Goal: Task Accomplishment & Management: Manage account settings

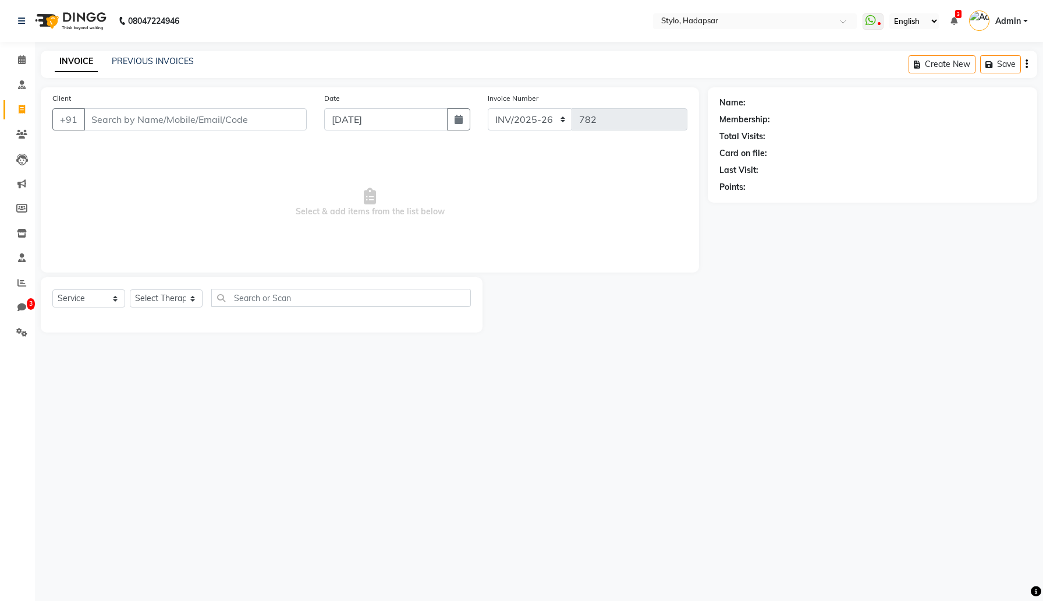
select select "157"
select select "service"
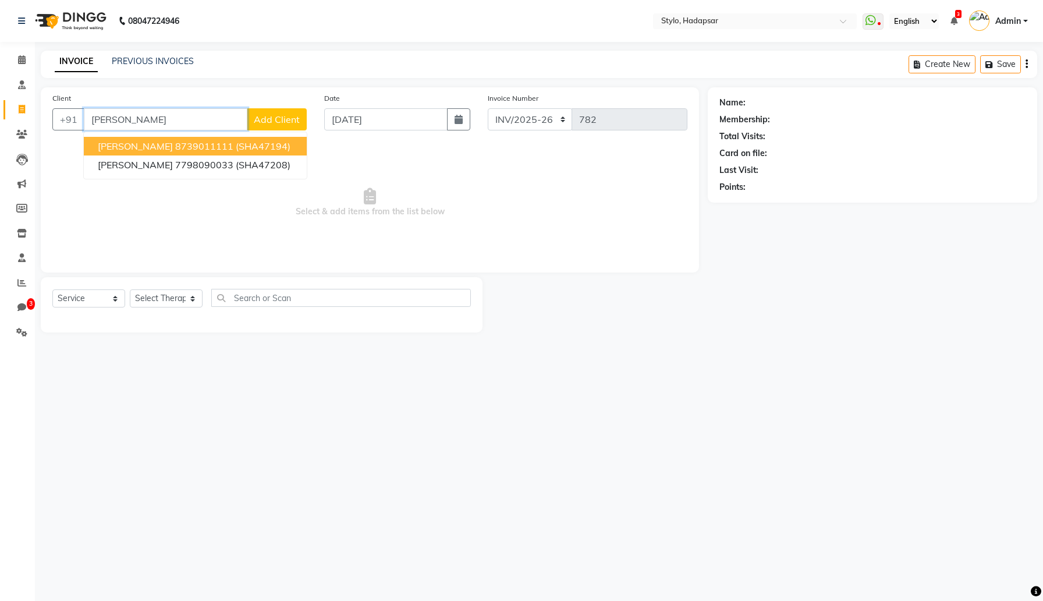
click at [183, 148] on ngb-highlight "8739011111" at bounding box center [204, 146] width 58 height 12
type input "8739011111"
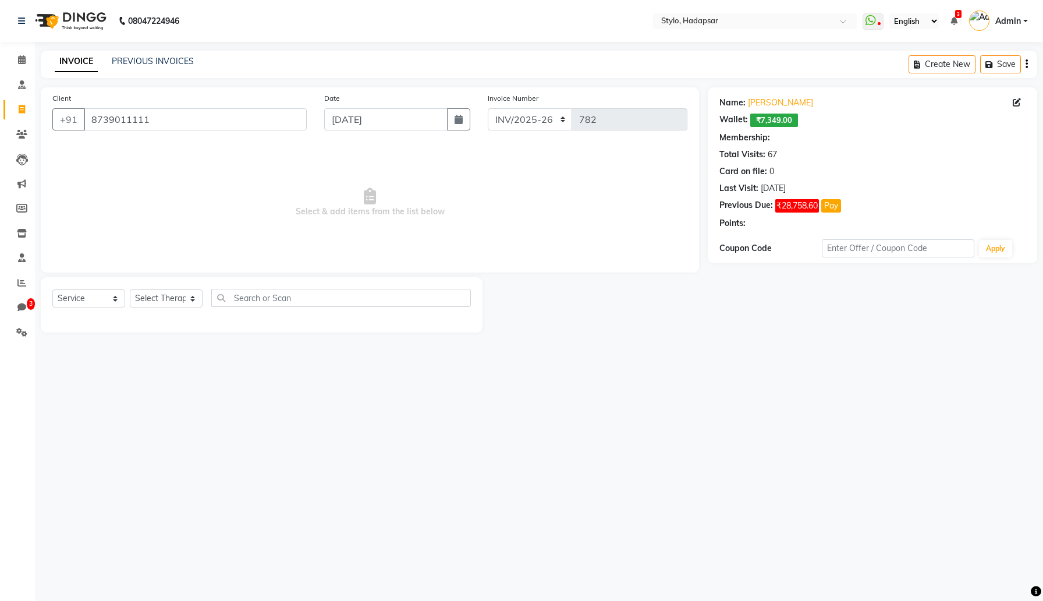
select select "3: Object"
click at [188, 299] on select "Select Therapist AAAb aadi [PERSON_NAME] abc testing Abc testing abhi Admin A A…" at bounding box center [166, 298] width 73 height 18
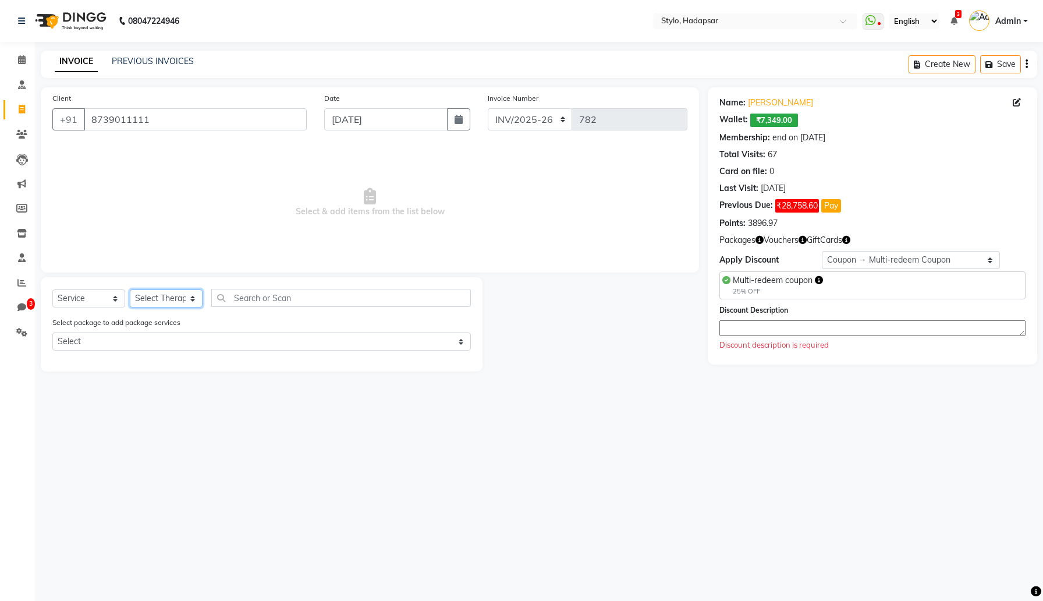
select select "267"
click at [130, 289] on select "Select Therapist AAAb aadi [PERSON_NAME] abc testing Abc testing abhi Admin A A…" at bounding box center [166, 298] width 73 height 18
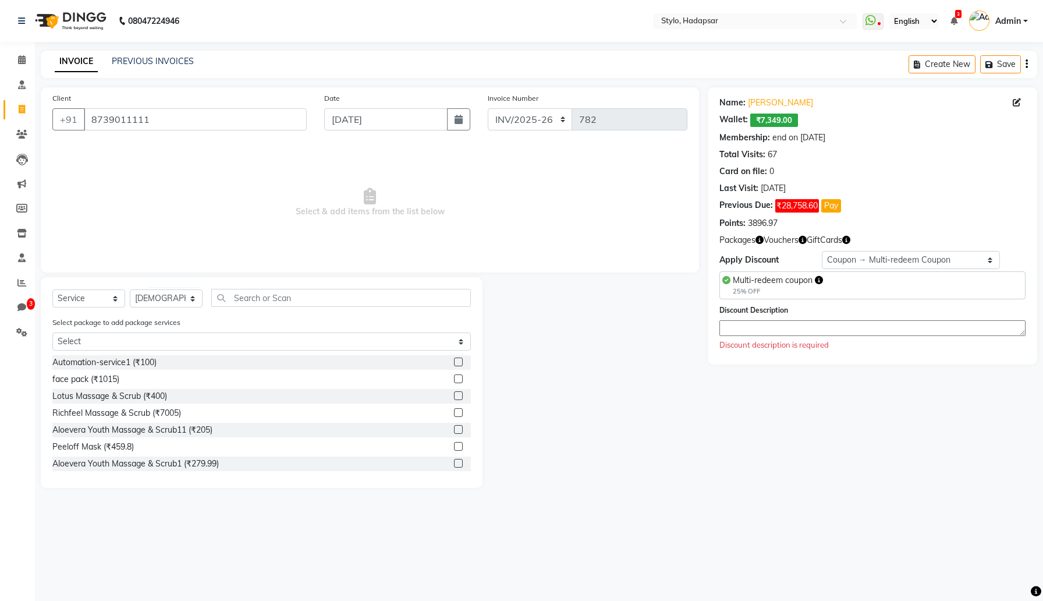
click at [458, 409] on label at bounding box center [458, 412] width 9 height 9
click at [458, 409] on input "checkbox" at bounding box center [458, 413] width 8 height 8
checkbox input "true"
select select "Z73944"
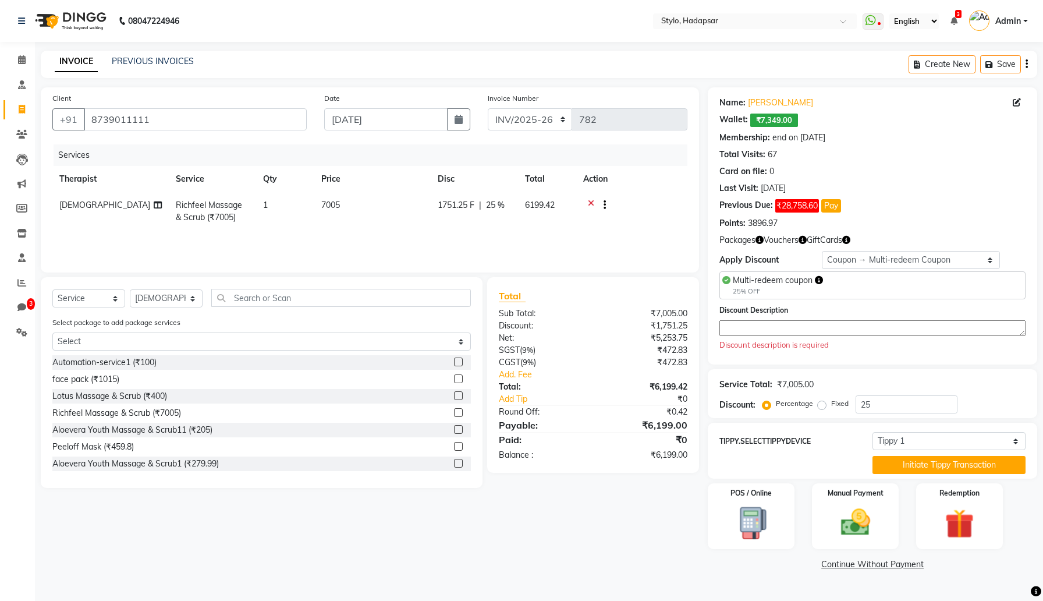
checkbox input "false"
click at [932, 257] on select "Select Membership → Test Membership Membership → Test Membership Coupon → Multi…" at bounding box center [911, 260] width 179 height 18
select select "0:"
click at [822, 251] on select "Select Membership → Test Membership Membership → Test Membership Coupon → Multi…" at bounding box center [911, 260] width 179 height 18
type input "0"
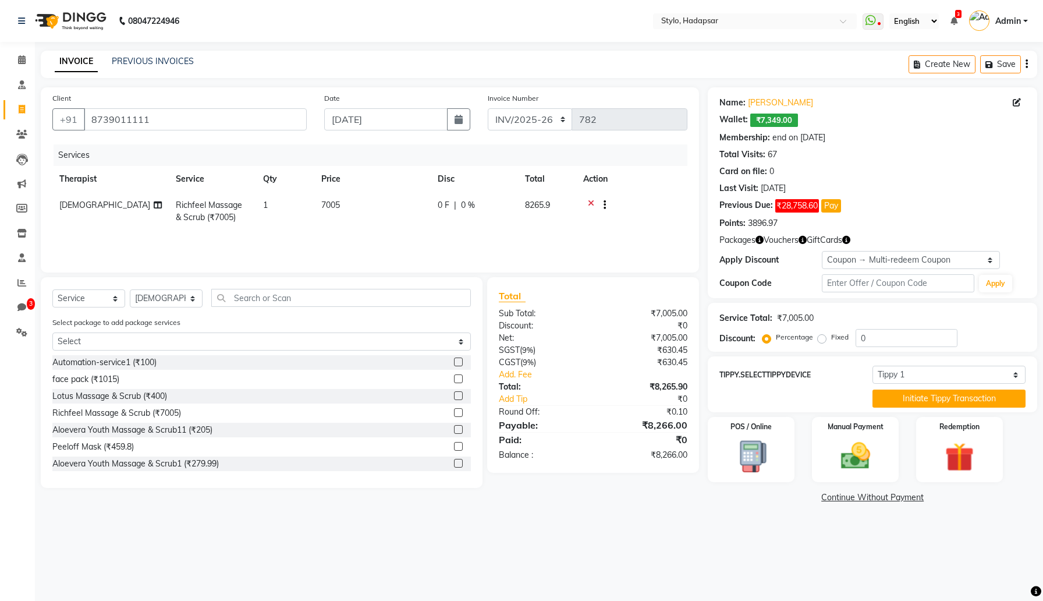
click at [650, 337] on div "₹7,005.00" at bounding box center [644, 338] width 103 height 12
copy div "₹7,005.00"
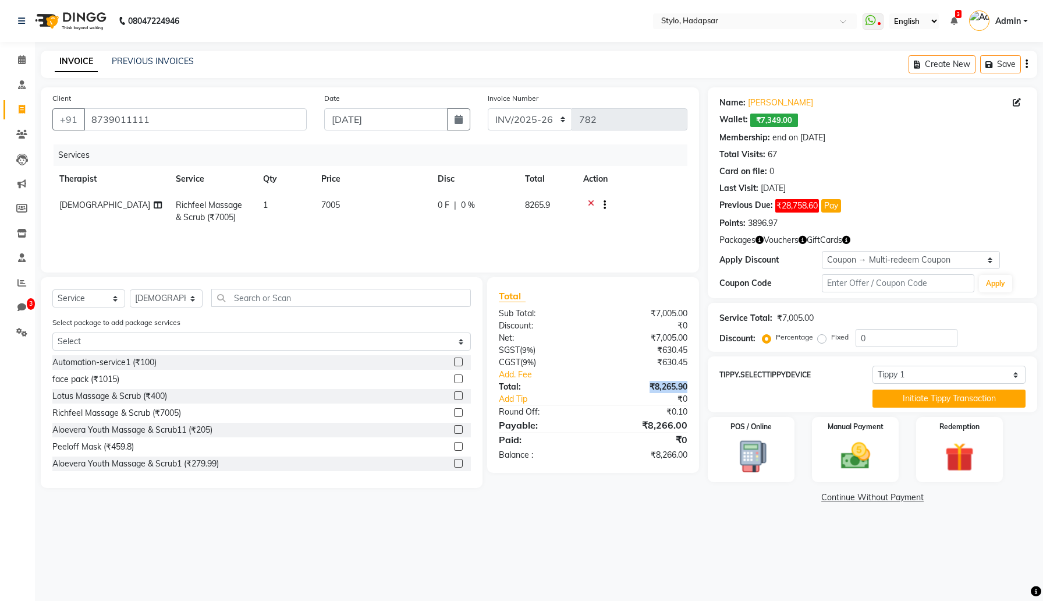
drag, startPoint x: 651, startPoint y: 386, endPoint x: 701, endPoint y: 385, distance: 50.1
click at [701, 385] on div "Total Sub Total: ₹7,005.00 Discount: ₹0 Net: ₹7,005.00 SGST ( 9% ) ₹630.45 CGST…" at bounding box center [595, 382] width 225 height 211
copy div "₹8,265.90"
click at [879, 261] on select "Select Membership → Test Membership Membership → Test Membership Coupon → Multi…" at bounding box center [911, 260] width 179 height 18
select select "1: Object"
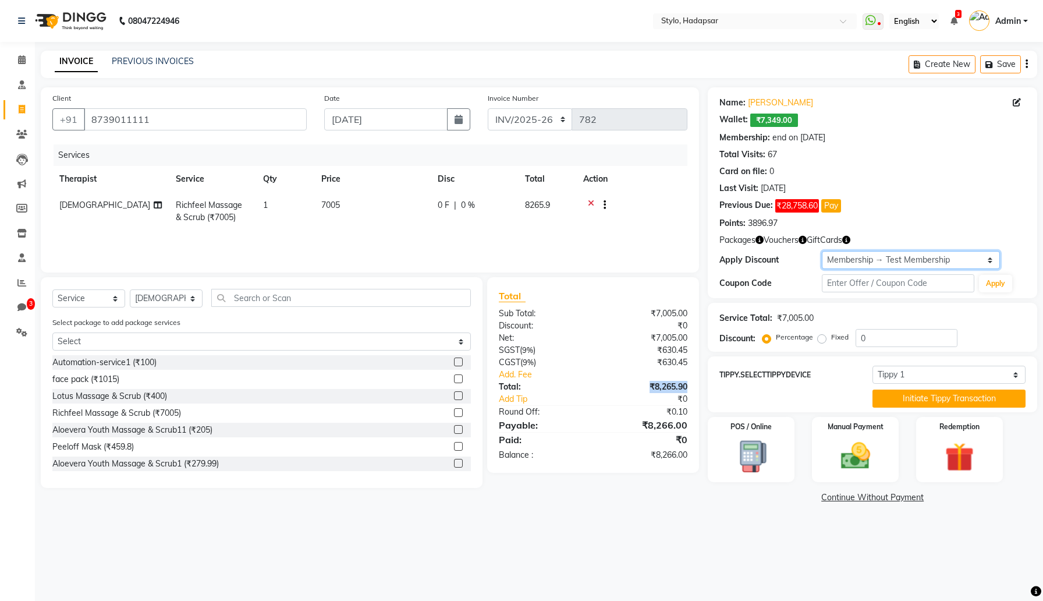
click at [822, 251] on select "Select Membership → Test Membership Membership → Test Membership Coupon → Multi…" at bounding box center [911, 260] width 179 height 18
type input "30"
click at [852, 445] on img at bounding box center [855, 455] width 49 height 35
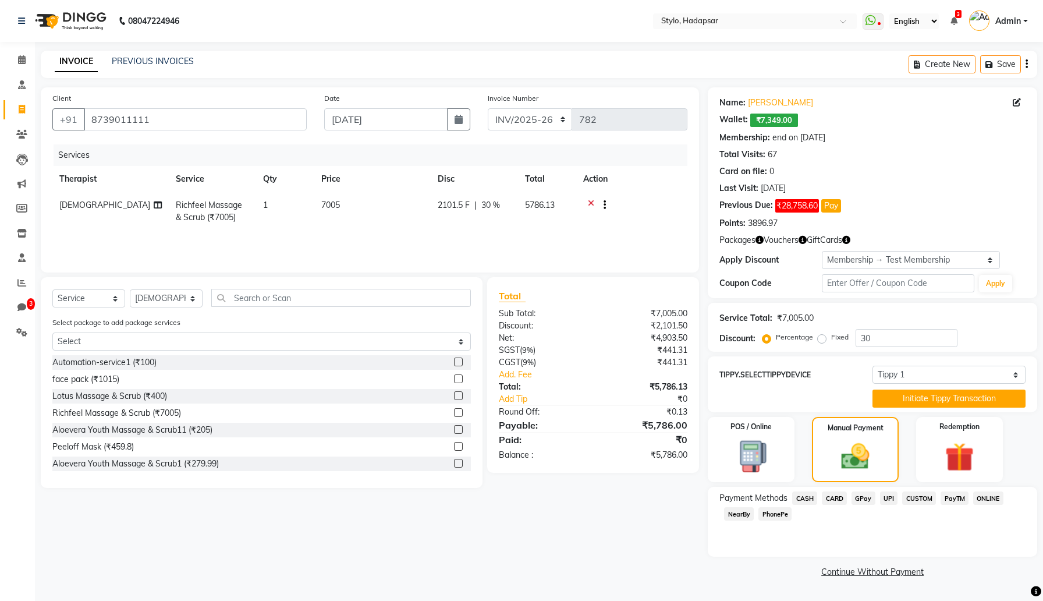
click at [836, 497] on span "CARD" at bounding box center [834, 497] width 25 height 13
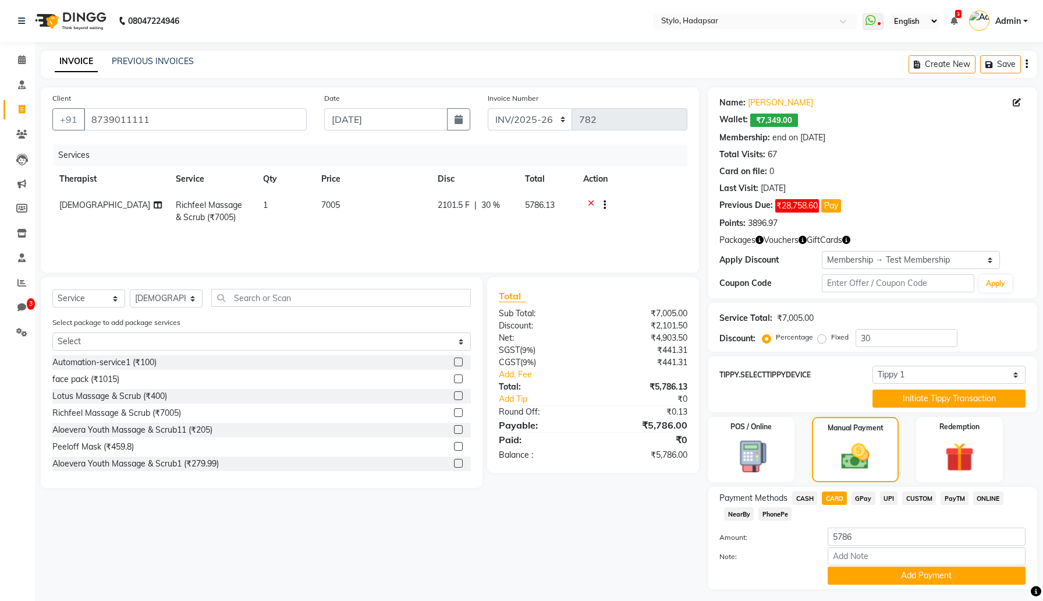
scroll to position [30, 0]
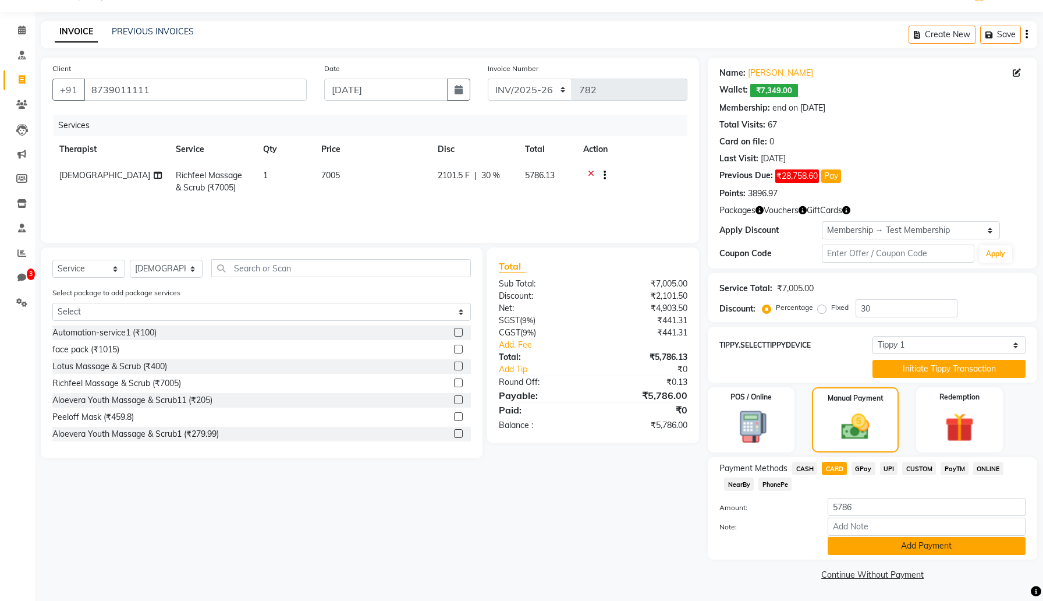
click at [865, 551] on button "Add Payment" at bounding box center [927, 546] width 198 height 18
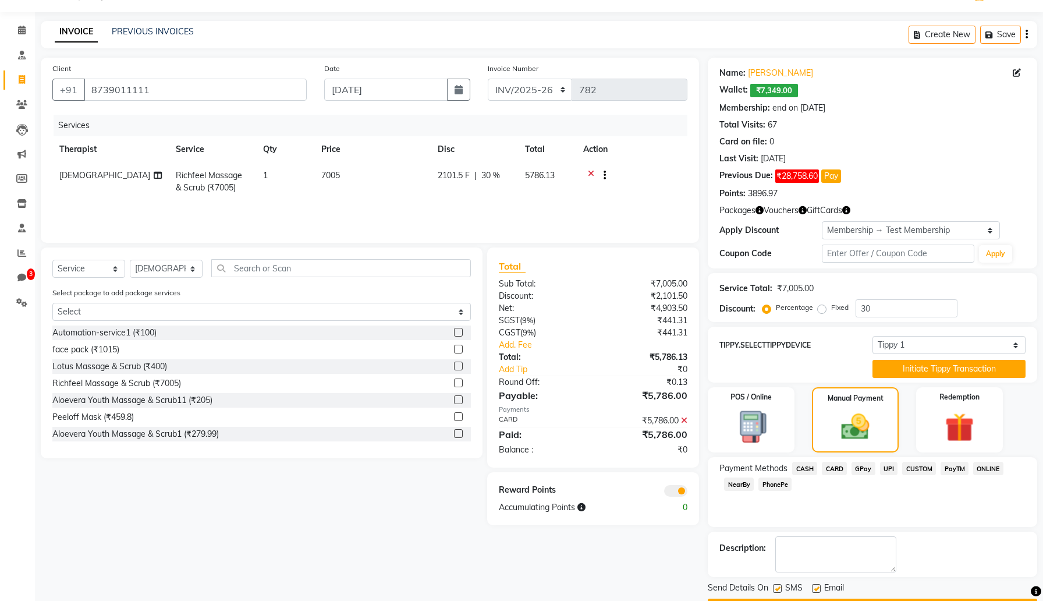
scroll to position [63, 0]
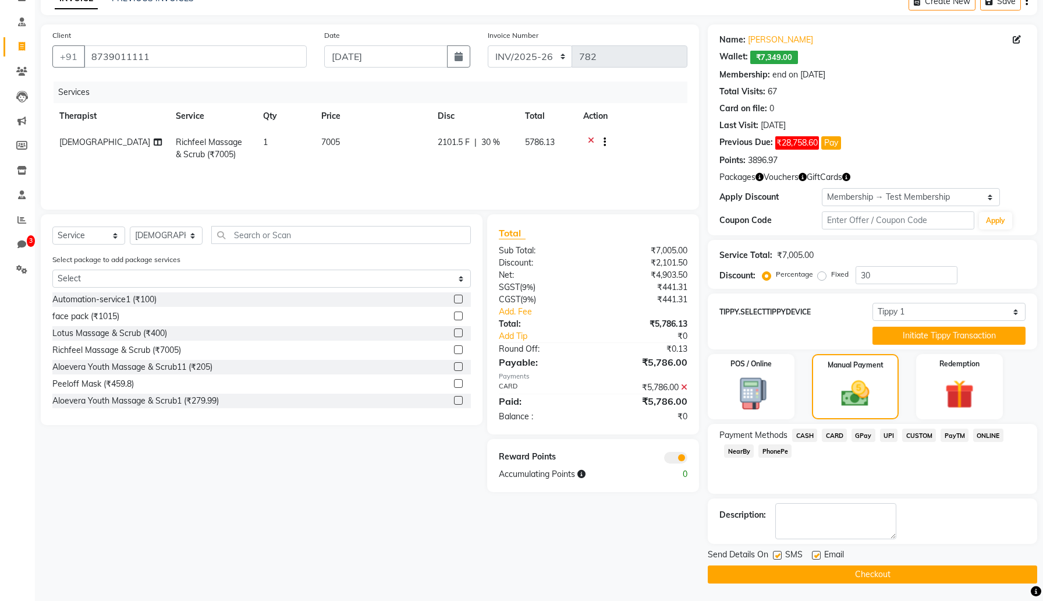
click at [777, 557] on label at bounding box center [777, 555] width 9 height 9
click at [777, 557] on input "checkbox" at bounding box center [777, 556] width 8 height 8
checkbox input "false"
click at [814, 555] on label at bounding box center [816, 555] width 9 height 9
click at [814, 555] on input "checkbox" at bounding box center [816, 556] width 8 height 8
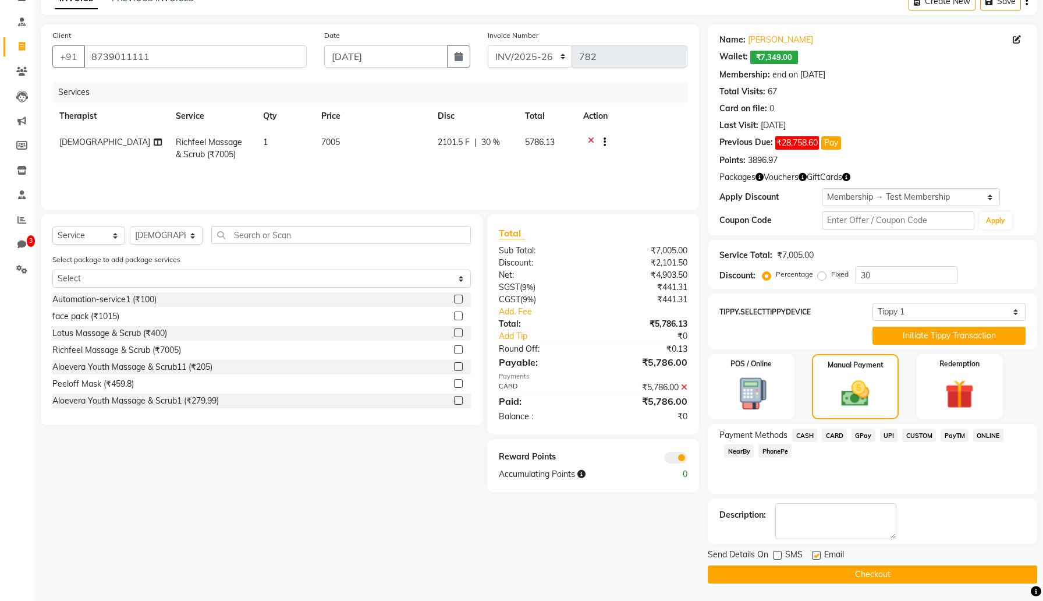
checkbox input "false"
click at [805, 575] on button "Checkout" at bounding box center [873, 574] width 330 height 18
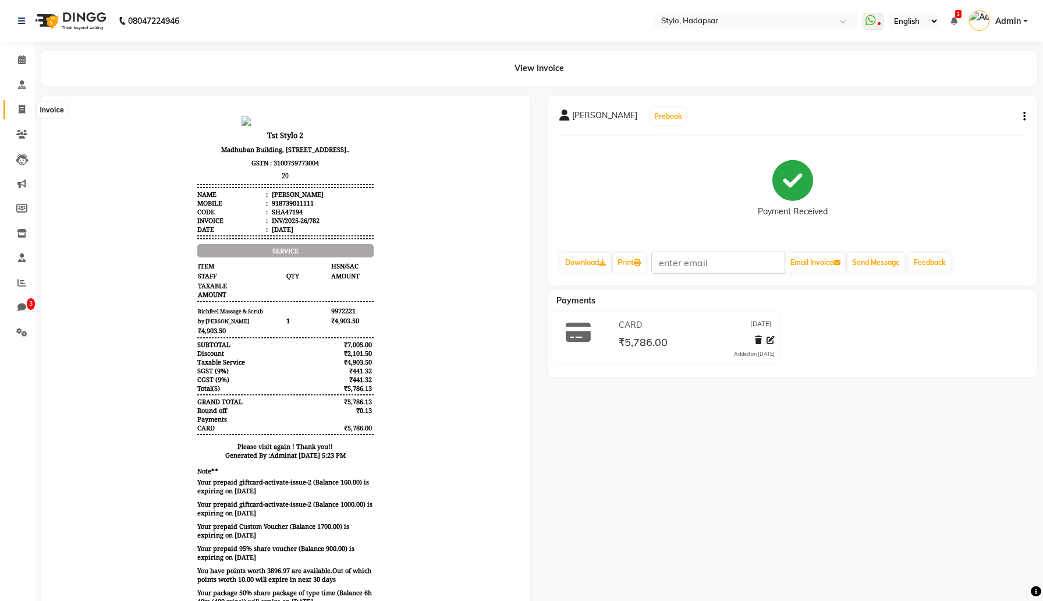
click at [17, 109] on span at bounding box center [22, 109] width 20 height 13
select select "service"
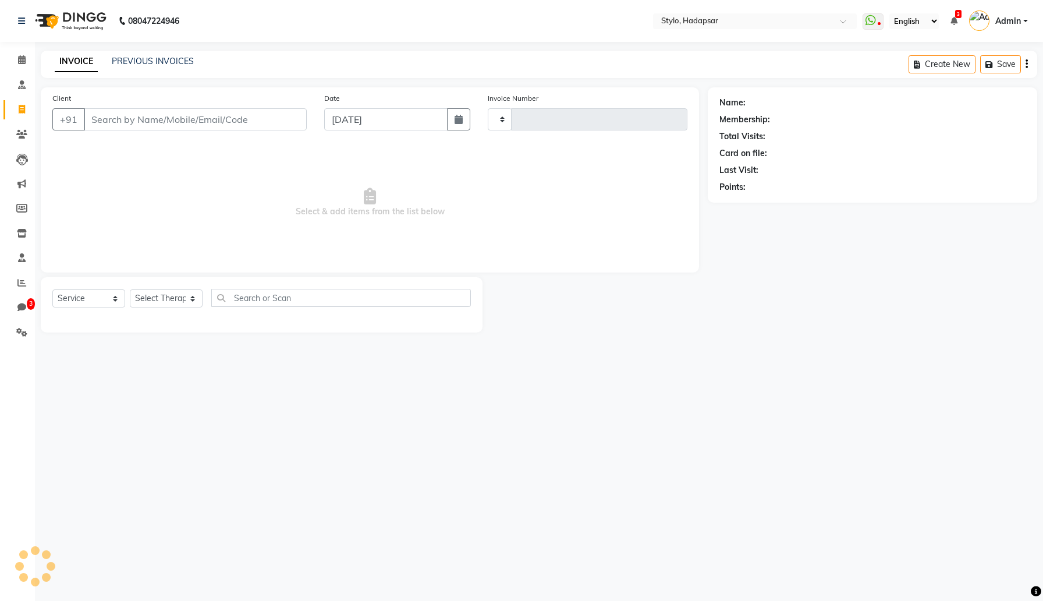
type input "783"
select select "157"
click at [159, 119] on input "Client" at bounding box center [195, 119] width 223 height 22
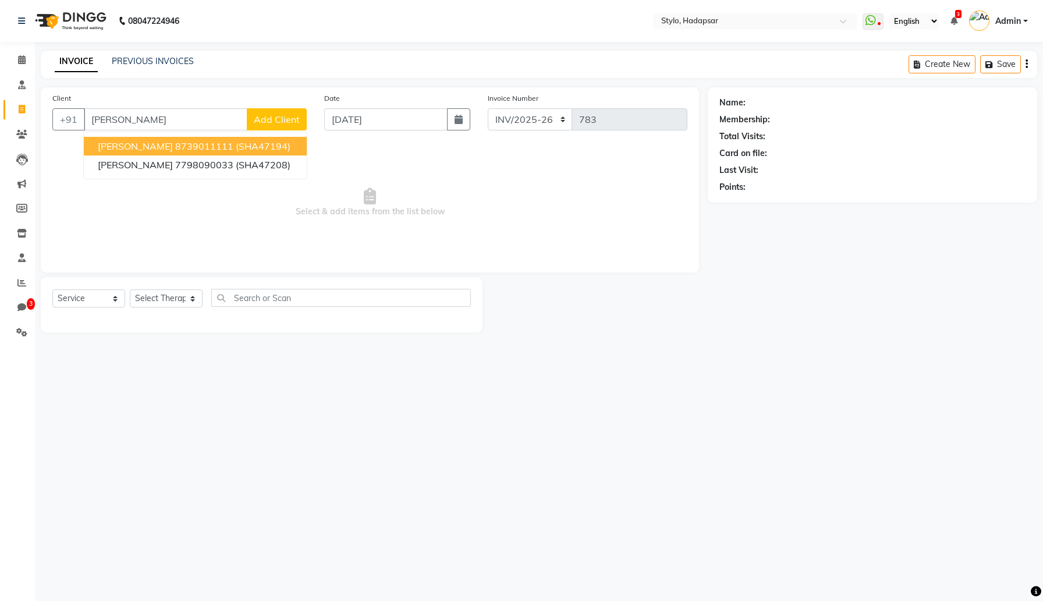
click at [150, 148] on span "[PERSON_NAME]" at bounding box center [135, 146] width 75 height 12
type input "8739011111"
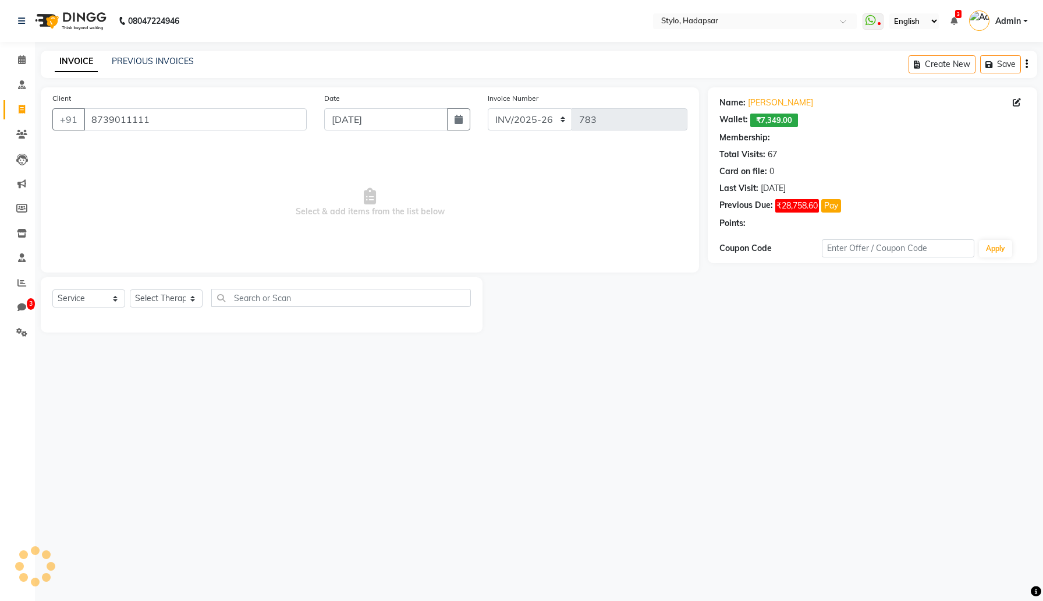
select select "3: Object"
click at [164, 303] on select "Select Therapist AAAb aadi [PERSON_NAME] abc testing Abc testing abhi Admin A A…" at bounding box center [166, 298] width 73 height 18
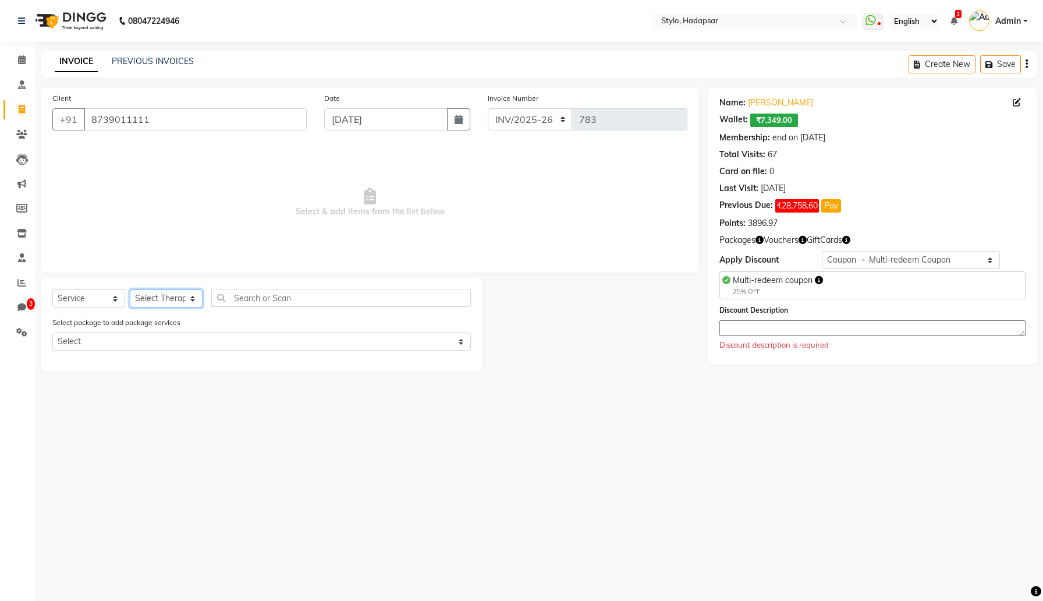
select select "5394"
click at [130, 289] on select "Select Therapist AAAb aadi [PERSON_NAME] abc testing Abc testing abhi Admin A A…" at bounding box center [166, 298] width 73 height 18
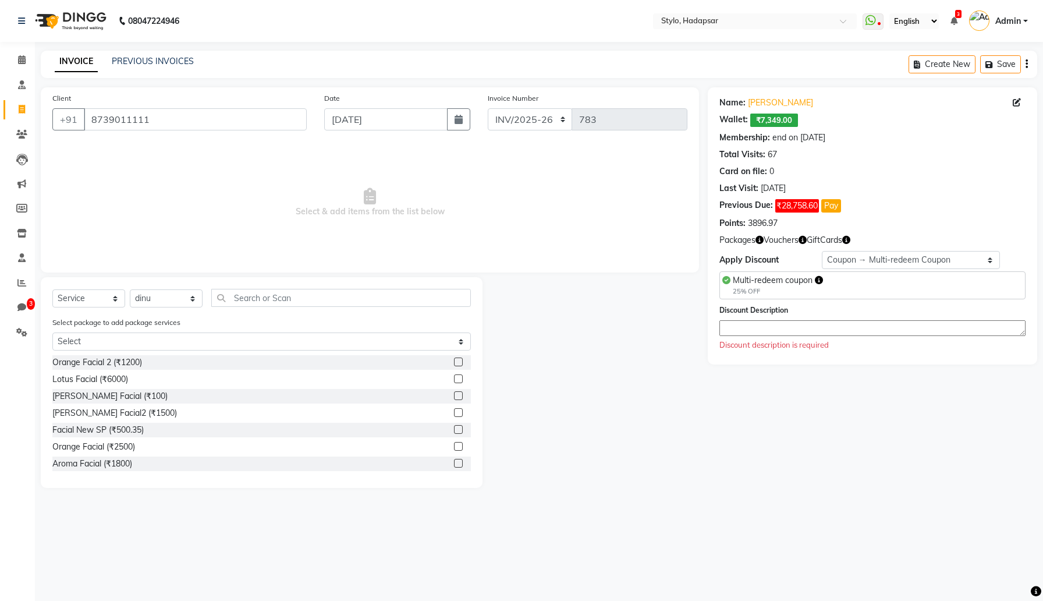
click at [459, 447] on label at bounding box center [458, 446] width 9 height 9
click at [459, 447] on input "checkbox" at bounding box center [458, 447] width 8 height 8
checkbox input "true"
select select "Z73944"
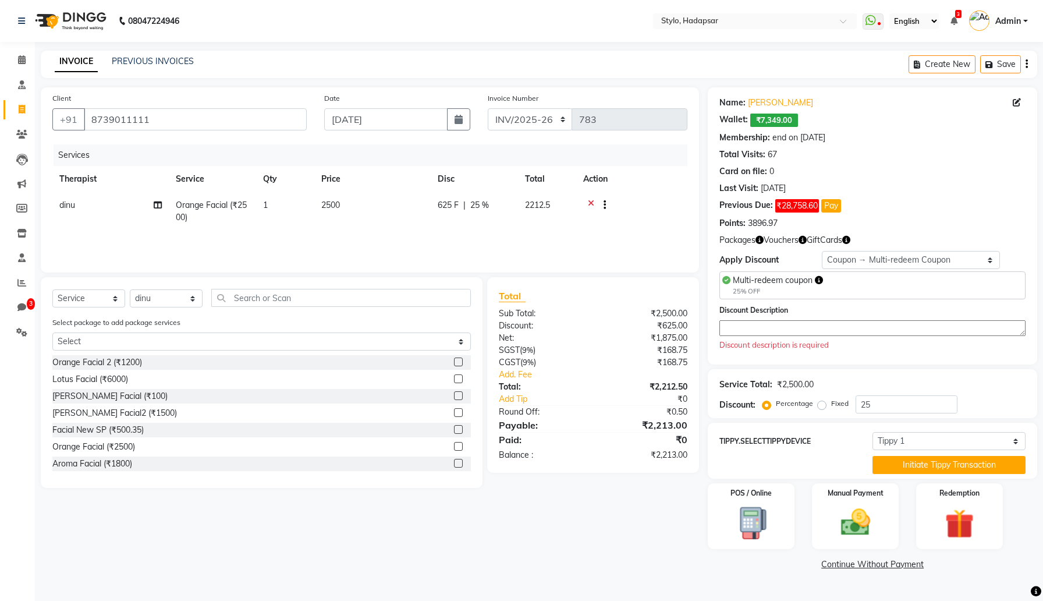
checkbox input "false"
click at [898, 261] on select "Select Membership → Test Membership Membership → Test Membership Coupon → Multi…" at bounding box center [911, 260] width 179 height 18
select select "0:"
click at [822, 251] on select "Select Membership → Test Membership Membership → Test Membership Coupon → Multi…" at bounding box center [911, 260] width 179 height 18
type input "0"
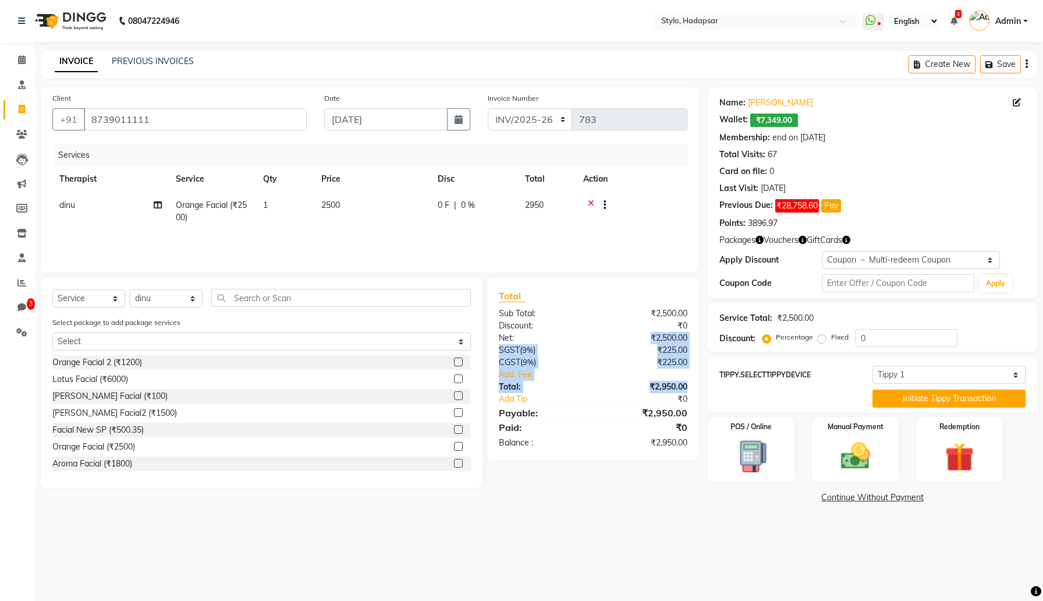
drag, startPoint x: 650, startPoint y: 338, endPoint x: 690, endPoint y: 391, distance: 65.7
click at [688, 391] on div "Total Sub Total: ₹2,500.00 Discount: ₹0 Net: ₹2,500.00 SGST ( 9% ) ₹225.00 CGST…" at bounding box center [593, 369] width 189 height 160
click at [883, 257] on select "Select Membership → Test Membership Membership → Test Membership Coupon → Multi…" at bounding box center [911, 260] width 179 height 18
select select "1: Object"
click at [822, 251] on select "Select Membership → Test Membership Membership → Test Membership Coupon → Multi…" at bounding box center [911, 260] width 179 height 18
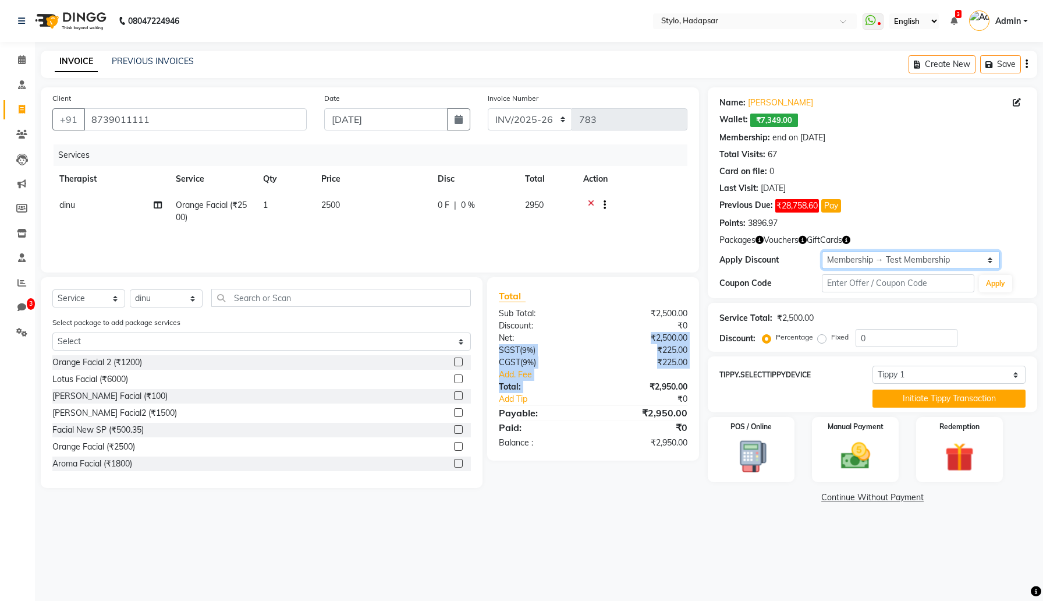
type input "30"
click at [835, 266] on select "Select Membership → Test Membership Membership → Test Membership Coupon → Multi…" at bounding box center [911, 260] width 179 height 18
select select "0:"
click at [822, 251] on select "Select Membership → Test Membership Membership → Test Membership Coupon → Multi…" at bounding box center [911, 260] width 179 height 18
type input "0"
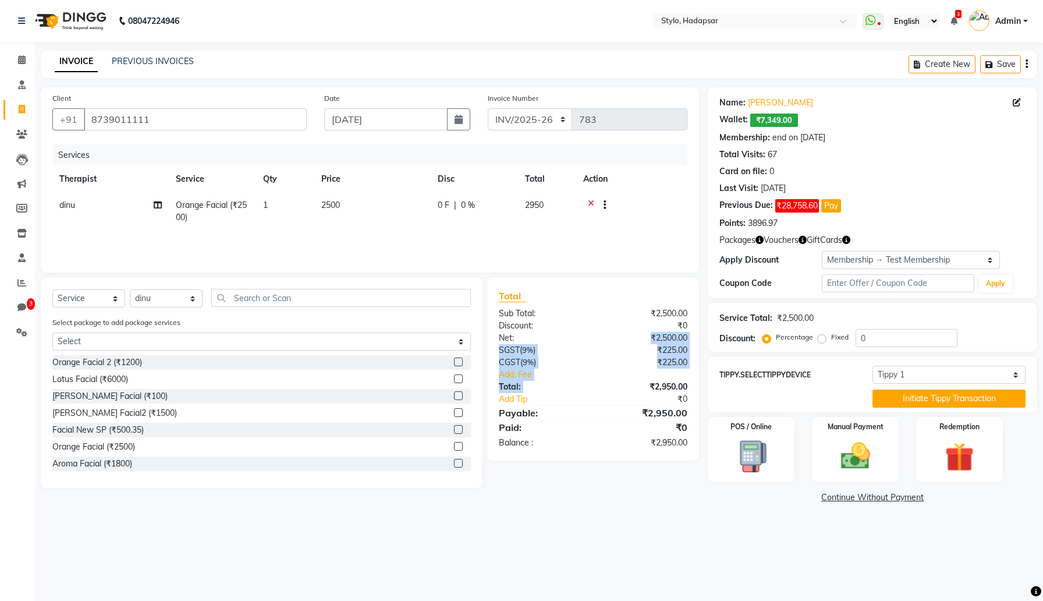
click at [657, 332] on div "₹2,500.00" at bounding box center [644, 338] width 103 height 12
click at [857, 264] on select "Select Membership → Test Membership Membership → Test Membership Coupon → Multi…" at bounding box center [911, 260] width 179 height 18
select select "1: Object"
click at [822, 251] on select "Select Membership → Test Membership Membership → Test Membership Coupon → Multi…" at bounding box center [911, 260] width 179 height 18
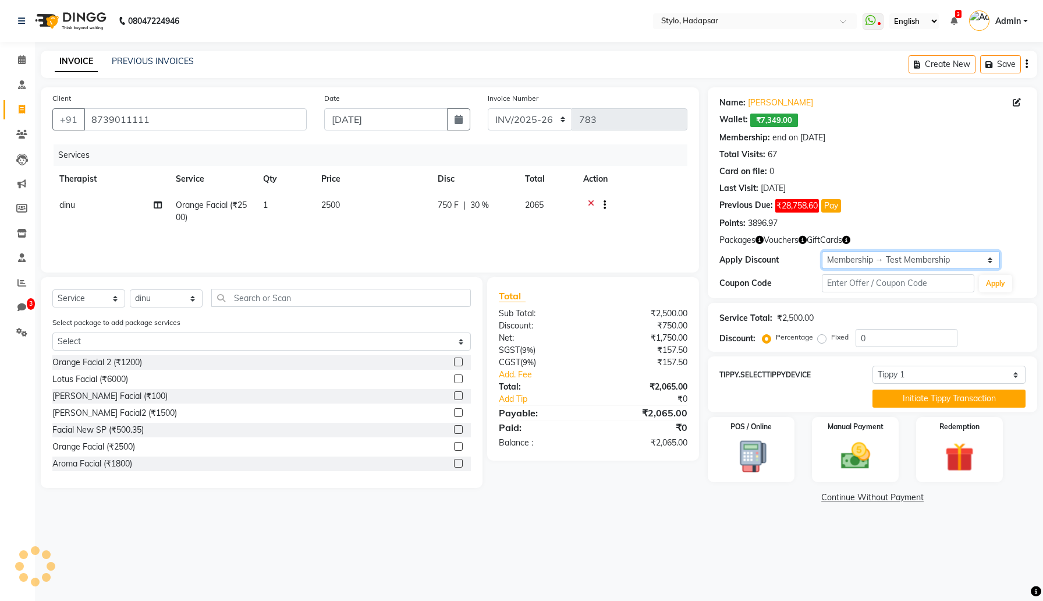
type input "30"
click at [851, 455] on img at bounding box center [855, 455] width 49 height 35
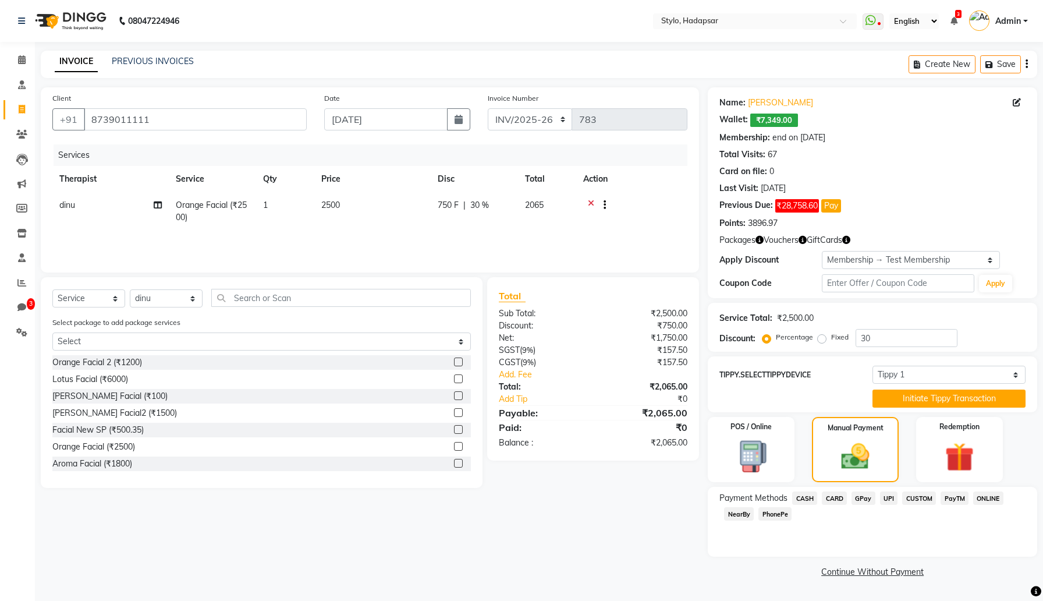
click at [858, 497] on span "GPay" at bounding box center [864, 497] width 24 height 13
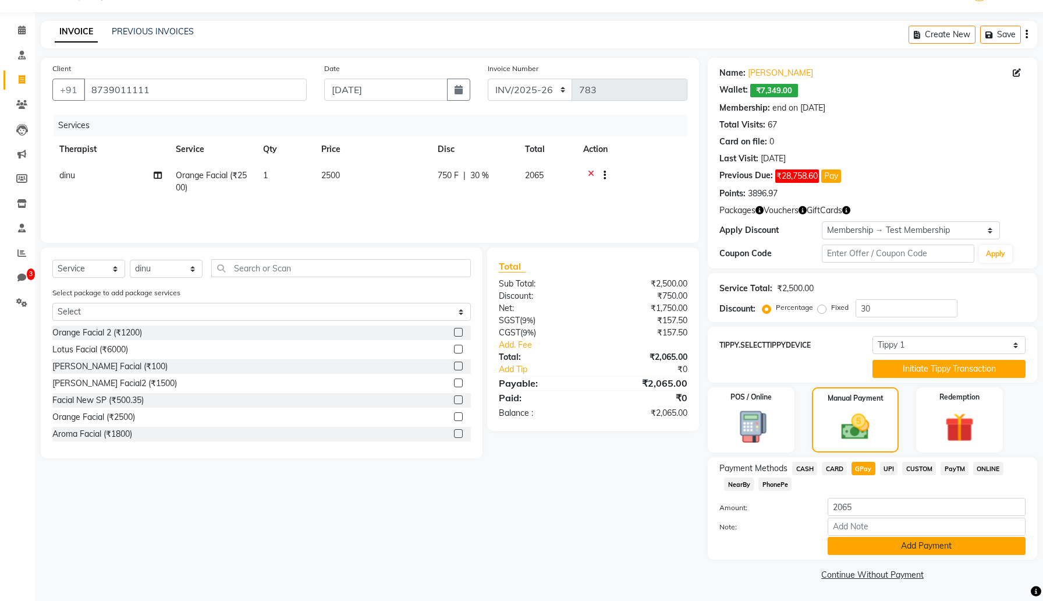
click at [856, 547] on button "Add Payment" at bounding box center [927, 546] width 198 height 18
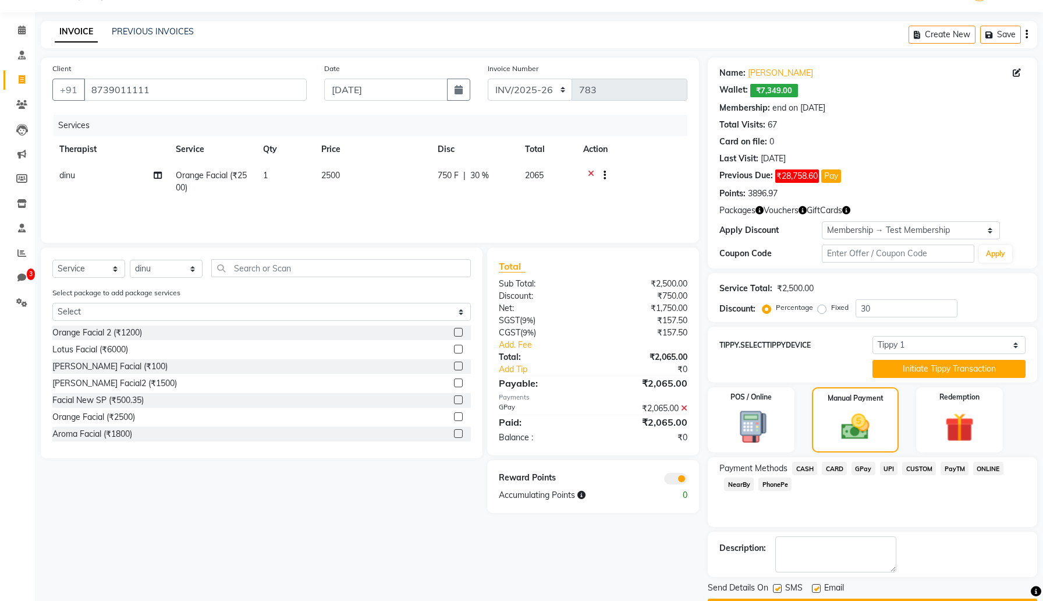
scroll to position [63, 0]
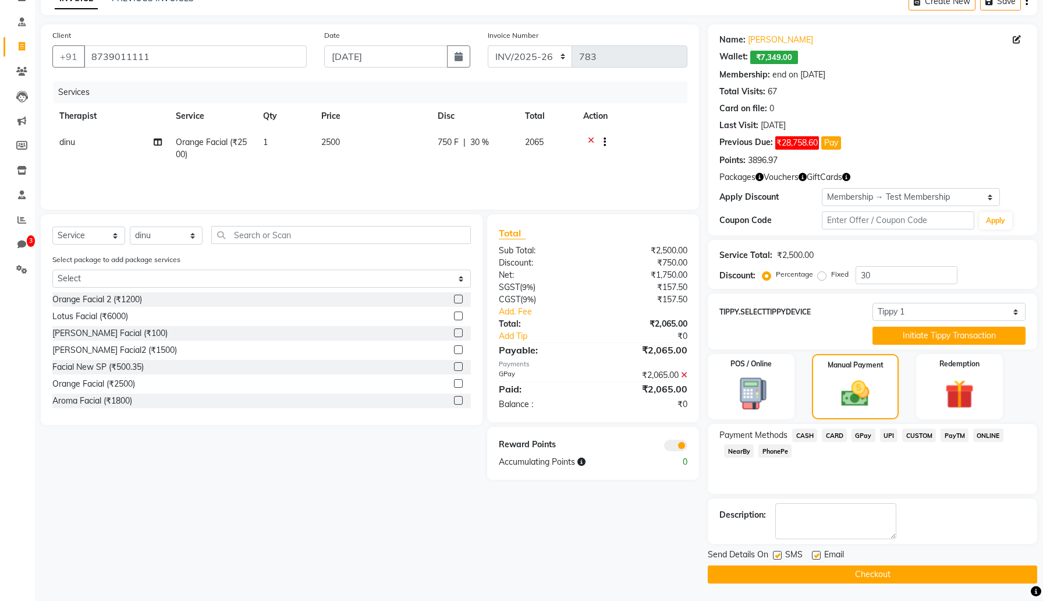
click at [777, 555] on label at bounding box center [777, 555] width 9 height 9
click at [777, 555] on input "checkbox" at bounding box center [777, 556] width 8 height 8
checkbox input "false"
click at [815, 555] on label at bounding box center [816, 555] width 9 height 9
click at [815, 555] on input "checkbox" at bounding box center [816, 556] width 8 height 8
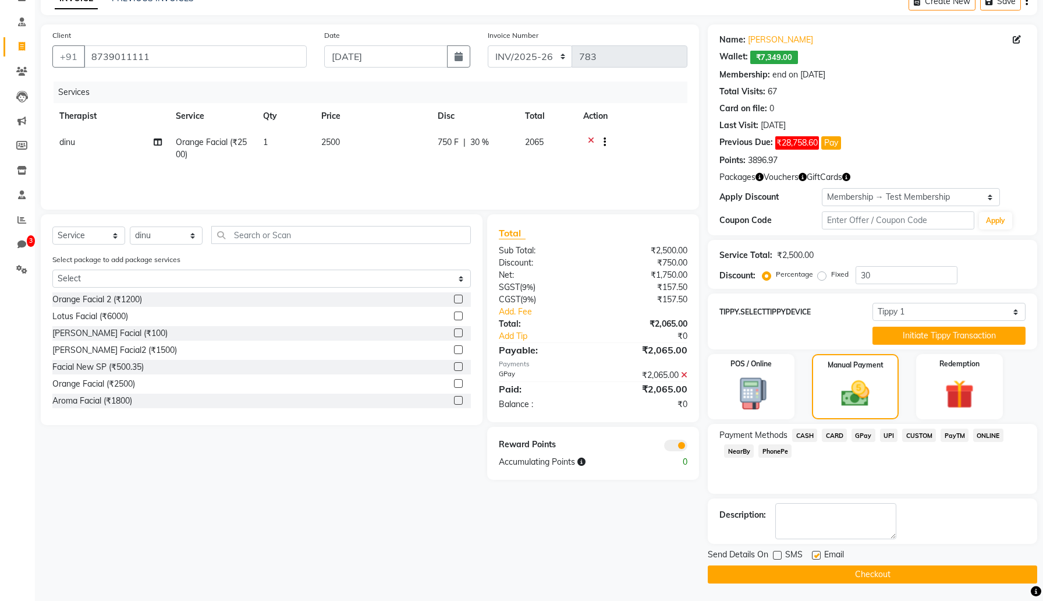
checkbox input "false"
click at [810, 576] on button "Checkout" at bounding box center [873, 574] width 330 height 18
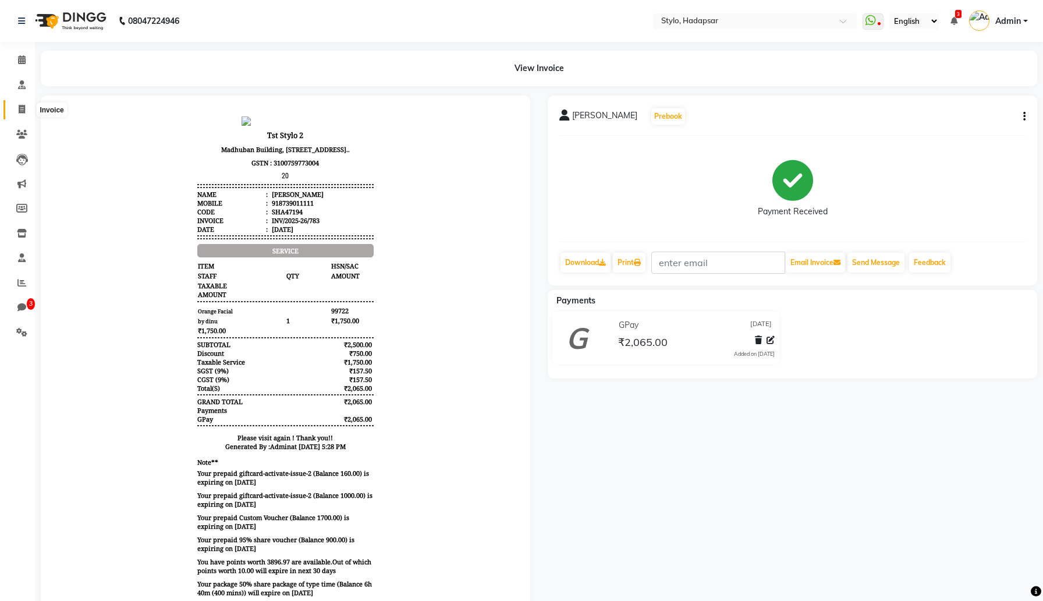
click at [17, 105] on span at bounding box center [22, 109] width 20 height 13
select select "157"
select select "service"
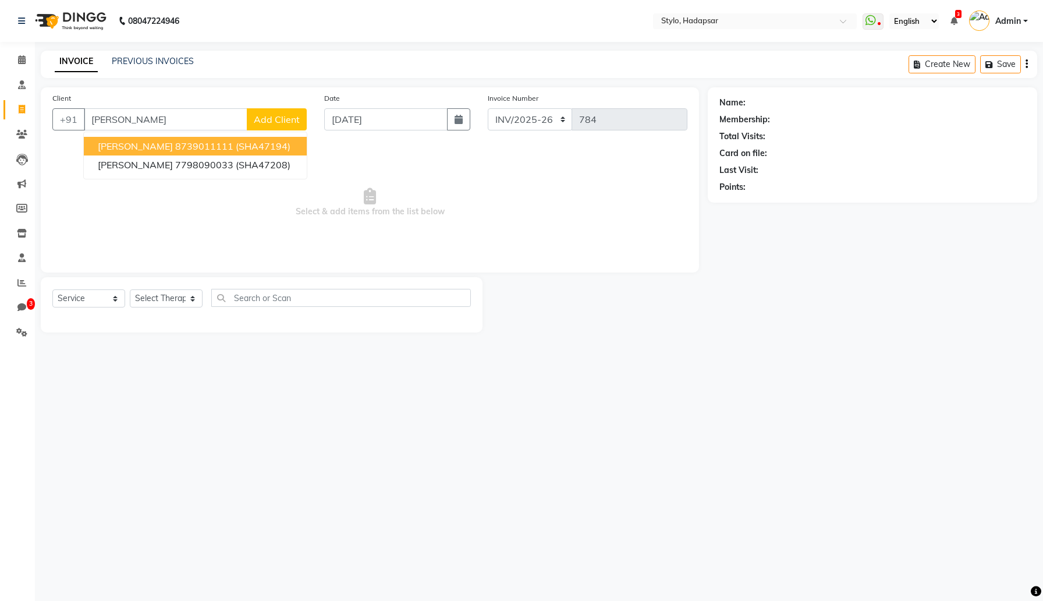
click at [132, 142] on span "[PERSON_NAME]" at bounding box center [135, 146] width 75 height 12
type input "8739011111"
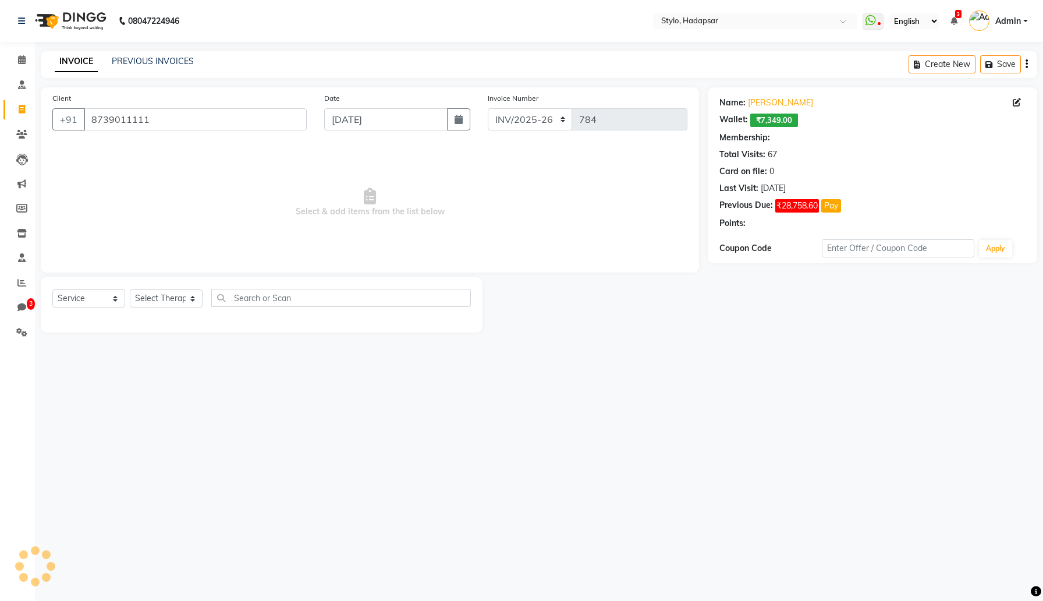
select select "3: Object"
click at [187, 301] on select "Select Therapist AAAb aadi manav abc testing Abc testing abhi Admin A Amit Anki…" at bounding box center [166, 298] width 73 height 18
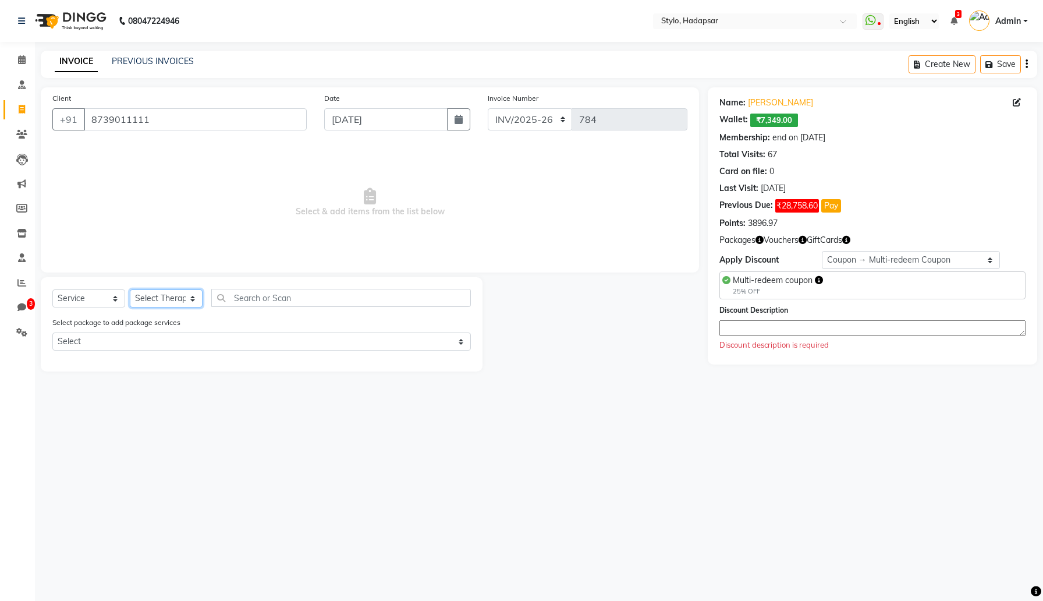
select select "5751"
click at [130, 289] on select "Select Therapist AAAb aadi manav abc testing Abc testing abhi Admin A Amit Anki…" at bounding box center [166, 298] width 73 height 18
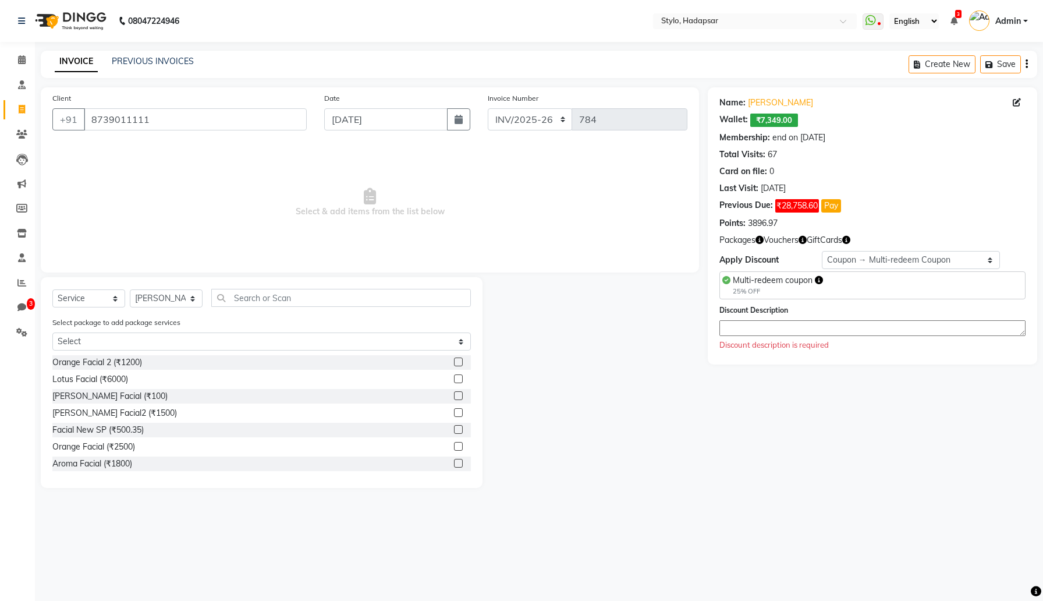
click at [459, 378] on label at bounding box center [458, 378] width 9 height 9
click at [459, 378] on input "checkbox" at bounding box center [458, 379] width 8 height 8
checkbox input "true"
select select "Z73944"
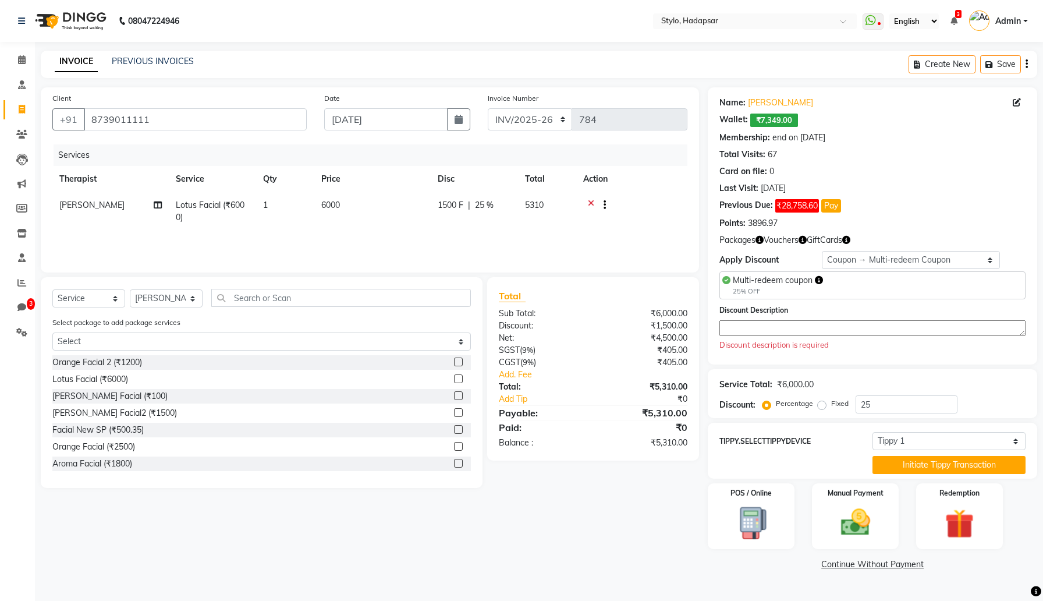
checkbox input "false"
click at [971, 251] on select "Select Membership → Test Membership Membership → Test Membership Coupon → Multi…" at bounding box center [911, 260] width 179 height 18
select select "0:"
click at [822, 251] on select "Select Membership → Test Membership Membership → Test Membership Coupon → Multi…" at bounding box center [911, 260] width 179 height 18
type input "0"
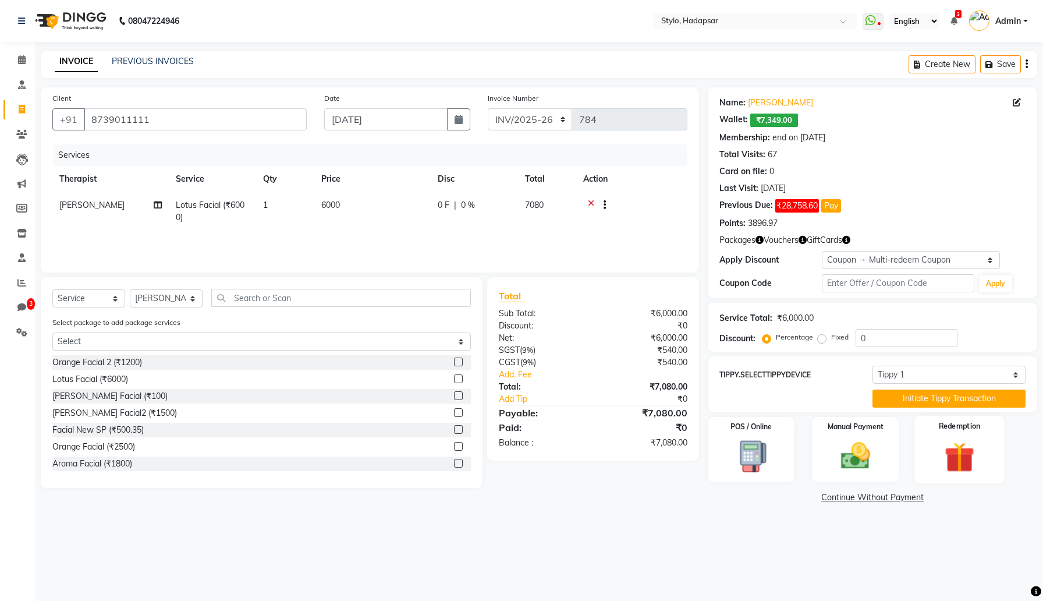
click at [954, 439] on img at bounding box center [959, 457] width 49 height 38
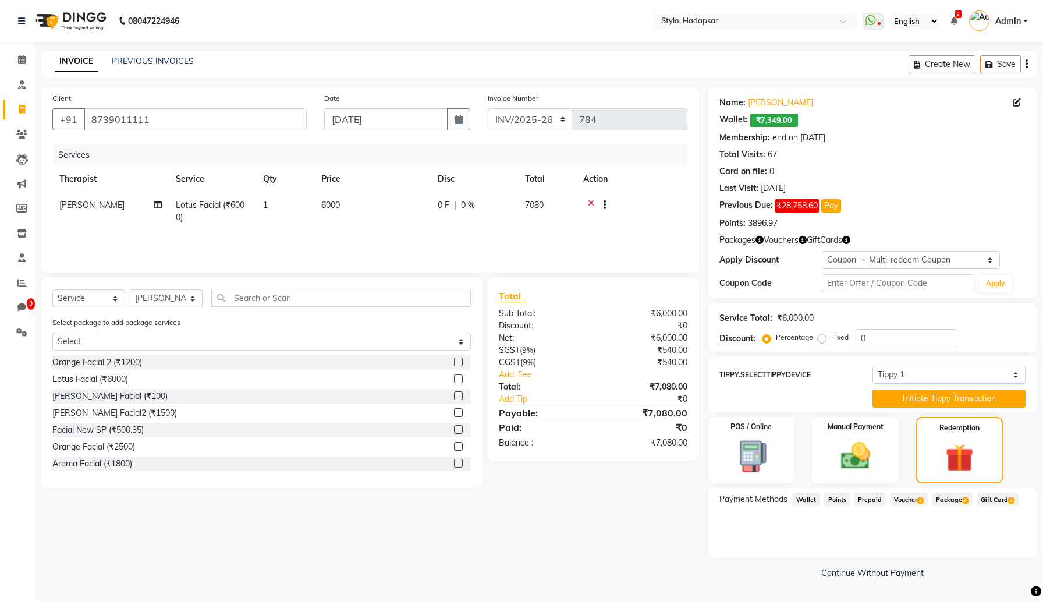
click at [919, 498] on span "2" at bounding box center [920, 500] width 6 height 7
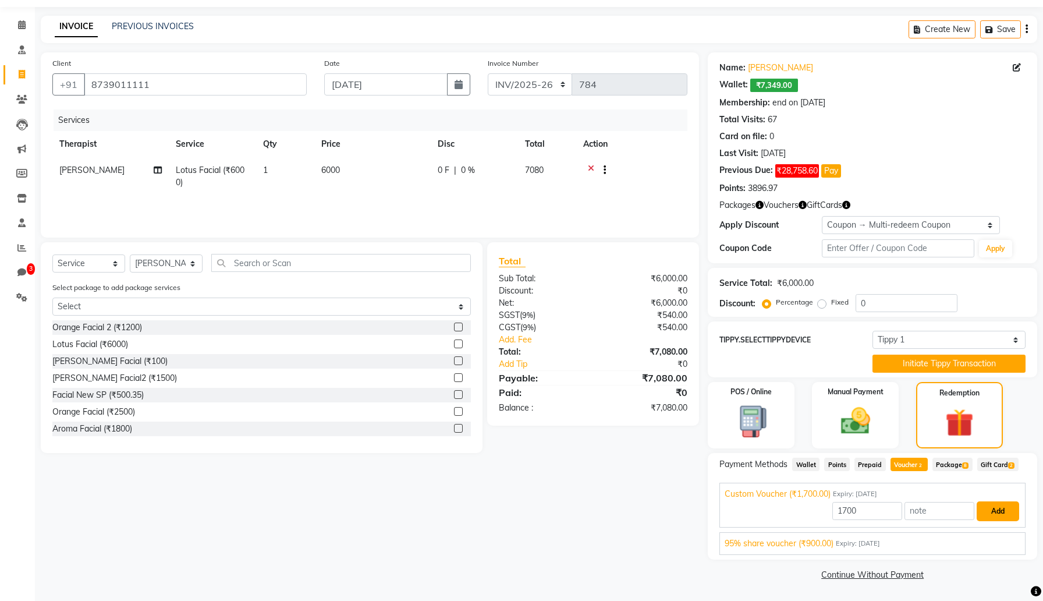
click at [1008, 513] on button "Add" at bounding box center [998, 511] width 42 height 20
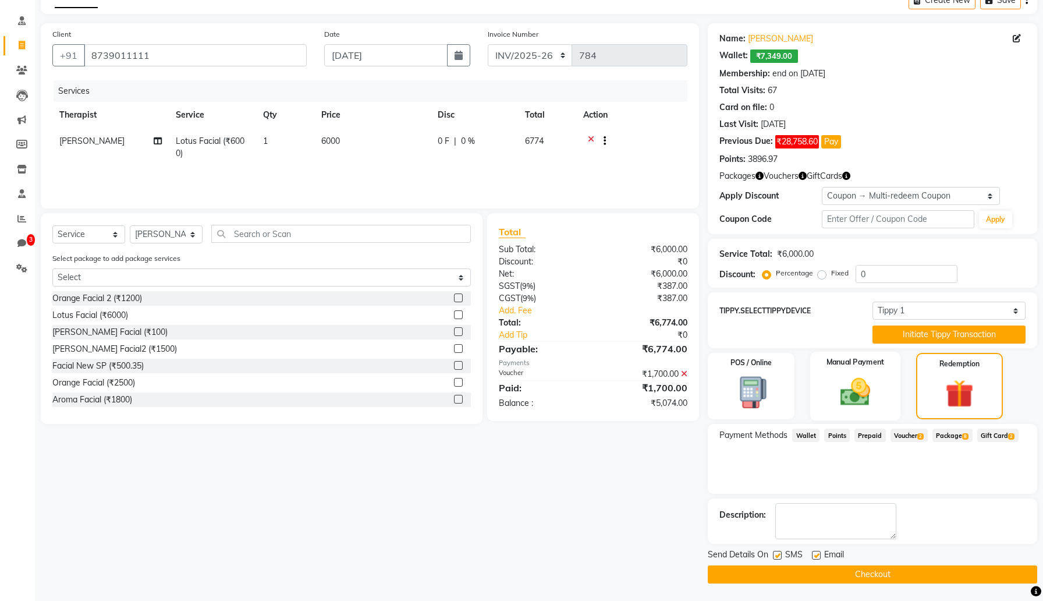
click at [854, 393] on img at bounding box center [855, 391] width 49 height 35
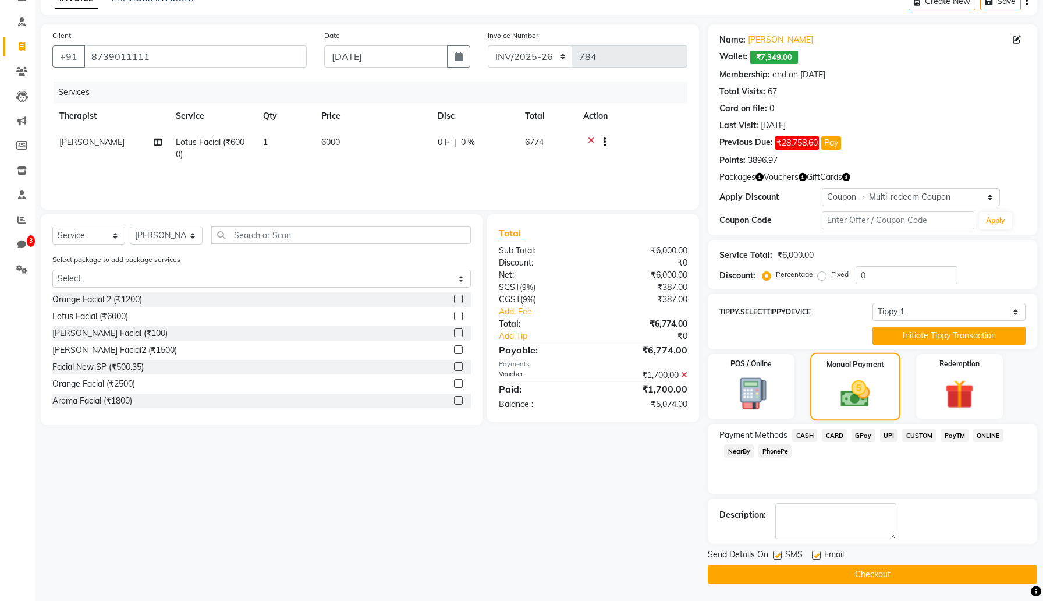
scroll to position [63, 0]
click at [866, 437] on span "GPay" at bounding box center [864, 434] width 24 height 13
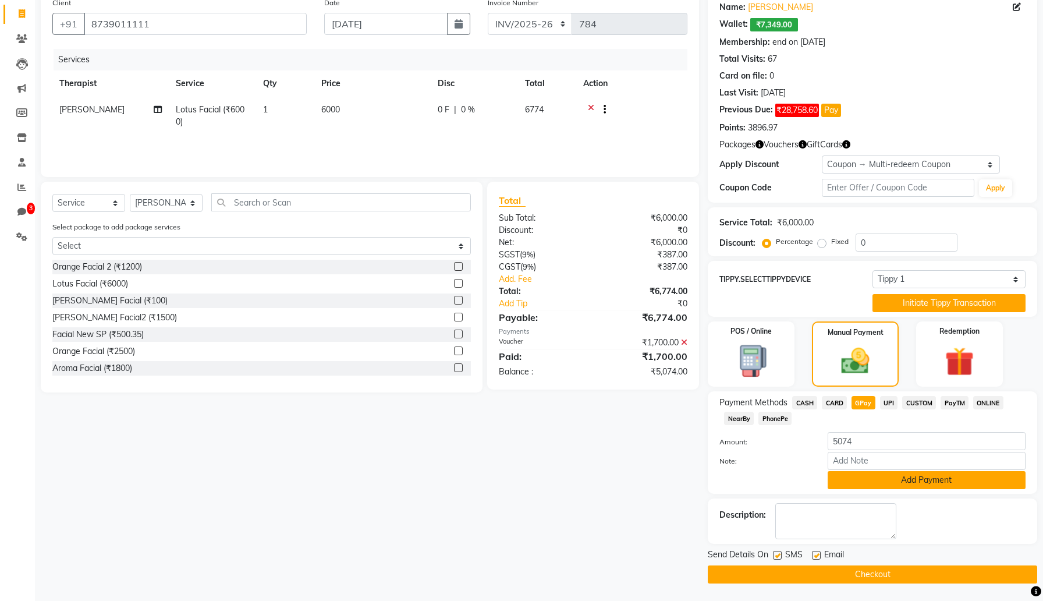
click at [871, 476] on button "Add Payment" at bounding box center [927, 480] width 198 height 18
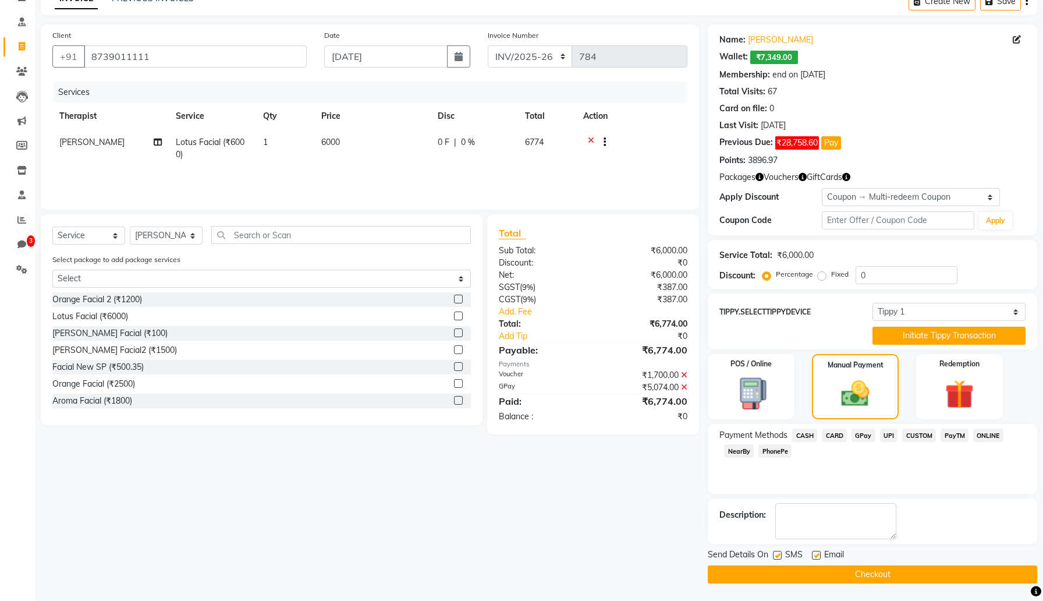
click at [778, 554] on label at bounding box center [777, 555] width 9 height 9
click at [778, 554] on input "checkbox" at bounding box center [777, 556] width 8 height 8
checkbox input "false"
click at [816, 554] on label at bounding box center [816, 555] width 9 height 9
click at [816, 554] on input "checkbox" at bounding box center [816, 556] width 8 height 8
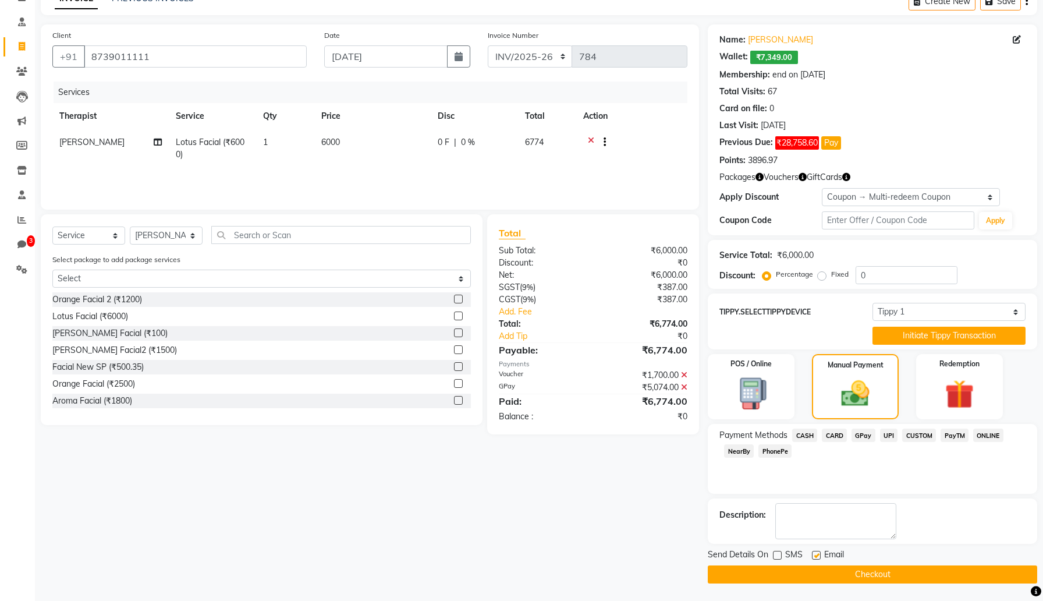
checkbox input "false"
click at [791, 569] on button "Checkout" at bounding box center [873, 574] width 330 height 18
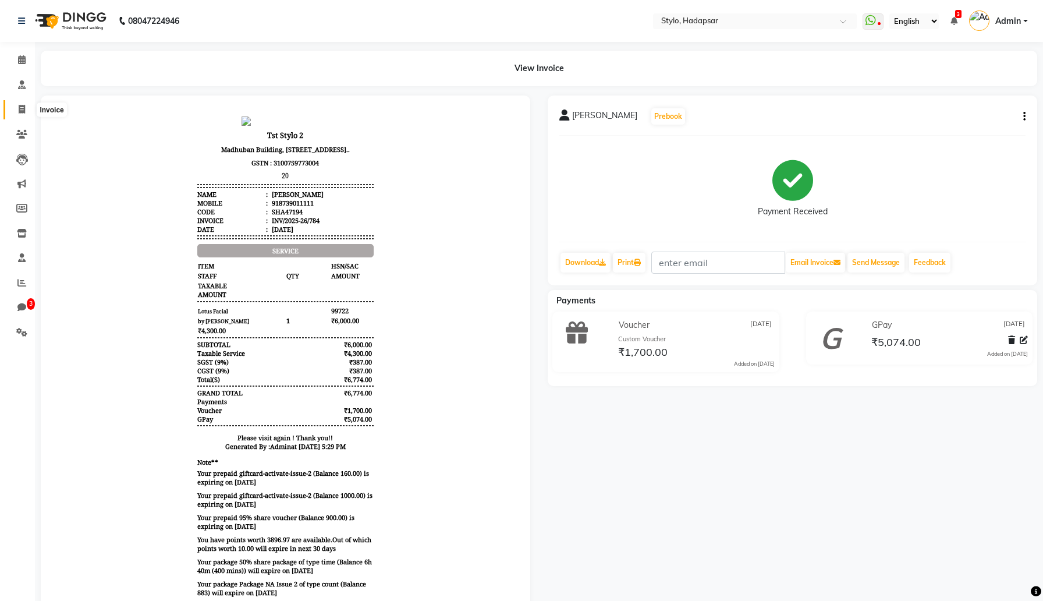
click at [21, 113] on icon at bounding box center [22, 109] width 6 height 9
select select "service"
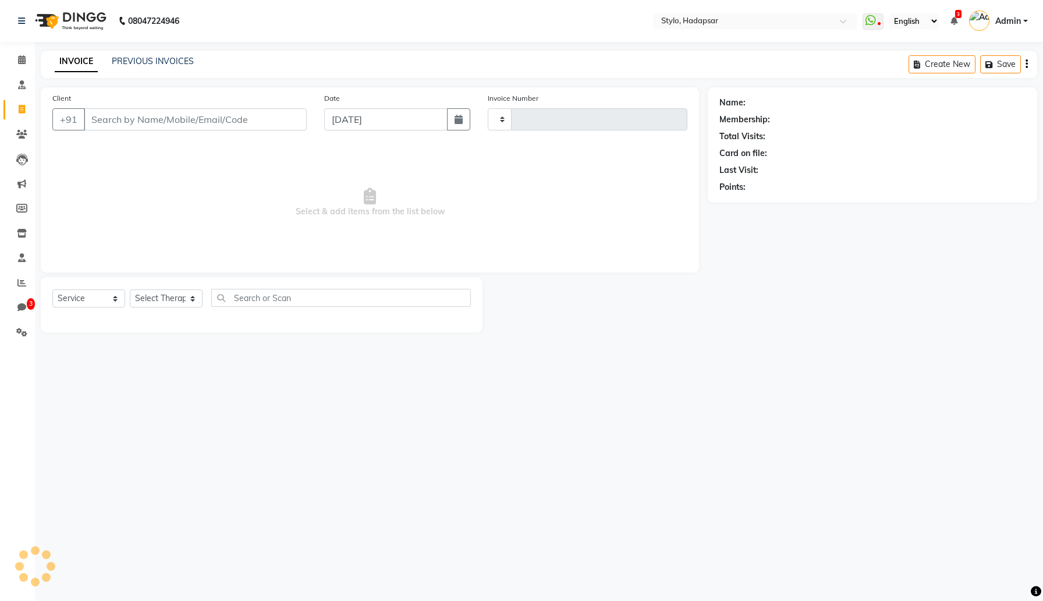
type input "785"
select select "157"
click at [151, 126] on input "Client" at bounding box center [195, 119] width 223 height 22
click at [139, 119] on input "Client" at bounding box center [195, 119] width 223 height 22
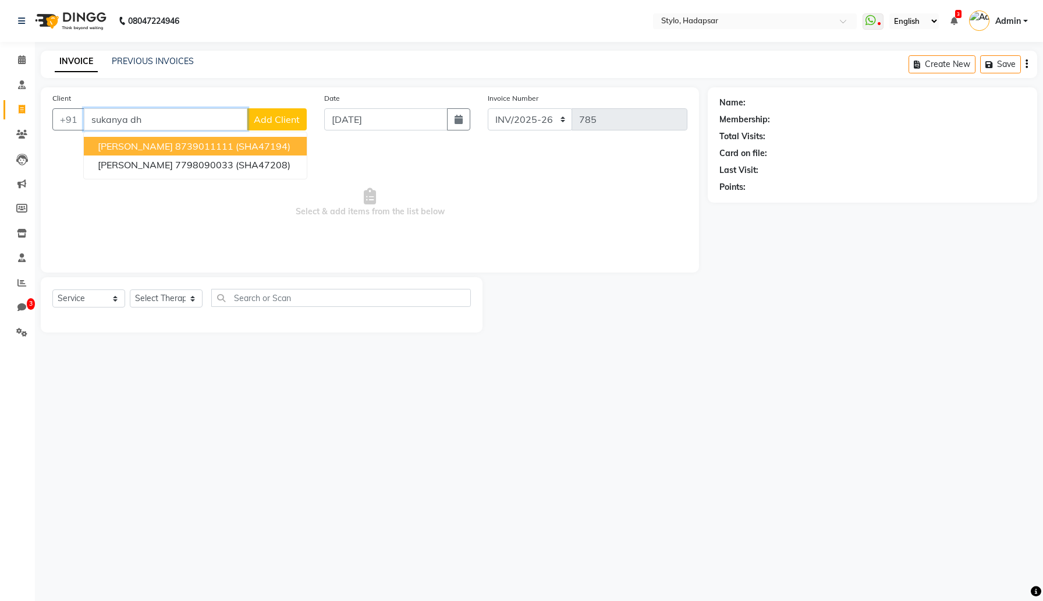
click at [169, 144] on button "Sukanya Dhavle 8739011111 (SHA47194)" at bounding box center [195, 146] width 223 height 19
type input "8739011111"
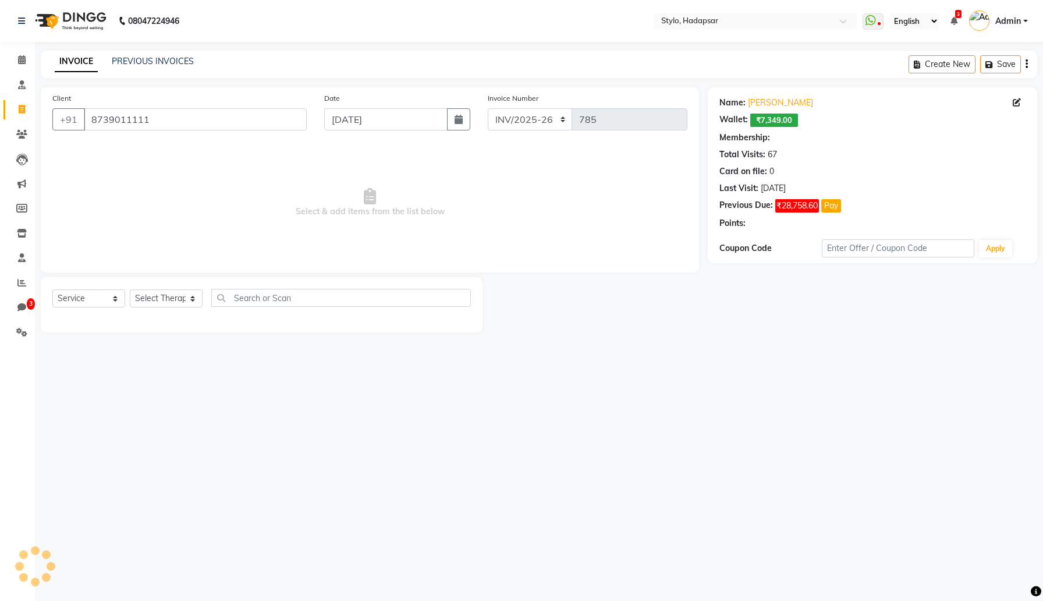
select select "3: Object"
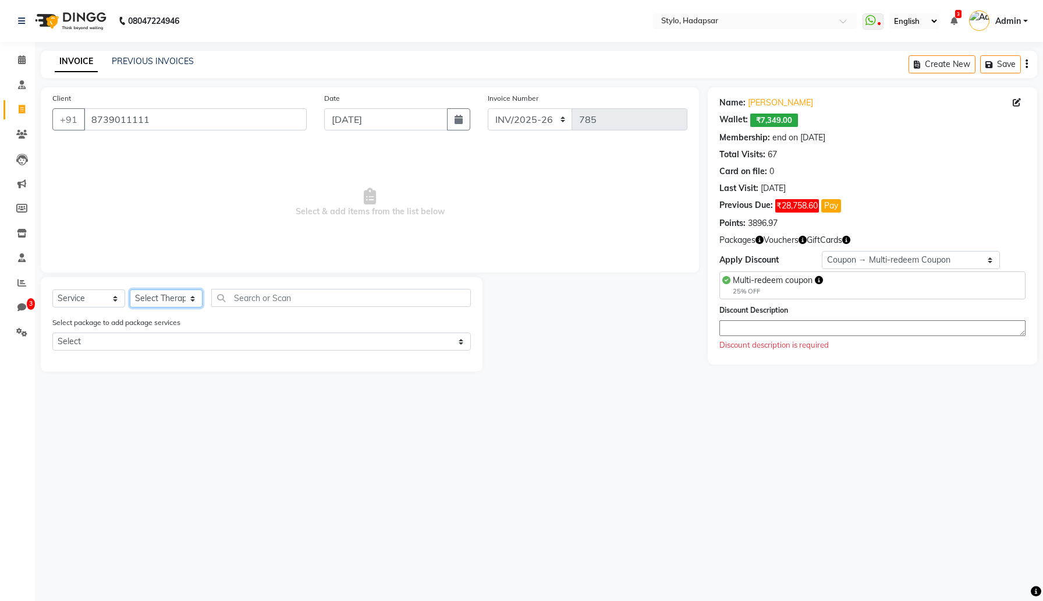
click at [177, 298] on select "Select Therapist AAAb aadi manav abc testing Abc testing abhi Admin A Amit Anki…" at bounding box center [166, 298] width 73 height 18
select select "476"
click at [130, 289] on select "Select Therapist AAAb aadi manav abc testing Abc testing abhi Admin A Amit Anki…" at bounding box center [166, 298] width 73 height 18
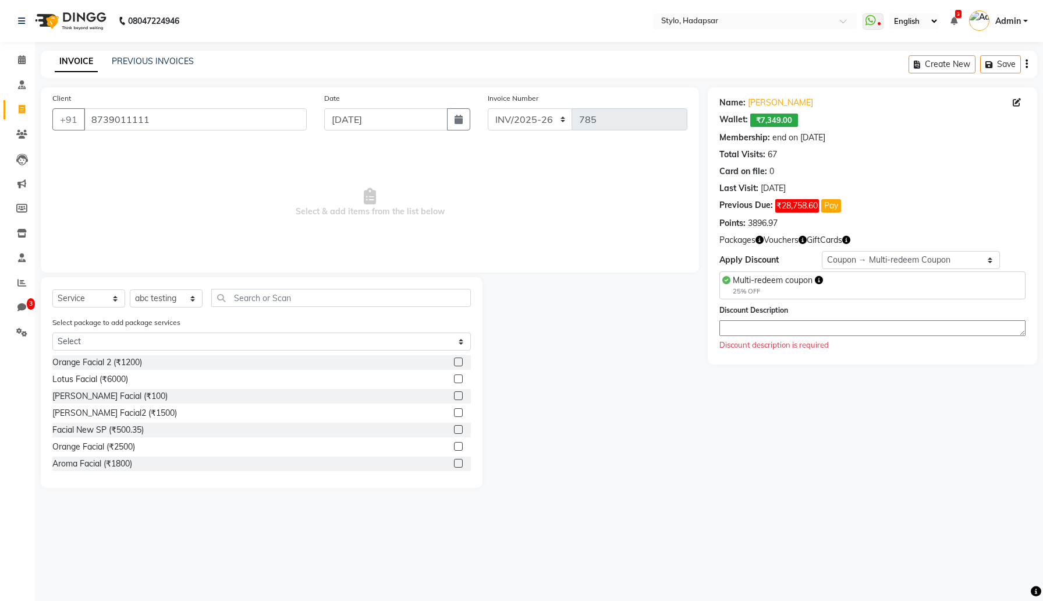
click at [461, 378] on label at bounding box center [458, 378] width 9 height 9
click at [461, 378] on input "checkbox" at bounding box center [458, 379] width 8 height 8
checkbox input "true"
select select "Z73944"
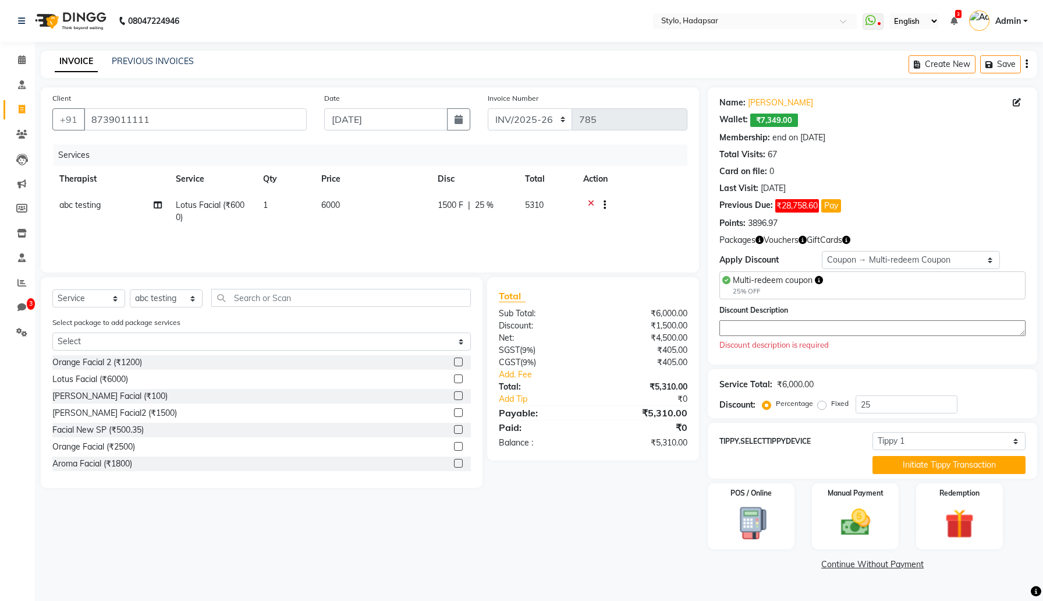
checkbox input "false"
click at [144, 62] on link "PREVIOUS INVOICES" at bounding box center [153, 61] width 82 height 10
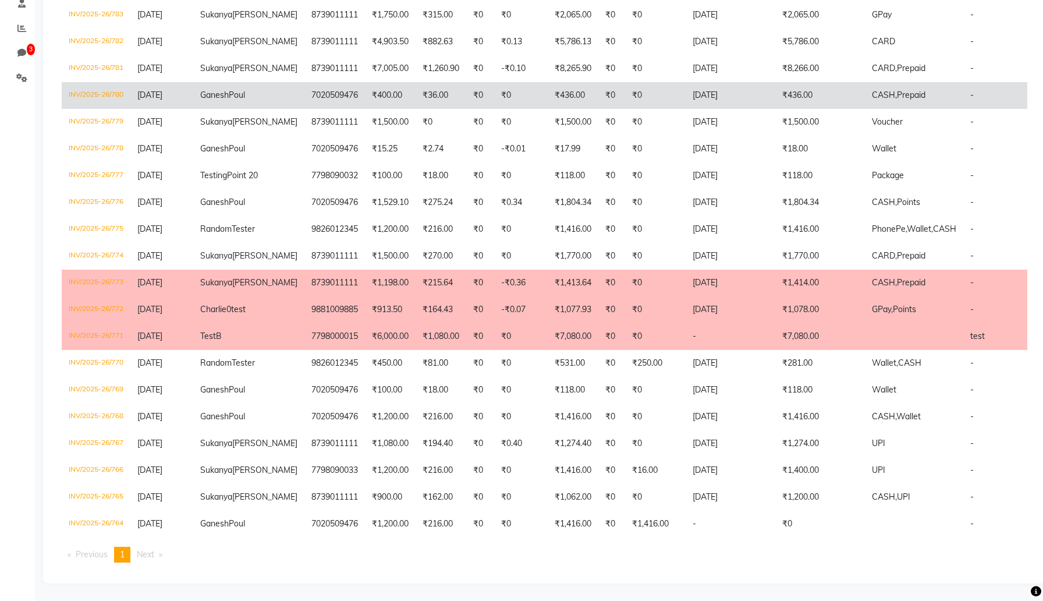
scroll to position [430, 0]
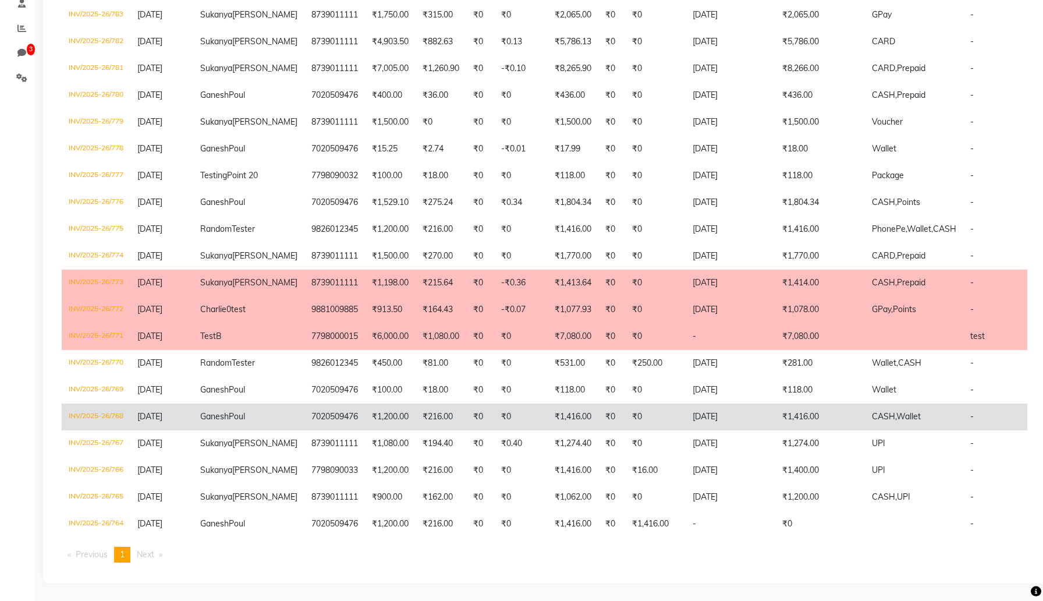
click at [150, 421] on span "Sep 03, 2025" at bounding box center [149, 416] width 25 height 10
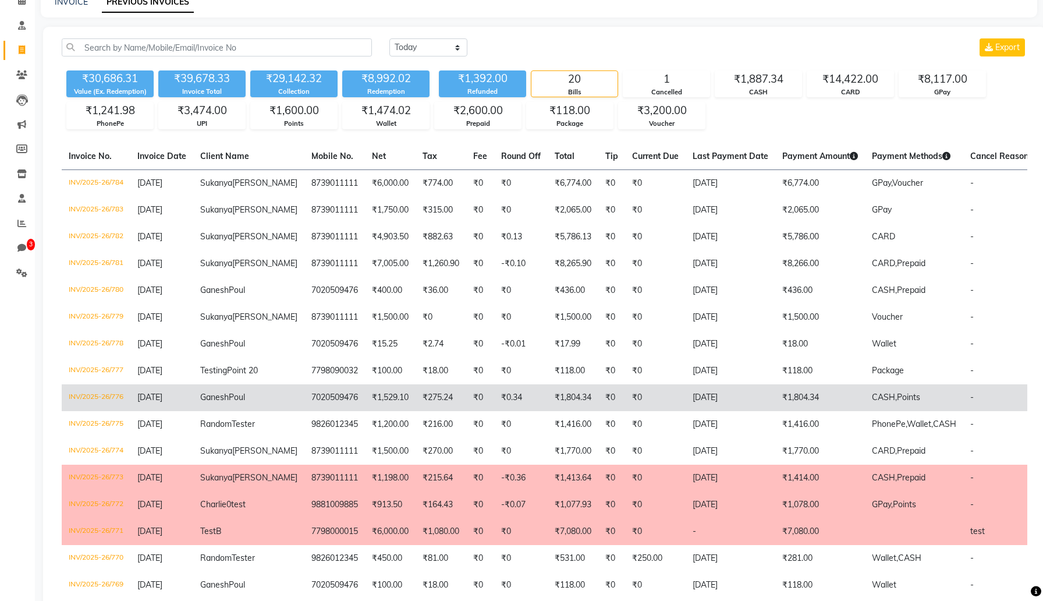
scroll to position [0, 0]
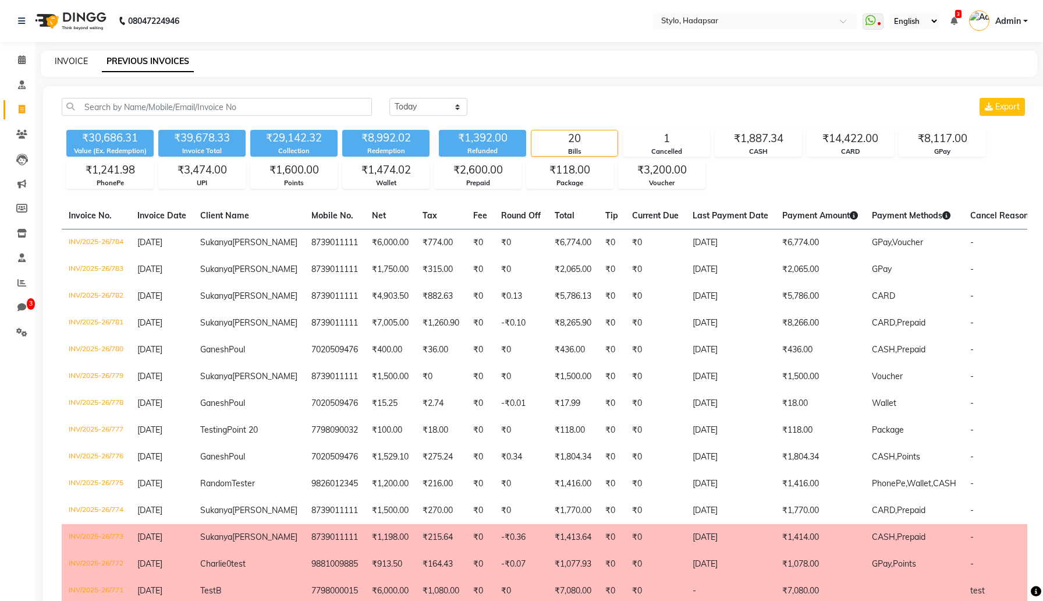
click at [75, 58] on link "INVOICE" at bounding box center [71, 61] width 33 height 10
select select "service"
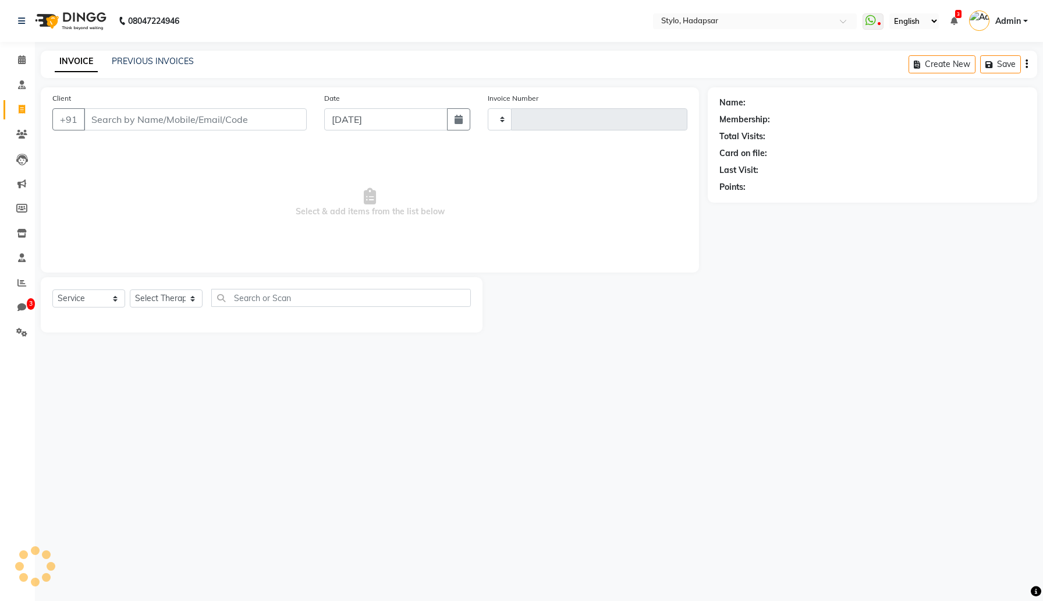
type input "785"
select select "157"
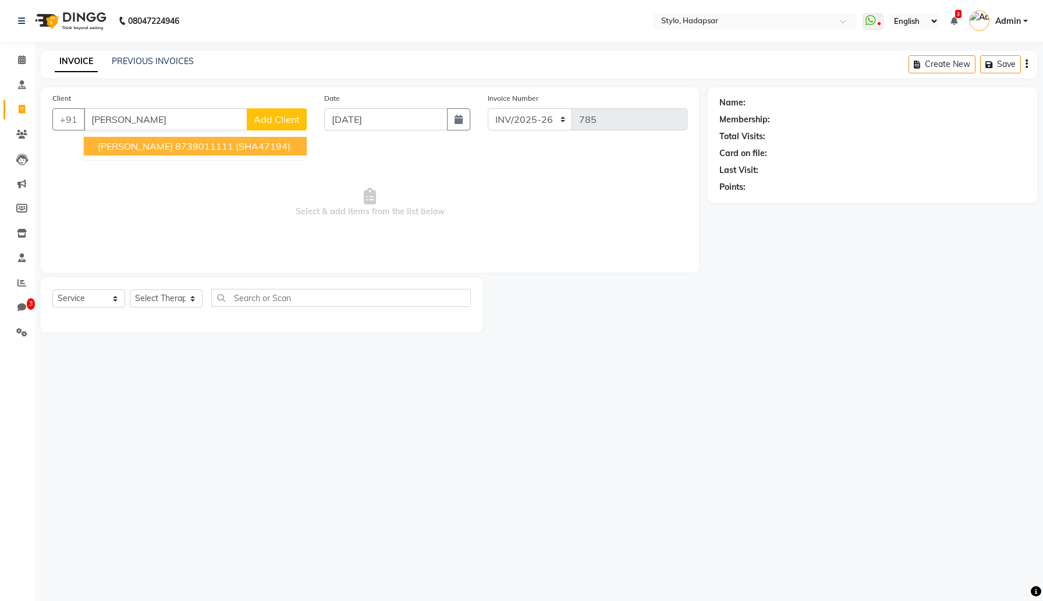
click at [266, 144] on span "(SHA47194)" at bounding box center [263, 146] width 55 height 12
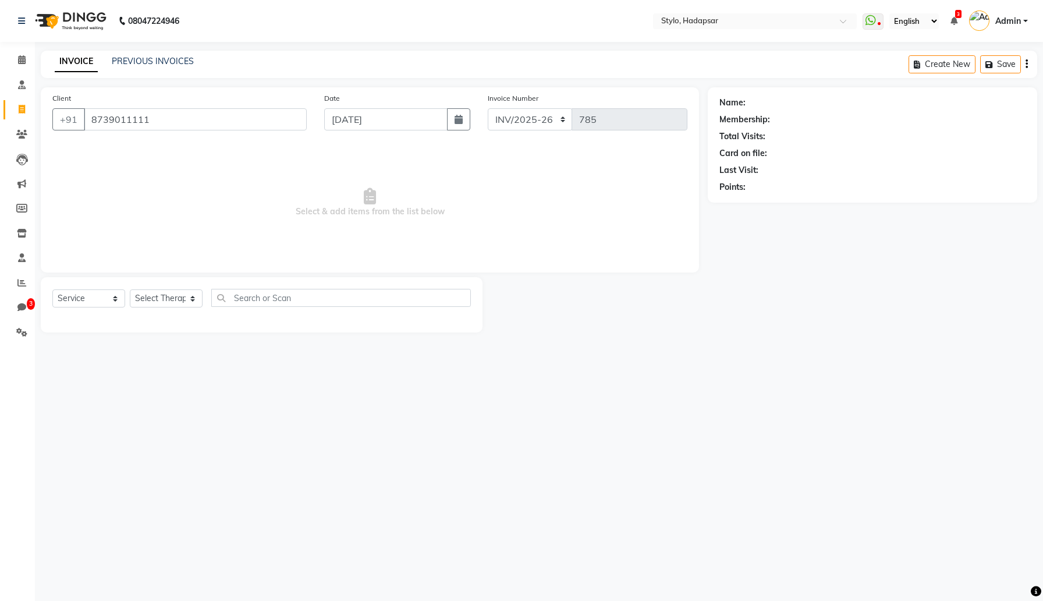
type input "8739011111"
select select "3: Object"
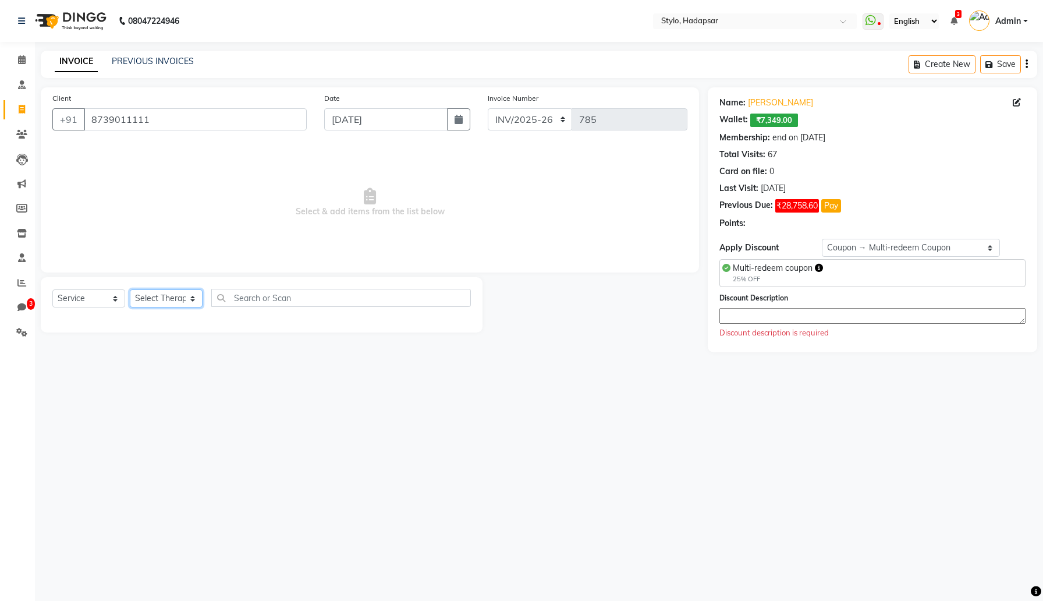
click at [181, 303] on select "Select Therapist AAAb aadi manav abc testing Abc testing abhi Admin A Amit Anki…" at bounding box center [166, 298] width 73 height 18
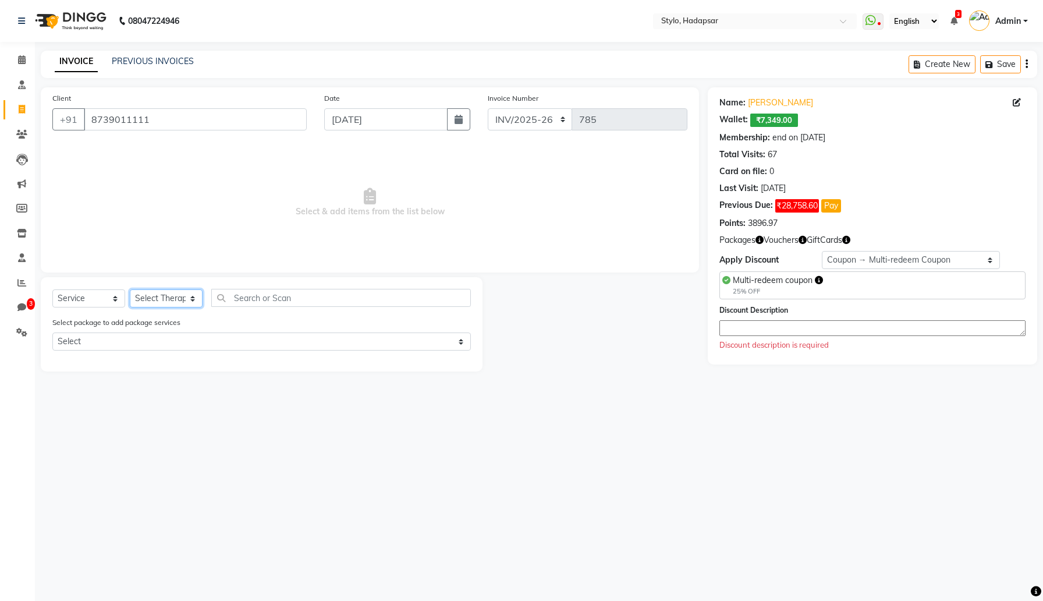
select select "2651"
click at [130, 289] on select "Select Therapist AAAb aadi manav abc testing Abc testing abhi Admin A Amit Anki…" at bounding box center [166, 298] width 73 height 18
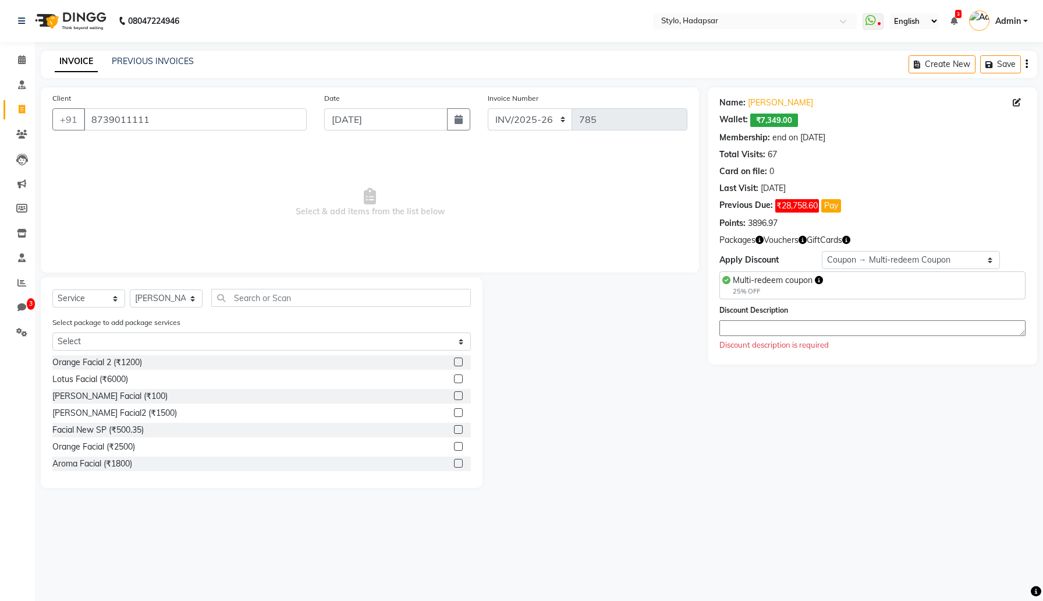
click at [462, 378] on label at bounding box center [458, 378] width 9 height 9
click at [462, 378] on input "checkbox" at bounding box center [458, 379] width 8 height 8
checkbox input "true"
select select "Z73944"
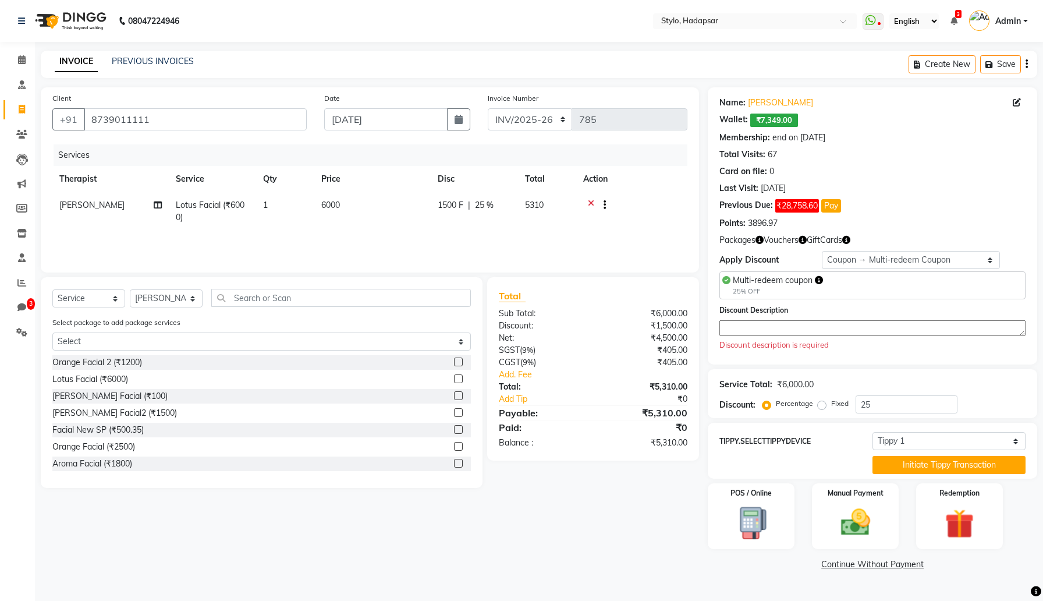
checkbox input "false"
click at [943, 261] on select "Select Membership → Test Membership Membership → Test Membership Coupon → Multi…" at bounding box center [911, 260] width 179 height 18
select select "0:"
click at [822, 251] on select "Select Membership → Test Membership Membership → Test Membership Coupon → Multi…" at bounding box center [911, 260] width 179 height 18
type input "0"
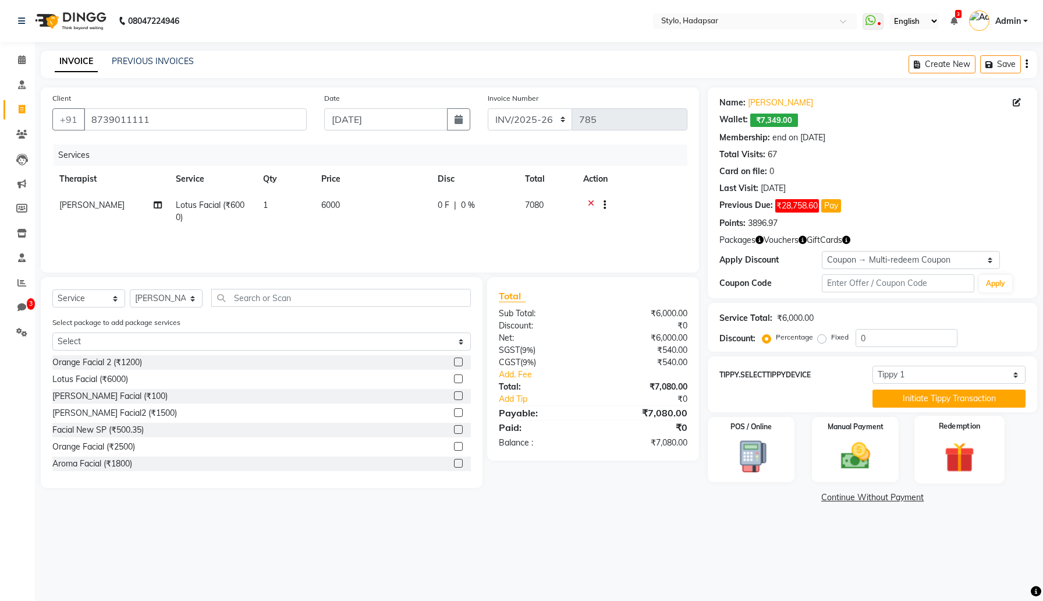
click at [956, 452] on img at bounding box center [959, 457] width 49 height 38
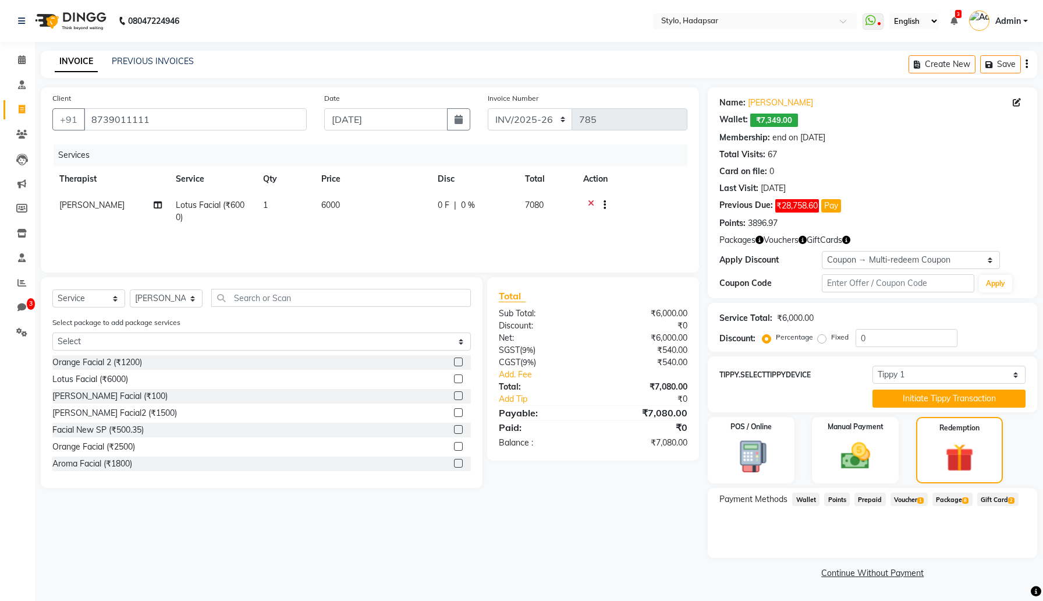
click at [952, 494] on span "Package 8" at bounding box center [953, 499] width 40 height 13
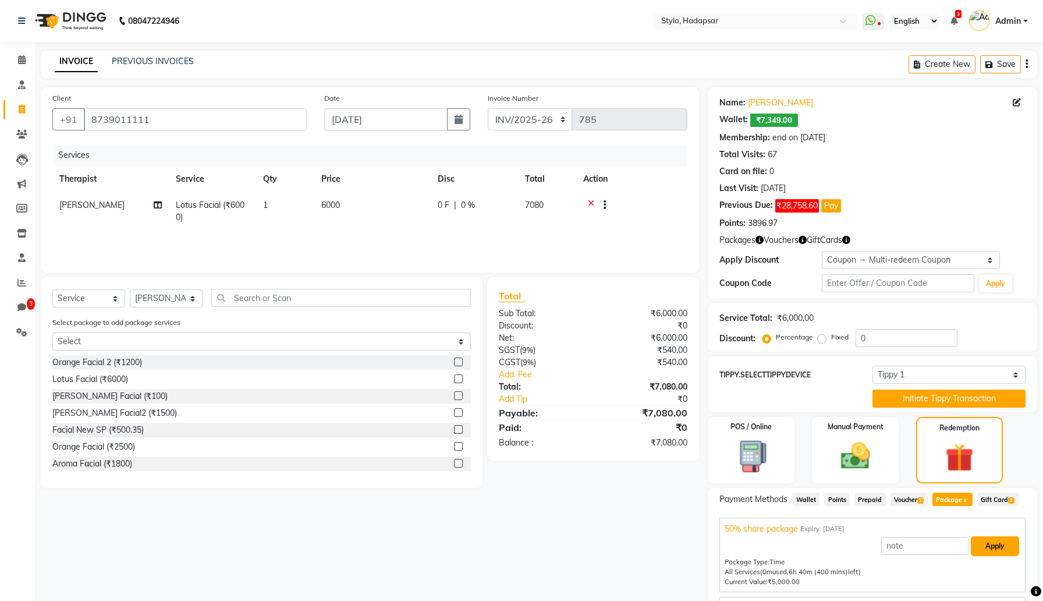
click at [989, 550] on button "Apply" at bounding box center [995, 546] width 48 height 20
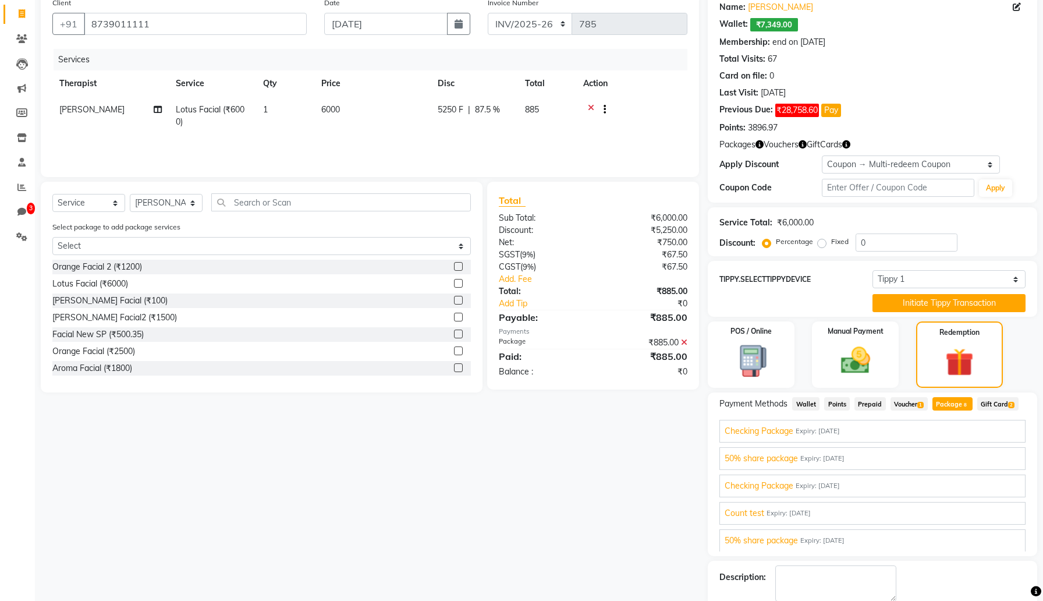
scroll to position [158, 0]
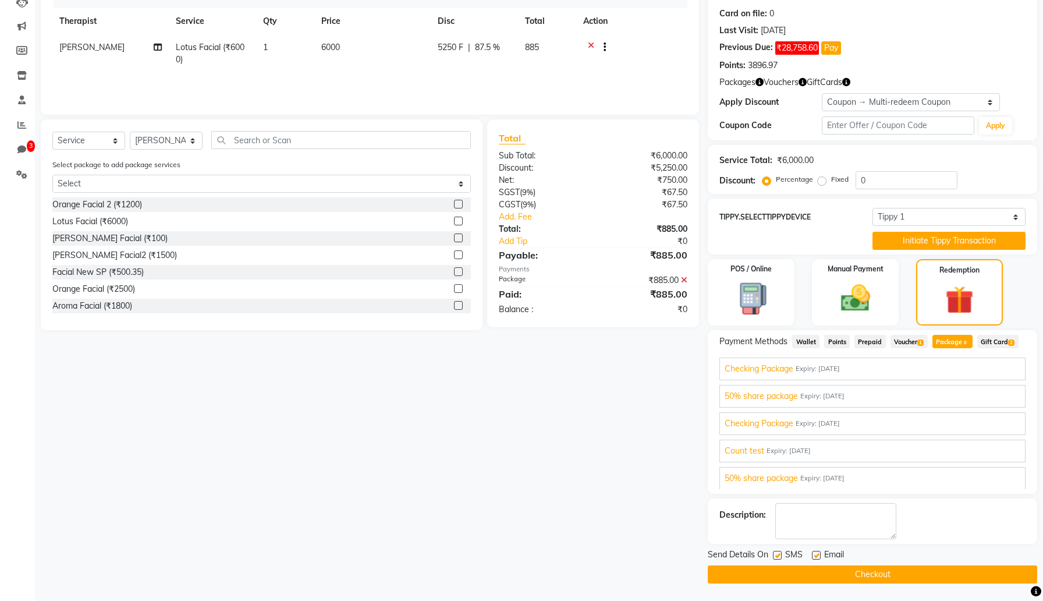
click at [814, 552] on label at bounding box center [816, 555] width 9 height 9
click at [814, 552] on input "checkbox" at bounding box center [816, 556] width 8 height 8
checkbox input "false"
click at [782, 555] on label at bounding box center [777, 555] width 9 height 9
click at [781, 555] on input "checkbox" at bounding box center [777, 556] width 8 height 8
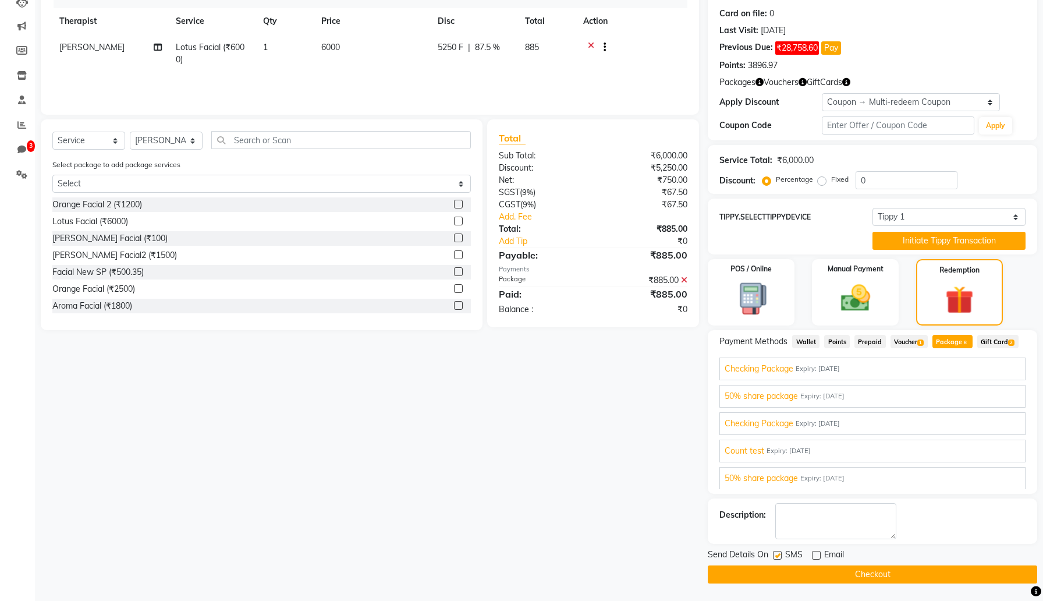
checkbox input "false"
click at [803, 572] on button "Checkout" at bounding box center [873, 574] width 330 height 18
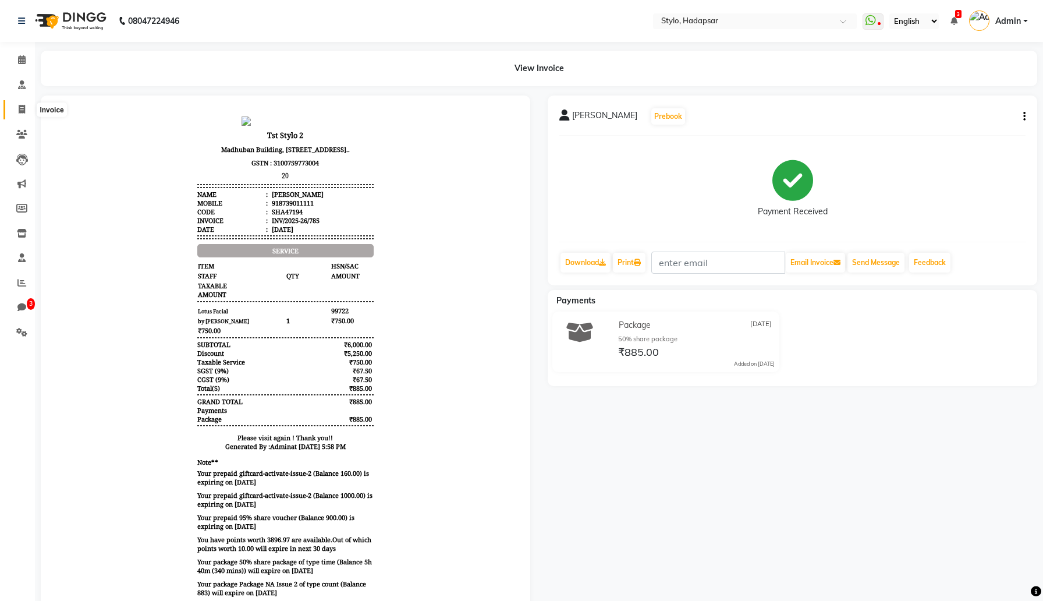
click at [22, 109] on icon at bounding box center [22, 109] width 6 height 9
select select "service"
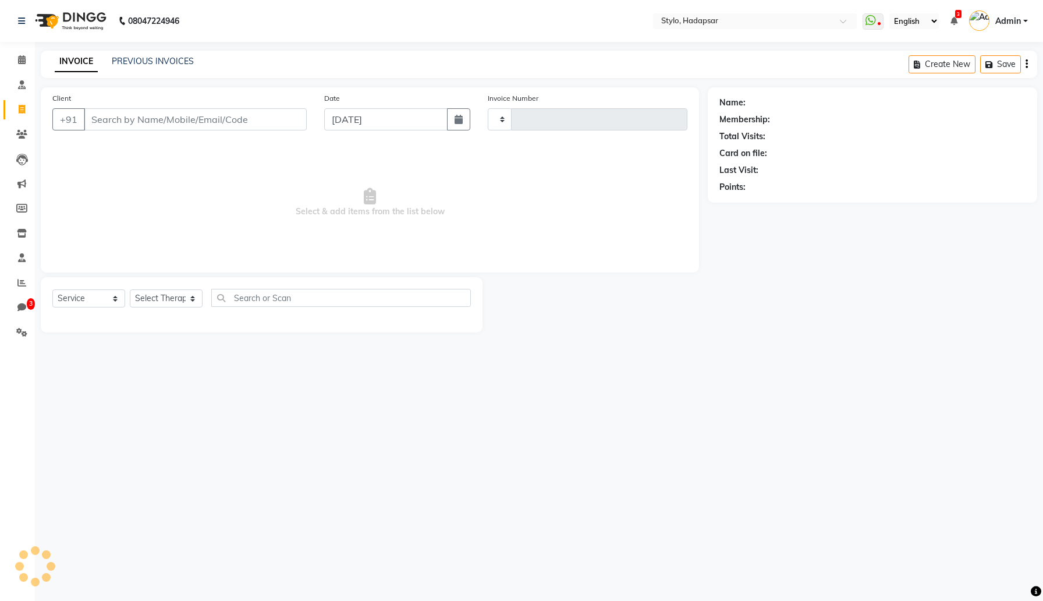
type input "787"
select select "157"
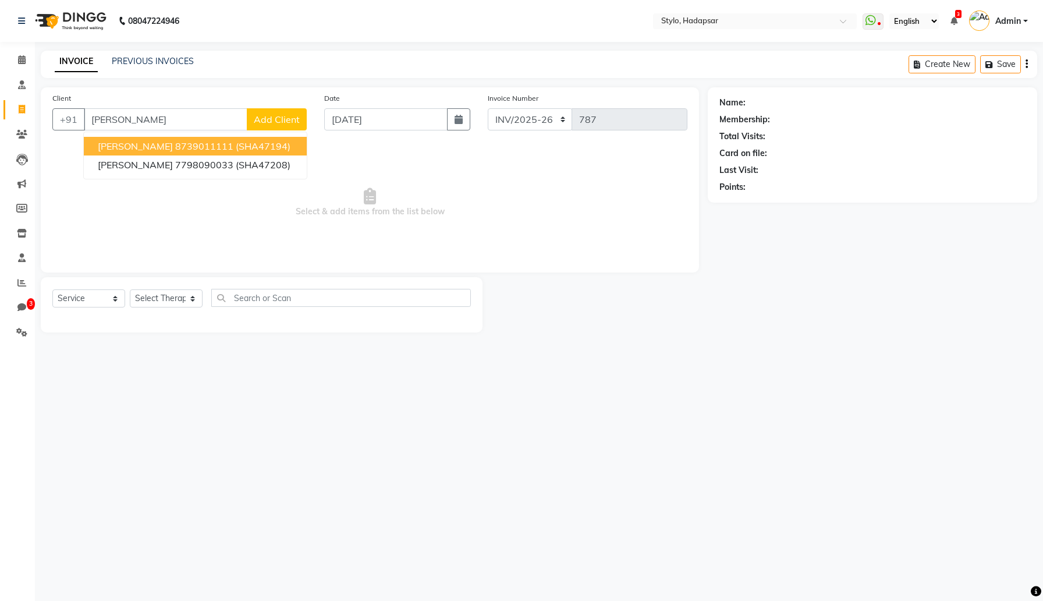
click at [212, 147] on ngb-highlight "8739011111" at bounding box center [204, 146] width 58 height 12
type input "8739011111"
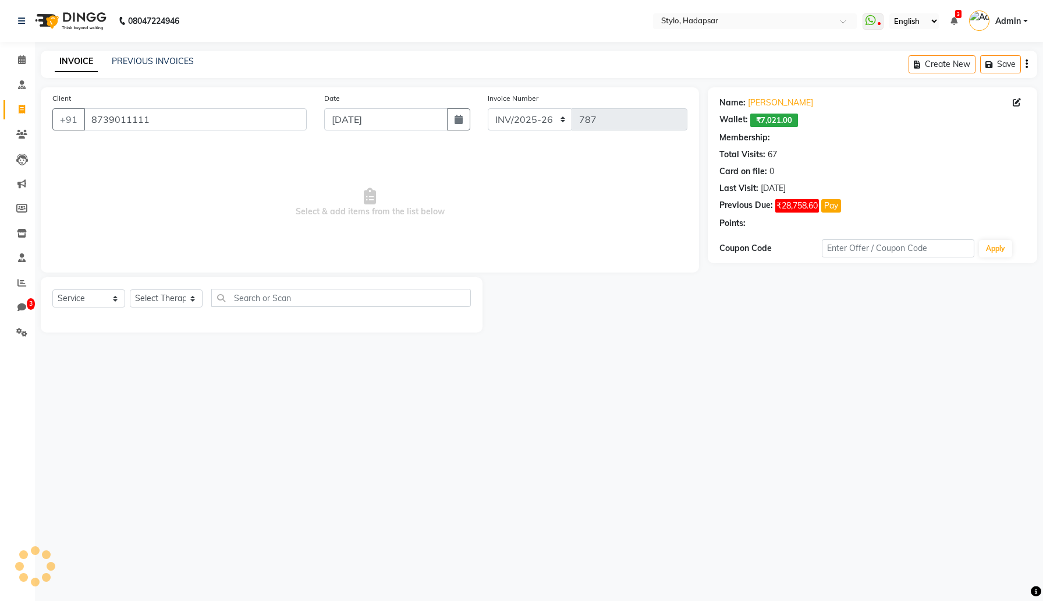
select select "3: Object"
click at [1026, 65] on icon "button" at bounding box center [1027, 64] width 2 height 1
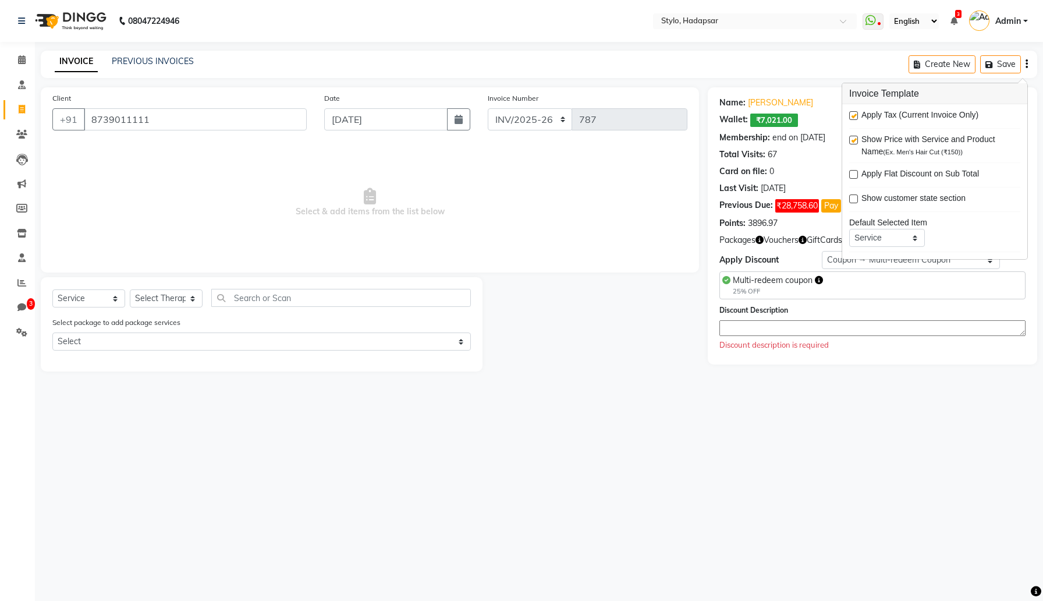
click at [856, 114] on label at bounding box center [853, 115] width 9 height 9
click at [856, 114] on input "checkbox" at bounding box center [853, 116] width 8 height 8
checkbox input "false"
click at [183, 295] on select "Select Therapist AAAb aadi manav abc testing Abc testing abhi Admin A Amit Anki…" at bounding box center [166, 298] width 73 height 18
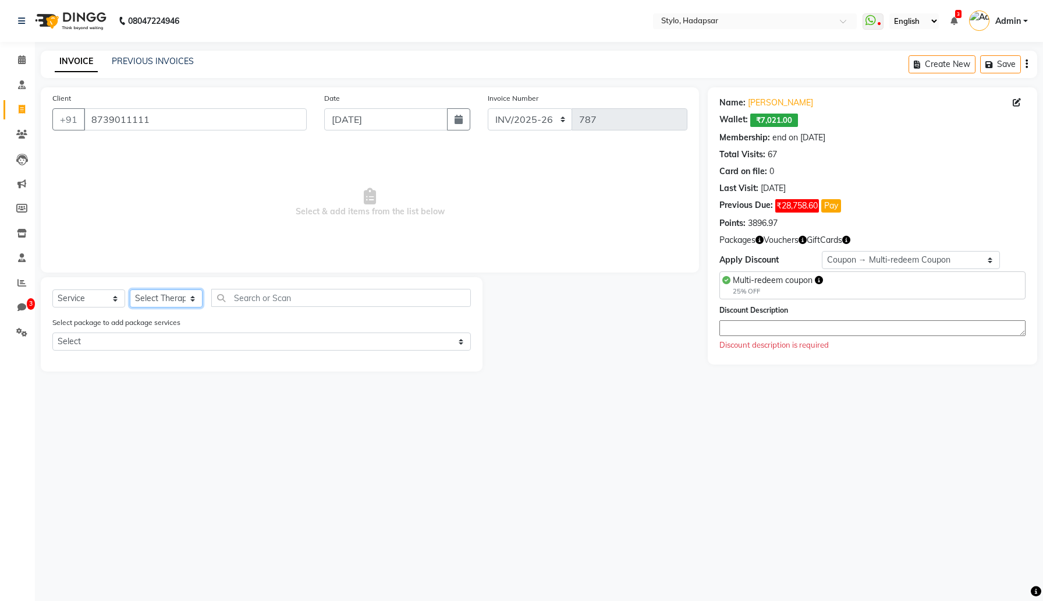
select select "5080"
click at [130, 289] on select "Select Therapist AAAb aadi manav abc testing Abc testing abhi Admin A Amit Anki…" at bounding box center [166, 298] width 73 height 18
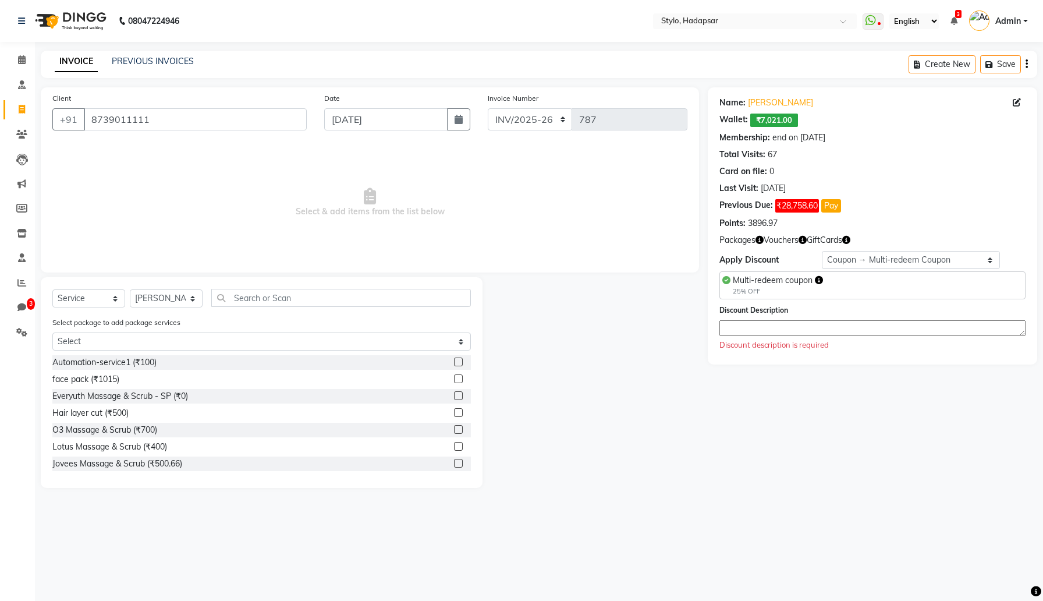
click at [459, 375] on label at bounding box center [458, 378] width 9 height 9
click at [459, 375] on input "checkbox" at bounding box center [458, 379] width 8 height 8
checkbox input "true"
select select "Z73944"
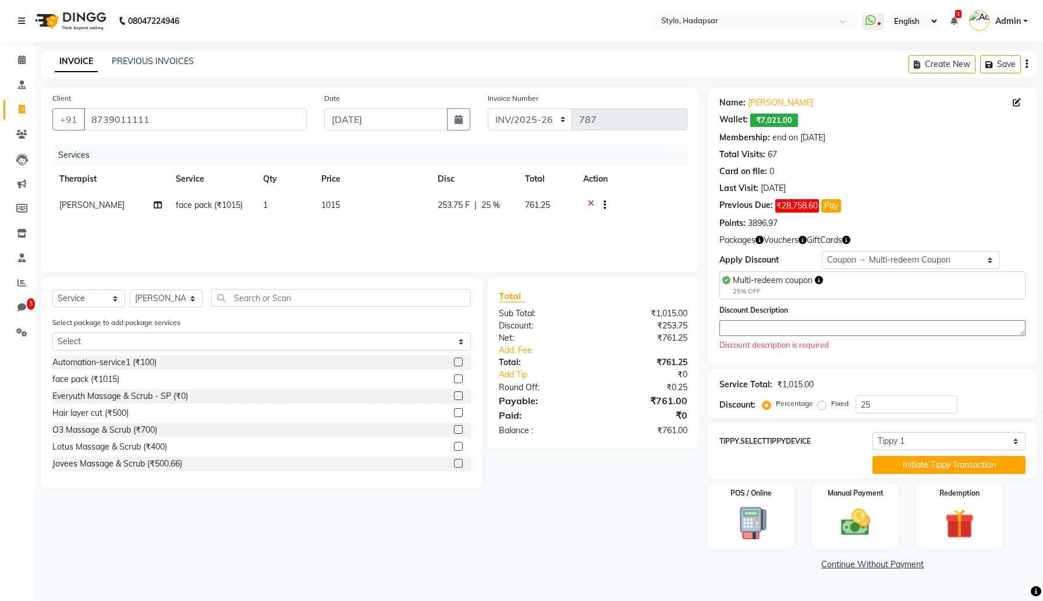
checkbox input "false"
click at [898, 262] on select "Select Membership → Test Membership Membership → Test Membership Coupon → Multi…" at bounding box center [911, 260] width 179 height 18
select select "0:"
click at [822, 251] on select "Select Membership → Test Membership Membership → Test Membership Coupon → Multi…" at bounding box center [911, 260] width 179 height 18
type input "0"
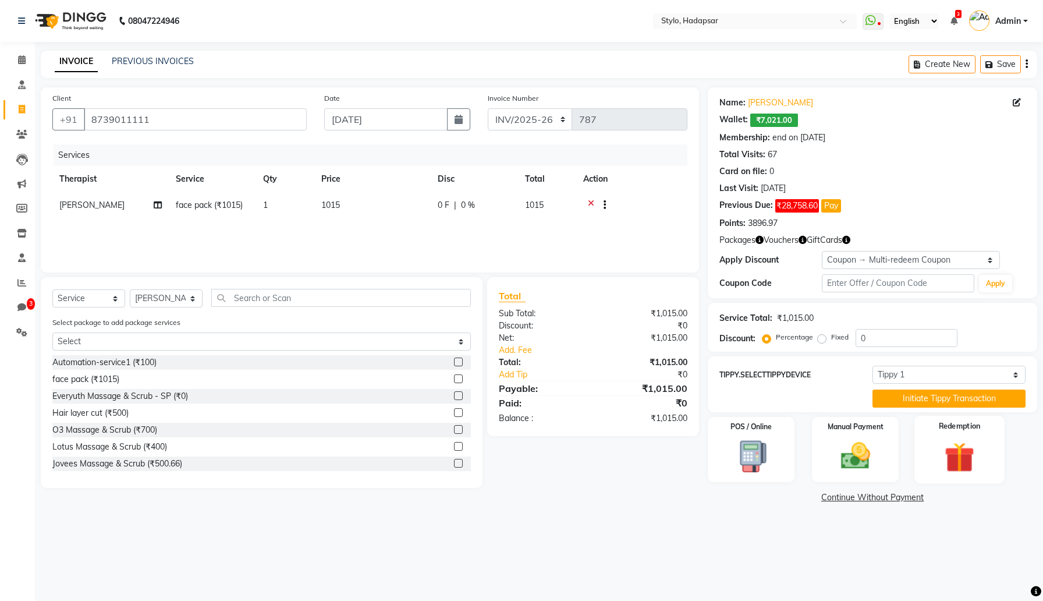
click at [958, 437] on div "Redemption" at bounding box center [960, 450] width 90 height 68
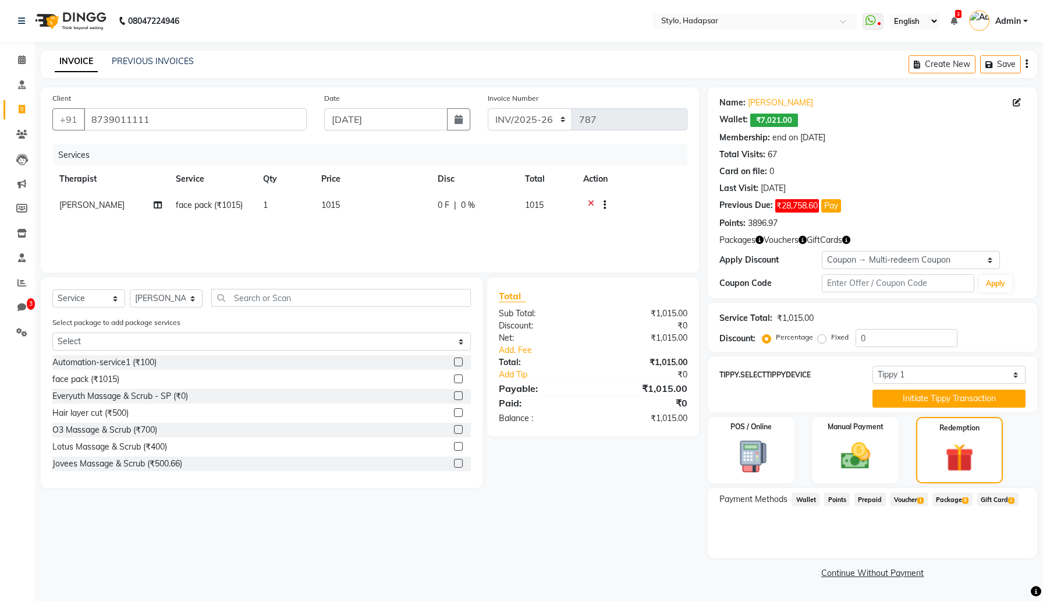
click at [959, 499] on span "Package 8" at bounding box center [953, 499] width 40 height 13
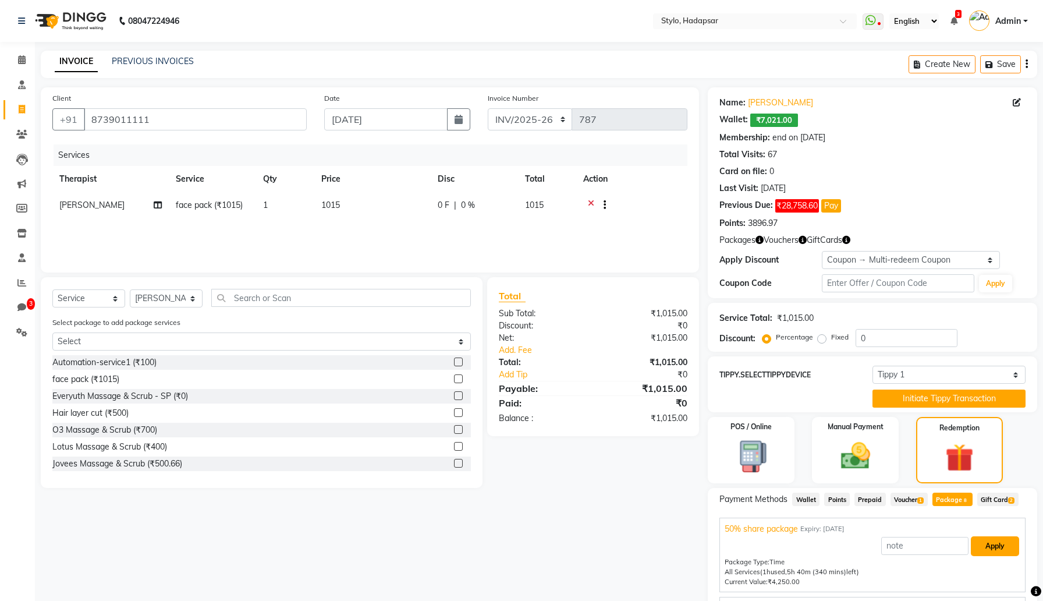
click at [993, 543] on button "Apply" at bounding box center [995, 546] width 48 height 20
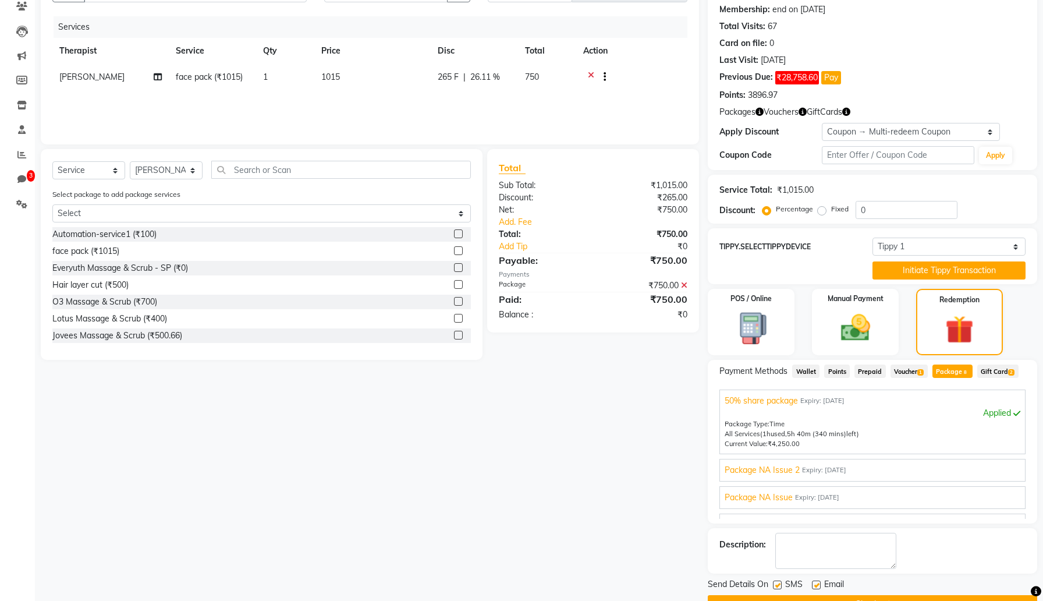
scroll to position [158, 0]
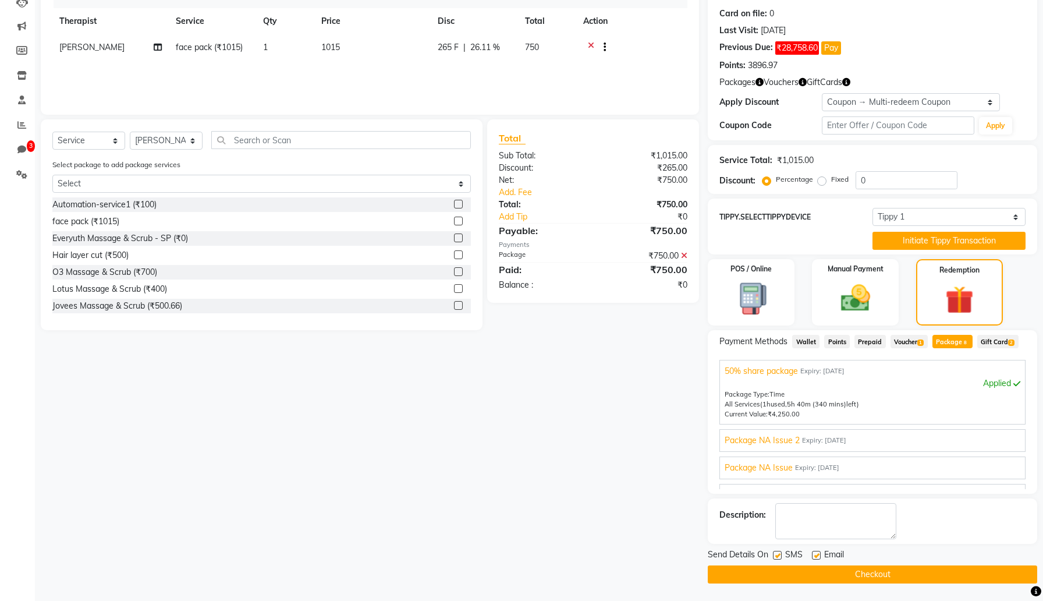
click at [778, 554] on label at bounding box center [777, 555] width 9 height 9
click at [778, 554] on input "checkbox" at bounding box center [777, 556] width 8 height 8
checkbox input "false"
click at [816, 557] on label at bounding box center [816, 555] width 9 height 9
click at [816, 557] on input "checkbox" at bounding box center [816, 556] width 8 height 8
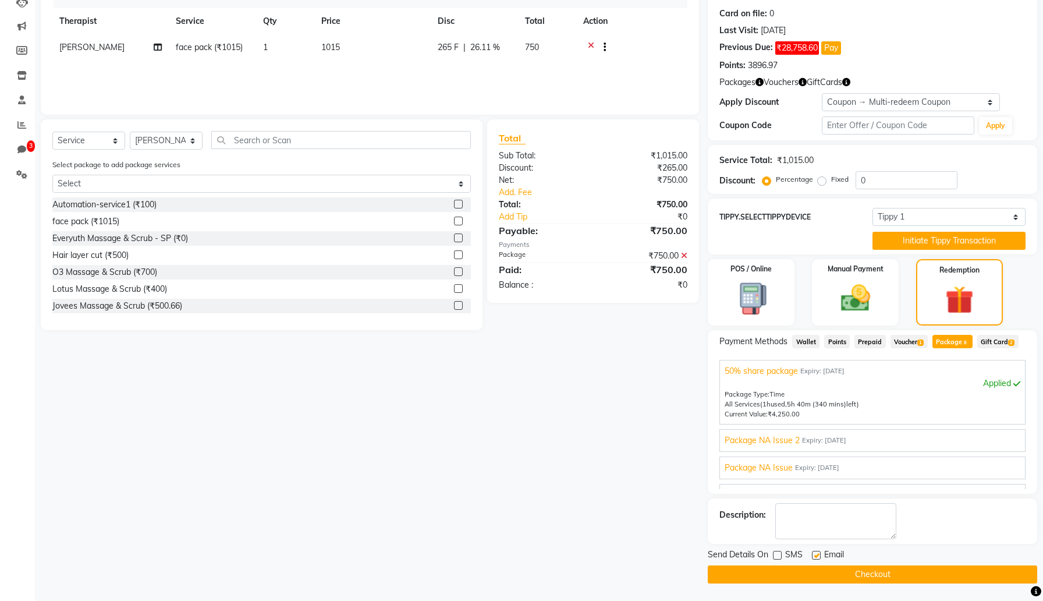
checkbox input "false"
click at [811, 569] on button "Checkout" at bounding box center [873, 574] width 330 height 18
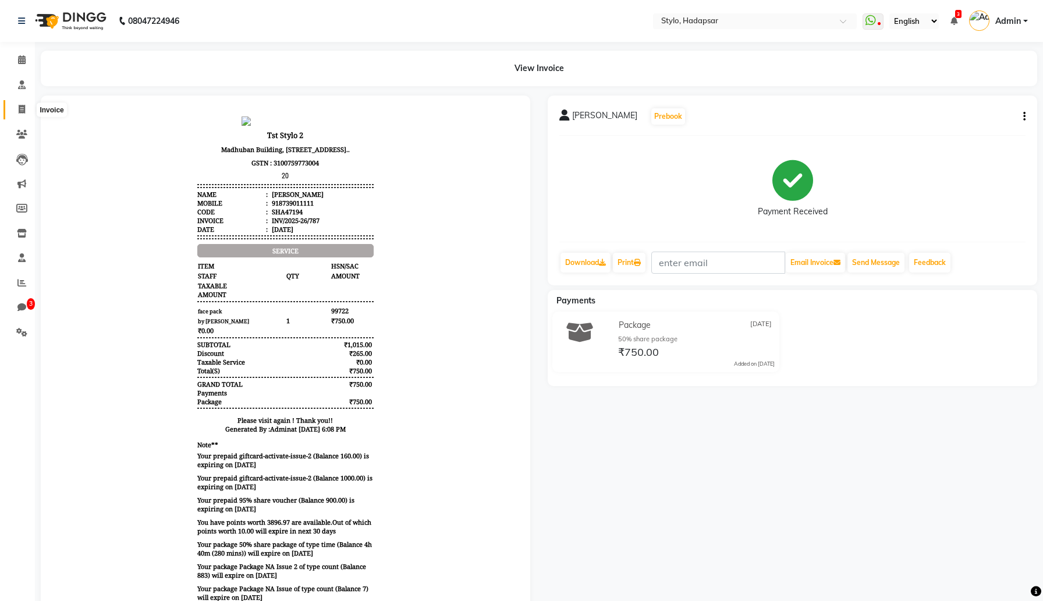
click at [17, 109] on span at bounding box center [22, 109] width 20 height 13
select select "157"
select select "service"
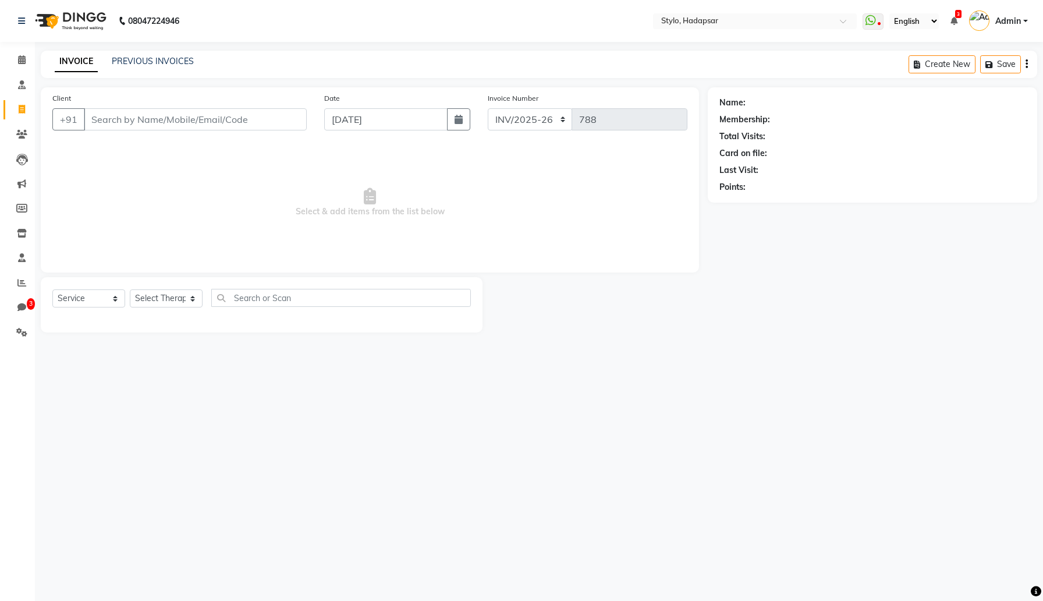
click at [1028, 66] on div "Create New Save" at bounding box center [973, 64] width 129 height 27
click at [1027, 64] on icon "button" at bounding box center [1027, 64] width 2 height 1
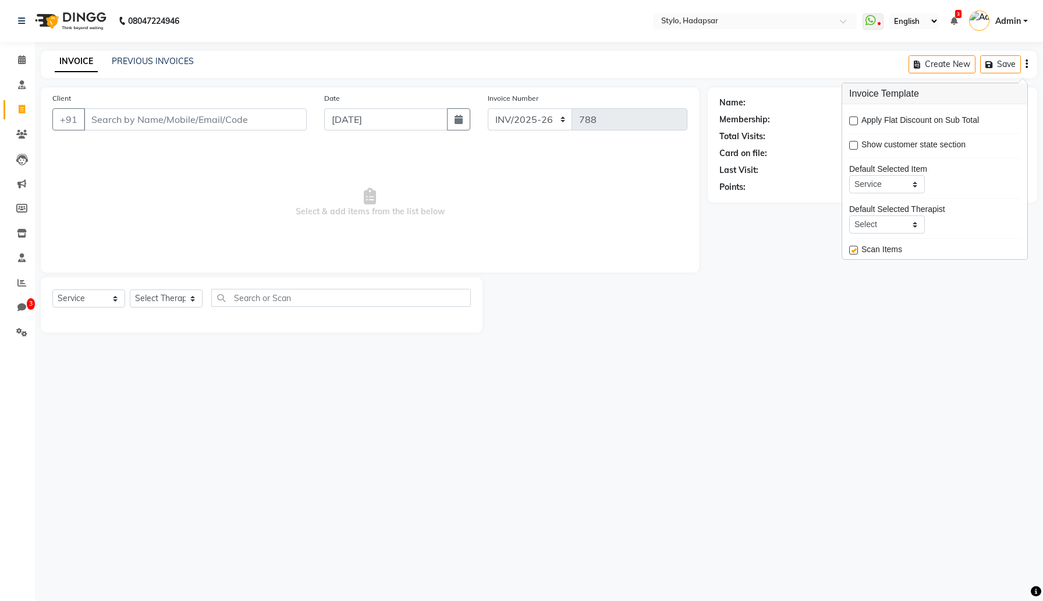
scroll to position [57, 0]
click at [18, 328] on icon at bounding box center [21, 332] width 11 height 9
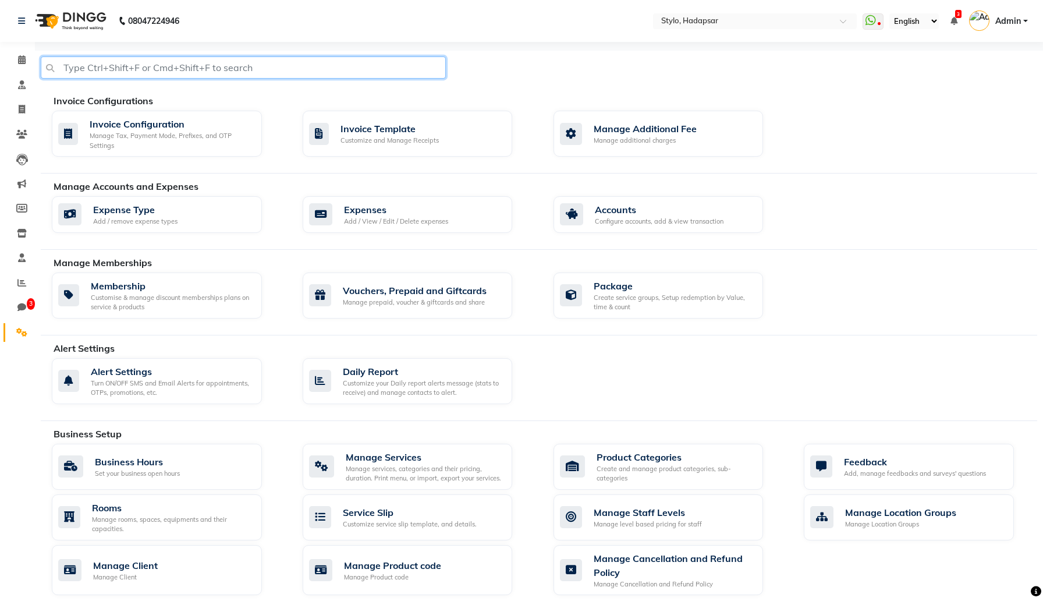
click at [254, 59] on input "text" at bounding box center [243, 67] width 405 height 22
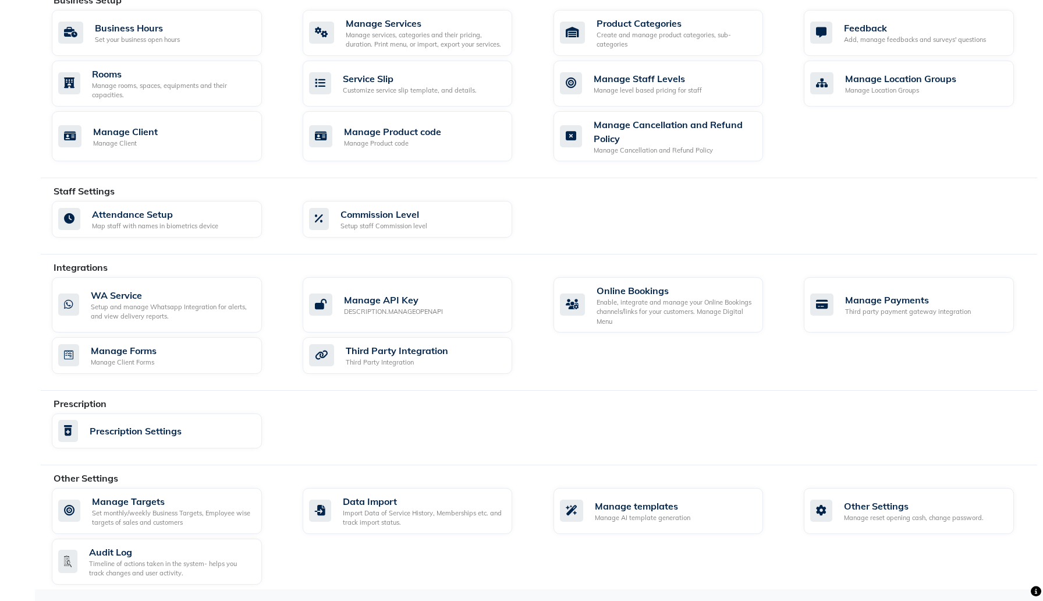
scroll to position [433, 0]
click at [529, 182] on div "Invoice Configurations Invoice Configuration Manage Tax, Payment Mode, Prefixes…" at bounding box center [539, 104] width 997 height 972
click at [920, 500] on div "Other Settings" at bounding box center [914, 506] width 140 height 14
select select "2: 15"
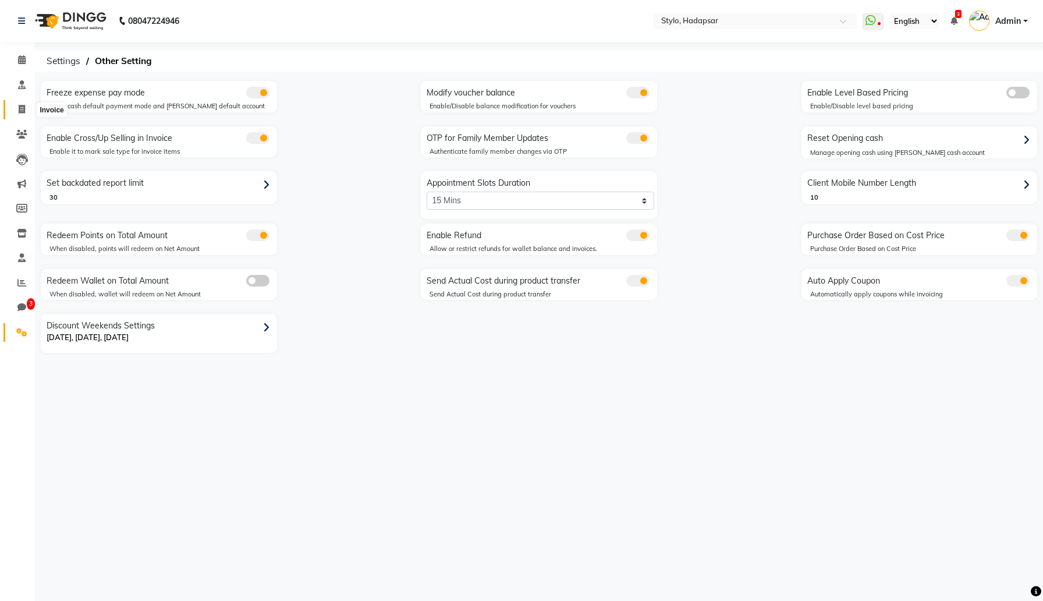
click at [15, 106] on span at bounding box center [22, 109] width 20 height 13
select select "157"
select select "service"
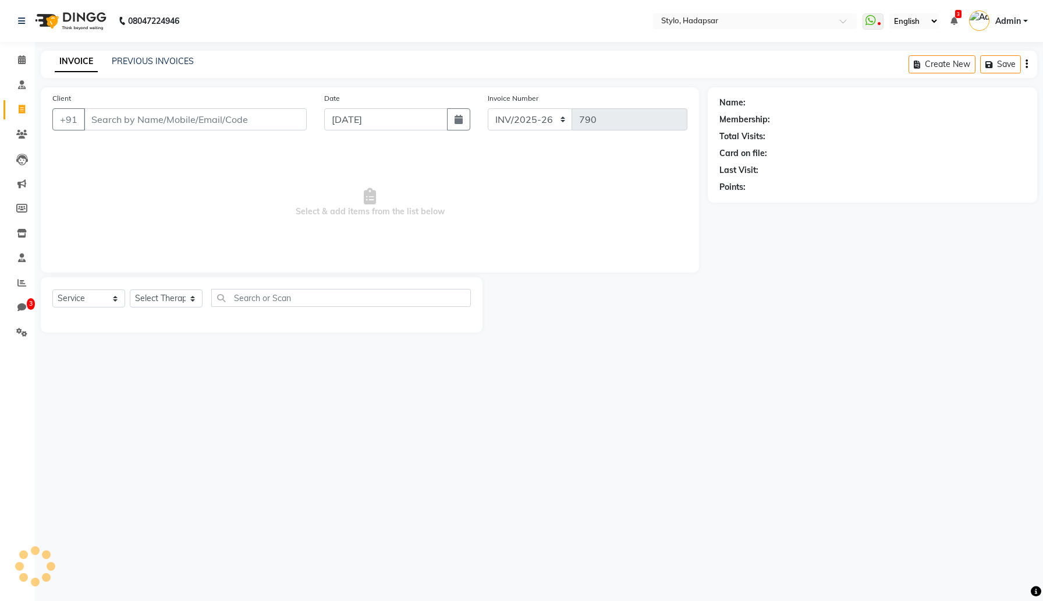
click at [152, 66] on div "PREVIOUS INVOICES" at bounding box center [153, 61] width 82 height 12
click at [161, 63] on link "PREVIOUS INVOICES" at bounding box center [153, 61] width 82 height 10
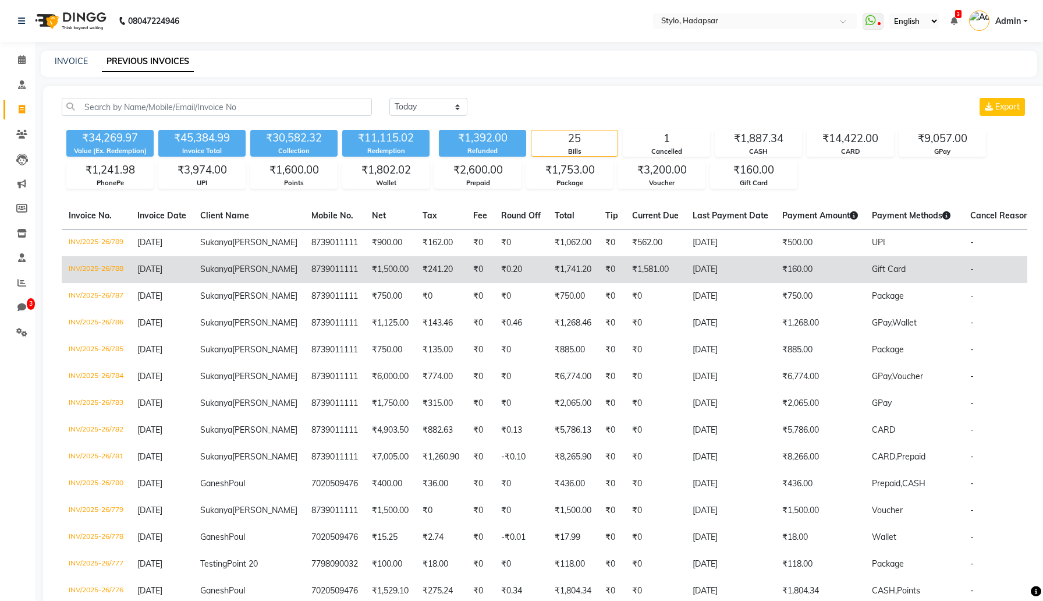
click at [232, 274] on span "Dhavle" at bounding box center [264, 269] width 65 height 10
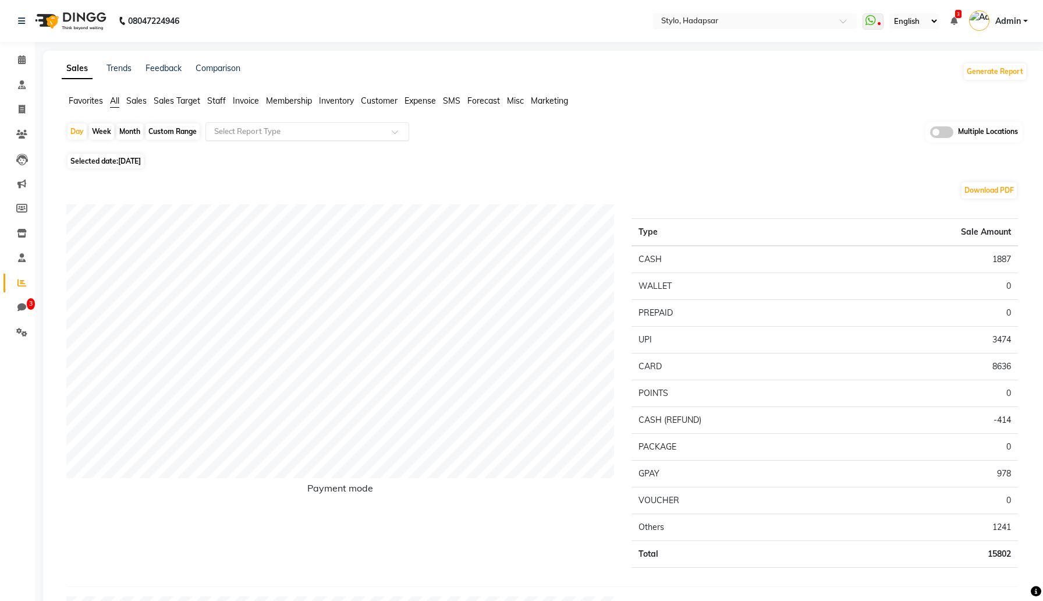
click at [220, 130] on input "text" at bounding box center [296, 132] width 168 height 12
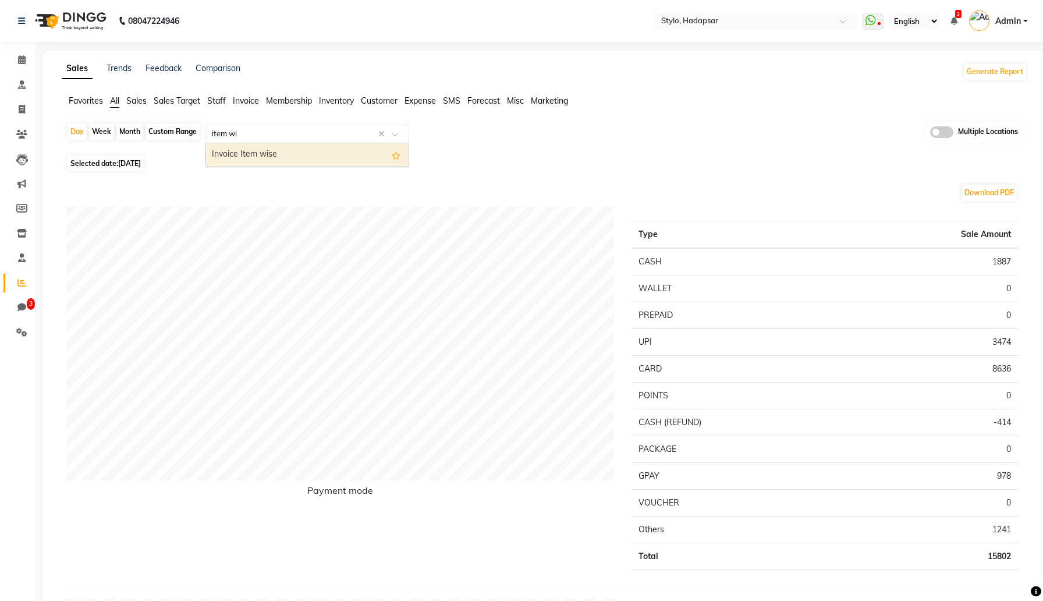
type input "item wis"
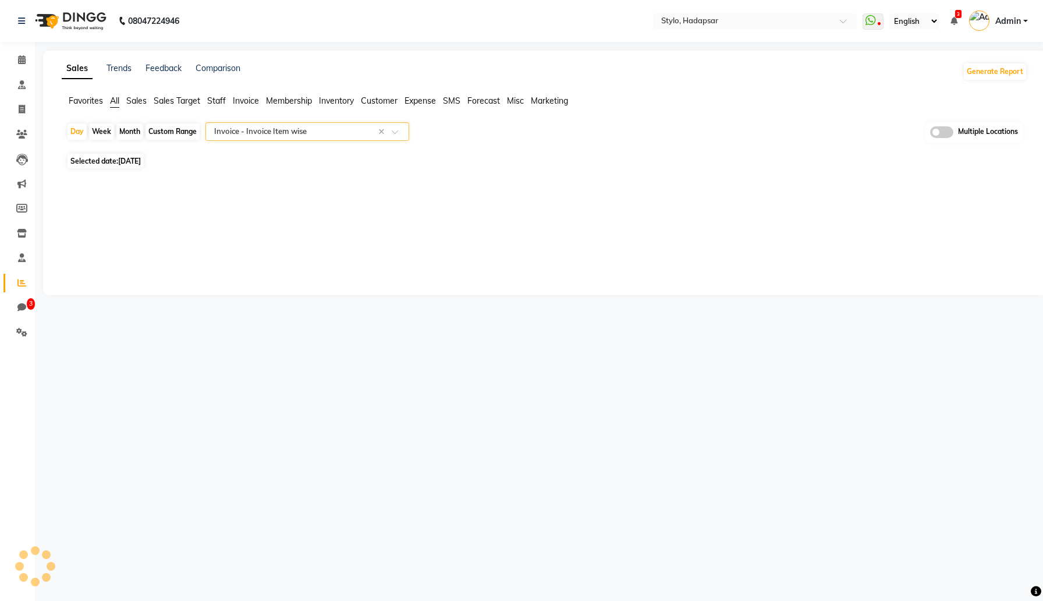
select select "filtered_report"
select select "csv"
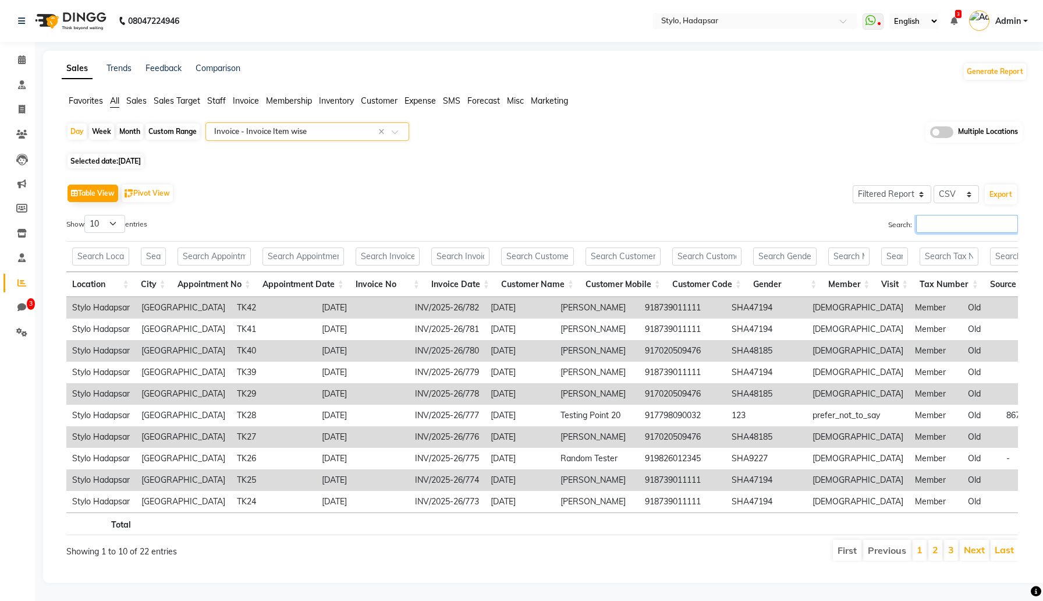
click at [927, 222] on input "Search:" at bounding box center [967, 224] width 102 height 18
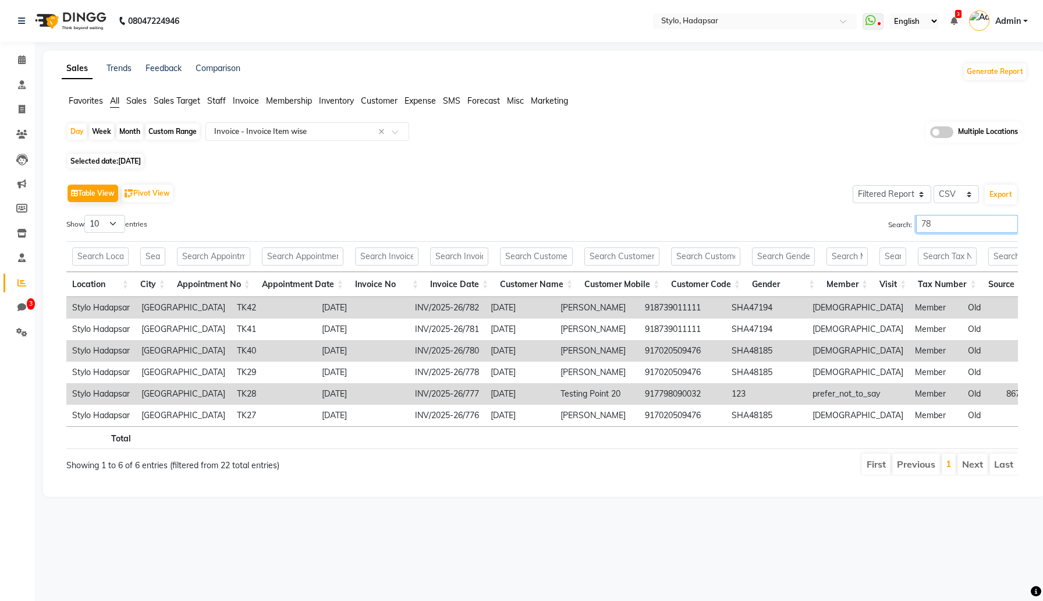
type input "782"
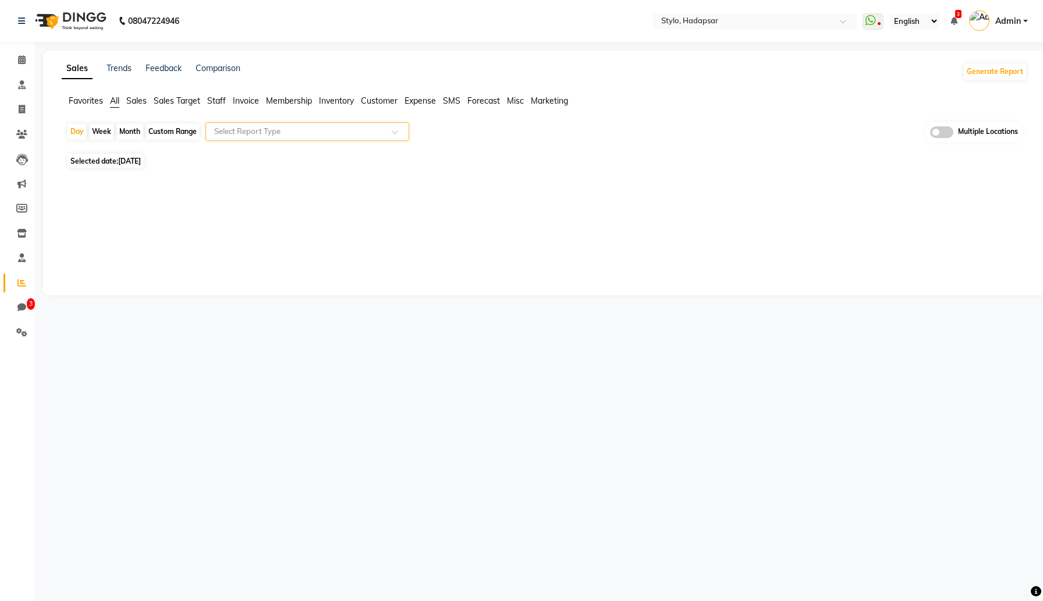
click at [218, 100] on span "Staff" at bounding box center [216, 100] width 19 height 10
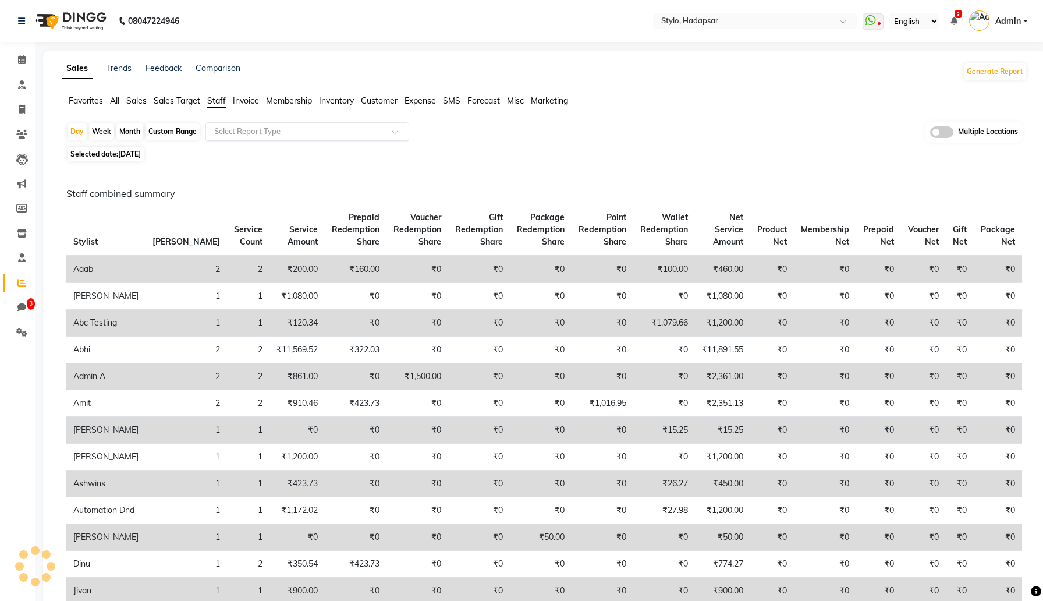
click at [235, 131] on input "text" at bounding box center [296, 132] width 168 height 12
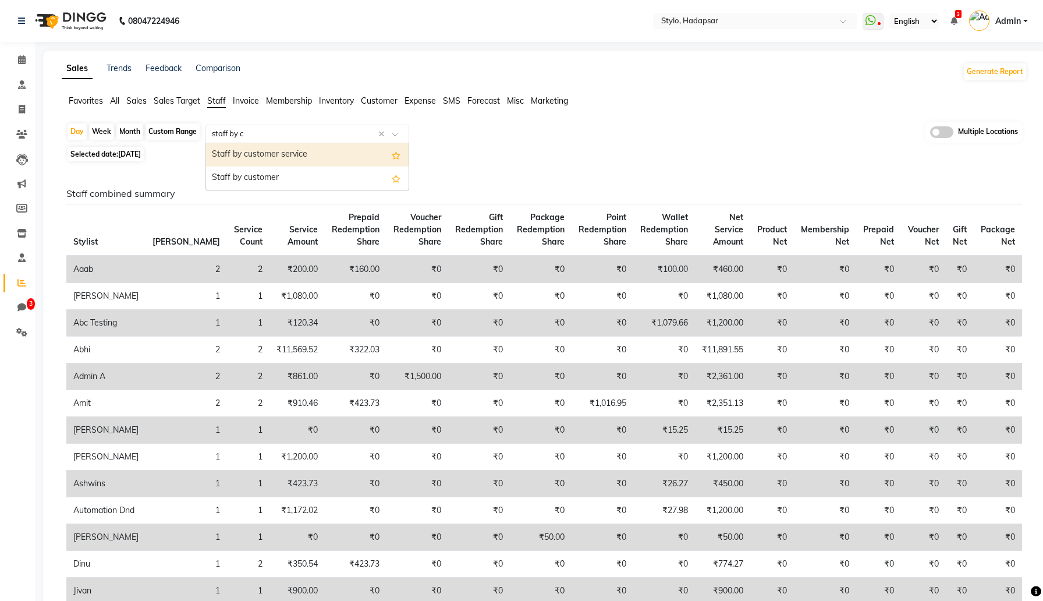
type input "staff by cu"
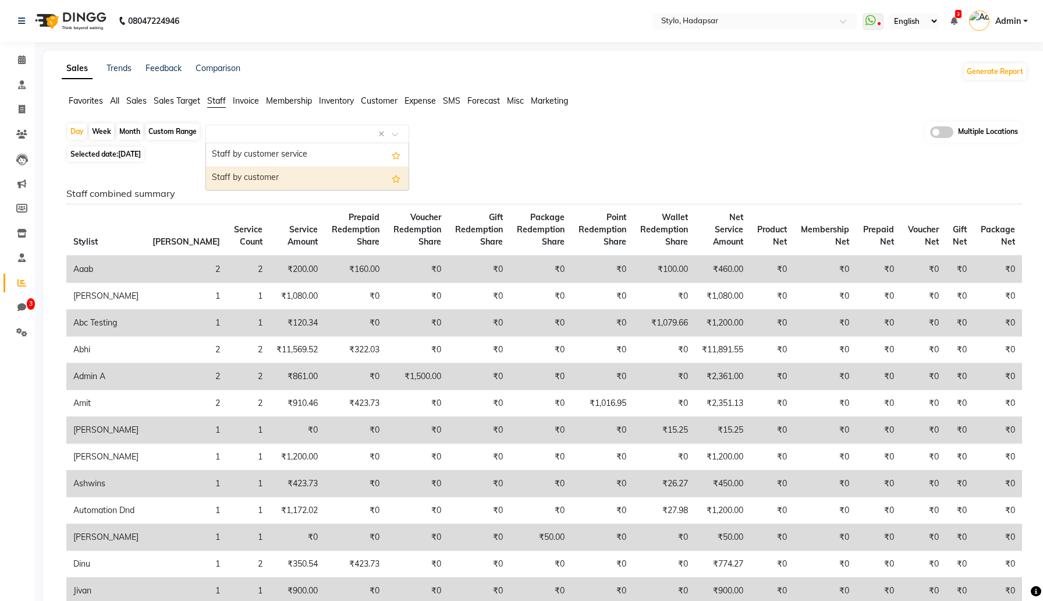
select select "filtered_report"
select select "csv"
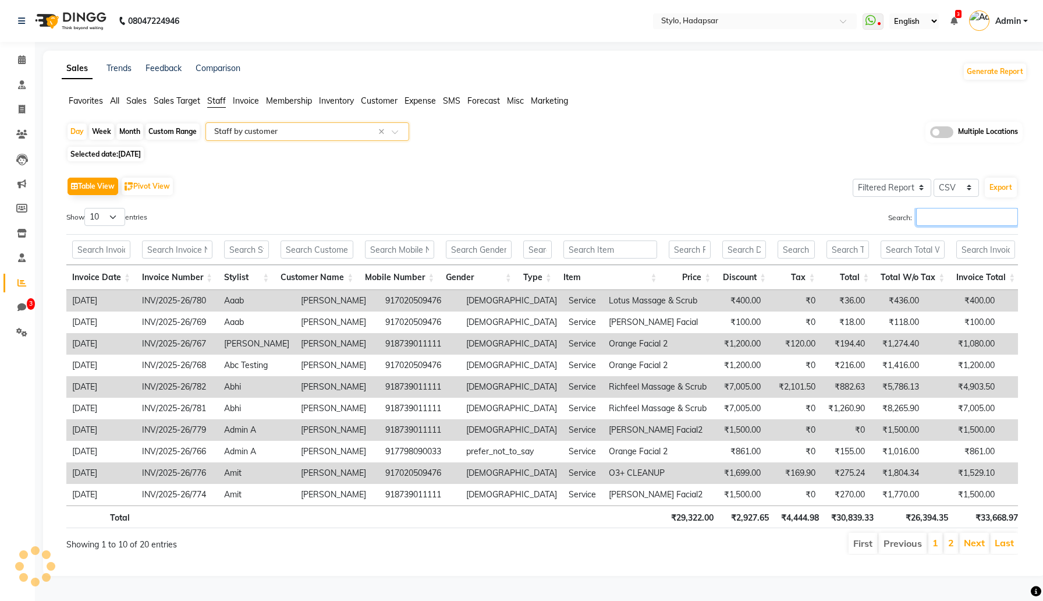
click at [954, 222] on input "Search:" at bounding box center [967, 217] width 102 height 18
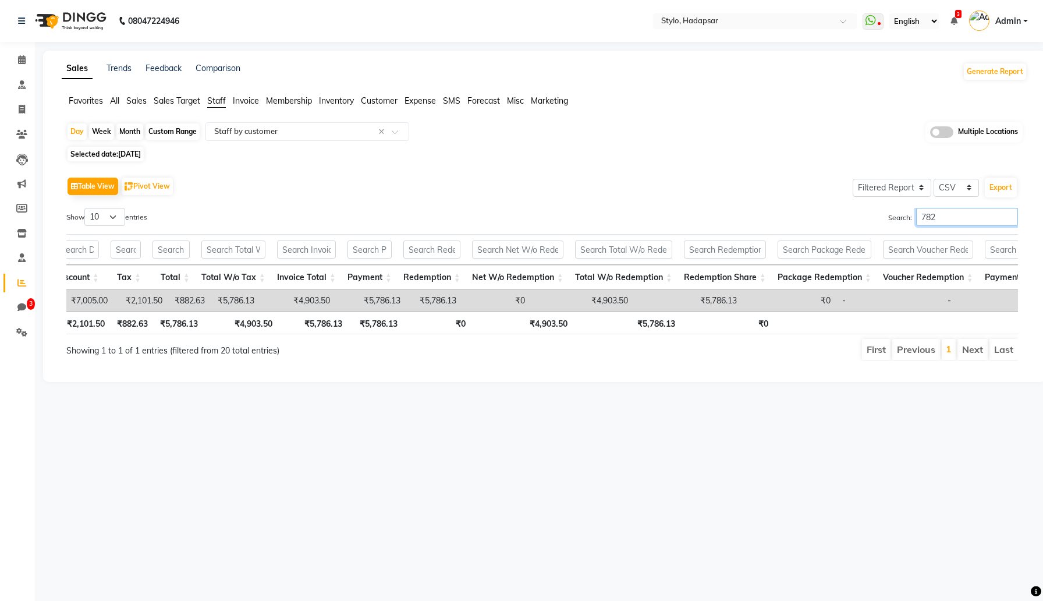
type input "782"
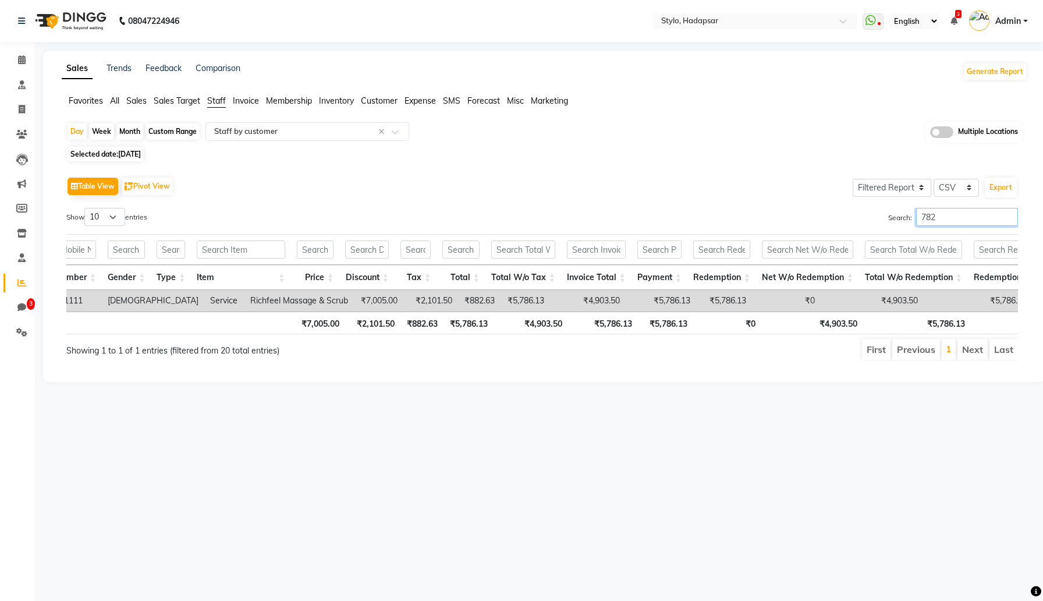
scroll to position [0, 290]
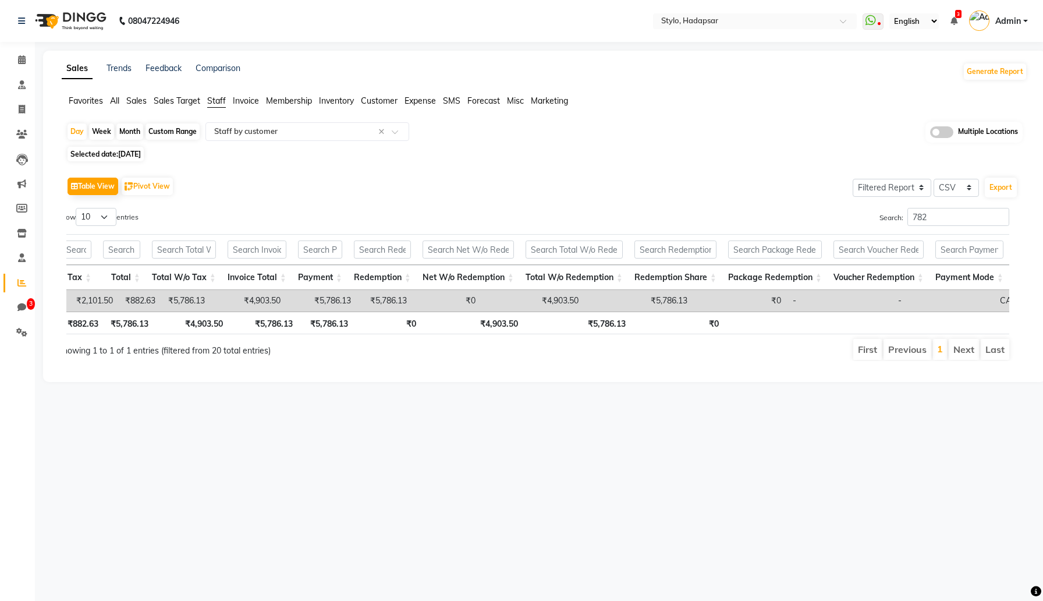
click at [144, 150] on span "Selected date: Sep 03, 2025" at bounding box center [106, 154] width 76 height 15
select select "9"
select select "2025"
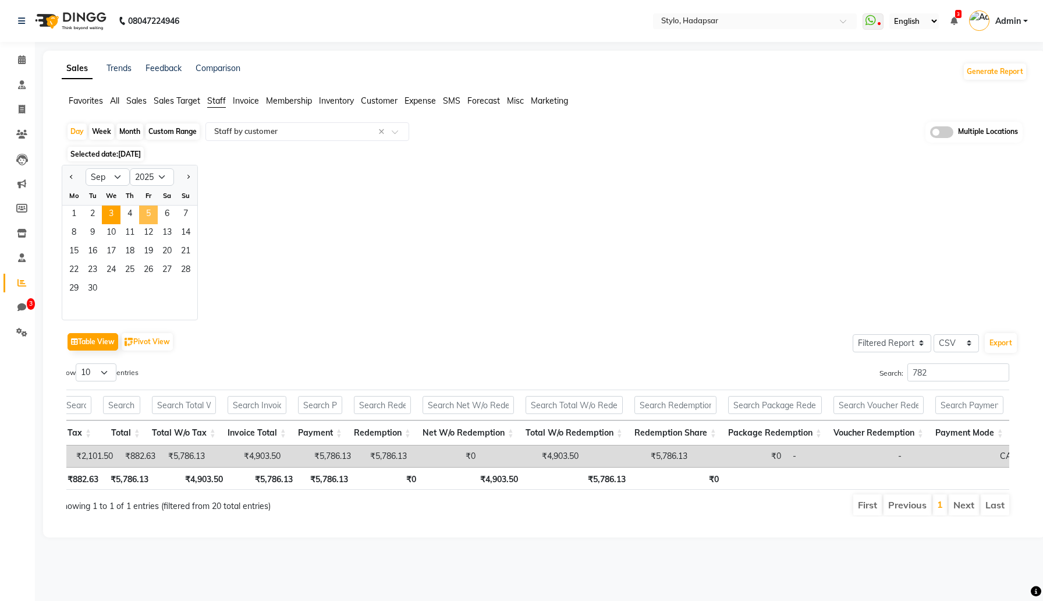
click at [154, 223] on span "5" at bounding box center [148, 215] width 19 height 19
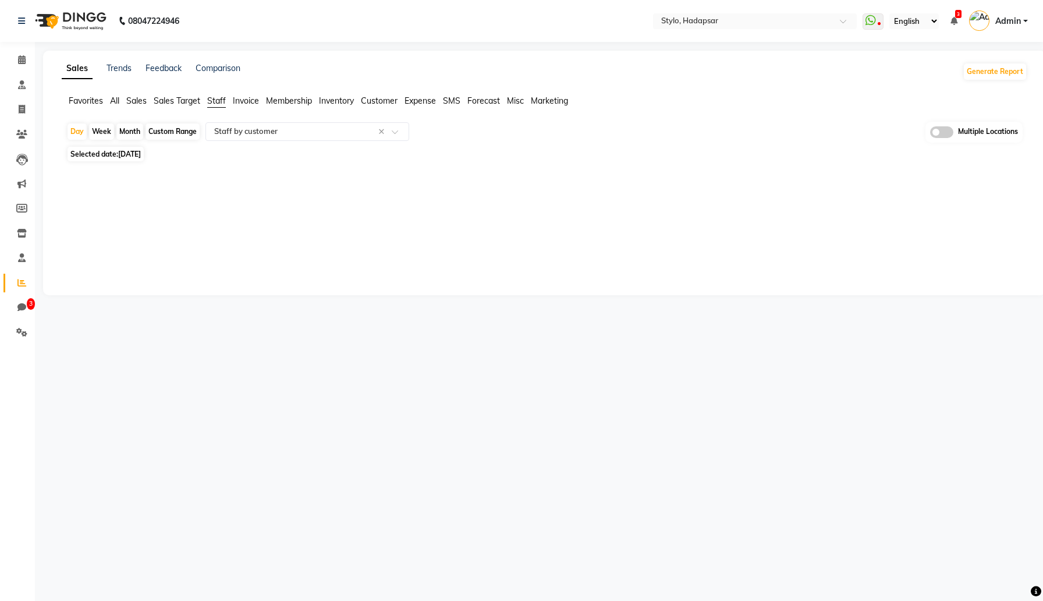
click at [139, 158] on span "Sep 05, 2025" at bounding box center [129, 154] width 23 height 9
select select "9"
select select "2025"
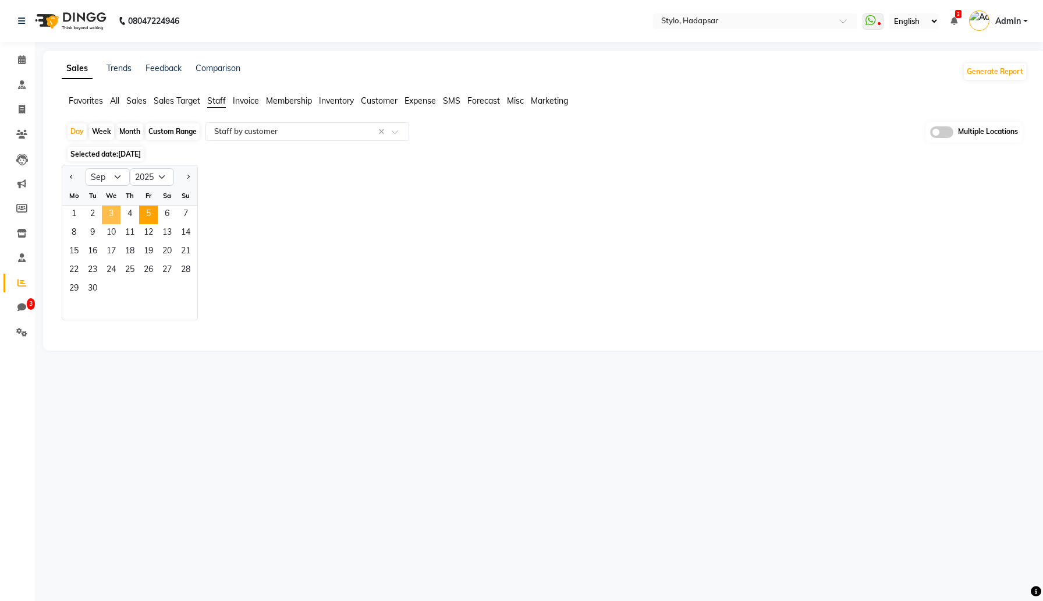
click at [113, 214] on span "3" at bounding box center [111, 215] width 19 height 19
select select "filtered_report"
select select "csv"
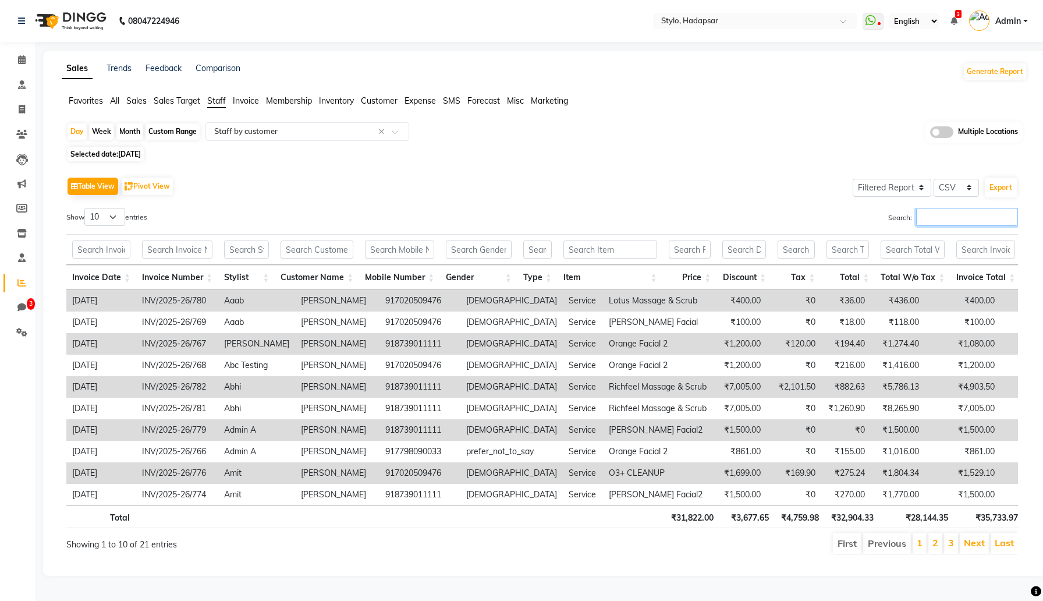
click at [942, 220] on input "Search:" at bounding box center [967, 217] width 102 height 18
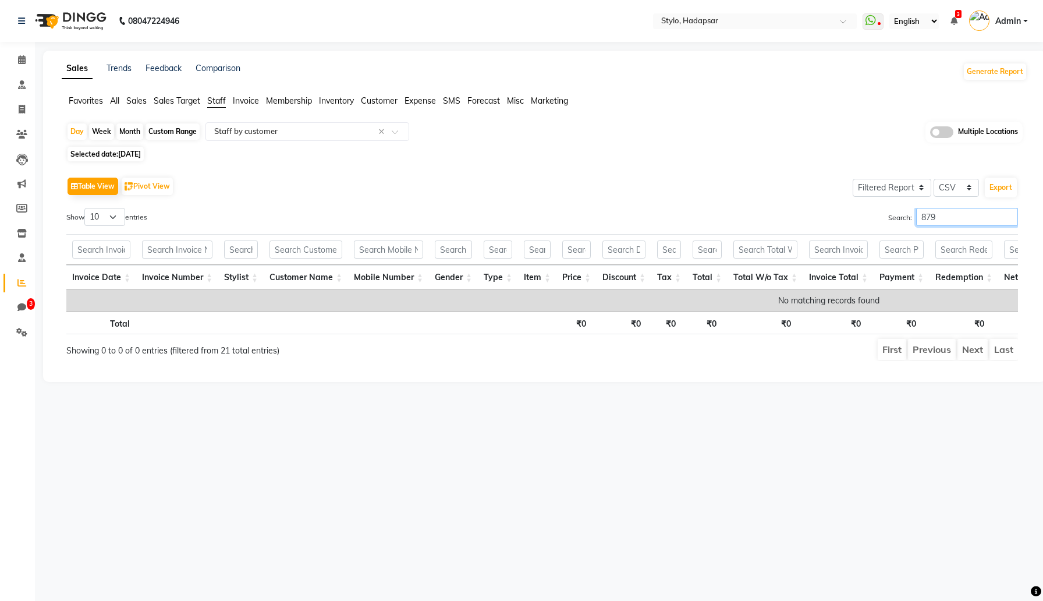
click at [940, 215] on input "879" at bounding box center [967, 217] width 102 height 18
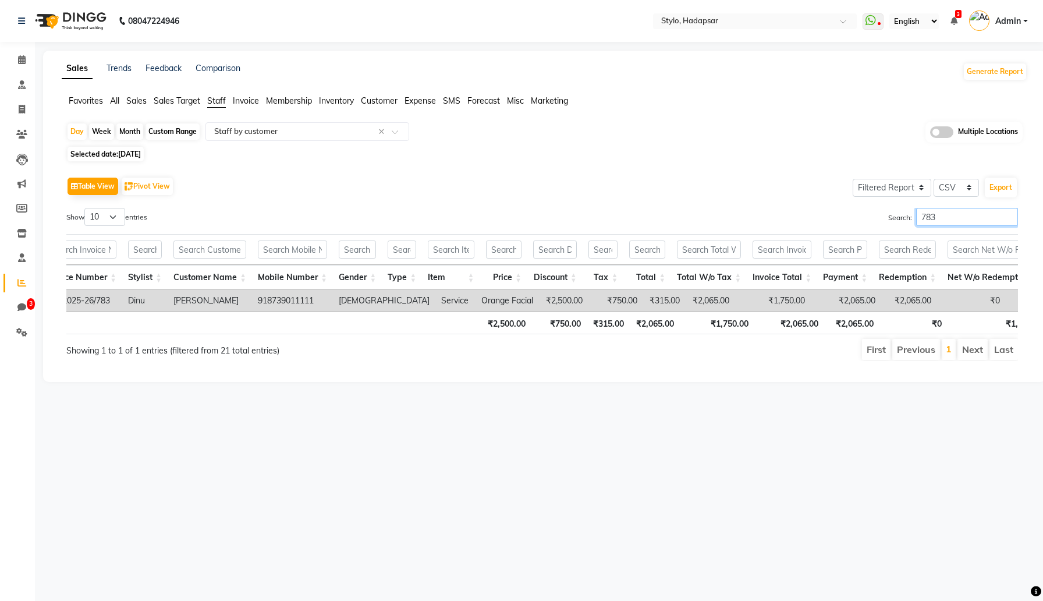
scroll to position [0, 612]
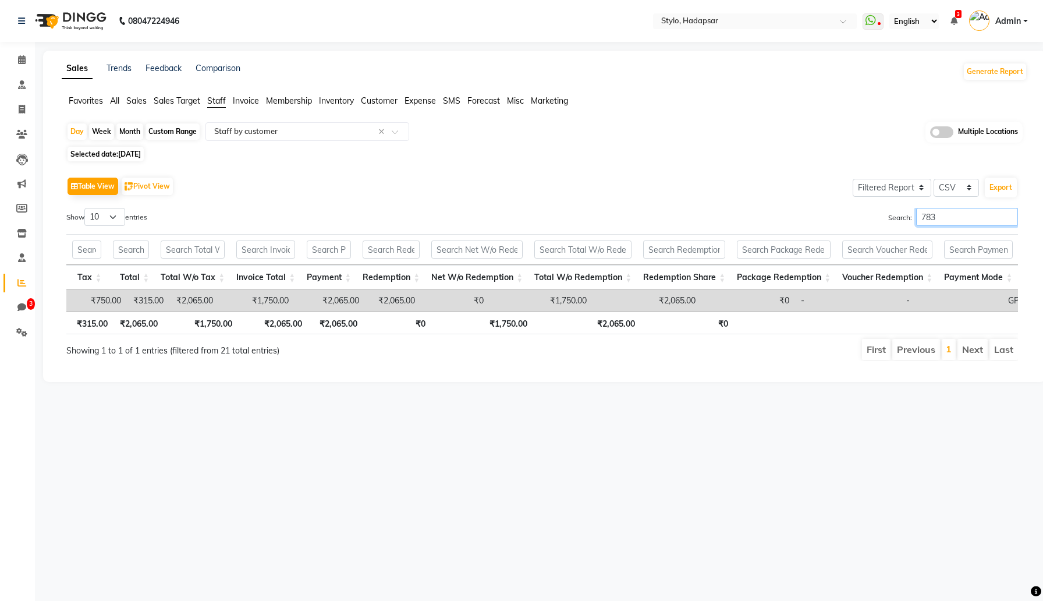
type input "783"
click at [502, 302] on td "₹1,750.00" at bounding box center [541, 301] width 103 height 22
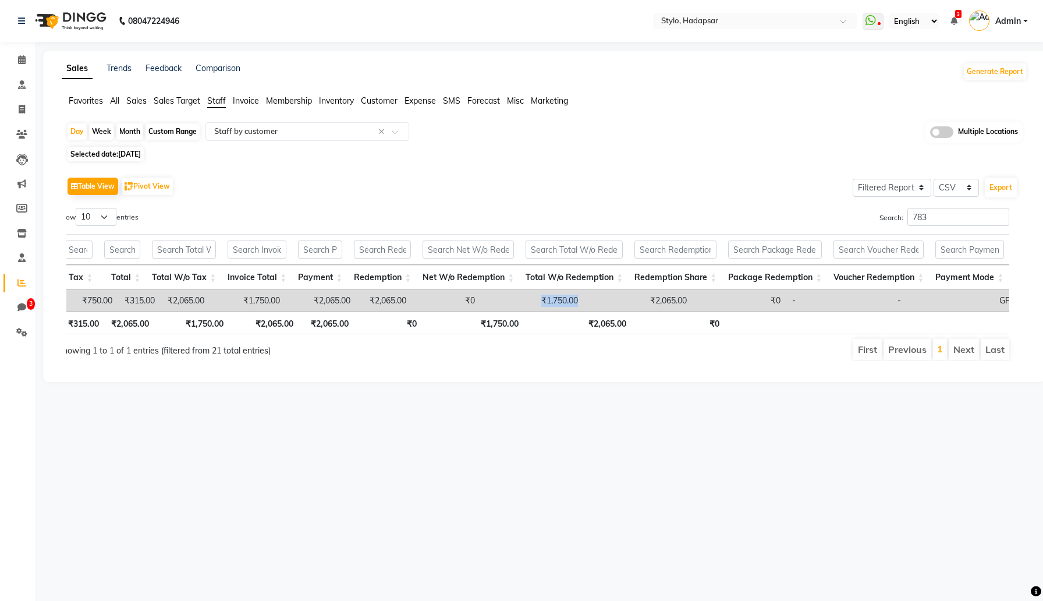
click at [141, 151] on span "[DATE]" at bounding box center [129, 154] width 23 height 9
select select "9"
select select "2025"
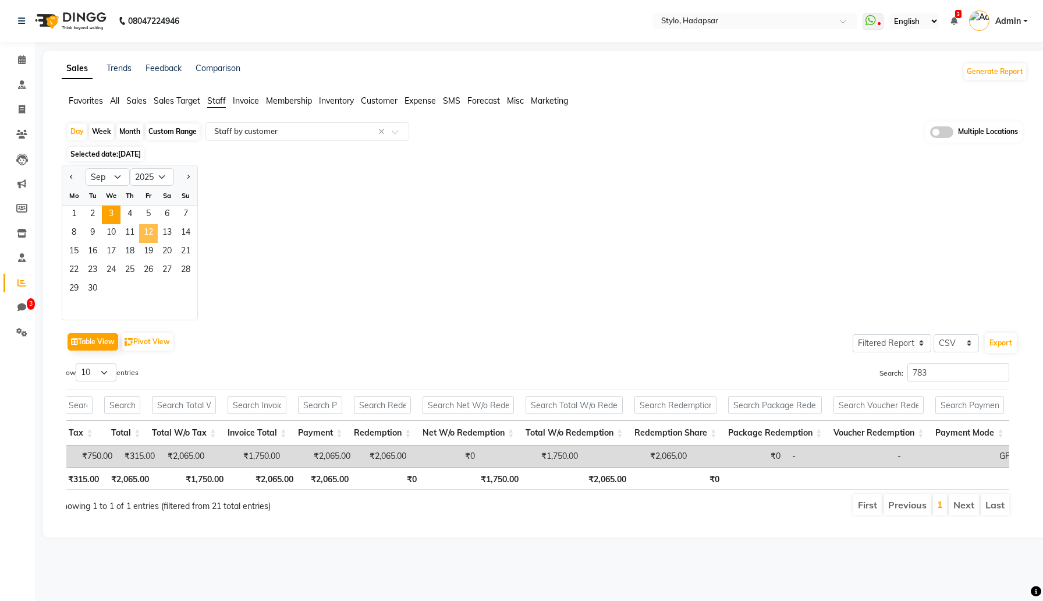
click at [151, 226] on span "12" at bounding box center [148, 233] width 19 height 19
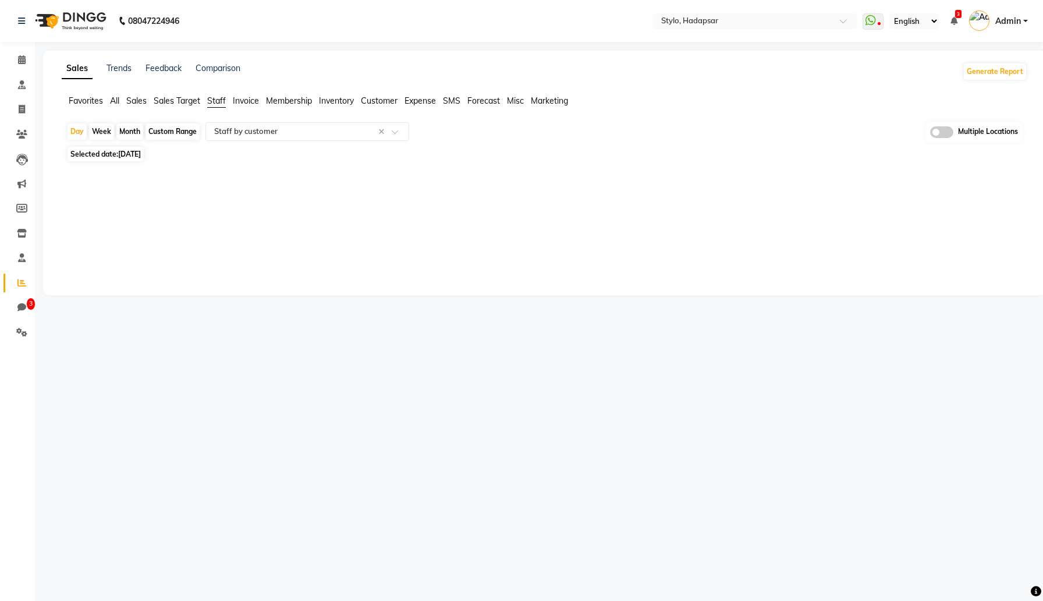
click at [140, 154] on span "Sep 12, 2025" at bounding box center [129, 154] width 23 height 9
select select "9"
select select "2025"
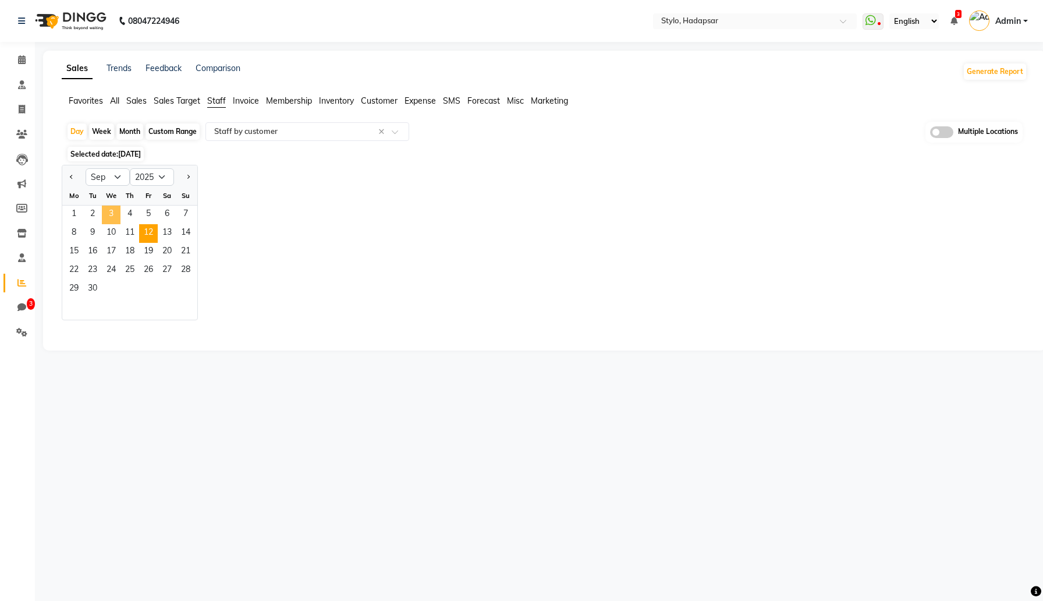
click at [114, 216] on span "3" at bounding box center [111, 215] width 19 height 19
select select "filtered_report"
select select "csv"
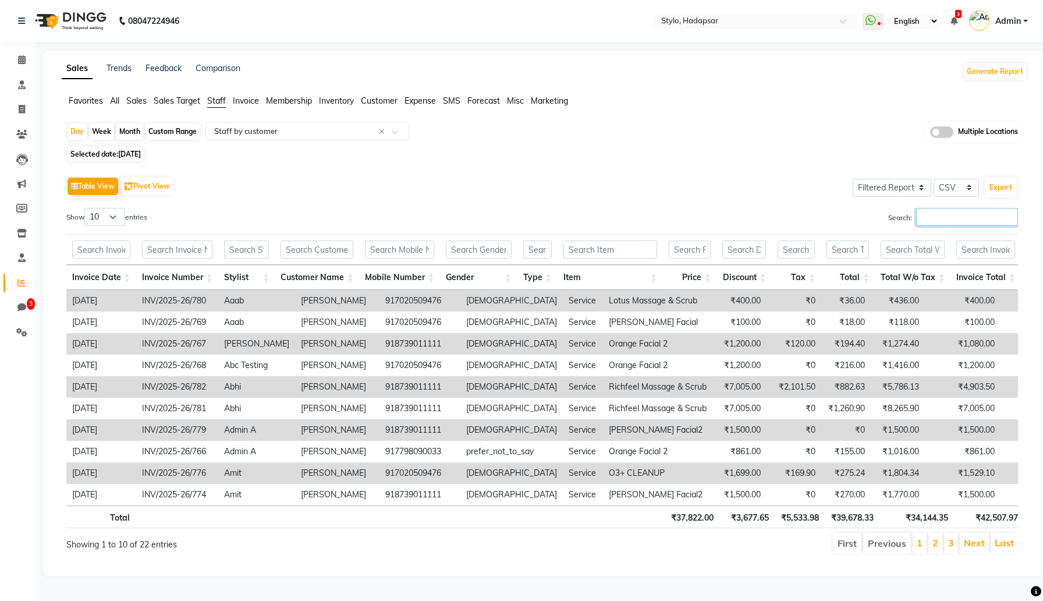
click at [937, 218] on input "Search:" at bounding box center [967, 217] width 102 height 18
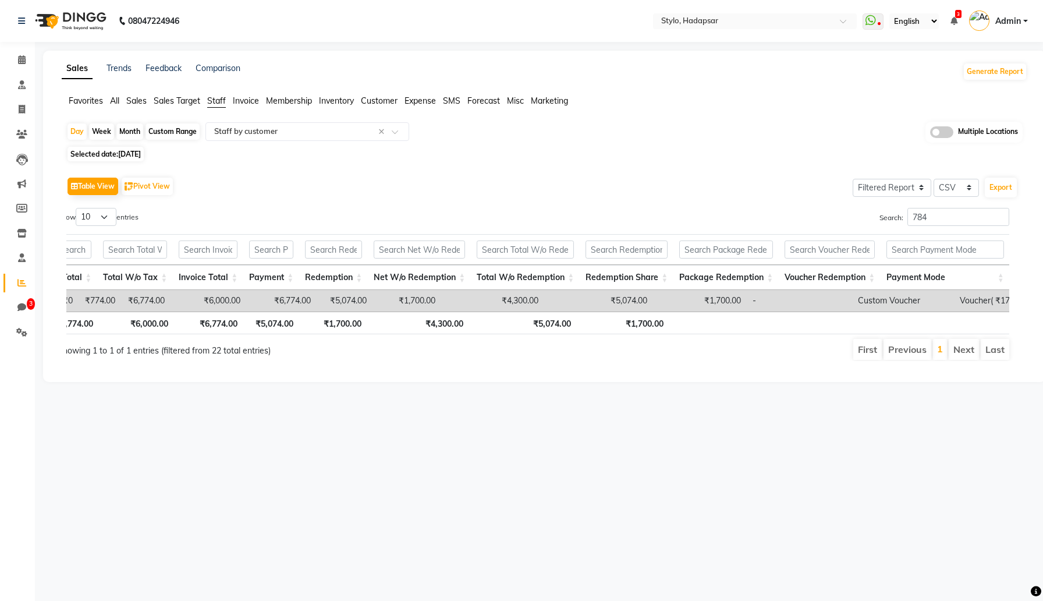
click at [673, 406] on div "08047224946 Select Location × Stylo, Hadapsar WhatsApp Status ✕ Status: Disconn…" at bounding box center [521, 300] width 1043 height 601
click at [441, 302] on td "₹4,300.00" at bounding box center [492, 301] width 103 height 22
click at [442, 304] on td "₹4,300.00" at bounding box center [492, 301] width 103 height 22
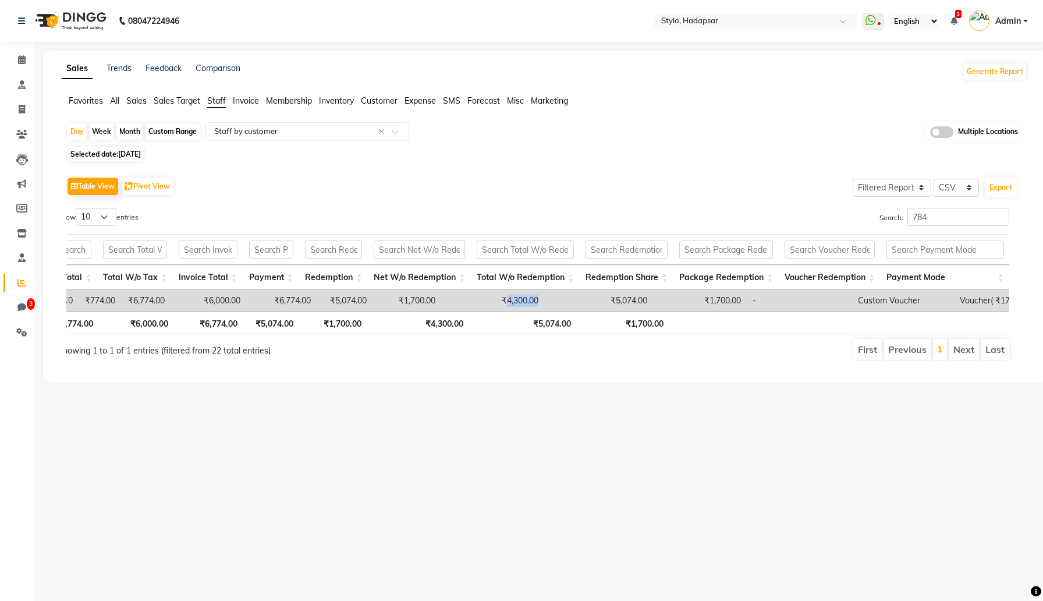
click at [553, 300] on td "₹5,074.00" at bounding box center [598, 301] width 109 height 22
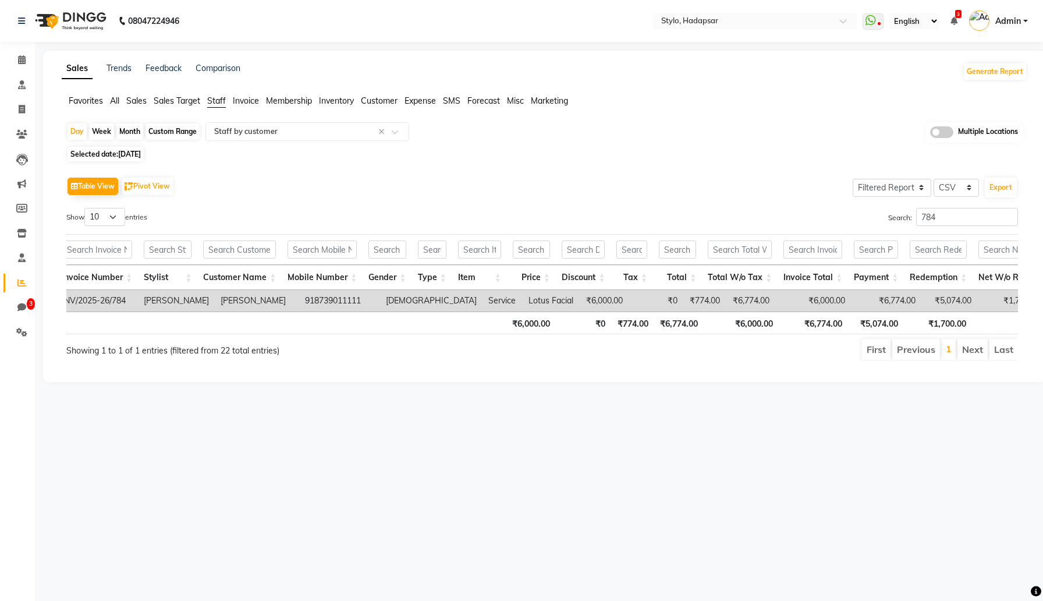
scroll to position [0, 162]
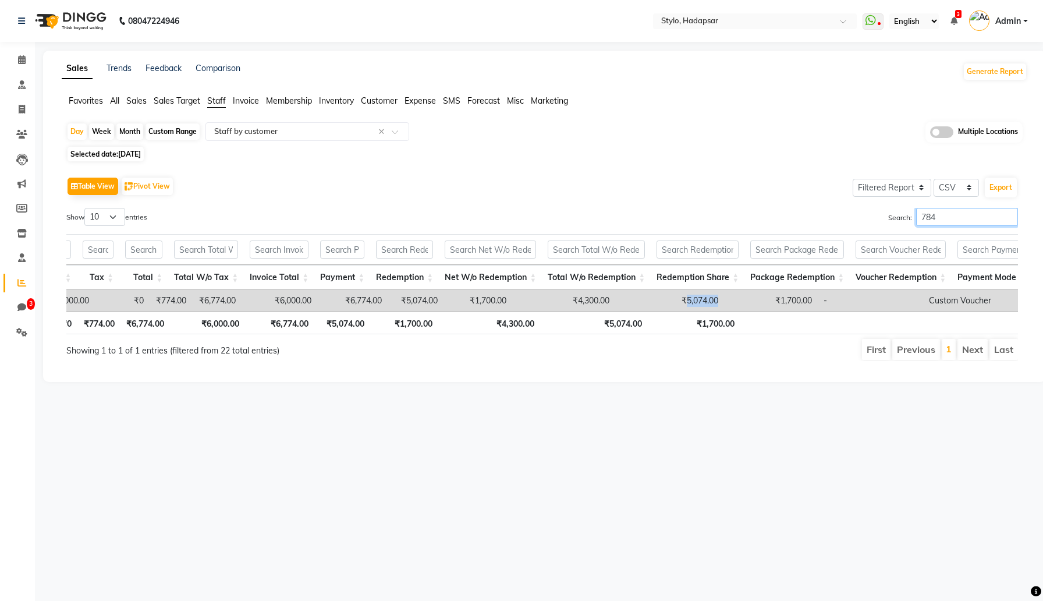
click at [956, 218] on input "784" at bounding box center [967, 217] width 102 height 18
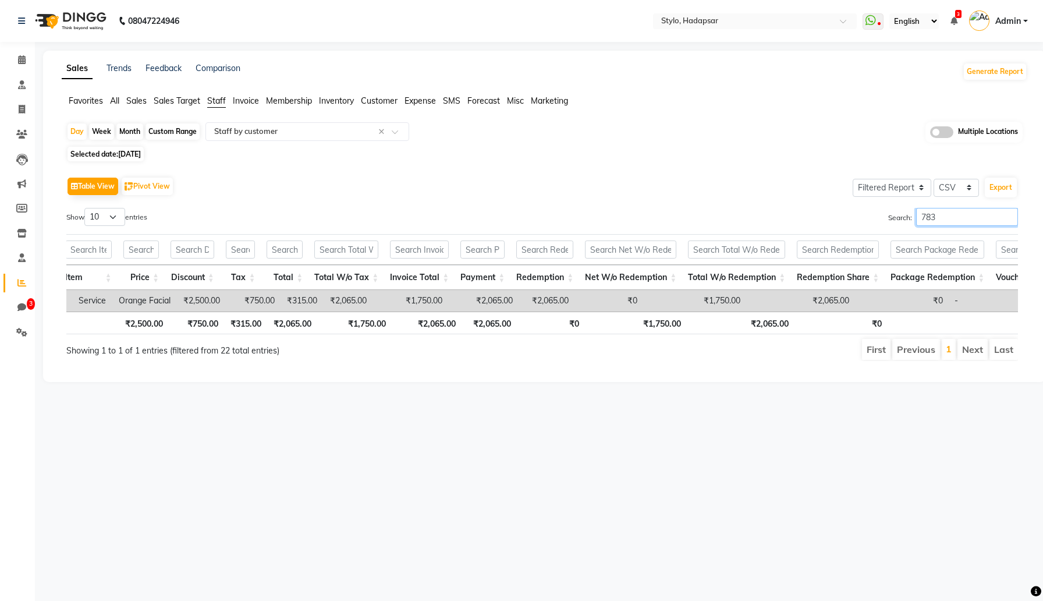
click at [940, 212] on input "783" at bounding box center [967, 217] width 102 height 18
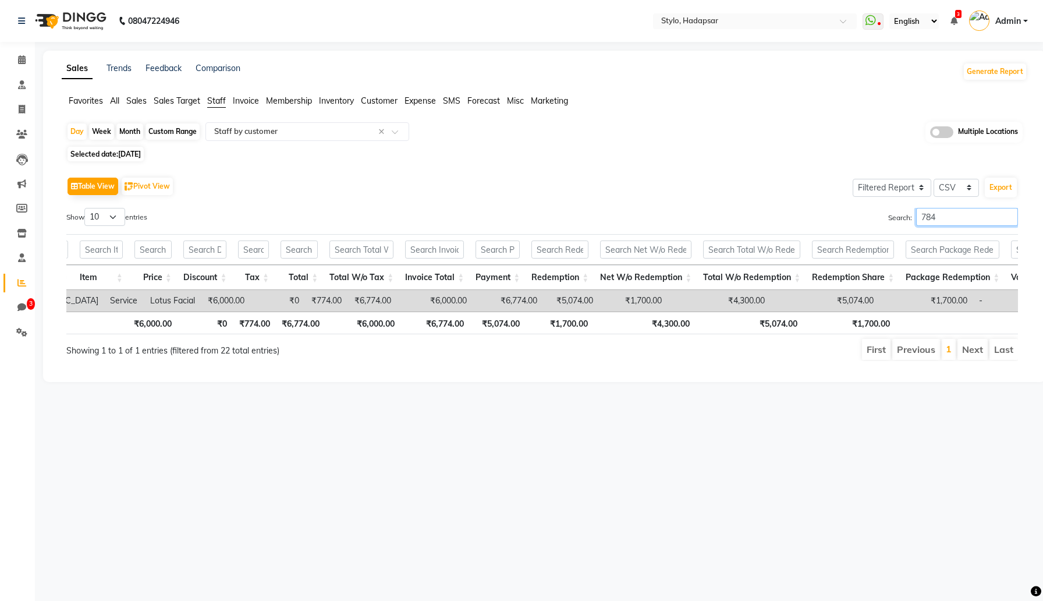
type input "784"
click at [1011, 217] on input "784" at bounding box center [967, 217] width 102 height 18
click at [1009, 218] on input "784" at bounding box center [967, 217] width 102 height 18
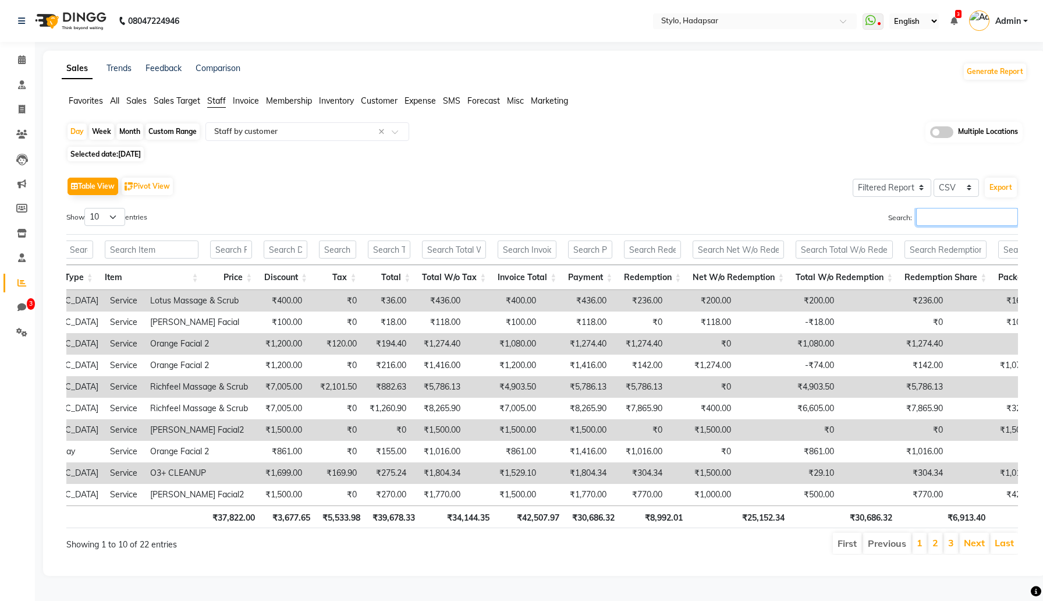
click at [1009, 218] on input "Search:" at bounding box center [967, 217] width 102 height 18
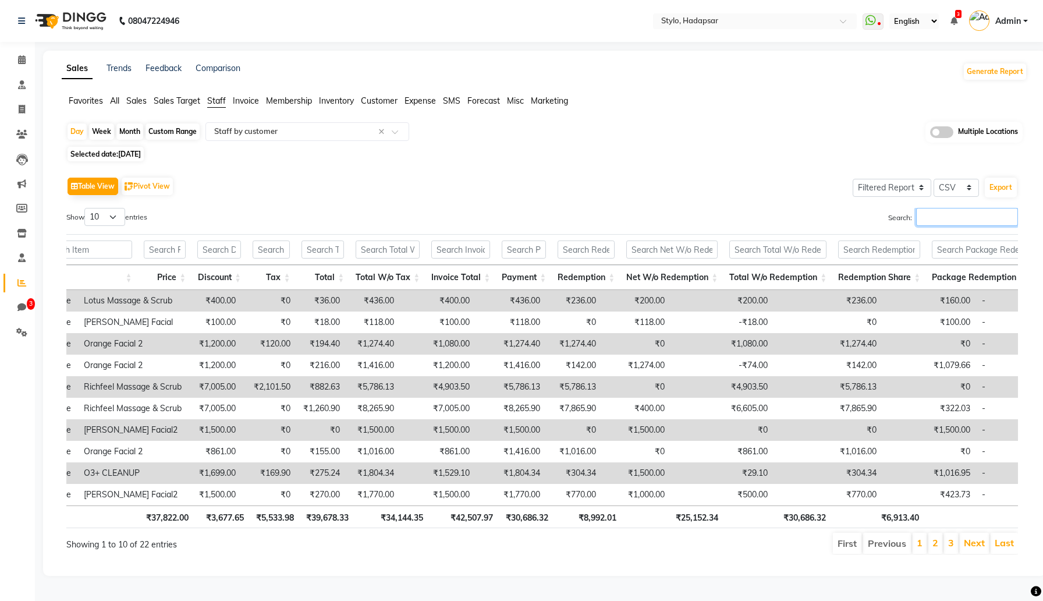
scroll to position [0, 498]
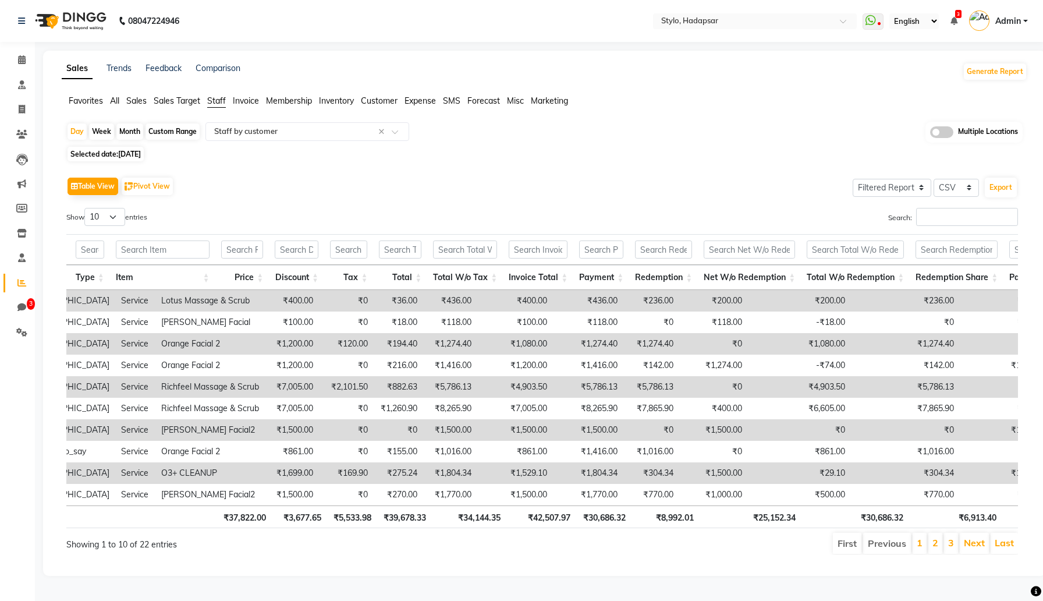
click at [748, 395] on td "₹4,903.50" at bounding box center [799, 387] width 103 height 22
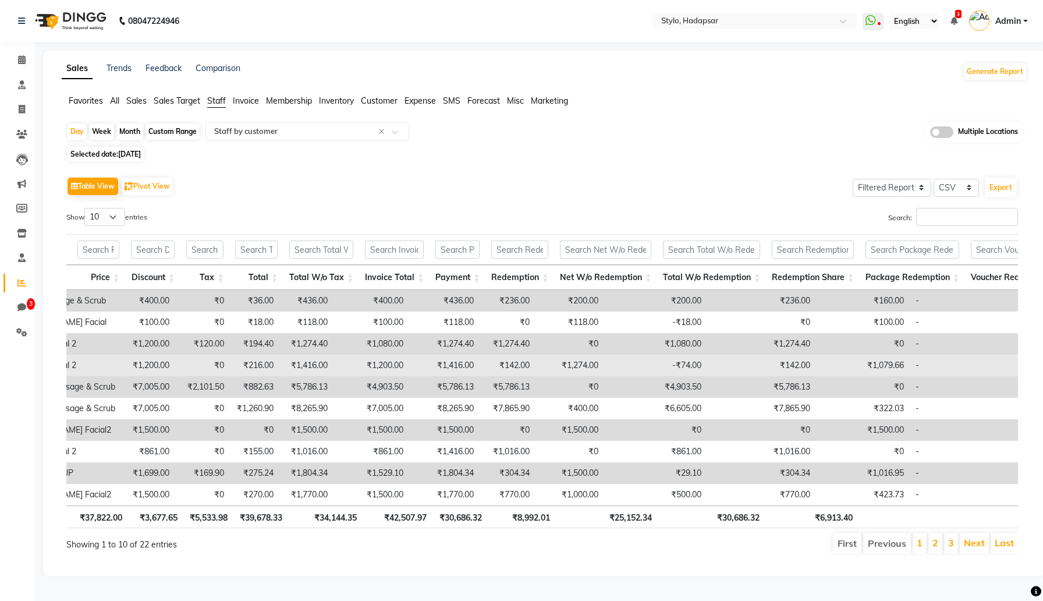
click at [643, 364] on td "-₹74.00" at bounding box center [655, 366] width 103 height 22
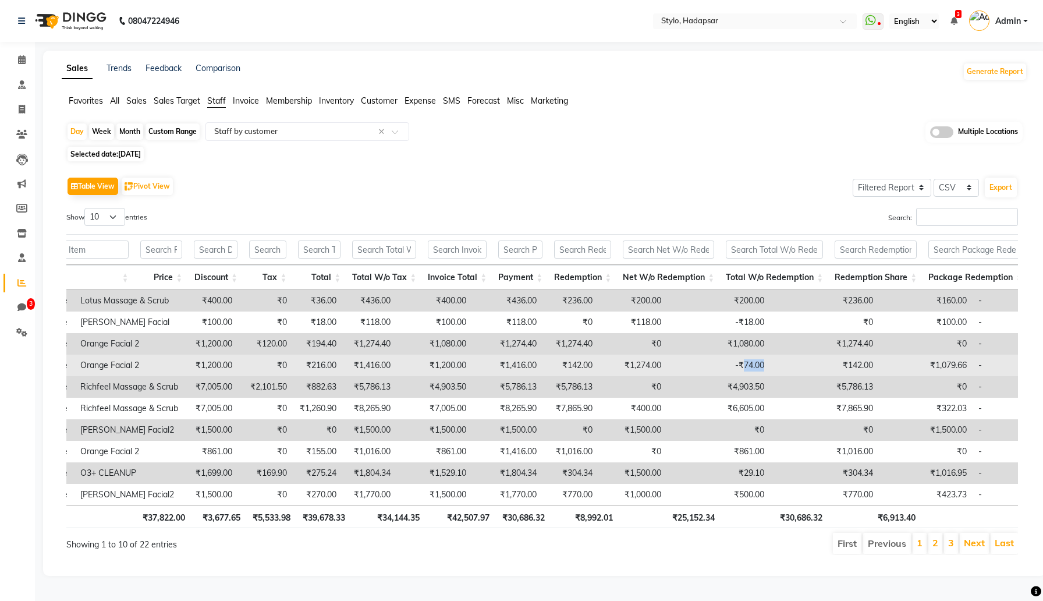
click at [396, 367] on td "₹1,200.00" at bounding box center [434, 366] width 76 height 22
click at [598, 363] on td "₹1,274.00" at bounding box center [632, 366] width 69 height 22
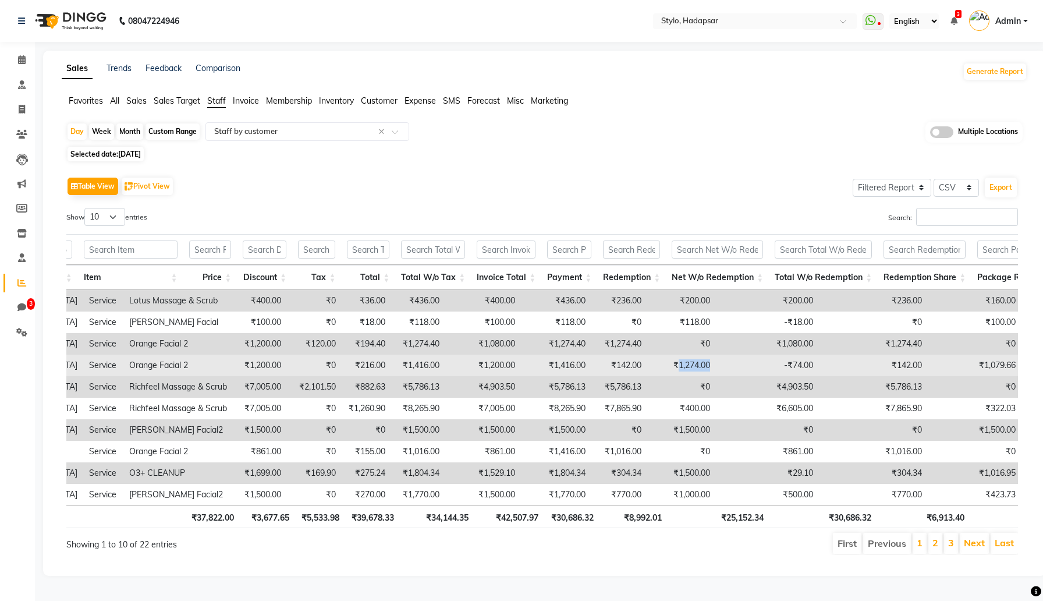
scroll to position [0, 495]
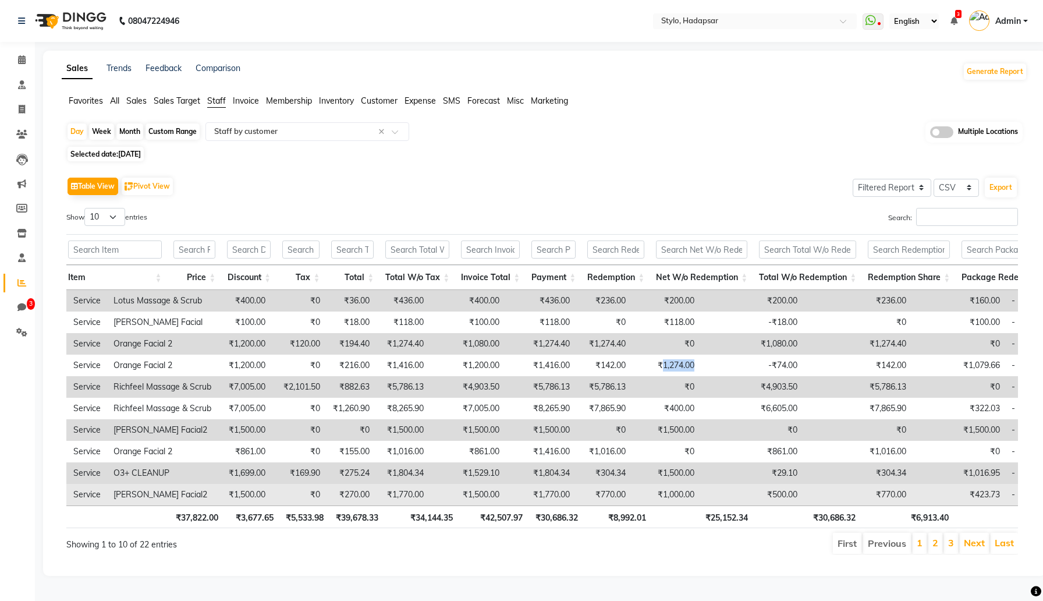
click at [632, 496] on td "₹1,000.00" at bounding box center [666, 495] width 69 height 22
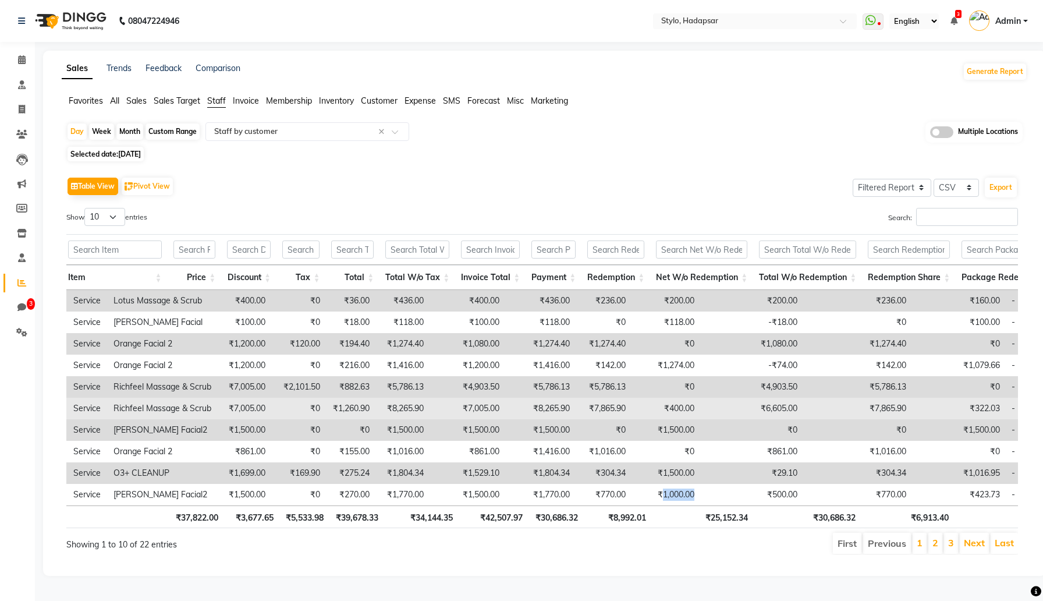
click at [632, 407] on td "₹400.00" at bounding box center [666, 409] width 69 height 22
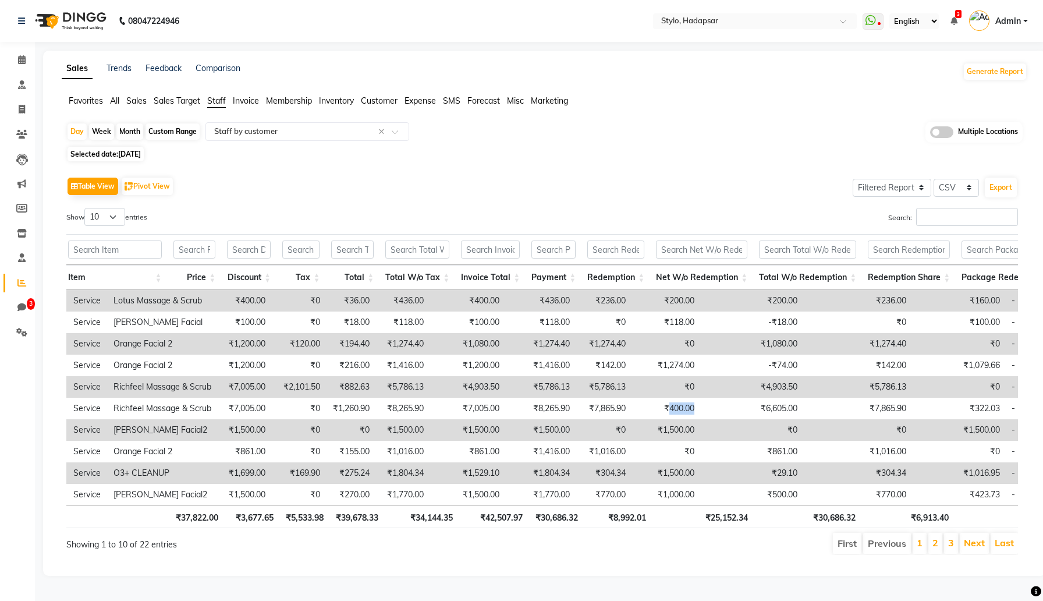
click at [640, 382] on td "₹0" at bounding box center [666, 387] width 69 height 22
click at [636, 385] on td "₹0" at bounding box center [666, 387] width 69 height 22
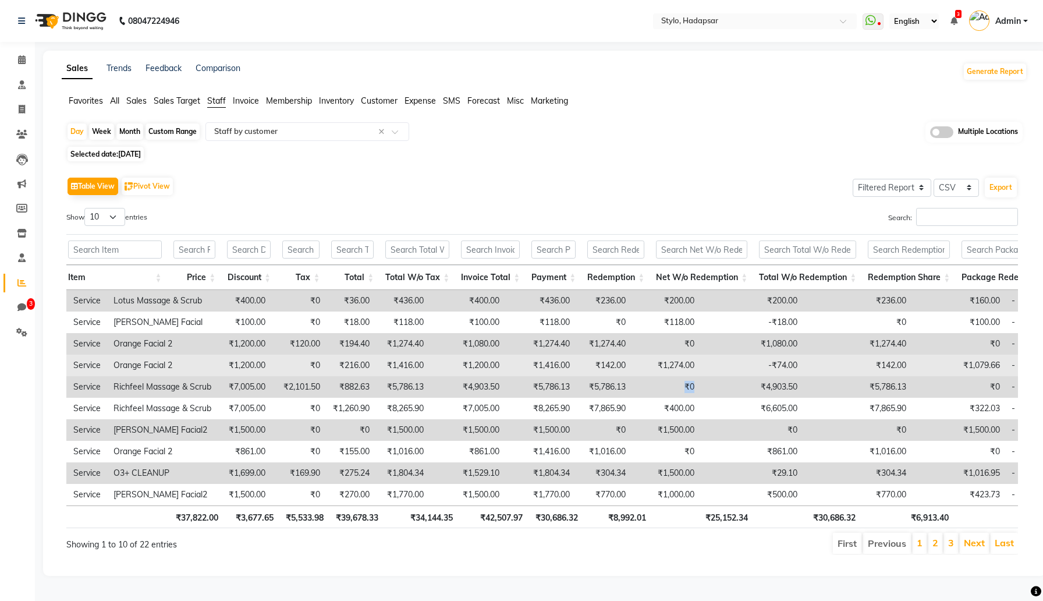
click at [632, 366] on td "₹1,274.00" at bounding box center [666, 366] width 69 height 22
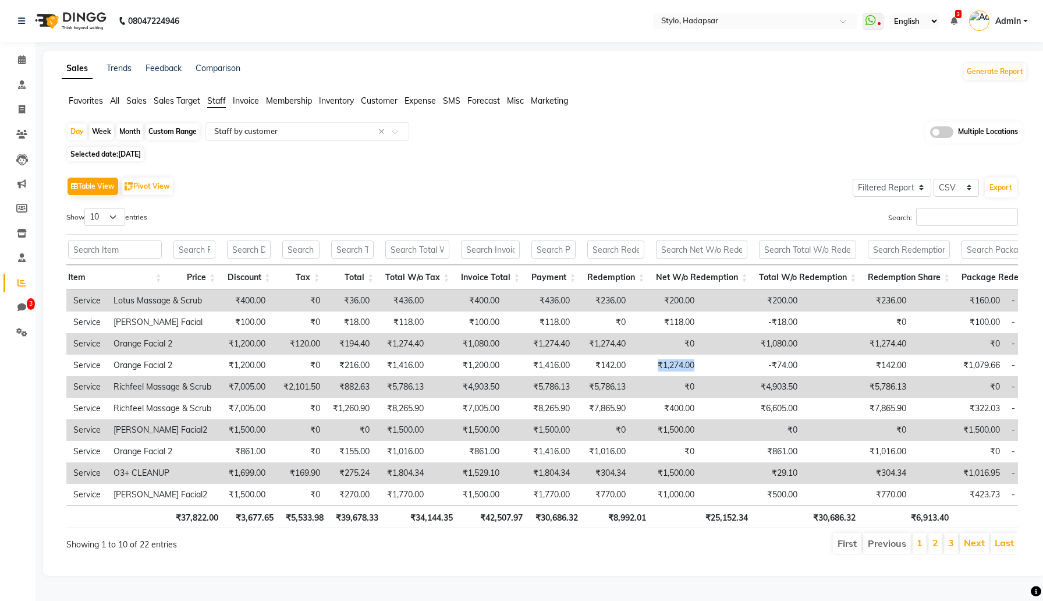
click at [637, 344] on td "₹0" at bounding box center [666, 344] width 69 height 22
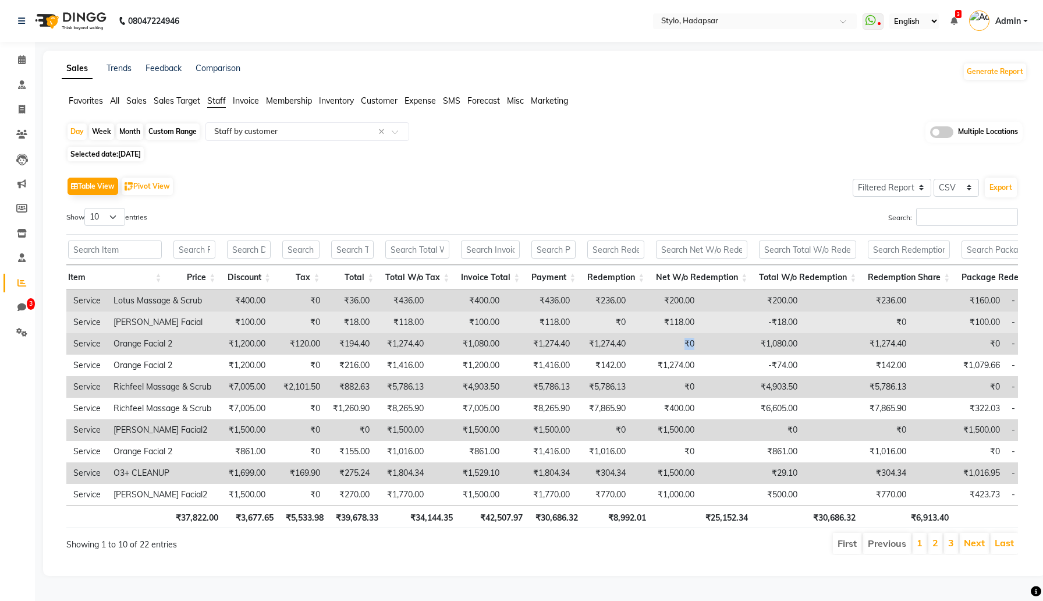
click at [632, 321] on td "₹118.00" at bounding box center [666, 322] width 69 height 22
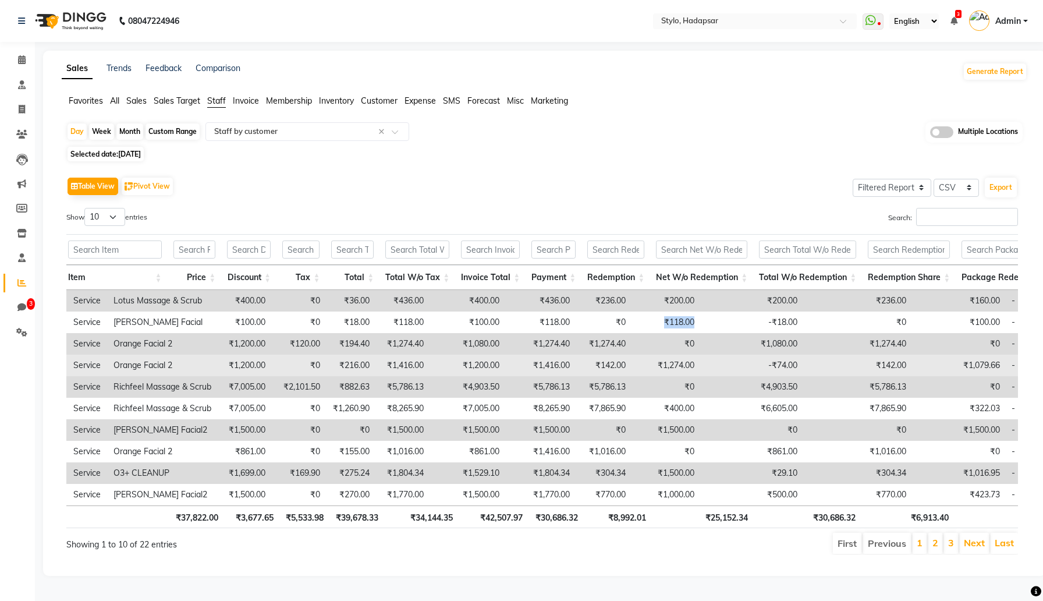
click at [632, 366] on td "₹1,274.00" at bounding box center [666, 366] width 69 height 22
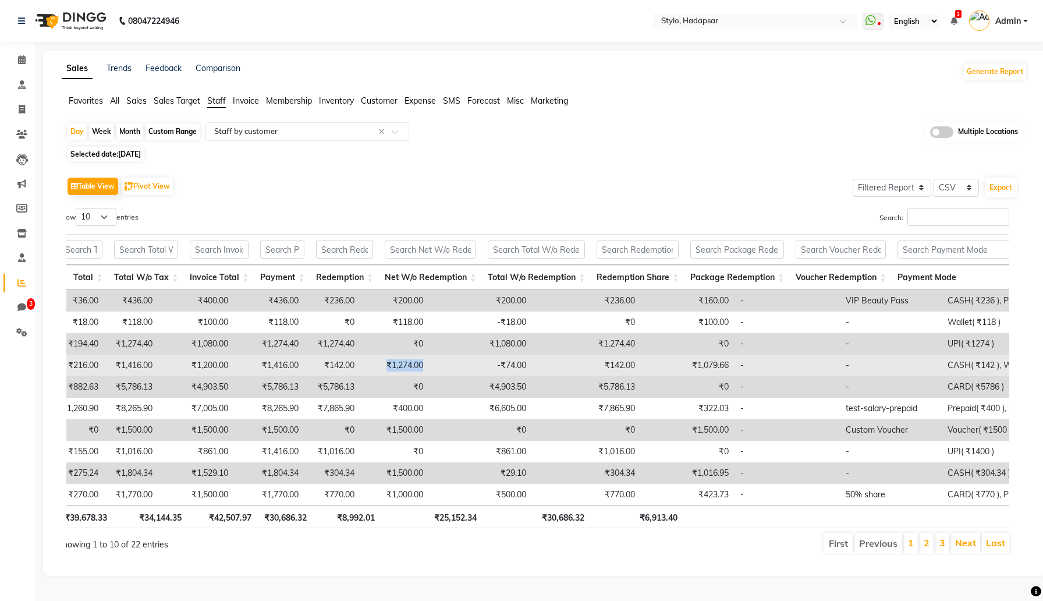
scroll to position [0, 754]
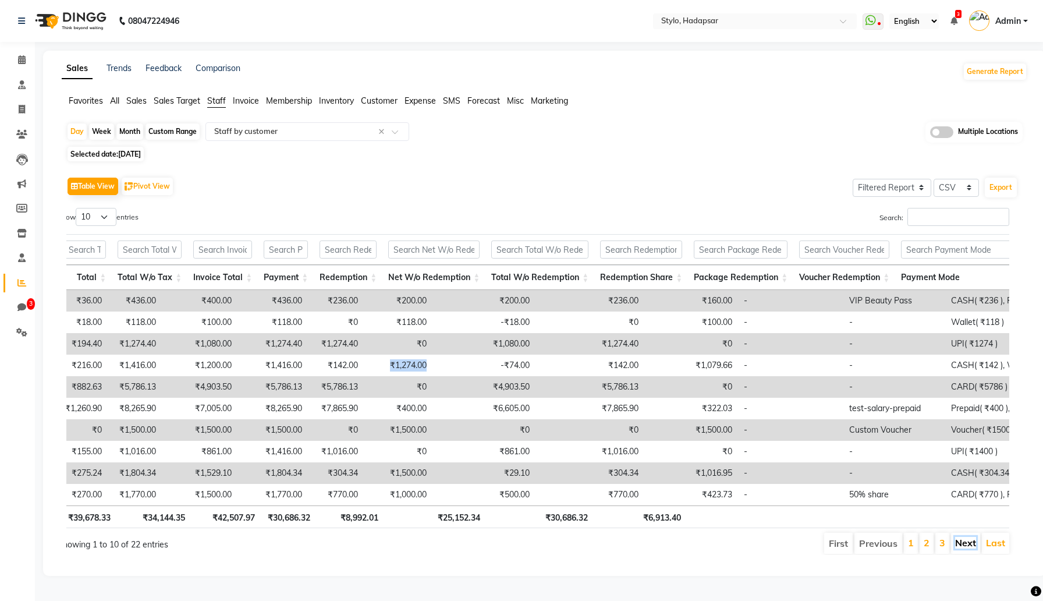
click at [969, 544] on link "Next" at bounding box center [965, 543] width 21 height 12
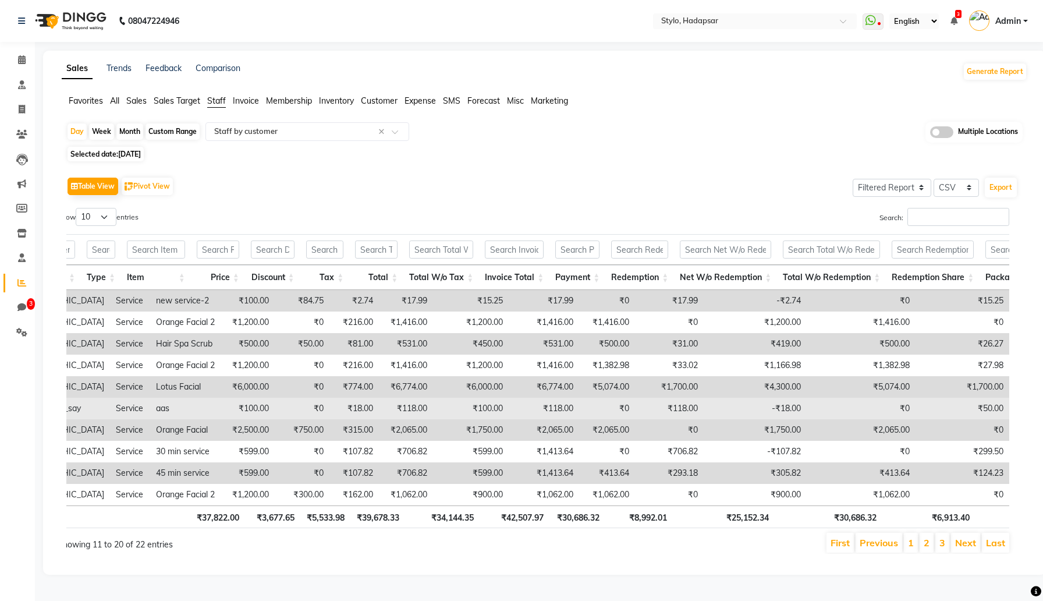
scroll to position [0, 437]
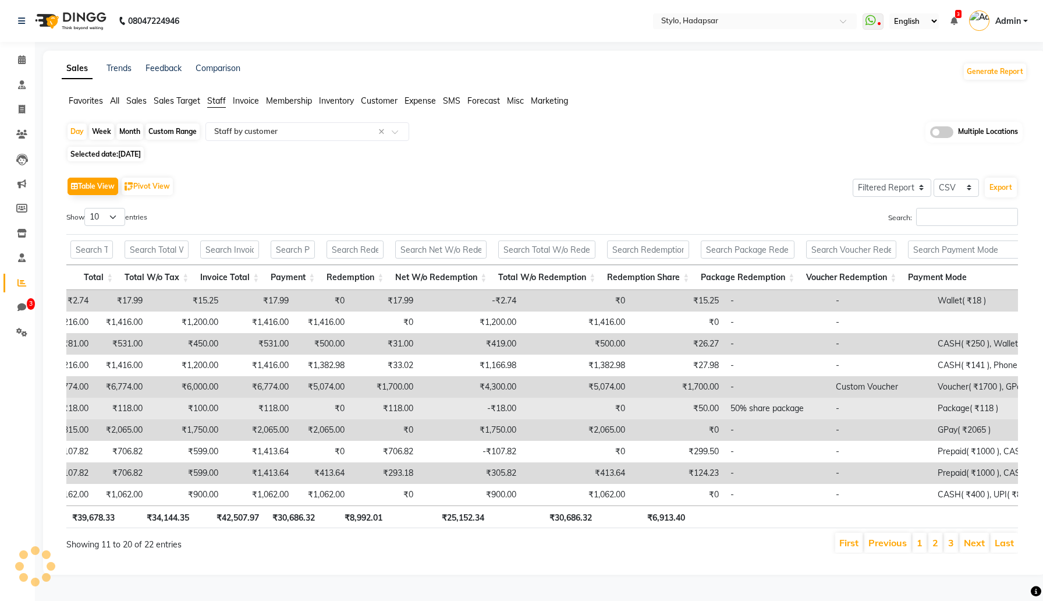
click at [477, 409] on td "-₹18.00" at bounding box center [470, 409] width 103 height 22
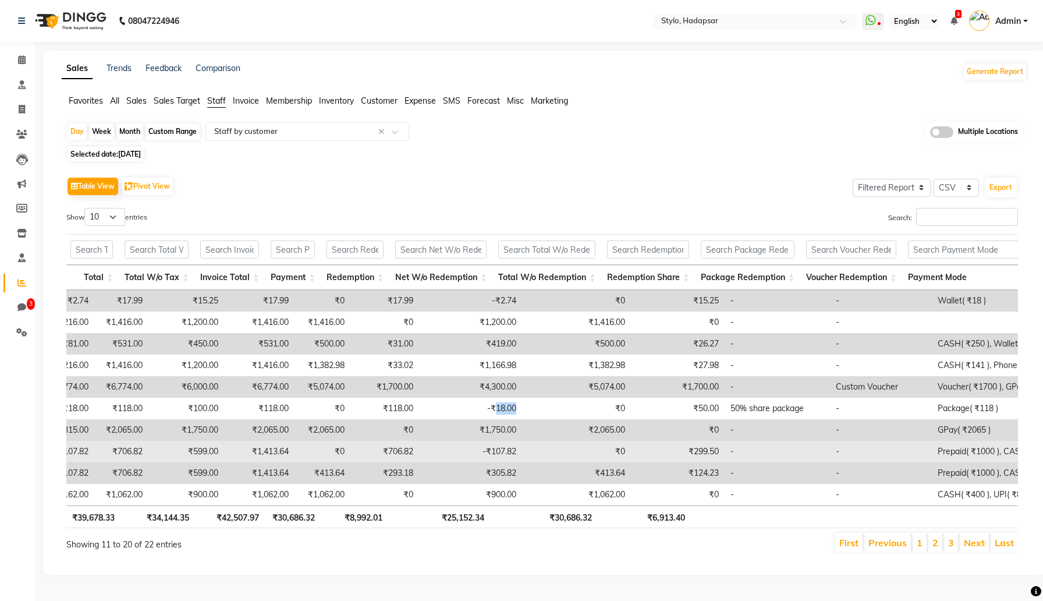
click at [476, 454] on td "-₹107.82" at bounding box center [470, 452] width 103 height 22
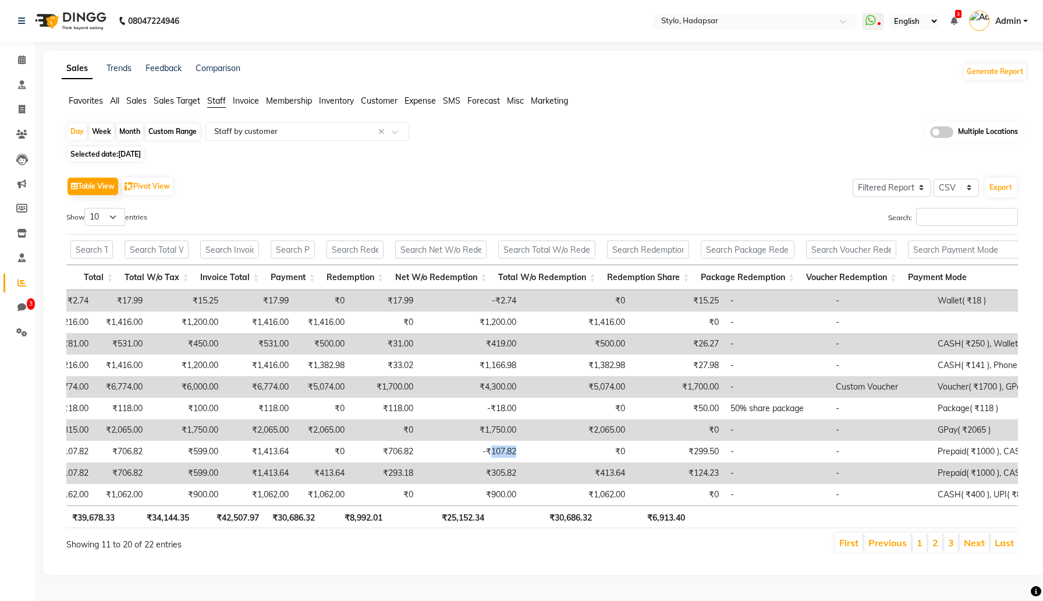
click at [134, 151] on span "[DATE]" at bounding box center [129, 154] width 23 height 9
select select "9"
select select "2025"
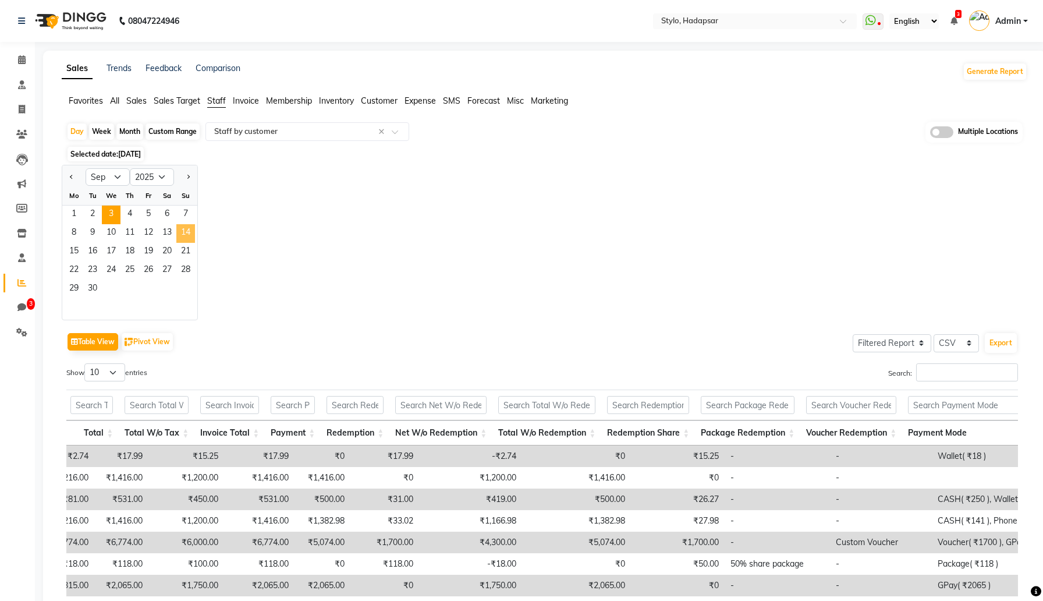
click at [176, 241] on span "14" at bounding box center [185, 233] width 19 height 19
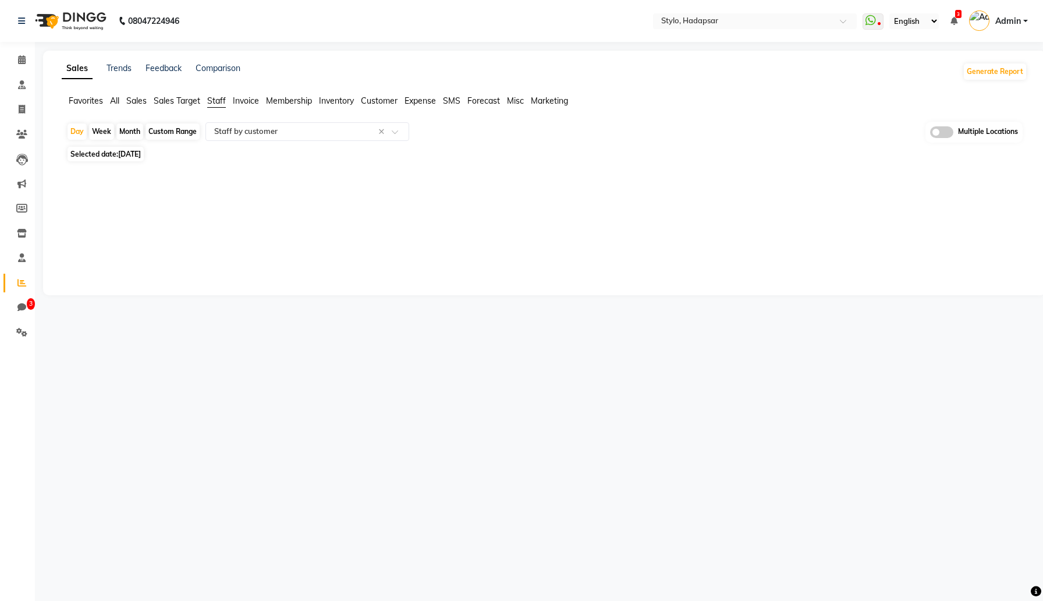
click at [108, 161] on span "Selected date: Sep 14, 2025" at bounding box center [106, 154] width 76 height 15
select select "9"
select select "2025"
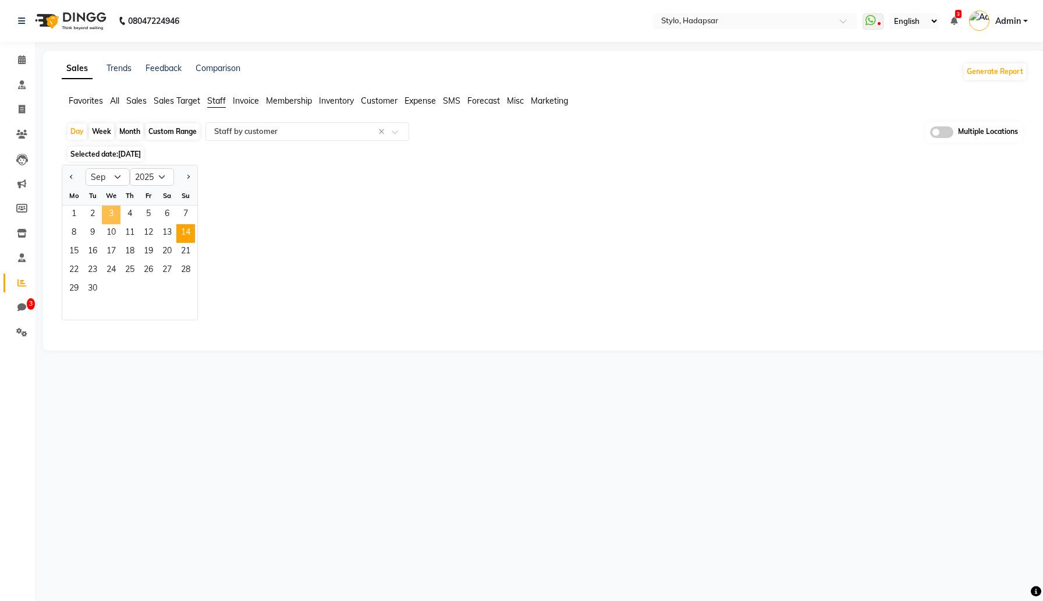
click at [115, 214] on span "3" at bounding box center [111, 215] width 19 height 19
select select "filtered_report"
select select "csv"
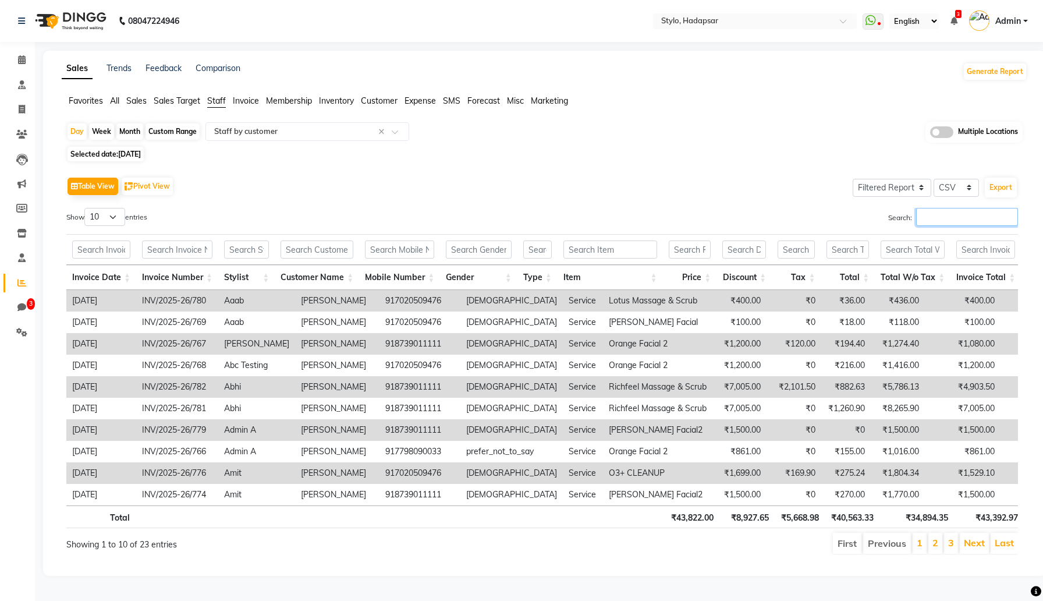
click at [1002, 215] on input "Search:" at bounding box center [967, 217] width 102 height 18
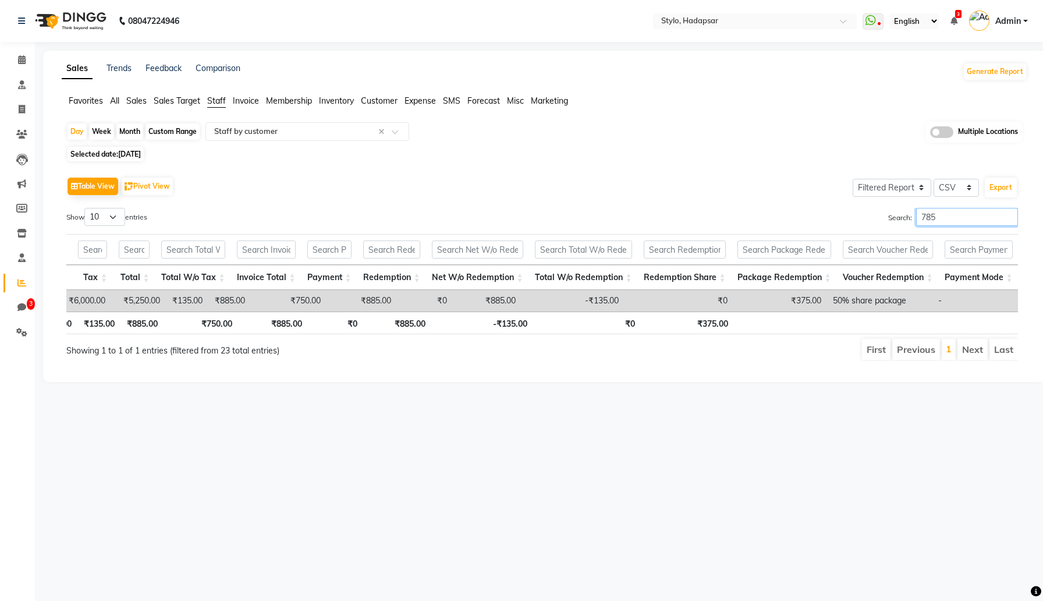
scroll to position [0, 9]
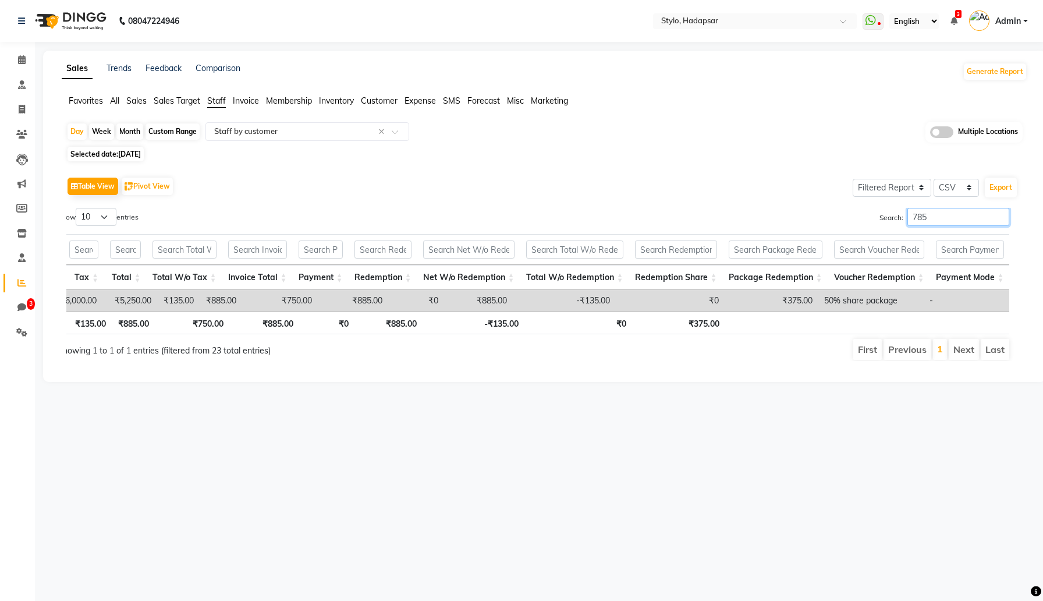
type input "785"
click at [540, 228] on div "Search: 785" at bounding box center [776, 219] width 485 height 23
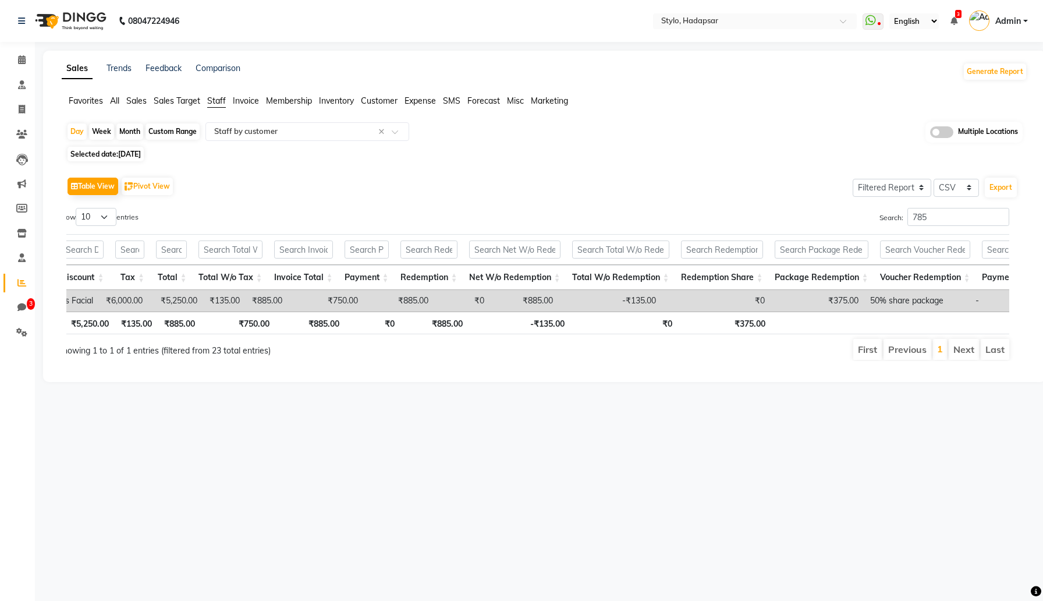
scroll to position [0, 508]
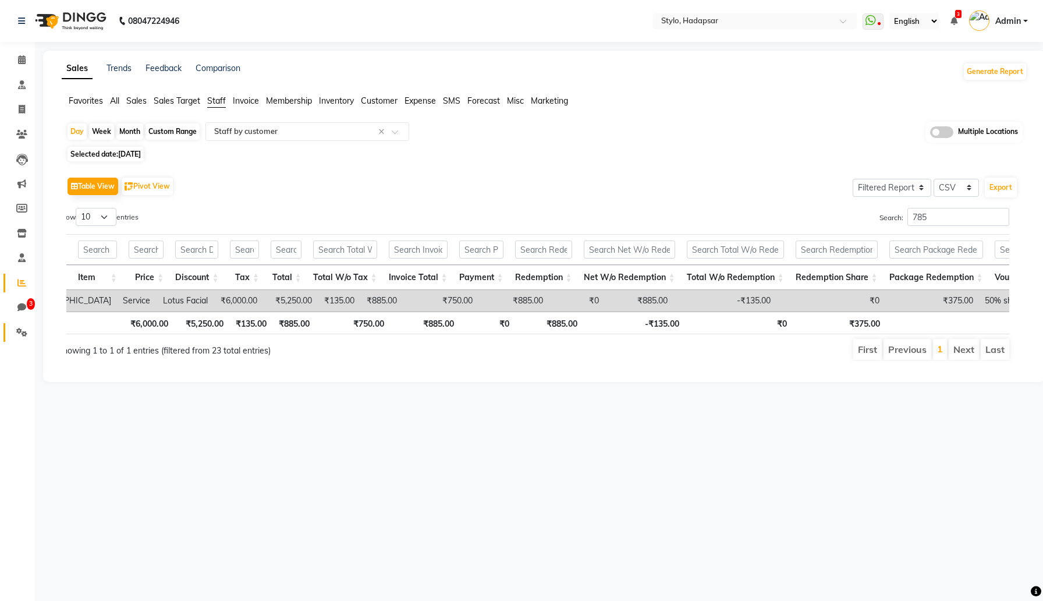
click at [23, 332] on icon at bounding box center [21, 332] width 11 height 9
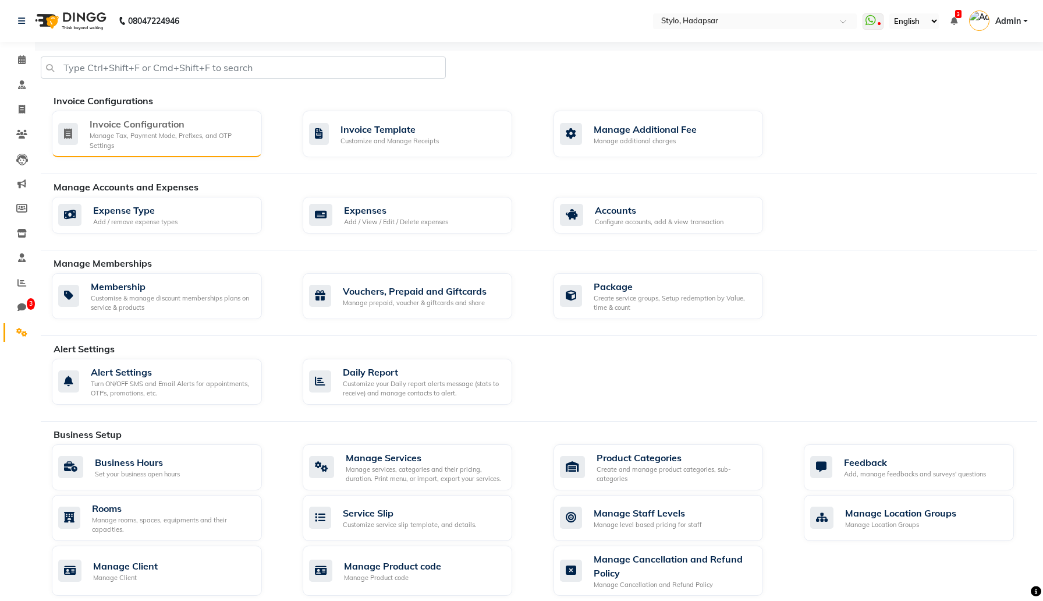
click at [216, 153] on div "Invoice Configuration Manage Tax, Payment Mode, Prefixes, and OTP Settings" at bounding box center [157, 134] width 210 height 47
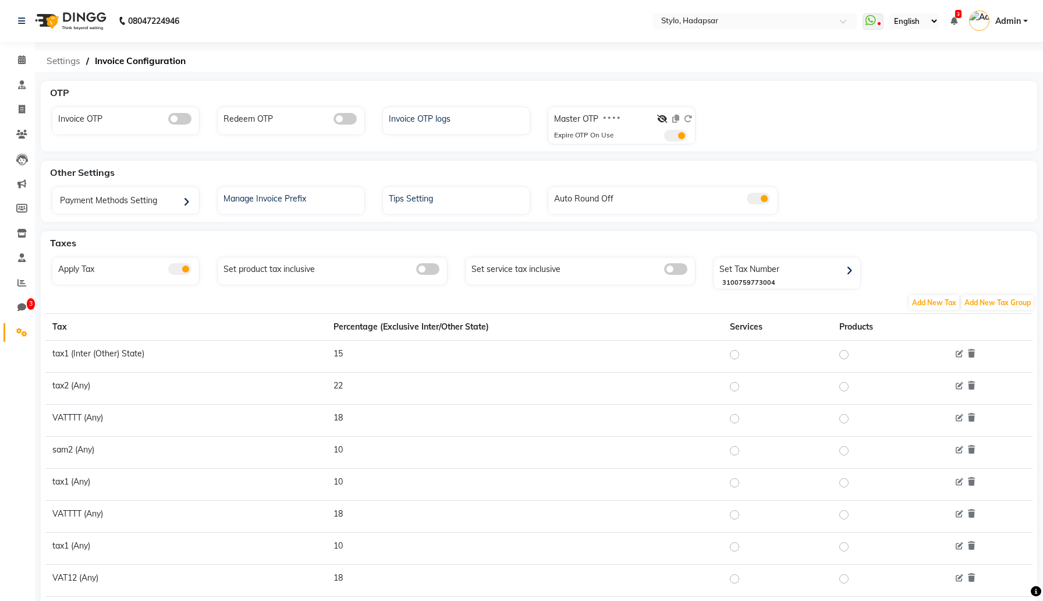
click at [65, 62] on span "Settings" at bounding box center [63, 61] width 45 height 21
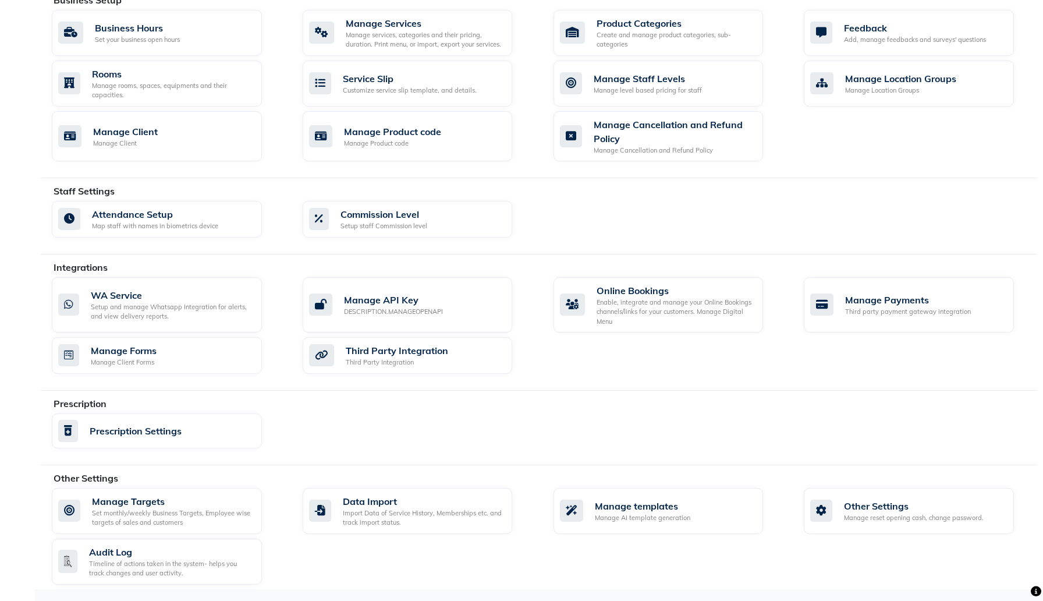
scroll to position [433, 0]
click at [862, 514] on div "Manage reset opening cash, change password." at bounding box center [914, 518] width 140 height 10
select select "2: 15"
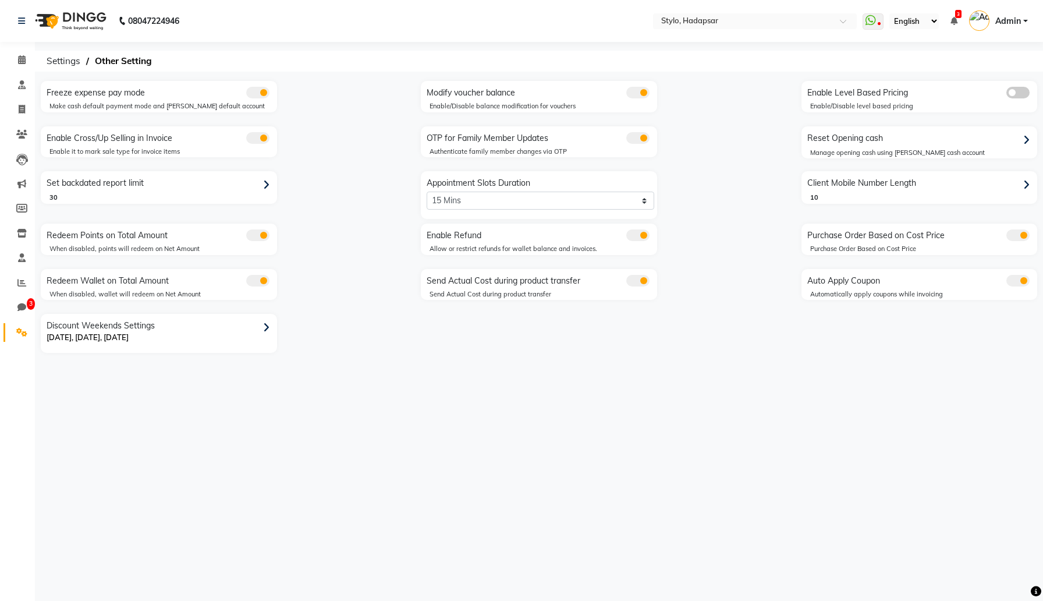
click at [259, 279] on span at bounding box center [257, 281] width 23 height 12
click at [246, 282] on input "checkbox" at bounding box center [246, 282] width 0 height 0
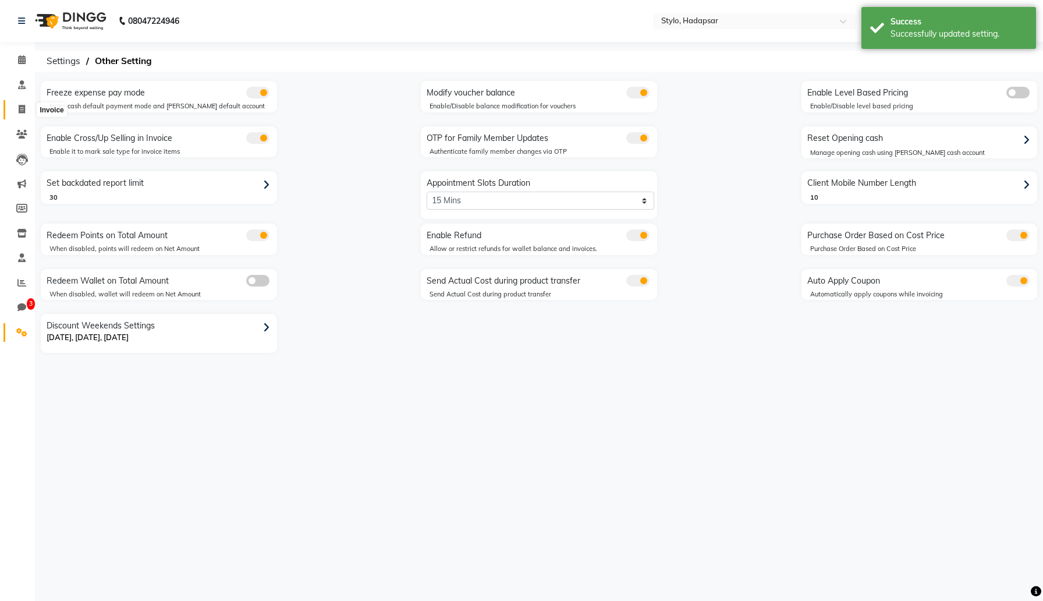
click at [20, 109] on icon at bounding box center [22, 109] width 6 height 9
select select "service"
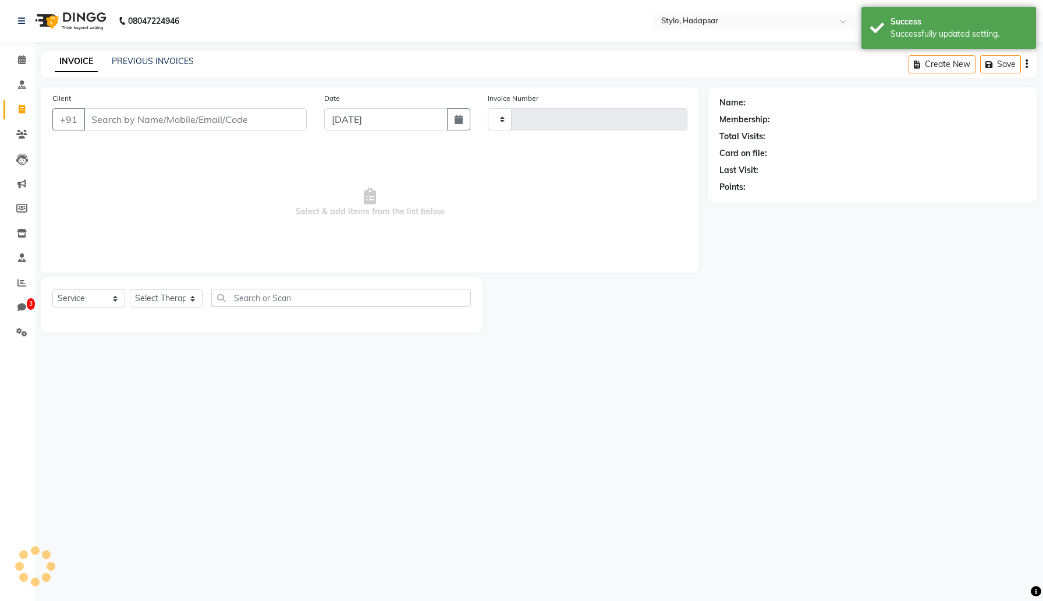
type input "786"
select select "157"
click at [228, 118] on input "Client" at bounding box center [195, 119] width 223 height 22
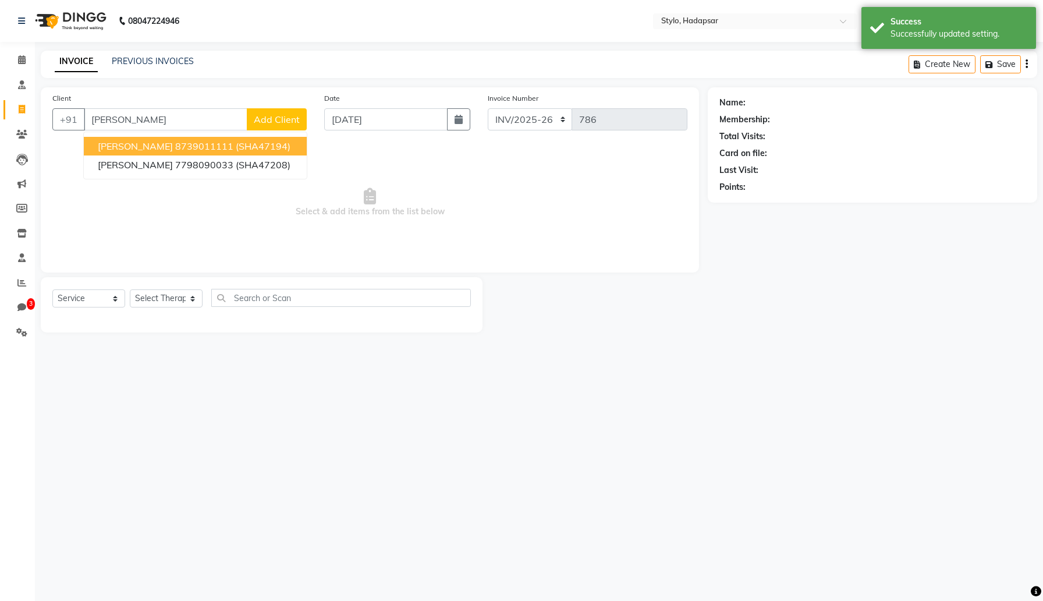
click at [238, 142] on span "(SHA47194)" at bounding box center [263, 146] width 55 height 12
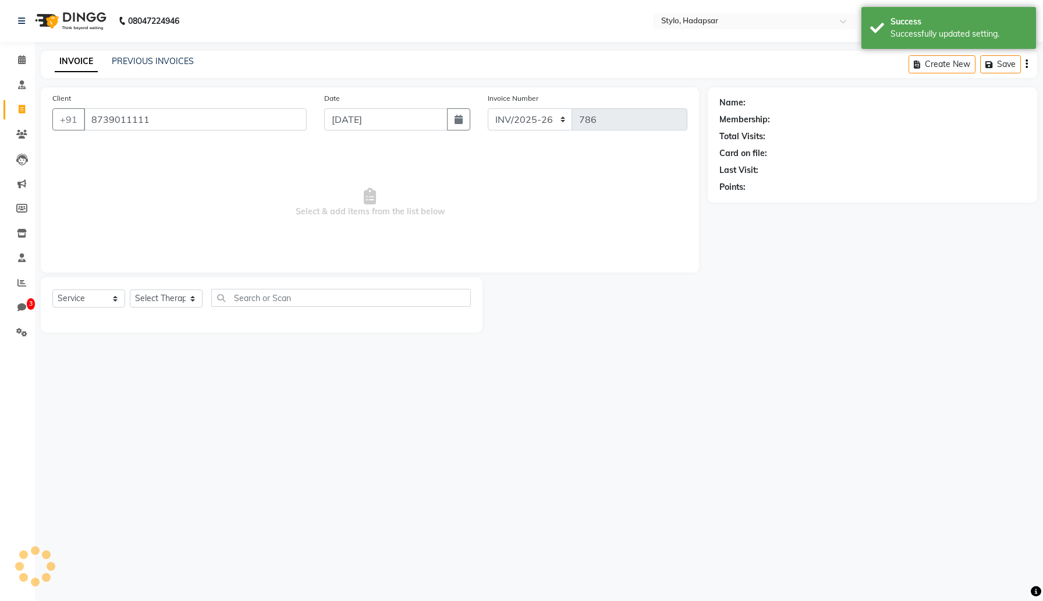
type input "8739011111"
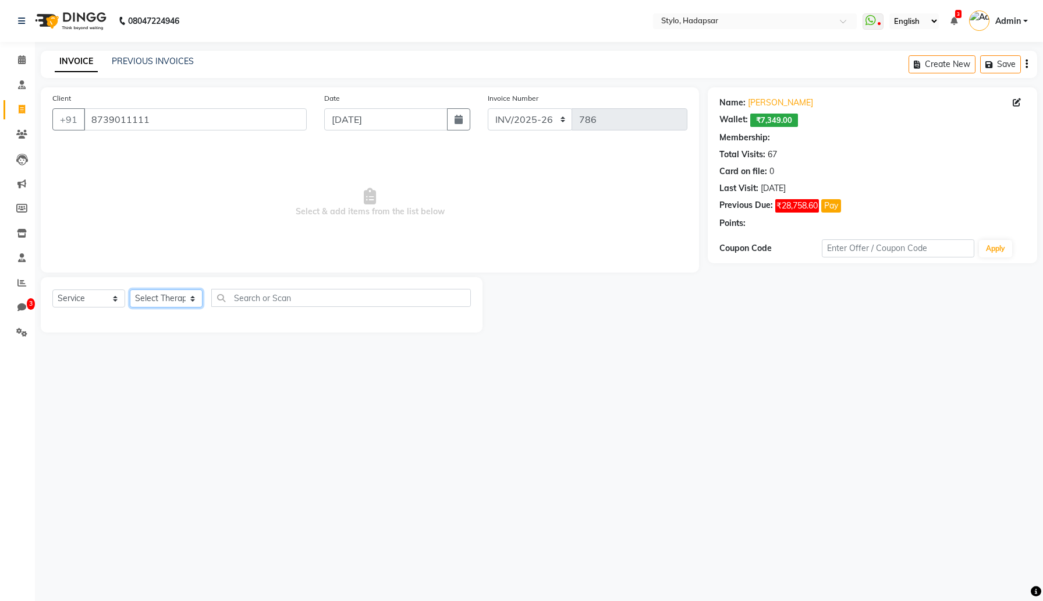
click at [191, 297] on select "Select Therapist AAAb aadi [PERSON_NAME] abc testing Abc testing abhi Admin A A…" at bounding box center [166, 298] width 73 height 18
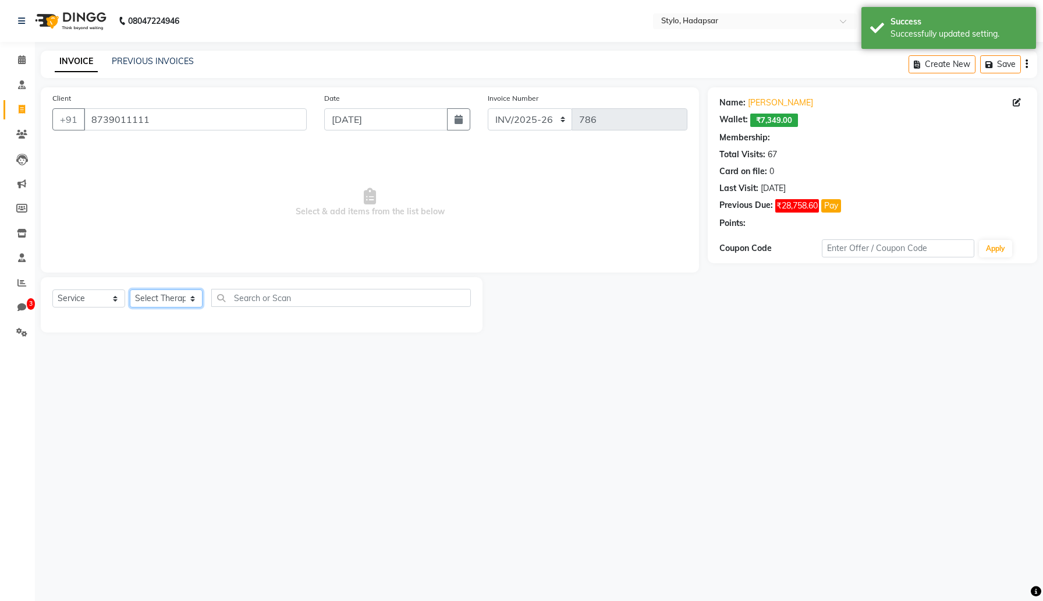
select select "3: Object"
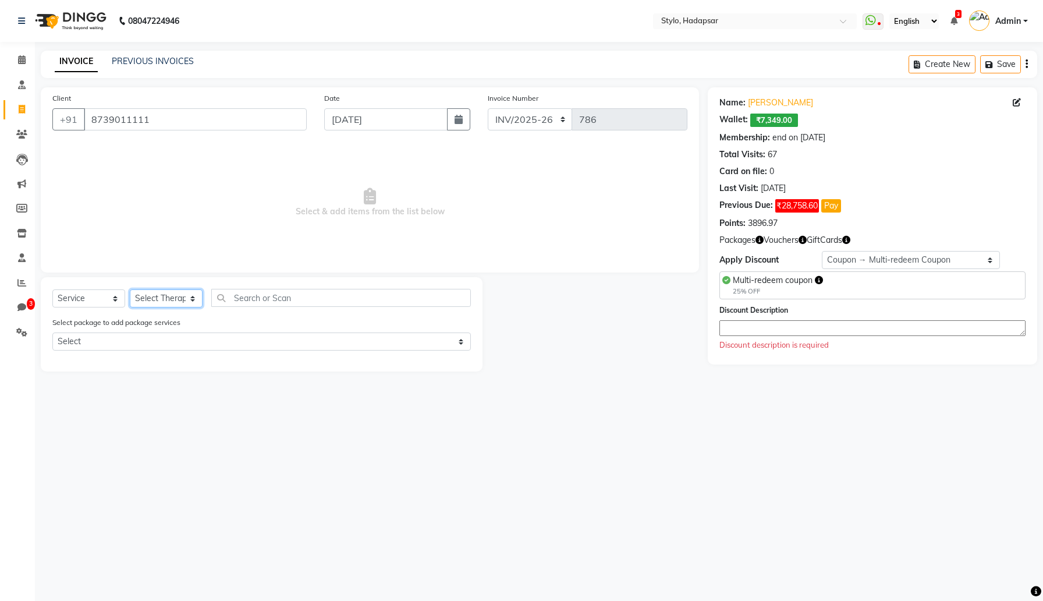
select select "422"
click at [130, 289] on select "Select Therapist AAAb aadi [PERSON_NAME] abc testing Abc testing abhi Admin A A…" at bounding box center [166, 298] width 73 height 18
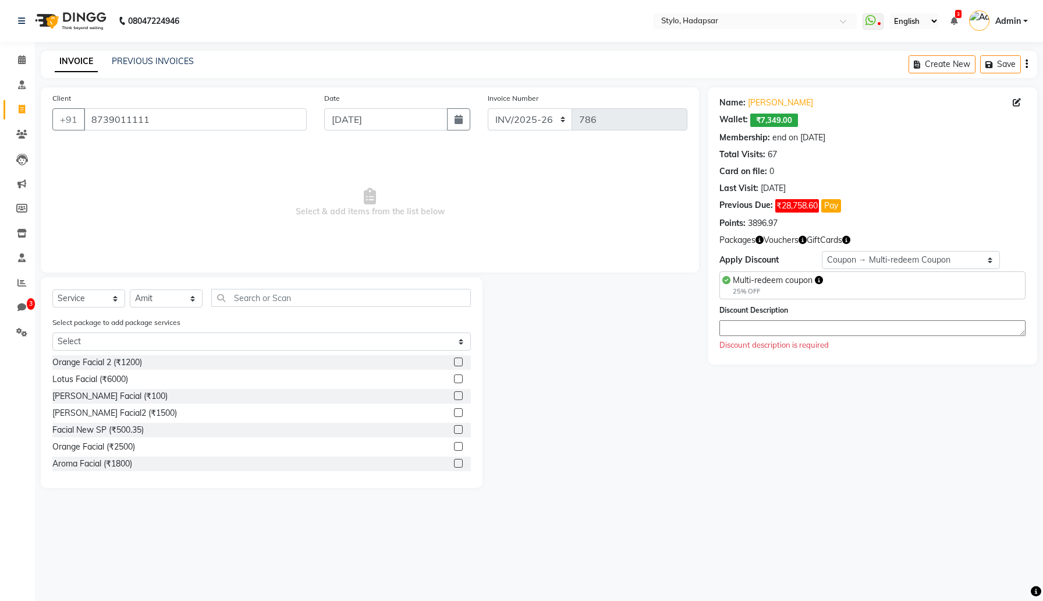
click at [457, 412] on label at bounding box center [458, 412] width 9 height 9
click at [457, 412] on input "checkbox" at bounding box center [458, 413] width 8 height 8
checkbox input "true"
select select "Z73944"
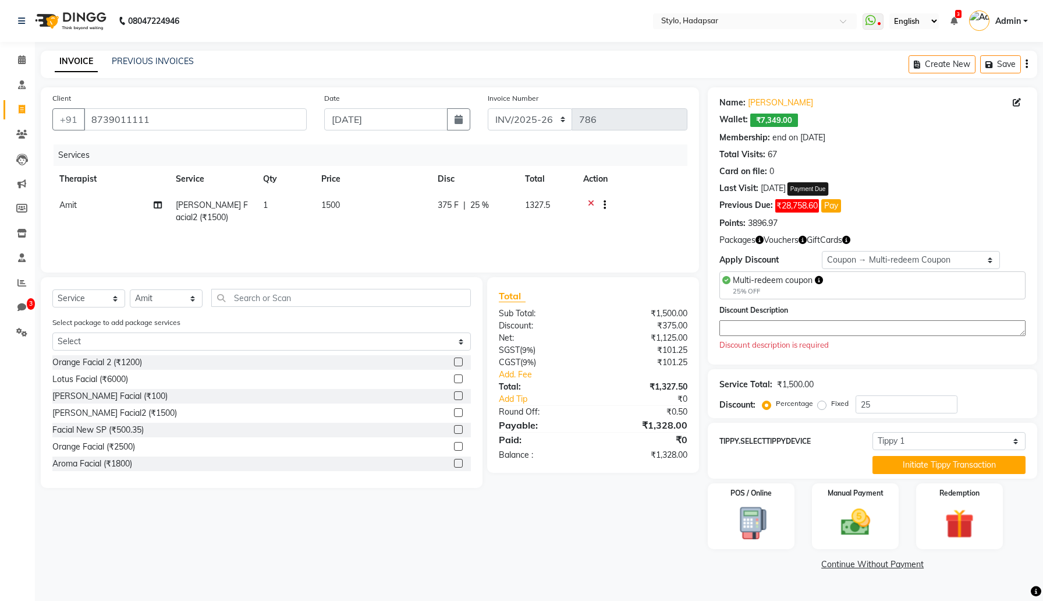
checkbox input "false"
click at [868, 323] on textarea at bounding box center [873, 328] width 306 height 16
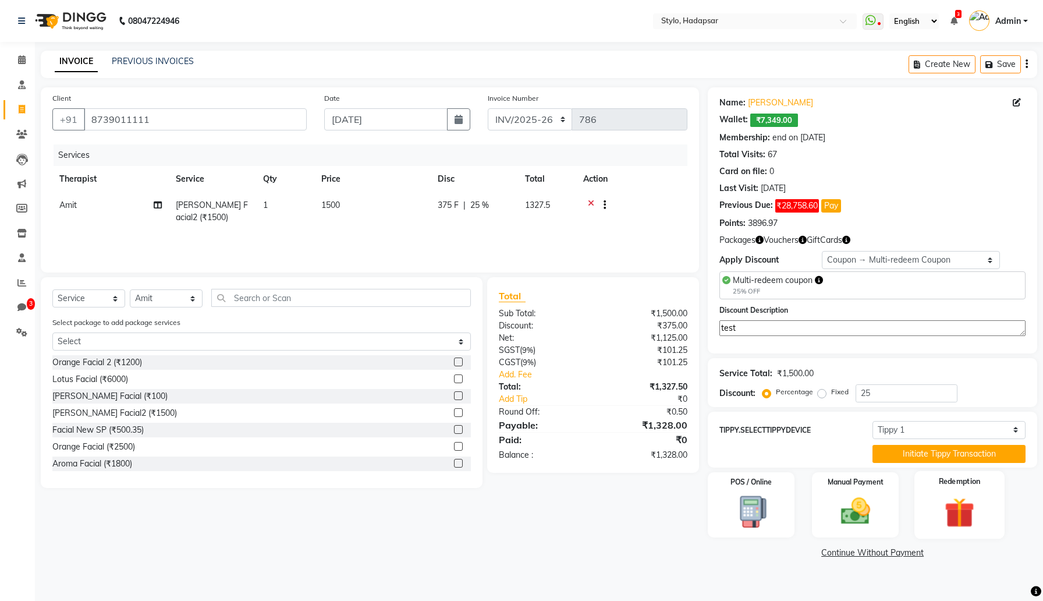
type textarea "test"
click at [988, 510] on div "Redemption" at bounding box center [960, 505] width 90 height 68
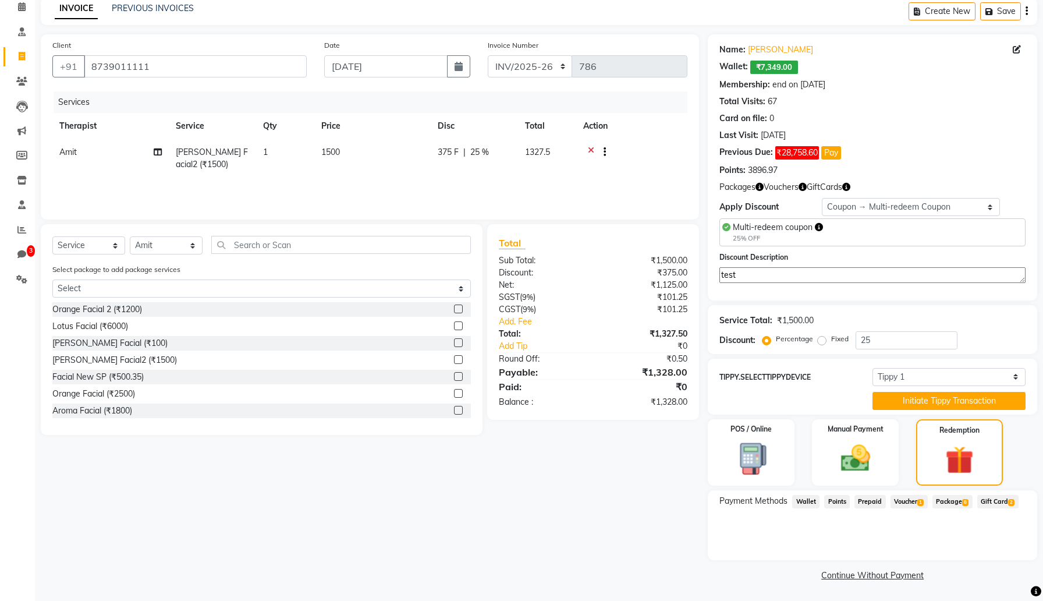
click at [806, 506] on span "Wallet" at bounding box center [805, 501] width 27 height 13
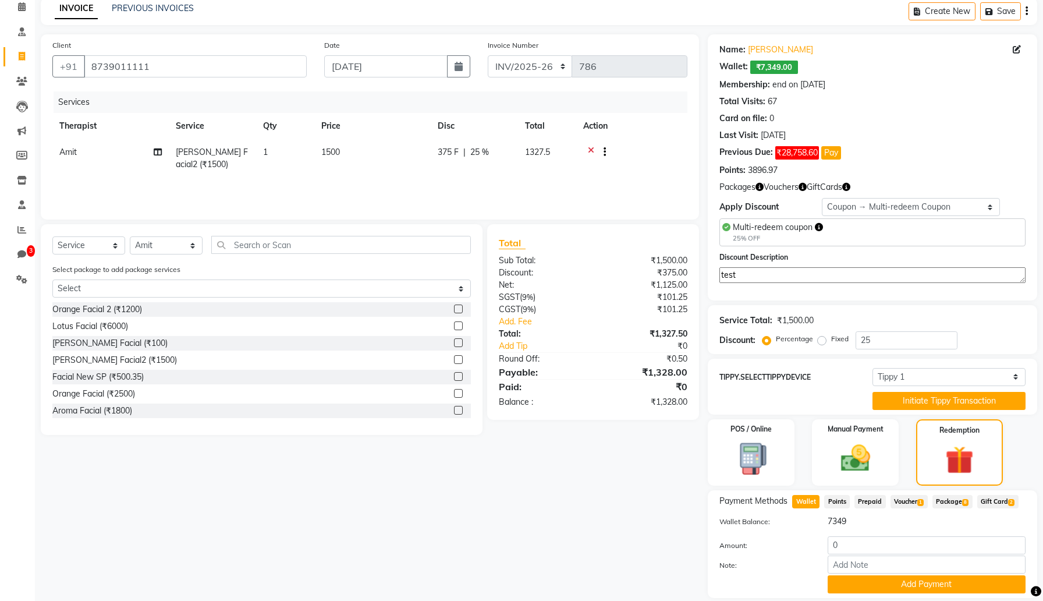
scroll to position [91, 0]
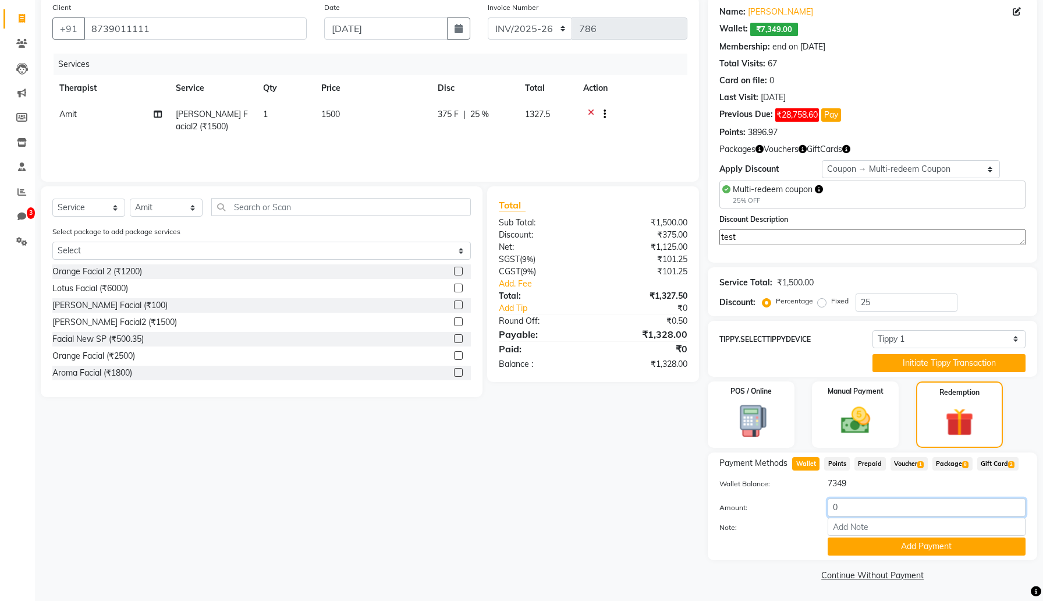
click at [854, 507] on input "0" at bounding box center [927, 507] width 198 height 18
type input "328"
click at [879, 552] on button "Add Payment" at bounding box center [927, 546] width 198 height 18
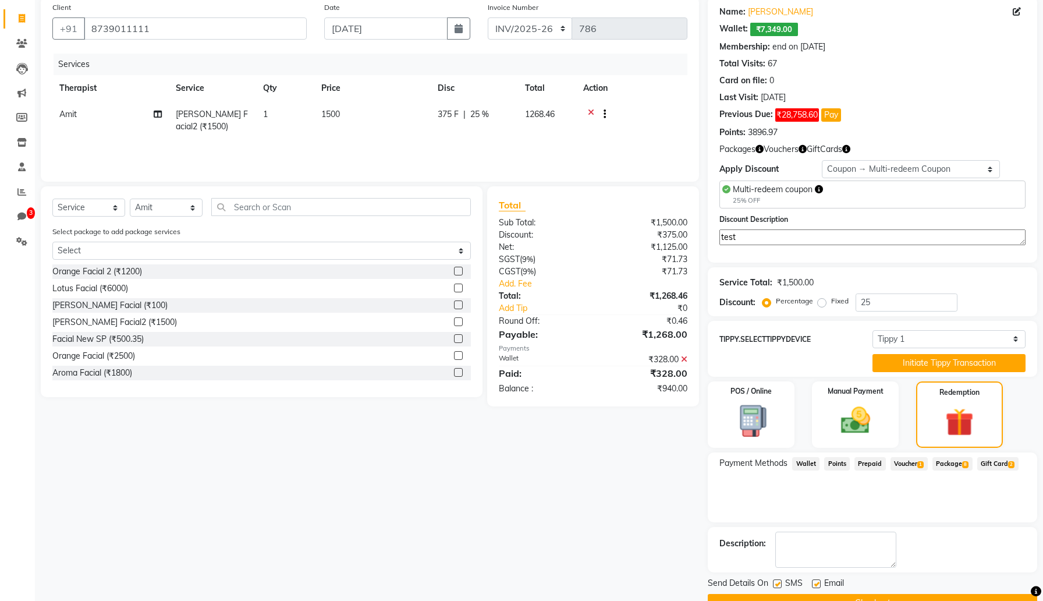
click at [820, 583] on label at bounding box center [816, 583] width 9 height 9
click at [820, 583] on input "checkbox" at bounding box center [816, 584] width 8 height 8
checkbox input "false"
click at [777, 584] on label at bounding box center [777, 583] width 9 height 9
click at [777, 584] on input "checkbox" at bounding box center [777, 584] width 8 height 8
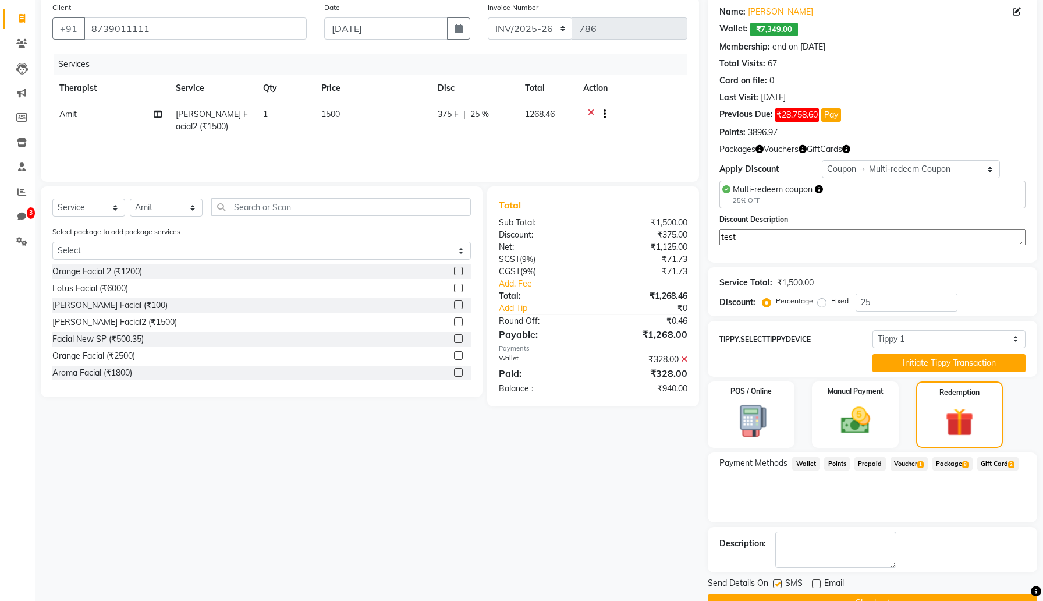
checkbox input "false"
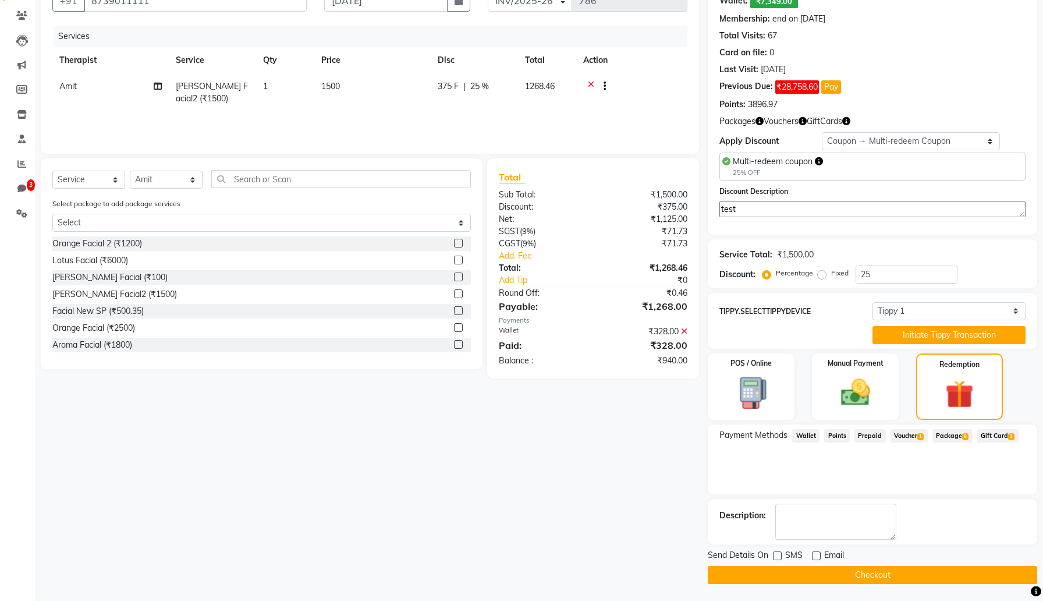
click at [788, 578] on button "Checkout" at bounding box center [873, 575] width 330 height 18
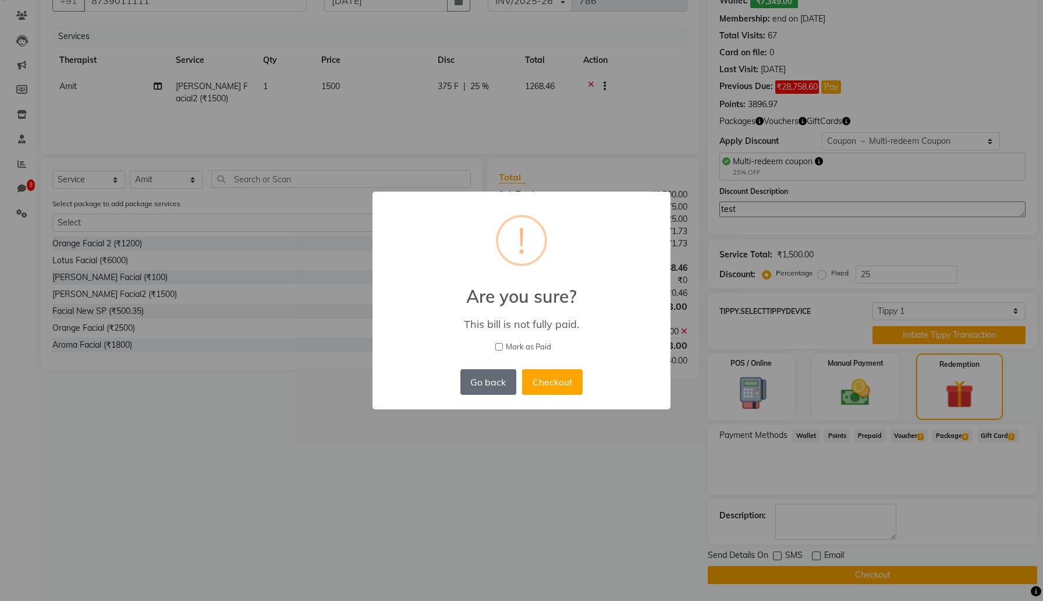
click at [504, 387] on button "Go back" at bounding box center [488, 382] width 56 height 26
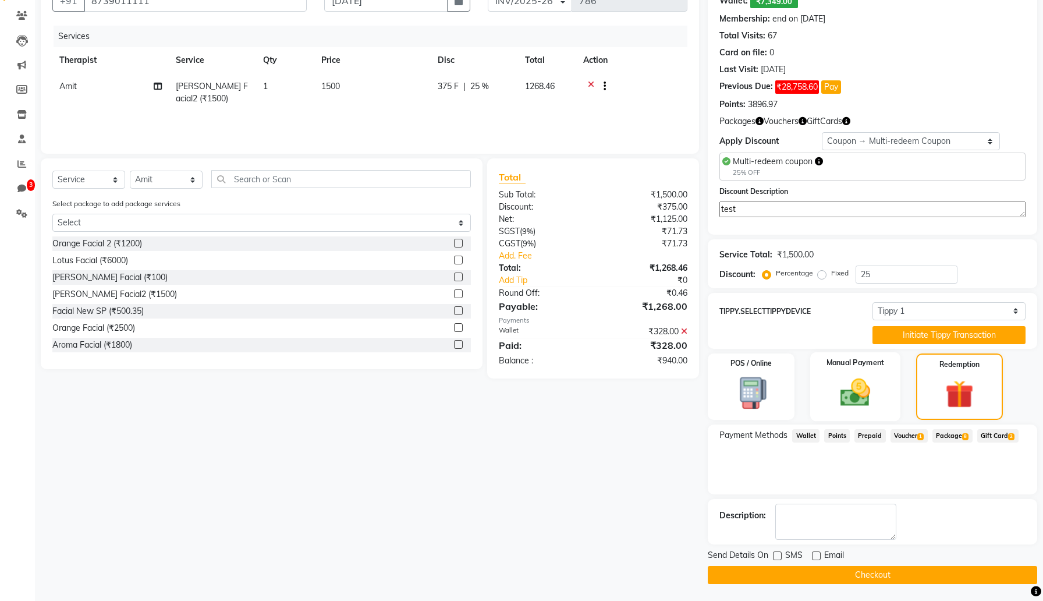
click at [860, 399] on img at bounding box center [855, 392] width 49 height 35
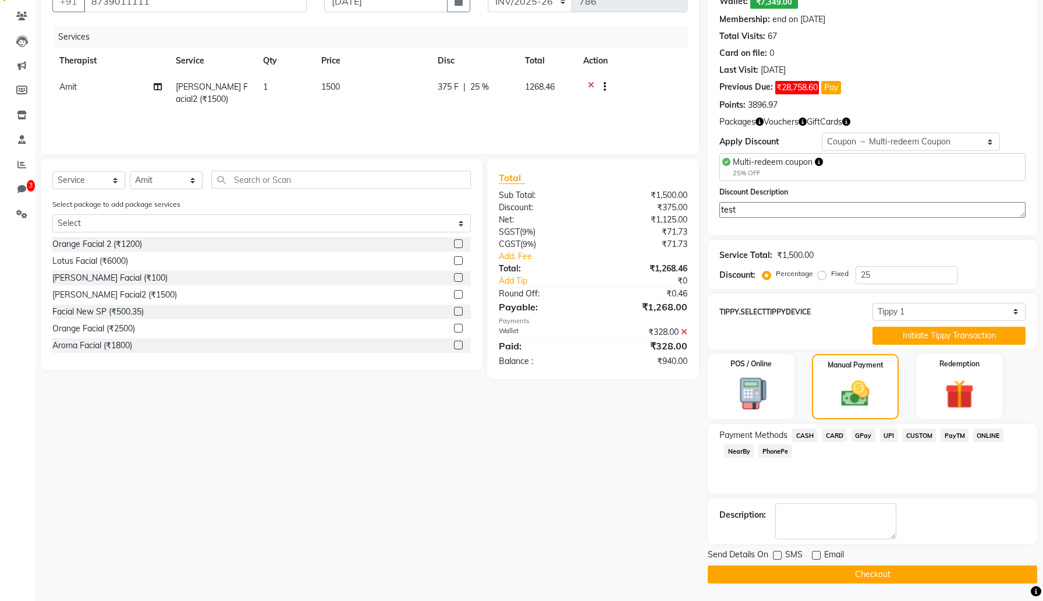
click at [863, 436] on span "GPay" at bounding box center [864, 434] width 24 height 13
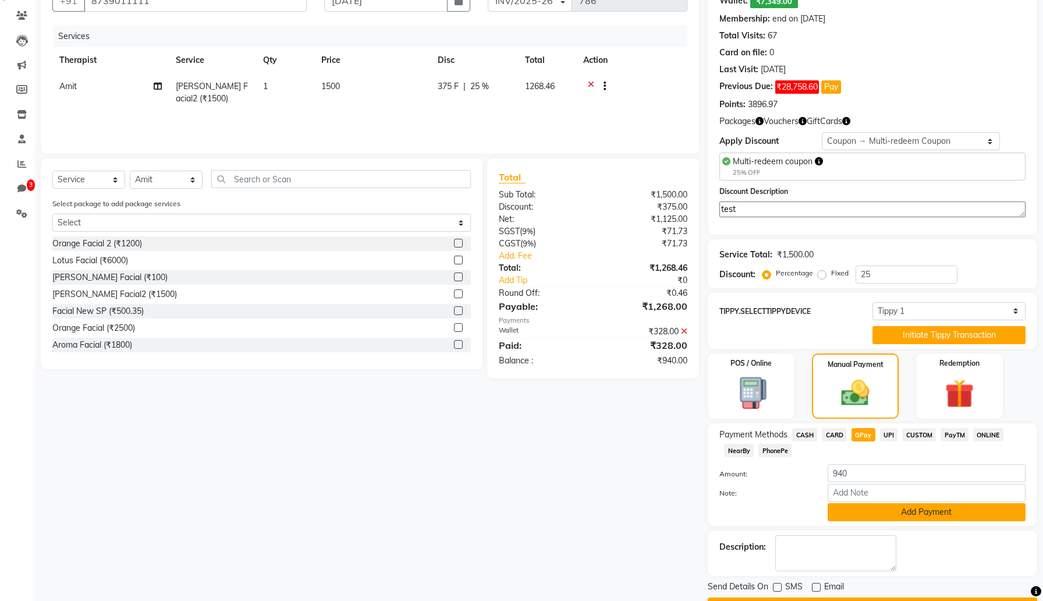
click at [863, 508] on button "Add Payment" at bounding box center [927, 512] width 198 height 18
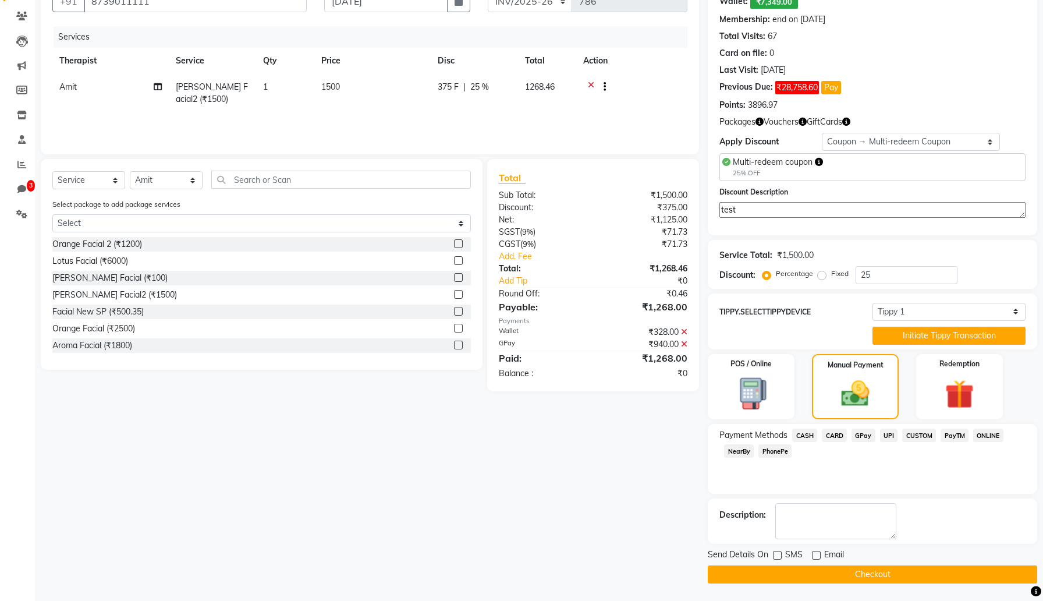
click at [830, 569] on button "Checkout" at bounding box center [873, 574] width 330 height 18
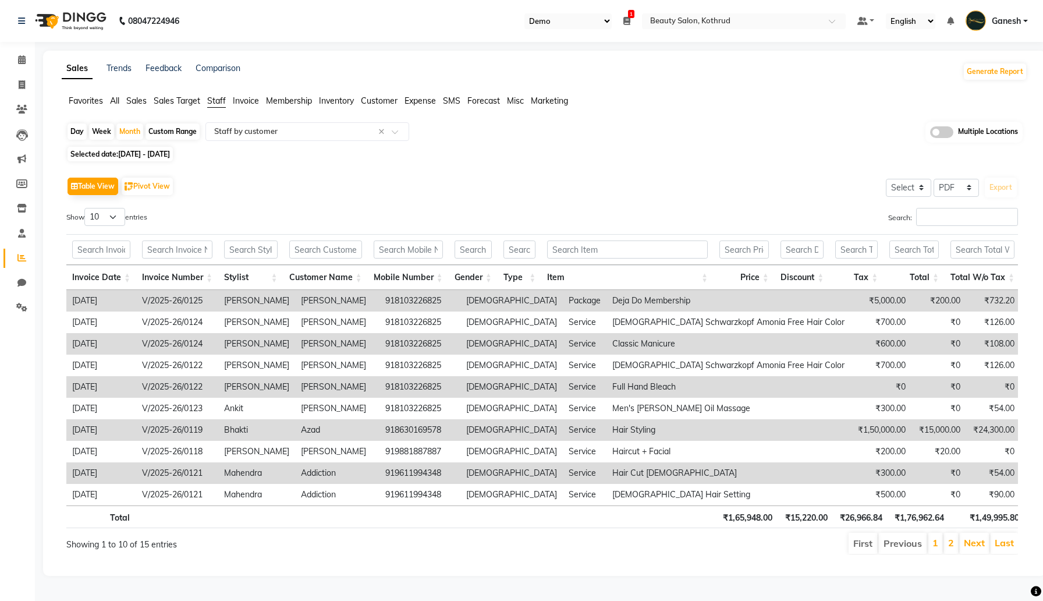
select select "24"
select select "pdf"
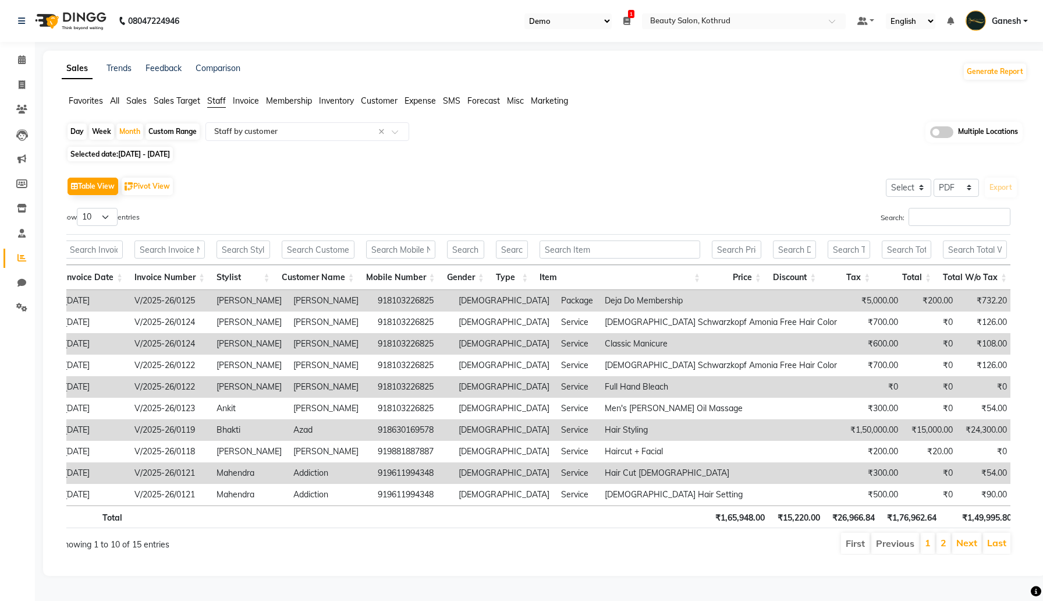
scroll to position [0, 584]
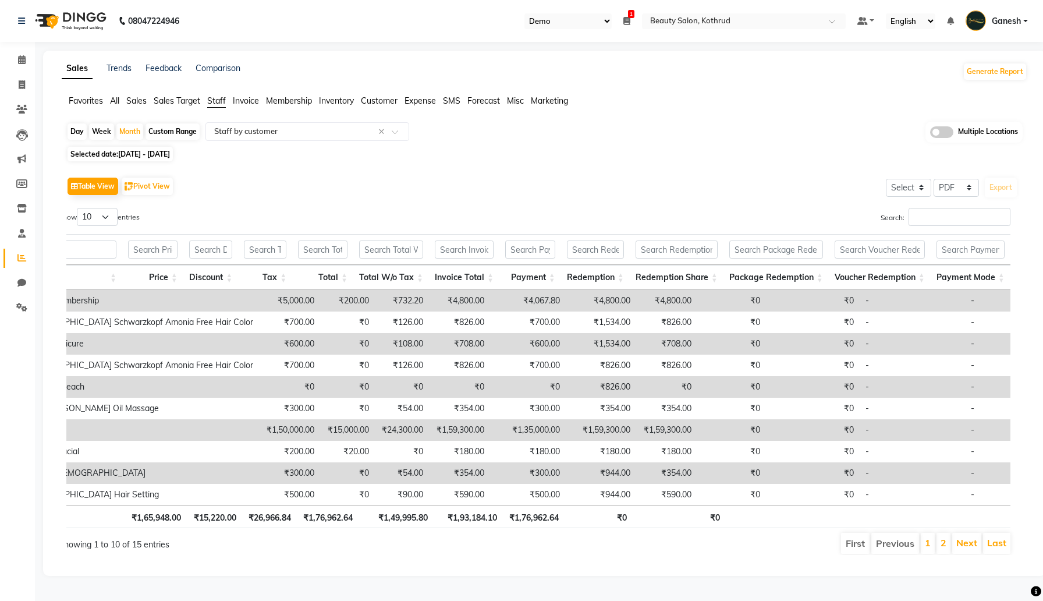
click at [489, 172] on div "Table View Pivot View Select Select CSV PDF Export Show 10 25 50 100 entries Se…" at bounding box center [542, 364] width 970 height 399
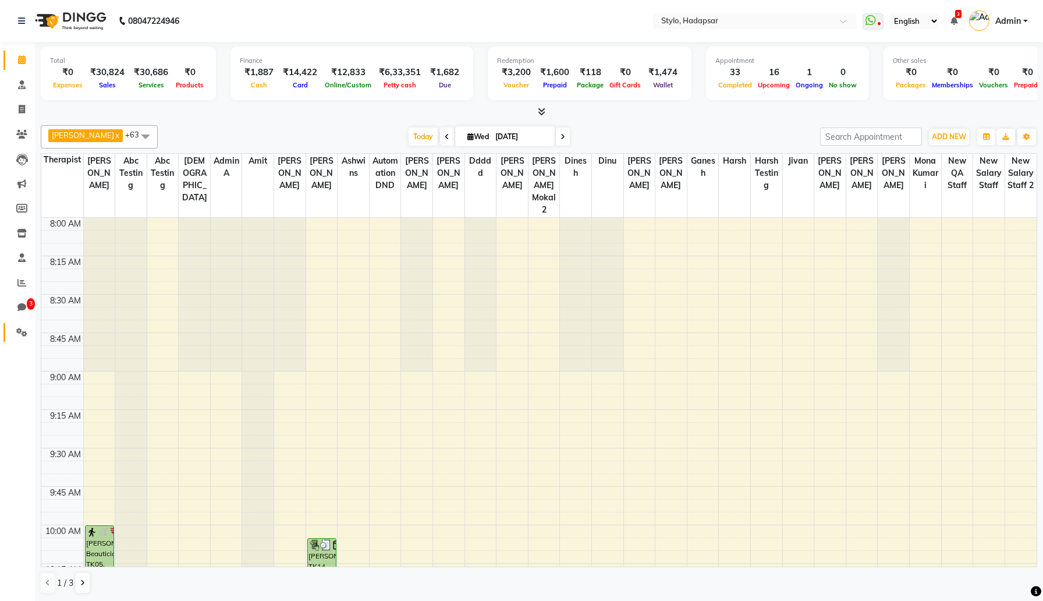
click at [27, 331] on icon at bounding box center [21, 332] width 11 height 9
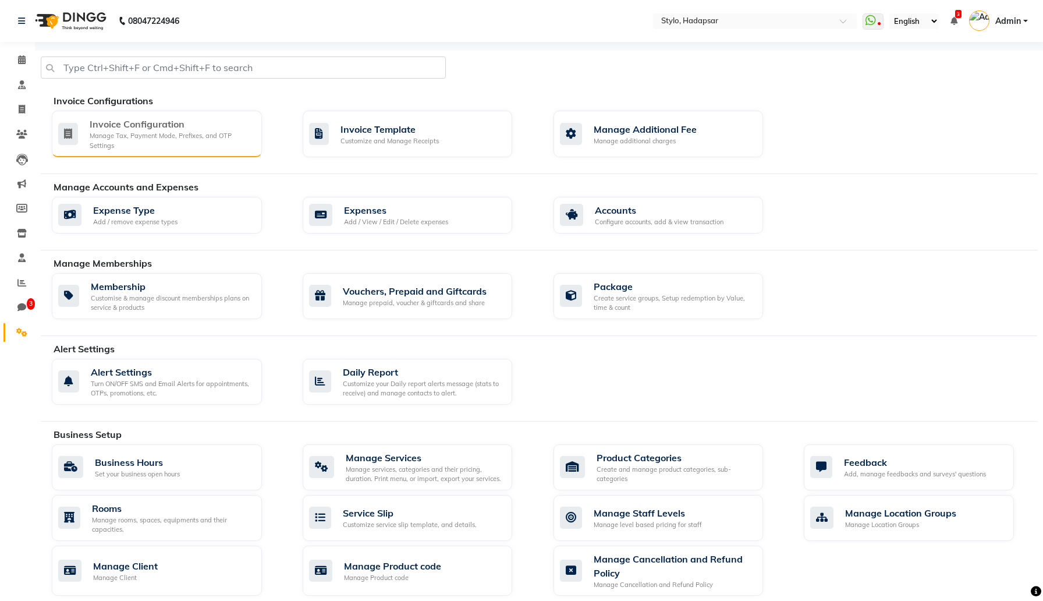
click at [225, 146] on div "Manage Tax, Payment Mode, Prefixes, and OTP Settings" at bounding box center [171, 140] width 163 height 19
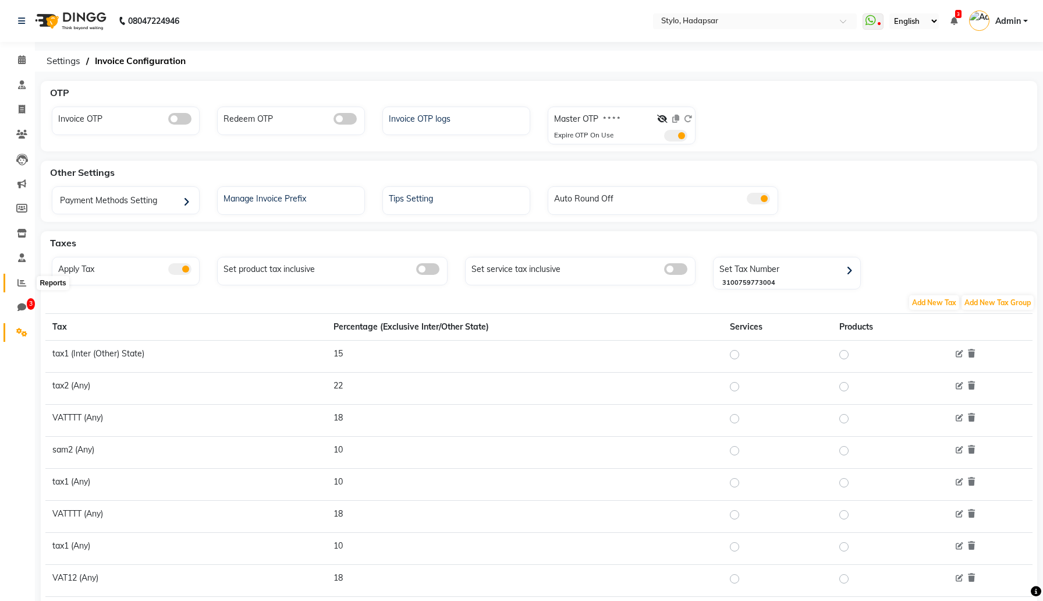
click at [21, 282] on icon at bounding box center [21, 282] width 9 height 9
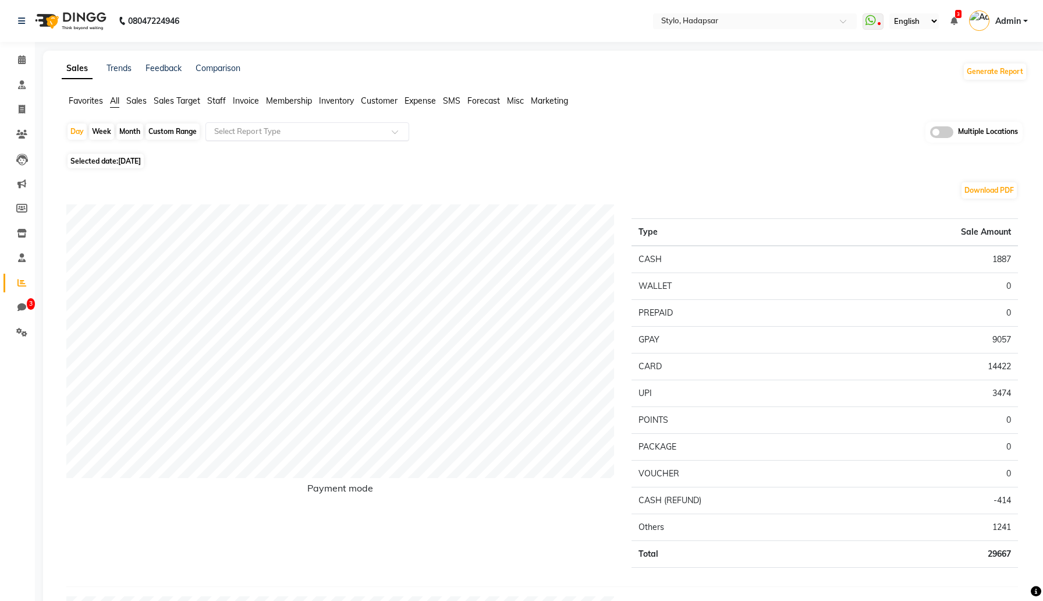
click at [292, 131] on input "text" at bounding box center [296, 132] width 168 height 12
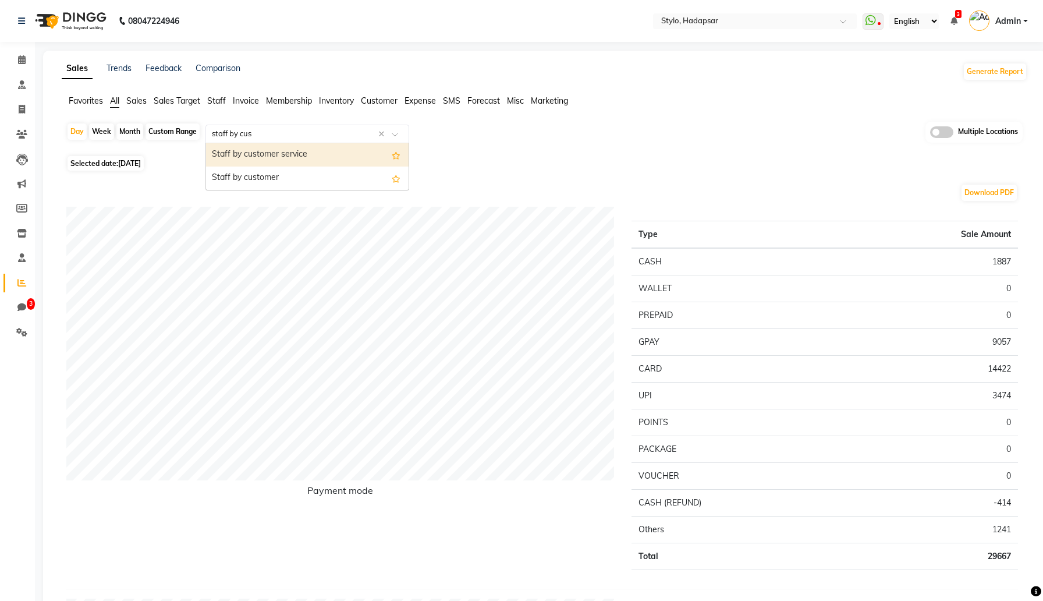
type input "staff by cust"
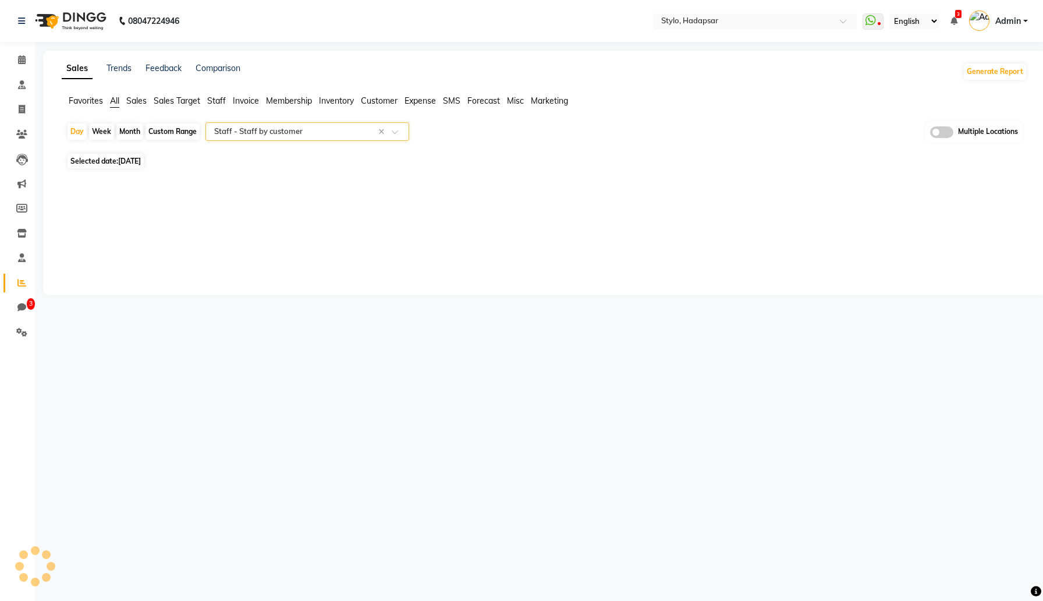
select select "filtered_report"
select select "csv"
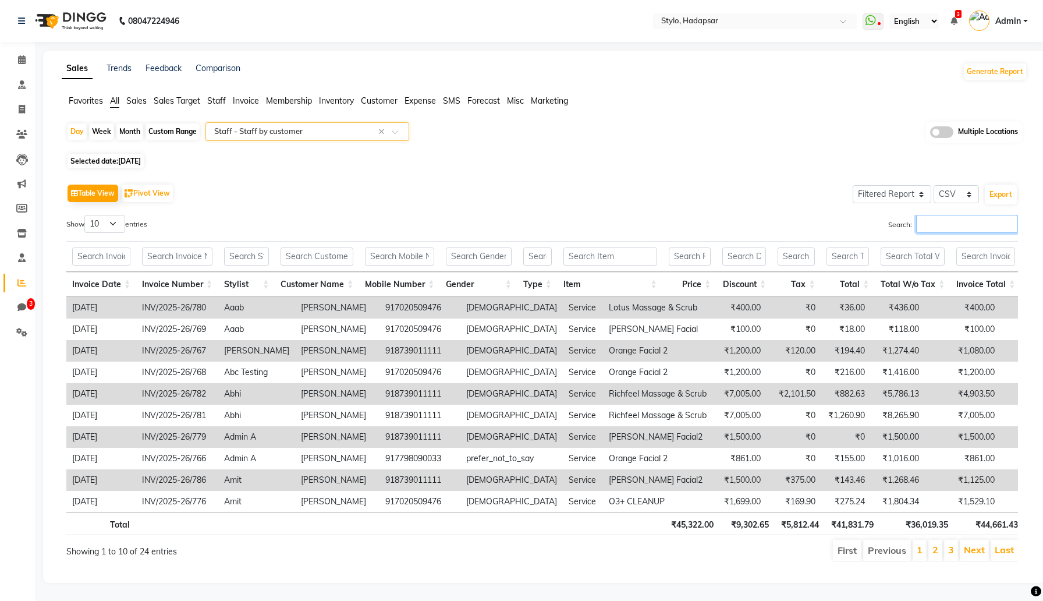
click at [940, 231] on input "Search:" at bounding box center [967, 224] width 102 height 18
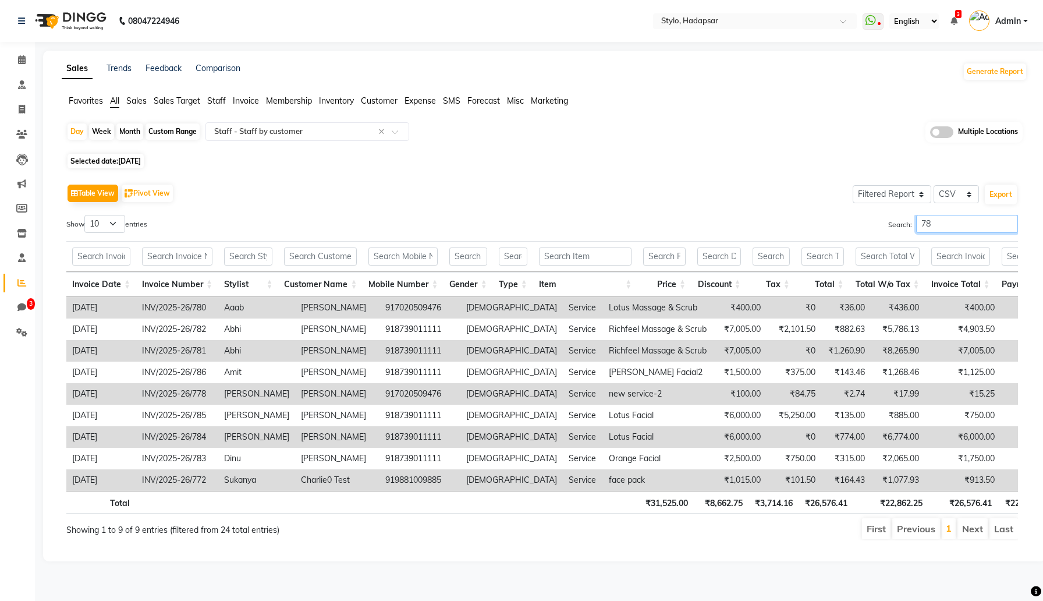
type input "786"
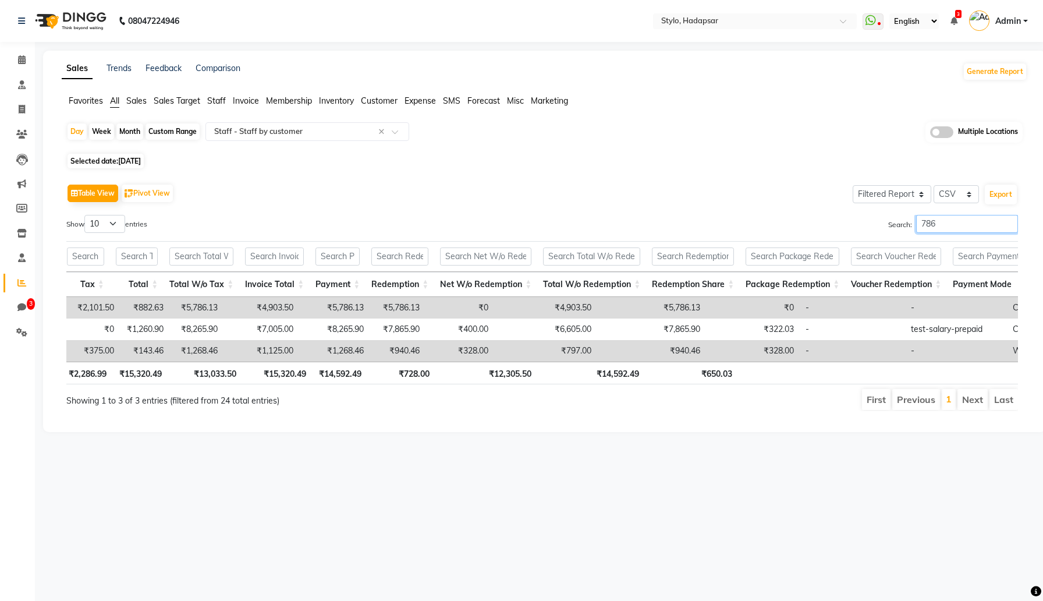
scroll to position [0, 661]
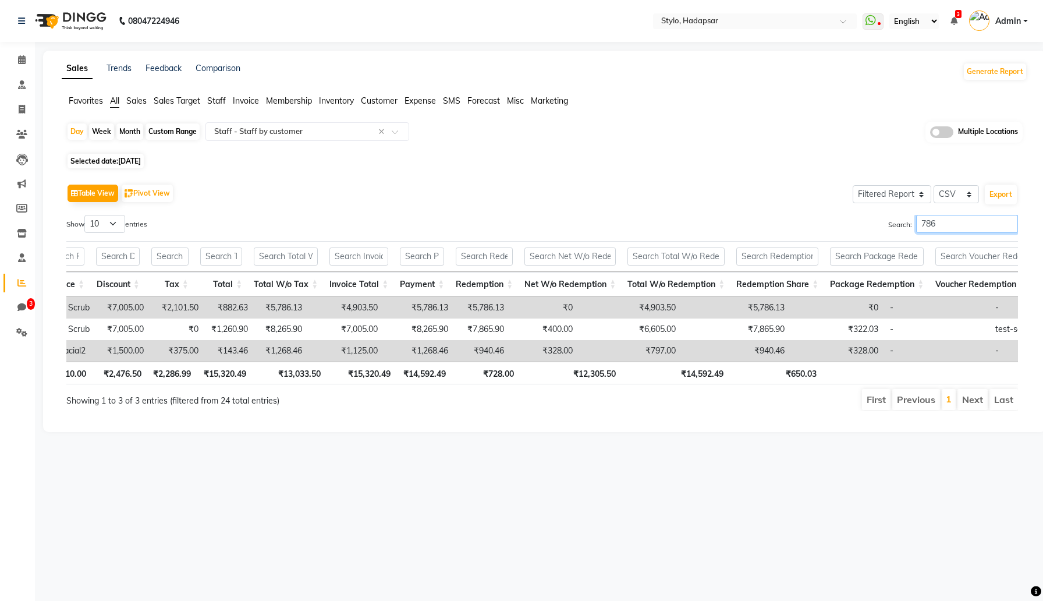
click at [1006, 225] on input "786" at bounding box center [967, 224] width 102 height 18
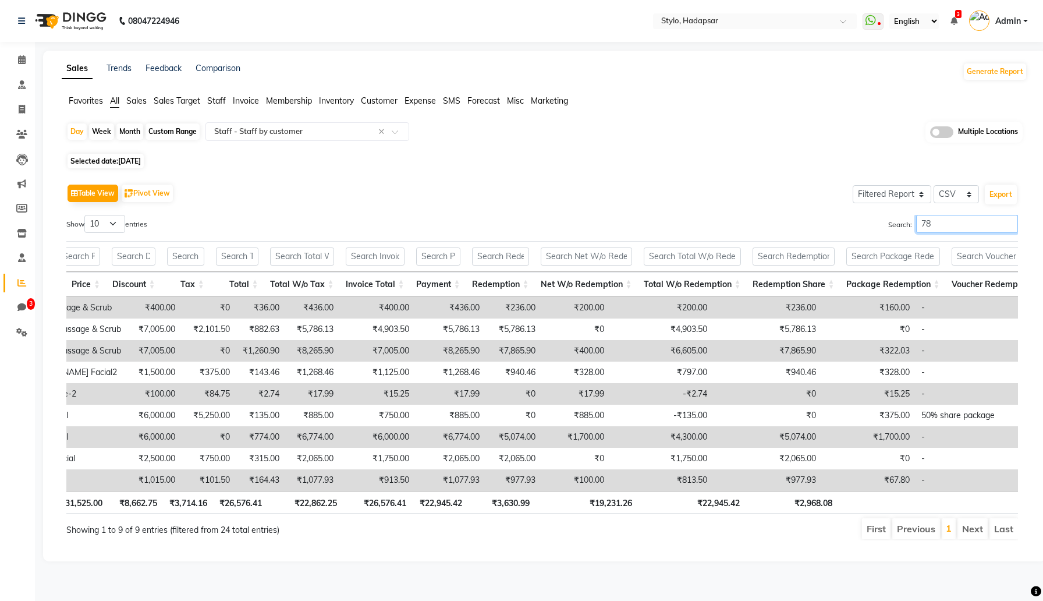
type input "785"
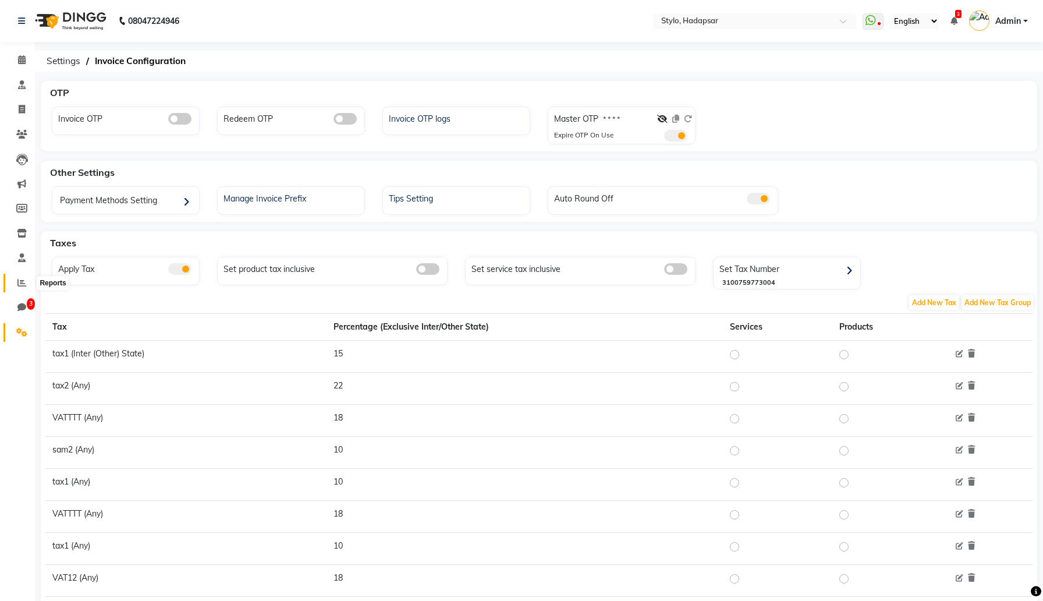
click at [20, 281] on icon at bounding box center [21, 282] width 9 height 9
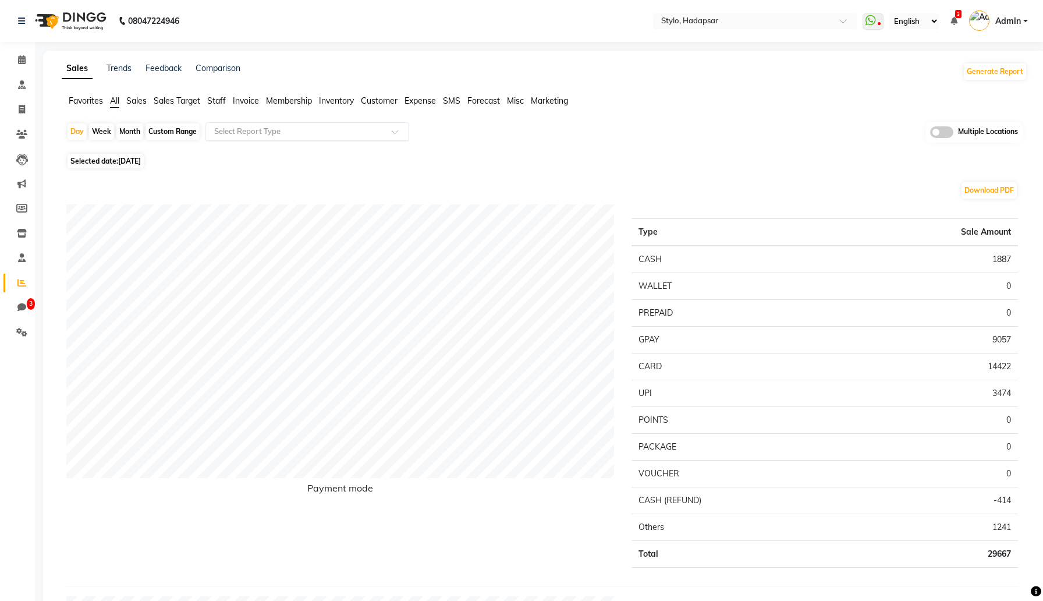
click at [314, 132] on input "text" at bounding box center [296, 132] width 168 height 12
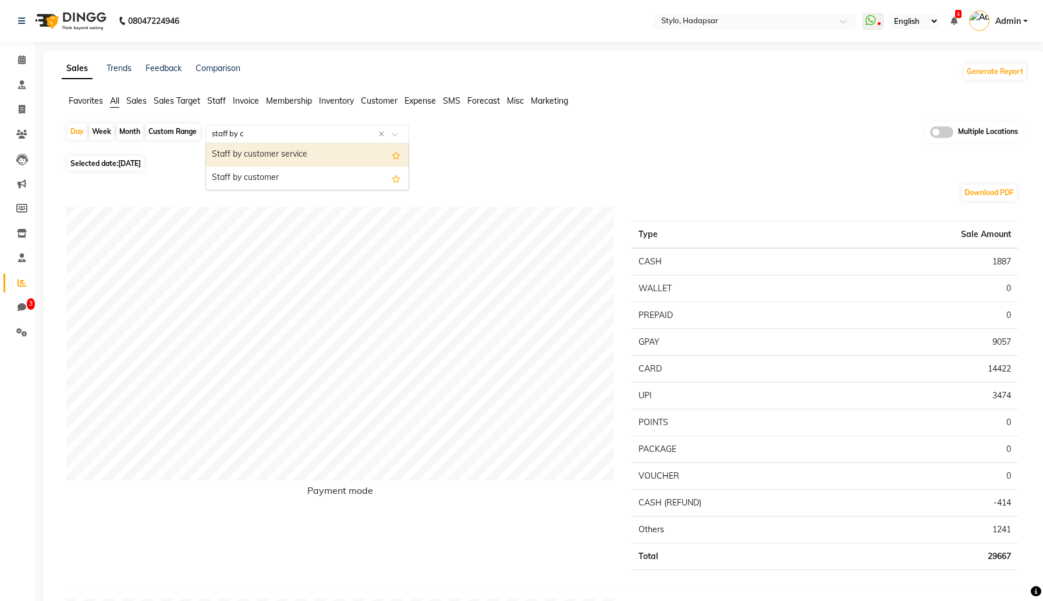
type input "staff by cu"
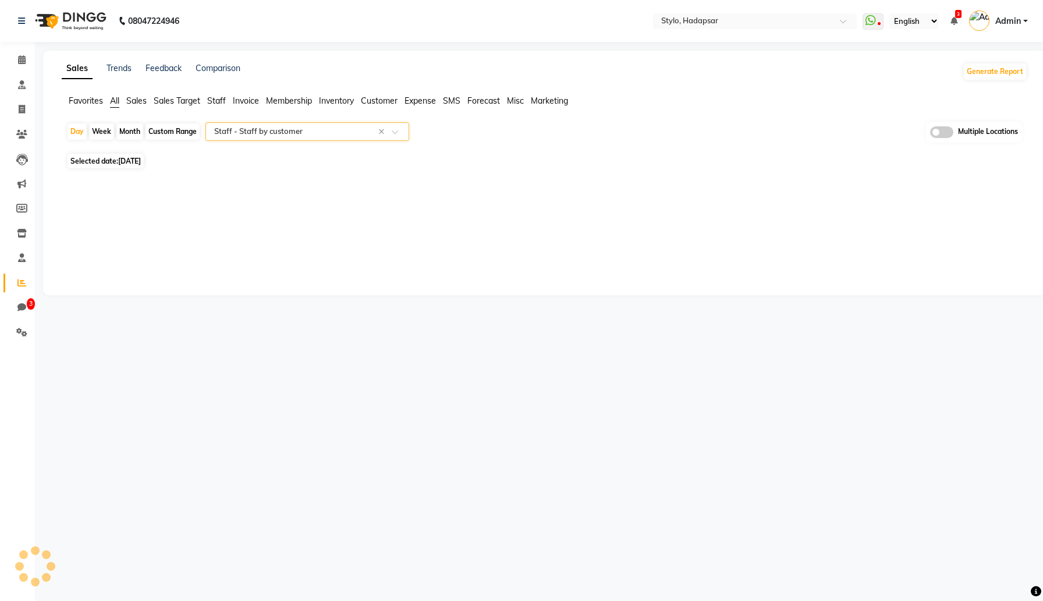
select select "filtered_report"
select select "csv"
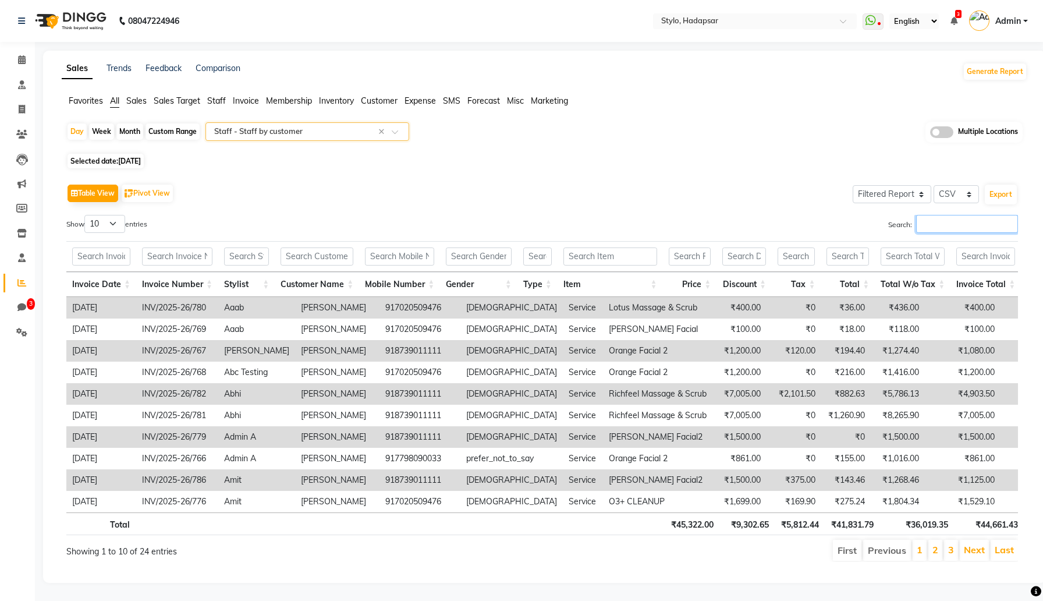
click at [958, 227] on input "Search:" at bounding box center [967, 224] width 102 height 18
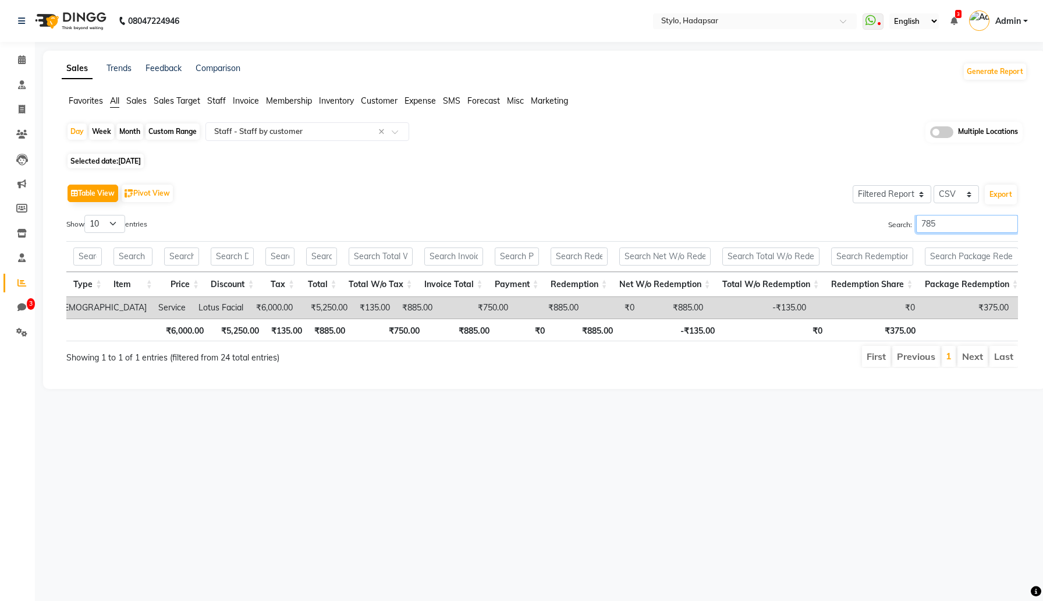
scroll to position [0, 402]
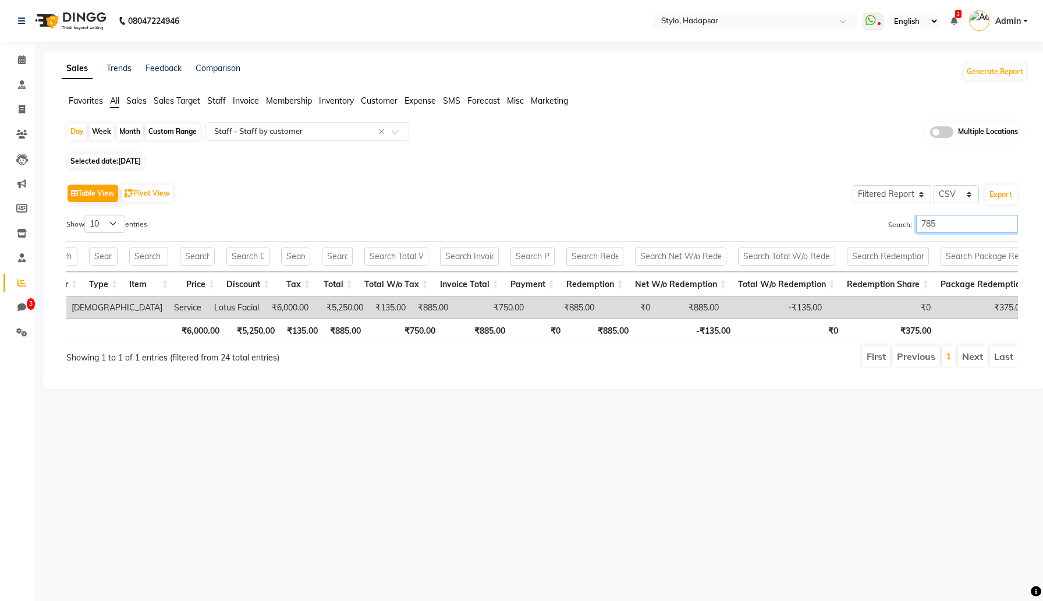
type input "785"
click at [141, 160] on span "[DATE]" at bounding box center [129, 161] width 23 height 9
select select "9"
select select "2025"
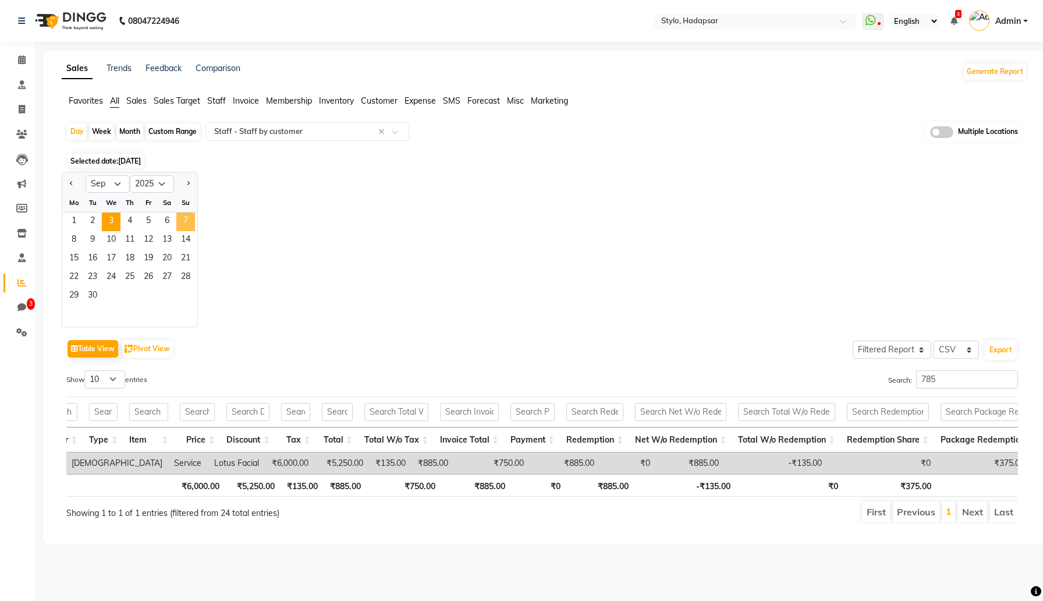
click at [180, 221] on span "7" at bounding box center [185, 221] width 19 height 19
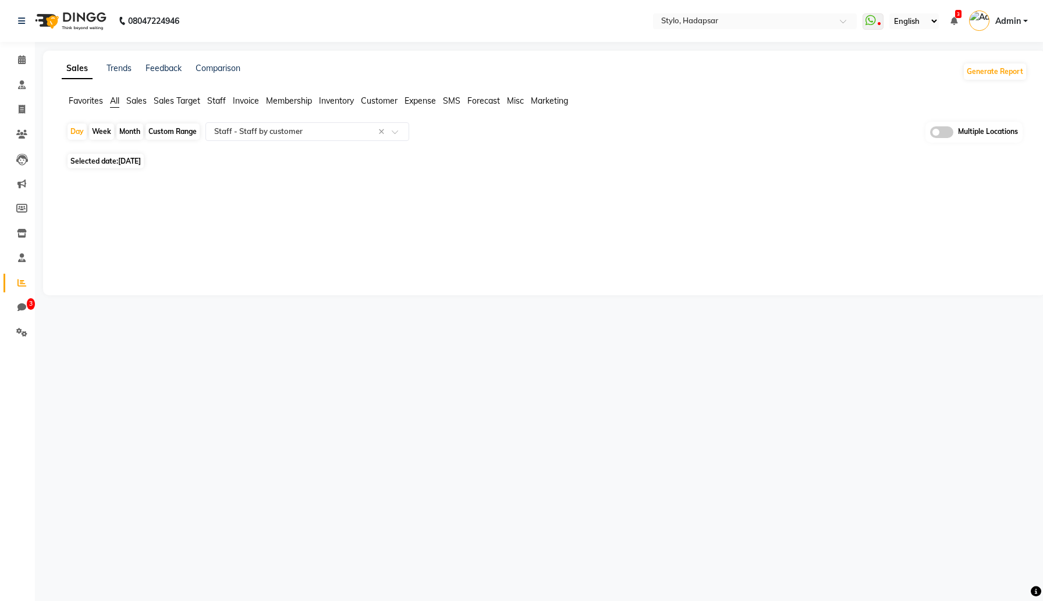
click at [123, 164] on span "Sep 07, 2025" at bounding box center [129, 161] width 23 height 9
select select "9"
select select "2025"
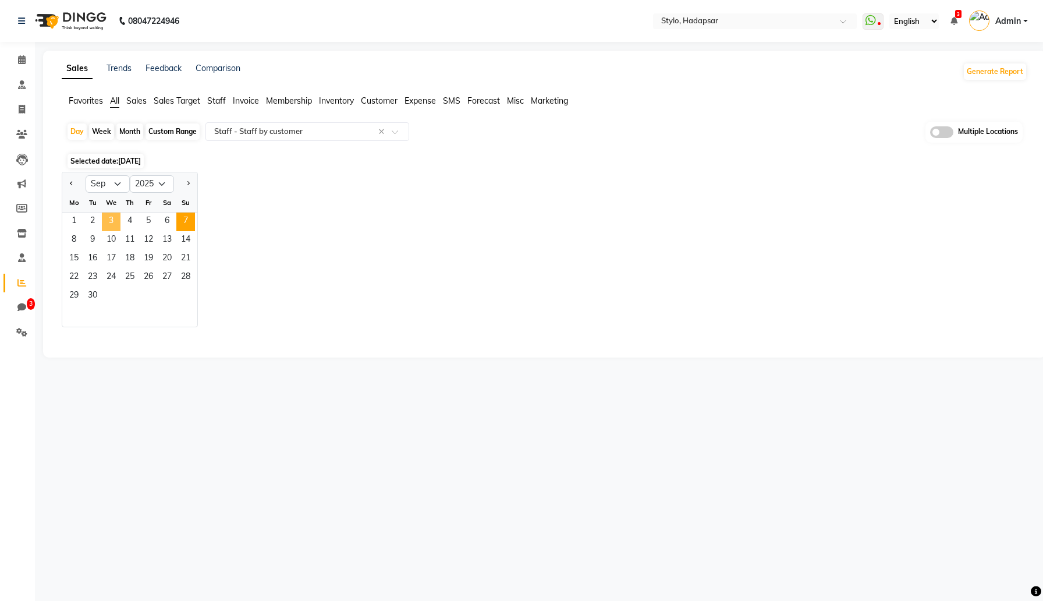
click at [111, 224] on span "3" at bounding box center [111, 221] width 19 height 19
select select "filtered_report"
select select "csv"
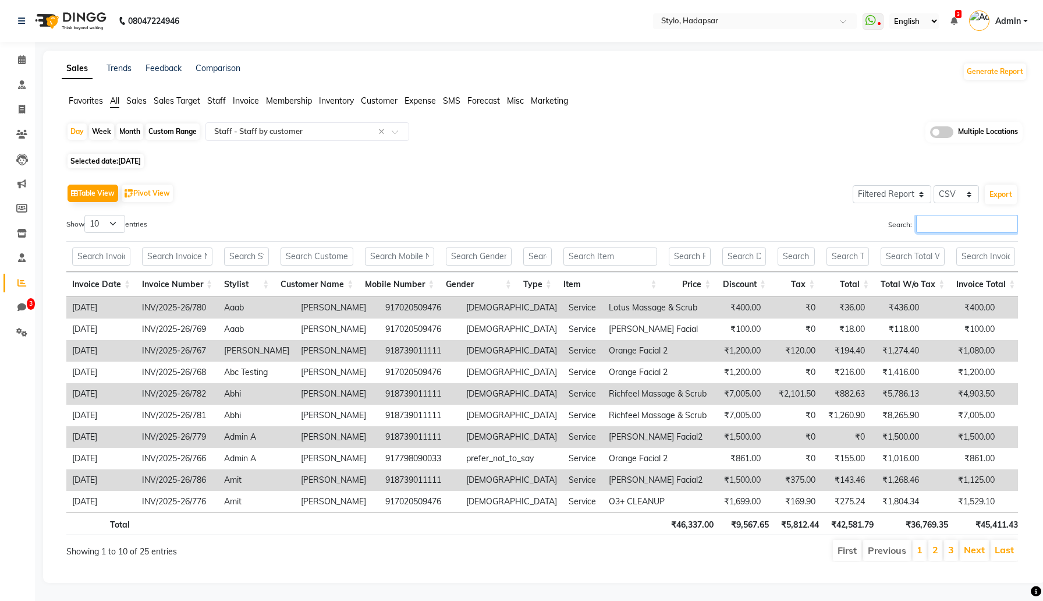
click at [960, 219] on input "Search:" at bounding box center [967, 224] width 102 height 18
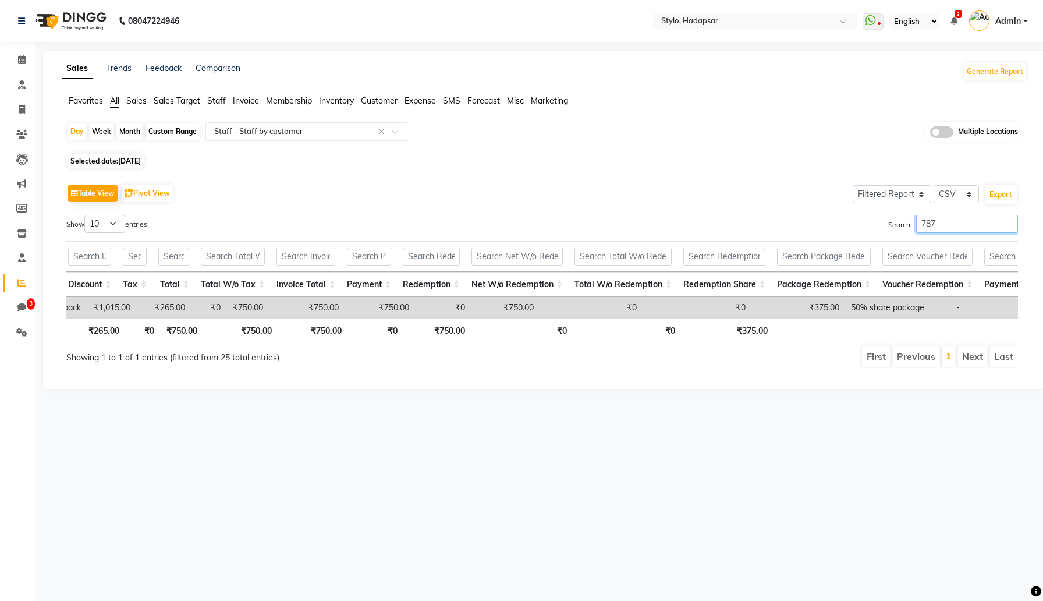
scroll to position [0, 604]
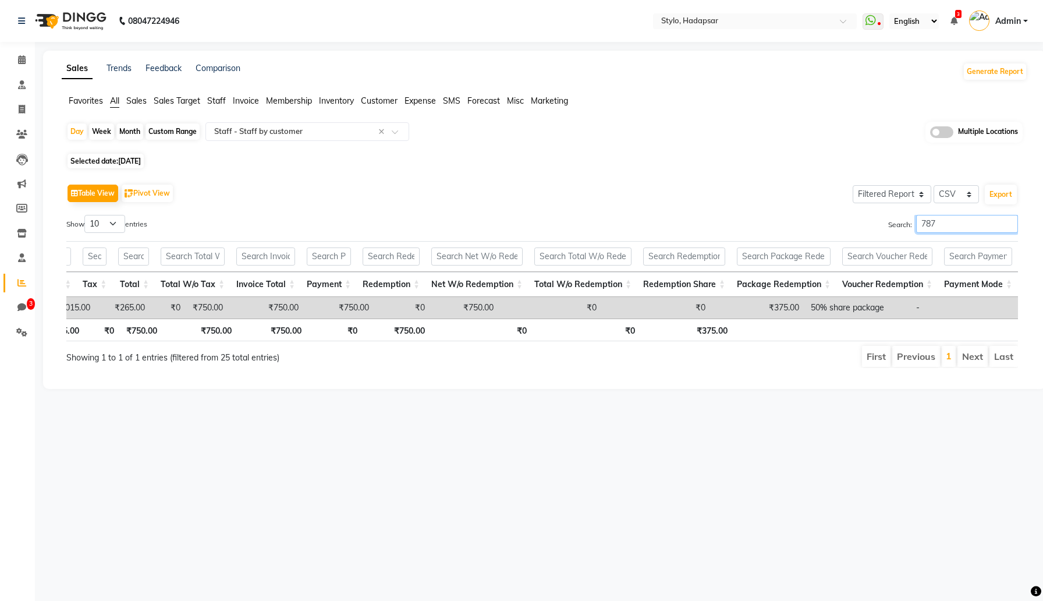
type input "787"
click at [782, 202] on div "Table View Pivot View Select Full Report Filtered Report Select CSV PDF Export" at bounding box center [542, 193] width 952 height 24
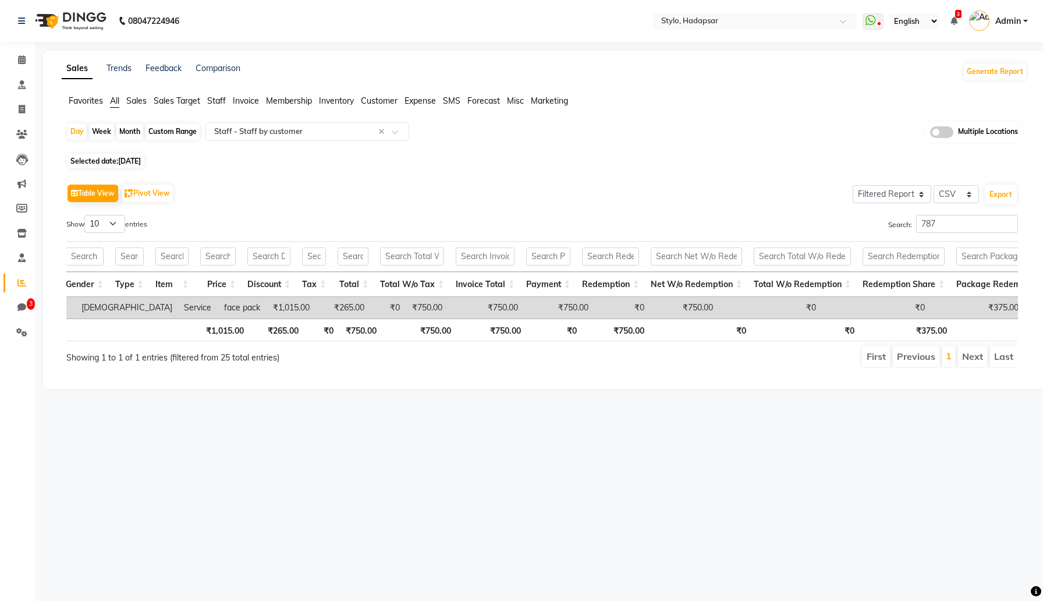
scroll to position [0, 369]
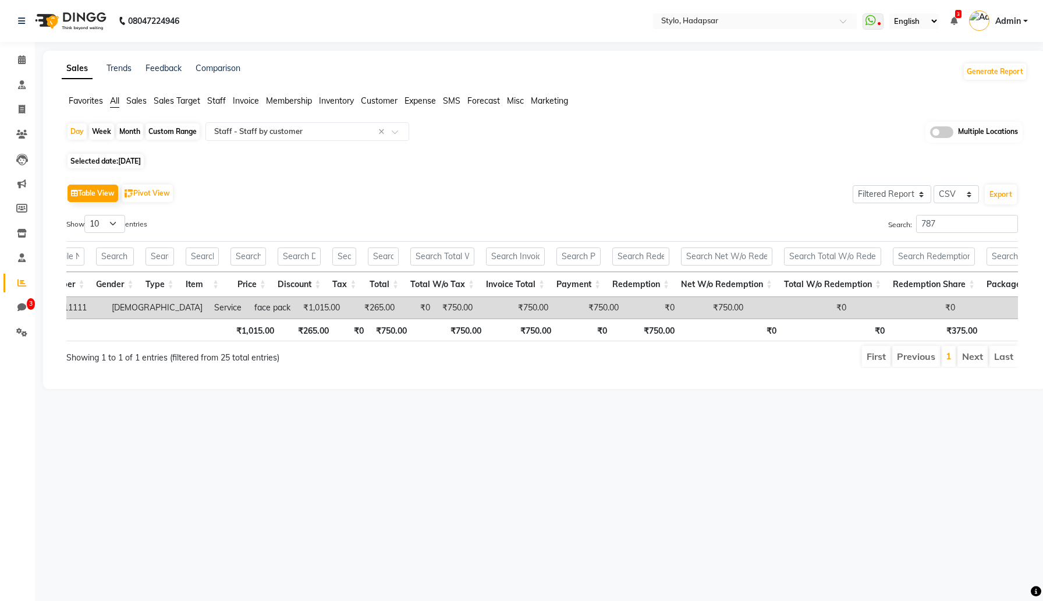
click at [773, 164] on div "Selected date: Sep 03, 2025" at bounding box center [546, 161] width 961 height 12
click at [966, 221] on input "787" at bounding box center [967, 224] width 102 height 18
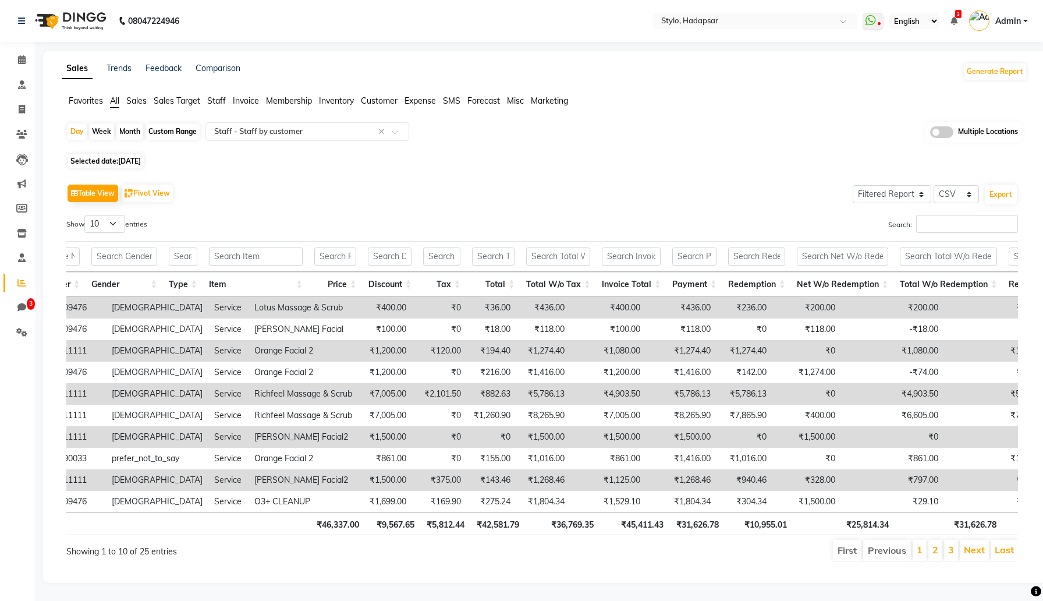
click at [882, 357] on td "₹1,080.00" at bounding box center [892, 351] width 103 height 22
click at [876, 348] on td "₹1,080.00" at bounding box center [892, 351] width 103 height 22
click at [646, 350] on td "₹1,274.40" at bounding box center [681, 351] width 70 height 22
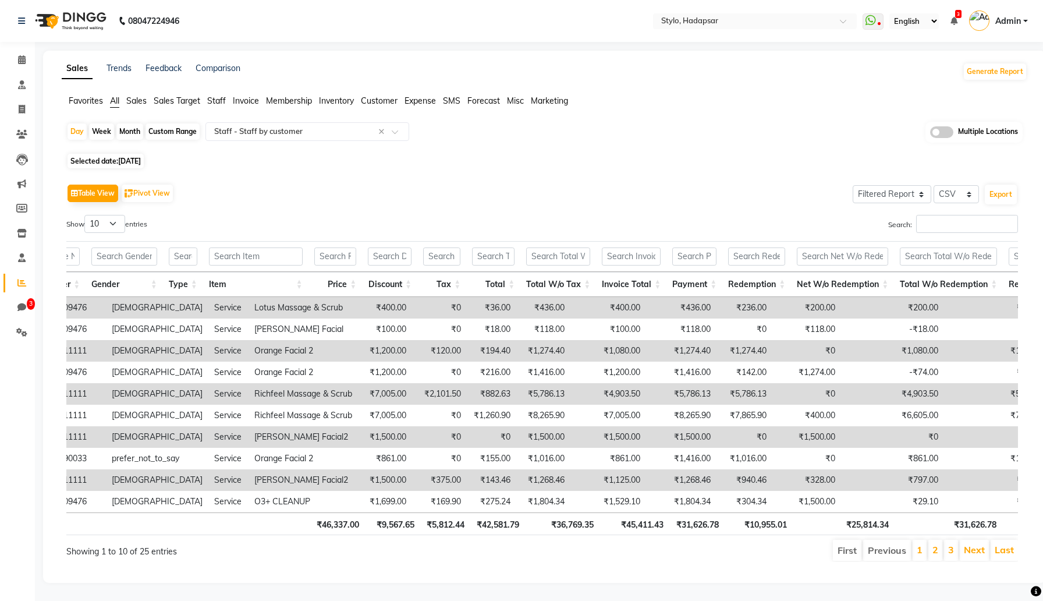
click at [646, 350] on td "₹1,274.40" at bounding box center [681, 351] width 70 height 22
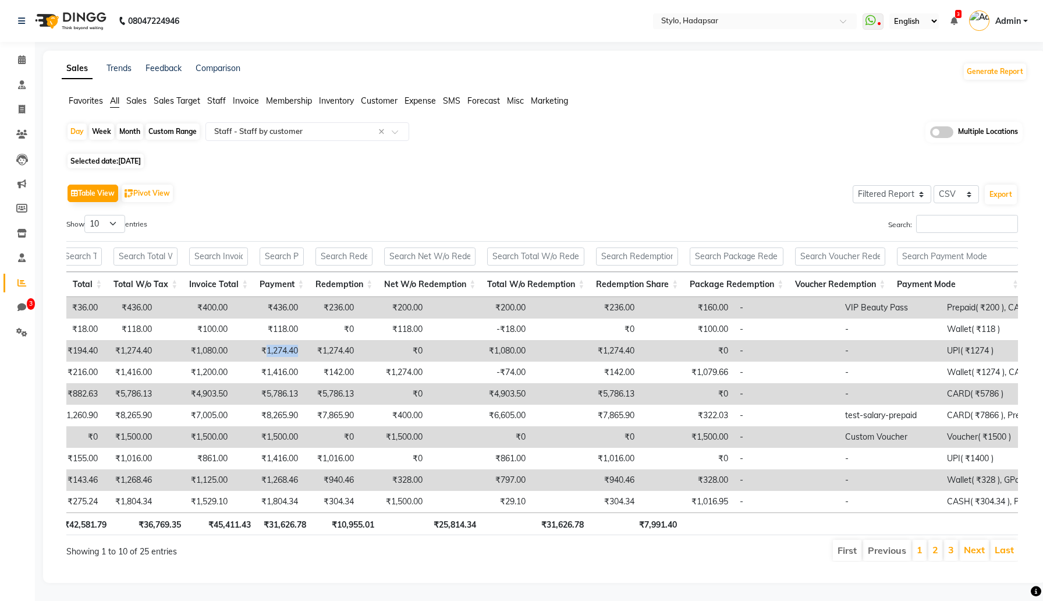
scroll to position [0, 768]
click at [947, 228] on input "Search:" at bounding box center [967, 224] width 102 height 18
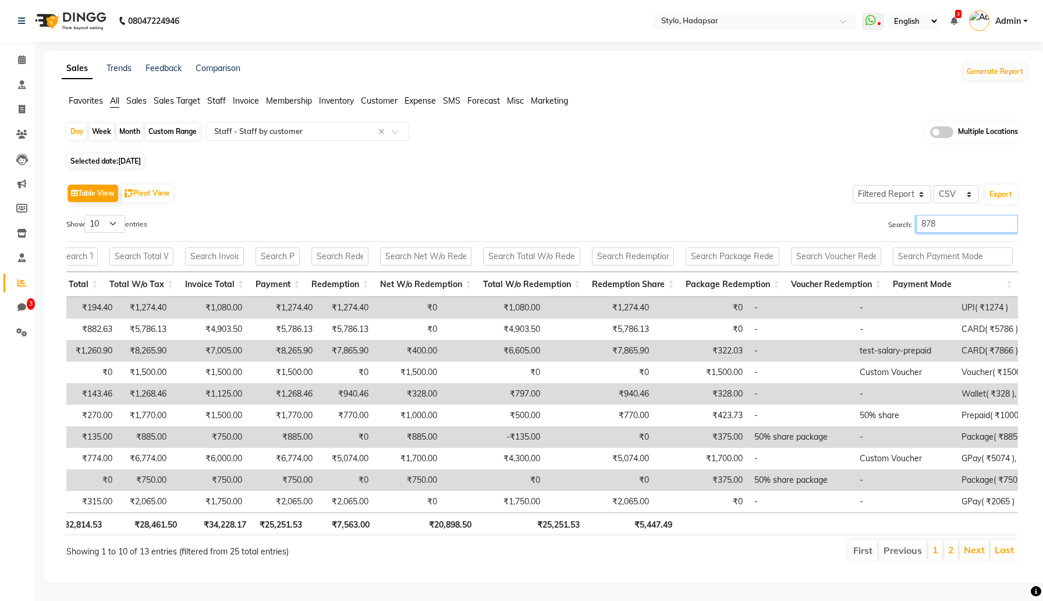
scroll to position [0, 559]
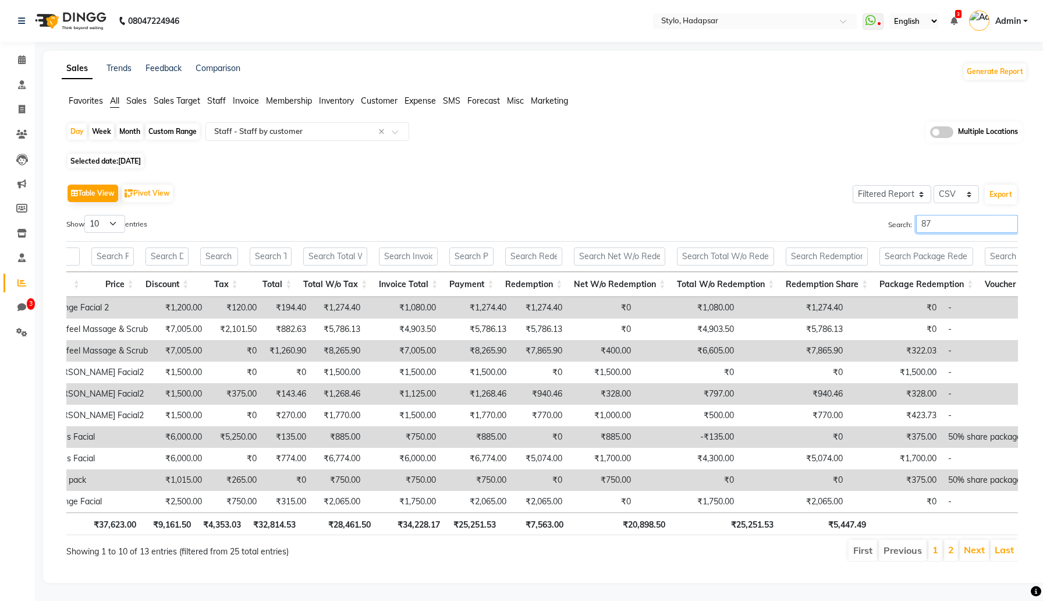
type input "8"
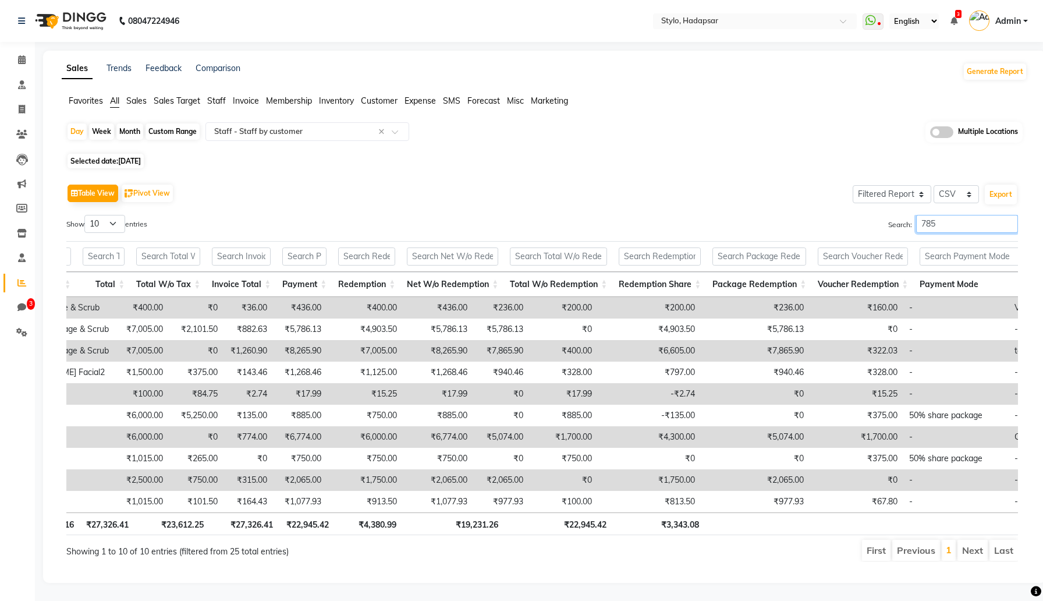
scroll to position [0, 598]
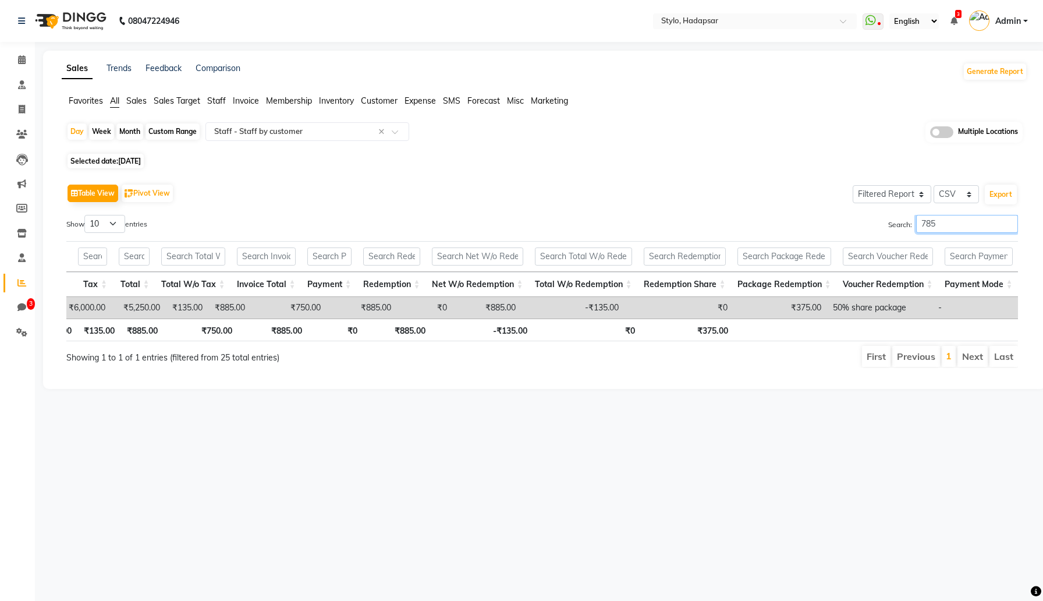
type input "785"
click at [1011, 224] on input "785" at bounding box center [967, 224] width 102 height 18
click at [1007, 225] on input "785" at bounding box center [967, 224] width 102 height 18
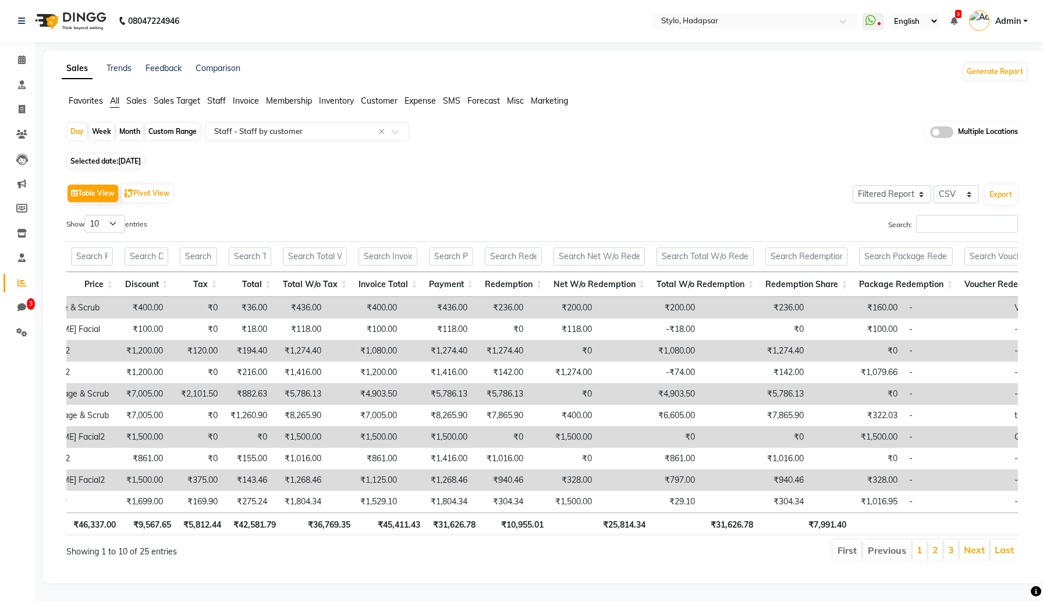
click at [134, 162] on span "[DATE]" at bounding box center [129, 161] width 23 height 9
select select "9"
select select "2025"
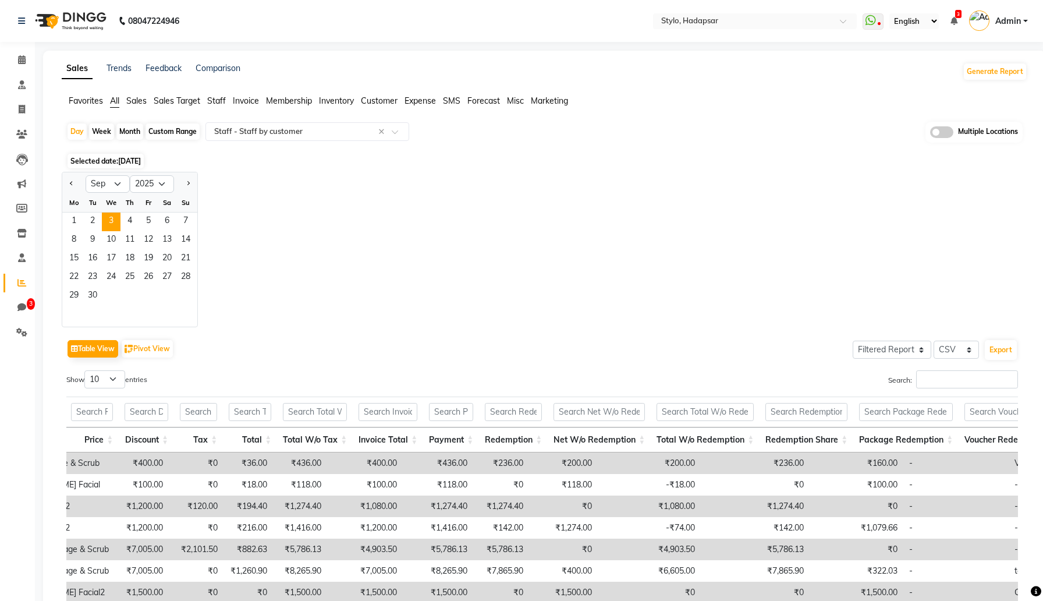
click at [134, 133] on div "Month" at bounding box center [129, 131] width 27 height 16
select select "9"
select select "2025"
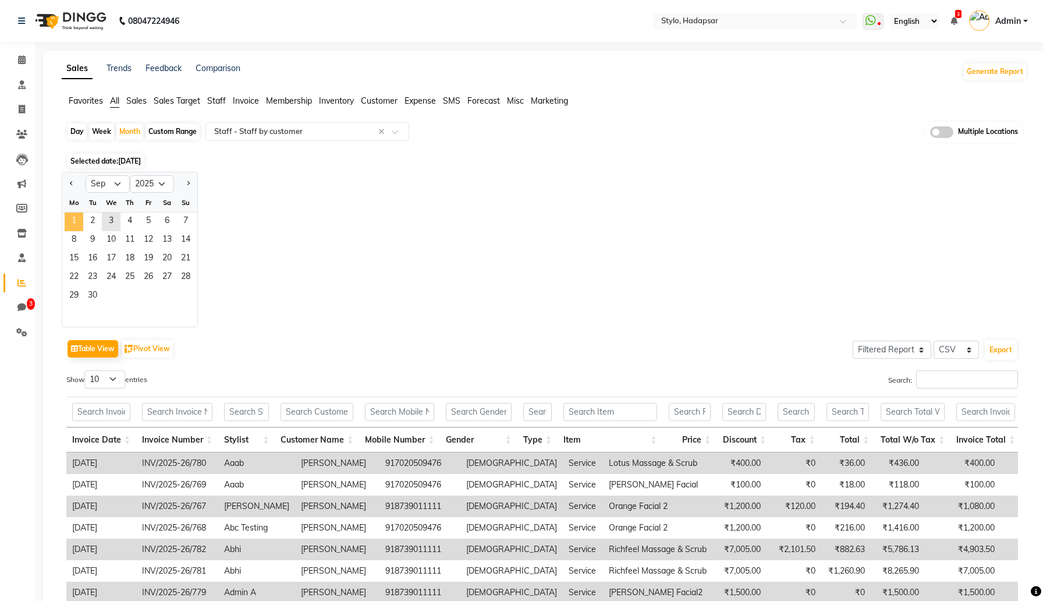
click at [75, 218] on span "1" at bounding box center [74, 221] width 19 height 19
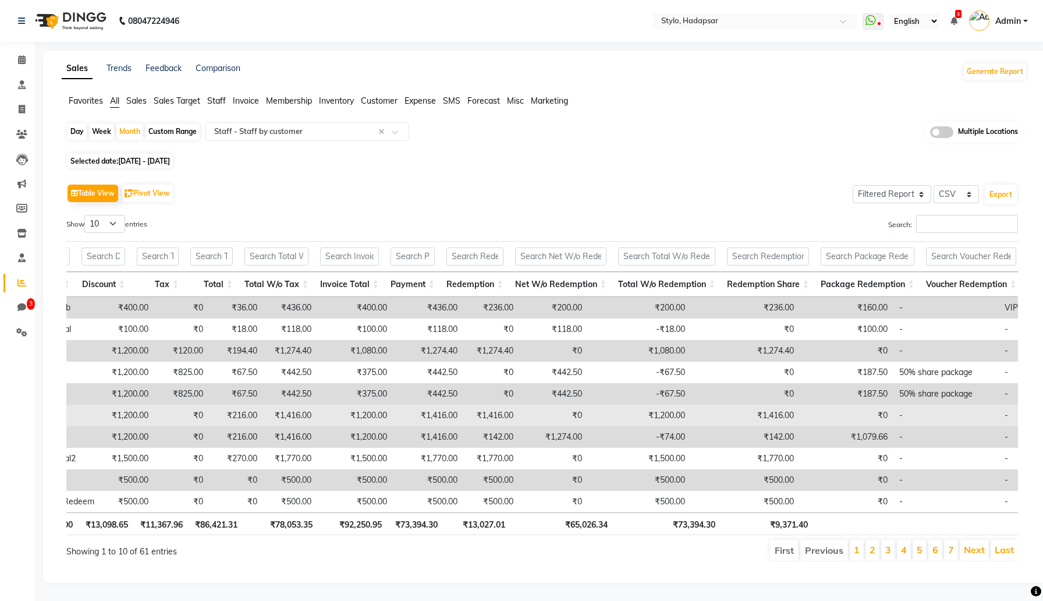
scroll to position [0, 687]
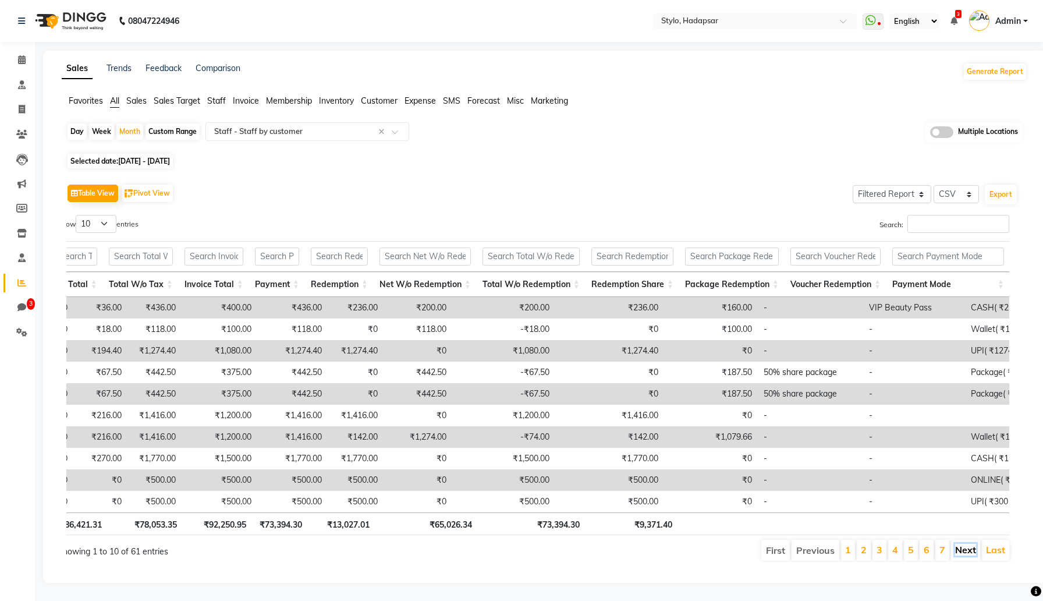
click at [962, 552] on link "Next" at bounding box center [965, 550] width 21 height 12
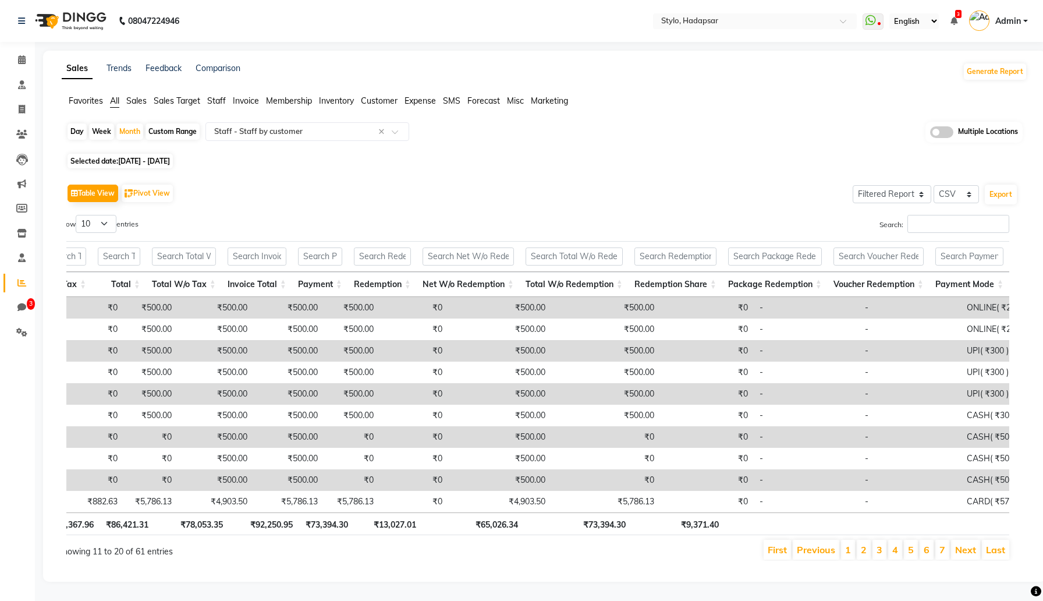
click at [962, 552] on link "Next" at bounding box center [965, 550] width 21 height 12
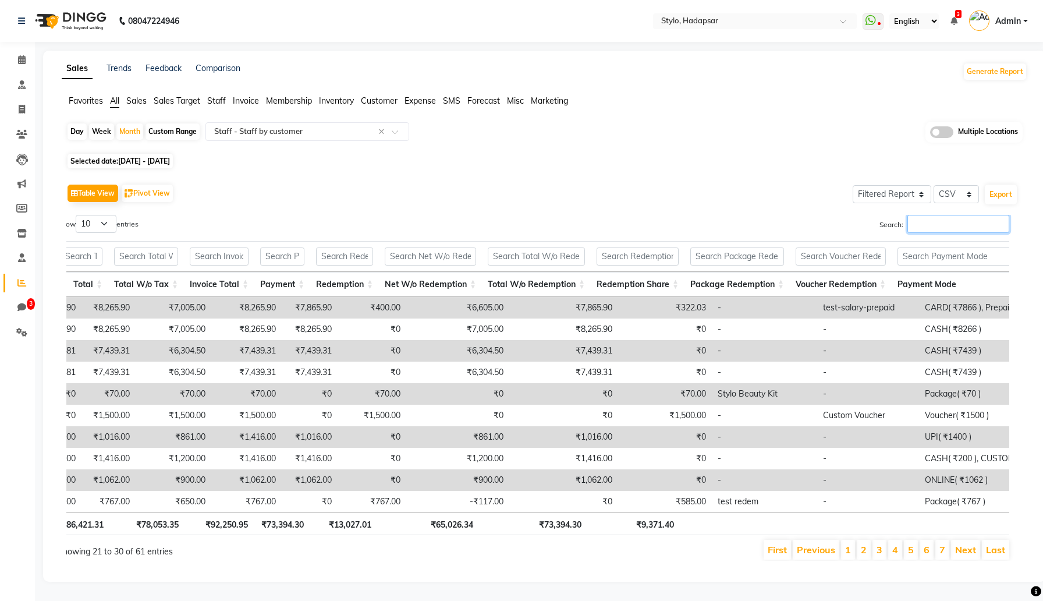
click at [936, 228] on input "Search:" at bounding box center [959, 224] width 102 height 18
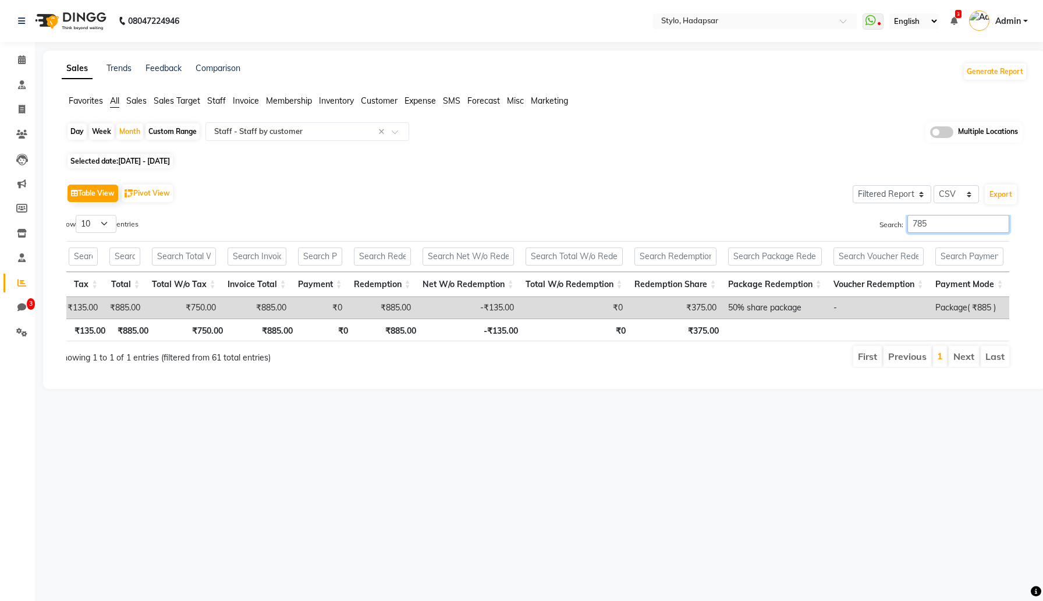
scroll to position [0, 598]
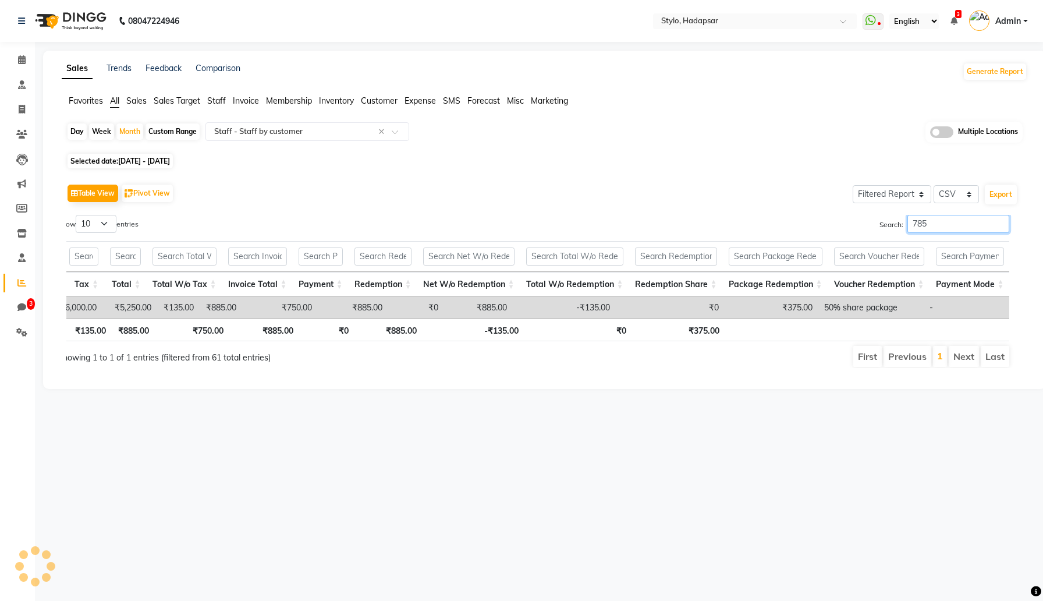
type input "785"
drag, startPoint x: 193, startPoint y: 307, endPoint x: 1038, endPoint y: 299, distance: 844.7
click at [1038, 299] on div "Sales Trends Feedback Comparison Generate Report Favorites All Sales Sales Targ…" at bounding box center [544, 220] width 1003 height 338
click at [140, 162] on span "Sep 01, 2025 - Sep 30, 2025" at bounding box center [144, 161] width 52 height 9
select select "9"
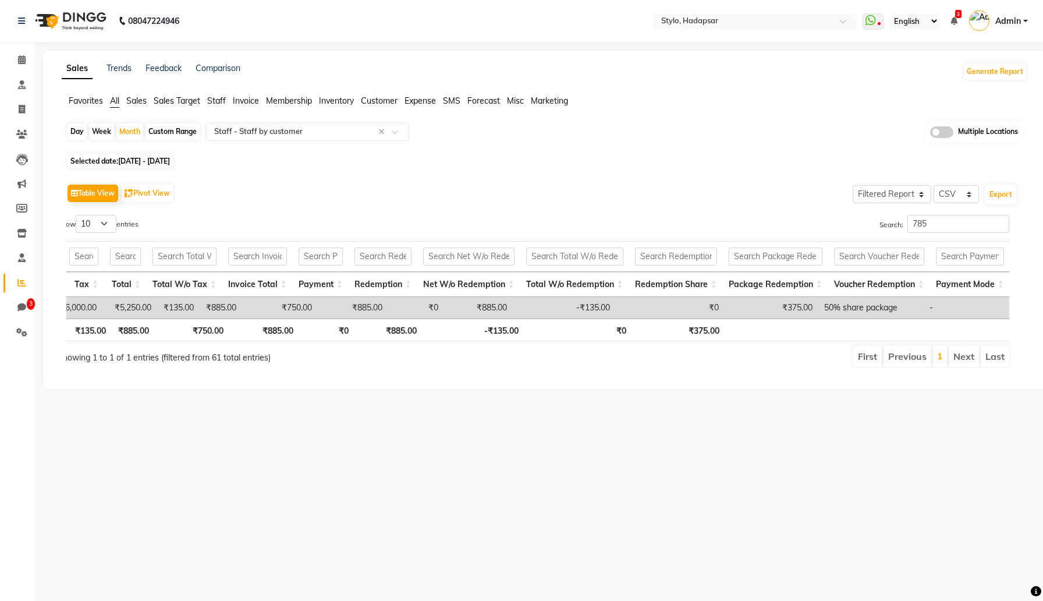
select select "2025"
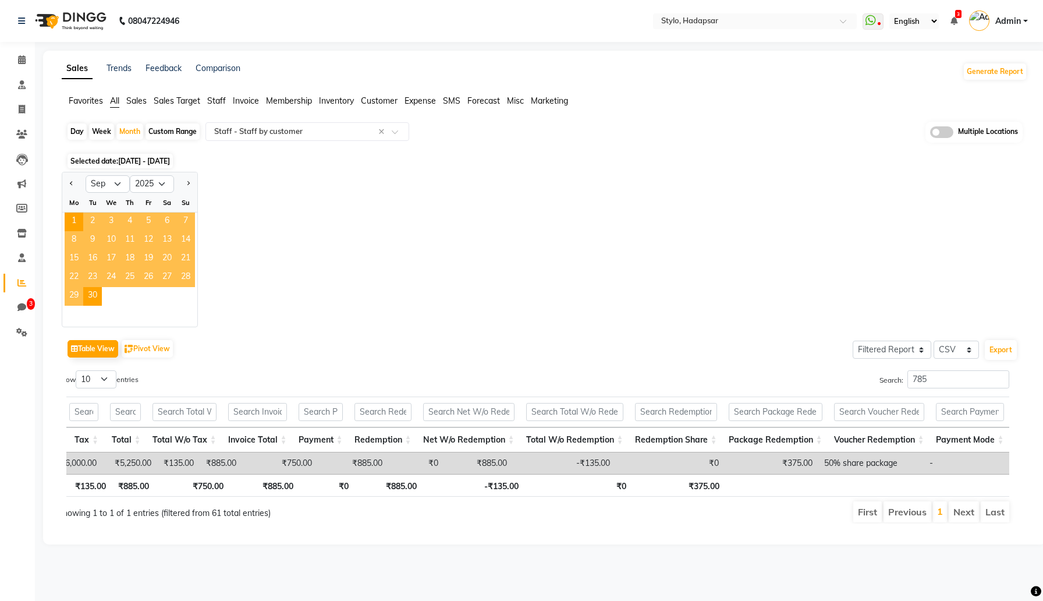
click at [73, 133] on div "Day" at bounding box center [77, 131] width 19 height 16
select select "9"
select select "2025"
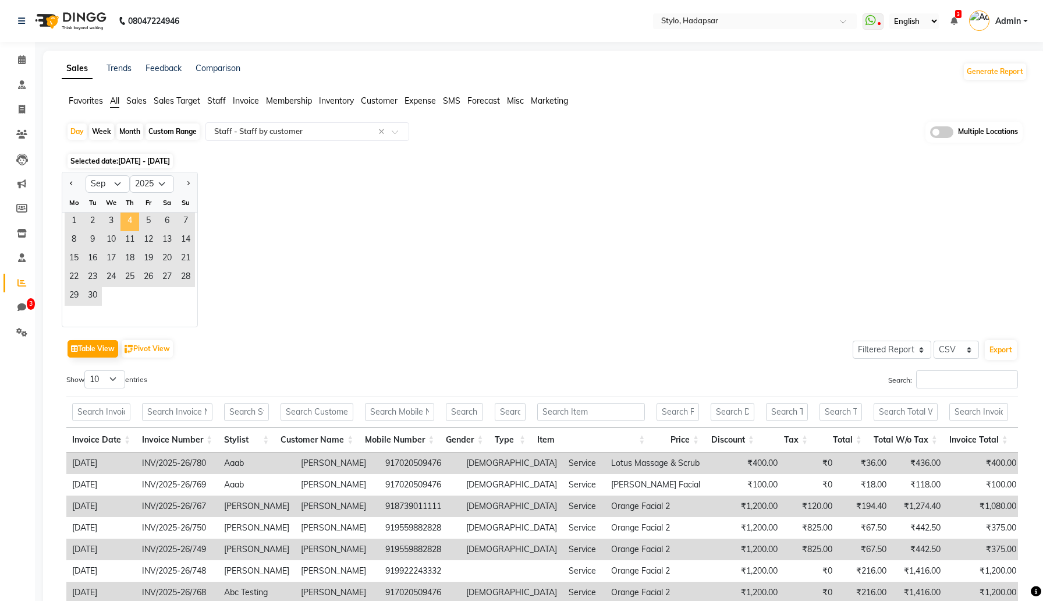
click at [134, 217] on span "4" at bounding box center [130, 221] width 19 height 19
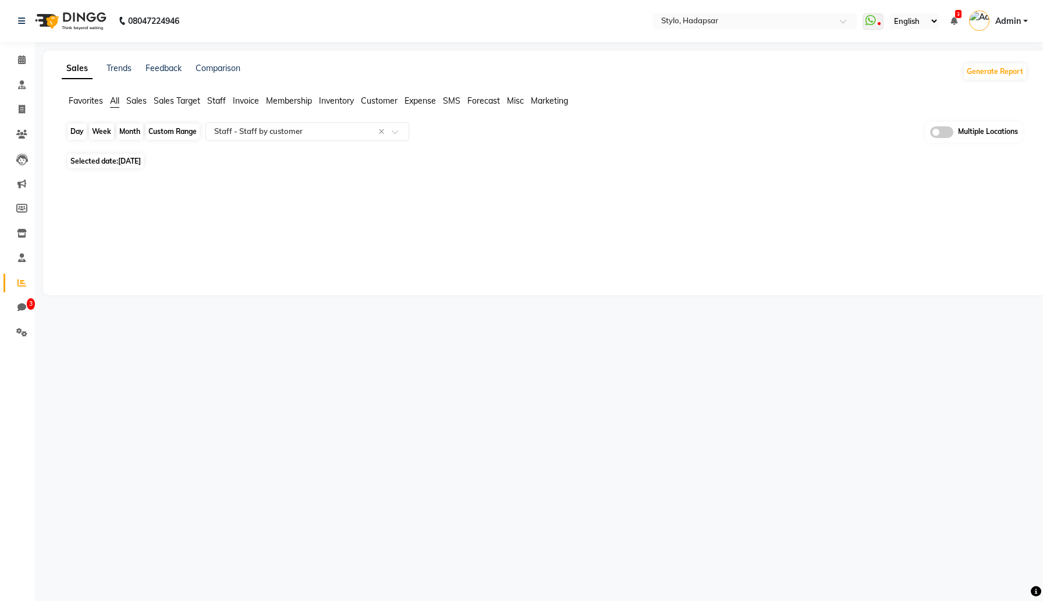
click at [79, 132] on div "Day" at bounding box center [77, 131] width 19 height 16
select select "9"
select select "2025"
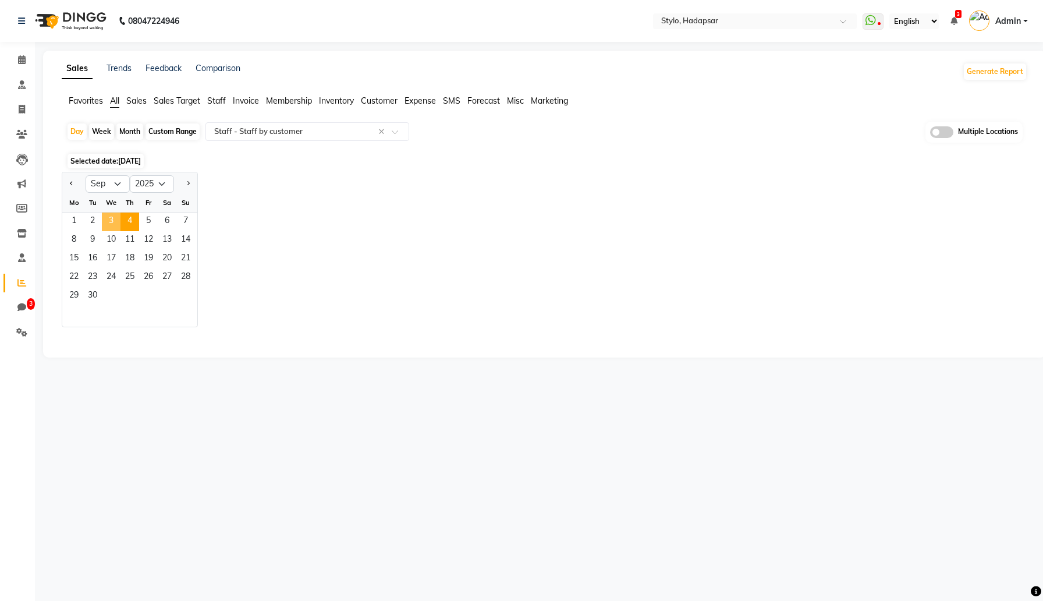
click at [111, 224] on span "3" at bounding box center [111, 221] width 19 height 19
select select "filtered_report"
select select "csv"
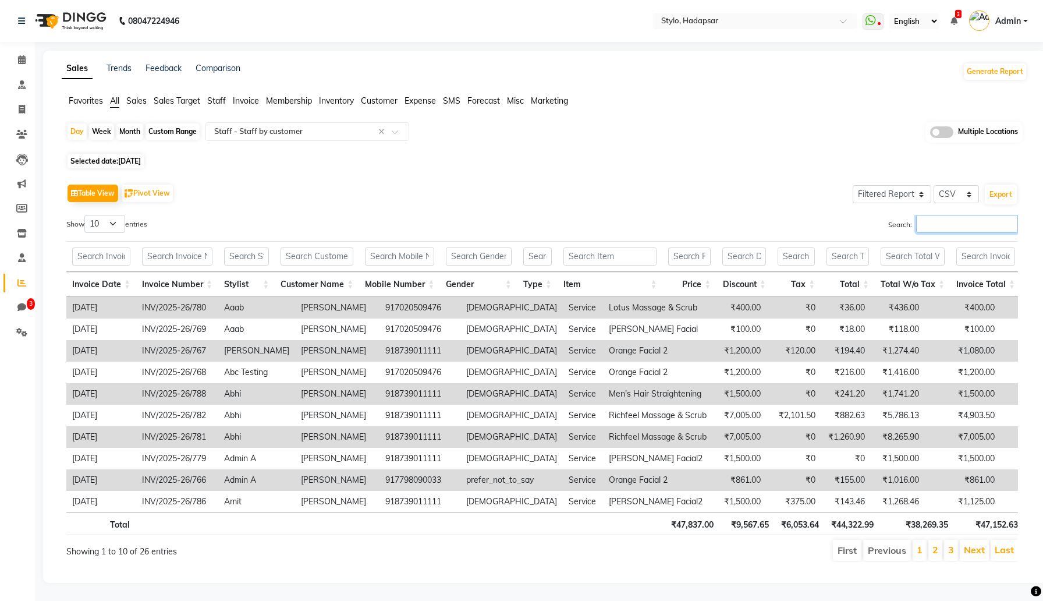
click at [947, 226] on input "Search:" at bounding box center [967, 224] width 102 height 18
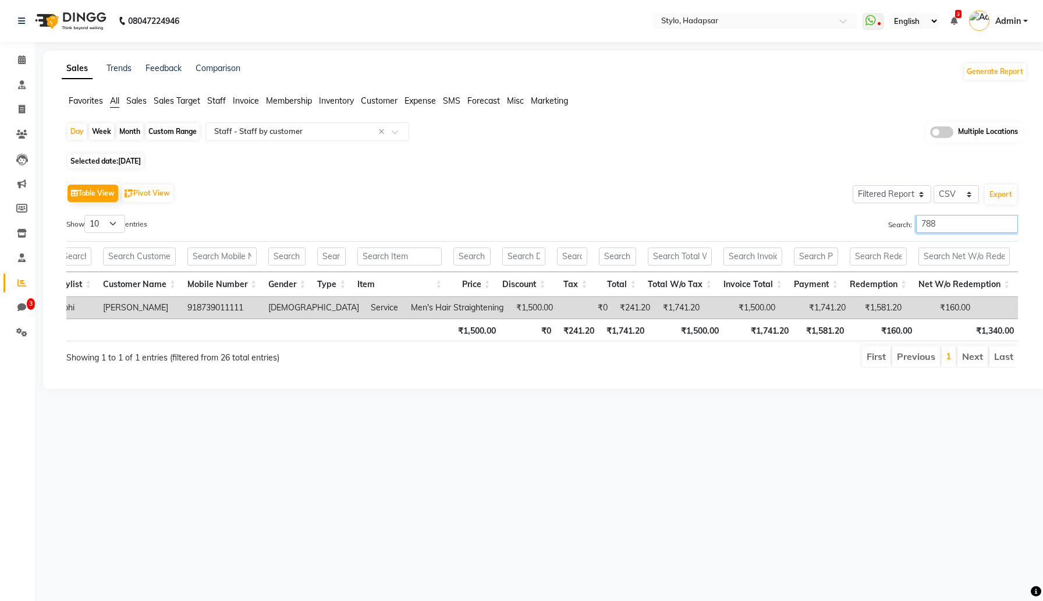
scroll to position [0, 276]
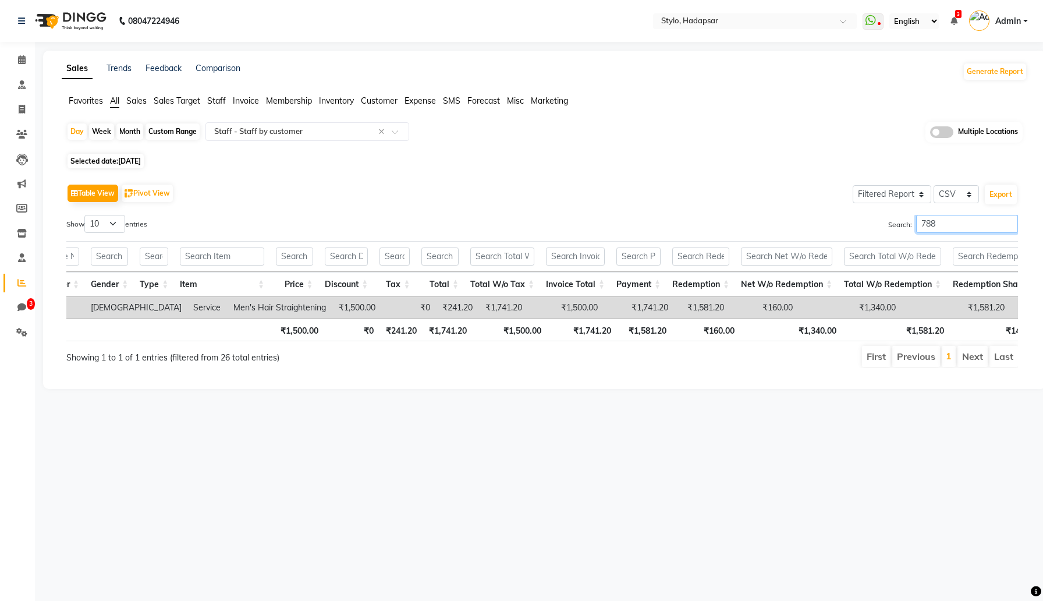
type input "788"
click at [634, 401] on main "Sales Trends Feedback Comparison Generate Report Favorites All Sales Sales Targ…" at bounding box center [539, 229] width 1008 height 356
click at [116, 161] on span "Selected date: Sep 03, 2025" at bounding box center [106, 161] width 76 height 15
select select "9"
select select "2025"
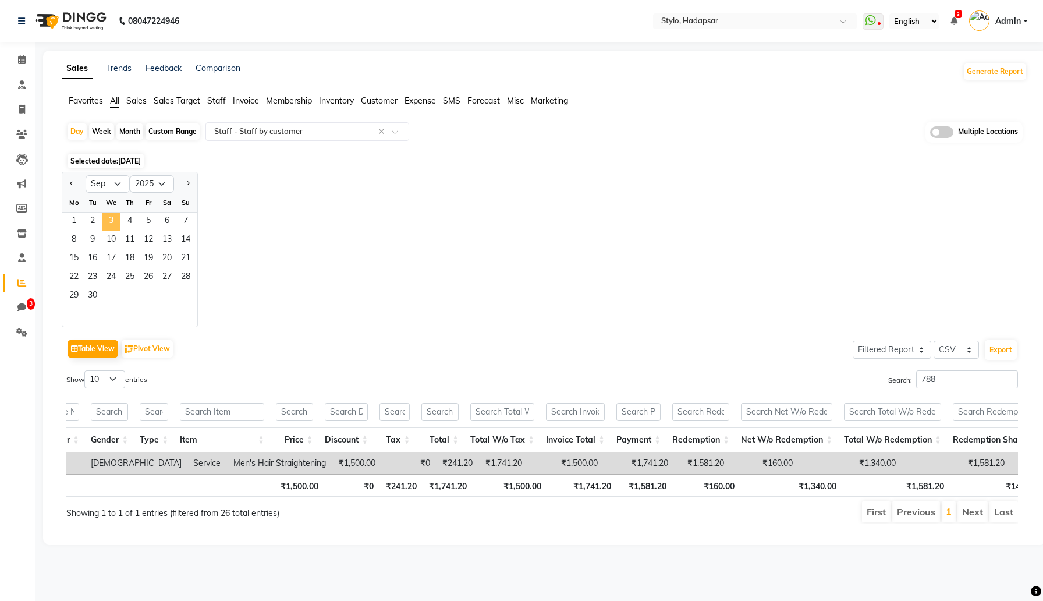
click at [110, 217] on span "3" at bounding box center [111, 221] width 19 height 19
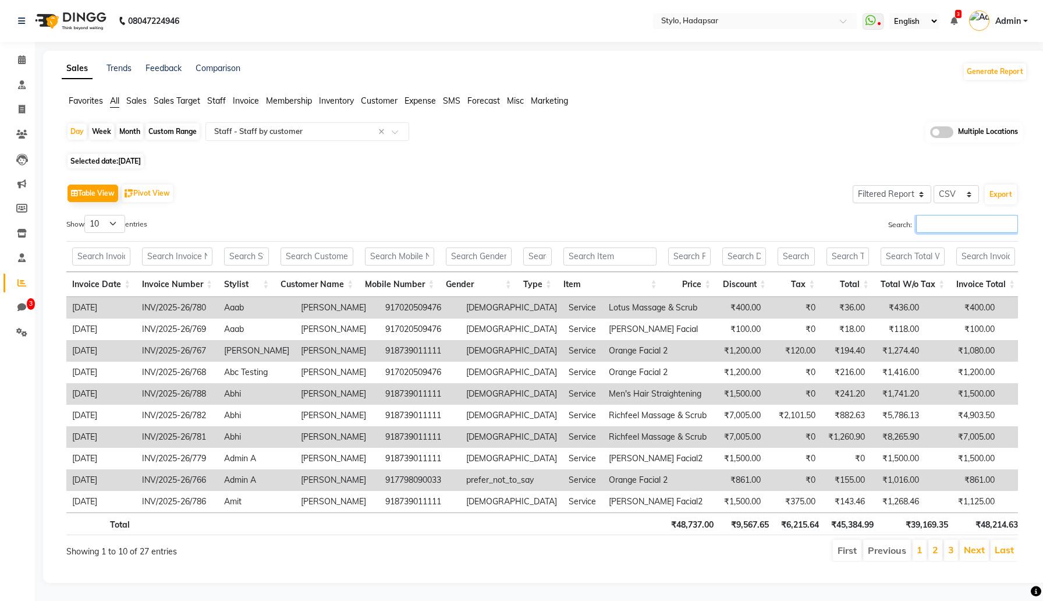
click at [964, 225] on input "Search:" at bounding box center [967, 224] width 102 height 18
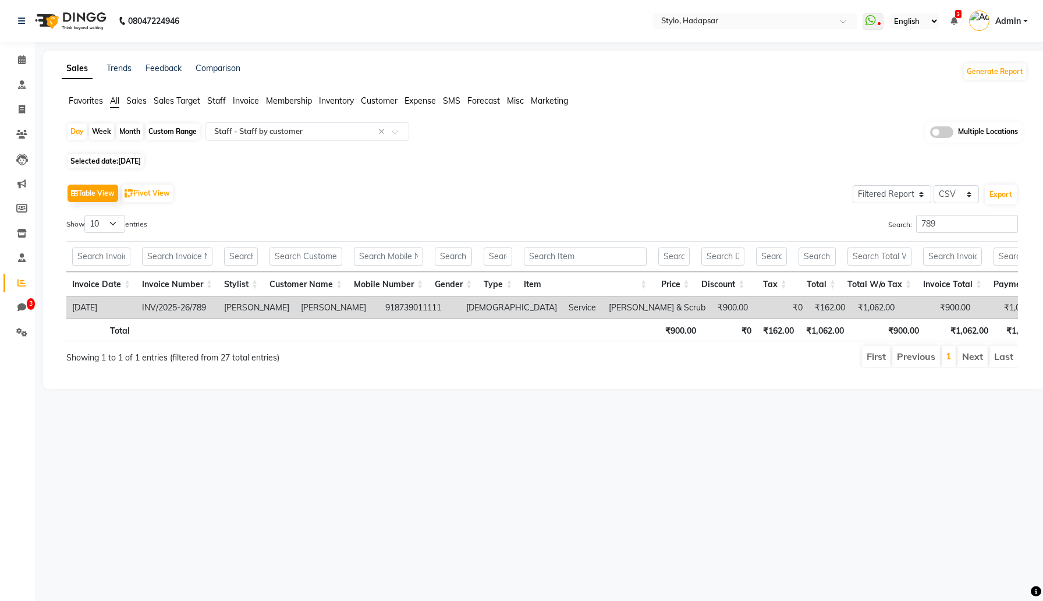
click at [901, 314] on td "₹900.00" at bounding box center [939, 308] width 76 height 22
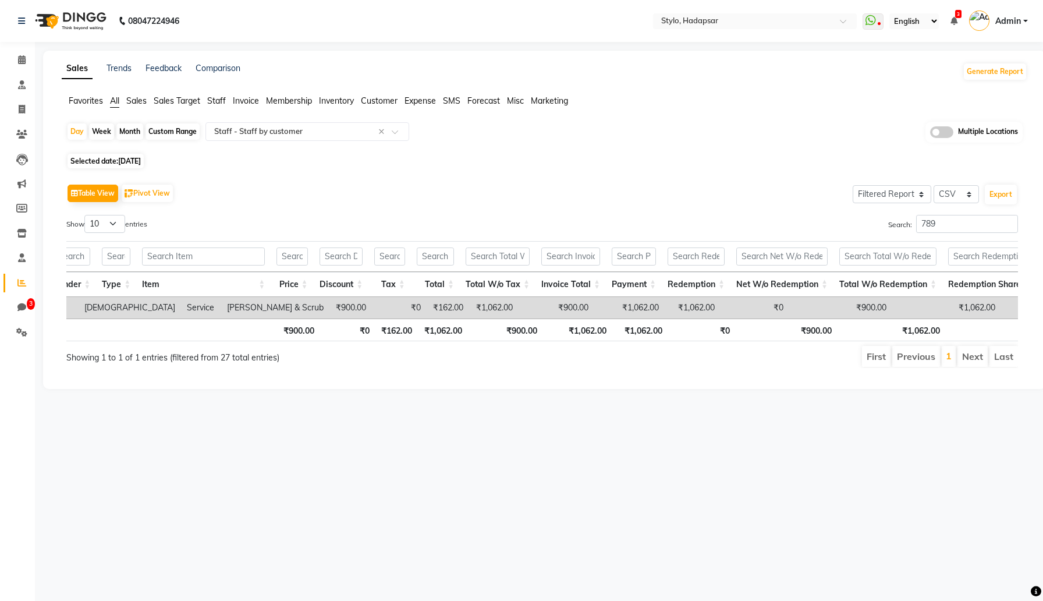
scroll to position [0, 635]
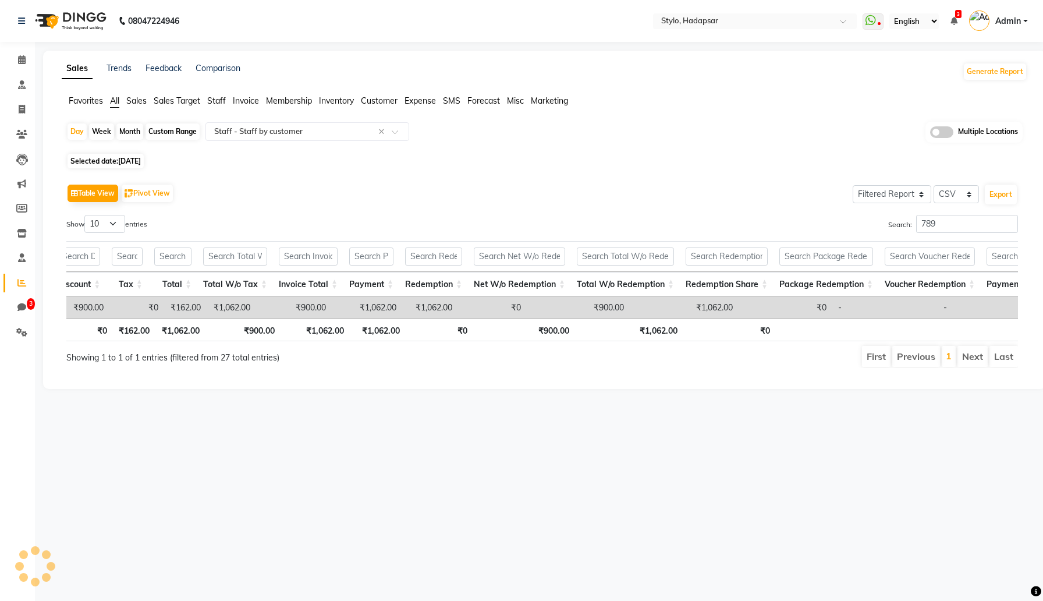
click at [669, 473] on div "08047224946 Select Location × Stylo, Hadapsar WhatsApp Status ✕ Status: Disconn…" at bounding box center [521, 300] width 1043 height 601
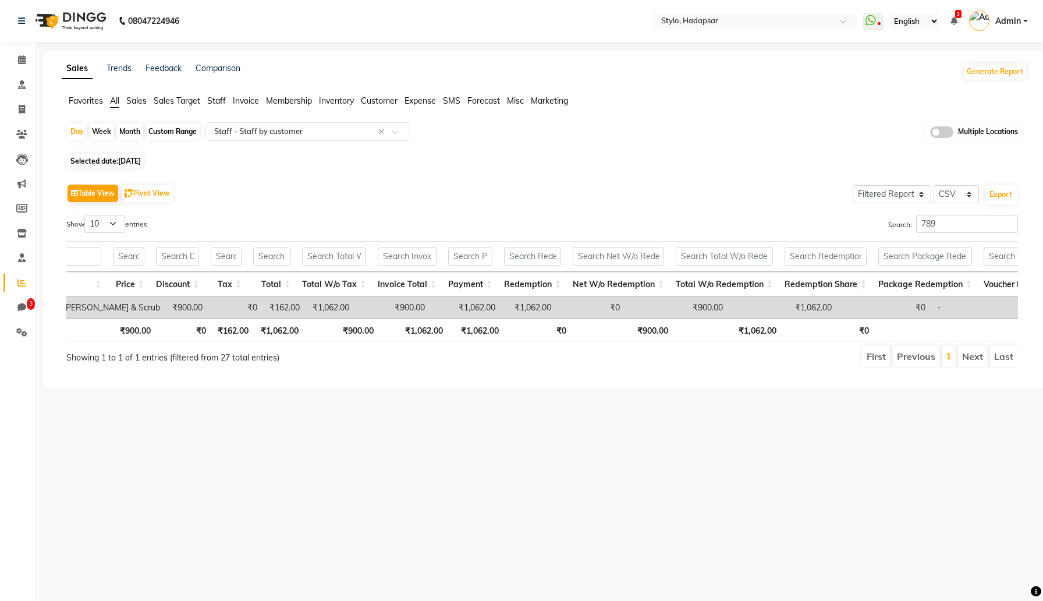
scroll to position [0, 399]
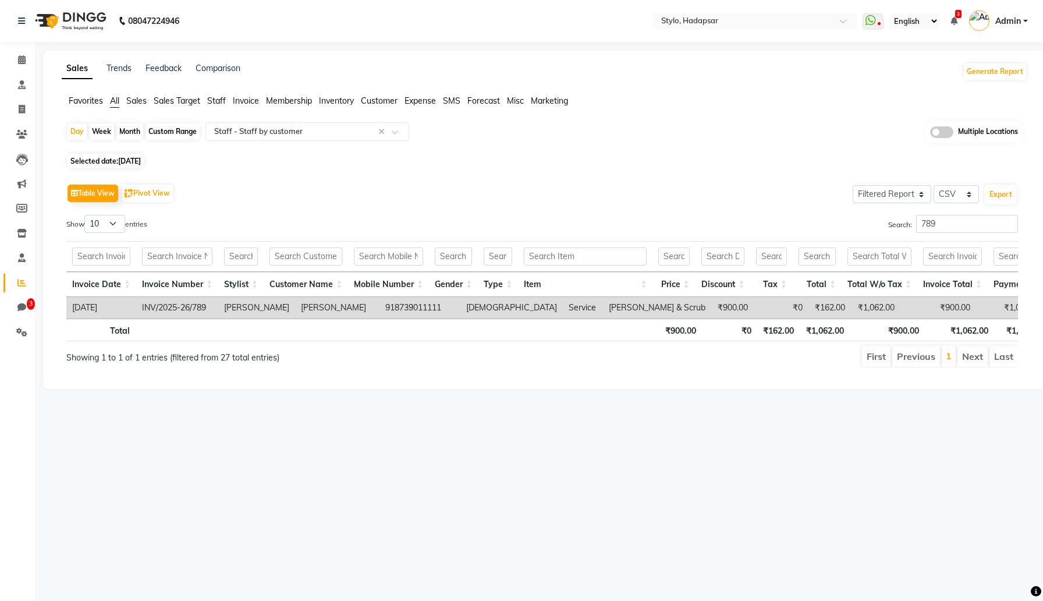
click at [403, 389] on main "Sales Trends Feedback Comparison Generate Report Favorites All Sales Sales Targ…" at bounding box center [539, 229] width 1008 height 356
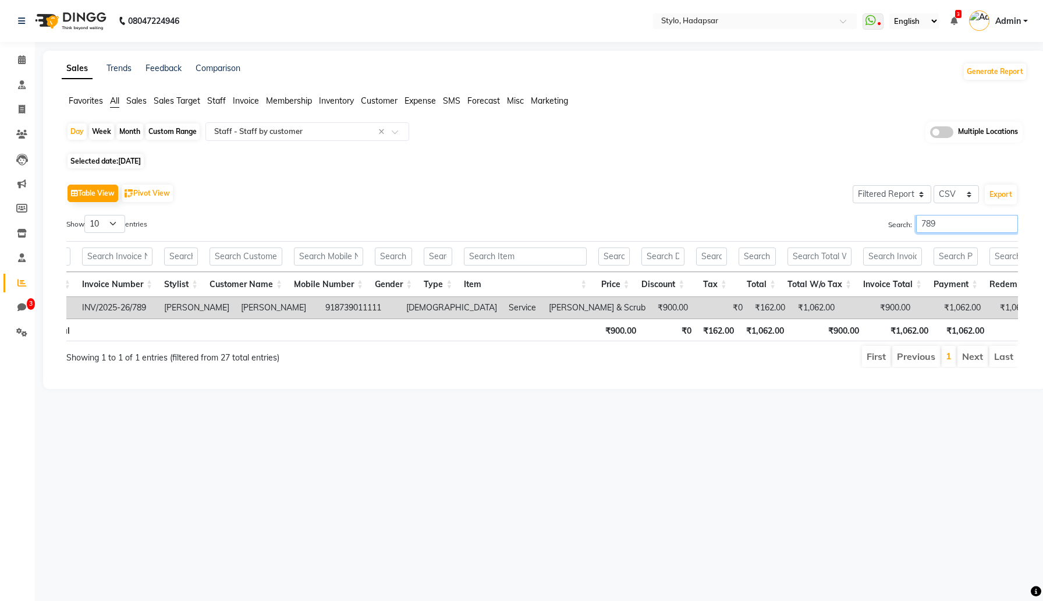
click at [949, 228] on input "789" at bounding box center [967, 224] width 102 height 18
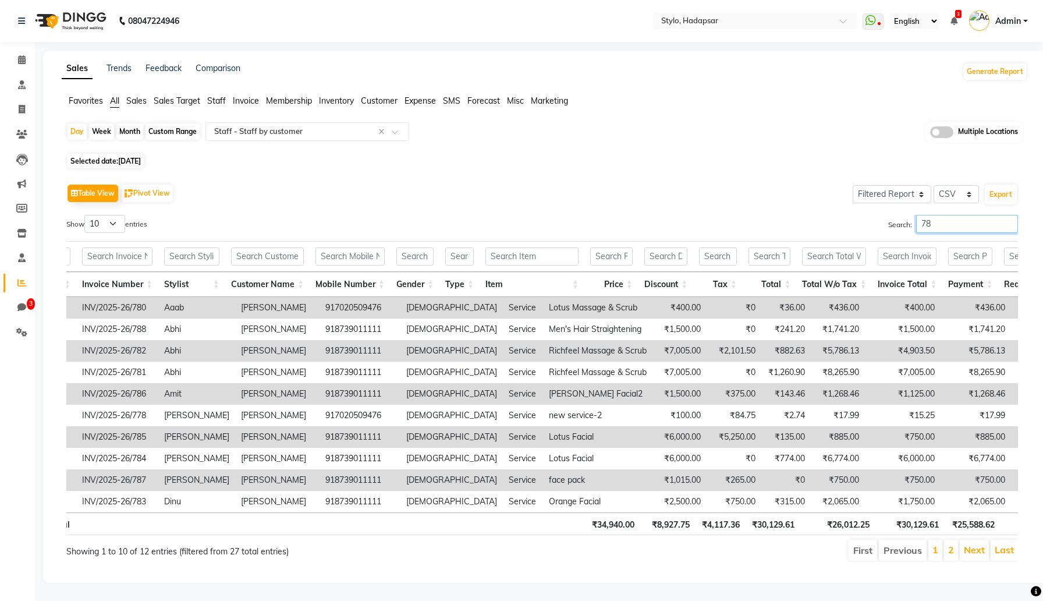
type input "788"
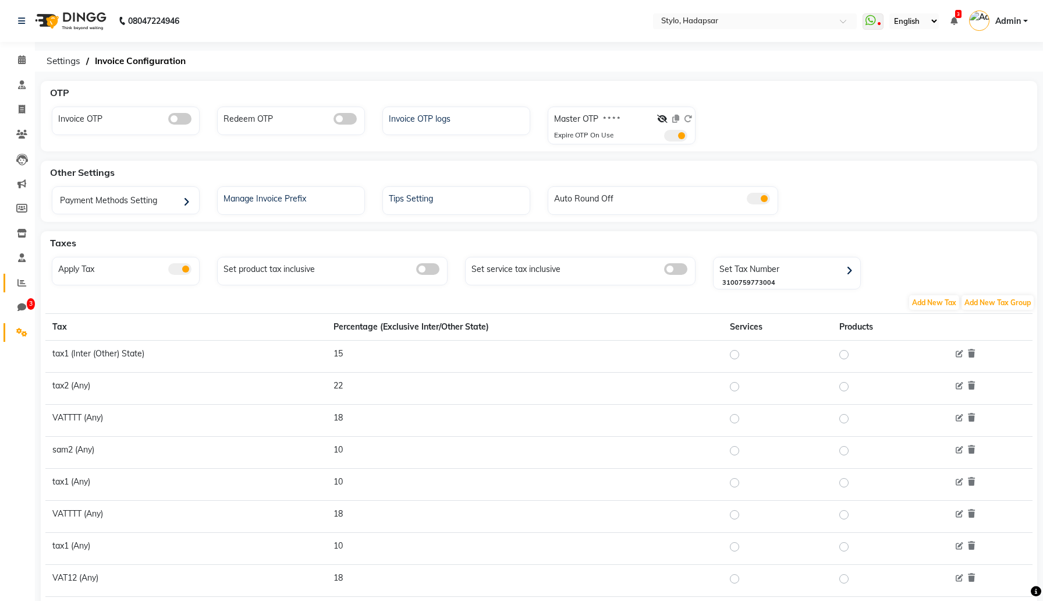
click at [20, 275] on link "Reports" at bounding box center [17, 283] width 28 height 19
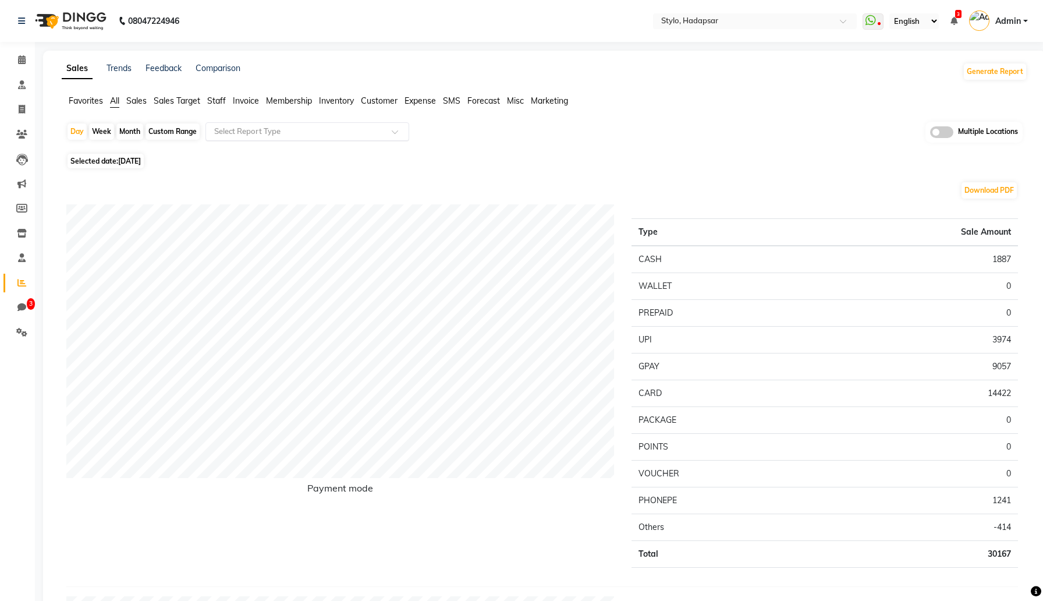
click at [330, 134] on input "text" at bounding box center [296, 132] width 168 height 12
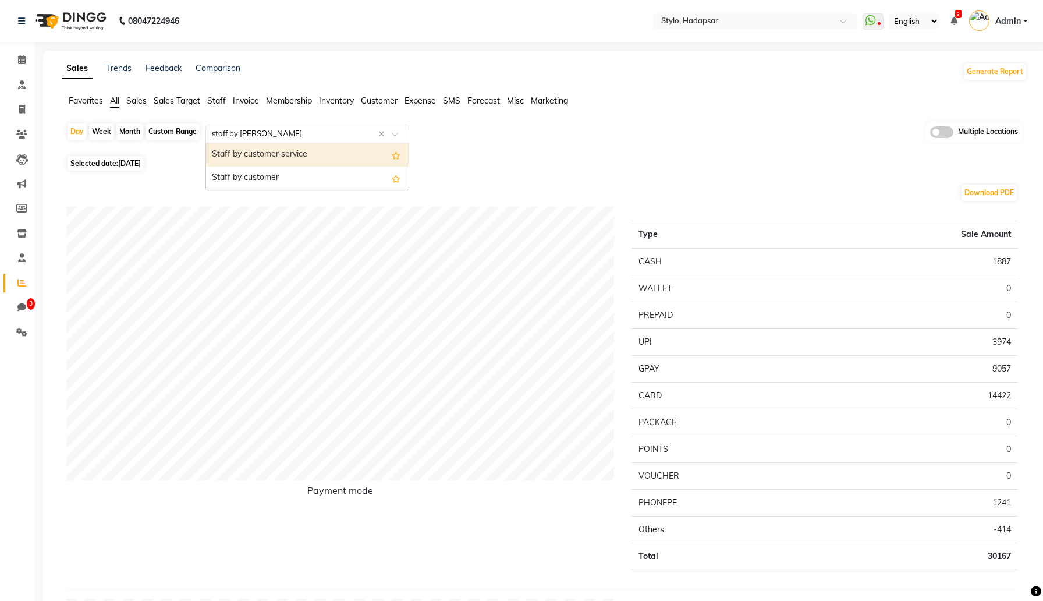
type input "staff by custom"
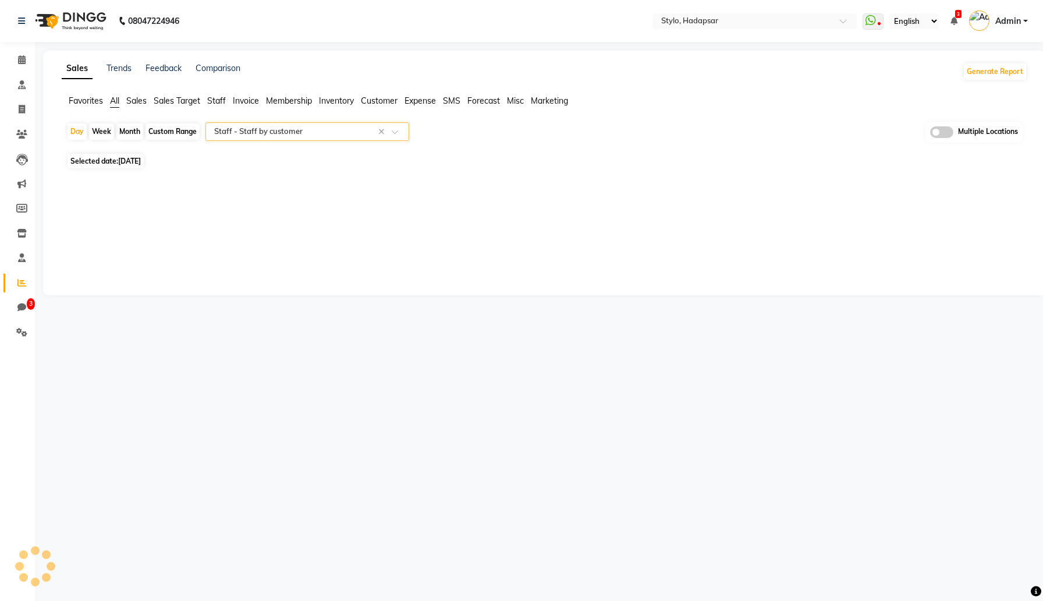
select select "filtered_report"
select select "csv"
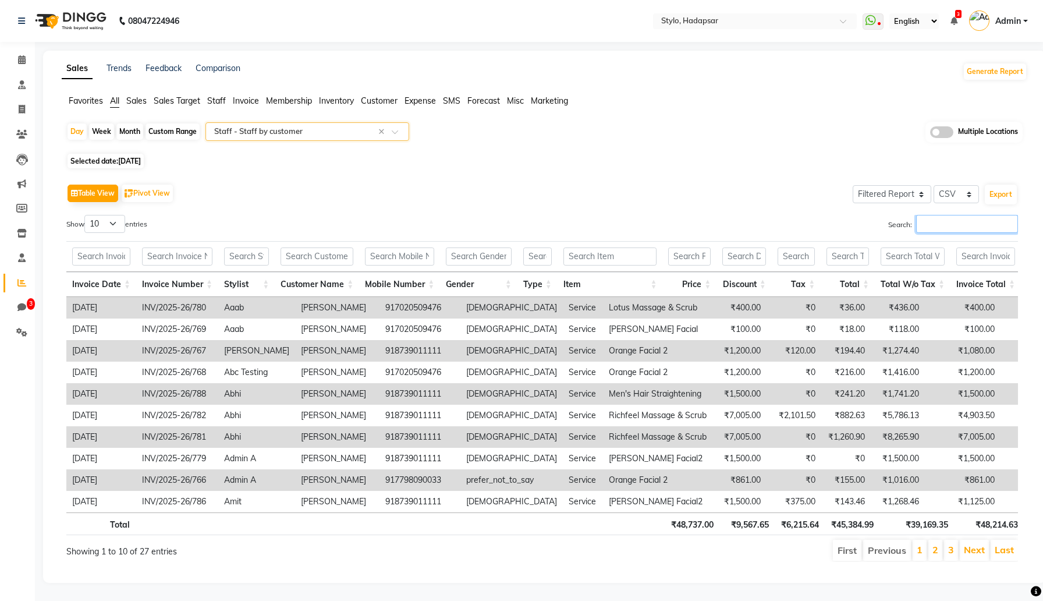
click at [999, 224] on input "Search:" at bounding box center [967, 224] width 102 height 18
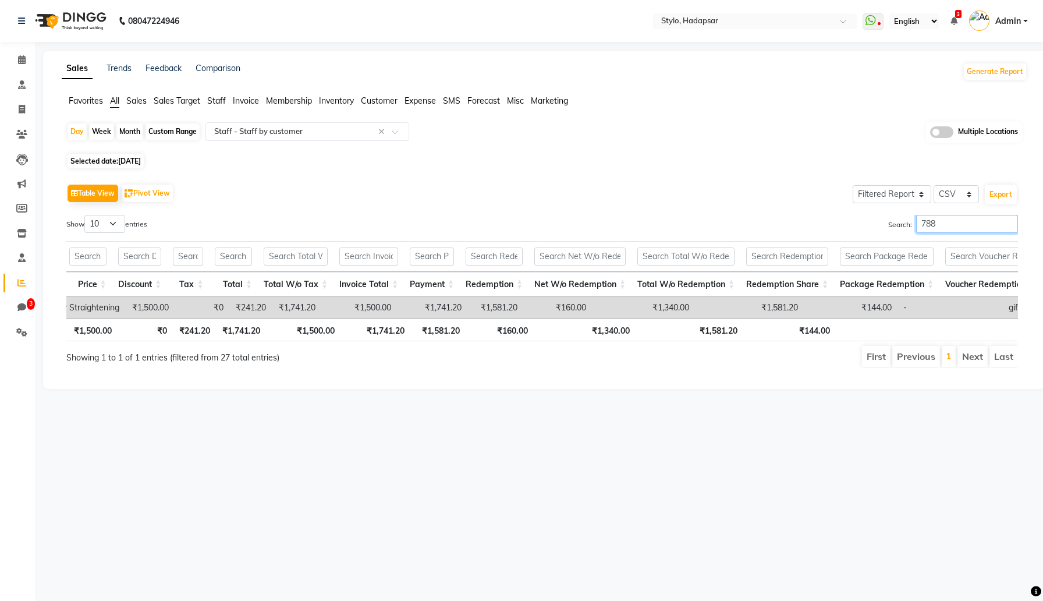
type input "788"
click at [141, 158] on span "[DATE]" at bounding box center [129, 161] width 23 height 9
select select "9"
select select "2025"
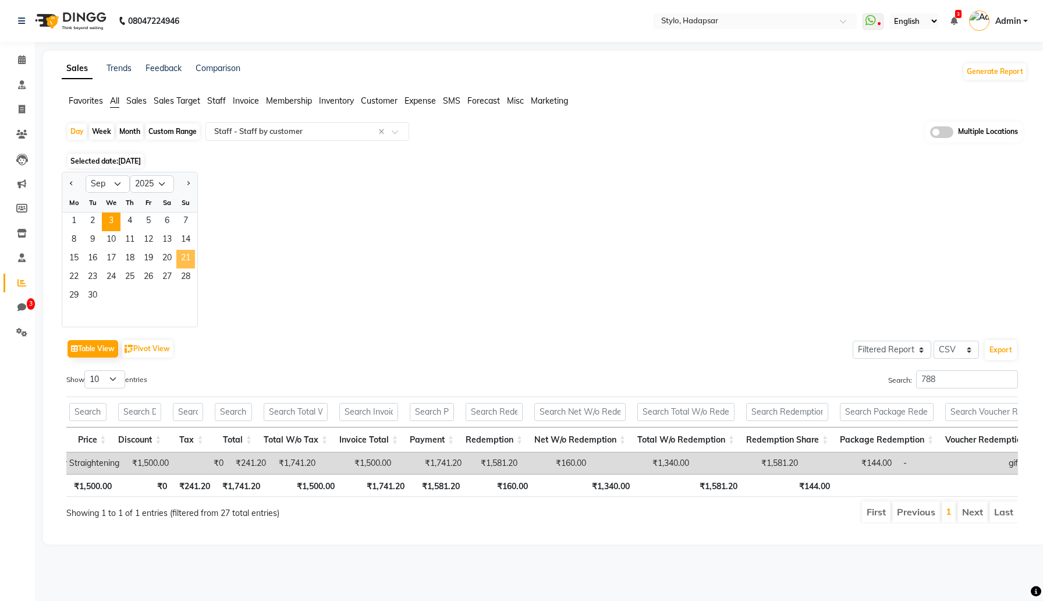
click at [185, 254] on span "21" at bounding box center [185, 259] width 19 height 19
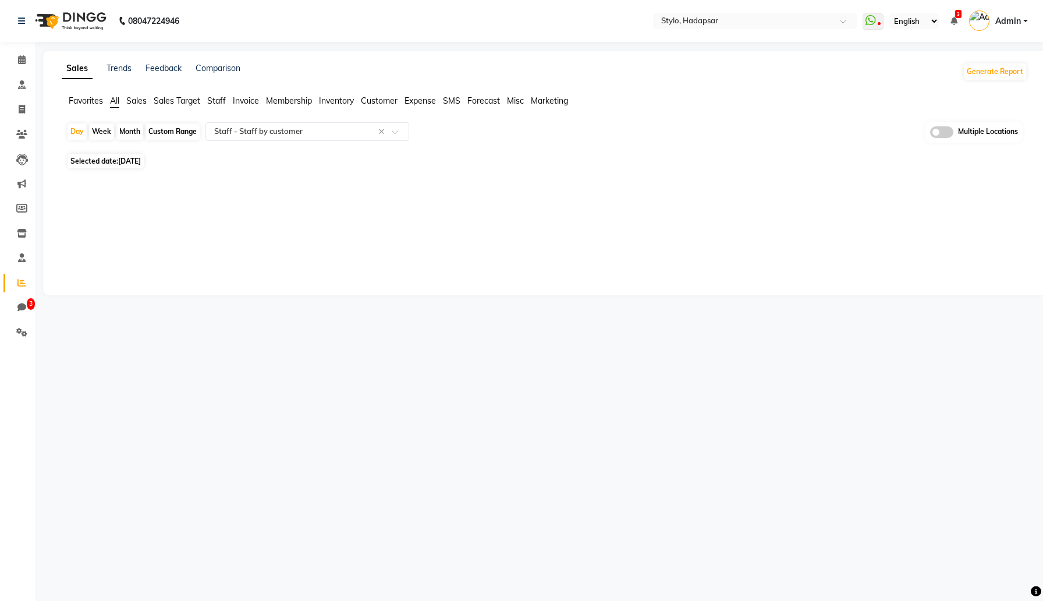
click at [115, 164] on span "Selected date: Sep 21, 2025" at bounding box center [106, 161] width 76 height 15
select select "9"
select select "2025"
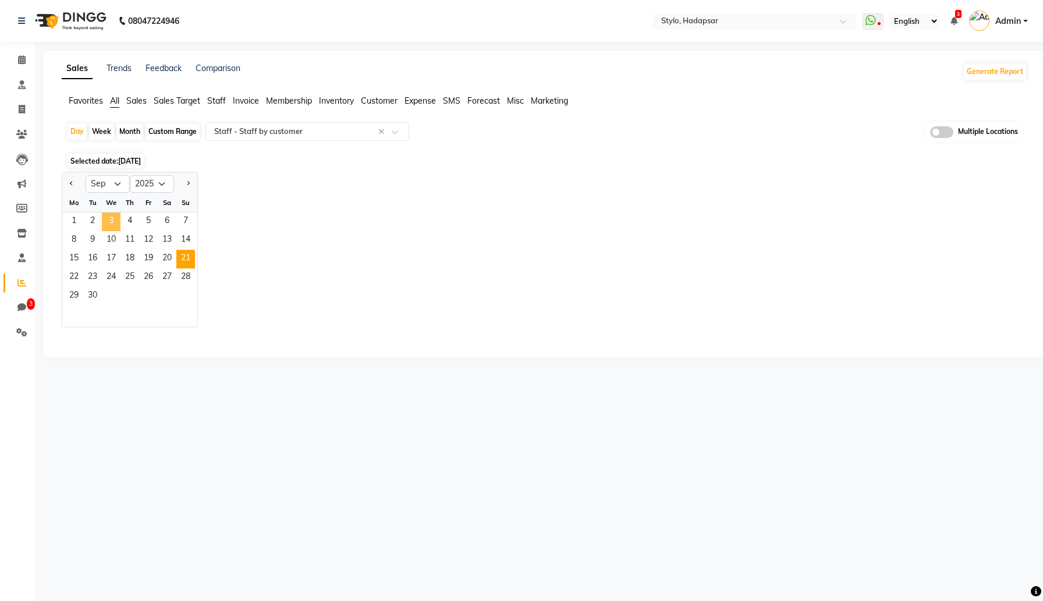
click at [109, 219] on span "3" at bounding box center [111, 221] width 19 height 19
select select "filtered_report"
select select "csv"
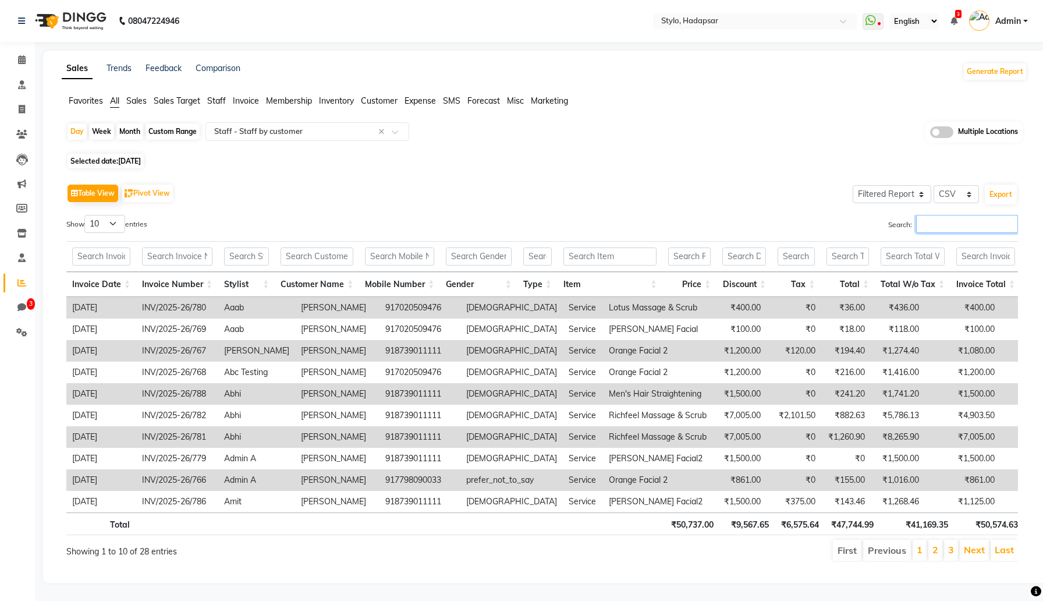
click at [939, 223] on input "Search:" at bounding box center [967, 224] width 102 height 18
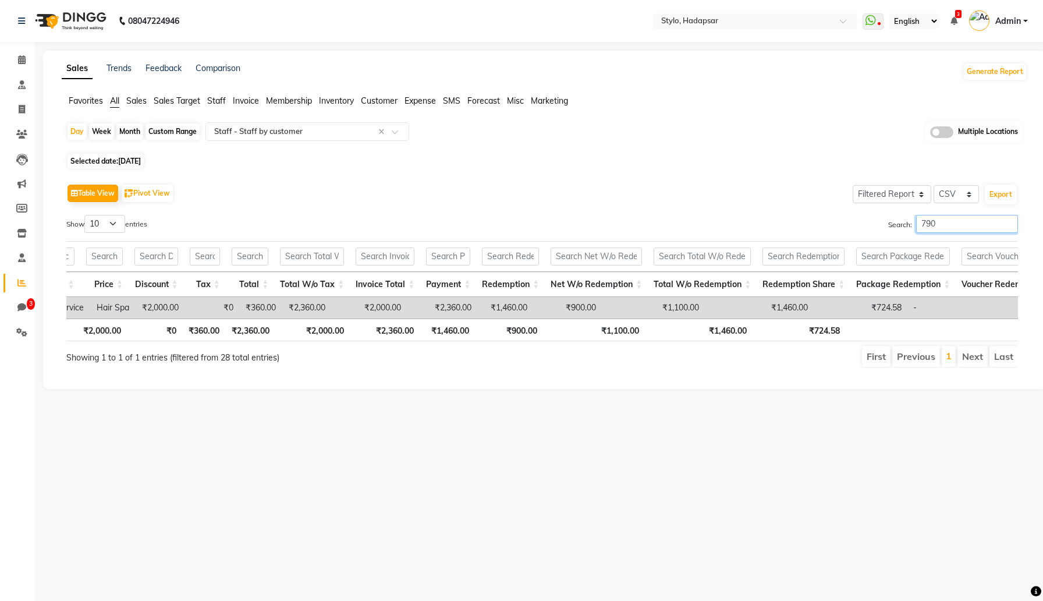
scroll to position [0, 489]
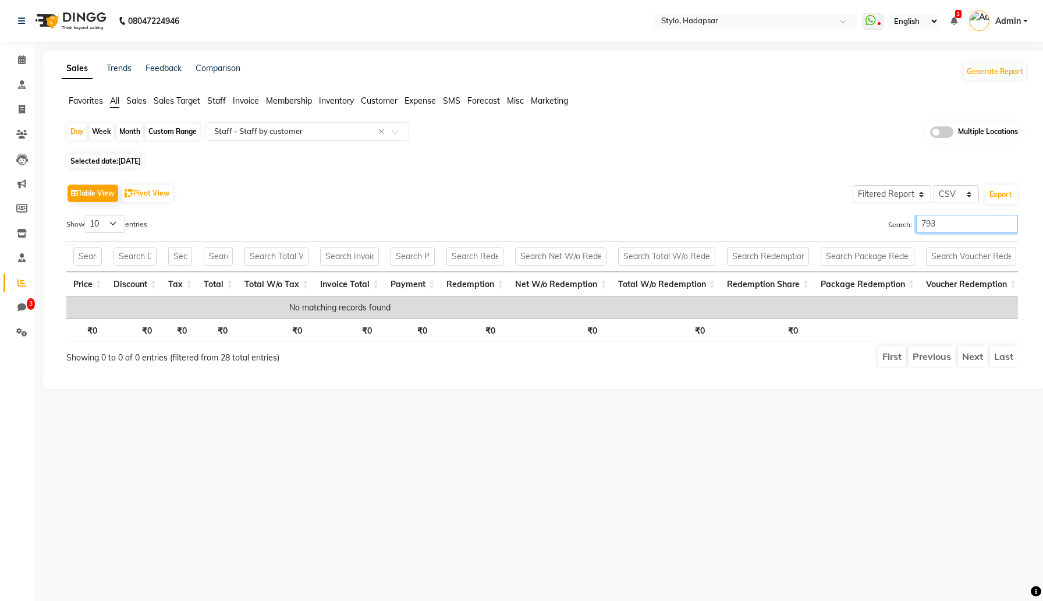
type input "793"
click at [141, 160] on span "[DATE]" at bounding box center [129, 161] width 23 height 9
select select "9"
select select "2025"
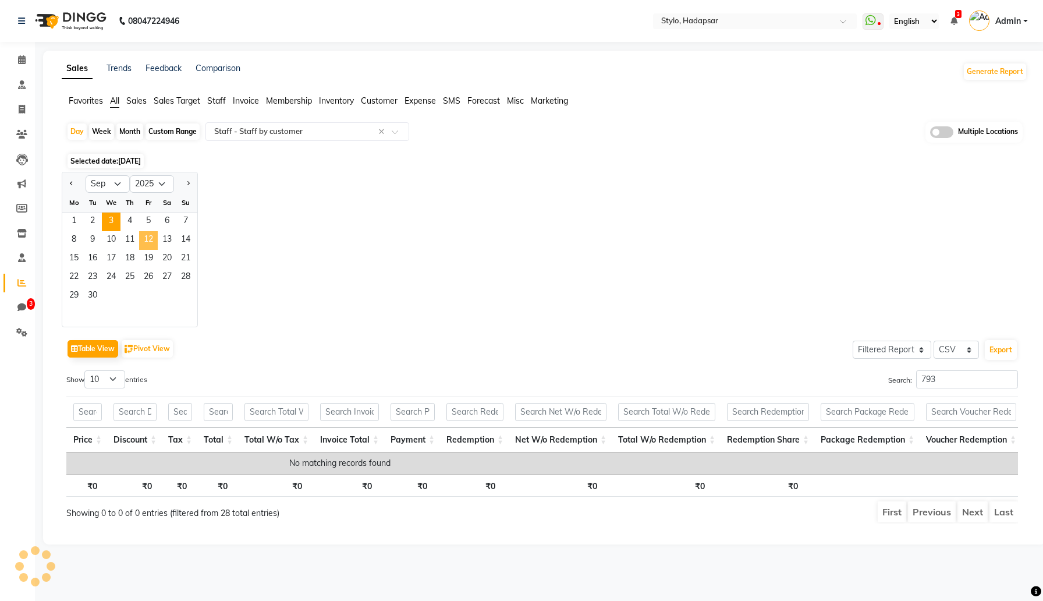
click at [156, 233] on span "12" at bounding box center [148, 240] width 19 height 19
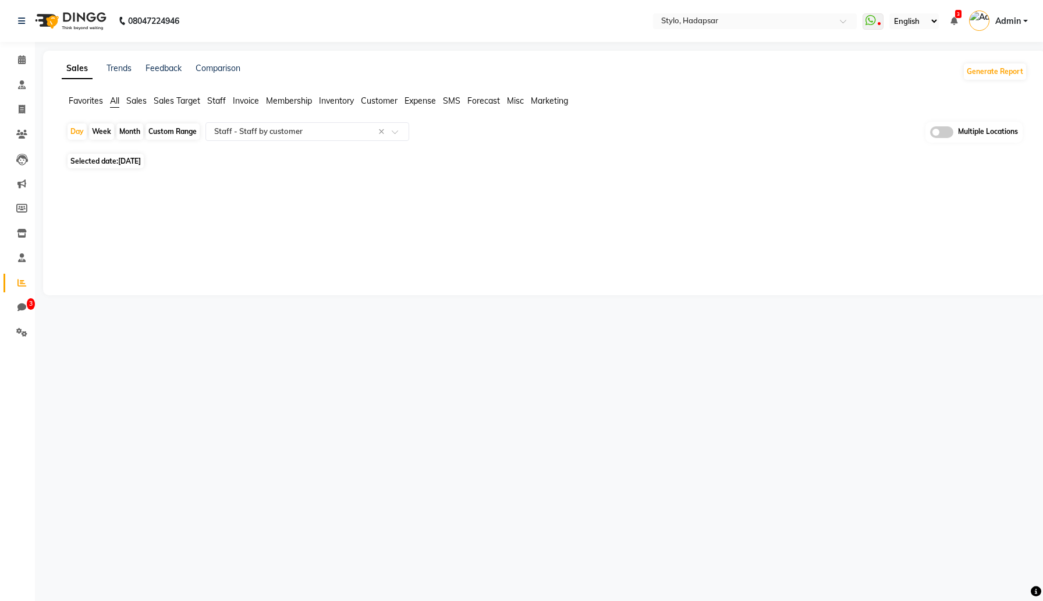
click at [144, 166] on span "Selected date: Sep 12, 2025" at bounding box center [106, 161] width 76 height 15
select select "9"
select select "2025"
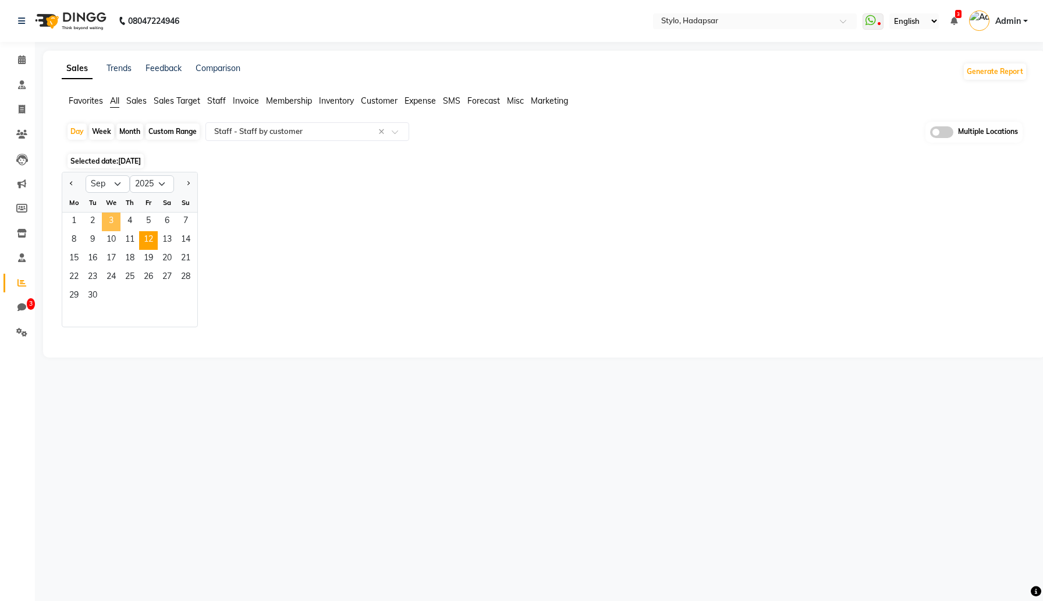
click at [109, 215] on span "3" at bounding box center [111, 221] width 19 height 19
select select "filtered_report"
select select "csv"
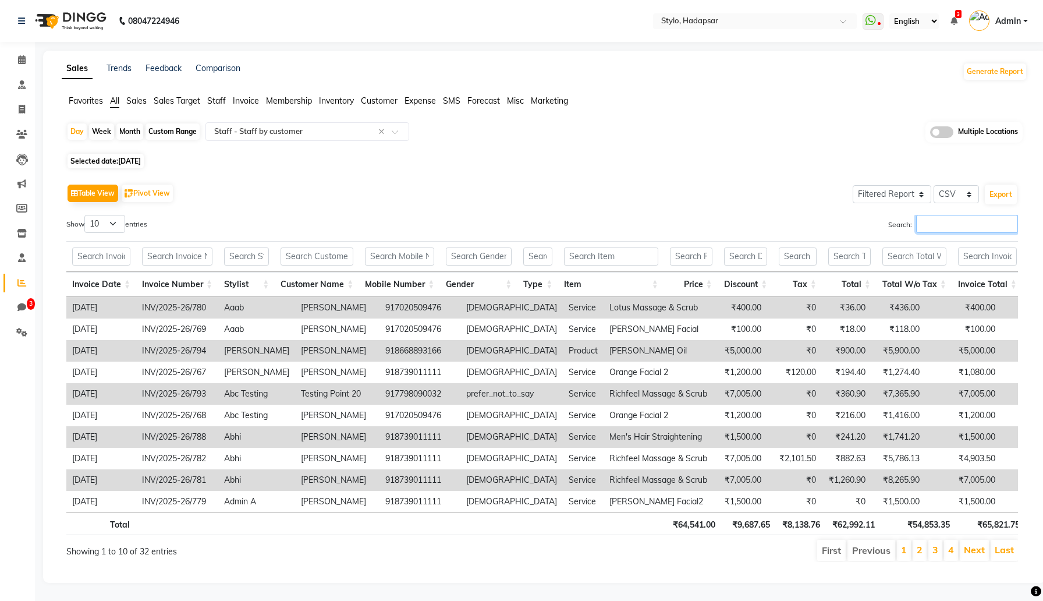
click at [1001, 223] on input "Search:" at bounding box center [967, 224] width 102 height 18
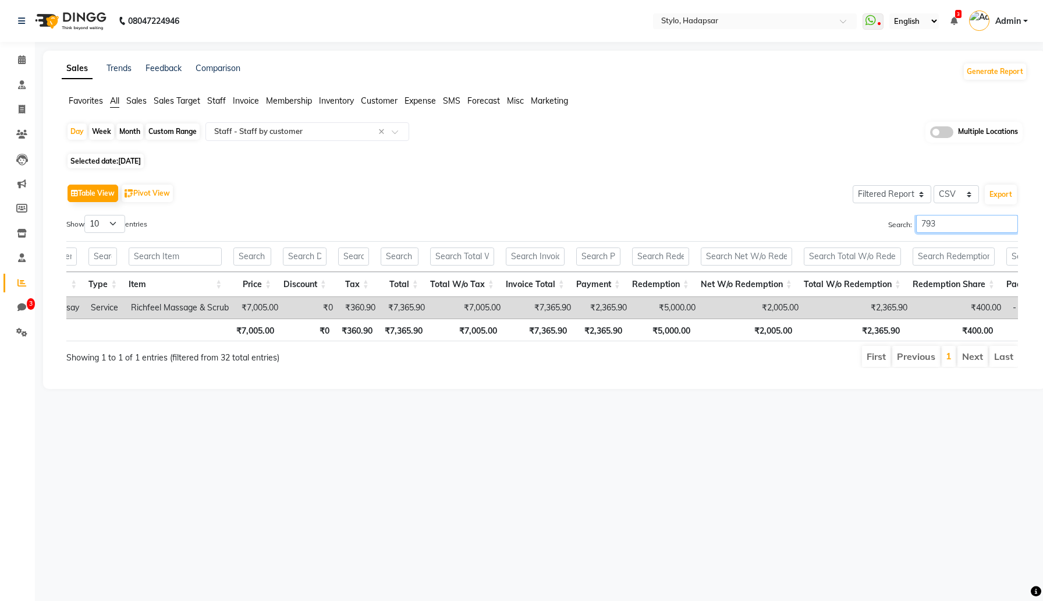
scroll to position [0, 472]
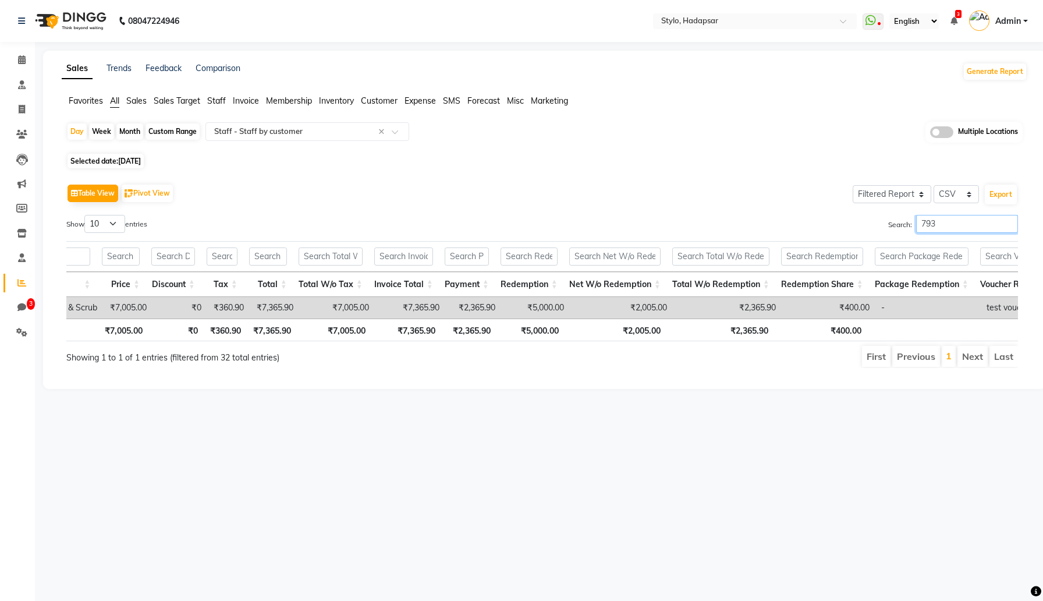
type input "793"
click at [1004, 221] on input "793" at bounding box center [967, 224] width 102 height 18
click at [1007, 222] on input "793" at bounding box center [967, 224] width 102 height 18
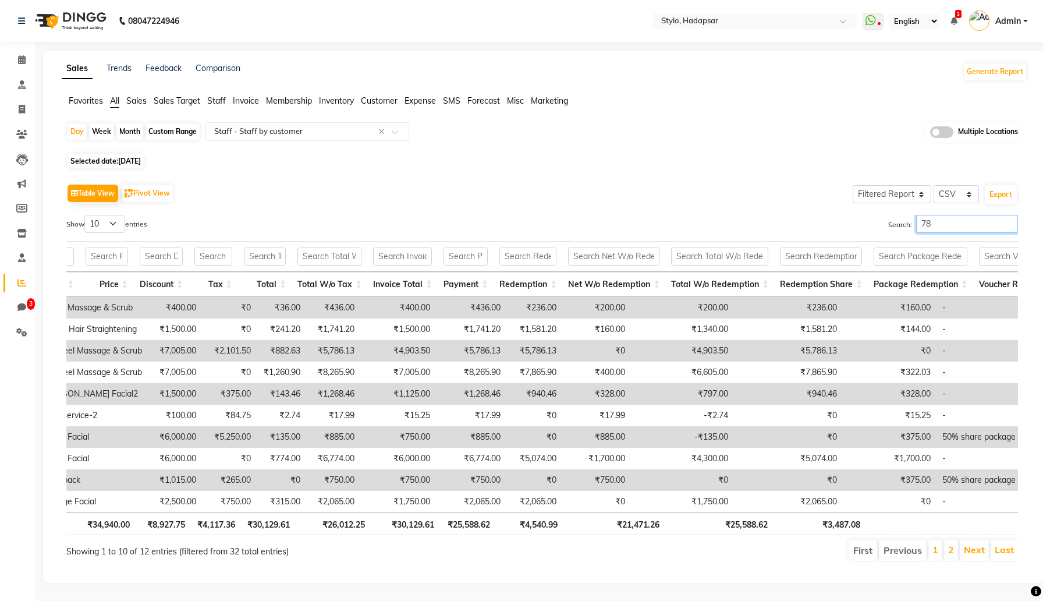
type input "788"
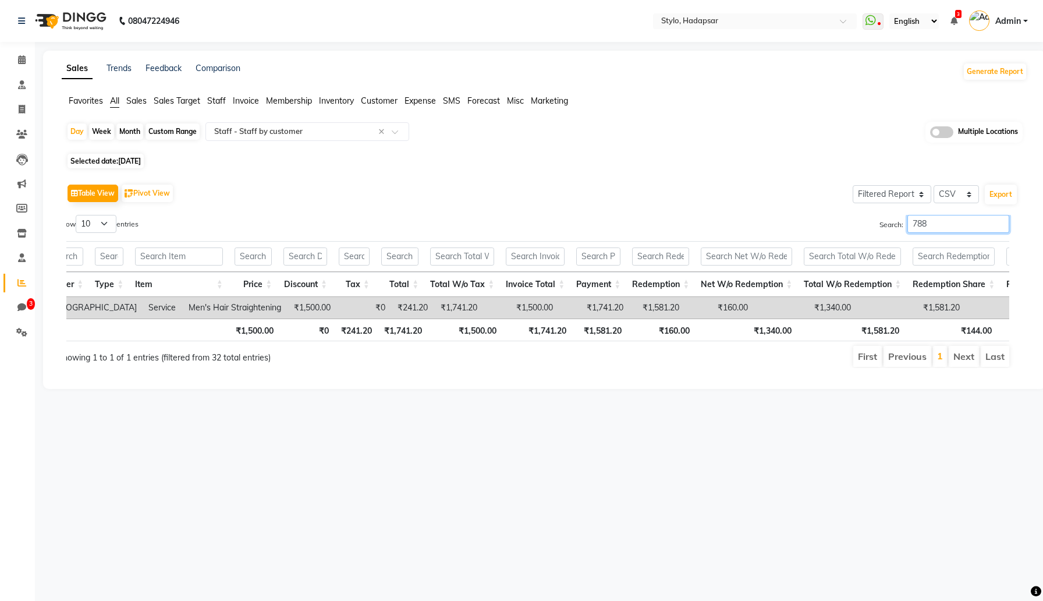
scroll to position [0, 363]
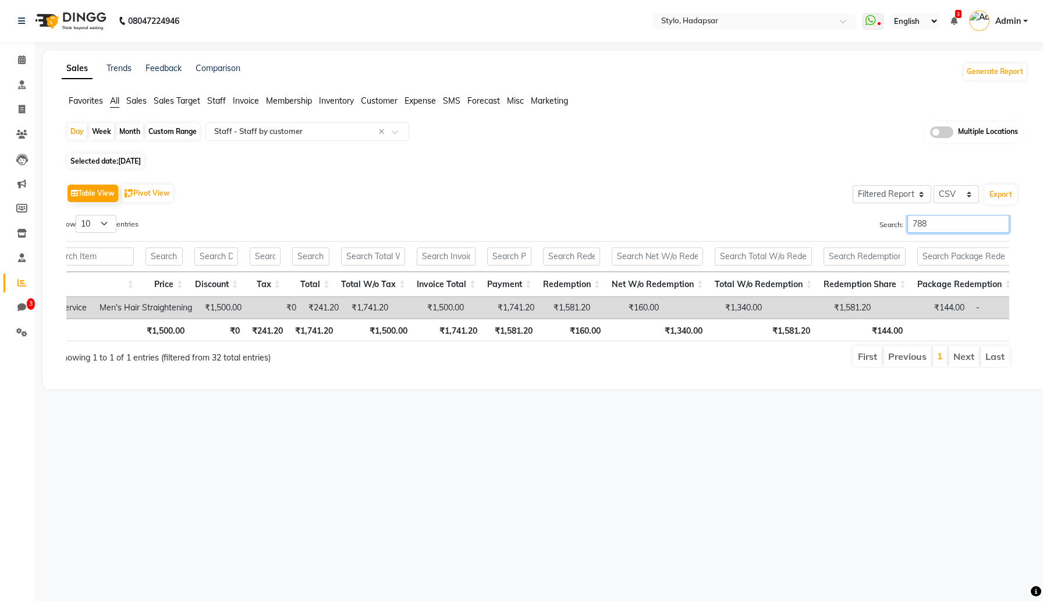
click at [953, 221] on input "788" at bounding box center [959, 224] width 102 height 18
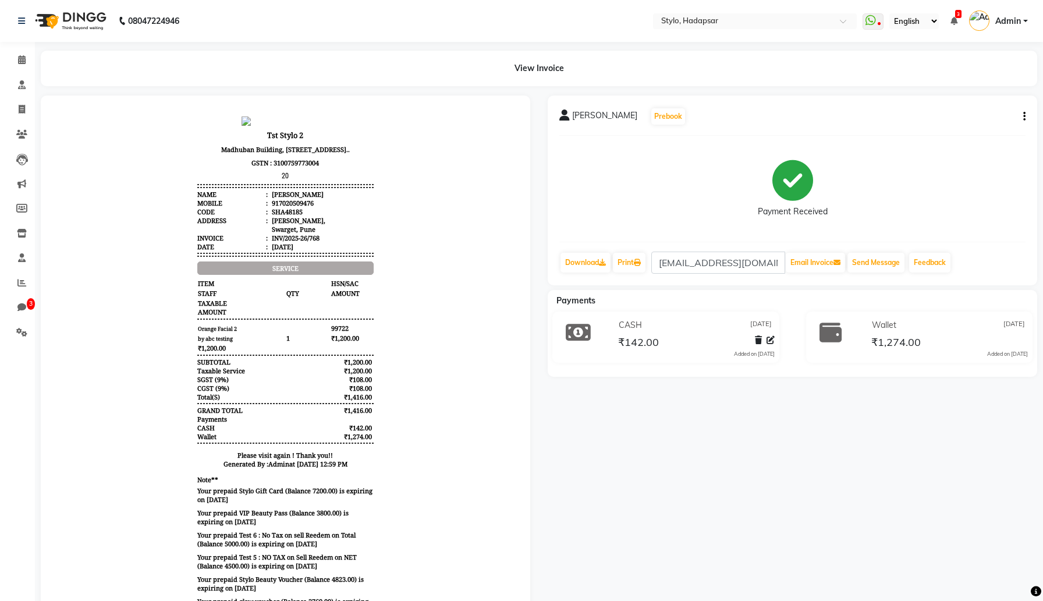
click at [353, 375] on div "₹1,200.00" at bounding box center [347, 370] width 54 height 9
click at [22, 111] on icon at bounding box center [22, 109] width 6 height 9
select select "service"
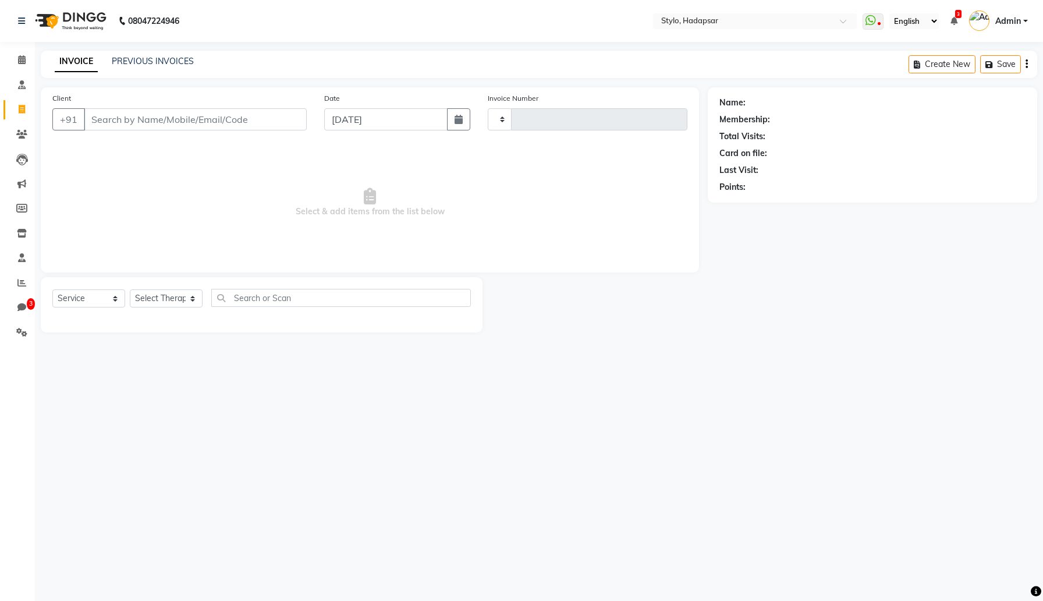
type input "788"
select select "157"
click at [128, 119] on input "Client" at bounding box center [195, 119] width 223 height 22
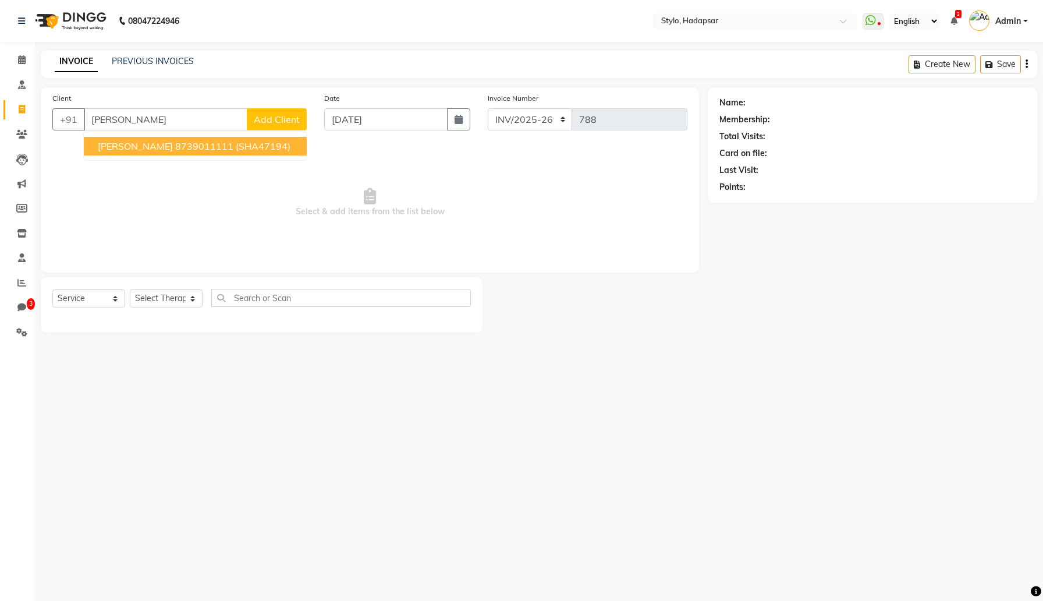
click at [111, 141] on span "[PERSON_NAME]" at bounding box center [135, 146] width 75 height 12
type input "8739011111"
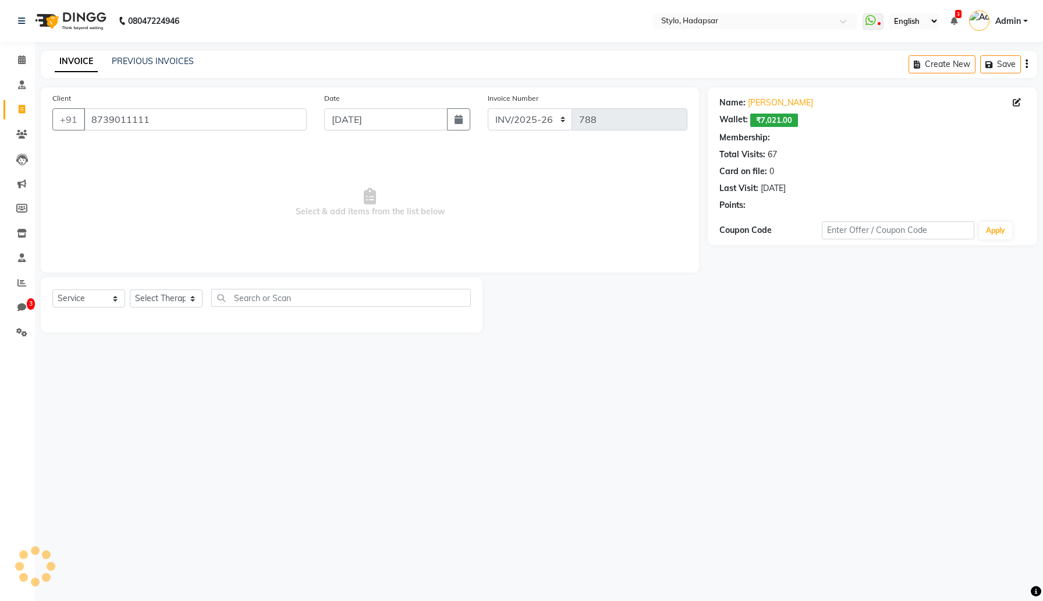
select select "3: Object"
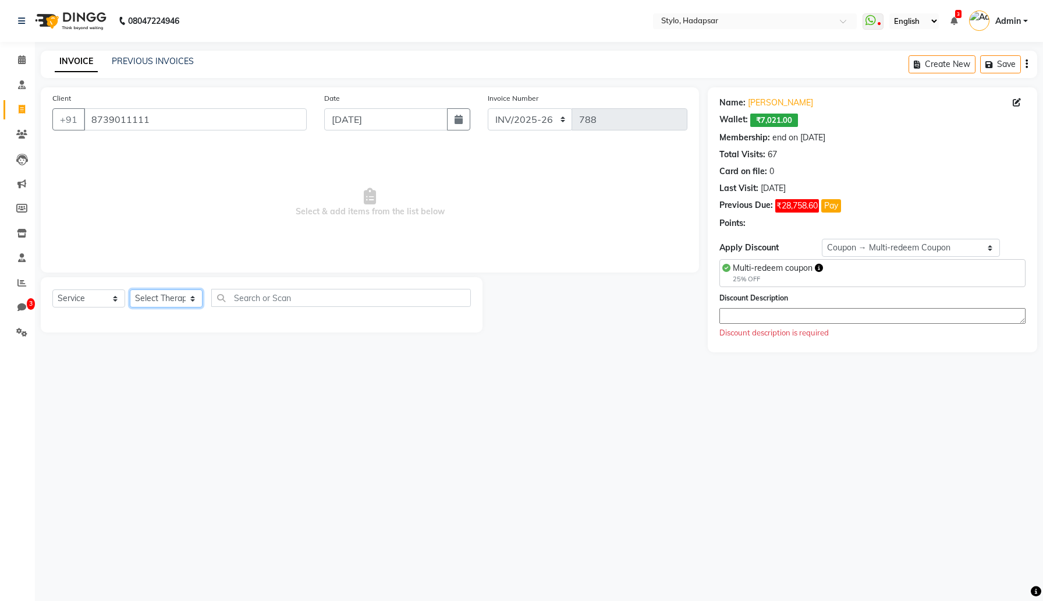
click at [176, 303] on select "Select Therapist AAAb aadi [PERSON_NAME] abc testing Abc testing abhi Admin A A…" at bounding box center [166, 298] width 73 height 18
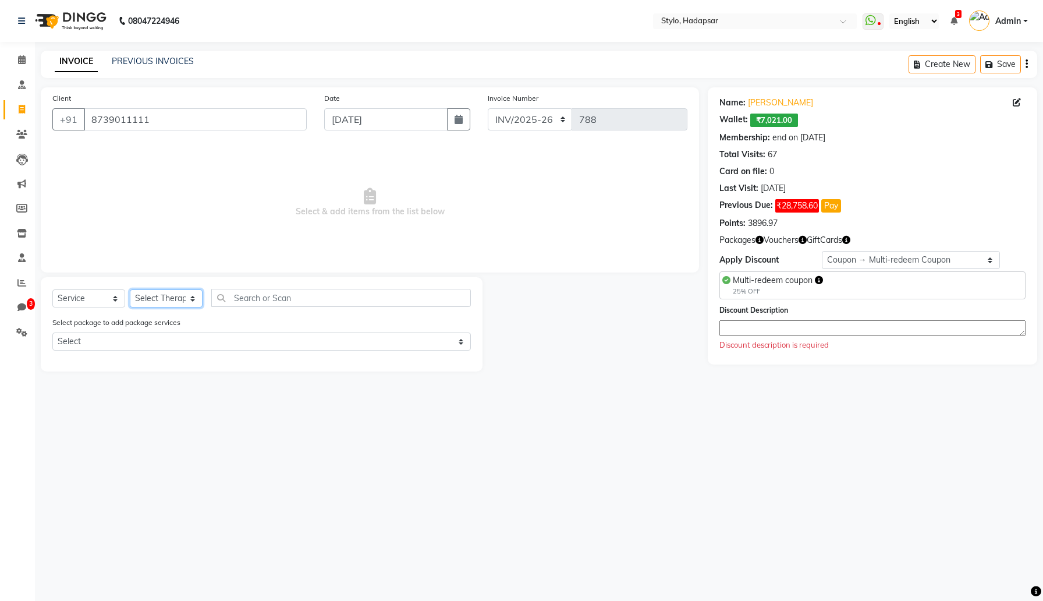
select select "267"
click at [130, 289] on select "Select Therapist AAAb aadi [PERSON_NAME] abc testing Abc testing abhi Admin A A…" at bounding box center [166, 298] width 73 height 18
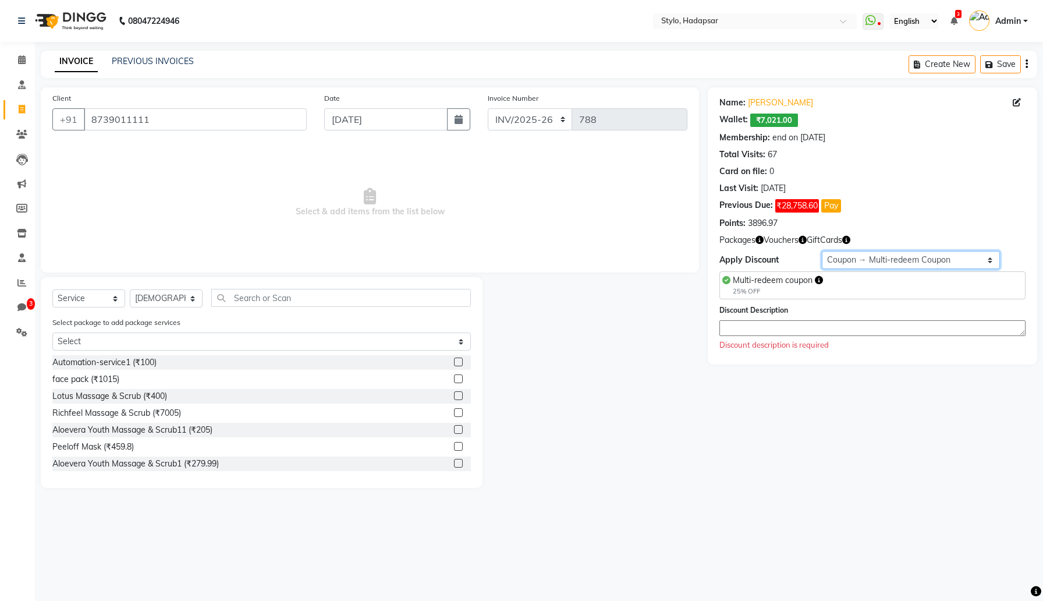
click at [976, 266] on select "Select Membership → Test Membership Membership → Test Membership Coupon → Multi…" at bounding box center [911, 260] width 179 height 18
select select "0:"
click at [822, 251] on select "Select Membership → Test Membership Membership → Test Membership Coupon → Multi…" at bounding box center [911, 260] width 179 height 18
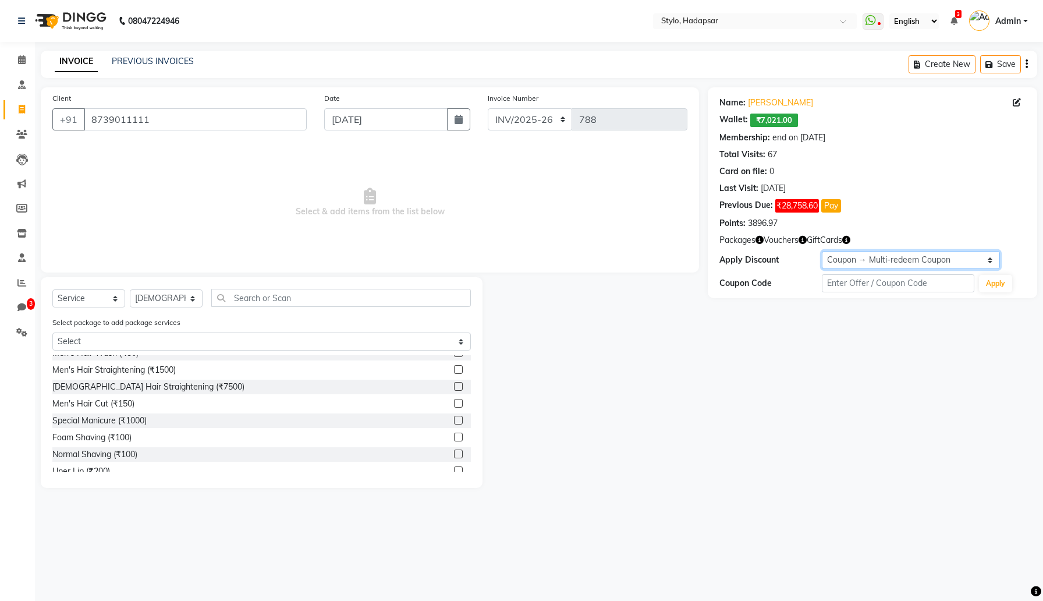
scroll to position [211, 0]
click at [458, 370] on label at bounding box center [458, 370] width 9 height 9
click at [458, 370] on input "checkbox" at bounding box center [458, 371] width 8 height 8
checkbox input "true"
select select "Z73944"
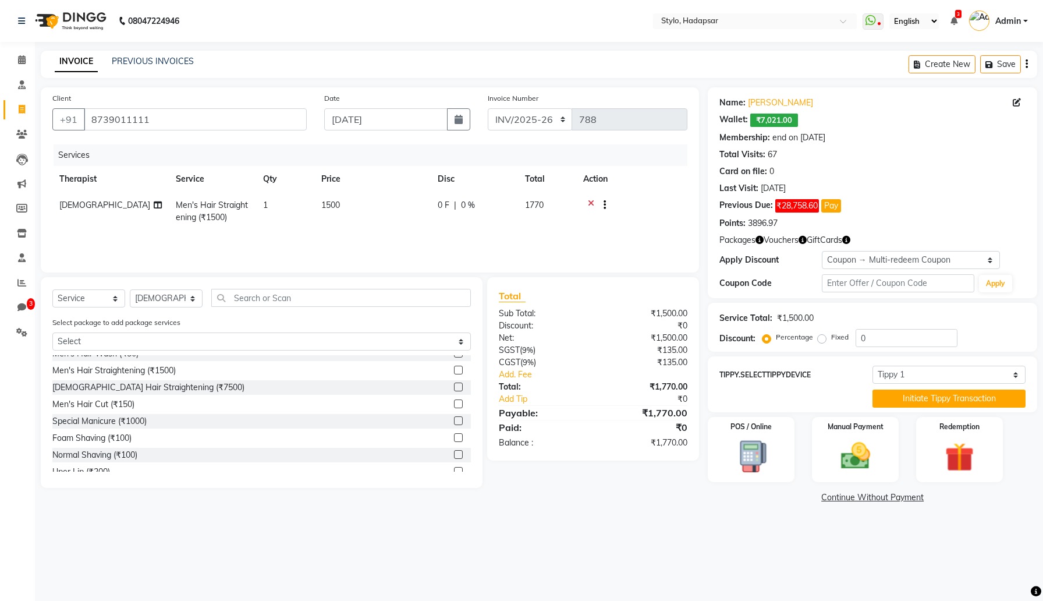
checkbox input "false"
click at [948, 453] on img at bounding box center [959, 457] width 49 height 38
click at [997, 499] on span "Gift Card 2" at bounding box center [997, 499] width 41 height 13
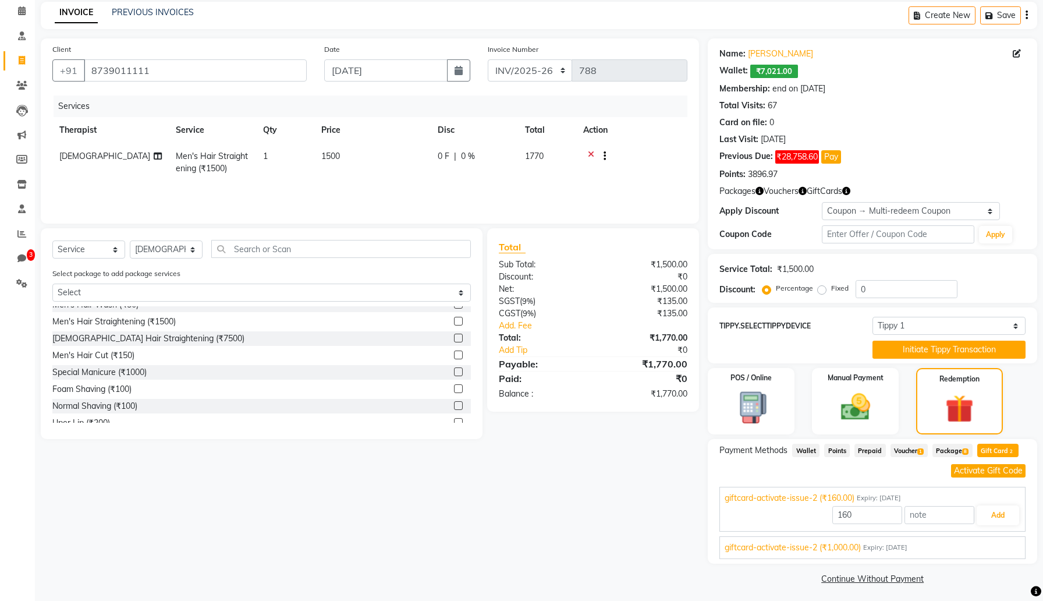
scroll to position [53, 0]
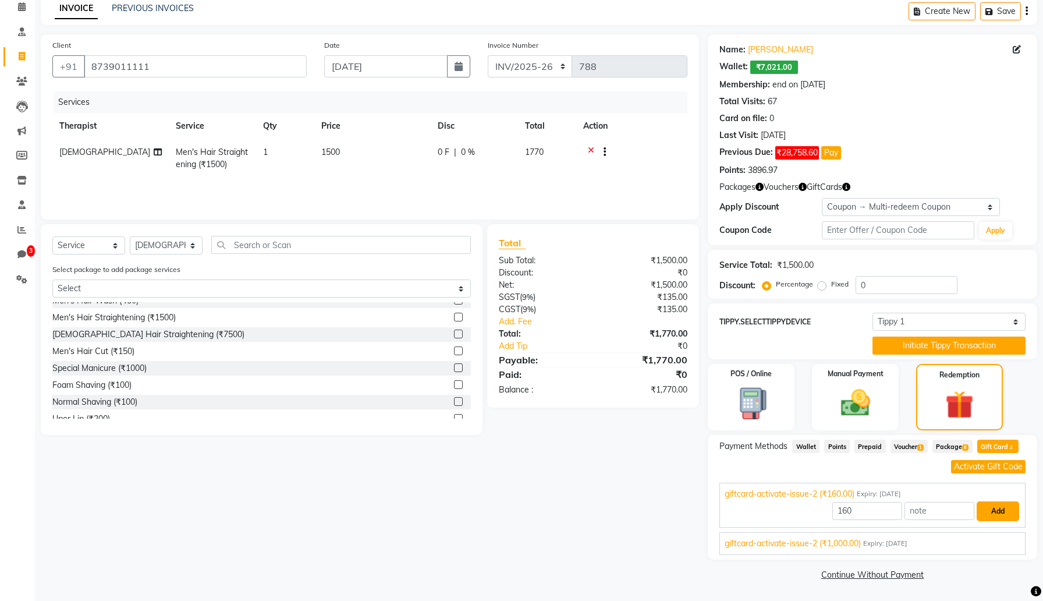
click at [997, 511] on button "Add" at bounding box center [998, 511] width 42 height 20
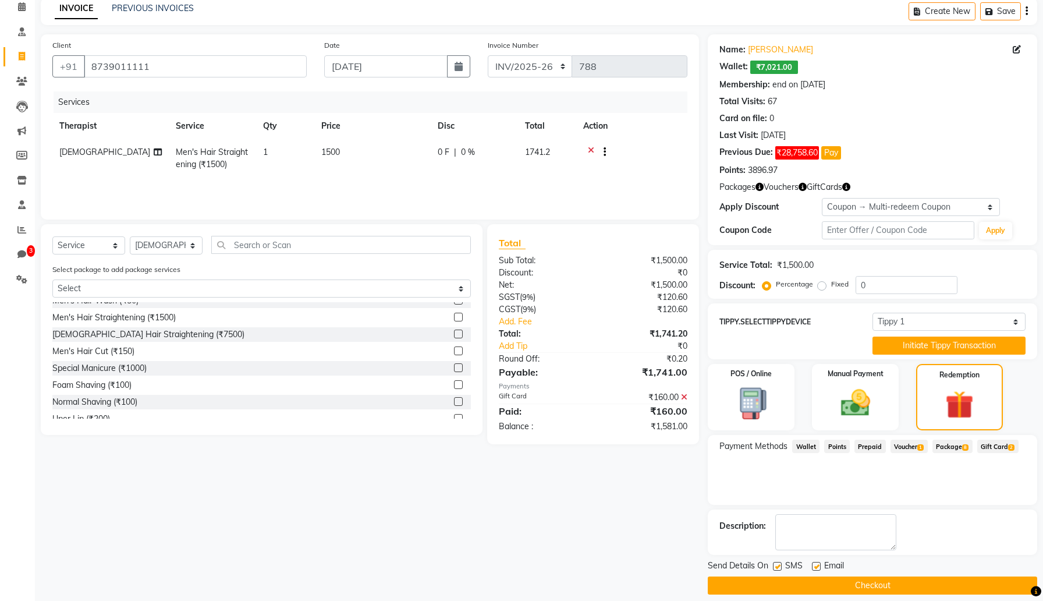
click at [778, 562] on label at bounding box center [777, 566] width 9 height 9
click at [778, 563] on input "checkbox" at bounding box center [777, 567] width 8 height 8
checkbox input "false"
click at [817, 565] on label at bounding box center [816, 566] width 9 height 9
click at [817, 565] on input "checkbox" at bounding box center [816, 567] width 8 height 8
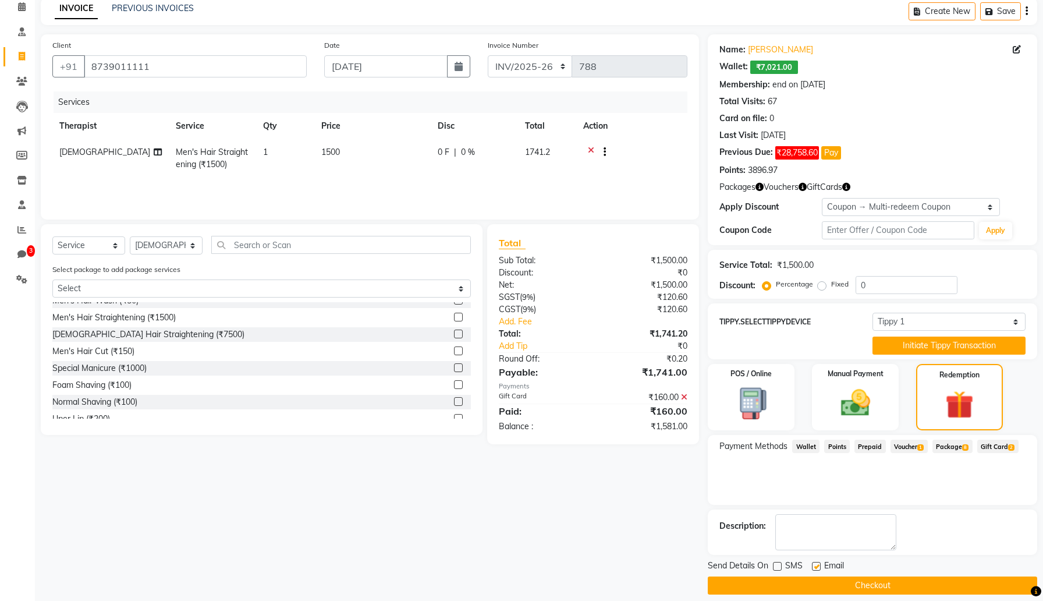
checkbox input "false"
click at [815, 587] on button "Checkout" at bounding box center [873, 585] width 330 height 18
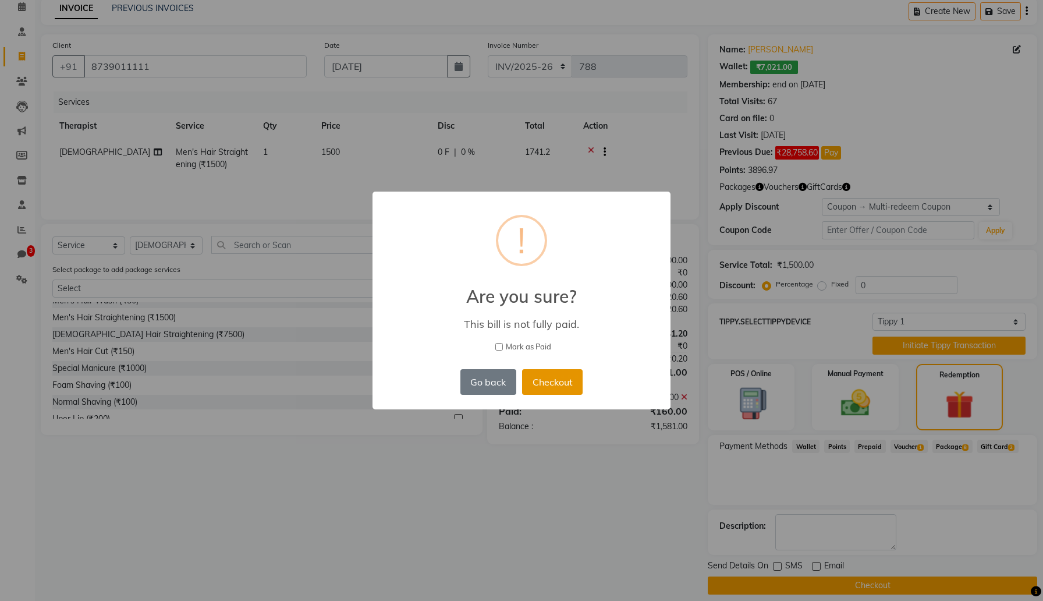
click at [565, 375] on button "Checkout" at bounding box center [552, 382] width 61 height 26
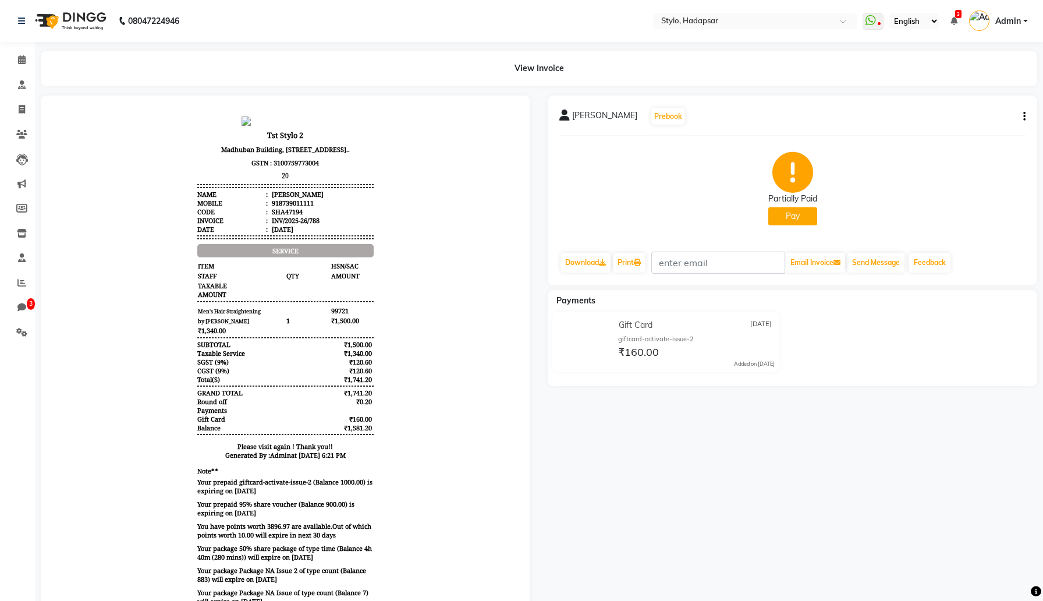
click at [1024, 116] on icon "button" at bounding box center [1024, 116] width 2 height 1
click at [935, 132] on div "Edit Invoice" at bounding box center [946, 131] width 119 height 15
select select "service"
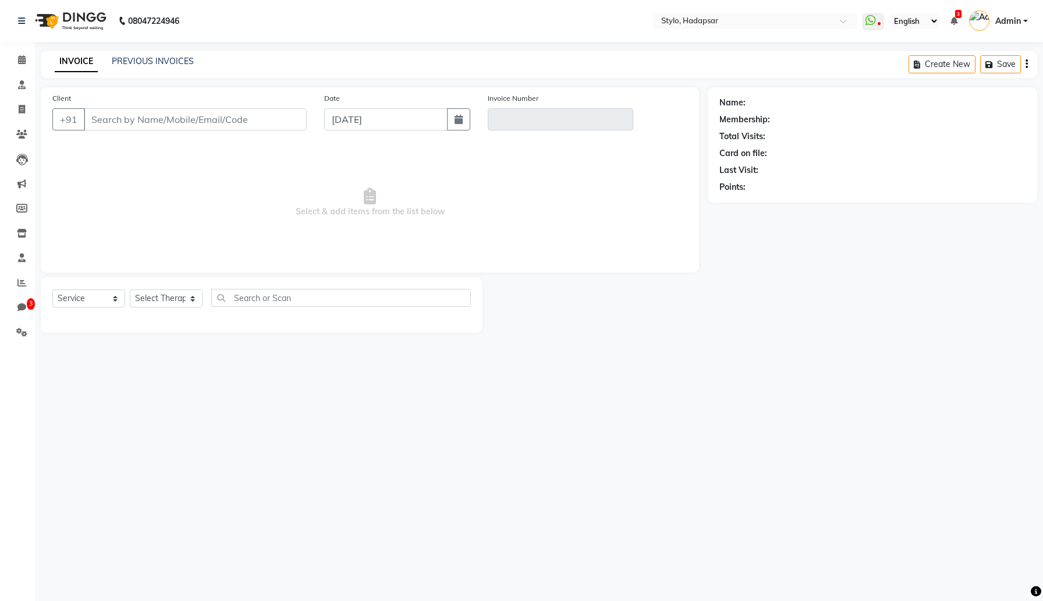
type input "8739011111"
type input "INV/2025-26/788"
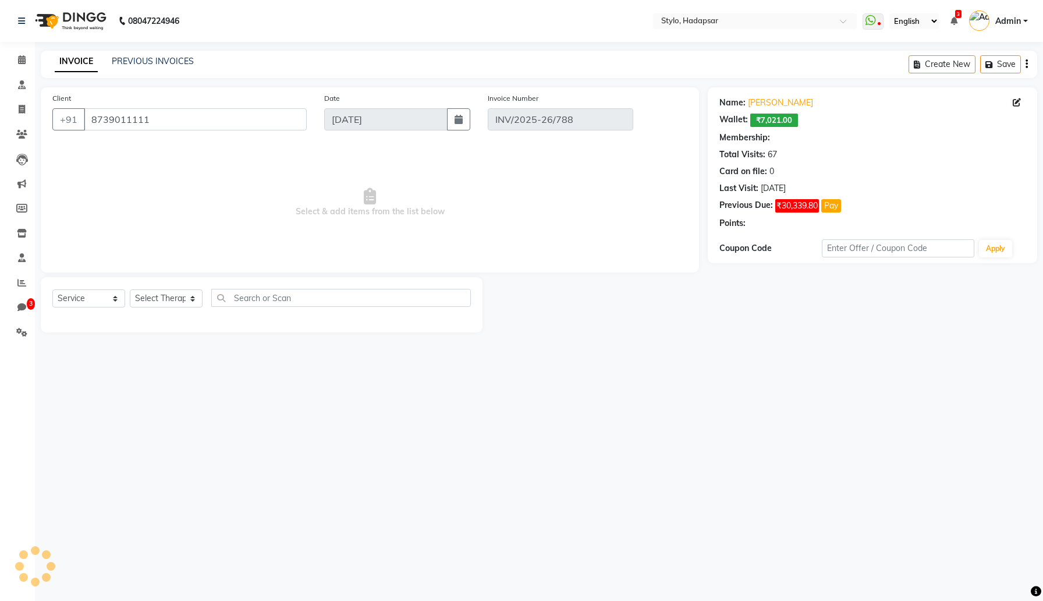
select select "3: Object"
select select "select"
select select "Z73944"
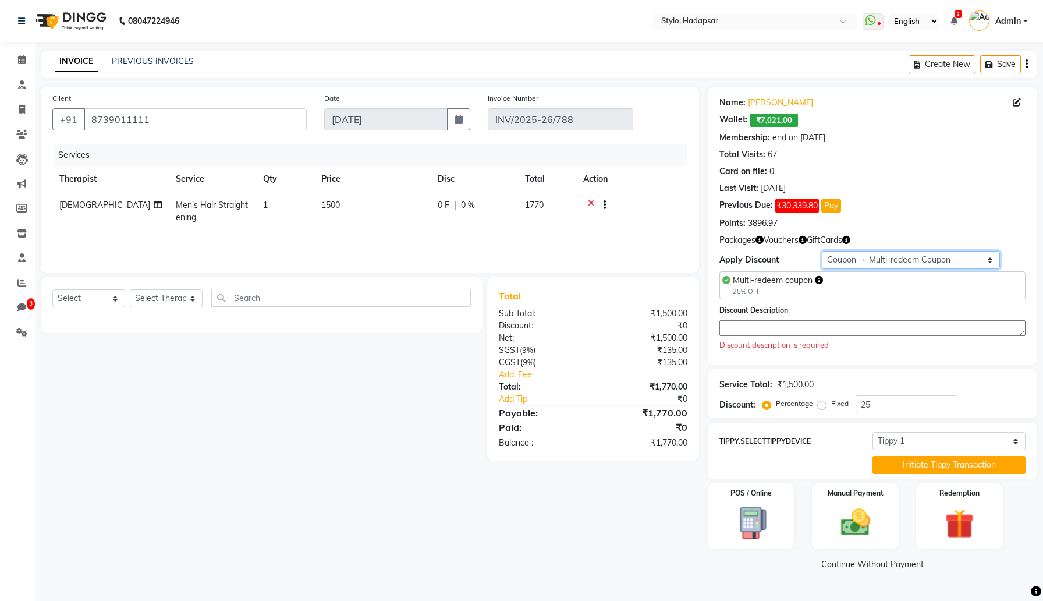
click at [886, 257] on select "Select Membership → Test Membership Membership → Test Membership Coupon → Multi…" at bounding box center [911, 260] width 179 height 18
select select "0:"
click at [822, 251] on select "Select Membership → Test Membership Membership → Test Membership Coupon → Multi…" at bounding box center [911, 260] width 179 height 18
type input "0"
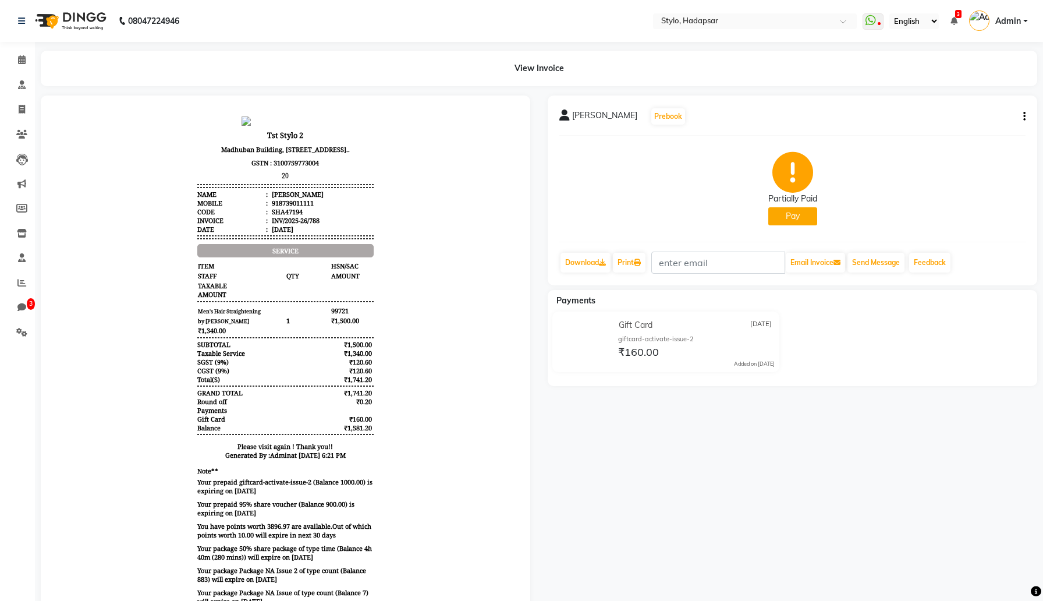
click at [1022, 117] on button "button" at bounding box center [1022, 117] width 7 height 12
click at [936, 129] on div "Edit Invoice" at bounding box center [946, 131] width 119 height 15
select select "service"
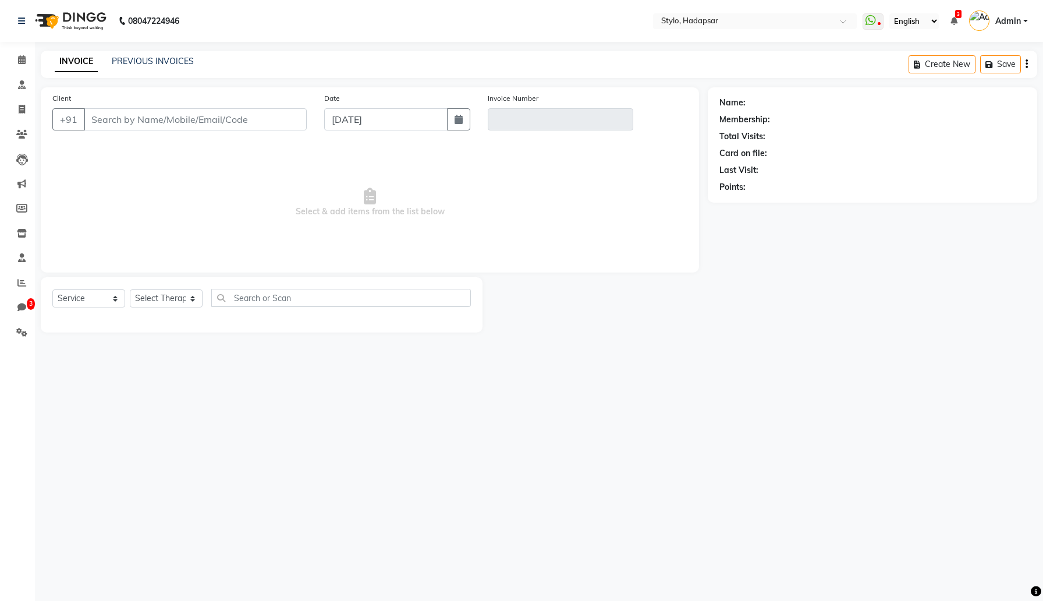
type input "8739011111"
type input "INV/2025-26/788"
select select "3: Object"
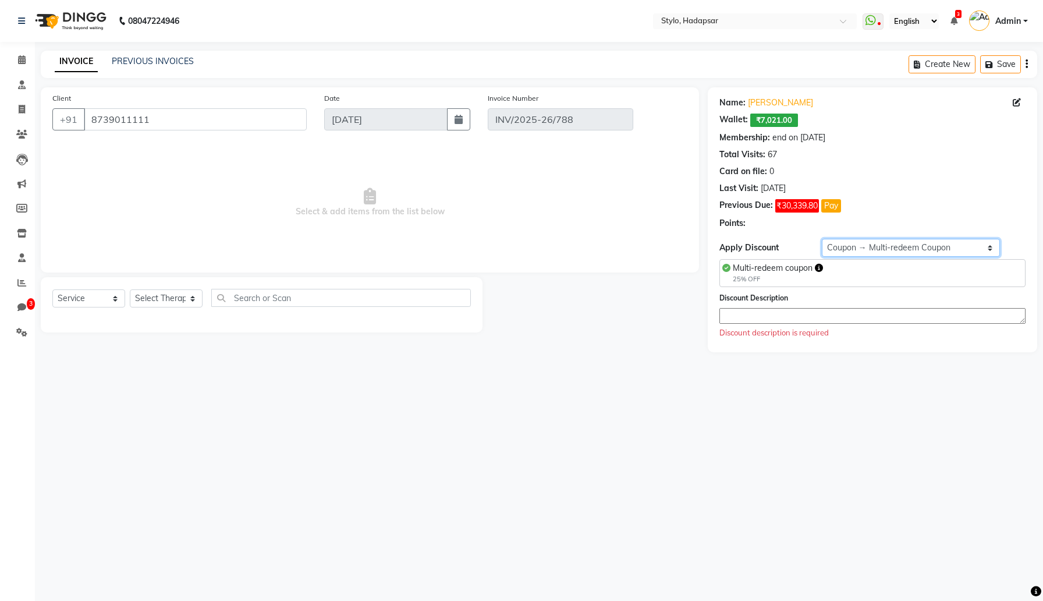
click at [872, 240] on select "Select Membership → Test Membership Membership → Test Membership Coupon → Multi…" at bounding box center [911, 248] width 179 height 18
select select "select"
select select "Z73944"
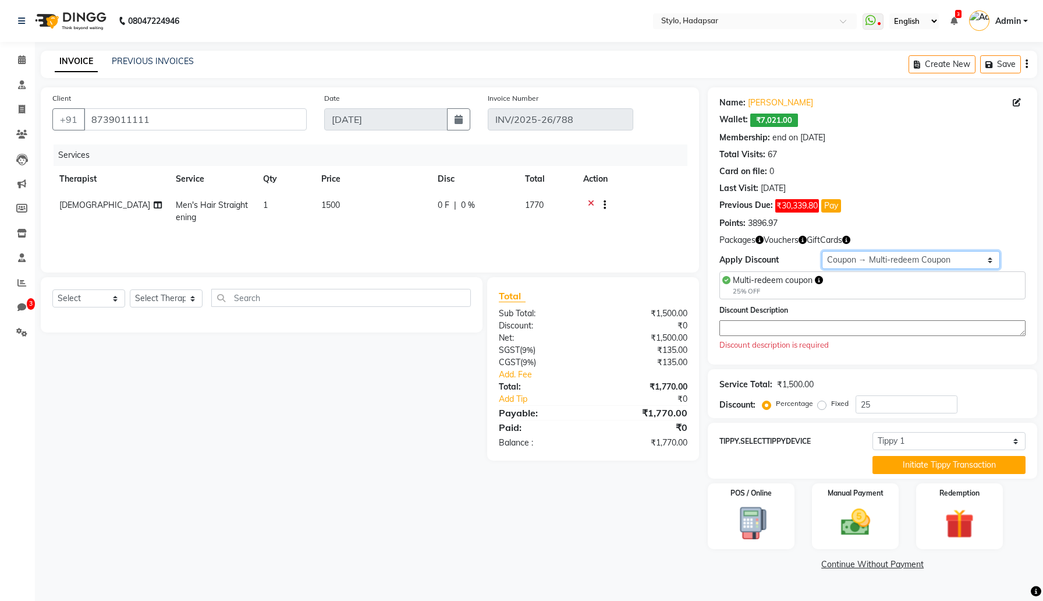
select select "0:"
click at [822, 251] on select "Select Membership → Test Membership Membership → Test Membership Coupon → Multi…" at bounding box center [911, 260] width 179 height 18
type input "0"
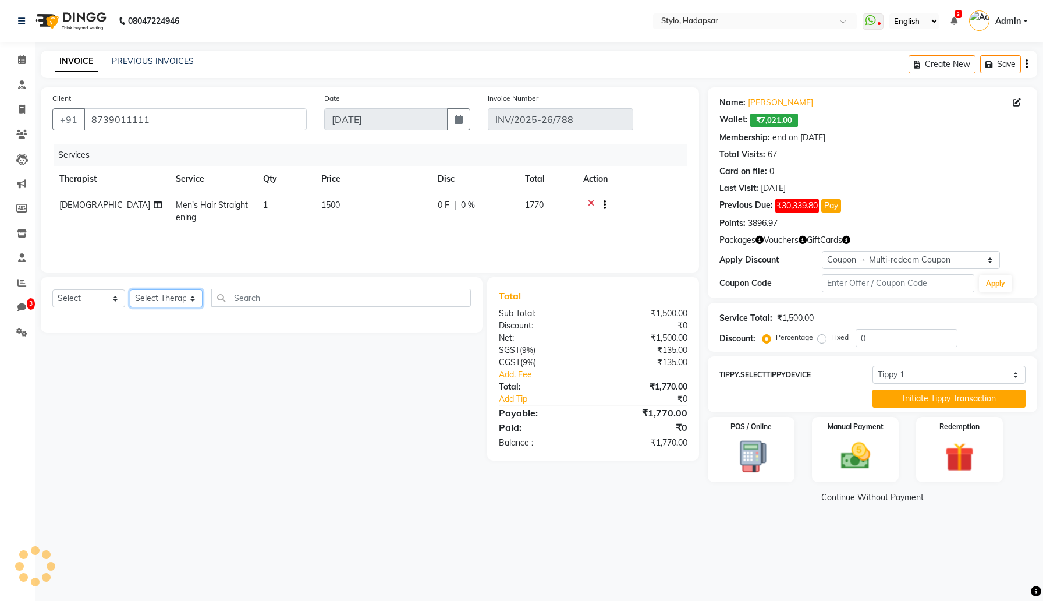
click at [176, 303] on select "Select Therapist AAAb aadi [PERSON_NAME] abc testing Abc testing abhi Admin A A…" at bounding box center [166, 298] width 73 height 18
click at [104, 304] on select "Select Service Product Membership Package Voucher Prepaid Gift Card" at bounding box center [88, 298] width 73 height 18
click at [52, 289] on select "Select Service Product Membership Package Voucher Prepaid Gift Card" at bounding box center [88, 298] width 73 height 18
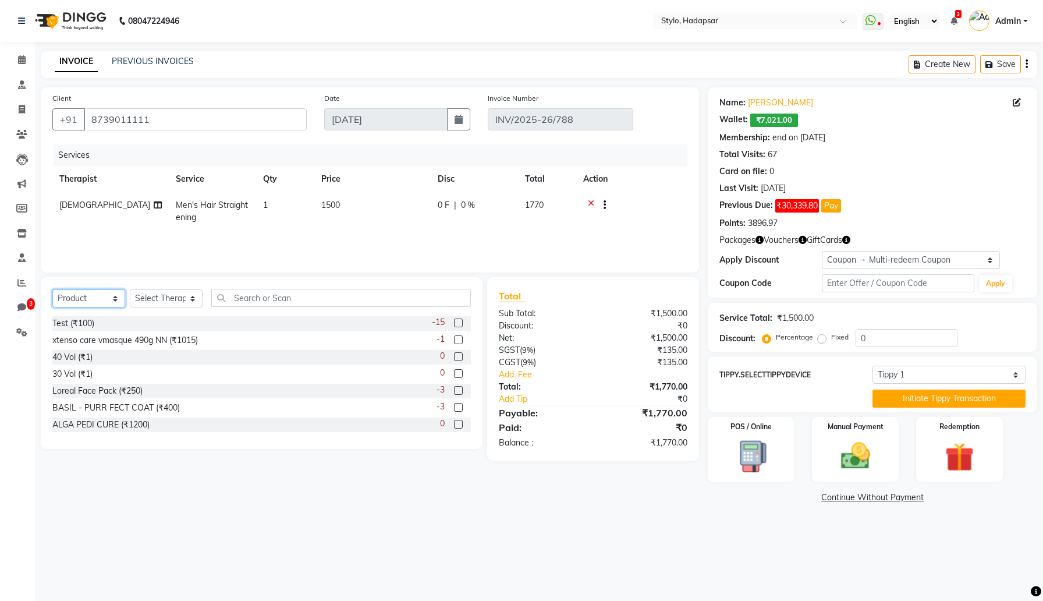
click at [103, 299] on select "Select Service Product Membership Package Voucher Prepaid Gift Card" at bounding box center [88, 298] width 73 height 18
select select "service"
click at [52, 289] on select "Select Service Product Membership Package Voucher Prepaid Gift Card" at bounding box center [88, 298] width 73 height 18
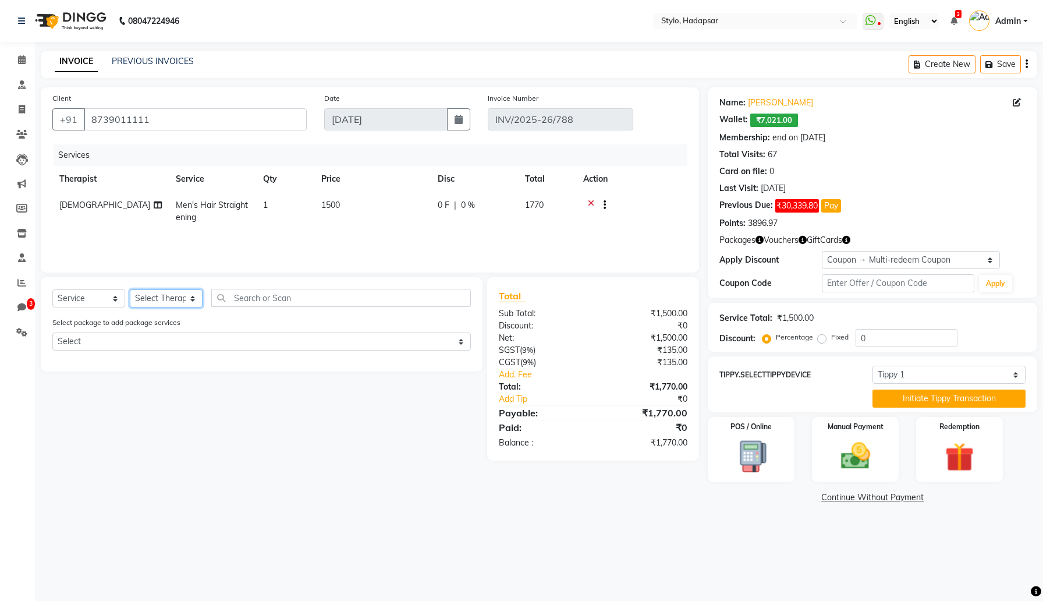
click at [152, 293] on select "Select Therapist AAAb aadi [PERSON_NAME] abc testing Abc testing abhi Admin A A…" at bounding box center [166, 298] width 73 height 18
select select "495"
click at [130, 289] on select "Select Therapist AAAb aadi [PERSON_NAME] abc testing Abc testing abhi Admin A A…" at bounding box center [166, 298] width 73 height 18
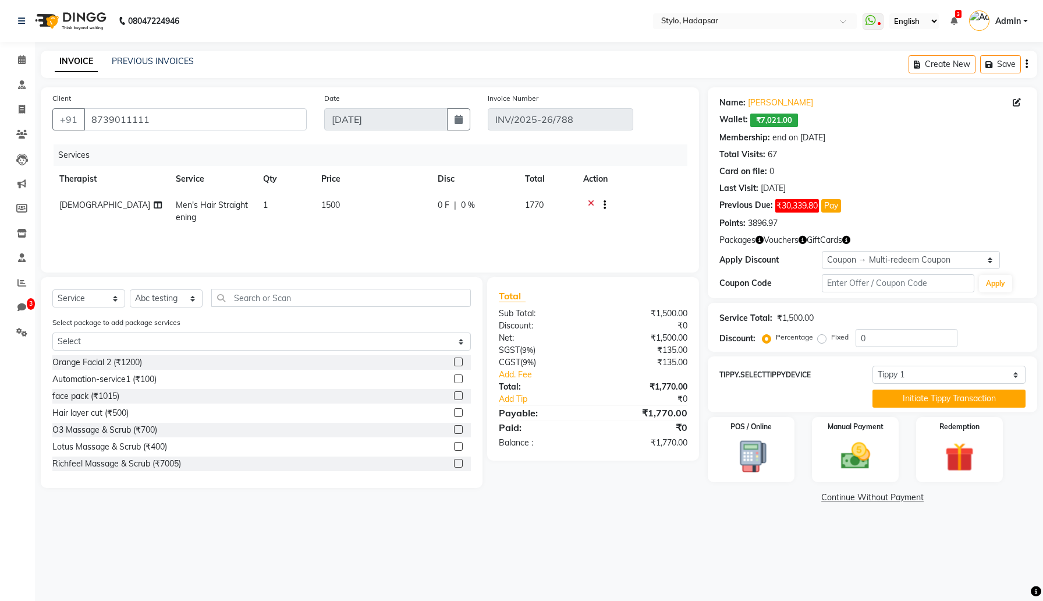
click at [458, 378] on label at bounding box center [458, 378] width 9 height 9
click at [458, 378] on input "checkbox" at bounding box center [458, 379] width 8 height 8
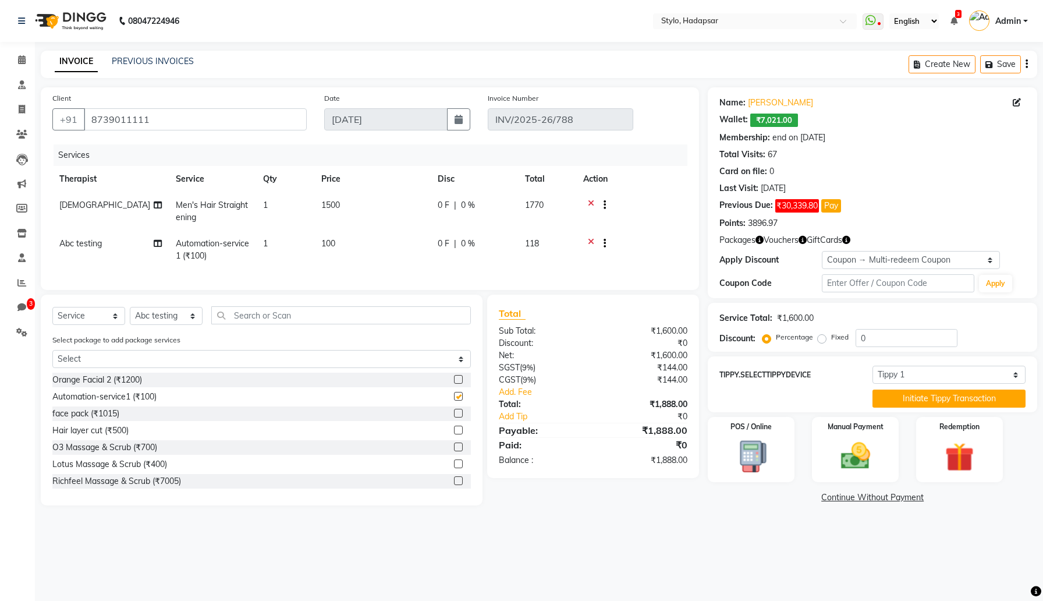
checkbox input "false"
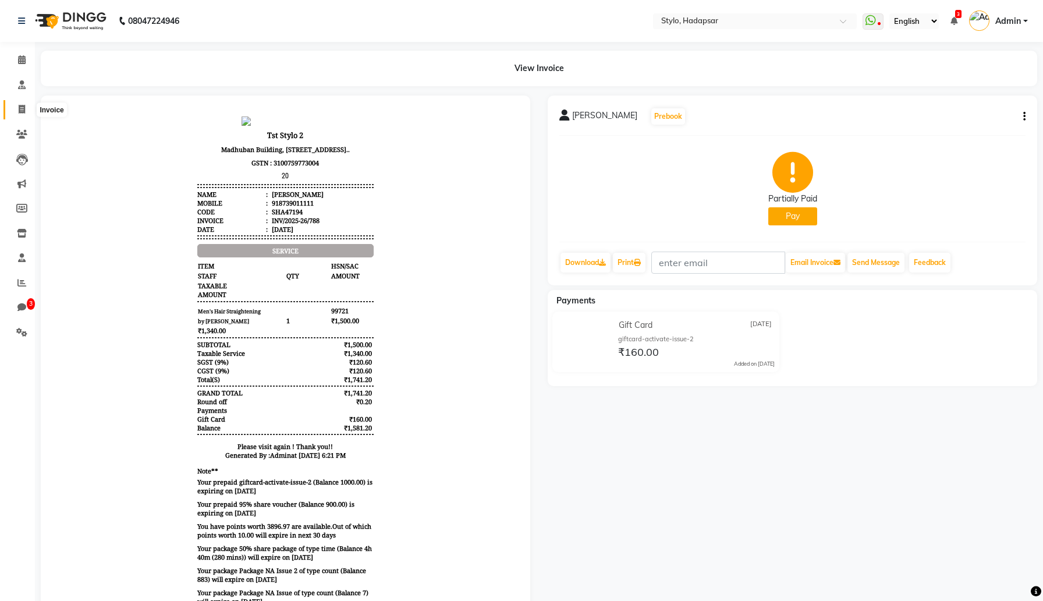
click at [23, 106] on icon at bounding box center [22, 109] width 6 height 9
select select "service"
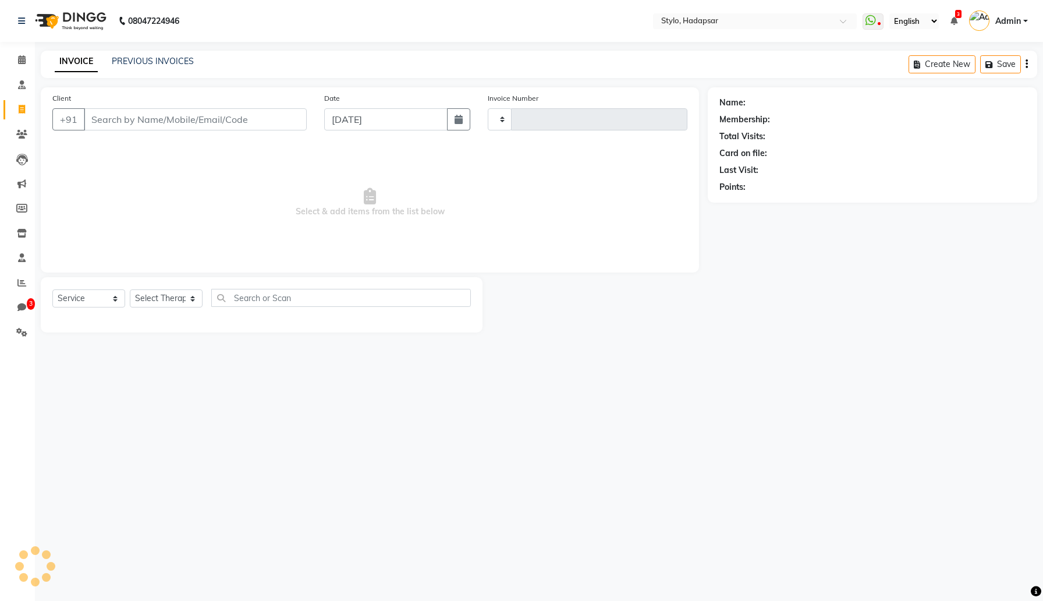
type input "789"
select select "157"
click at [253, 126] on input "Client" at bounding box center [195, 119] width 223 height 22
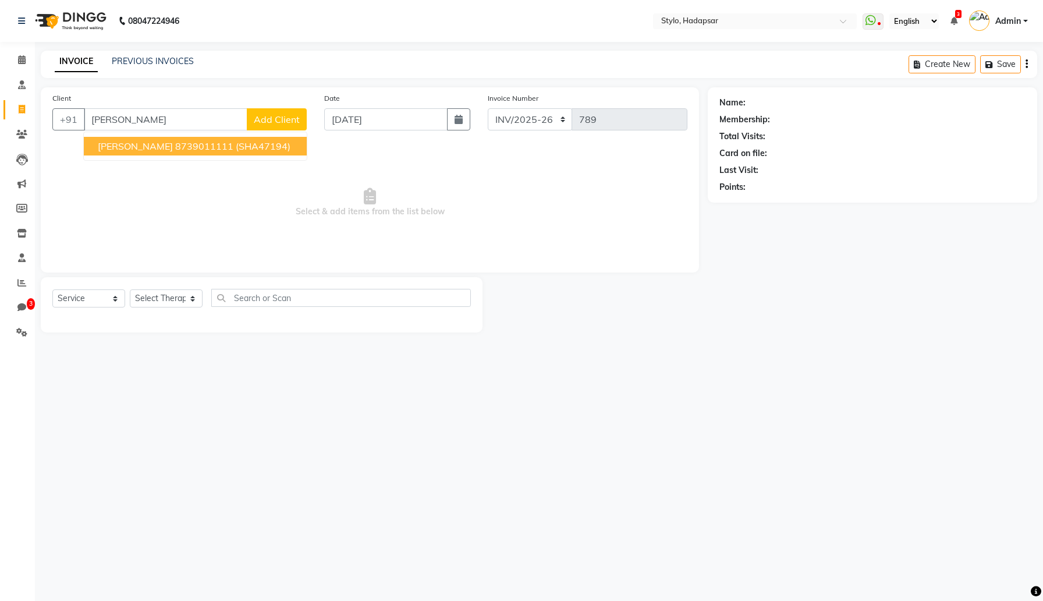
click at [225, 141] on ngb-highlight "8739011111" at bounding box center [204, 146] width 58 height 12
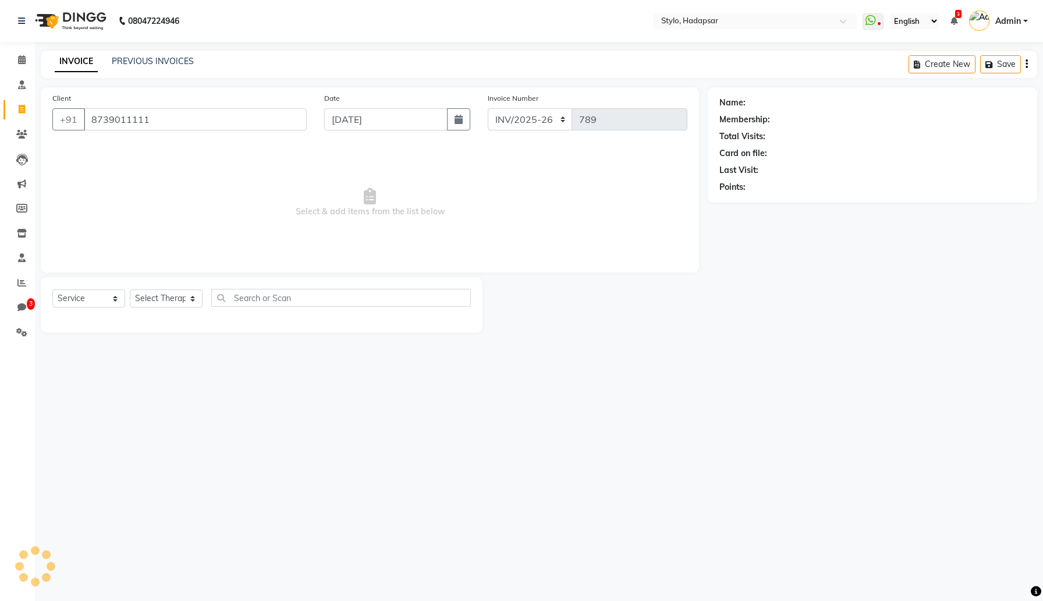
type input "8739011111"
select select "3: Object"
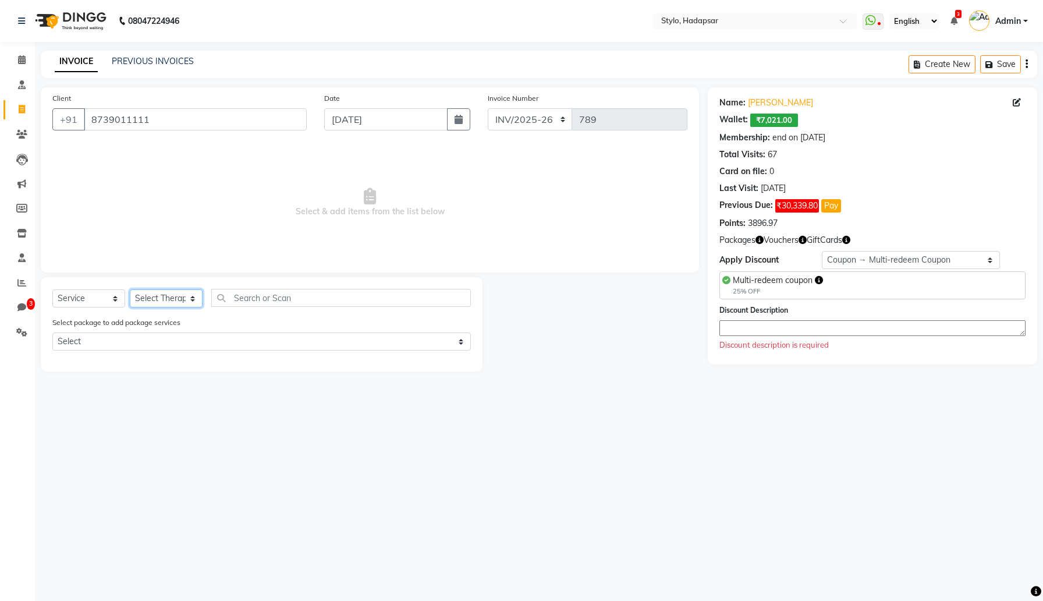
click at [159, 297] on select "Select Therapist AAAb aadi [PERSON_NAME] abc testing Abc testing abhi Admin A A…" at bounding box center [166, 298] width 73 height 18
select select "5076"
click at [130, 289] on select "Select Therapist AAAb aadi [PERSON_NAME] abc testing Abc testing abhi Admin A A…" at bounding box center [166, 298] width 73 height 18
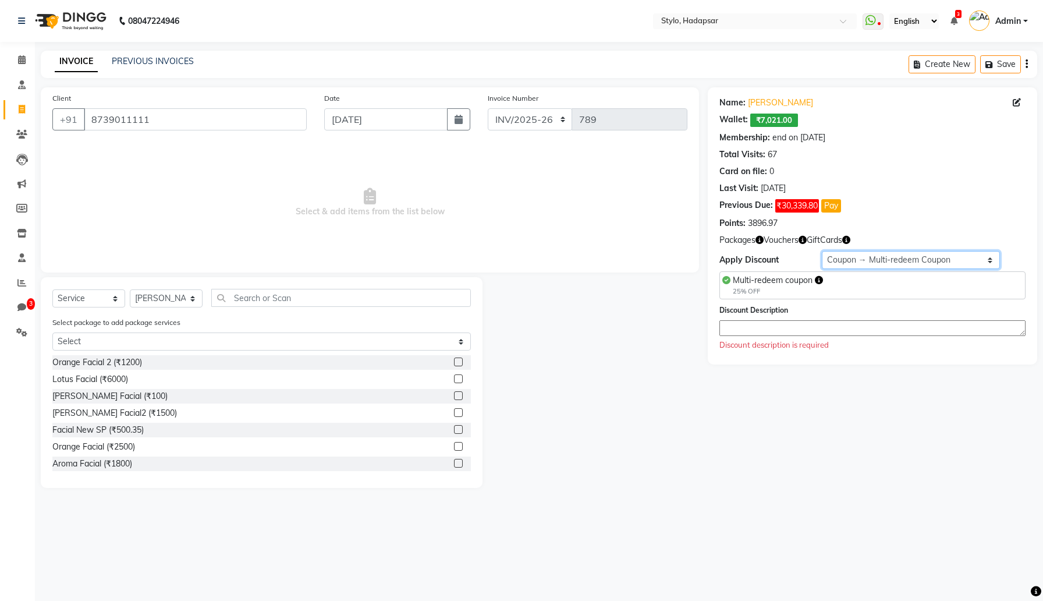
click at [844, 257] on select "Select Membership → Test Membership Membership → Test Membership Coupon → Multi…" at bounding box center [911, 260] width 179 height 18
select select "0:"
click at [822, 251] on select "Select Membership → Test Membership Membership → Test Membership Coupon → Multi…" at bounding box center [911, 260] width 179 height 18
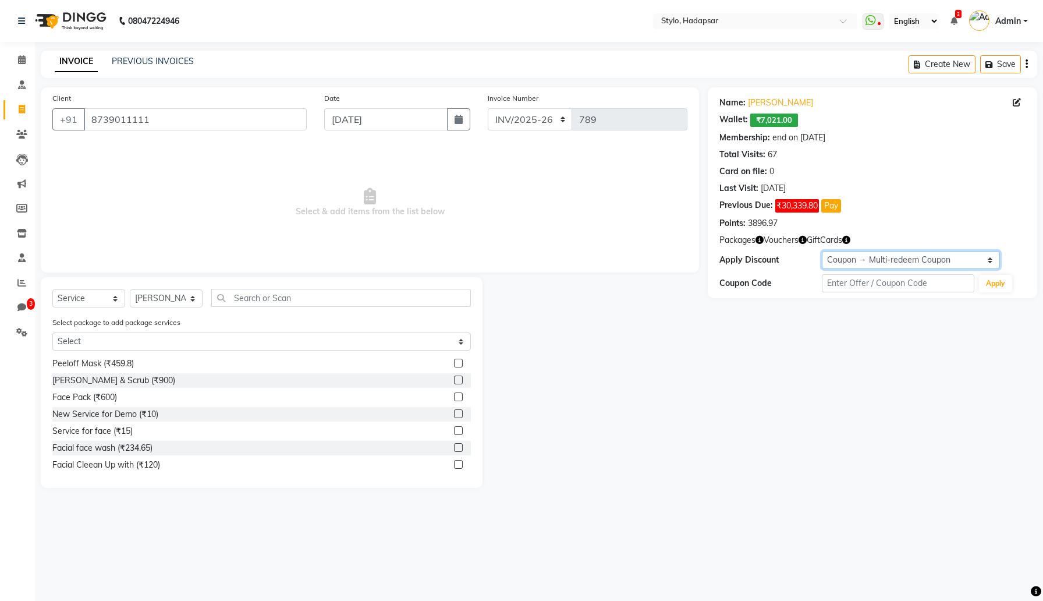
scroll to position [521, 0]
click at [458, 381] on label at bounding box center [458, 381] width 9 height 9
click at [458, 381] on input "checkbox" at bounding box center [458, 382] width 8 height 8
checkbox input "true"
select select "Z73944"
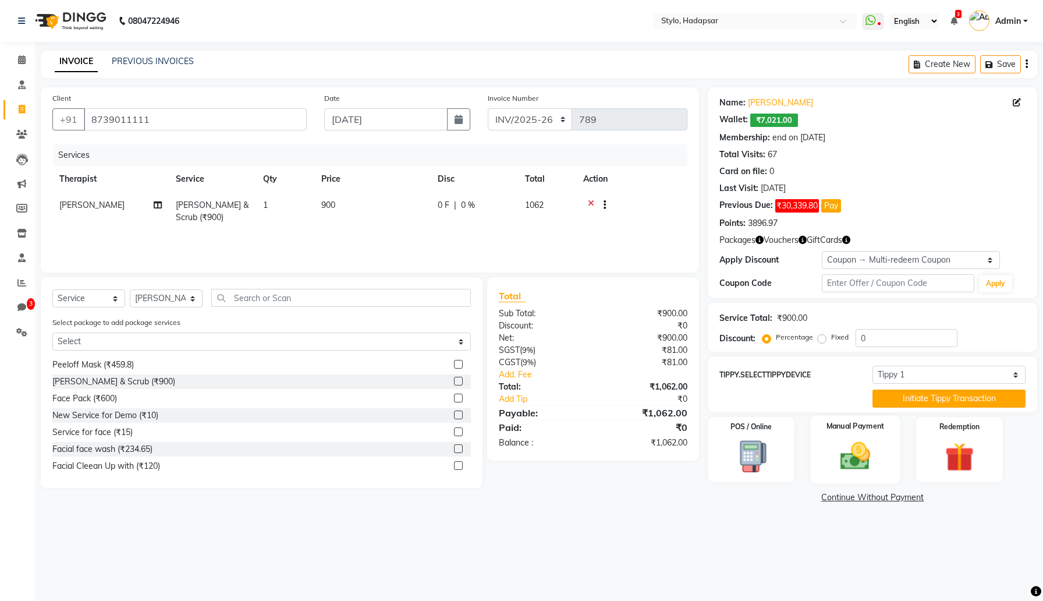
checkbox input "false"
click at [841, 441] on img at bounding box center [855, 455] width 49 height 35
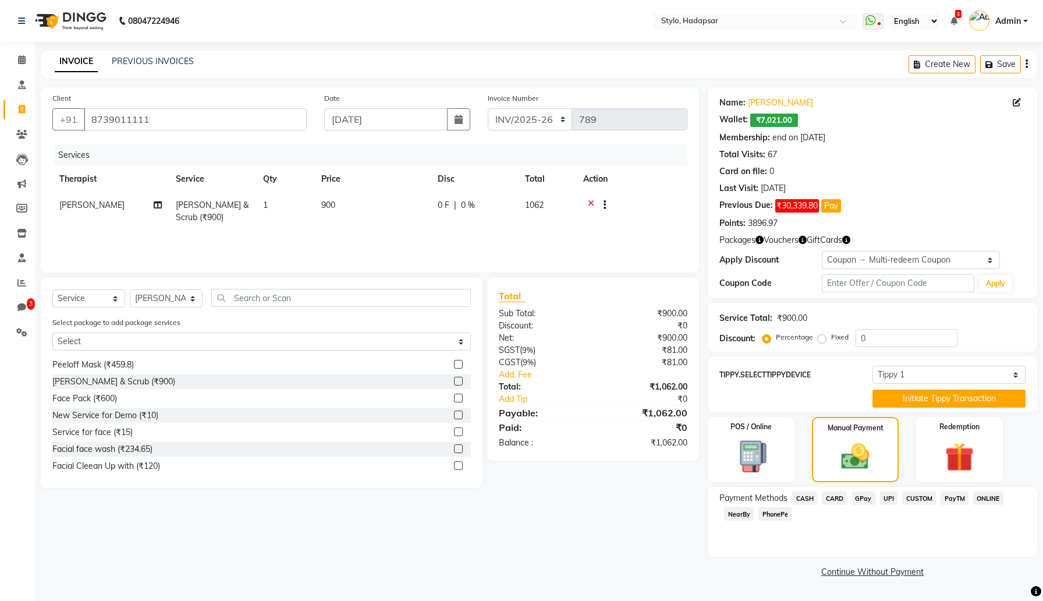
click at [891, 497] on span "UPI" at bounding box center [889, 497] width 18 height 13
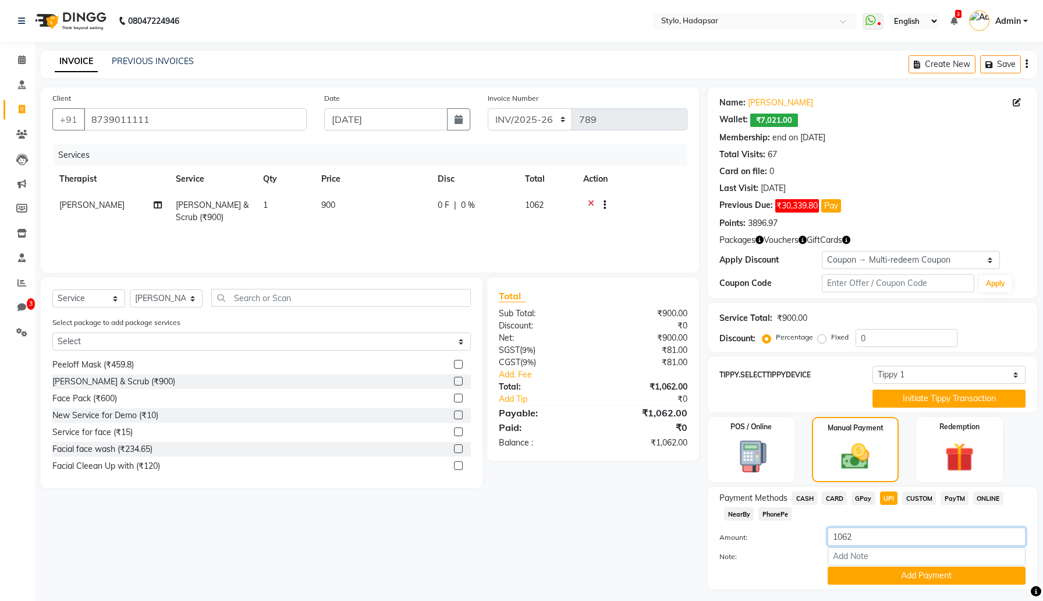
click at [872, 529] on input "1062" at bounding box center [927, 536] width 198 height 18
type input "500"
click at [902, 582] on button "Add Payment" at bounding box center [927, 575] width 198 height 18
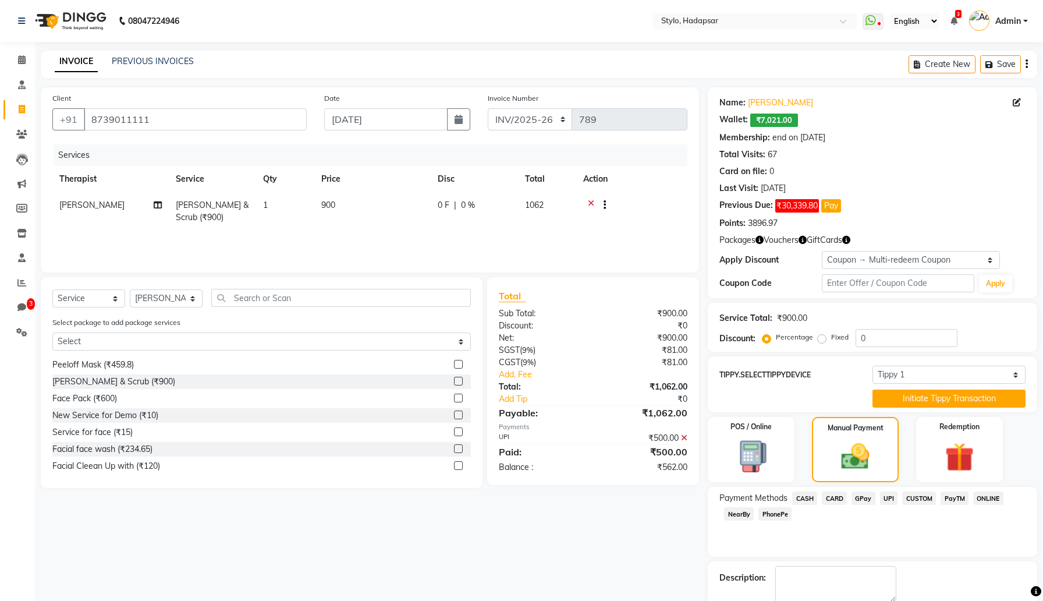
scroll to position [63, 0]
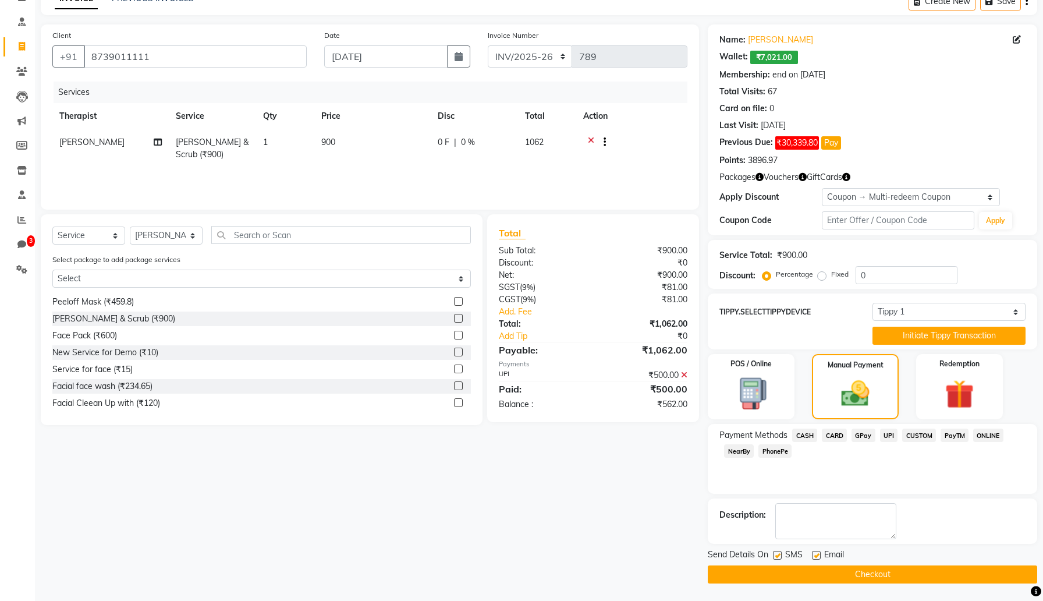
click at [816, 554] on label at bounding box center [816, 555] width 9 height 9
click at [816, 554] on input "checkbox" at bounding box center [816, 556] width 8 height 8
checkbox input "false"
click at [776, 554] on label at bounding box center [777, 555] width 9 height 9
click at [776, 554] on input "checkbox" at bounding box center [777, 556] width 8 height 8
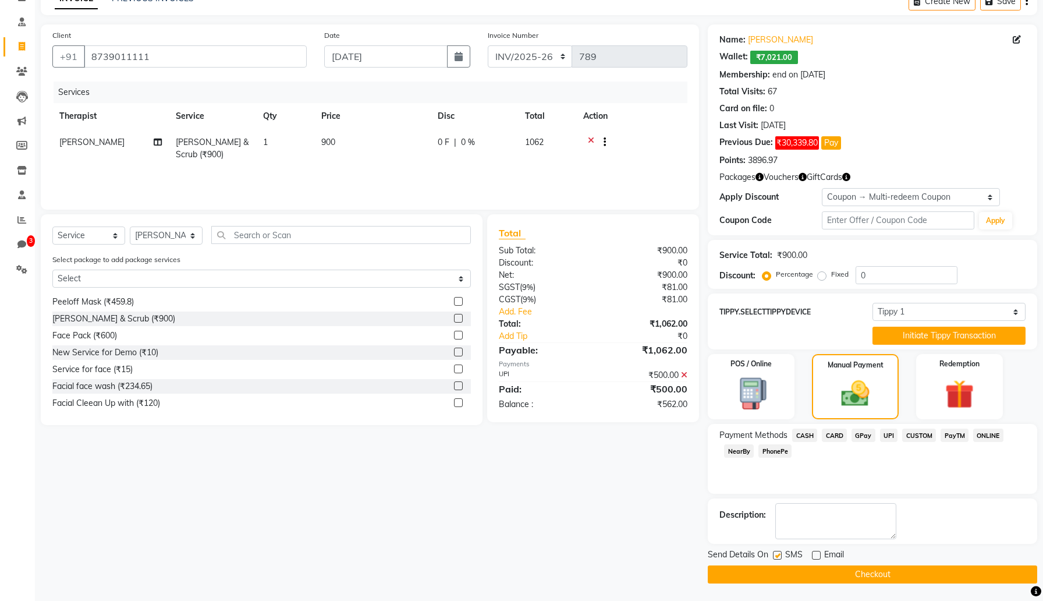
checkbox input "false"
click at [789, 569] on button "Checkout" at bounding box center [873, 574] width 330 height 18
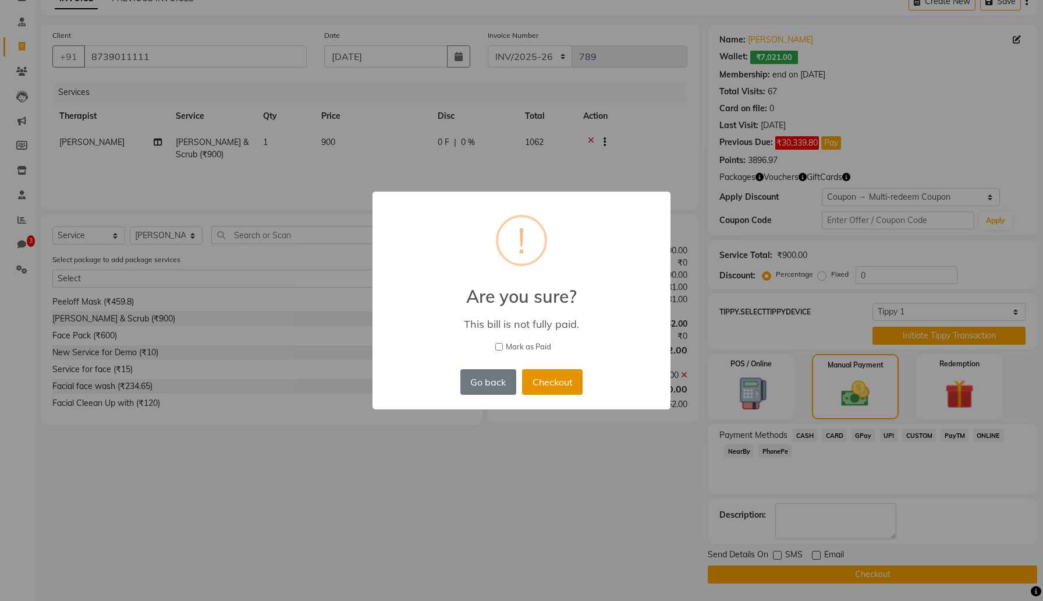
click at [559, 377] on button "Checkout" at bounding box center [552, 382] width 61 height 26
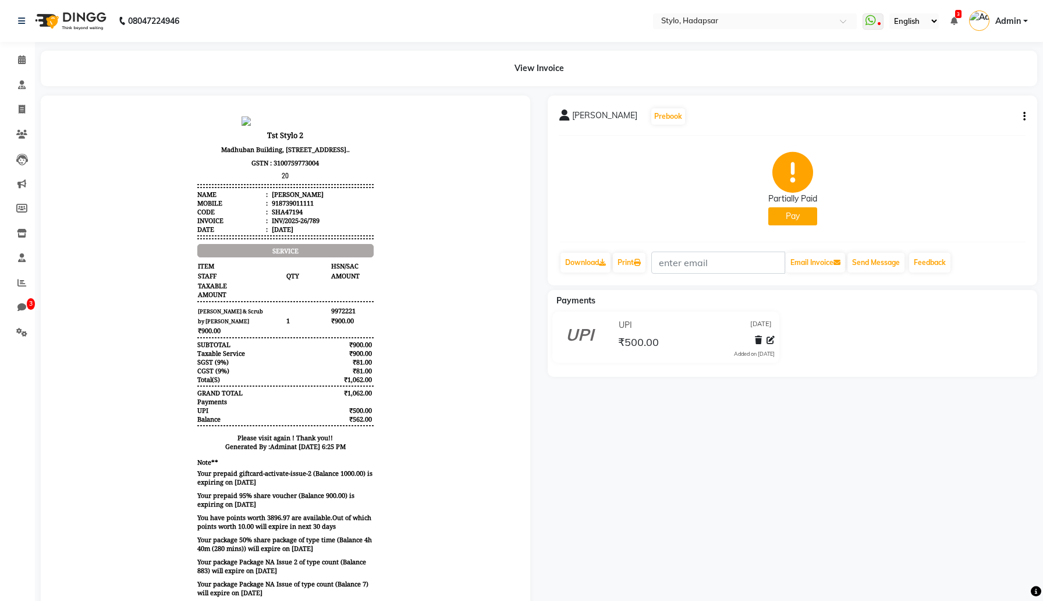
click at [1022, 114] on button "button" at bounding box center [1022, 117] width 7 height 12
click at [943, 124] on div "Edit Invoice" at bounding box center [946, 131] width 119 height 15
select select "service"
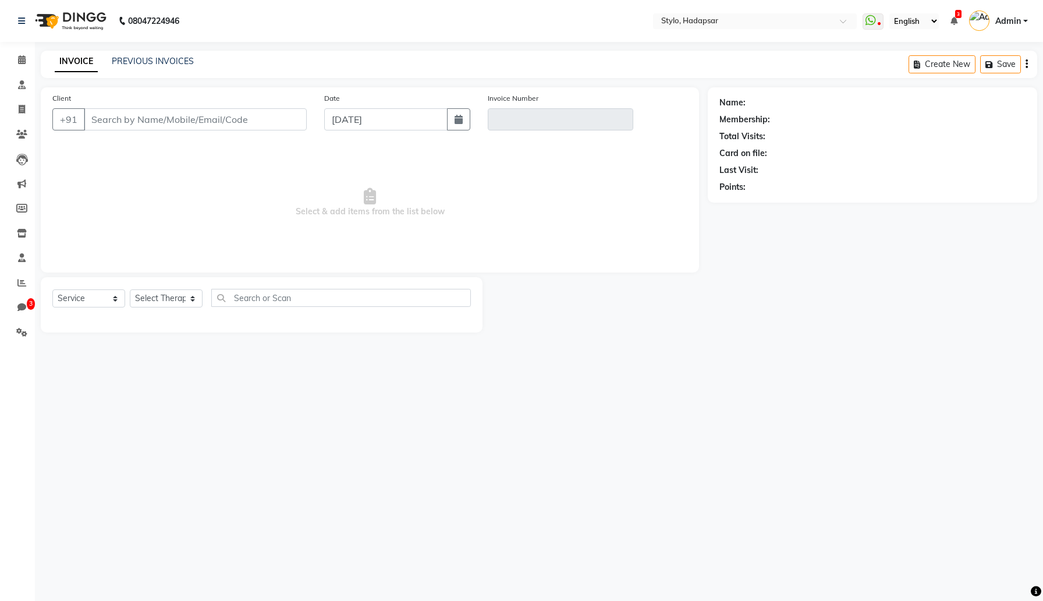
type input "8739011111"
type input "INV/2025-26/789"
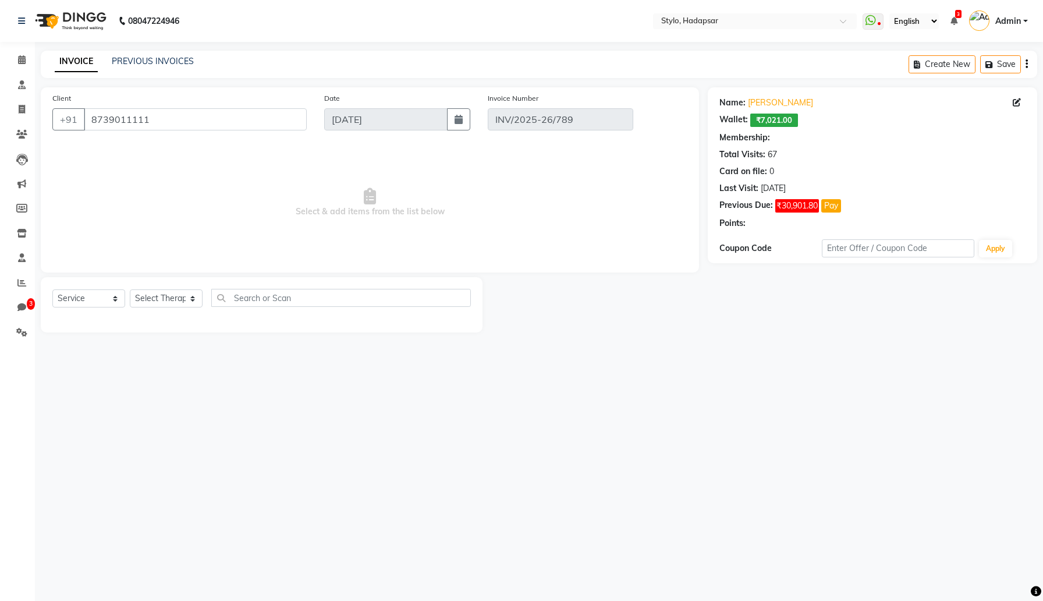
select select "3: Object"
select select "select"
select select "Z73944"
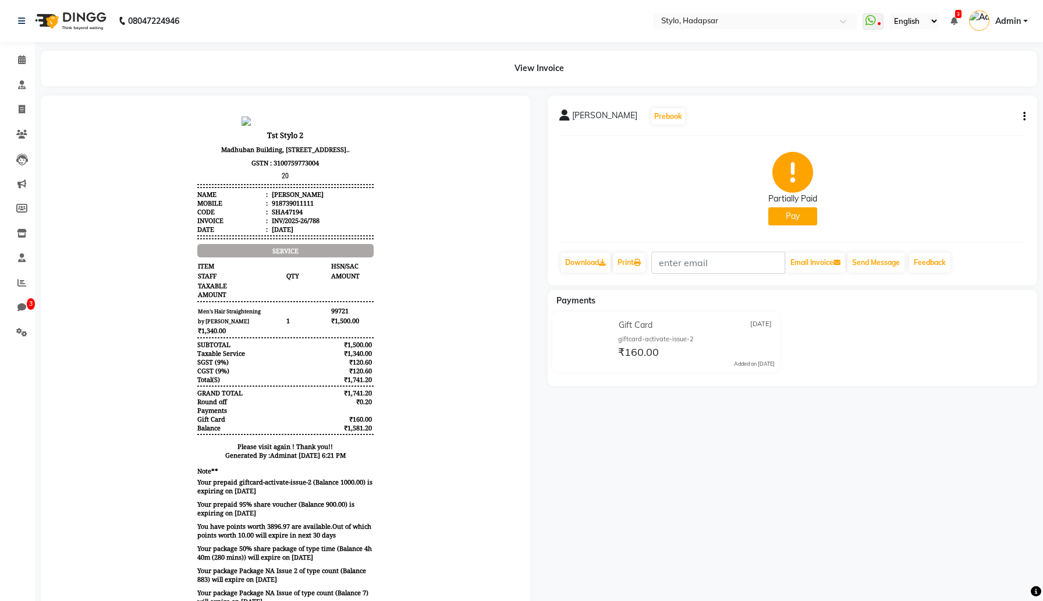
click at [1023, 116] on icon "button" at bounding box center [1024, 116] width 2 height 1
click at [925, 128] on div "Edit Invoice" at bounding box center [946, 131] width 119 height 15
select select "service"
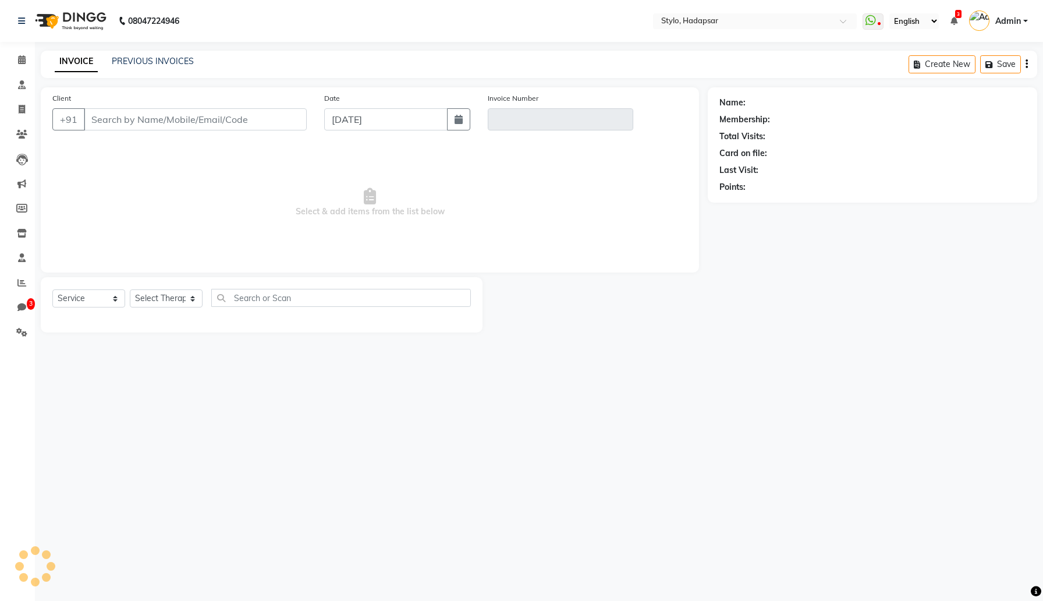
type input "8739011111"
type input "INV/2025-26/788"
select select "3: Object"
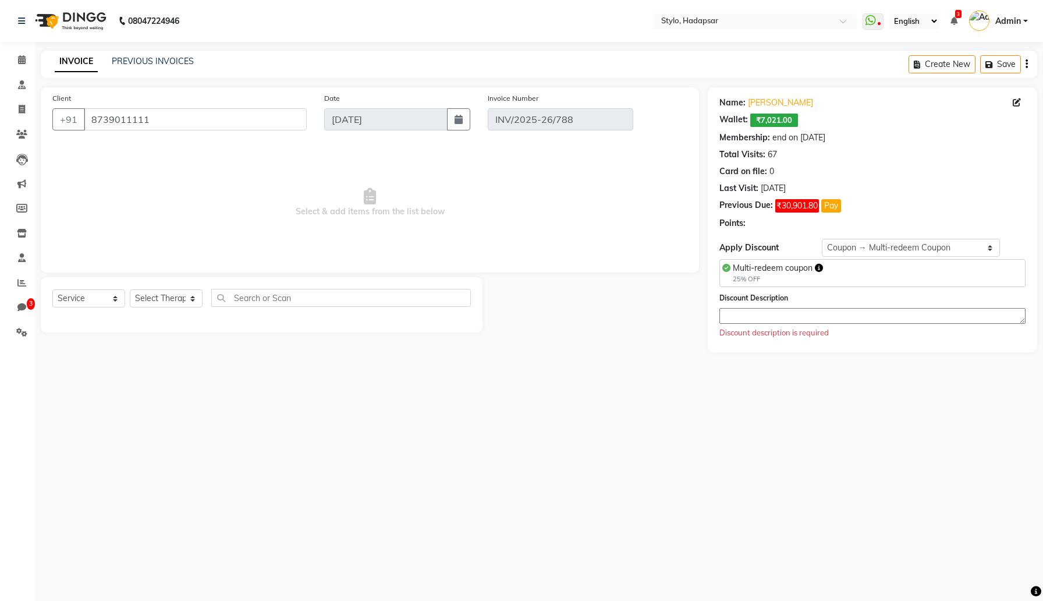
select select "select"
select select "Z73944"
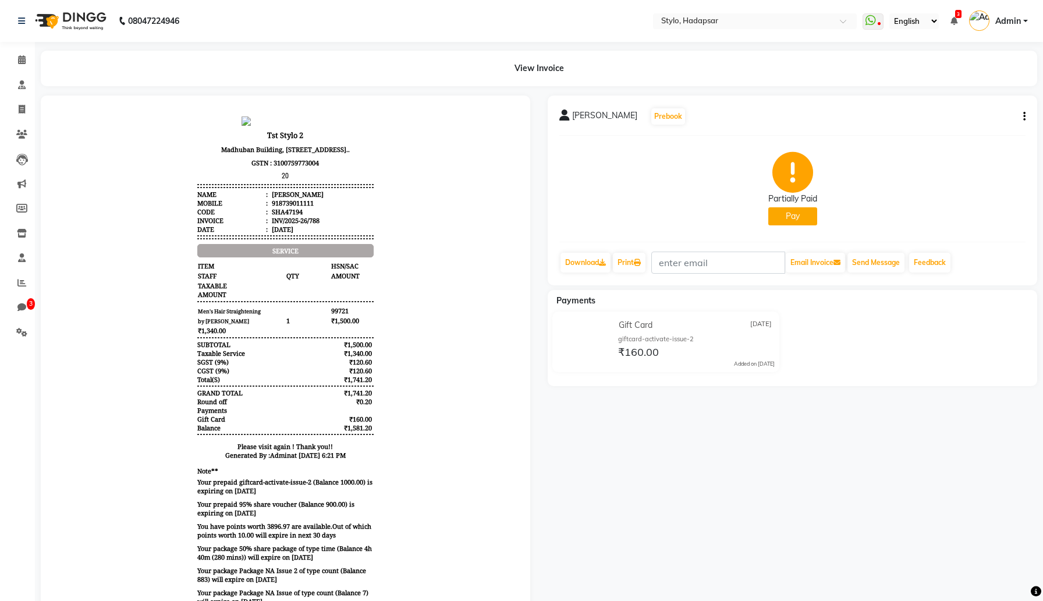
click at [801, 221] on button "Pay" at bounding box center [792, 216] width 49 height 18
select select "23"
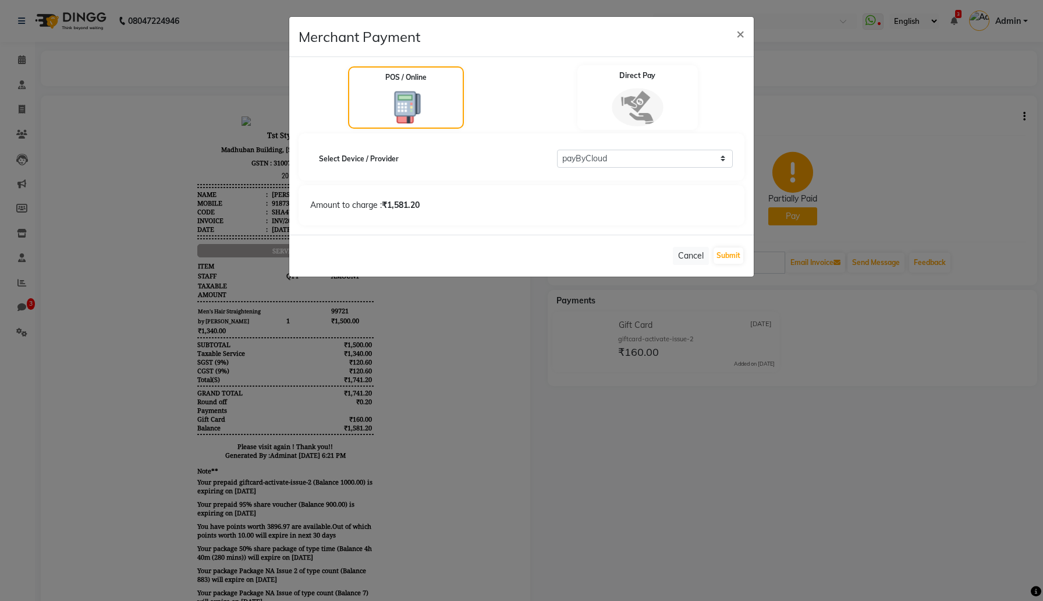
click at [643, 107] on img at bounding box center [637, 107] width 51 height 38
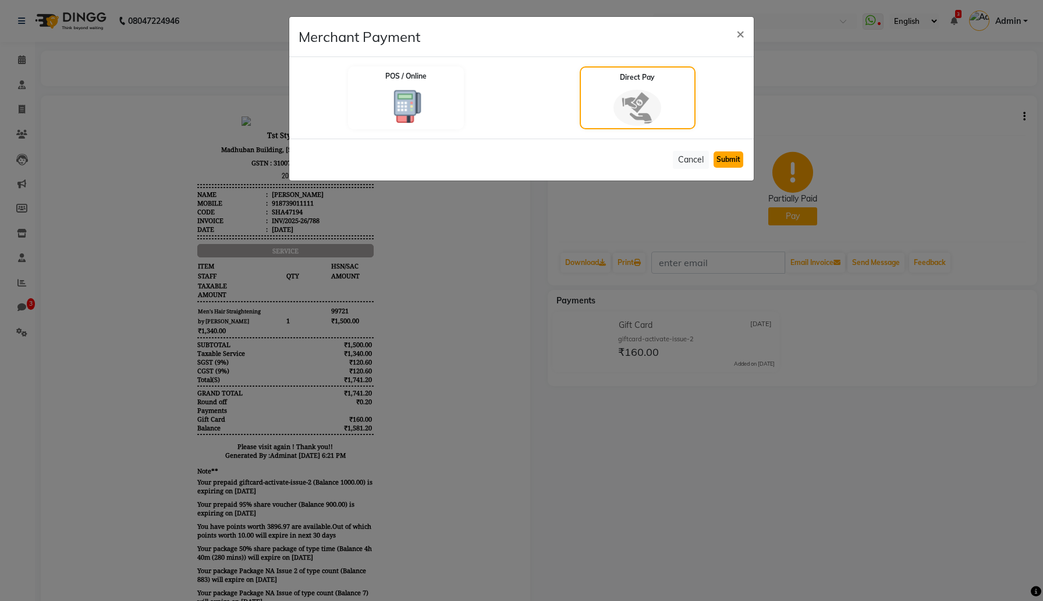
click at [729, 160] on button "Submit" at bounding box center [729, 159] width 30 height 16
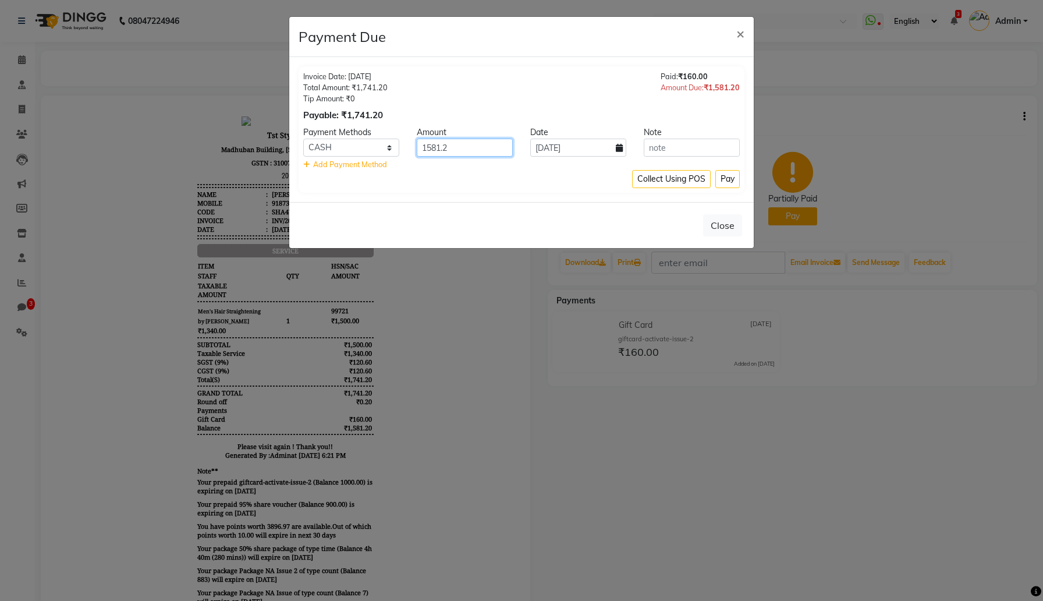
click at [470, 148] on input "1581.2" at bounding box center [465, 148] width 96 height 18
type input "500"
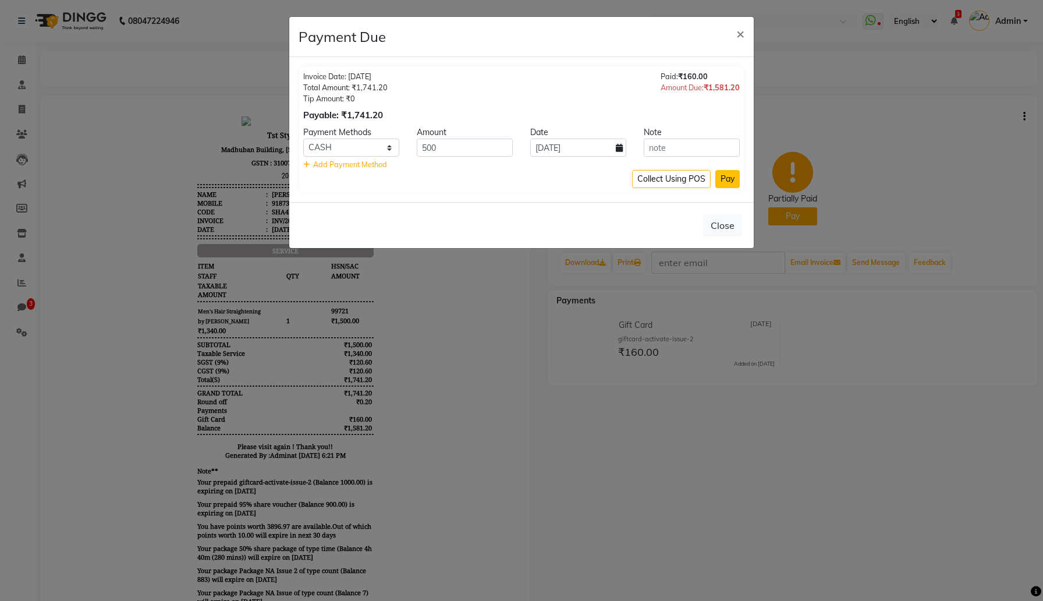
click at [728, 178] on button "Pay" at bounding box center [727, 179] width 24 height 18
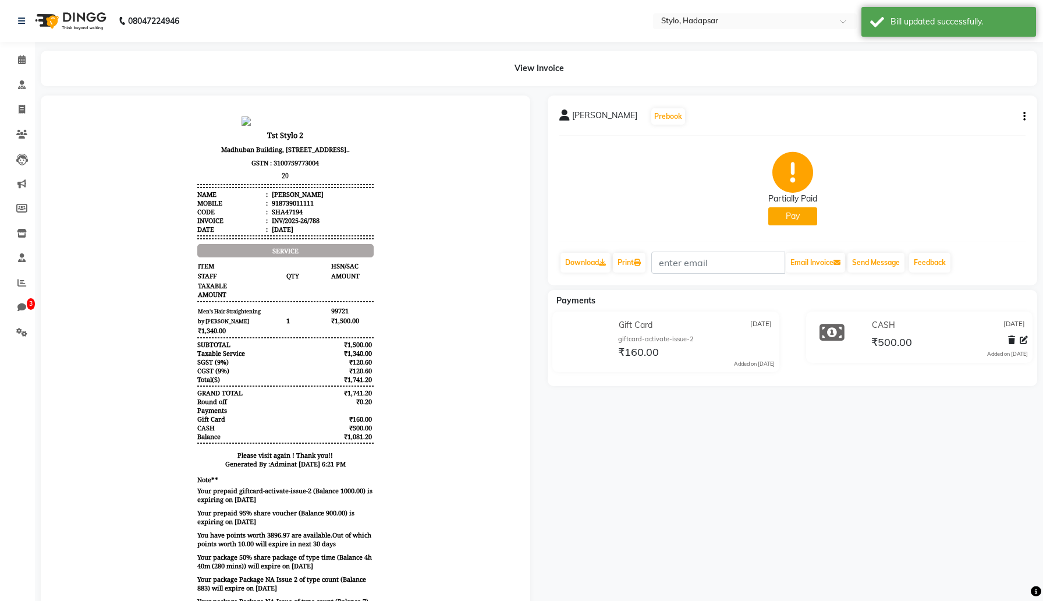
click at [1023, 116] on icon "button" at bounding box center [1024, 116] width 2 height 1
click at [931, 127] on div "Edit Invoice" at bounding box center [946, 131] width 119 height 15
select select "service"
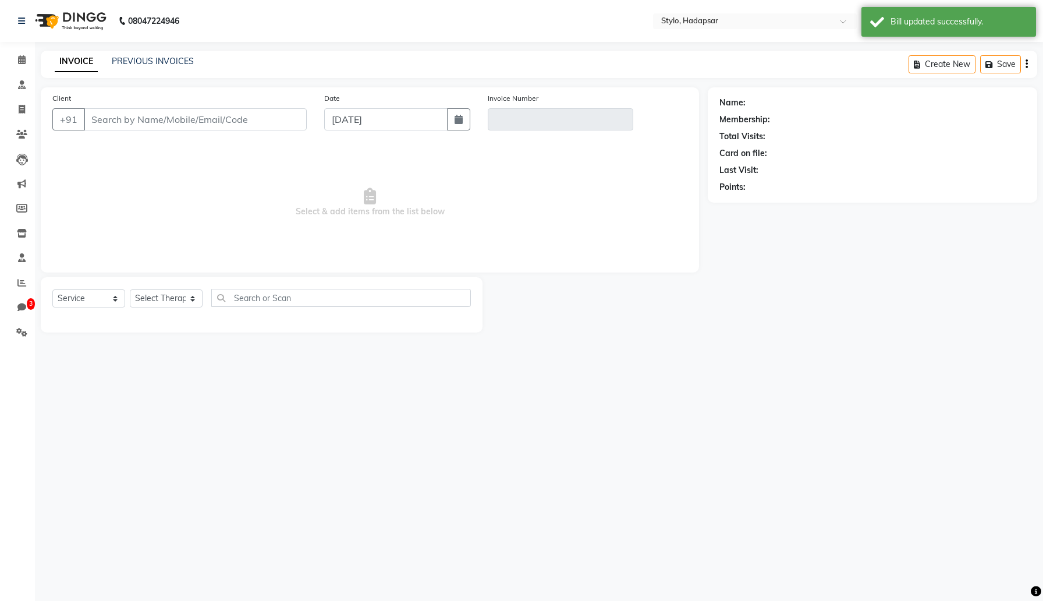
type input "8739011111"
type input "INV/2025-26/788"
select select "3: Object"
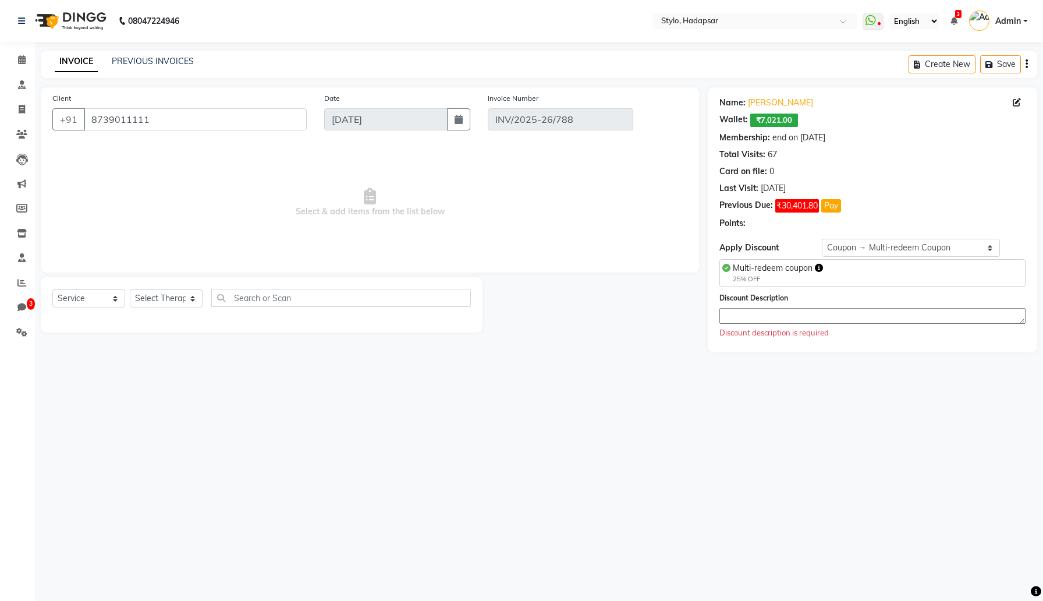
select select "select"
select select "Z73944"
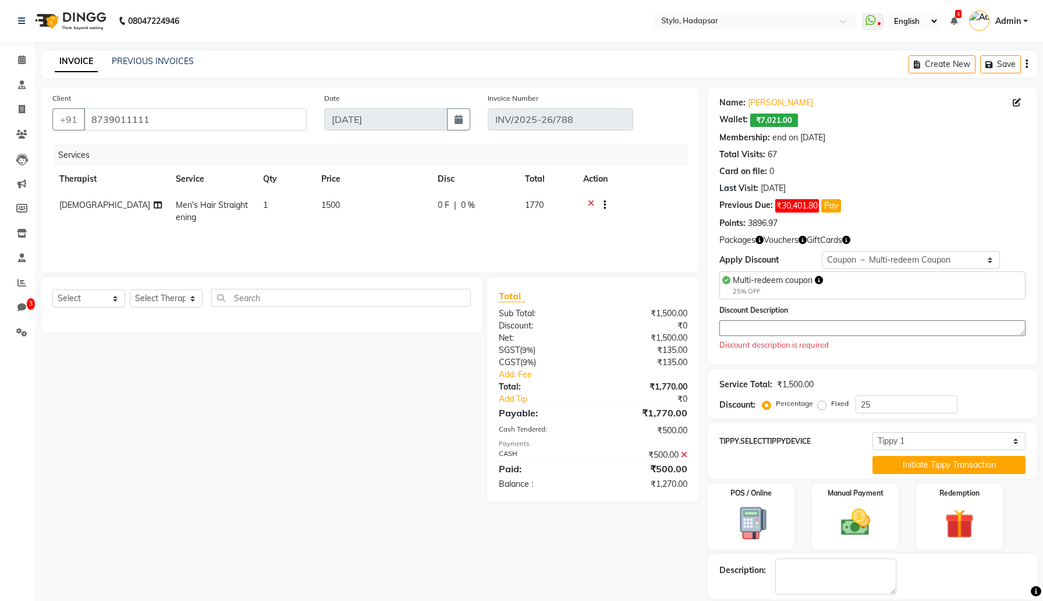
click at [80, 61] on link "INVOICE" at bounding box center [76, 61] width 43 height 21
click at [15, 92] on link "Consultation" at bounding box center [17, 85] width 28 height 19
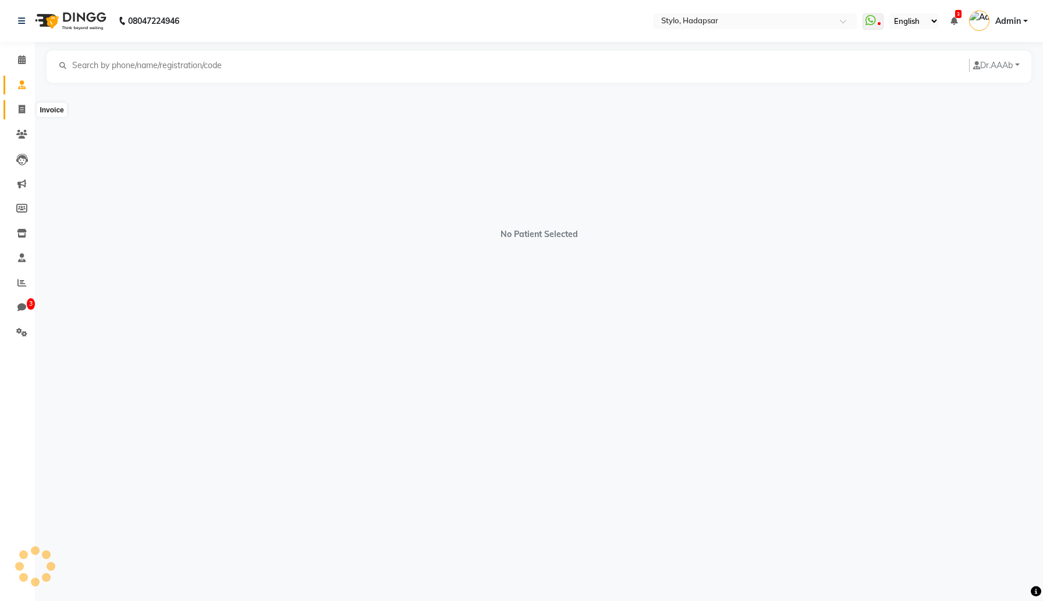
click at [19, 110] on icon at bounding box center [22, 109] width 6 height 9
select select "service"
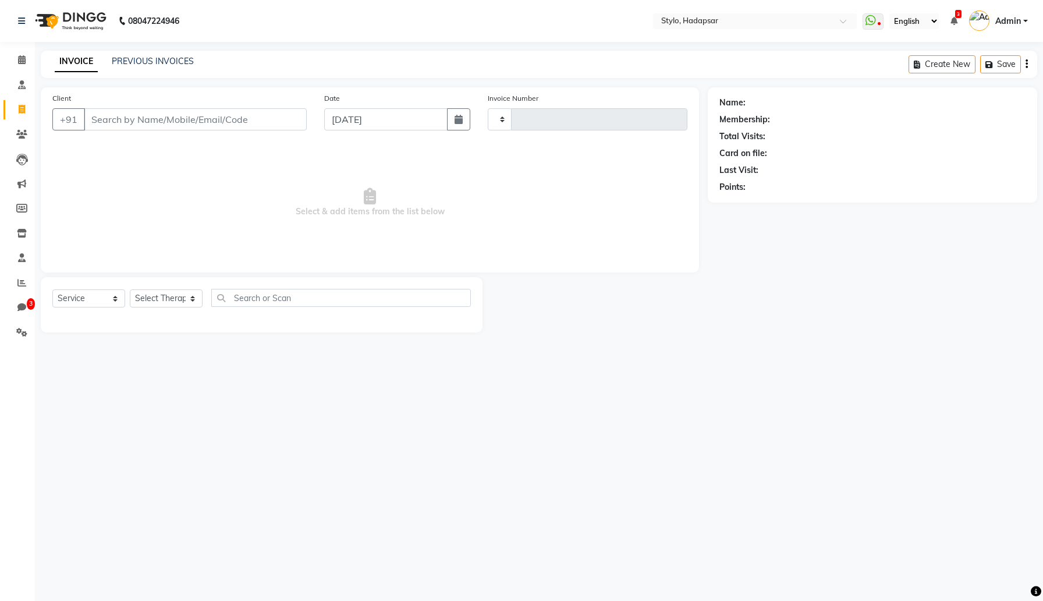
type input "790"
select select "157"
click at [131, 116] on input "Client" at bounding box center [195, 119] width 223 height 22
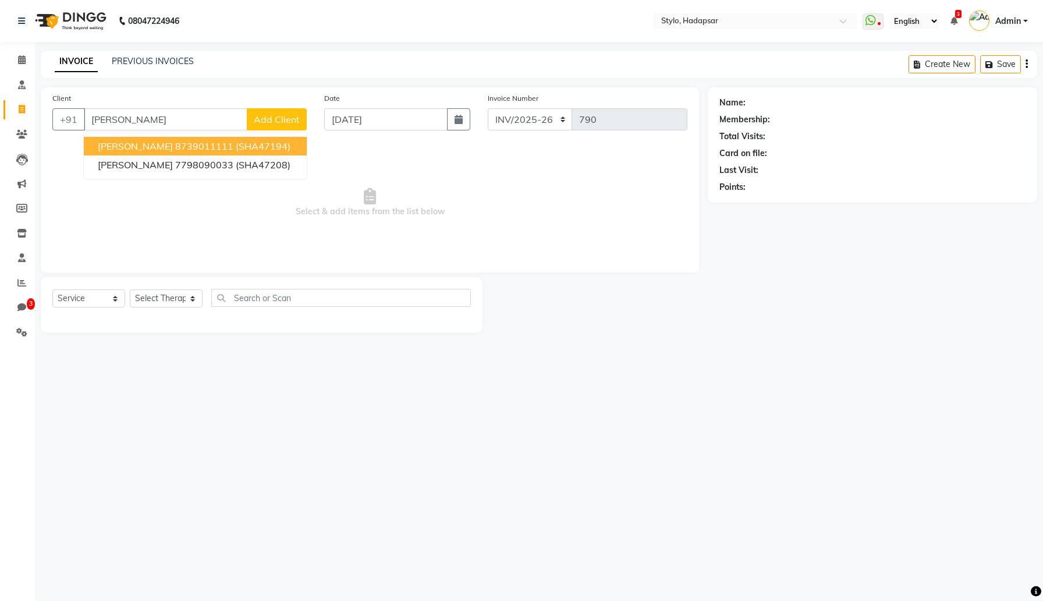
click at [143, 140] on span "[PERSON_NAME]" at bounding box center [135, 146] width 75 height 12
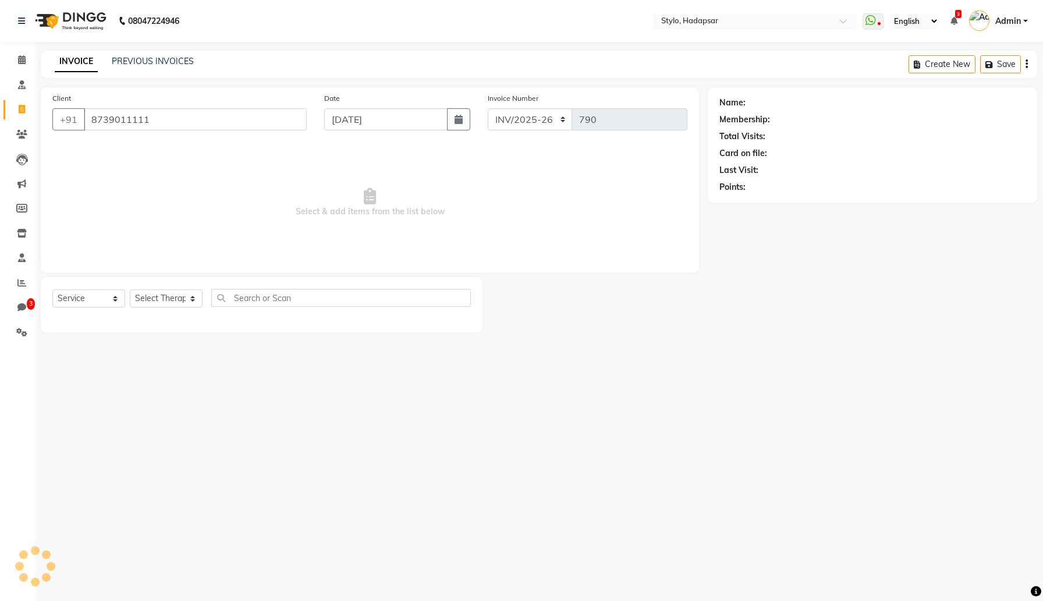
type input "8739011111"
select select "3: Object"
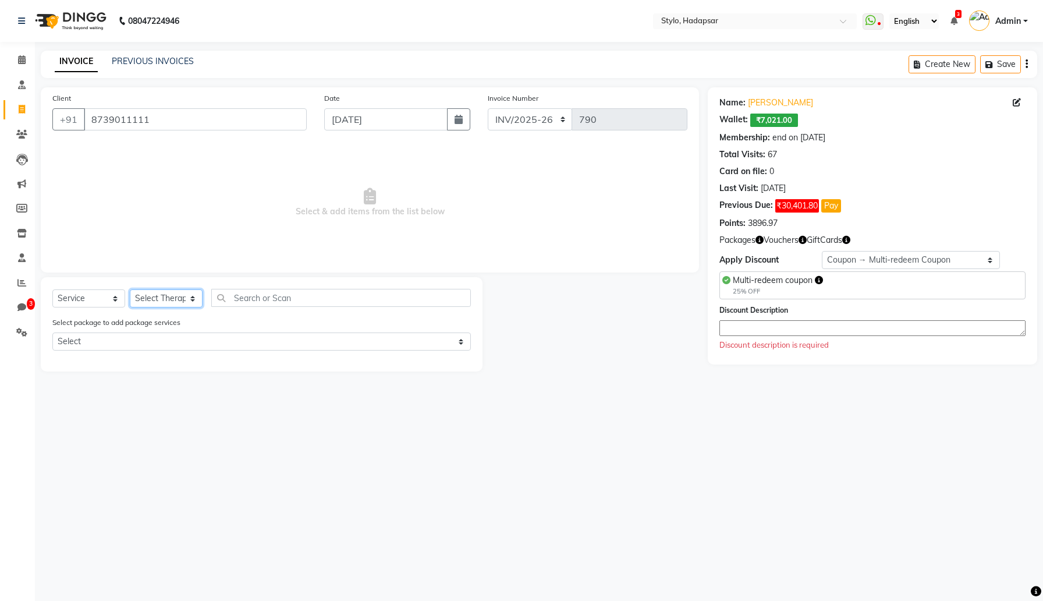
click at [170, 301] on select "Select Therapist AAAb aadi [PERSON_NAME] abc testing Abc testing abhi Admin A A…" at bounding box center [166, 298] width 73 height 18
select select "5540"
click at [130, 289] on select "Select Therapist AAAb aadi [PERSON_NAME] abc testing Abc testing abhi Admin A A…" at bounding box center [166, 298] width 73 height 18
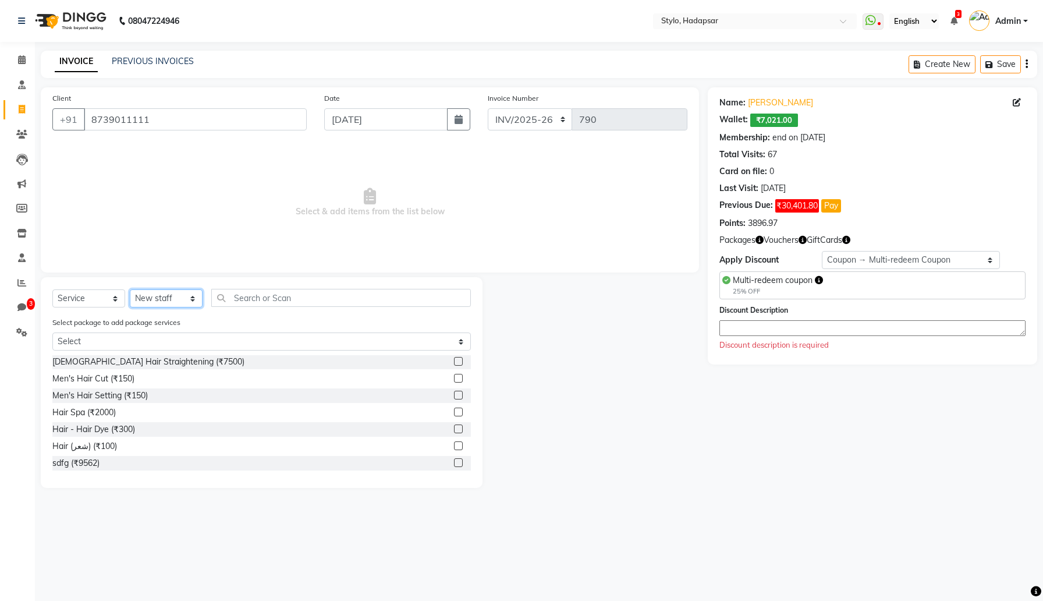
scroll to position [983, 0]
click at [459, 408] on label at bounding box center [458, 408] width 9 height 9
click at [459, 408] on input "checkbox" at bounding box center [458, 409] width 8 height 8
checkbox input "true"
select select "Z73944"
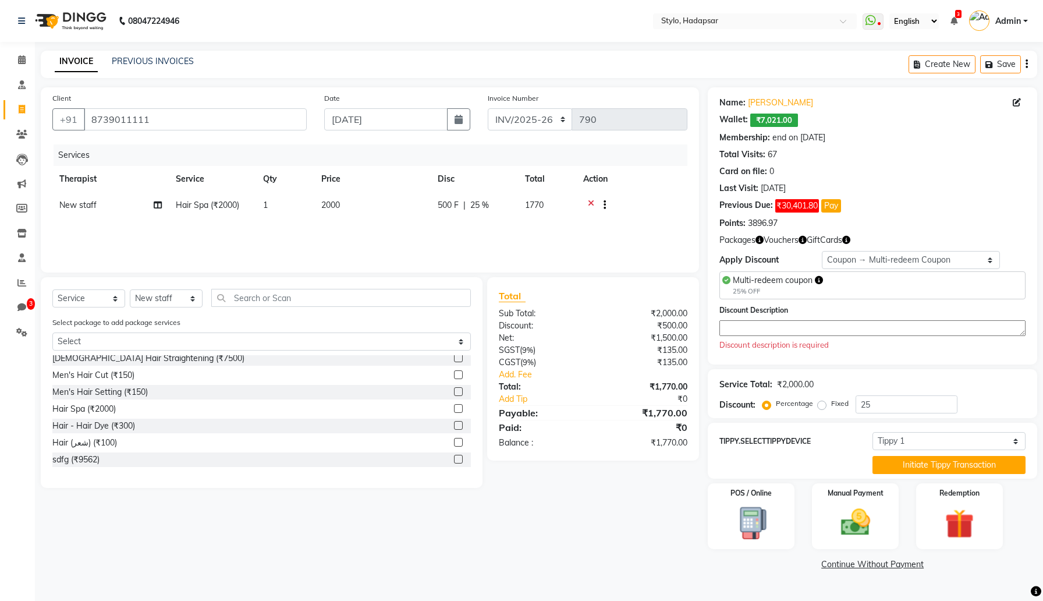
checkbox input "false"
click at [835, 260] on select "Select Membership → Test Membership Membership → Test Membership Coupon → Multi…" at bounding box center [911, 260] width 179 height 18
select select "0:"
click at [822, 251] on select "Select Membership → Test Membership Membership → Test Membership Coupon → Multi…" at bounding box center [911, 260] width 179 height 18
type input "0"
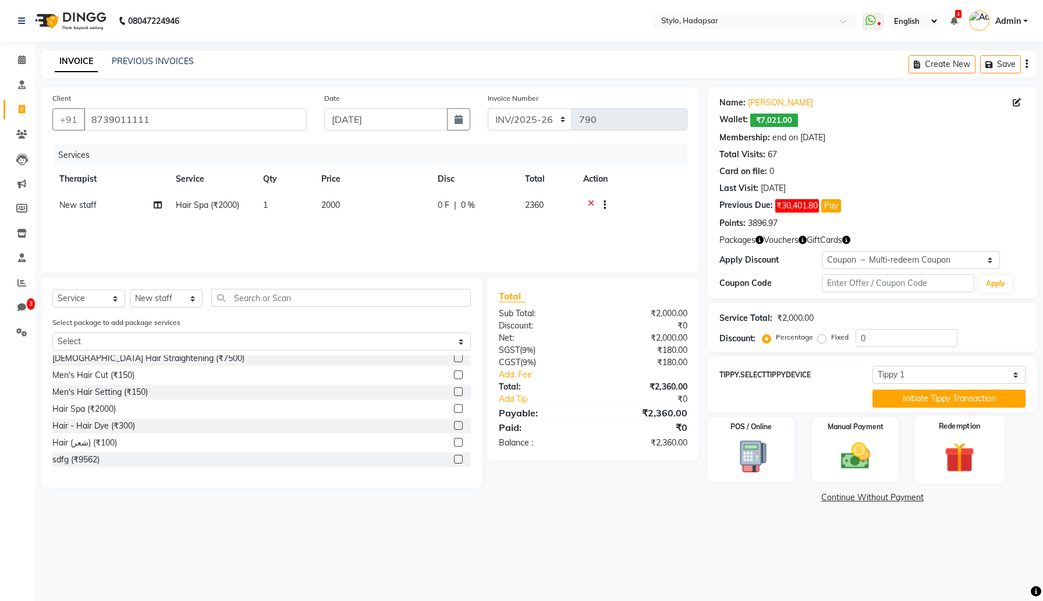
click at [965, 459] on img at bounding box center [959, 457] width 49 height 38
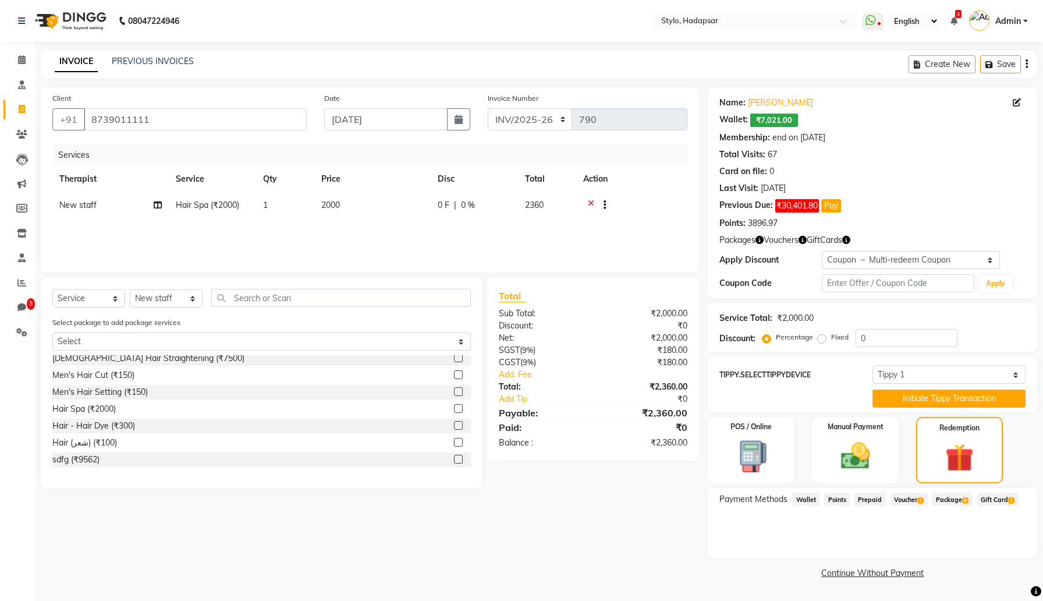
click at [917, 497] on span "Voucher 1" at bounding box center [909, 499] width 37 height 13
click at [997, 539] on button "Add" at bounding box center [998, 546] width 42 height 20
click at [838, 446] on img at bounding box center [855, 455] width 49 height 35
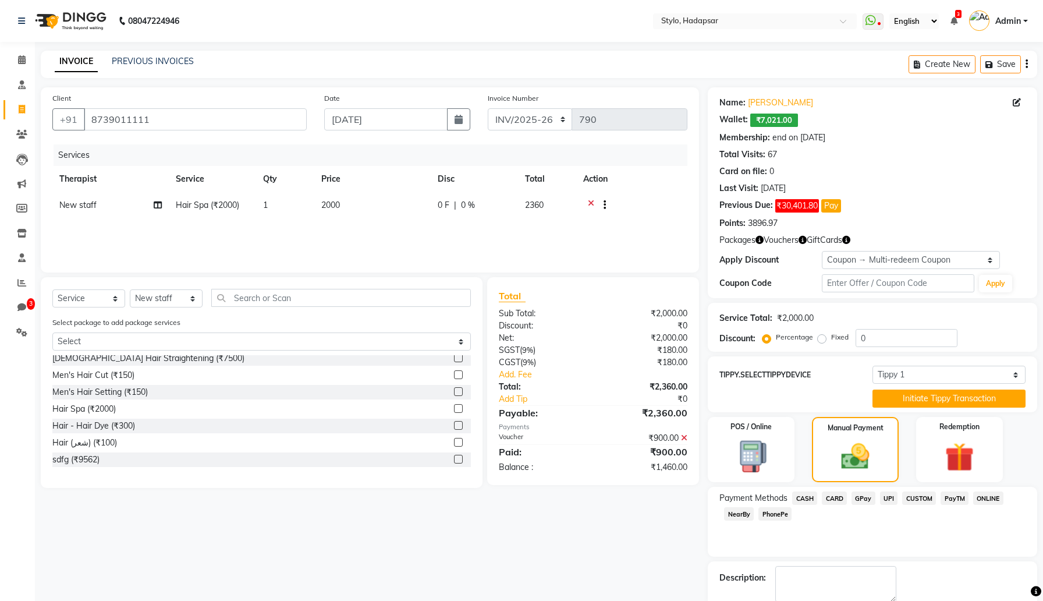
click at [832, 496] on span "CARD" at bounding box center [834, 497] width 25 height 13
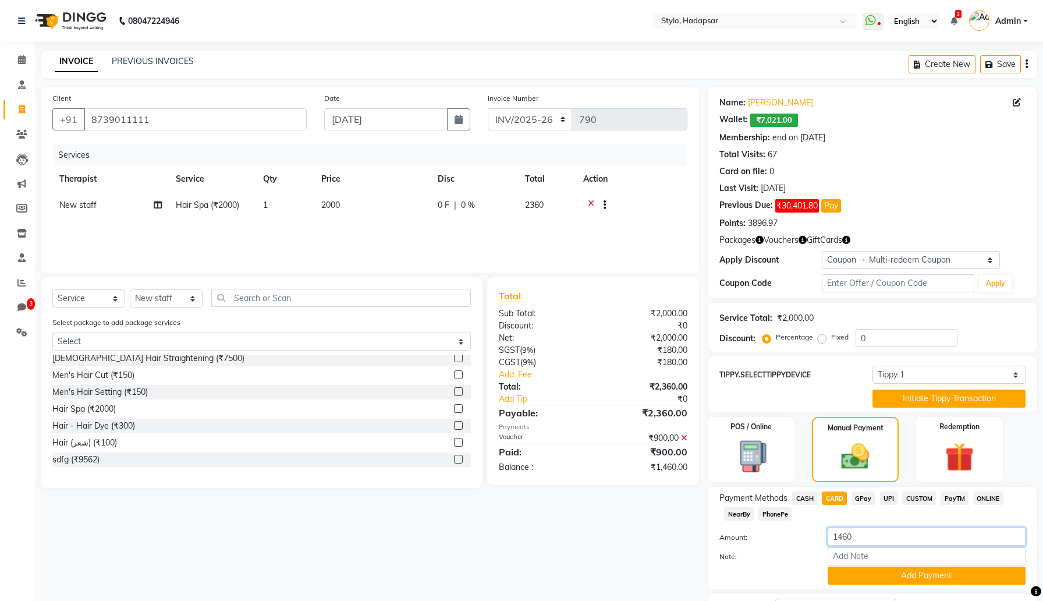
click at [866, 537] on input "1460" at bounding box center [927, 536] width 198 height 18
type input "400"
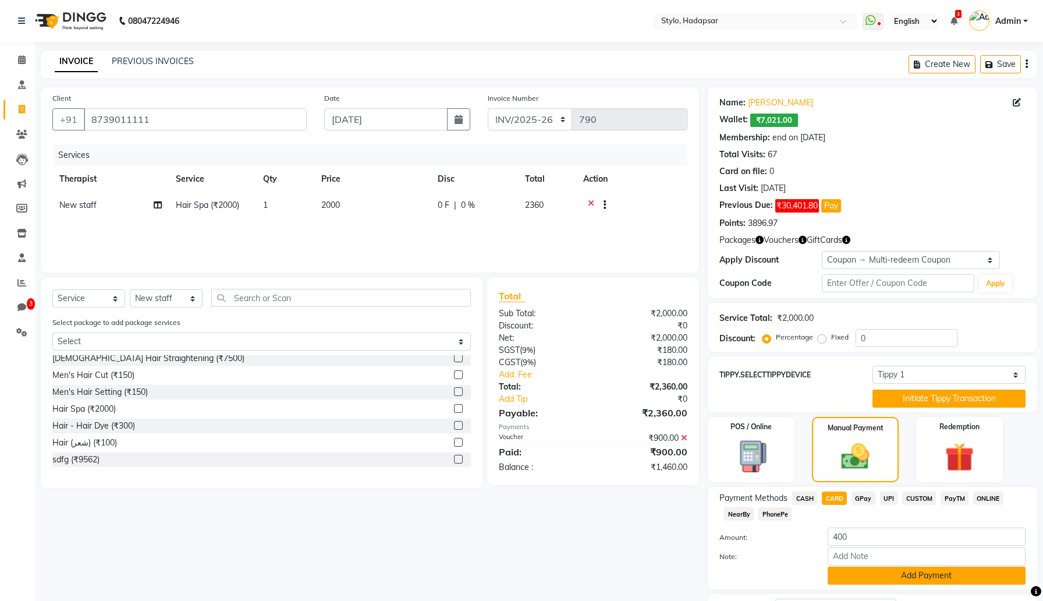
click at [897, 576] on button "Add Payment" at bounding box center [927, 575] width 198 height 18
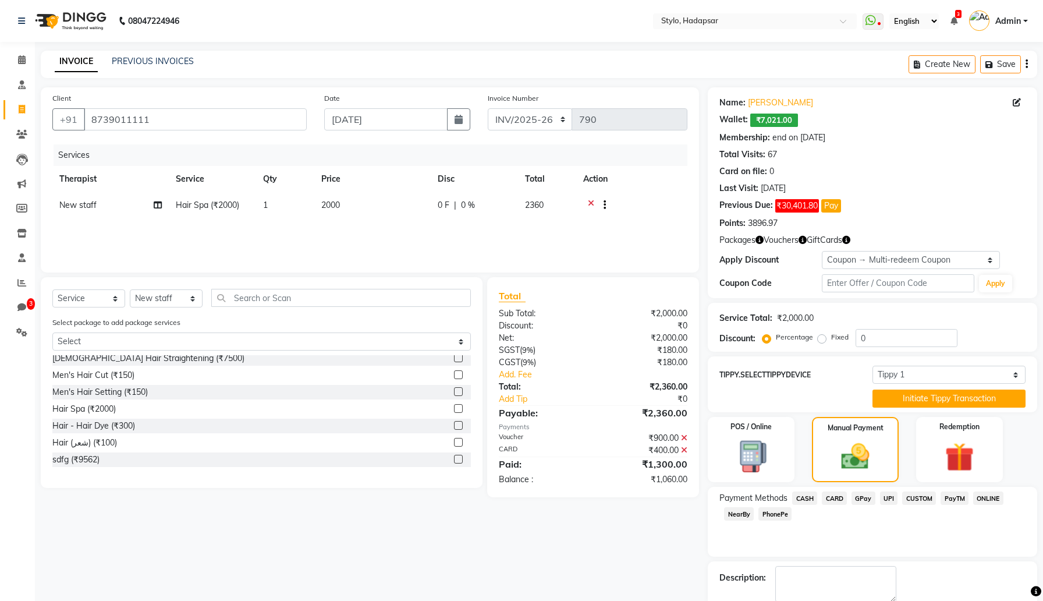
scroll to position [63, 0]
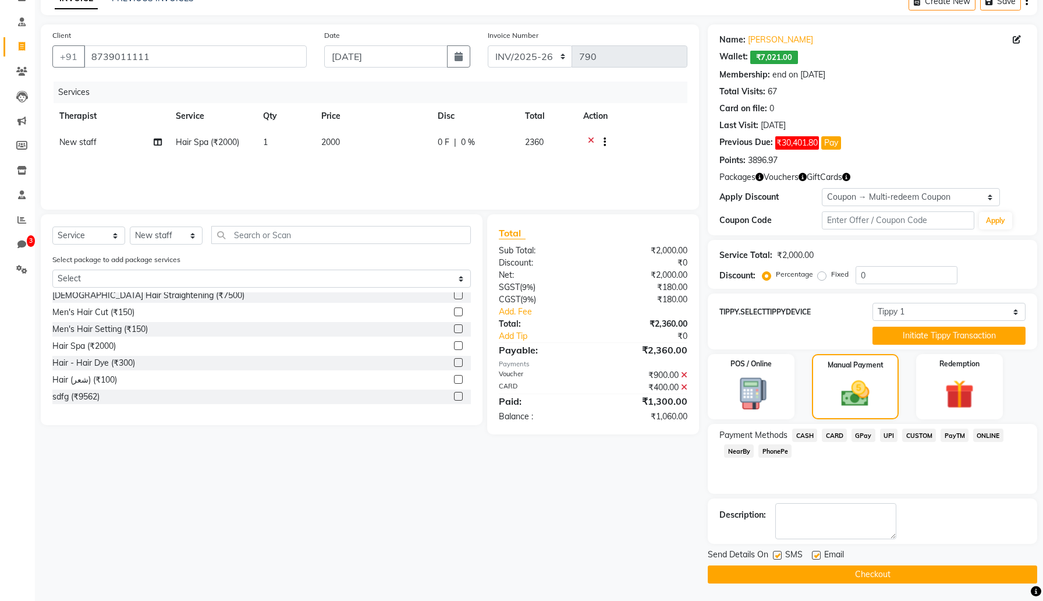
click at [775, 554] on label at bounding box center [777, 555] width 9 height 9
click at [775, 554] on input "checkbox" at bounding box center [777, 556] width 8 height 8
checkbox input "false"
click at [817, 556] on label at bounding box center [816, 555] width 9 height 9
click at [817, 556] on input "checkbox" at bounding box center [816, 556] width 8 height 8
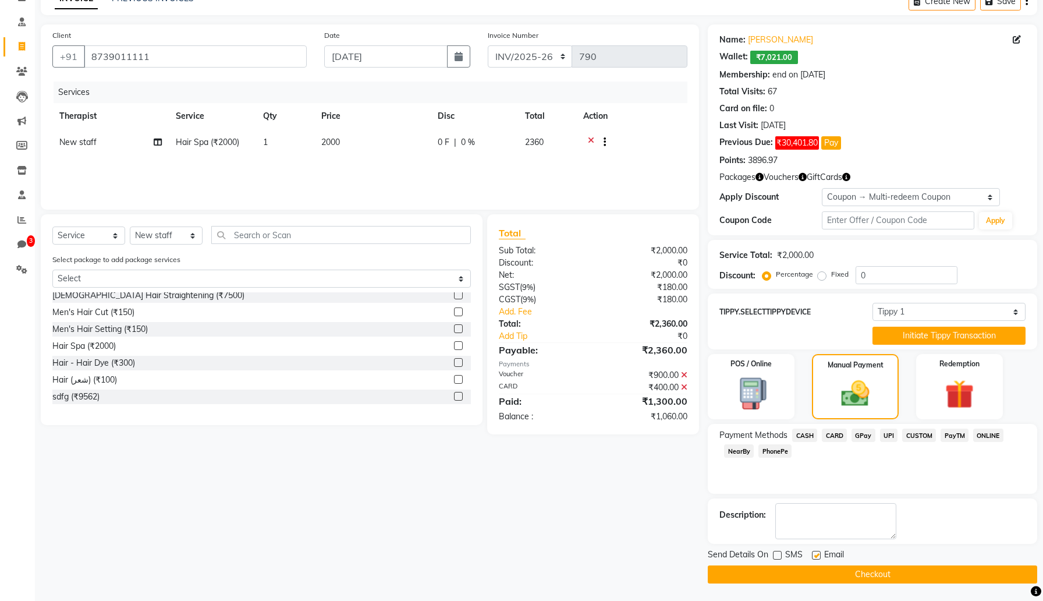
checkbox input "false"
click at [812, 583] on button "Checkout" at bounding box center [873, 574] width 330 height 18
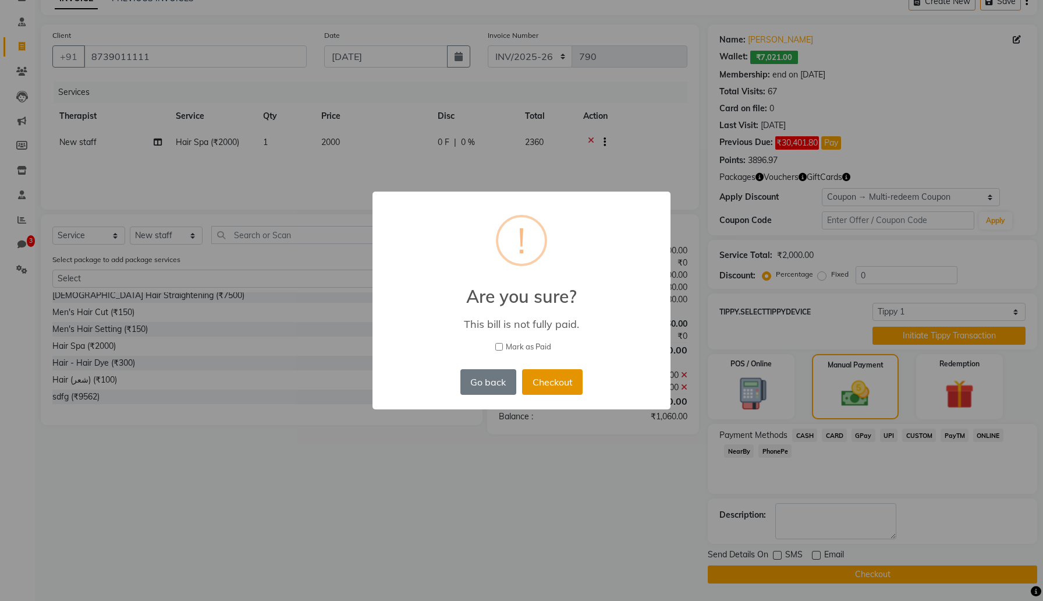
click at [552, 381] on button "Checkout" at bounding box center [552, 382] width 61 height 26
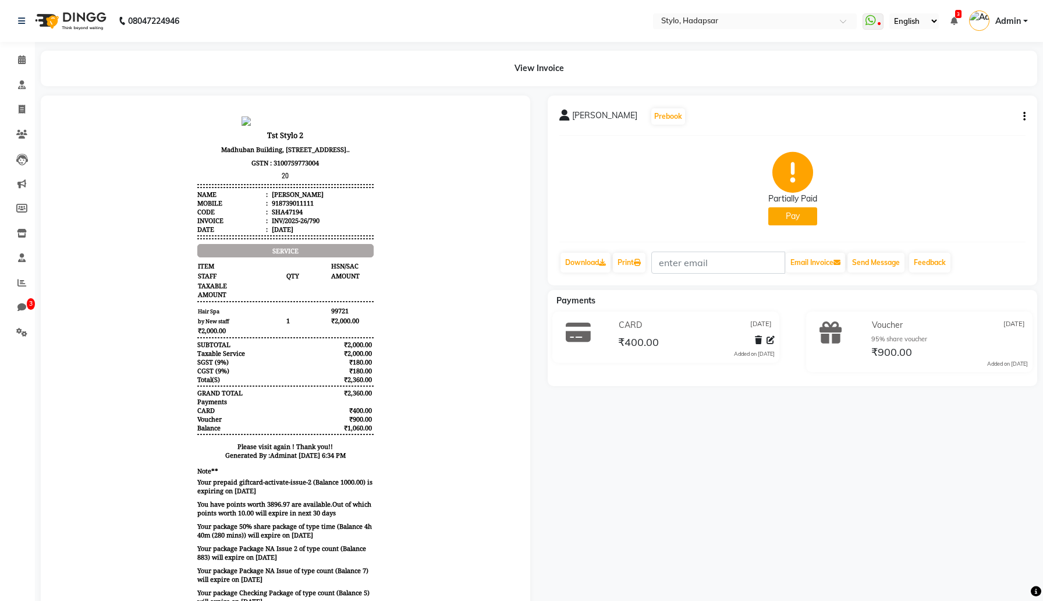
click at [1023, 116] on icon "button" at bounding box center [1024, 116] width 2 height 1
click at [943, 126] on div "Edit Invoice" at bounding box center [946, 131] width 119 height 15
select select "service"
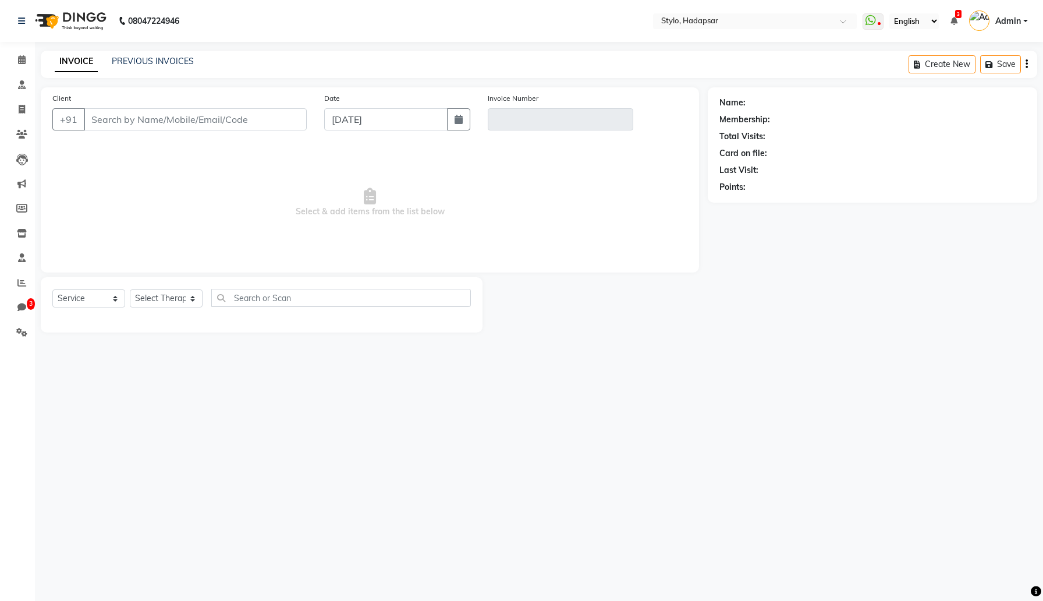
type input "8739011111"
type input "INV/2025-26/790"
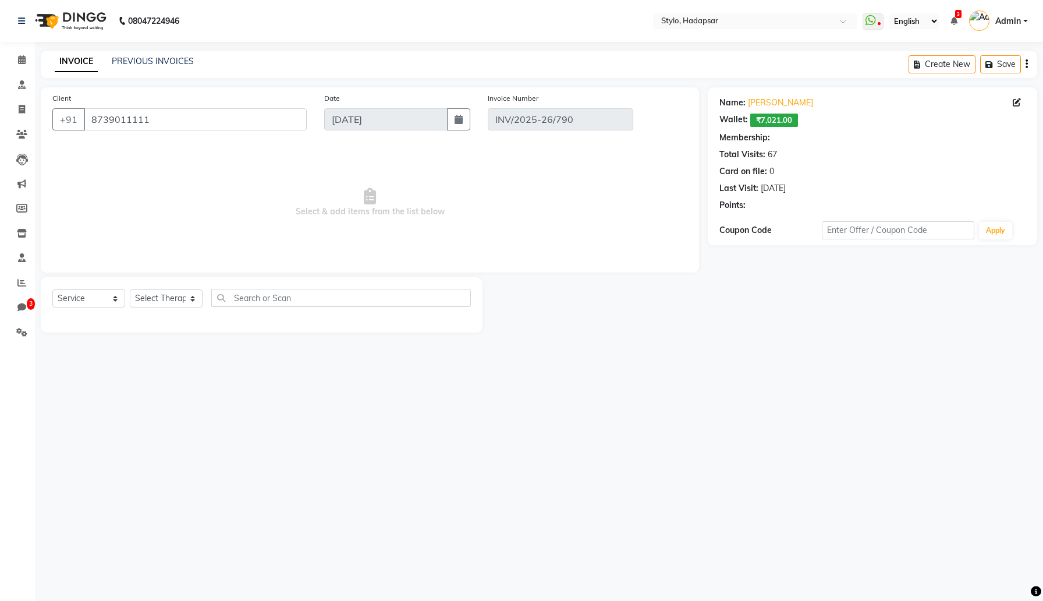
select select "3: Object"
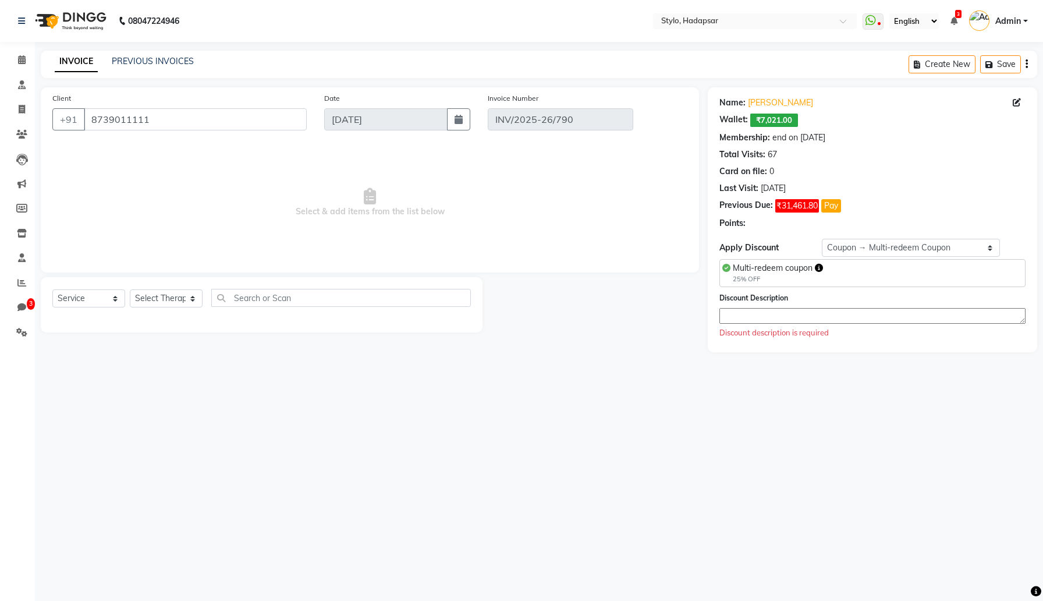
select select "select"
select select "Z73944"
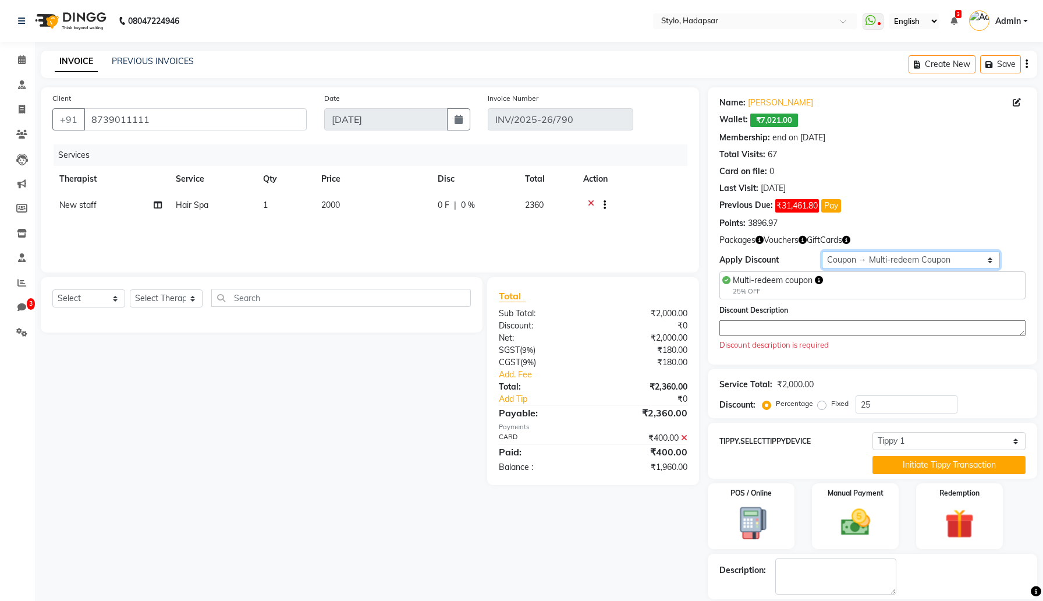
click at [936, 259] on select "Select Membership → Test Membership Membership → Test Membership Coupon → Multi…" at bounding box center [911, 260] width 179 height 18
select select "0:"
click at [822, 251] on select "Select Membership → Test Membership Membership → Test Membership Coupon → Multi…" at bounding box center [911, 260] width 179 height 18
type input "0"
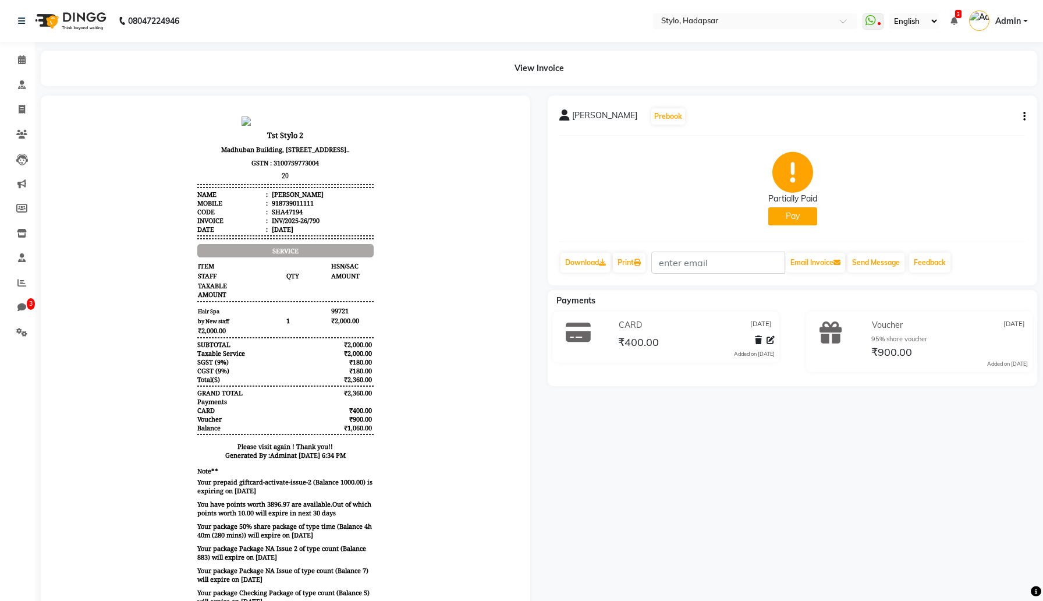
drag, startPoint x: 345, startPoint y: 445, endPoint x: 381, endPoint y: 445, distance: 35.5
click at [381, 445] on body "Tst Stylo 2 [STREET_ADDRESS].. GSTN : 3100759773004 20 Name : [PERSON_NAME] Mob…" at bounding box center [285, 406] width 457 height 589
drag, startPoint x: 344, startPoint y: 444, endPoint x: 380, endPoint y: 445, distance: 35.5
click at [380, 445] on body "Tst Stylo 2 Madhuban Building, Lane Number 5, Ganga Fortune Society, Meera Naga…" at bounding box center [285, 406] width 457 height 589
click at [1025, 116] on icon "button" at bounding box center [1024, 116] width 2 height 1
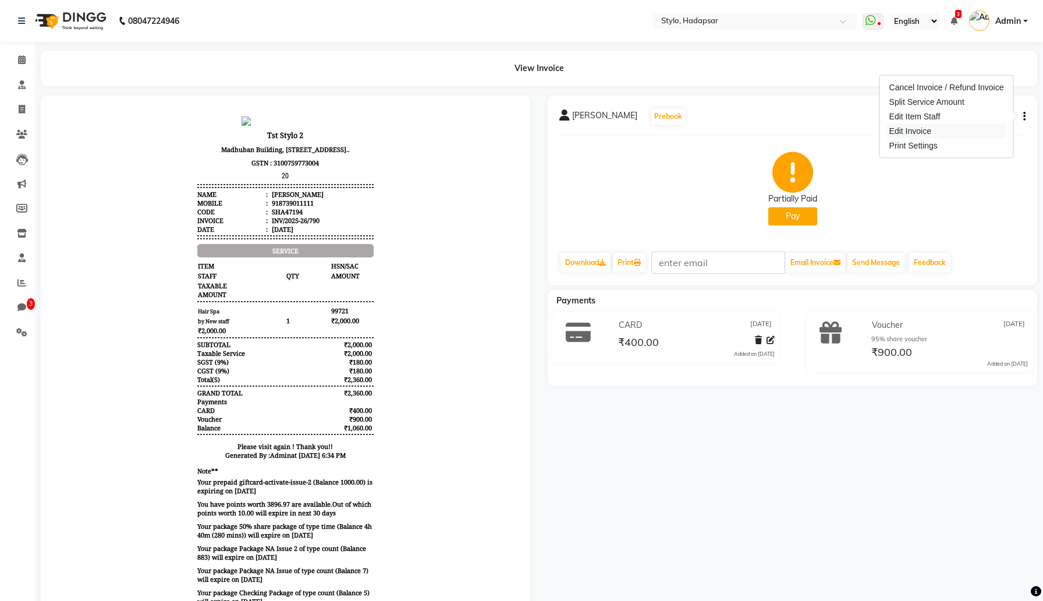
click at [962, 134] on div "Edit Invoice" at bounding box center [946, 131] width 119 height 15
select select "service"
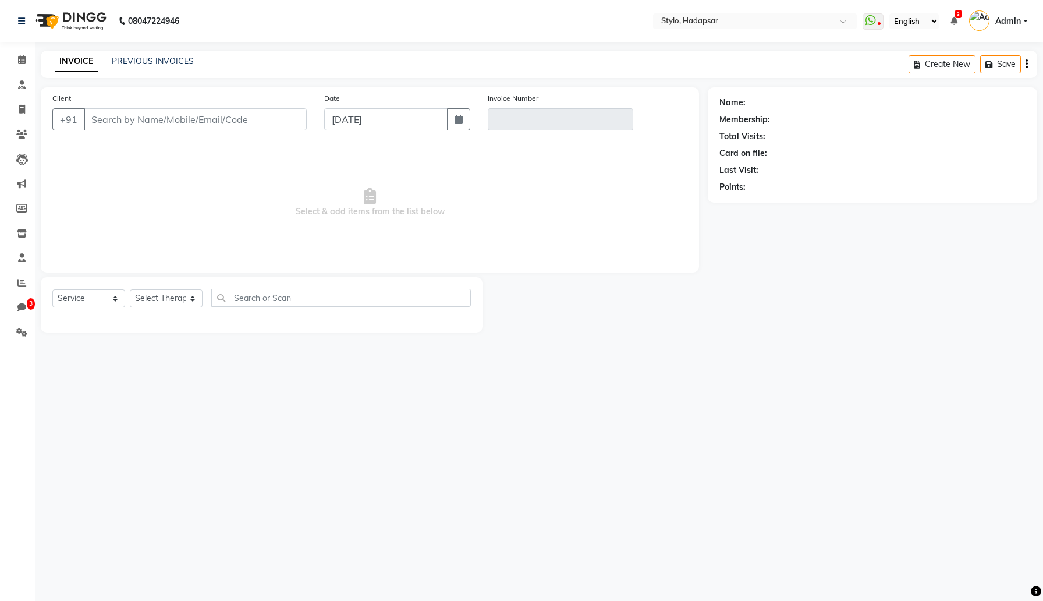
type input "8739011111"
type input "INV/2025-26/790"
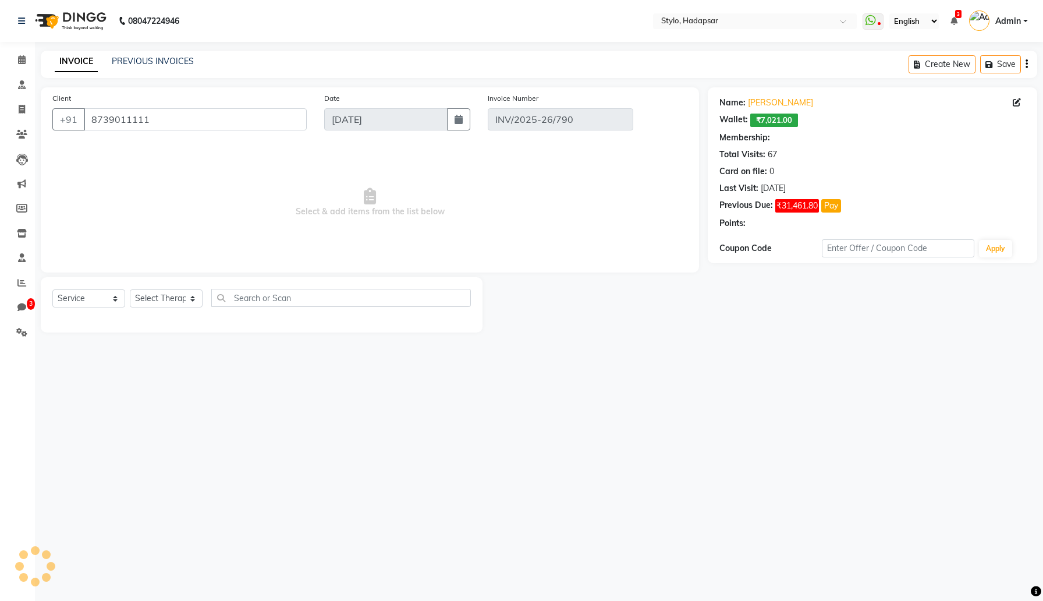
select select "3: Object"
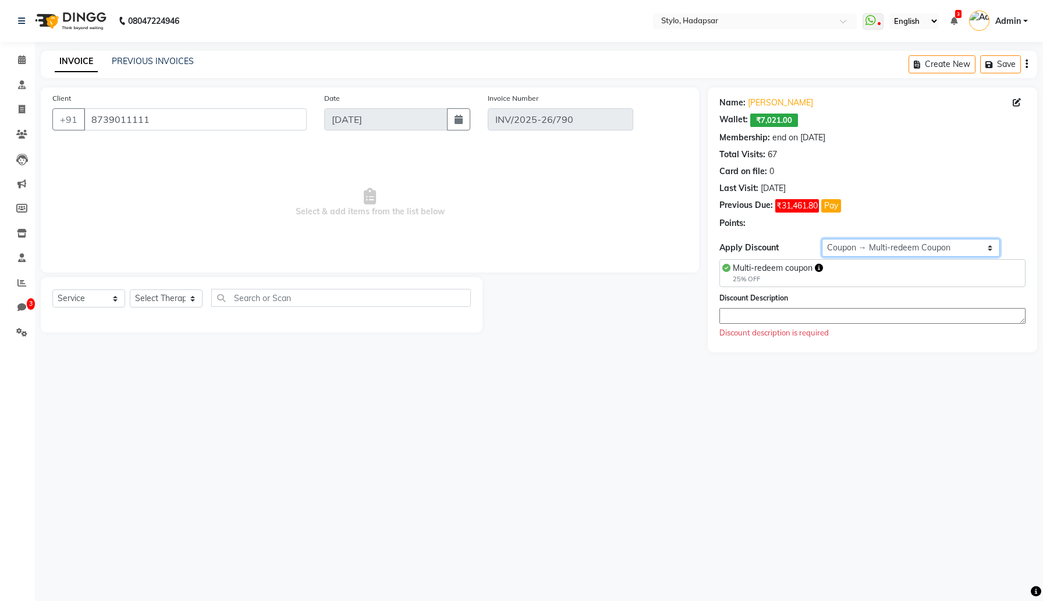
click at [869, 245] on select "Select Membership → Test Membership Membership → Test Membership Coupon → Multi…" at bounding box center [911, 248] width 179 height 18
select select "select"
select select "Z73944"
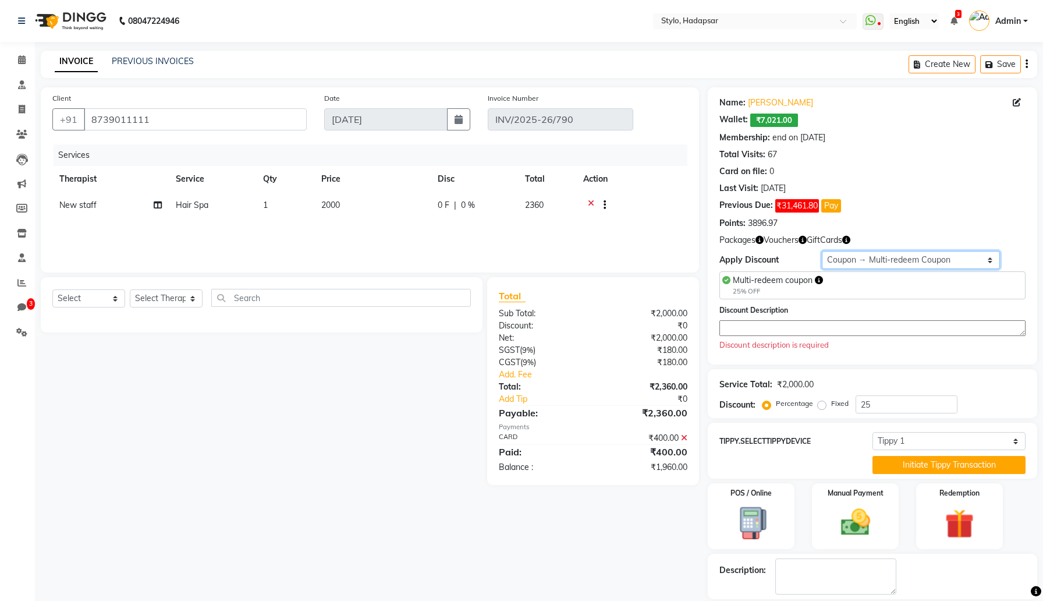
select select "0:"
click at [822, 251] on select "Select Membership → Test Membership Membership → Test Membership Coupon → Multi…" at bounding box center [911, 260] width 179 height 18
type input "0"
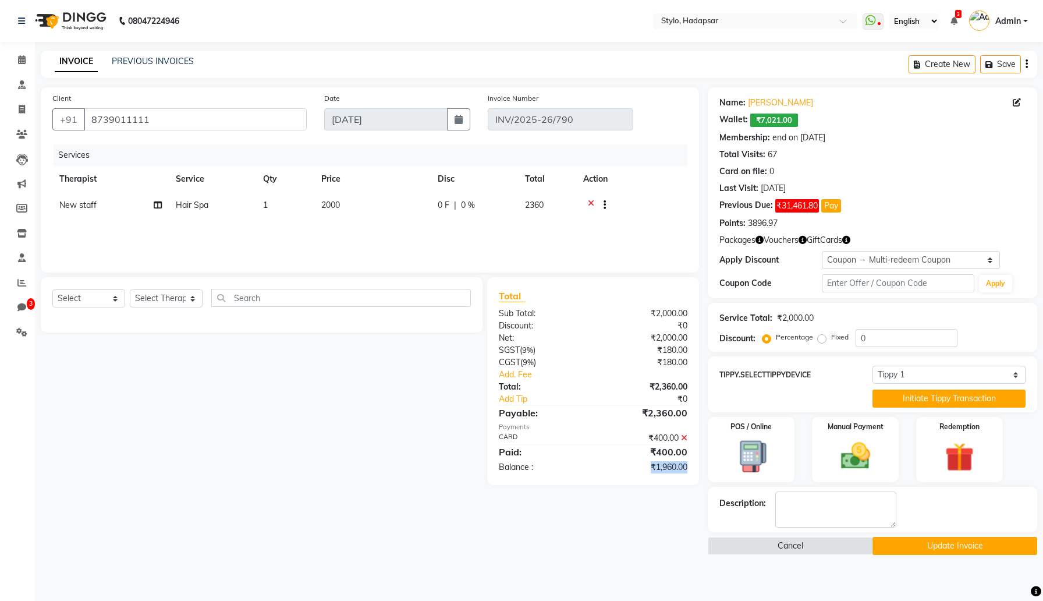
drag, startPoint x: 650, startPoint y: 468, endPoint x: 695, endPoint y: 470, distance: 44.9
click at [695, 470] on div "₹1,960.00" at bounding box center [644, 467] width 103 height 12
click at [22, 112] on icon at bounding box center [22, 109] width 6 height 9
select select "service"
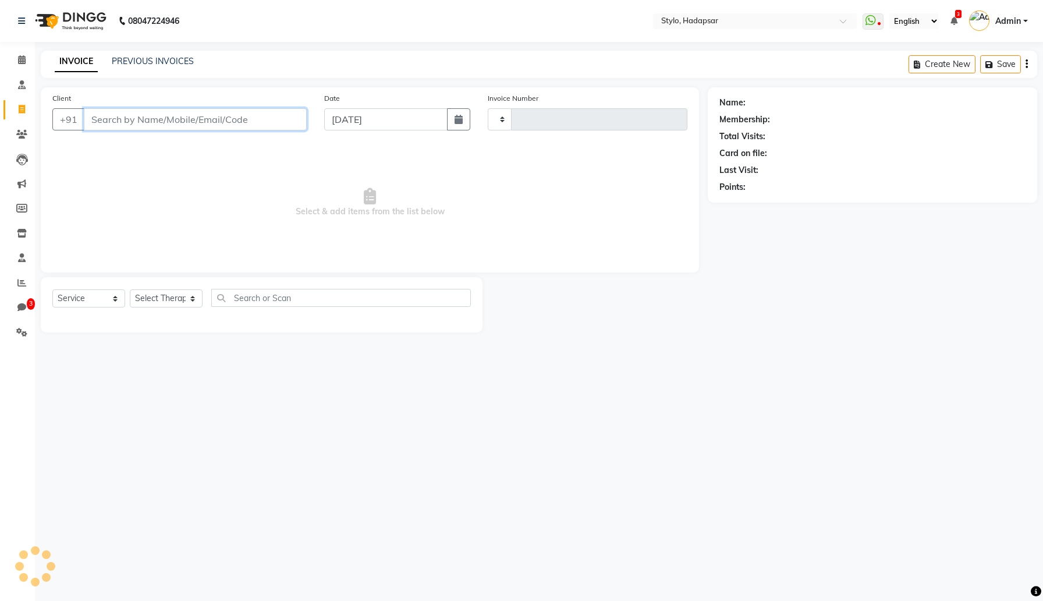
type input "791"
select select "157"
click at [290, 124] on input "Client" at bounding box center [195, 119] width 223 height 22
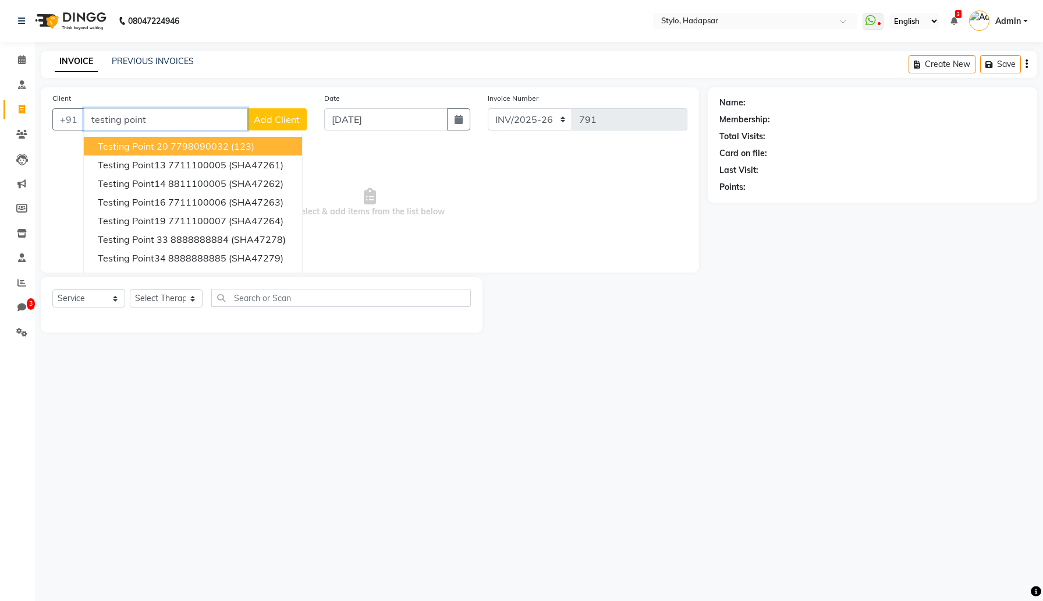
click at [242, 147] on span "(123)" at bounding box center [242, 146] width 23 height 12
type input "7798090032"
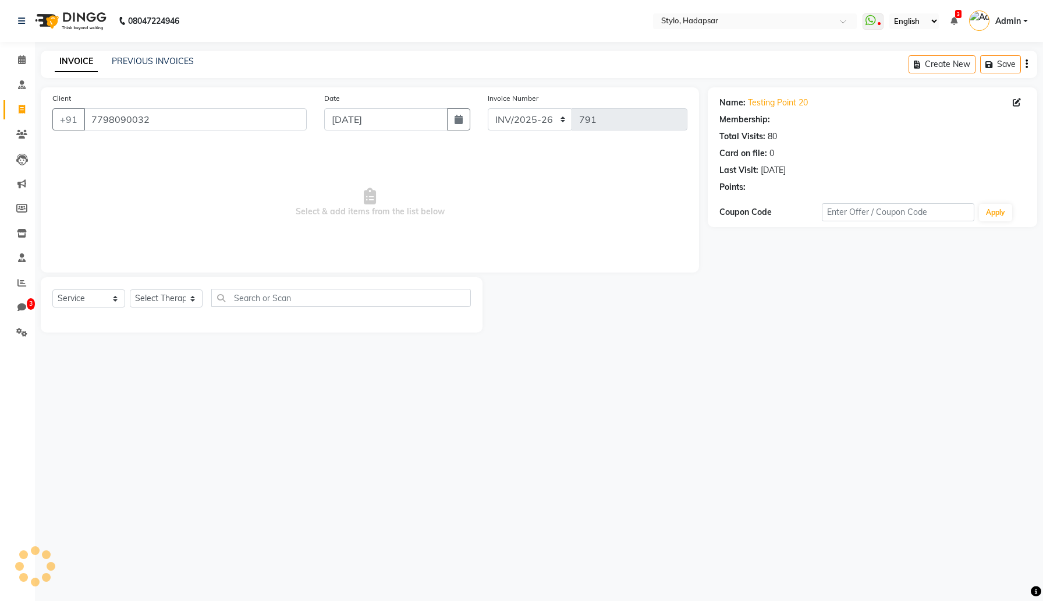
select select "5: Object"
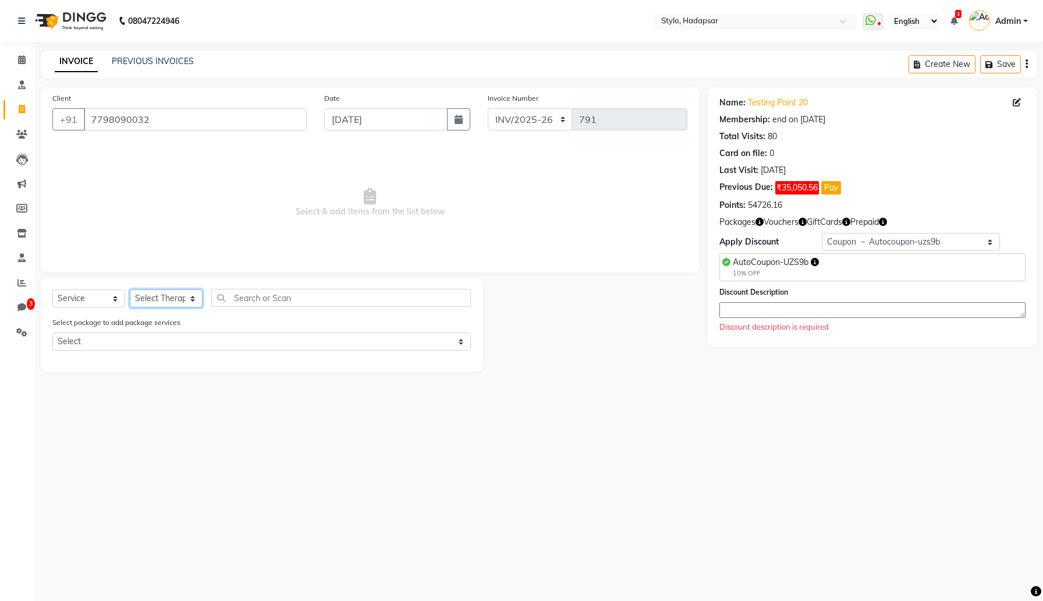
click at [171, 305] on select "Select Therapist AAAb aadi [PERSON_NAME] abc testing Abc testing abhi Admin A A…" at bounding box center [166, 298] width 73 height 18
select select "502"
click at [130, 289] on select "Select Therapist AAAb aadi [PERSON_NAME] abc testing Abc testing abhi Admin A A…" at bounding box center [166, 298] width 73 height 18
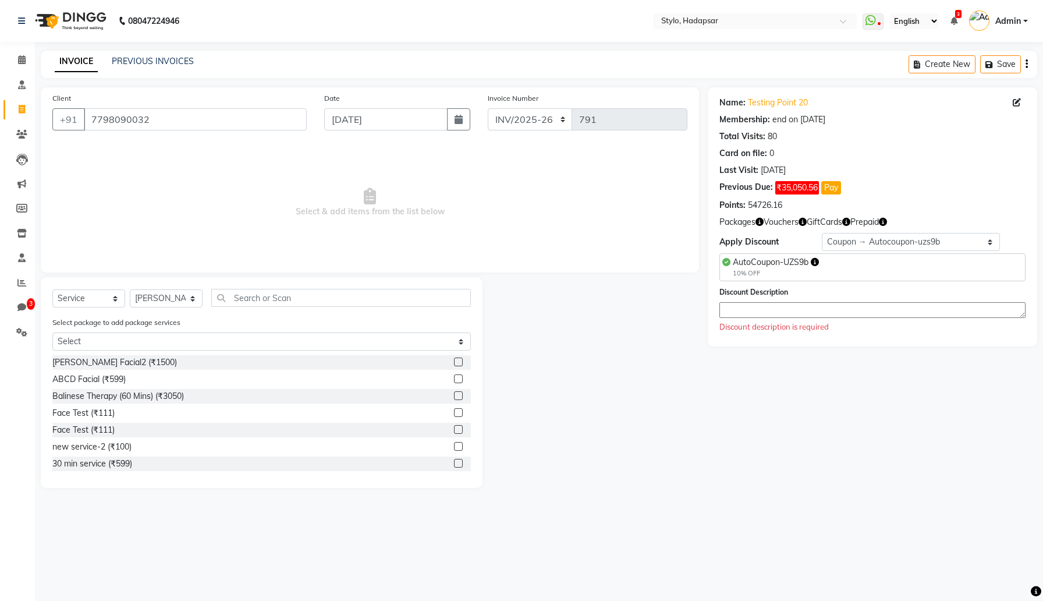
click at [459, 375] on label at bounding box center [458, 378] width 9 height 9
click at [459, 375] on input "checkbox" at bounding box center [458, 379] width 8 height 8
checkbox input "true"
select select "Z73944"
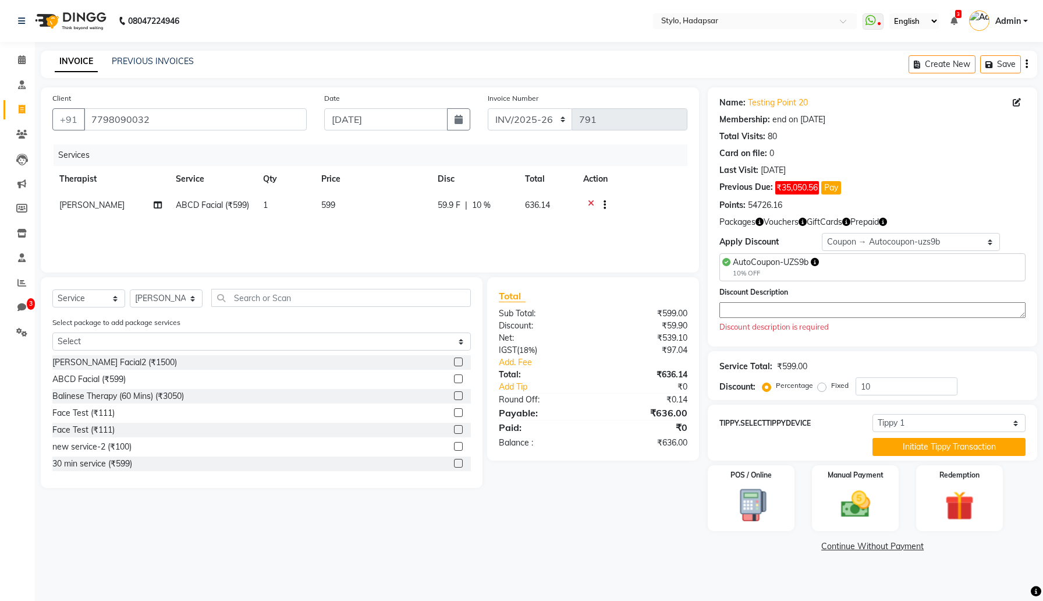
checkbox input "false"
click at [943, 238] on select "Select Membership → Simple memership Membership → Simple memership Membership →…" at bounding box center [911, 242] width 179 height 18
select select "0:"
click at [822, 233] on select "Select Membership → Simple memership Membership → Simple memership Membership →…" at bounding box center [911, 242] width 179 height 18
type input "0"
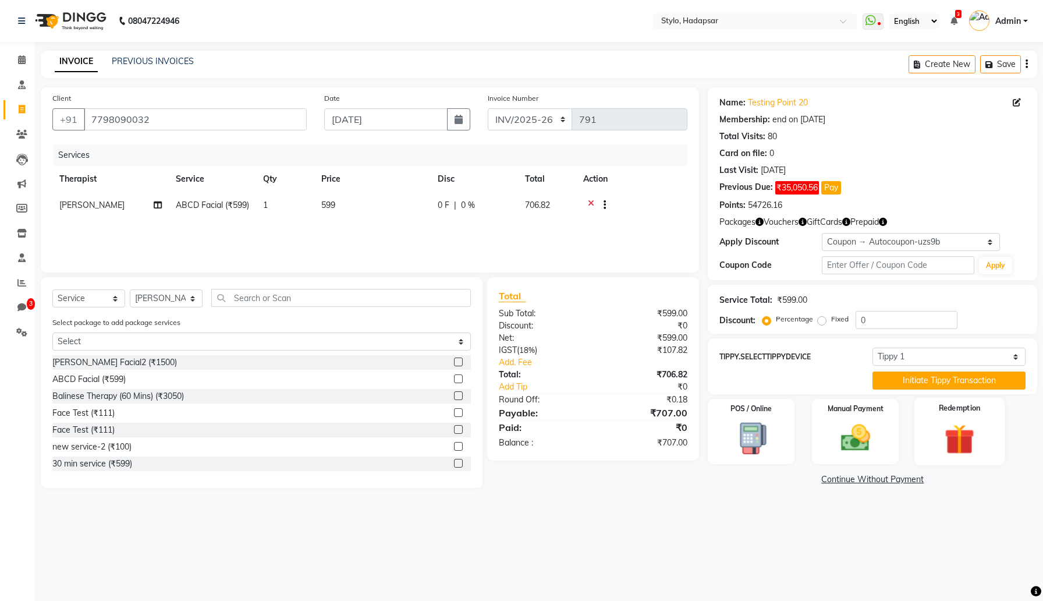
click at [960, 428] on img at bounding box center [959, 439] width 49 height 38
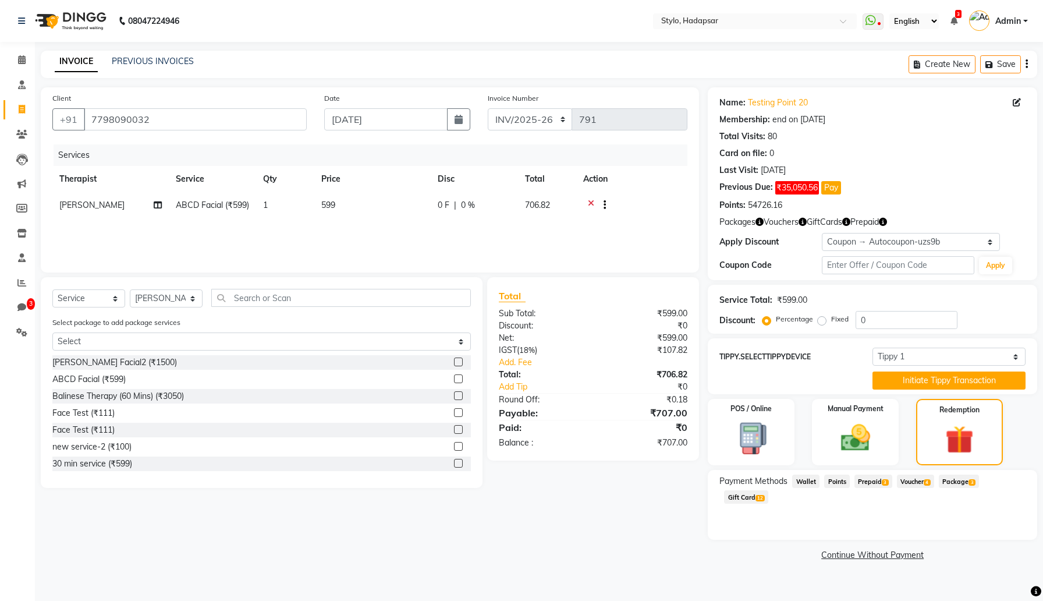
click at [838, 482] on span "Points" at bounding box center [837, 480] width 26 height 13
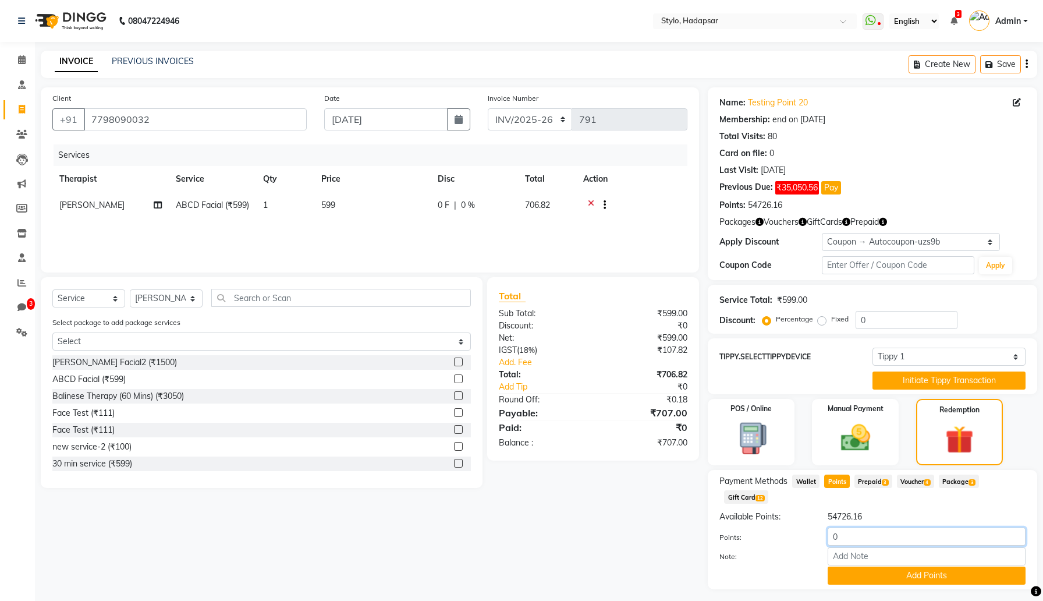
click at [859, 534] on input "0" at bounding box center [927, 536] width 198 height 18
type input "100"
click at [899, 574] on button "Add Points" at bounding box center [927, 575] width 198 height 18
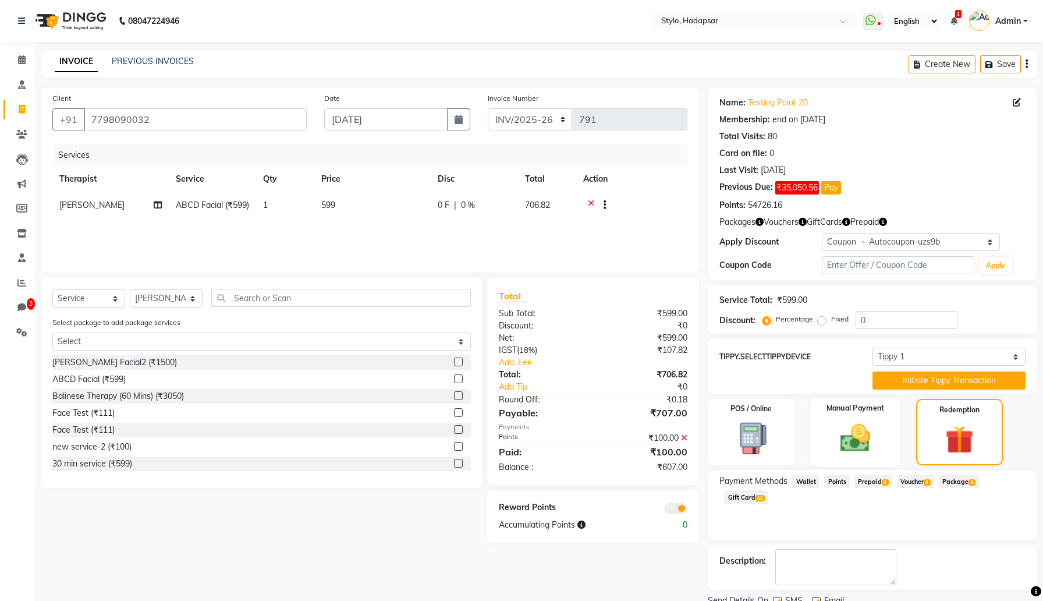
click at [870, 437] on img at bounding box center [855, 437] width 49 height 35
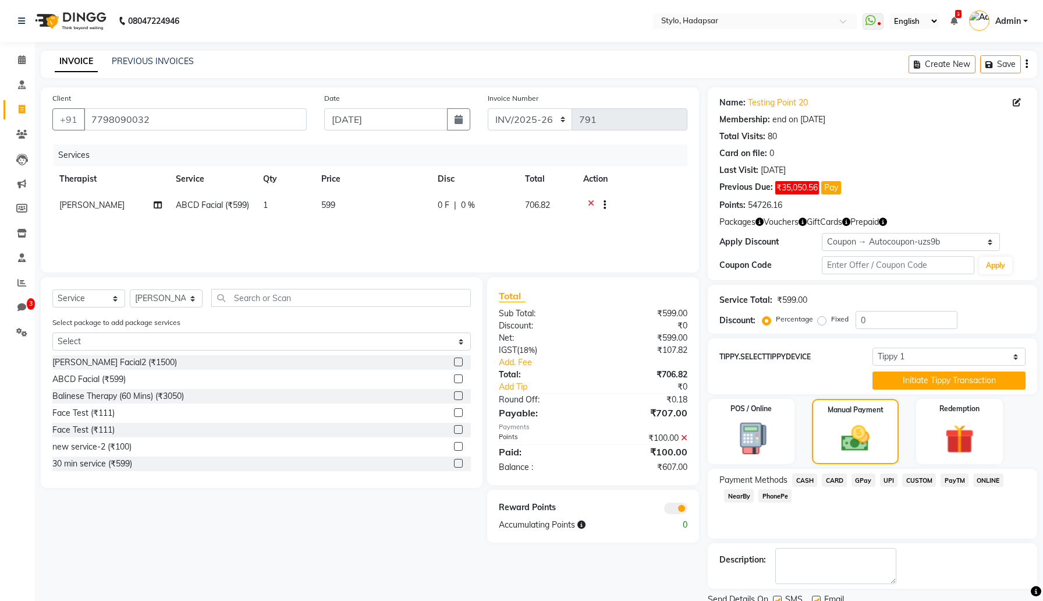
click at [908, 476] on span "CUSTOM" at bounding box center [919, 479] width 34 height 13
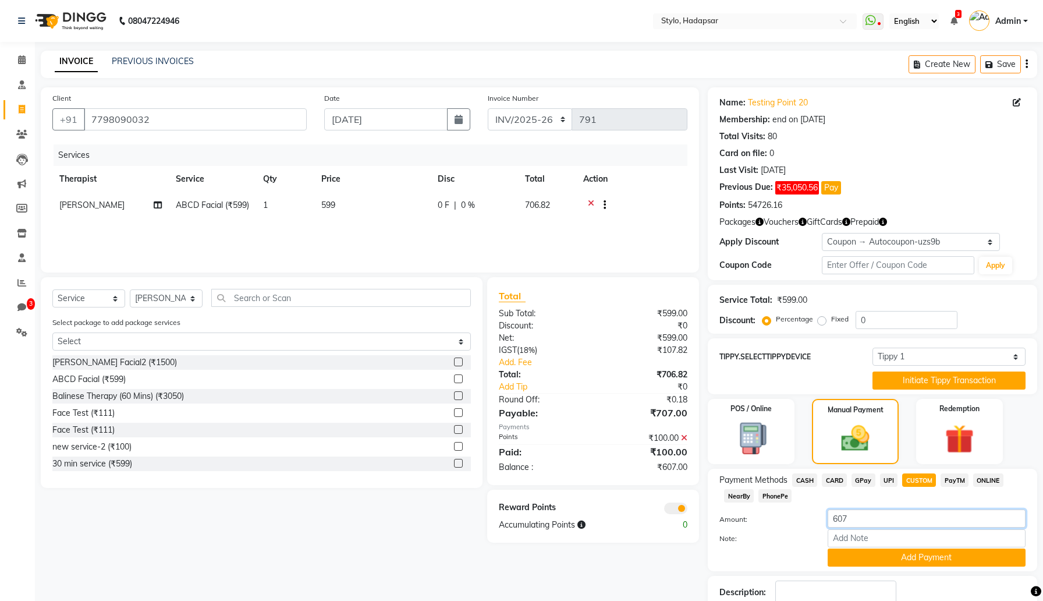
click at [880, 515] on input "607" at bounding box center [927, 518] width 198 height 18
type input "100"
click at [890, 551] on button "Add Payment" at bounding box center [927, 557] width 198 height 18
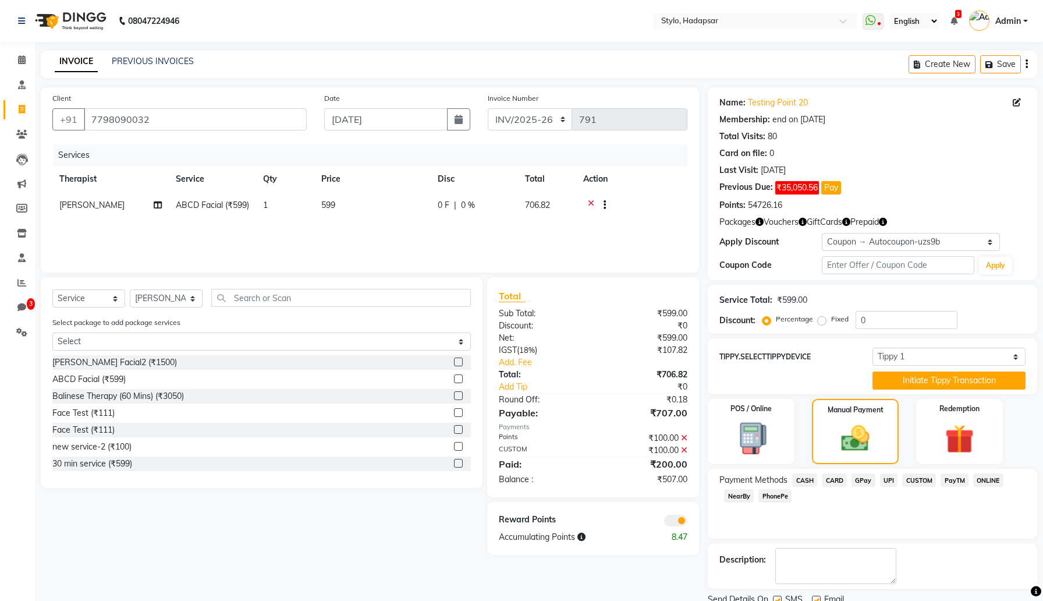
scroll to position [45, 0]
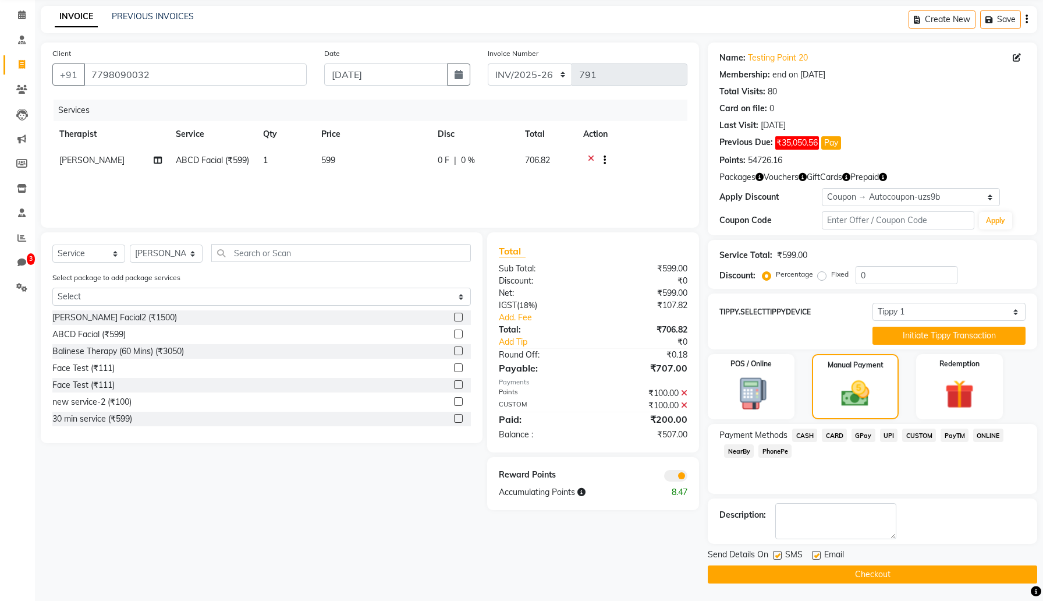
click at [778, 555] on label at bounding box center [777, 555] width 9 height 9
click at [778, 555] on input "checkbox" at bounding box center [777, 556] width 8 height 8
checkbox input "false"
click at [817, 555] on label at bounding box center [816, 555] width 9 height 9
click at [817, 555] on input "checkbox" at bounding box center [816, 556] width 8 height 8
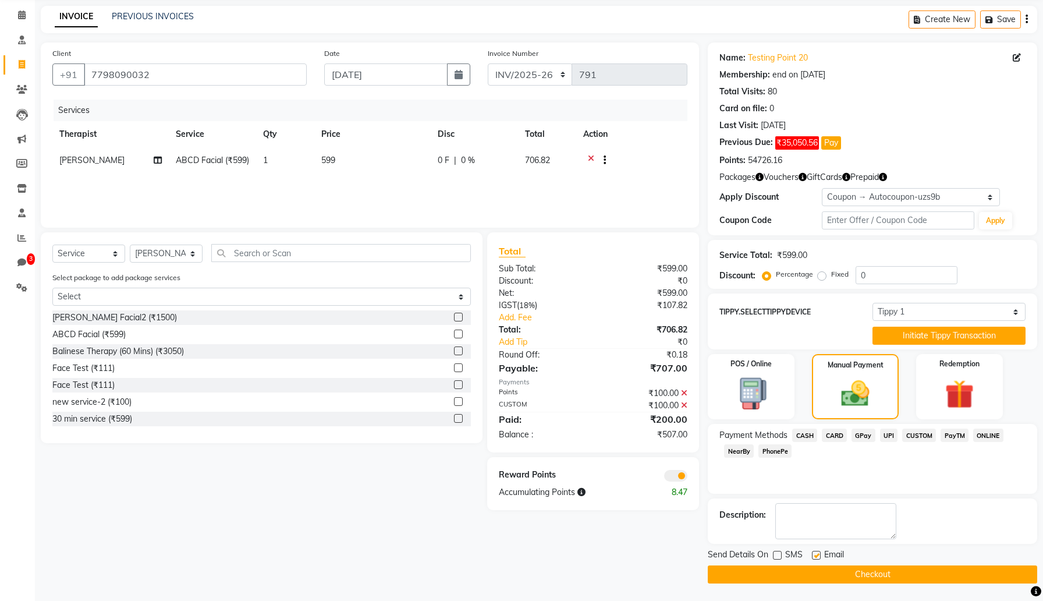
checkbox input "false"
click at [819, 575] on button "Checkout" at bounding box center [873, 574] width 330 height 18
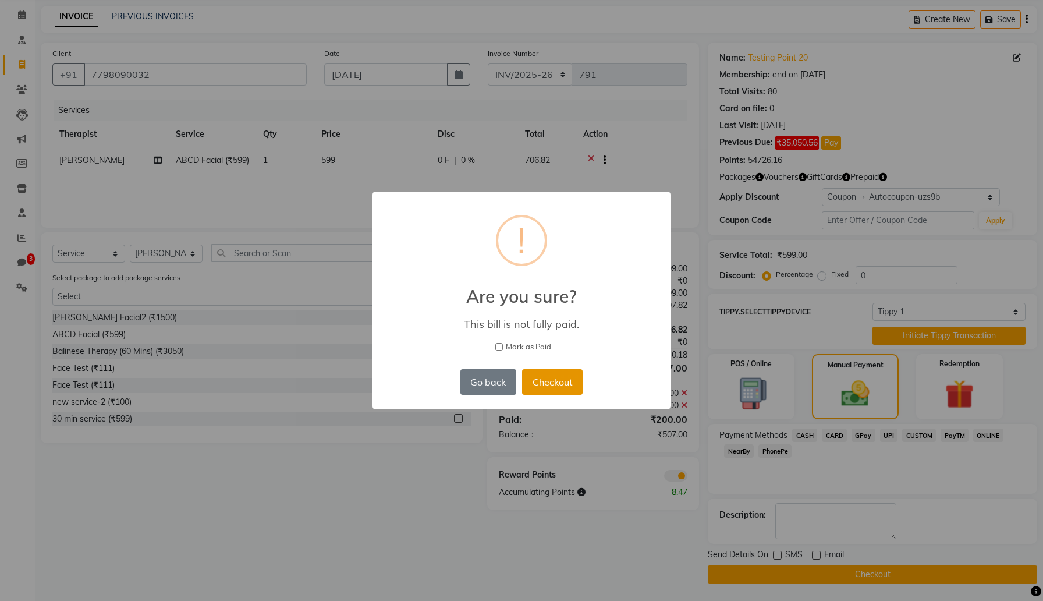
click at [550, 377] on button "Checkout" at bounding box center [552, 382] width 61 height 26
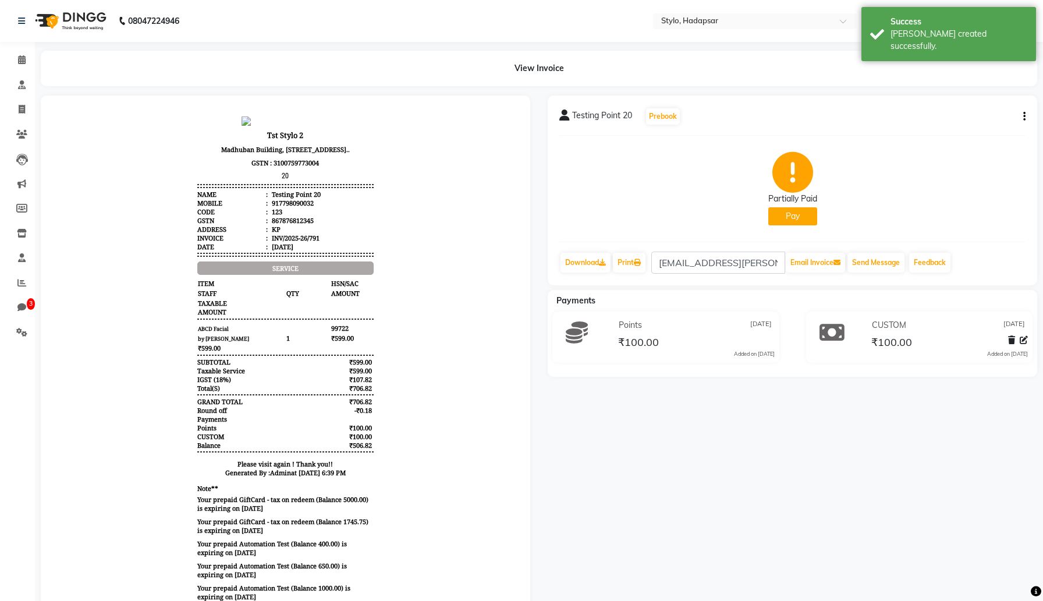
click at [1025, 117] on icon "button" at bounding box center [1024, 116] width 2 height 1
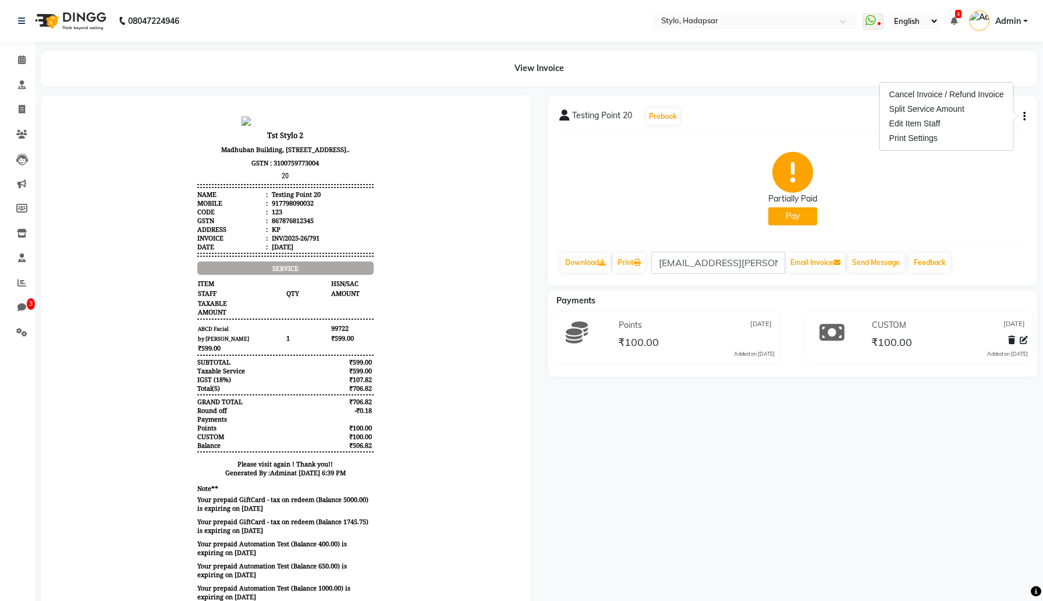
select select "157"
select select "service"
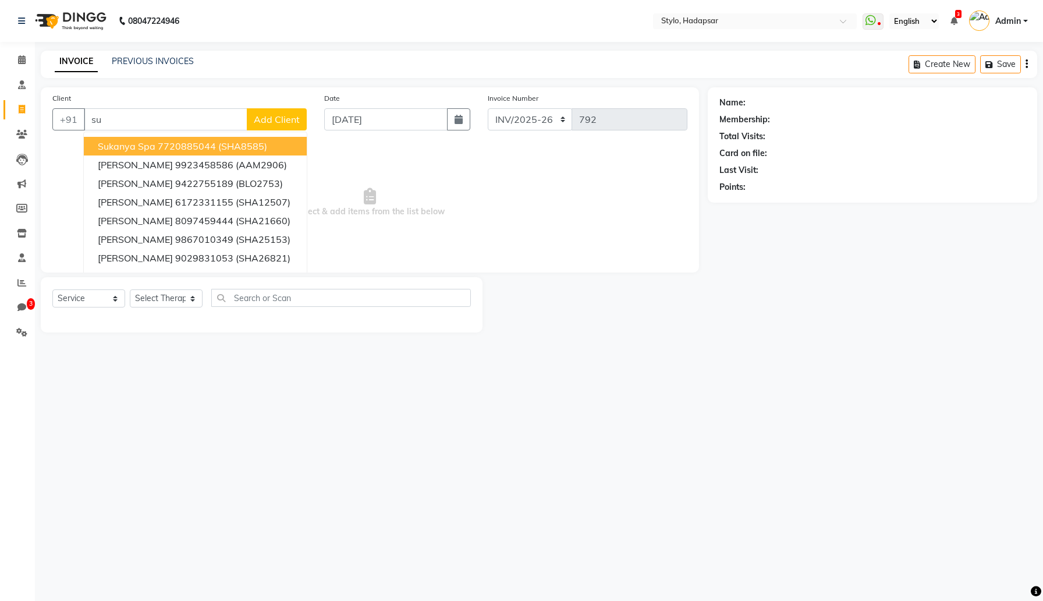
type input "s"
type input "testing"
click at [133, 71] on div "INVOICE PREVIOUS INVOICES Create New Save" at bounding box center [539, 64] width 997 height 27
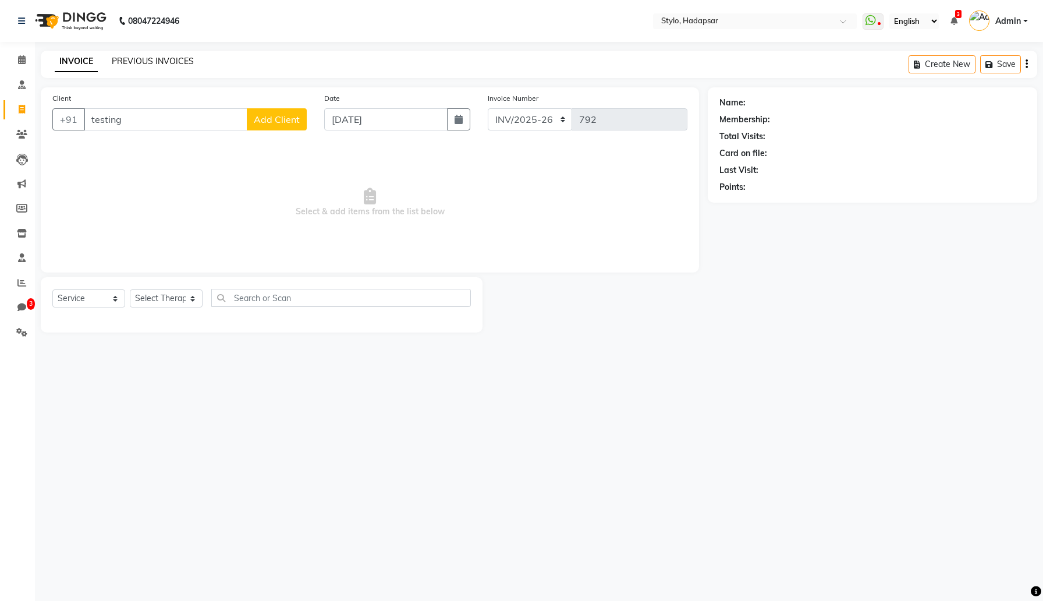
click at [147, 65] on link "PREVIOUS INVOICES" at bounding box center [153, 61] width 82 height 10
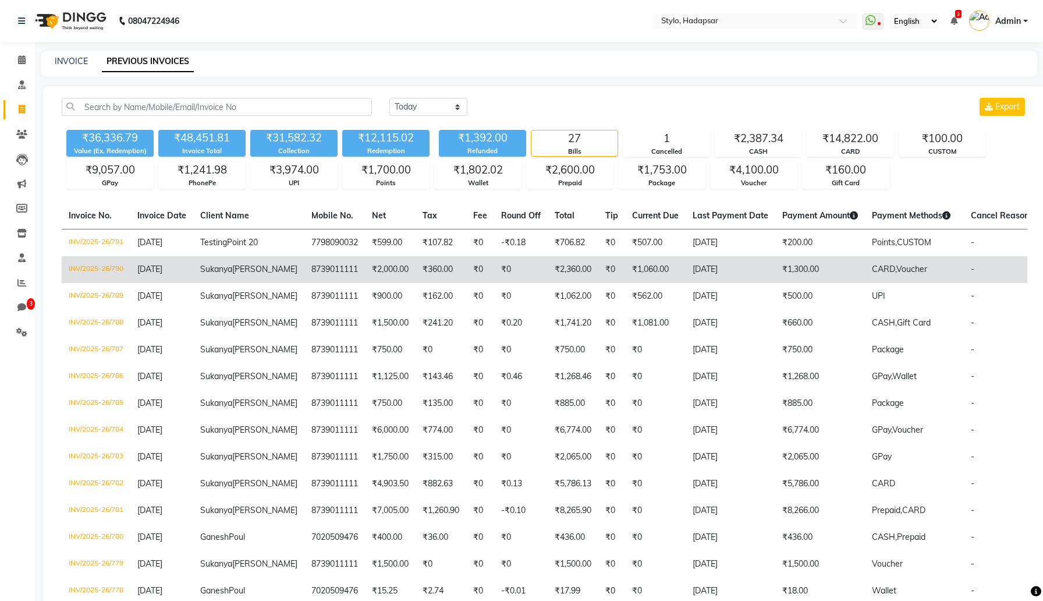
scroll to position [0, 22]
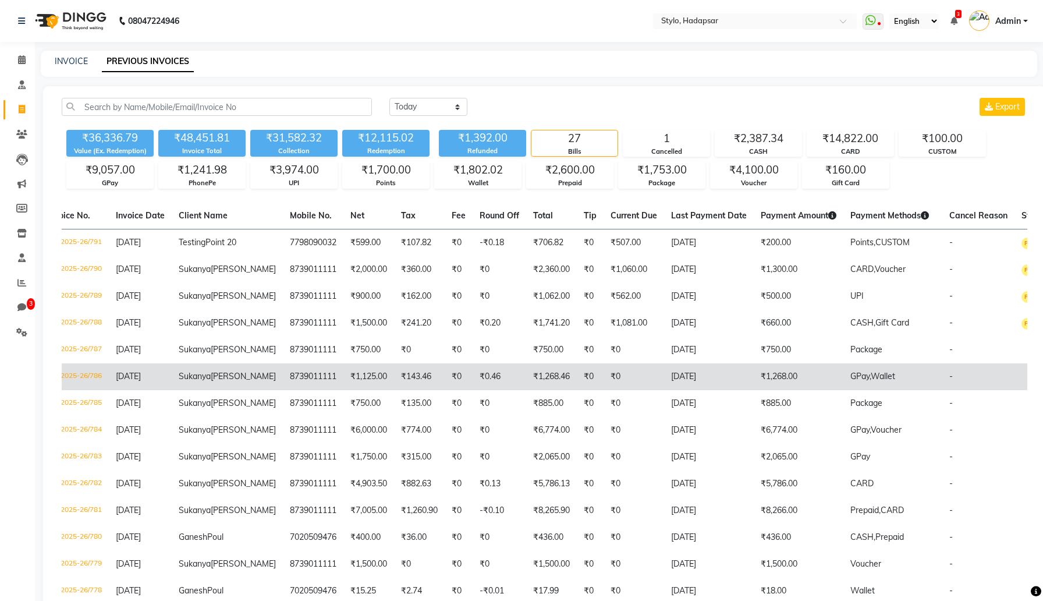
click at [754, 390] on td "₹1,268.00" at bounding box center [799, 376] width 90 height 27
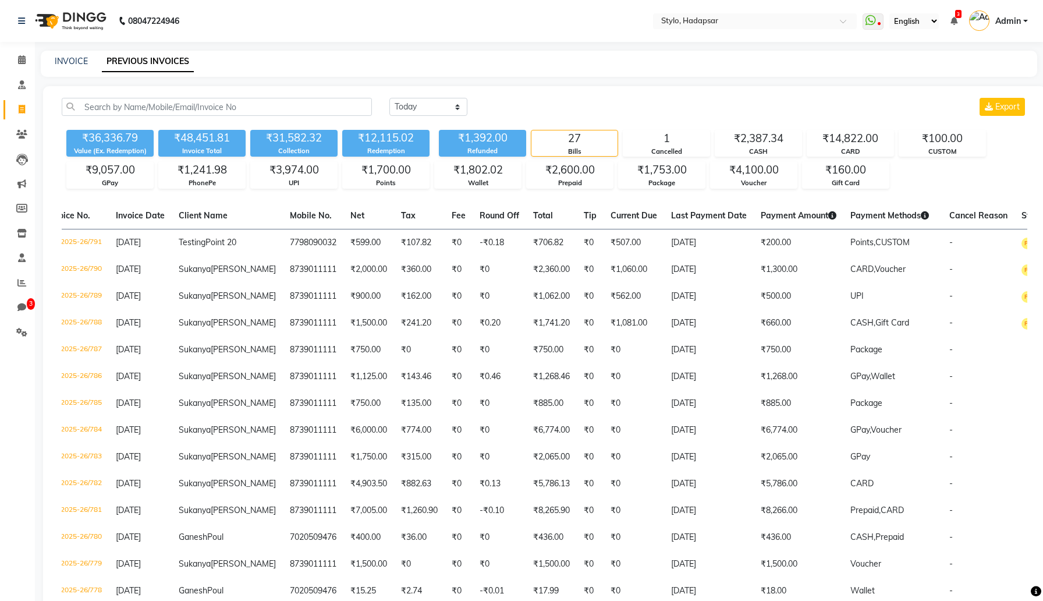
click at [75, 66] on div "INVOICE" at bounding box center [71, 61] width 33 height 12
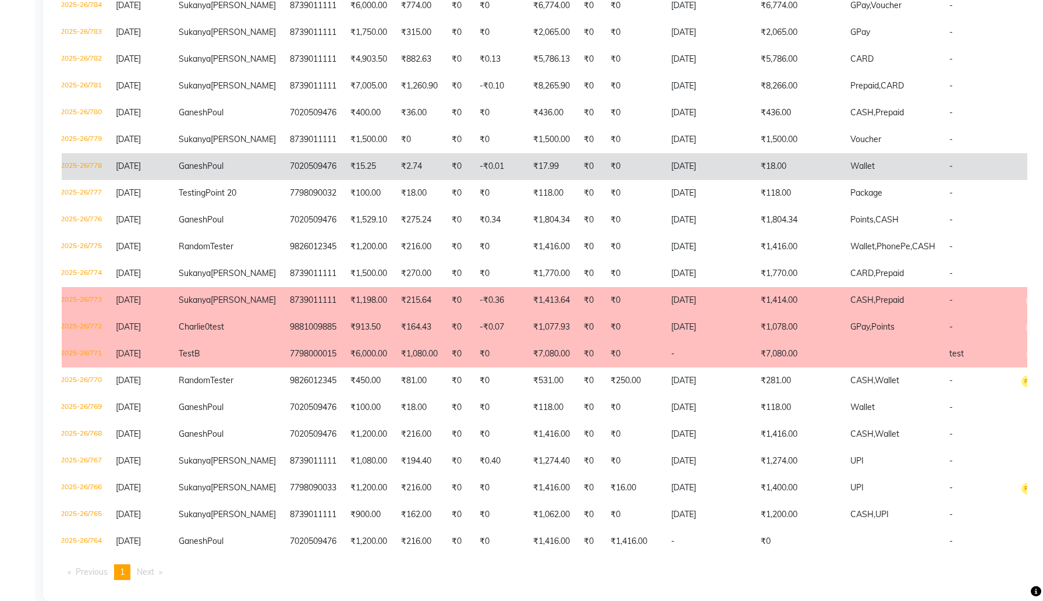
scroll to position [432, 0]
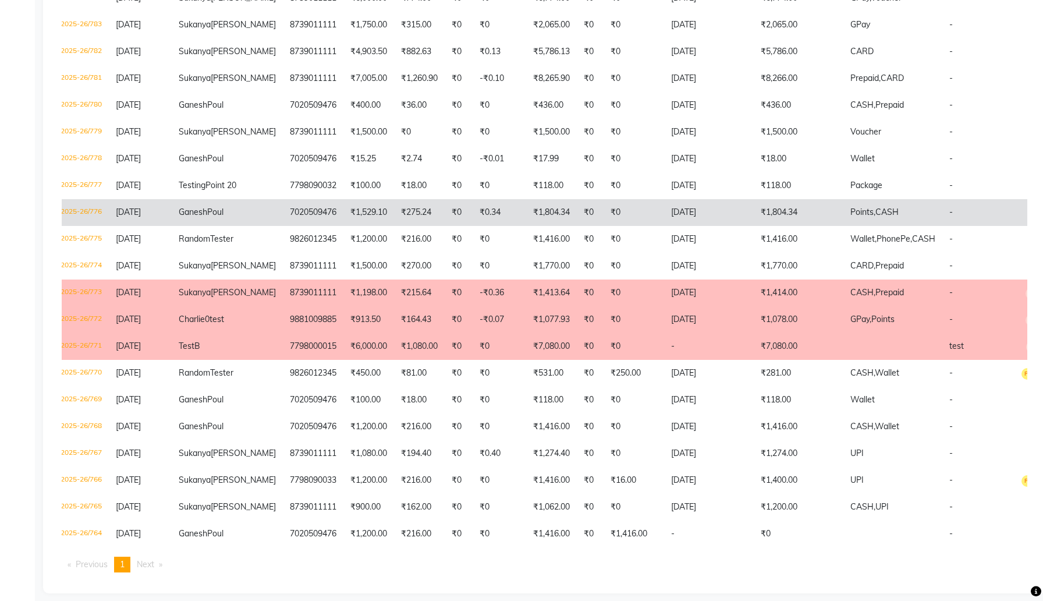
click at [343, 226] on td "₹1,529.10" at bounding box center [368, 212] width 51 height 27
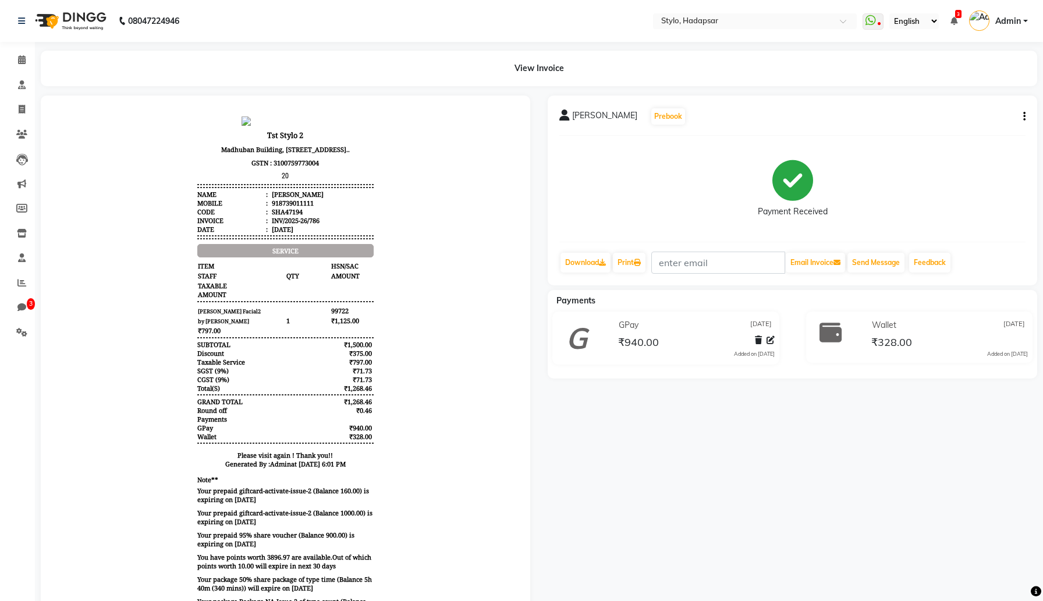
click at [1027, 115] on div "[PERSON_NAME] Prebook Payment Received Download Print Email Invoice Send Messag…" at bounding box center [793, 190] width 490 height 190
click at [1026, 115] on div "[PERSON_NAME] Prebook Payment Received Download Print Email Invoice Send Messag…" at bounding box center [793, 190] width 490 height 190
click at [1022, 116] on button "button" at bounding box center [1022, 117] width 7 height 12
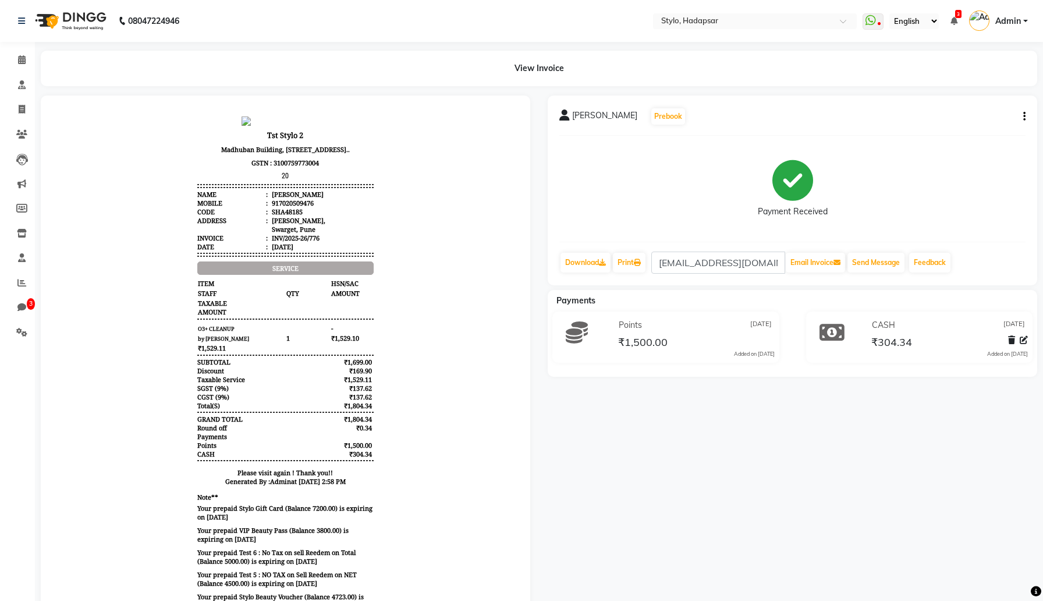
click at [1025, 116] on icon "button" at bounding box center [1024, 116] width 2 height 1
click at [19, 331] on icon at bounding box center [21, 332] width 11 height 9
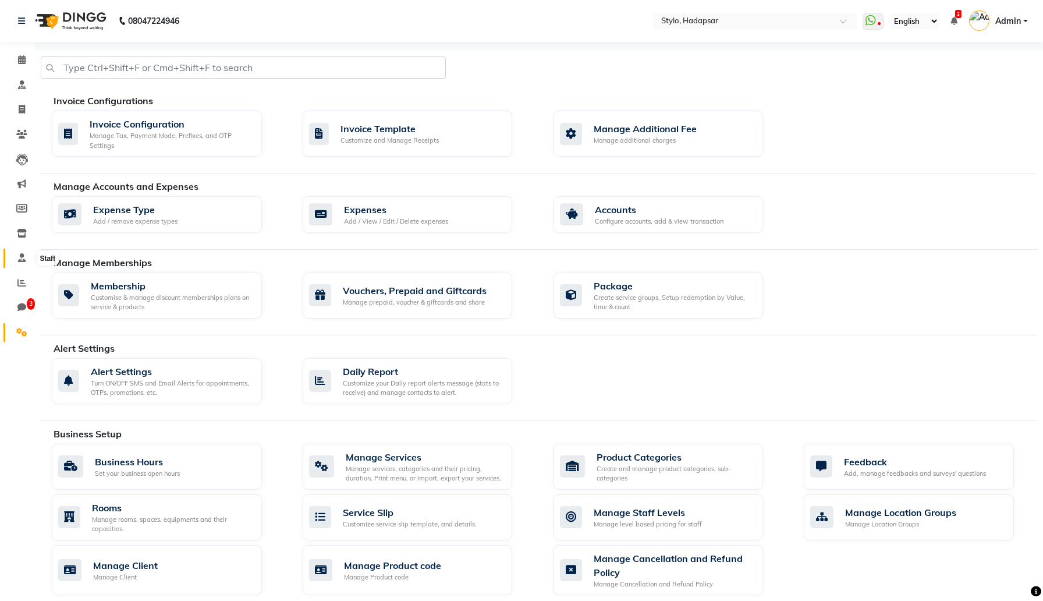
click at [22, 258] on icon at bounding box center [22, 257] width 8 height 9
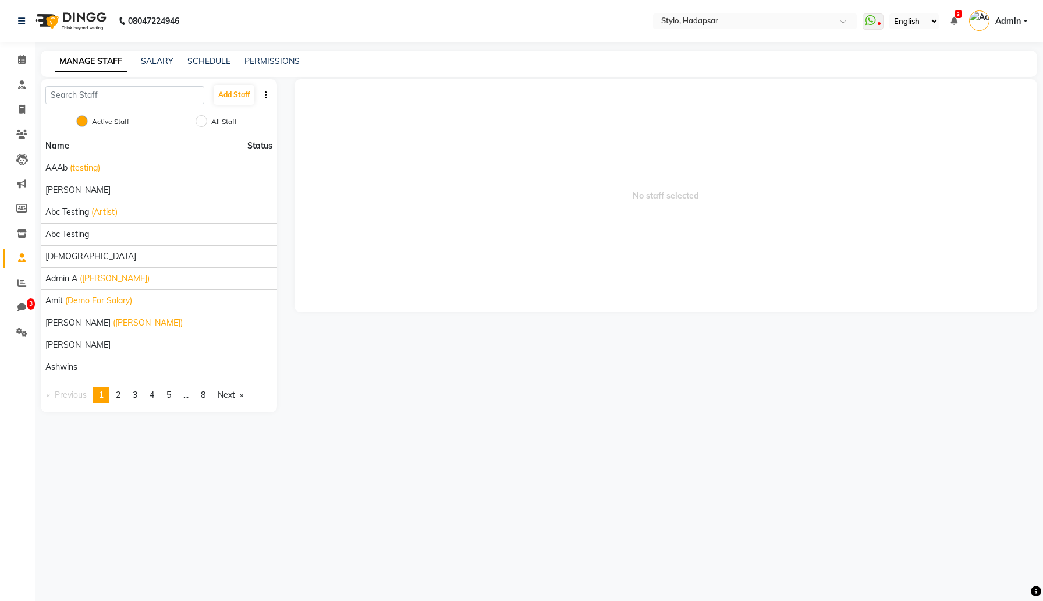
click at [268, 68] on div "MANAGE STAFF SALARY SCHEDULE PERMISSIONS" at bounding box center [539, 64] width 997 height 26
click at [23, 107] on icon at bounding box center [22, 109] width 6 height 9
select select "service"
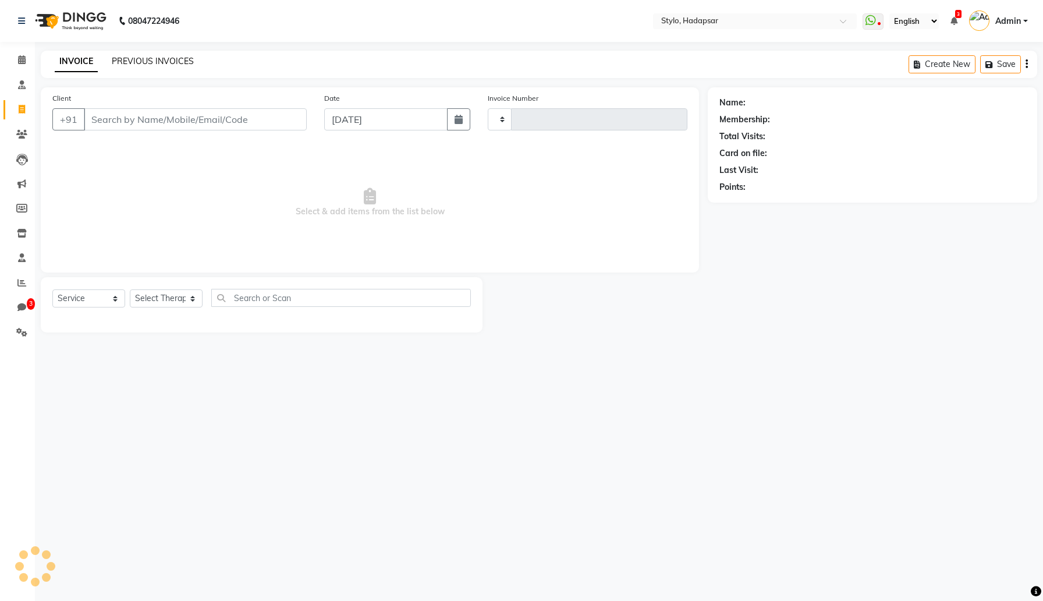
type input "792"
select select "157"
click at [172, 62] on link "PREVIOUS INVOICES" at bounding box center [153, 61] width 82 height 10
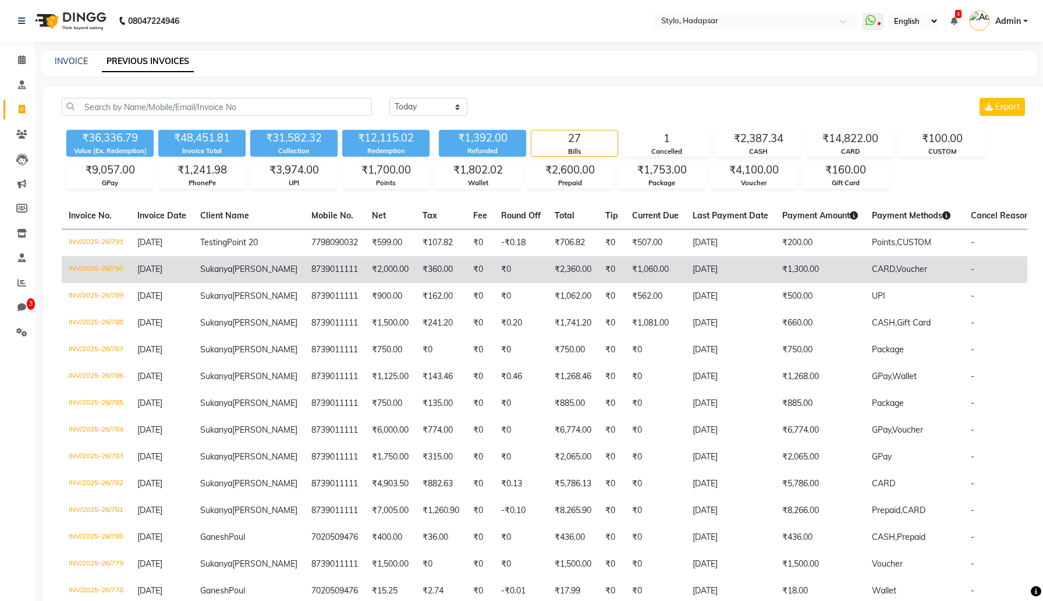
click at [316, 278] on td "8739011111" at bounding box center [334, 269] width 61 height 27
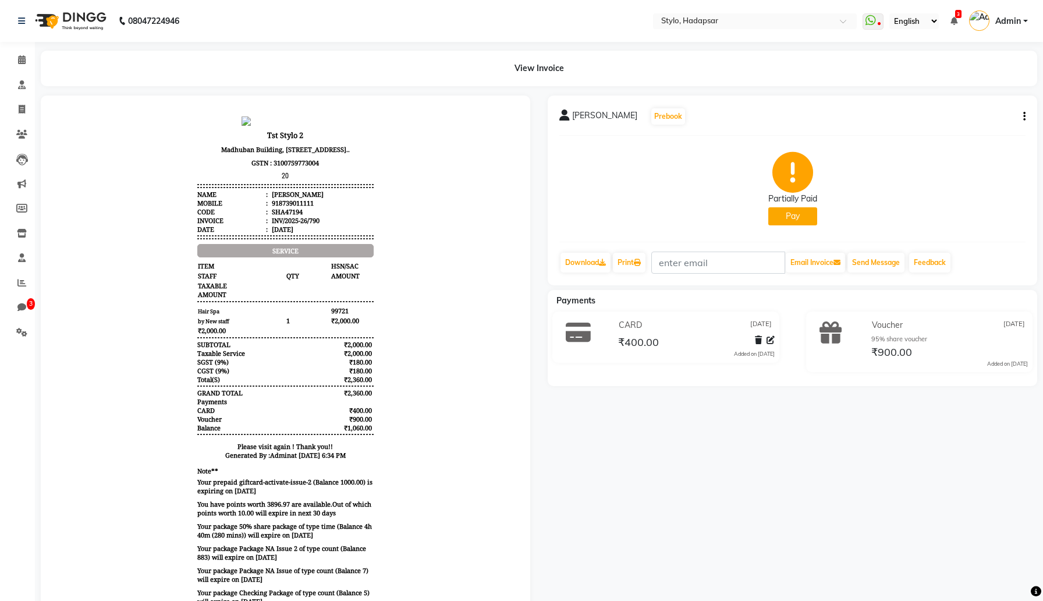
click at [1023, 117] on icon "button" at bounding box center [1024, 116] width 2 height 1
click at [19, 110] on icon at bounding box center [22, 109] width 6 height 9
select select "157"
select select "service"
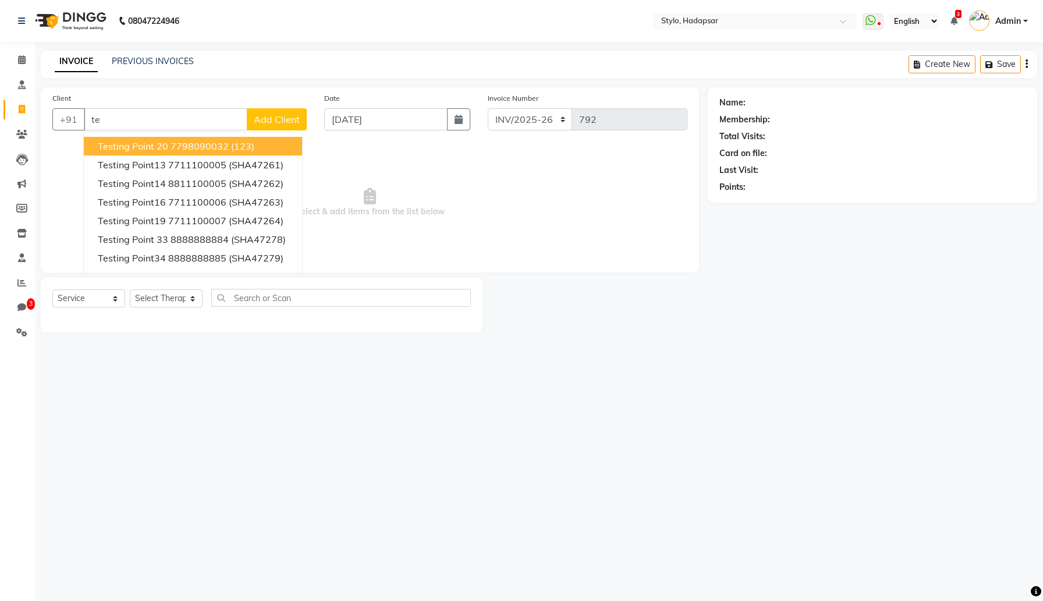
type input "t"
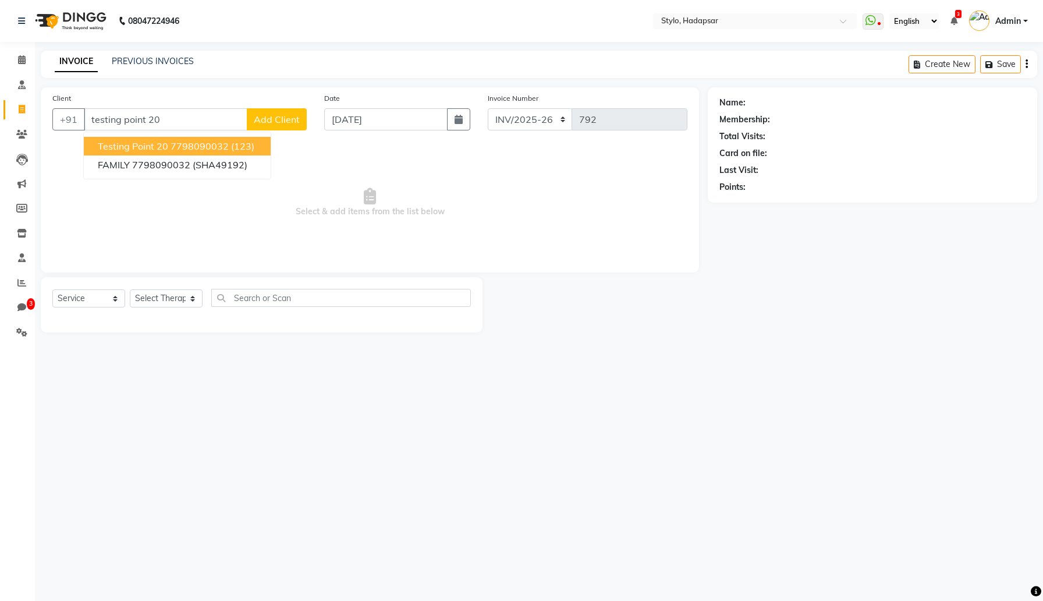
click at [156, 140] on span "Testing Point 20" at bounding box center [133, 146] width 70 height 12
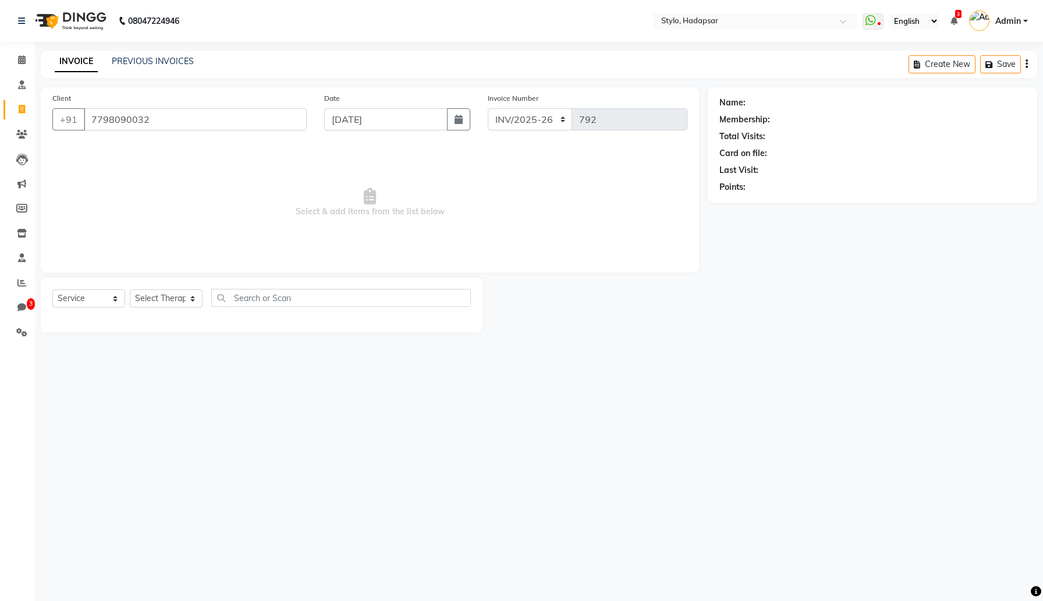
type input "7798090032"
select select "5: Object"
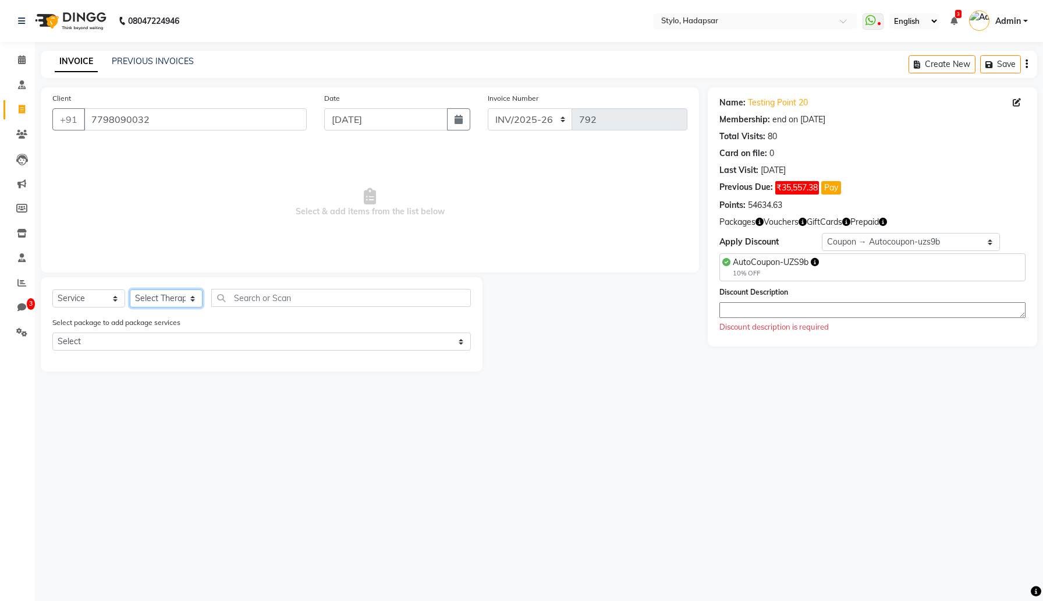
click at [162, 297] on select "Select Therapist AAAb aadi manav abc testing Abc testing abhi Admin A Amit Anki…" at bounding box center [166, 298] width 73 height 18
select select "5079"
click at [130, 289] on select "Select Therapist AAAb aadi manav abc testing Abc testing abhi Admin A Amit Anki…" at bounding box center [166, 298] width 73 height 18
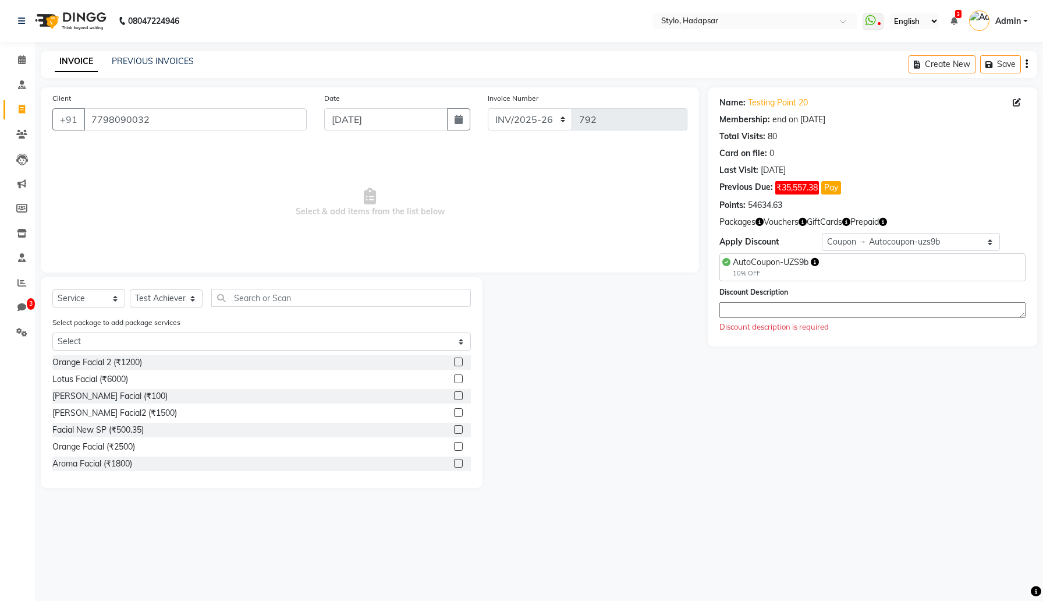
click at [460, 361] on label at bounding box center [458, 361] width 9 height 9
click at [460, 361] on input "checkbox" at bounding box center [458, 363] width 8 height 8
checkbox input "true"
select select "Z73944"
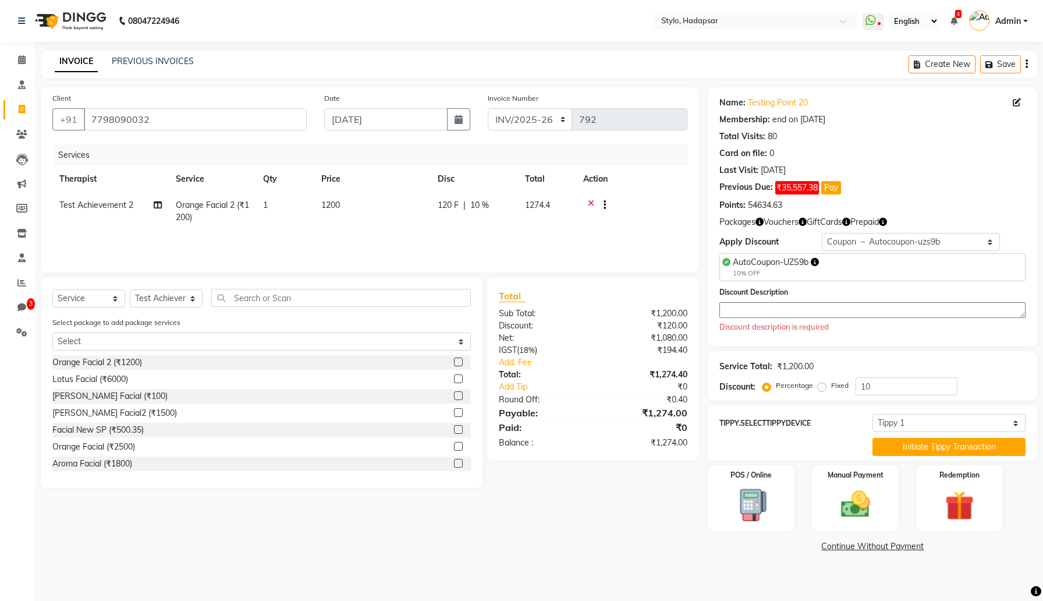
checkbox input "false"
click at [837, 311] on textarea at bounding box center [873, 310] width 306 height 16
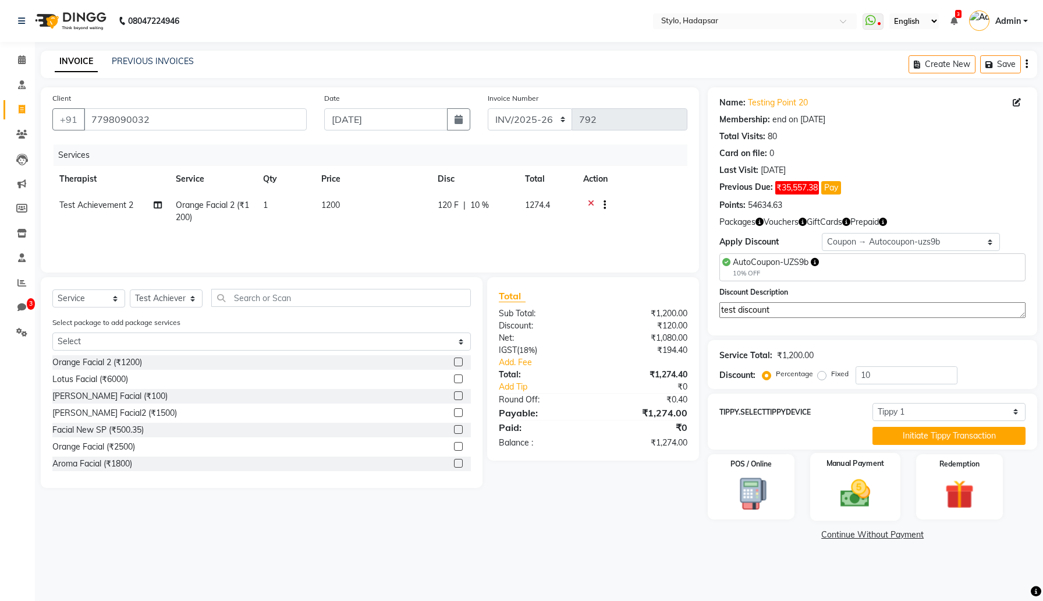
type textarea "test discount"
click at [883, 476] on div "Manual Payment" at bounding box center [855, 487] width 90 height 68
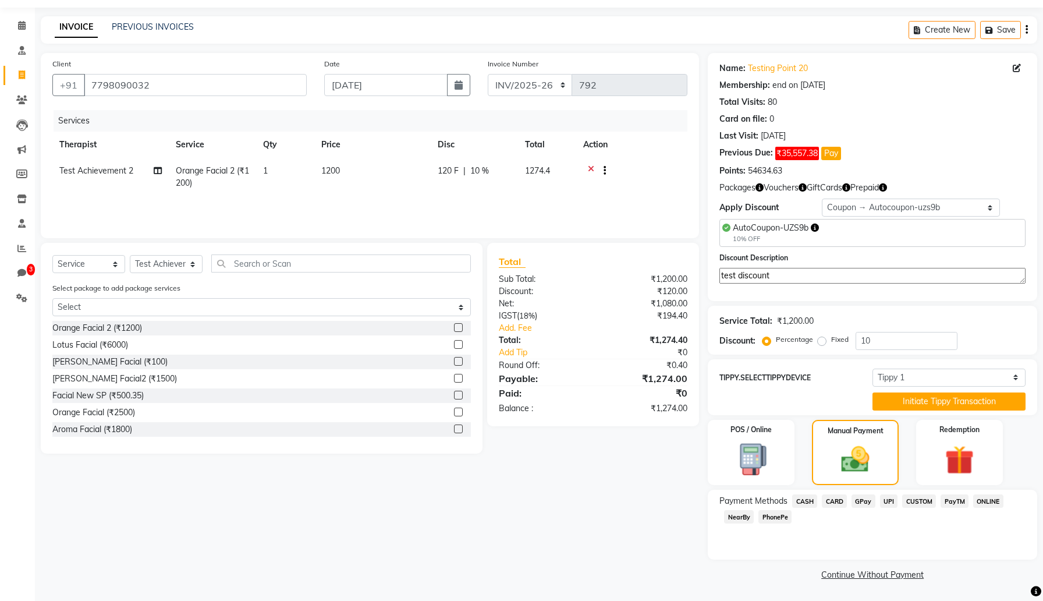
click at [890, 498] on span "UPI" at bounding box center [889, 500] width 18 height 13
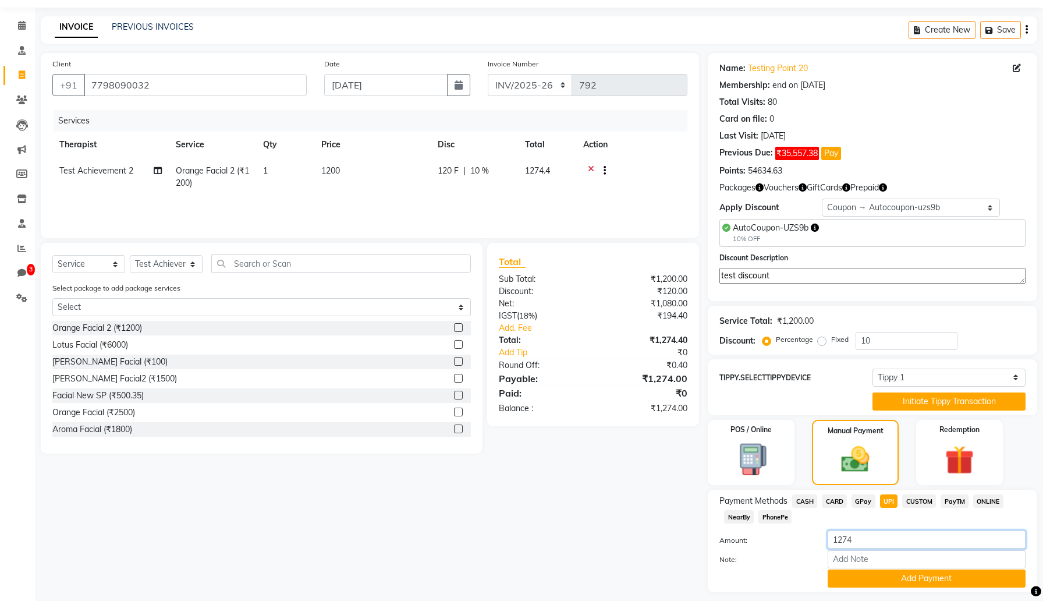
click at [870, 540] on input "1274" at bounding box center [927, 539] width 198 height 18
type input "1000"
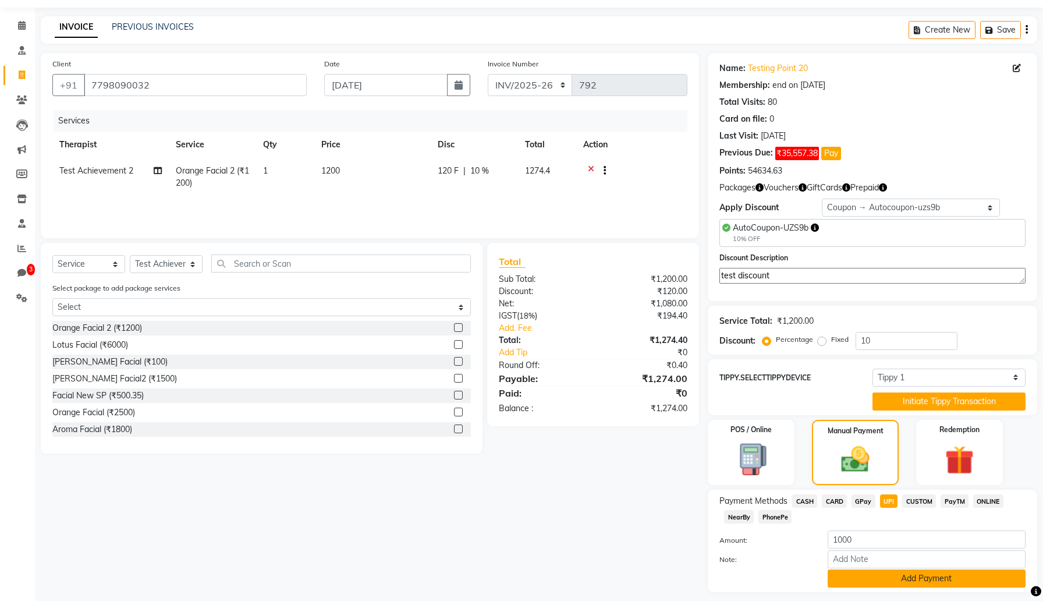
click at [883, 577] on button "Add Payment" at bounding box center [927, 578] width 198 height 18
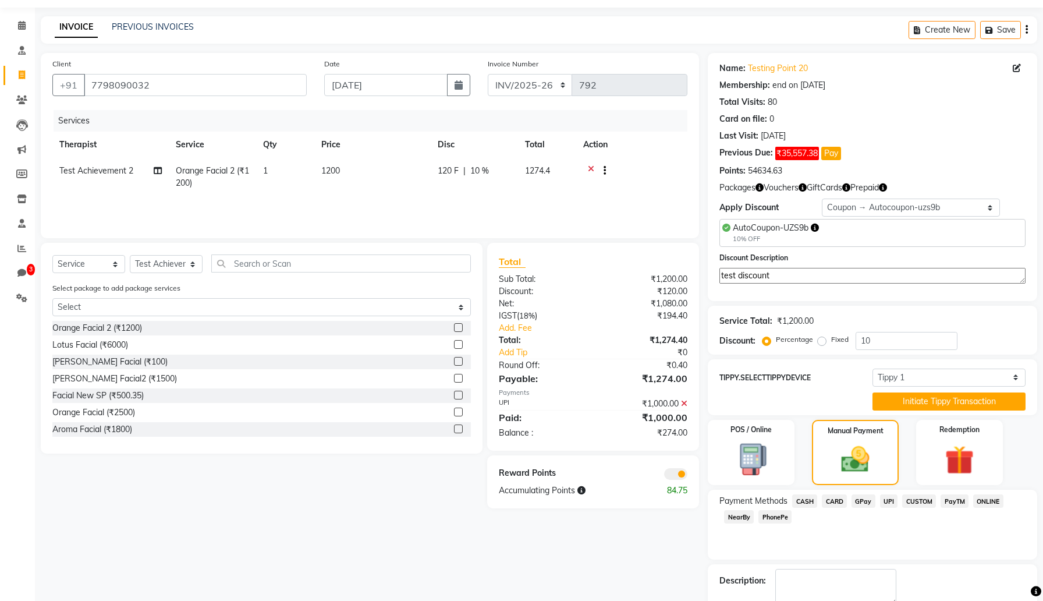
scroll to position [100, 0]
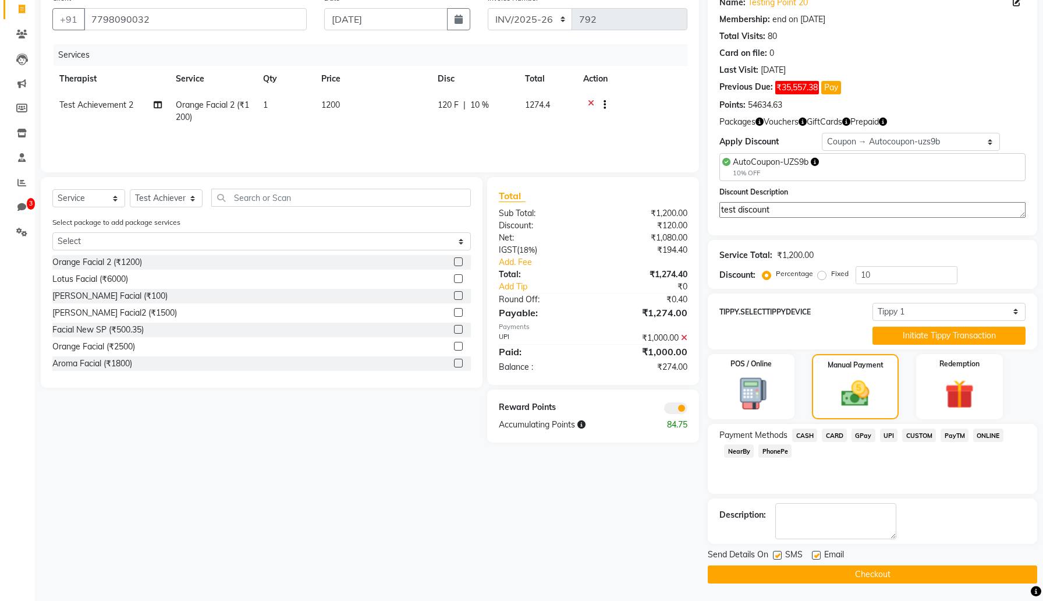
click at [780, 556] on label at bounding box center [777, 555] width 9 height 9
click at [780, 556] on input "checkbox" at bounding box center [777, 556] width 8 height 8
checkbox input "false"
click at [818, 554] on label at bounding box center [816, 555] width 9 height 9
click at [818, 554] on input "checkbox" at bounding box center [816, 556] width 8 height 8
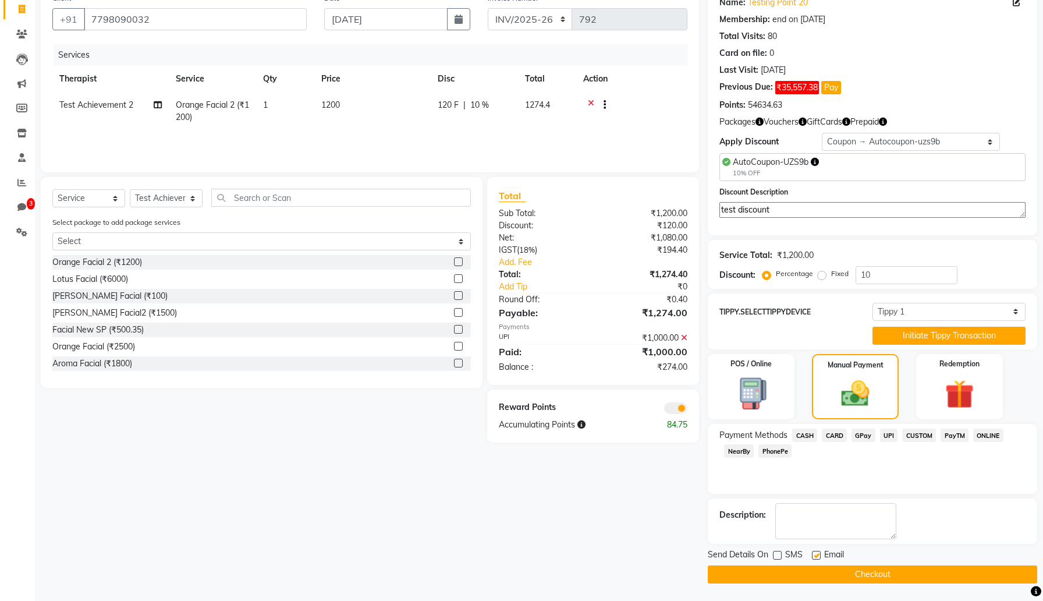
checkbox input "false"
click at [817, 572] on button "Checkout" at bounding box center [873, 574] width 330 height 18
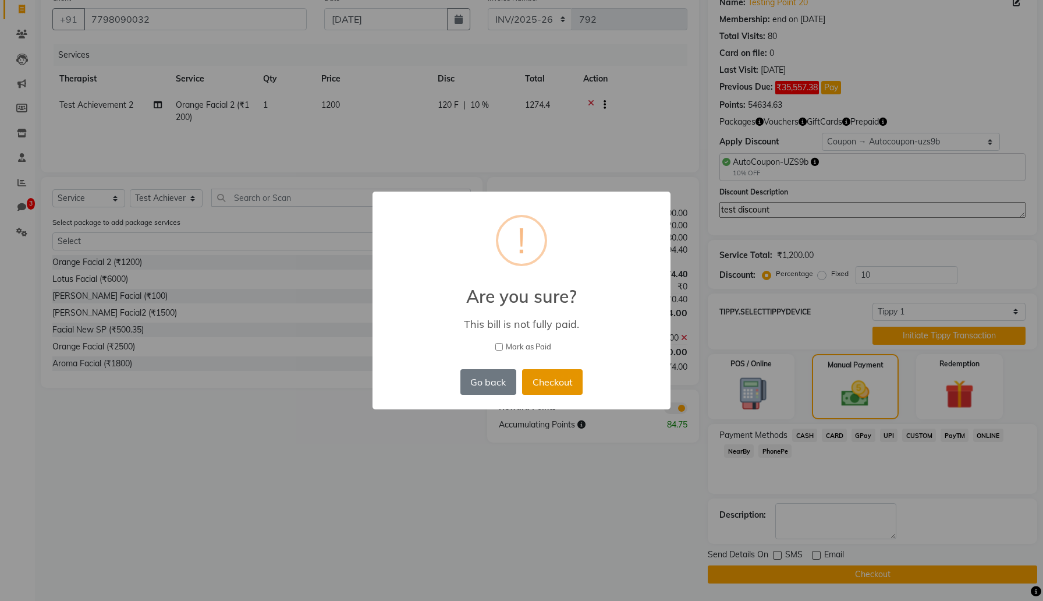
click at [572, 385] on button "Checkout" at bounding box center [552, 382] width 61 height 26
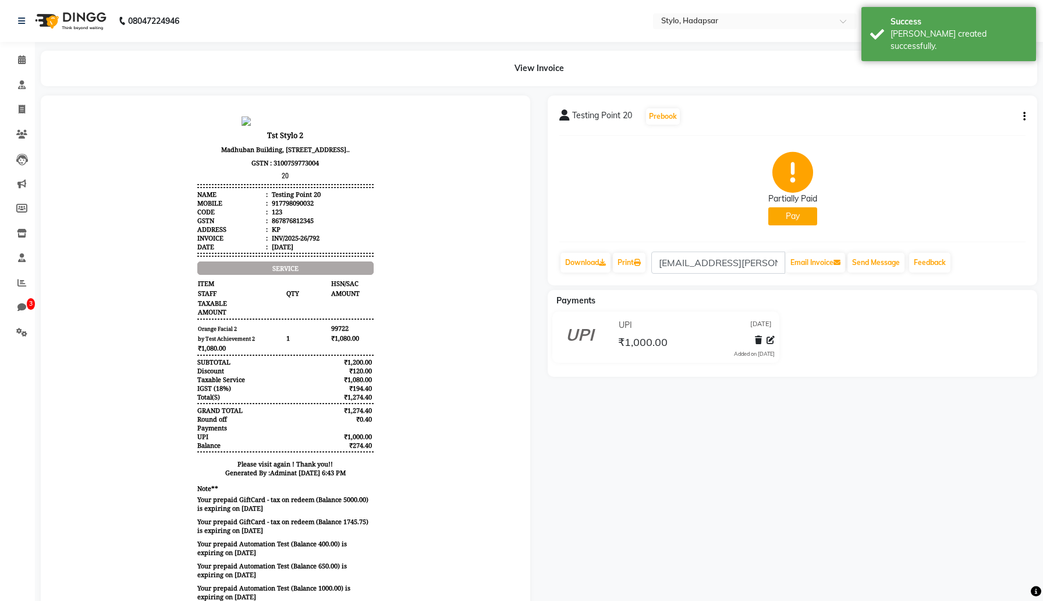
click at [1025, 116] on icon "button" at bounding box center [1024, 116] width 2 height 1
click at [932, 132] on div "Edit Invoice" at bounding box center [946, 131] width 119 height 15
select select "service"
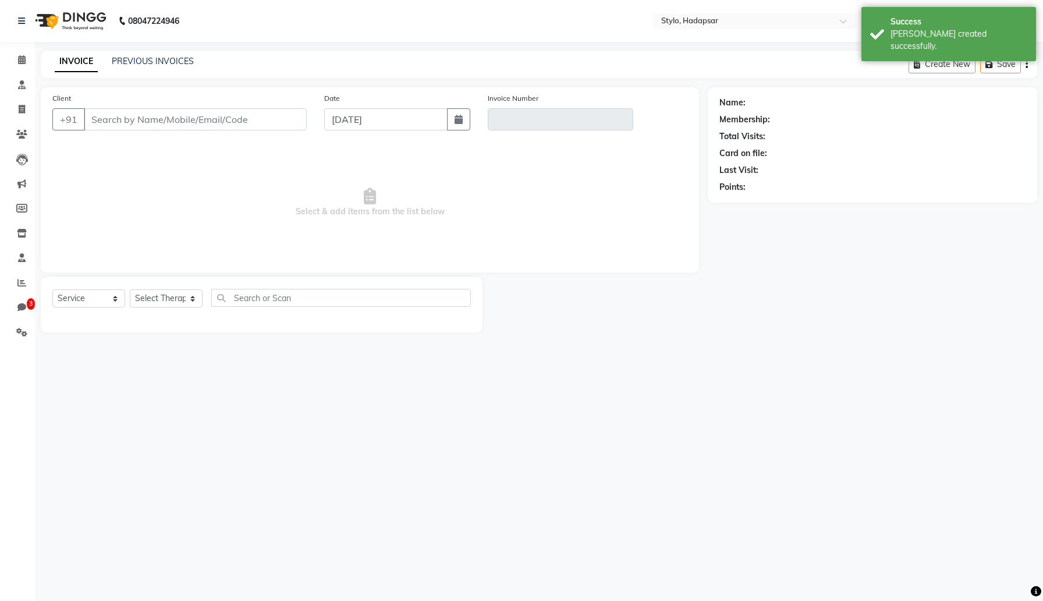
type input "7798090032"
type input "INV/2025-26/792"
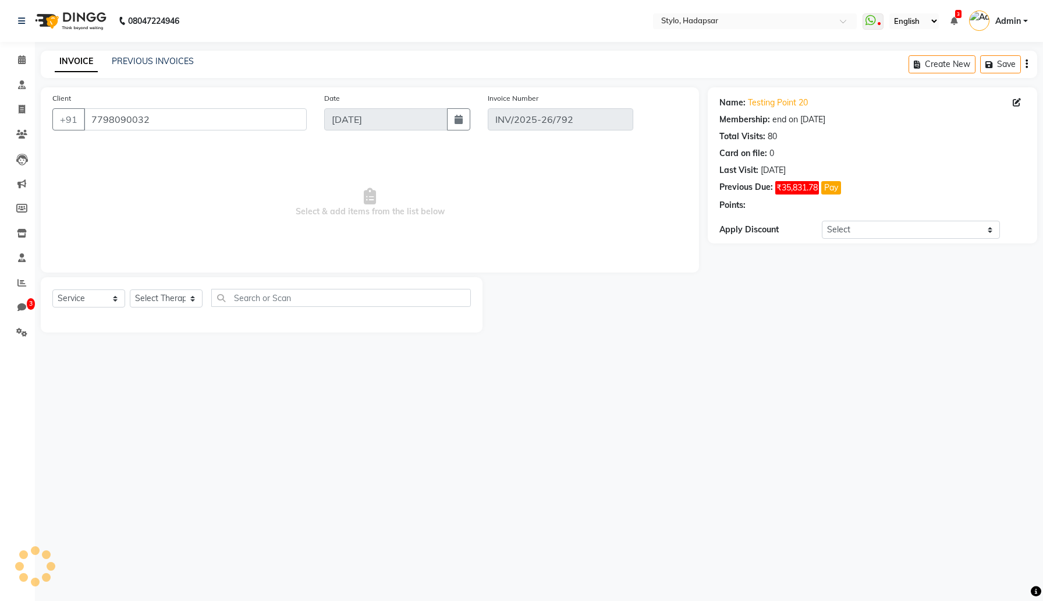
select select "select"
select select "Z73944"
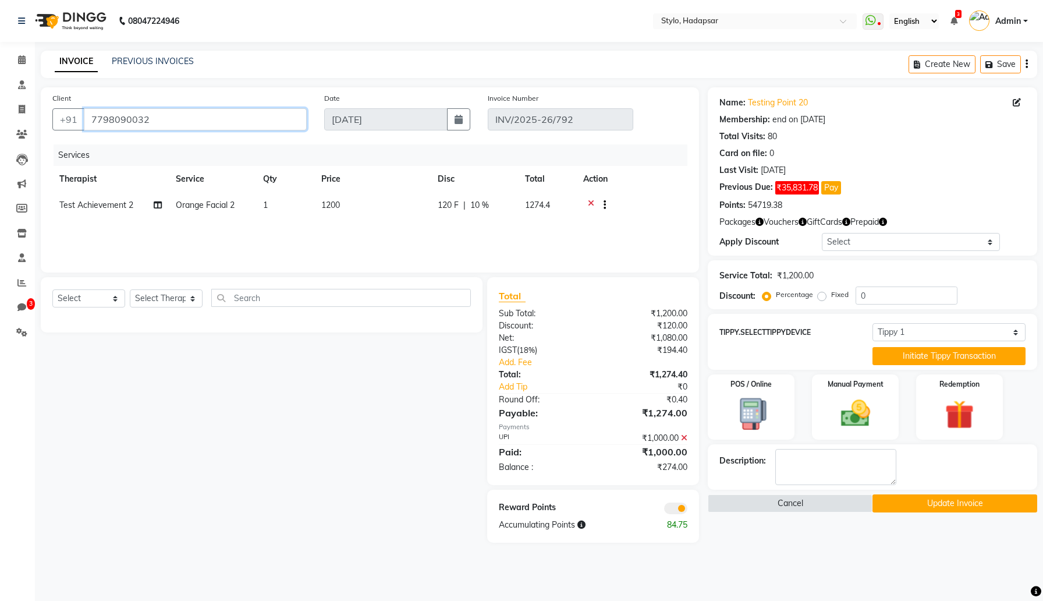
click at [222, 122] on input "7798090032" at bounding box center [195, 119] width 223 height 22
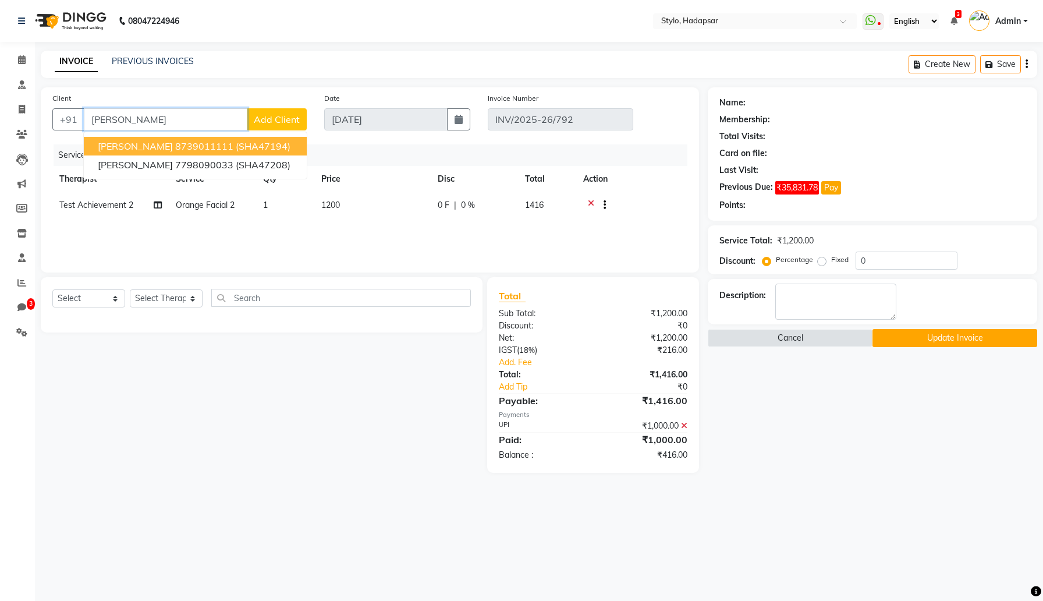
click at [220, 141] on ngb-highlight "8739011111" at bounding box center [204, 146] width 58 height 12
type input "8739011111"
select select "Z73944"
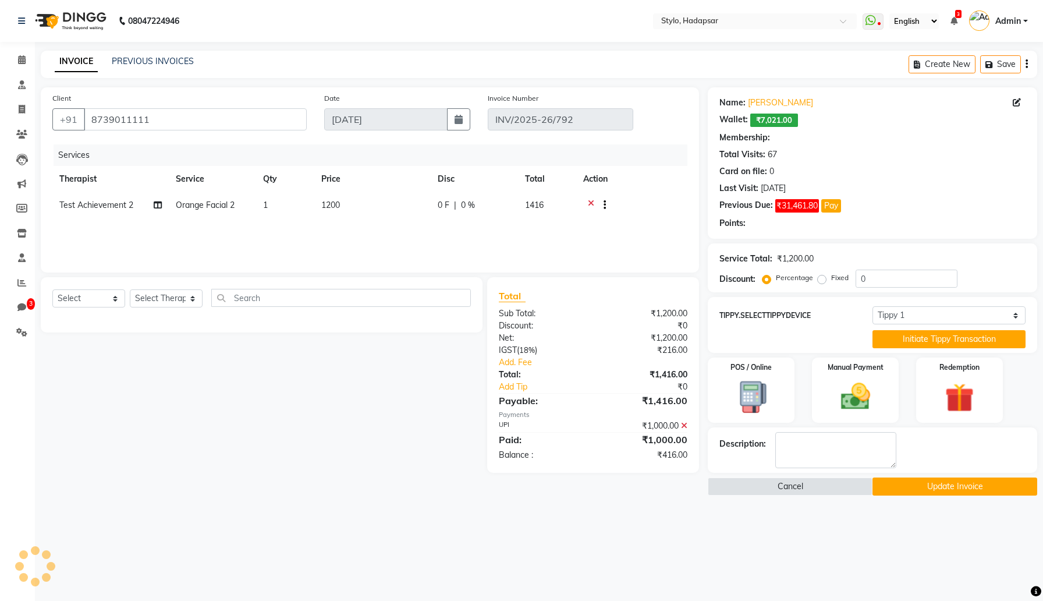
type input "25"
select select "3: Object"
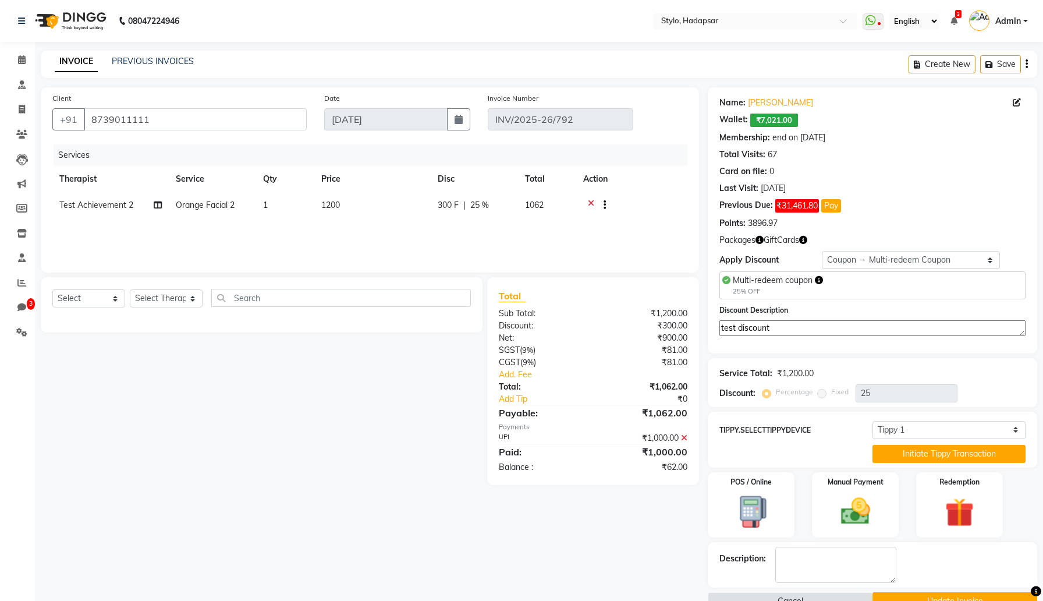
click at [591, 203] on icon at bounding box center [591, 206] width 6 height 15
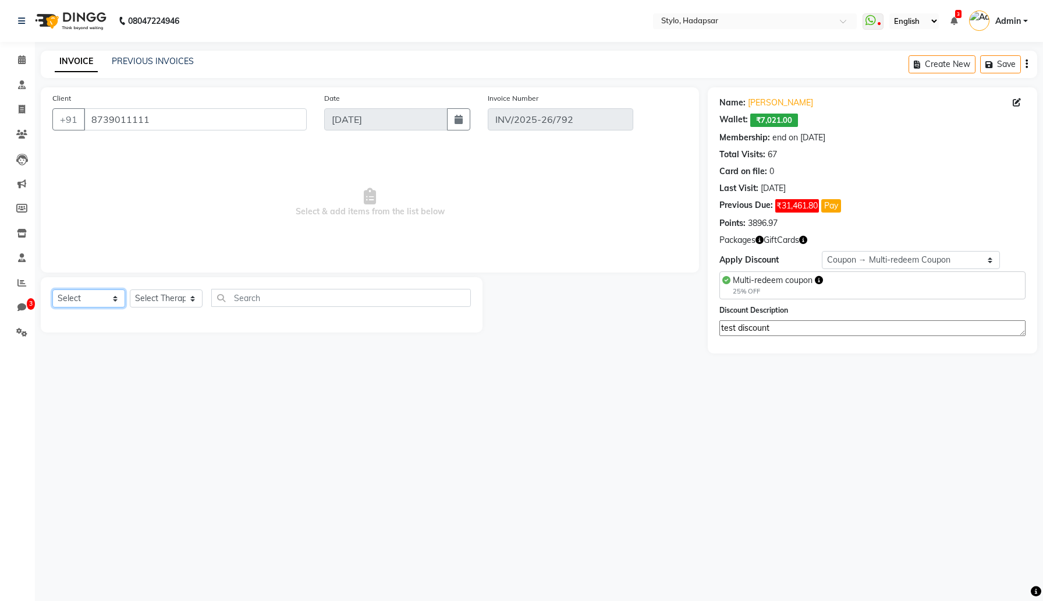
click at [109, 300] on select "Select Service Product Membership Package Voucher Prepaid Gift Card" at bounding box center [88, 298] width 73 height 18
select select "service"
click at [52, 289] on select "Select Service Product Membership Package Voucher Prepaid Gift Card" at bounding box center [88, 298] width 73 height 18
click at [161, 304] on select "Select Therapist AAAb aadi manav abc testing Abc testing abhi Admin A Amit Anki…" at bounding box center [166, 298] width 73 height 18
select select "1765"
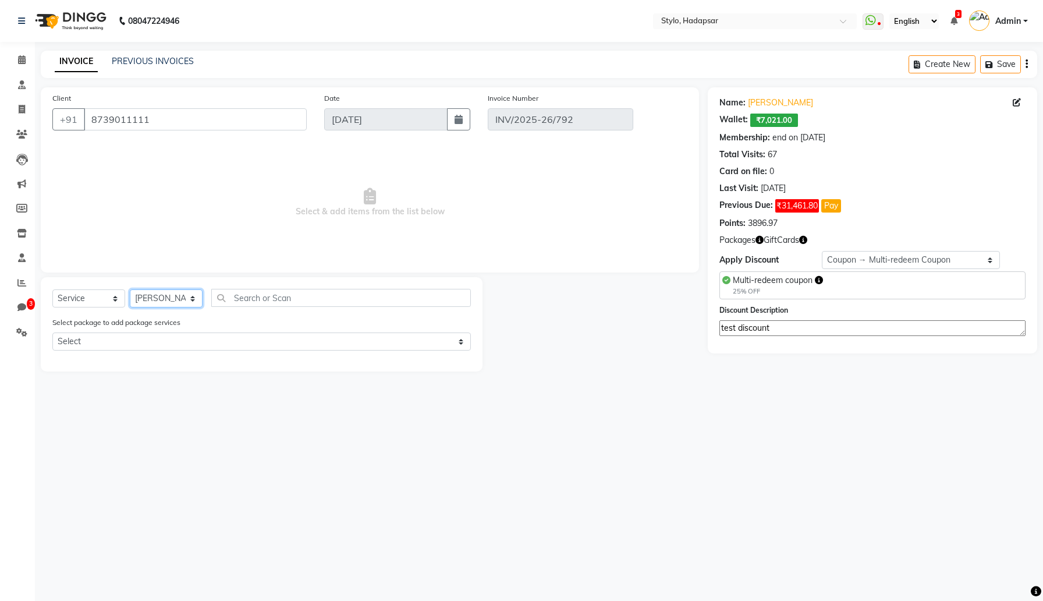
click at [130, 289] on select "Select Therapist AAAb aadi manav abc testing Abc testing abhi Admin A Amit Anki…" at bounding box center [166, 298] width 73 height 18
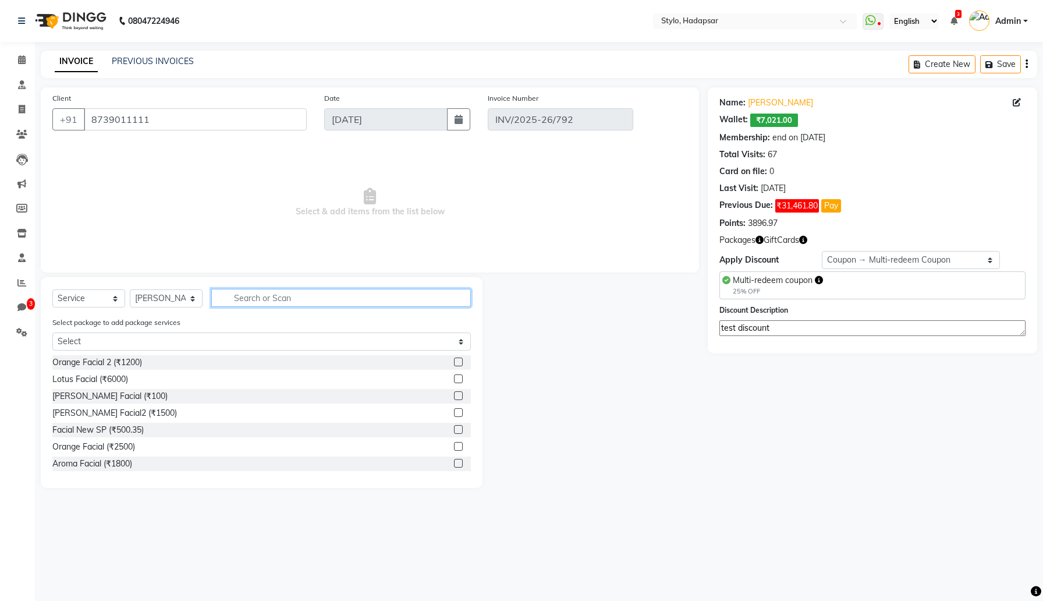
click at [434, 292] on input "text" at bounding box center [341, 298] width 260 height 18
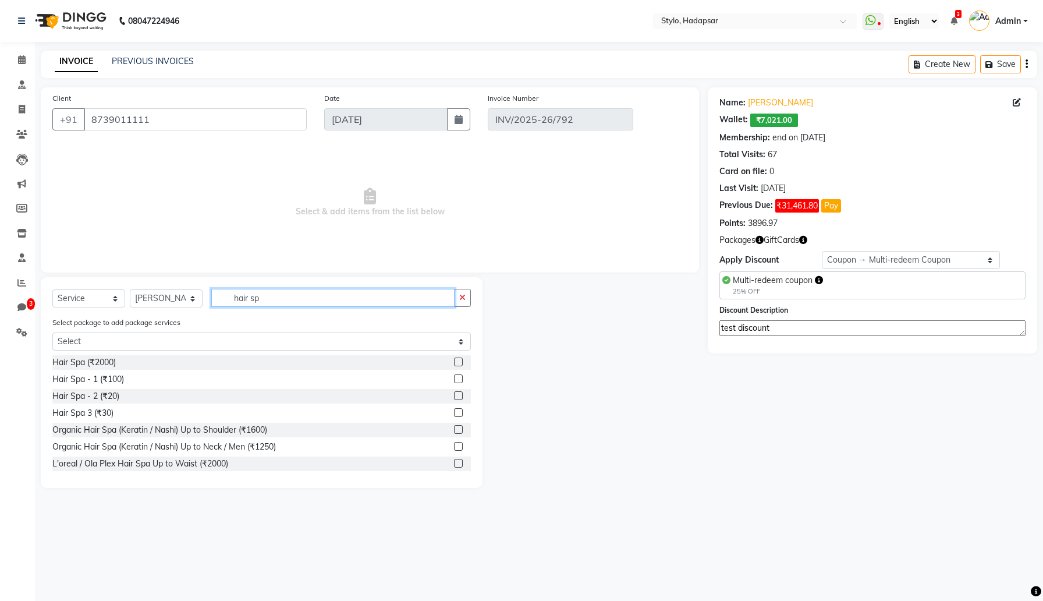
type input "hair sp"
click at [454, 363] on label at bounding box center [458, 361] width 9 height 9
click at [454, 363] on input "checkbox" at bounding box center [458, 363] width 8 height 8
checkbox input "true"
select select "Z73944"
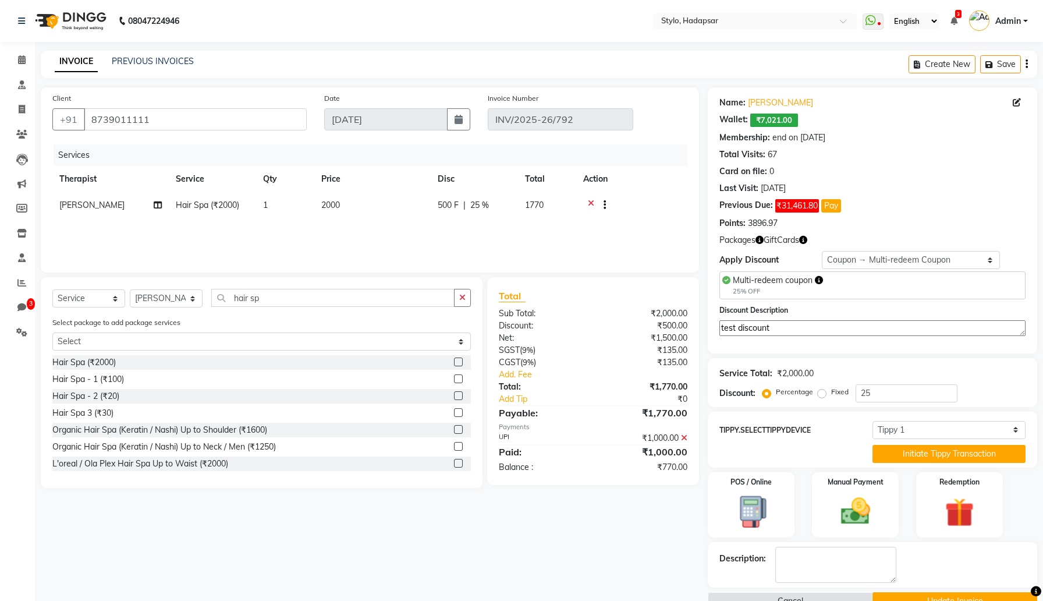
checkbox input "false"
click at [838, 268] on select "Select Membership → Test Membership Membership → Test Membership Coupon → Multi…" at bounding box center [911, 260] width 179 height 18
select select "0:"
click at [822, 251] on select "Select Membership → Test Membership Membership → Test Membership Coupon → Multi…" at bounding box center [911, 260] width 179 height 18
type input "0"
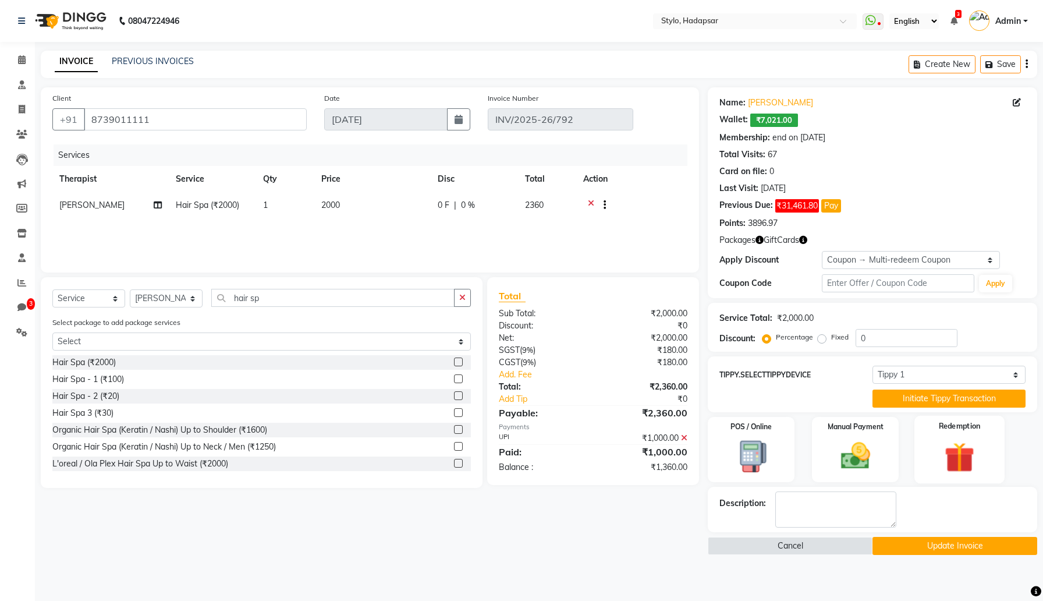
click at [965, 456] on img at bounding box center [959, 457] width 49 height 38
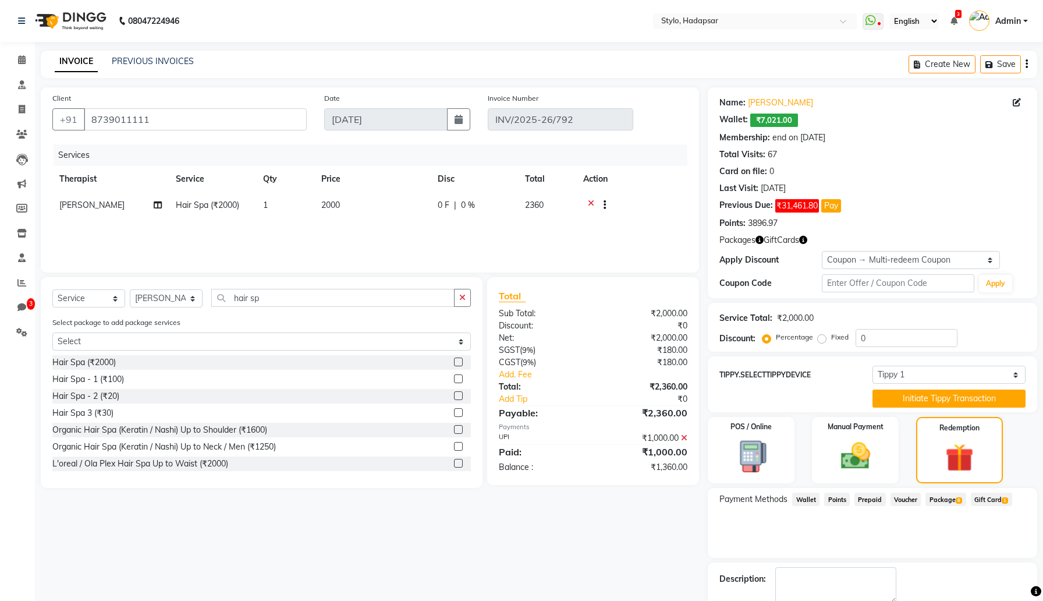
click at [904, 499] on span "Voucher" at bounding box center [906, 499] width 31 height 13
click at [941, 497] on span "Package 8" at bounding box center [946, 499] width 40 height 13
click at [993, 545] on button "Apply" at bounding box center [995, 546] width 48 height 20
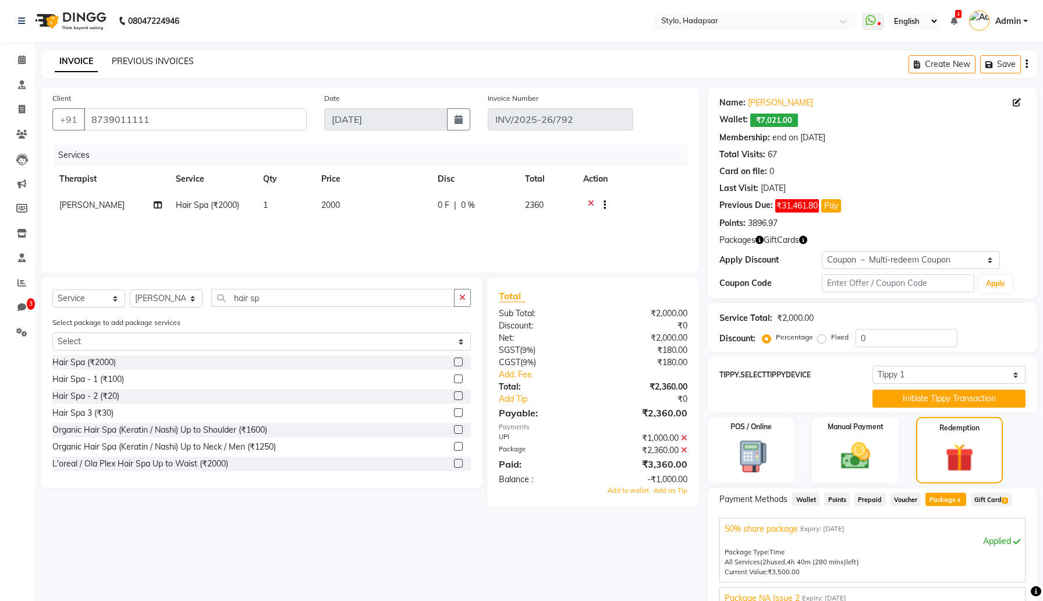
click at [145, 61] on link "PREVIOUS INVOICES" at bounding box center [153, 61] width 82 height 10
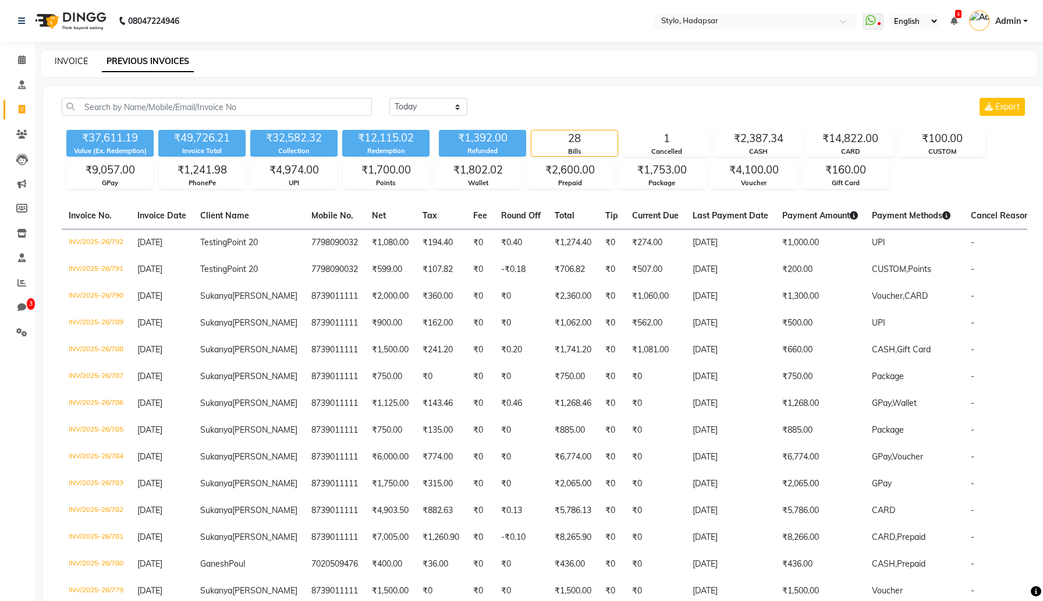
click at [70, 56] on link "INVOICE" at bounding box center [71, 61] width 33 height 10
select select "157"
select select "service"
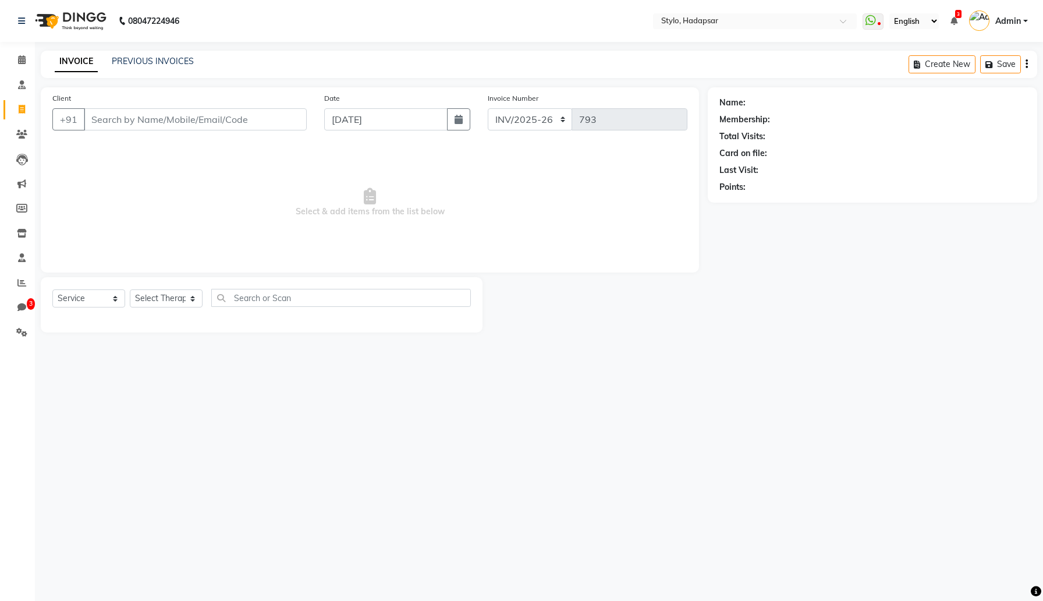
click at [182, 120] on input "Client" at bounding box center [195, 119] width 223 height 22
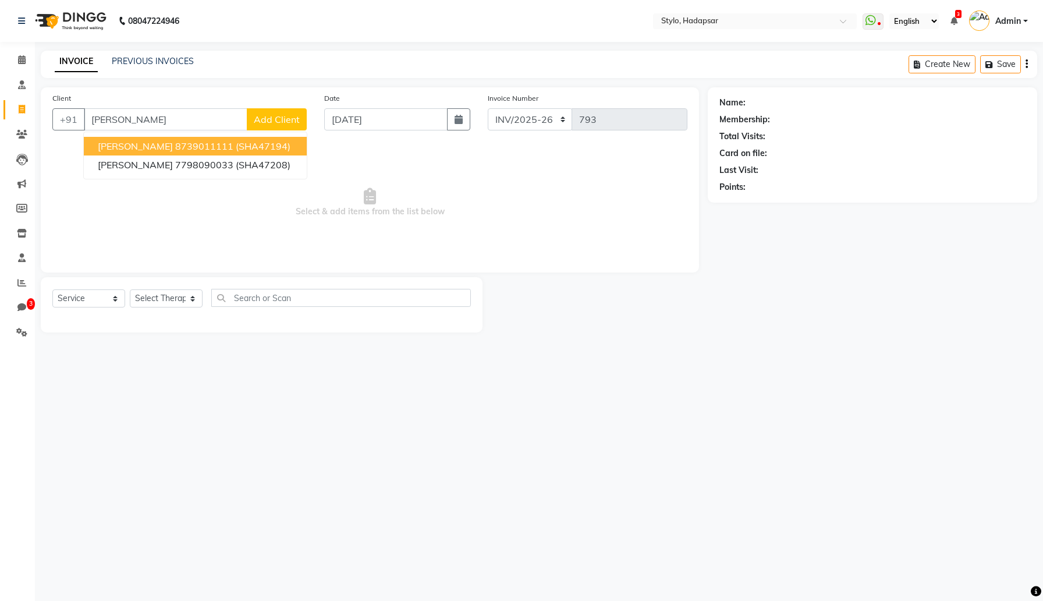
click at [186, 148] on ngb-highlight "8739011111" at bounding box center [204, 146] width 58 height 12
type input "8739011111"
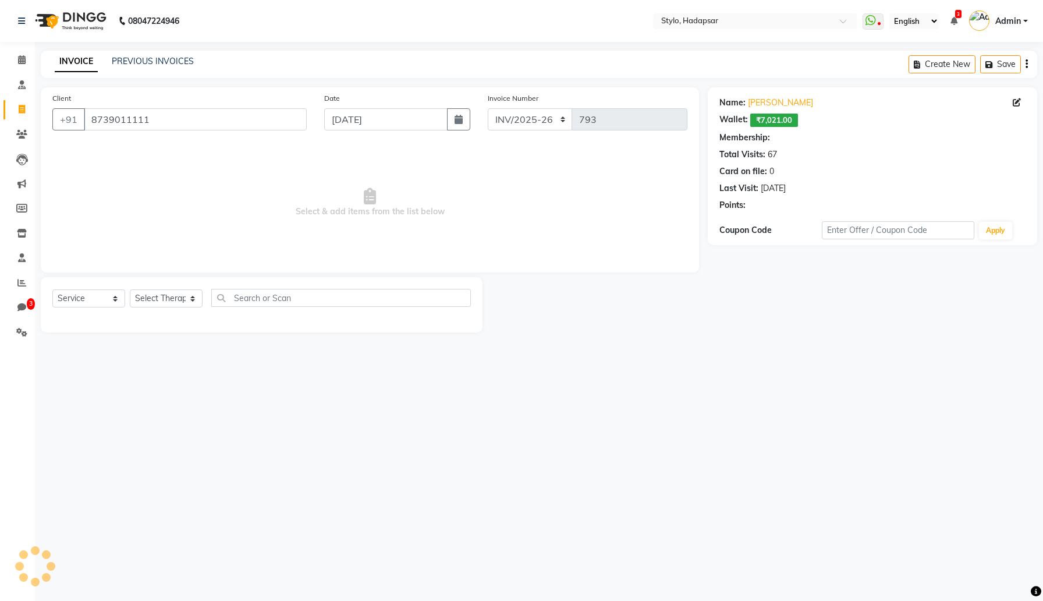
select select "3: Object"
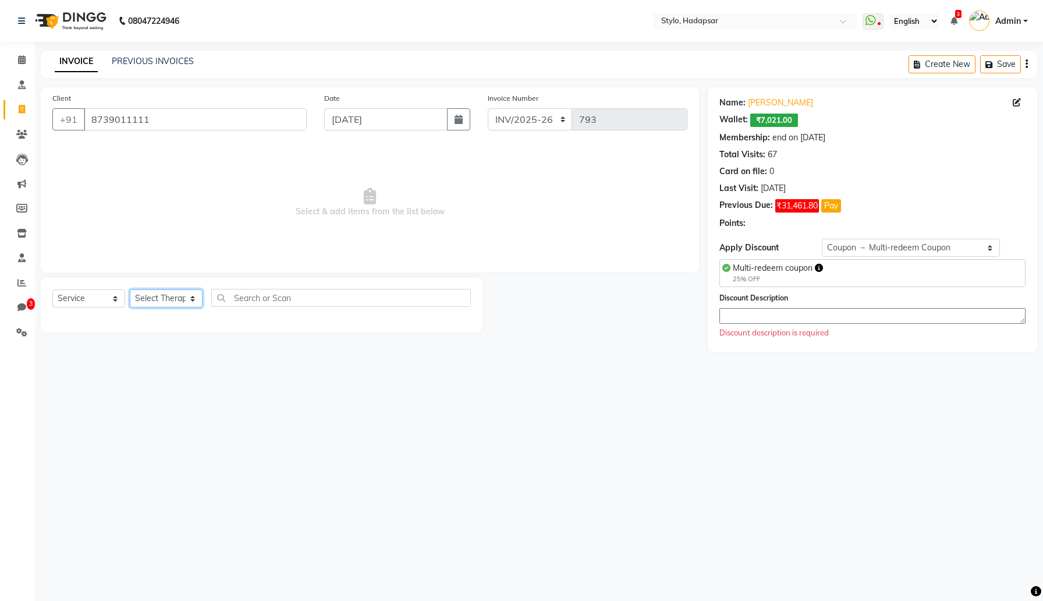
click at [163, 300] on select "Select Therapist AAAb aadi manav abc testing Abc testing abhi Admin A Amit Anki…" at bounding box center [166, 298] width 73 height 18
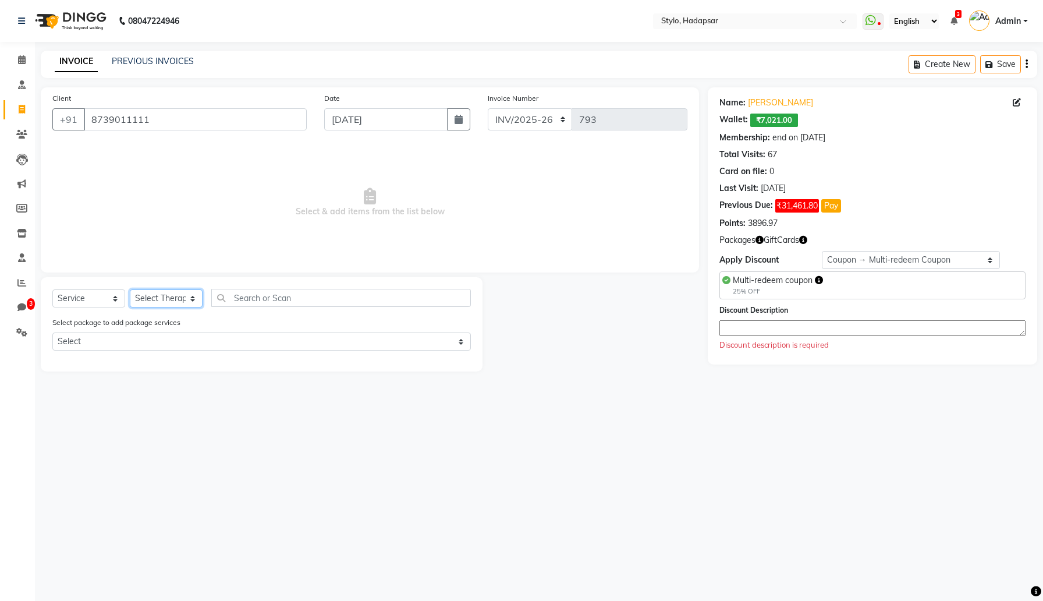
select select "495"
click at [130, 289] on select "Select Therapist AAAb aadi manav abc testing Abc testing abhi Admin A Amit Anki…" at bounding box center [166, 298] width 73 height 18
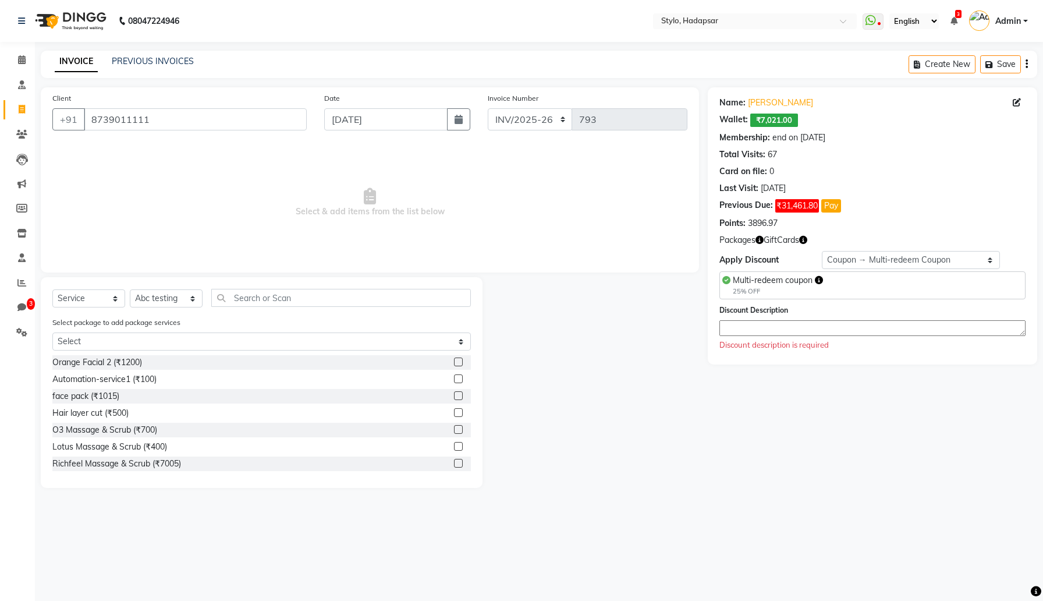
click at [457, 412] on label at bounding box center [458, 412] width 9 height 9
click at [457, 412] on input "checkbox" at bounding box center [458, 413] width 8 height 8
checkbox input "true"
select select "Z73944"
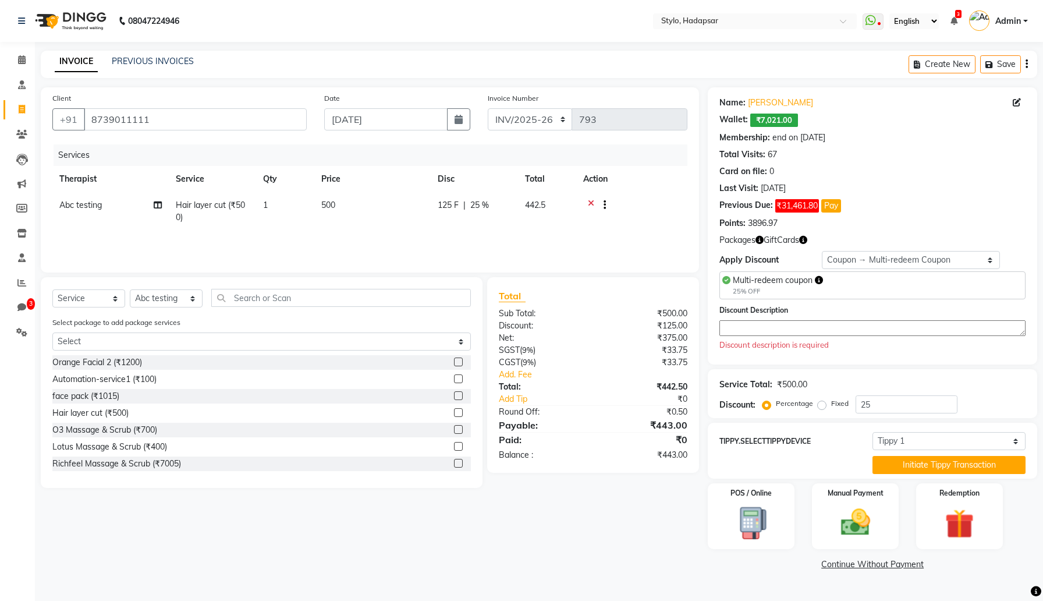
checkbox input "false"
click at [898, 262] on select "Select Membership → Test Membership Membership → Test Membership Coupon → Multi…" at bounding box center [911, 260] width 179 height 18
select select "0:"
click at [822, 251] on select "Select Membership → Test Membership Membership → Test Membership Coupon → Multi…" at bounding box center [911, 260] width 179 height 18
type input "0"
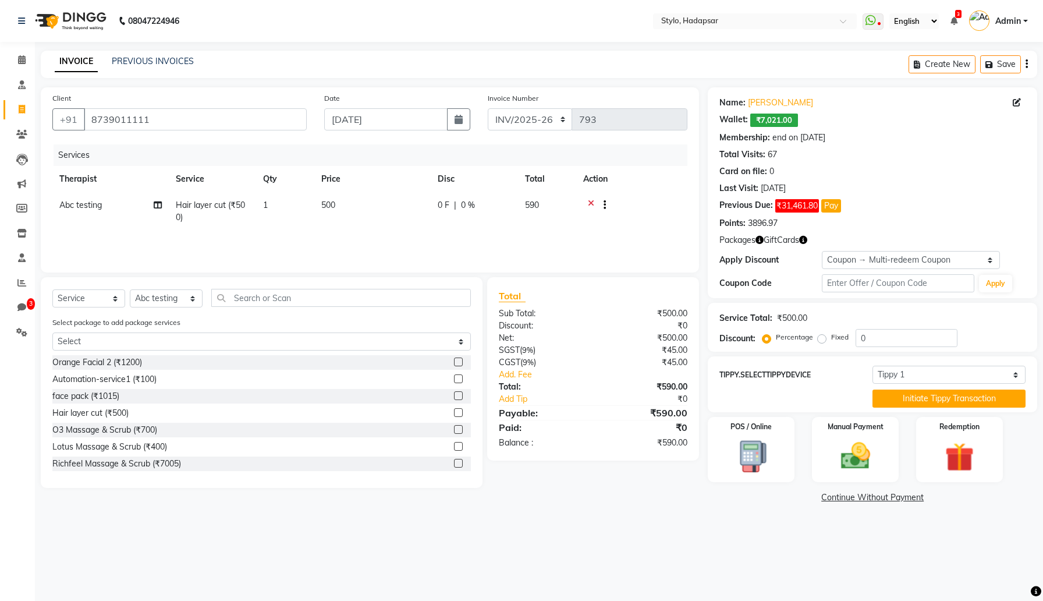
click at [959, 509] on main "INVOICE PREVIOUS INVOICES Create New Save Client +91 8739011111 Date Sep 03, 20…" at bounding box center [539, 287] width 1008 height 473
click at [968, 465] on img at bounding box center [959, 457] width 49 height 38
click at [950, 501] on span "Package 8" at bounding box center [946, 499] width 40 height 13
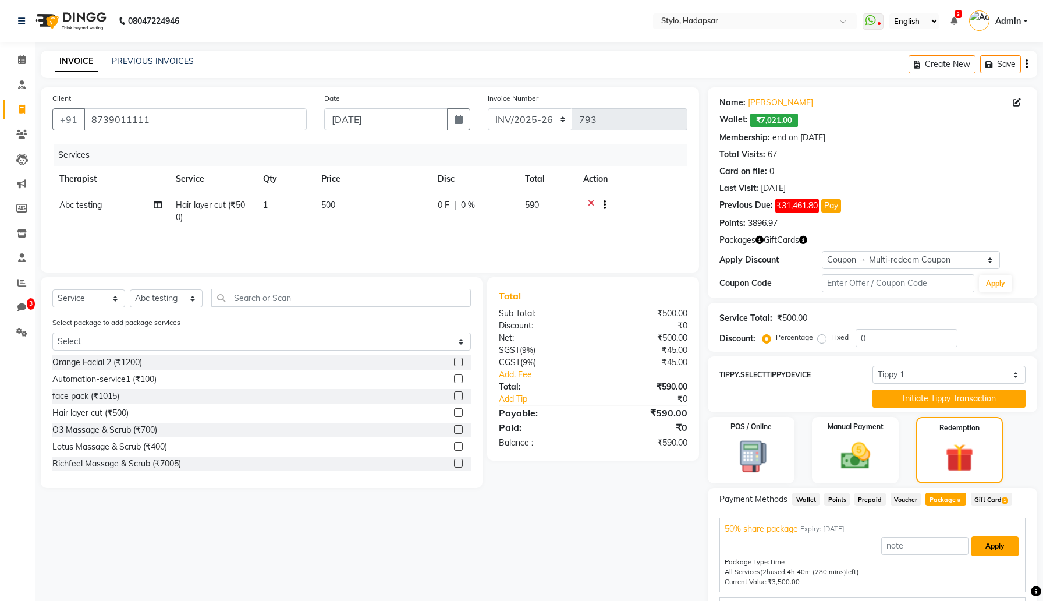
click at [995, 552] on button "Apply" at bounding box center [995, 546] width 48 height 20
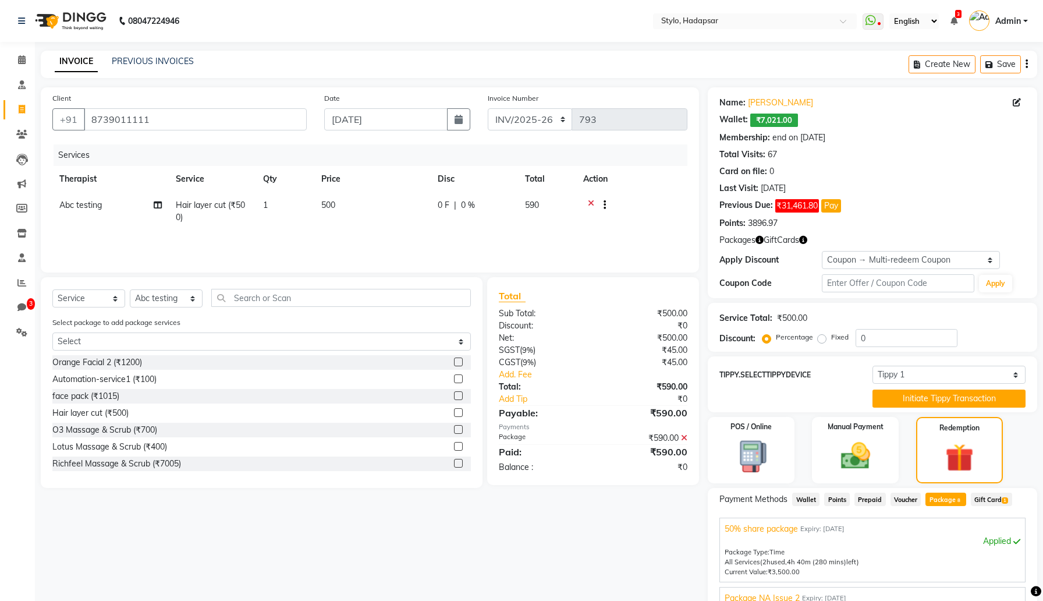
click at [685, 438] on icon at bounding box center [684, 438] width 6 height 8
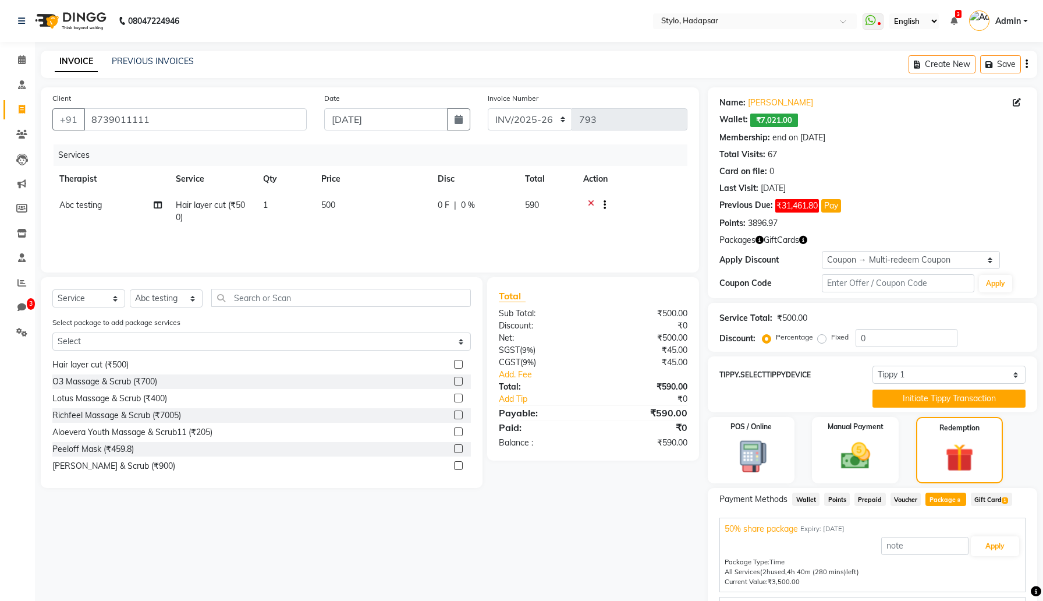
scroll to position [30, 0]
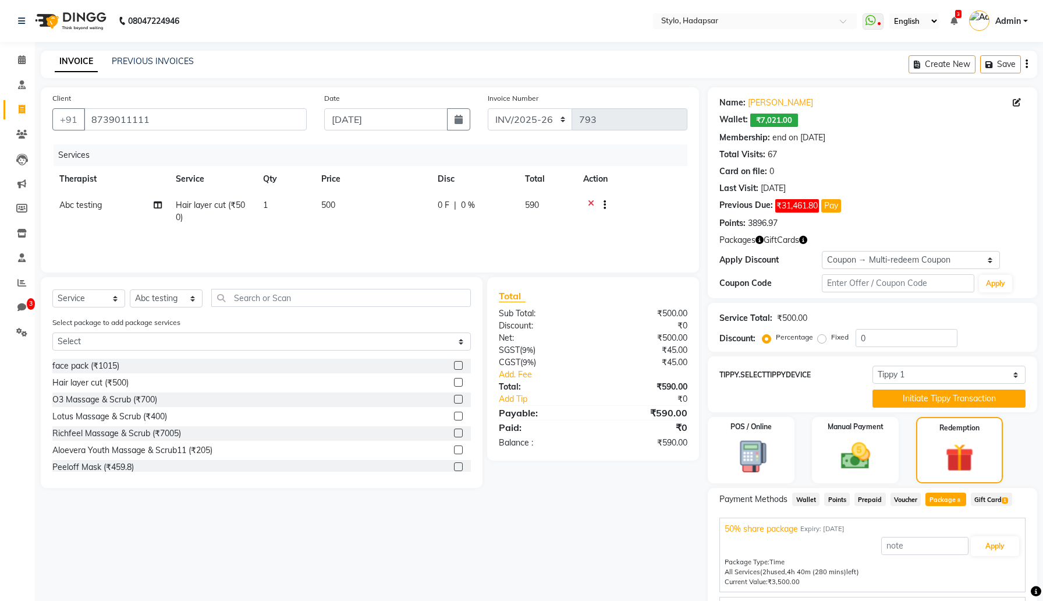
click at [460, 433] on label at bounding box center [458, 432] width 9 height 9
click at [460, 433] on input "checkbox" at bounding box center [458, 434] width 8 height 8
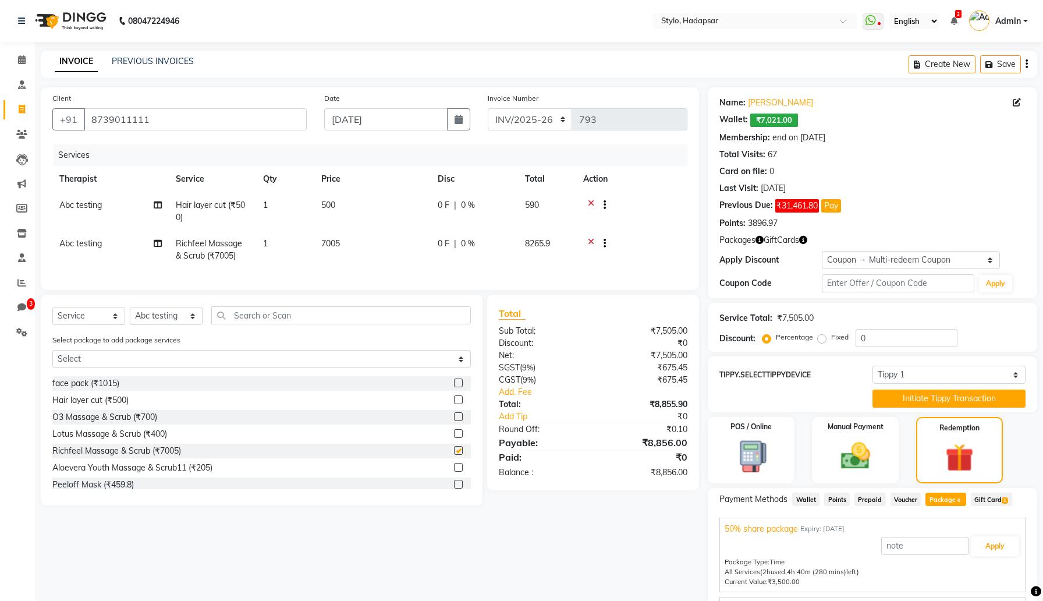
checkbox input "false"
click at [997, 551] on button "Apply" at bounding box center [995, 546] width 48 height 20
click at [589, 203] on icon at bounding box center [591, 206] width 6 height 15
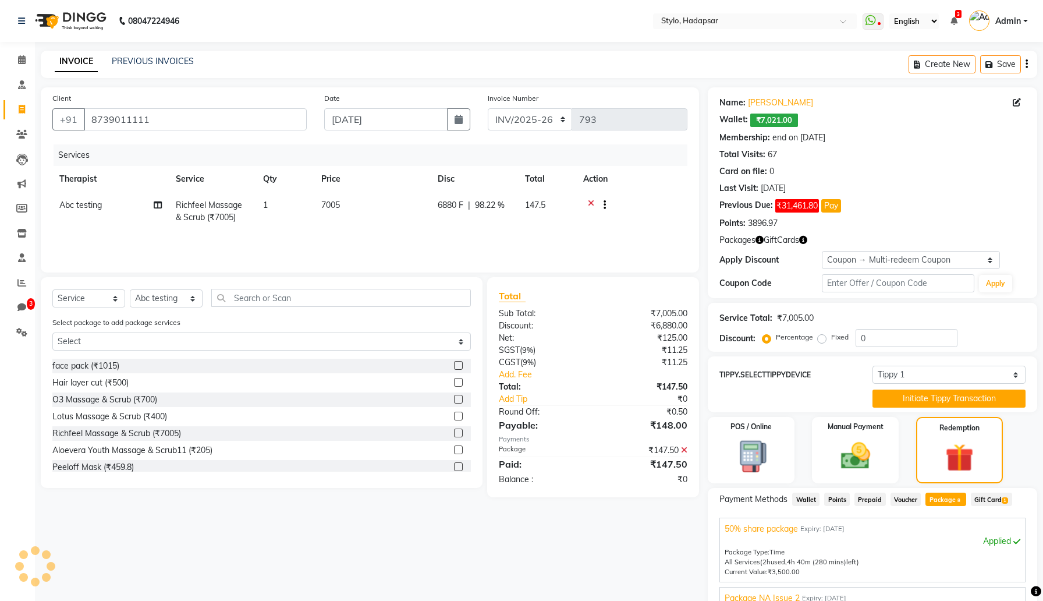
click at [684, 448] on icon at bounding box center [684, 450] width 6 height 8
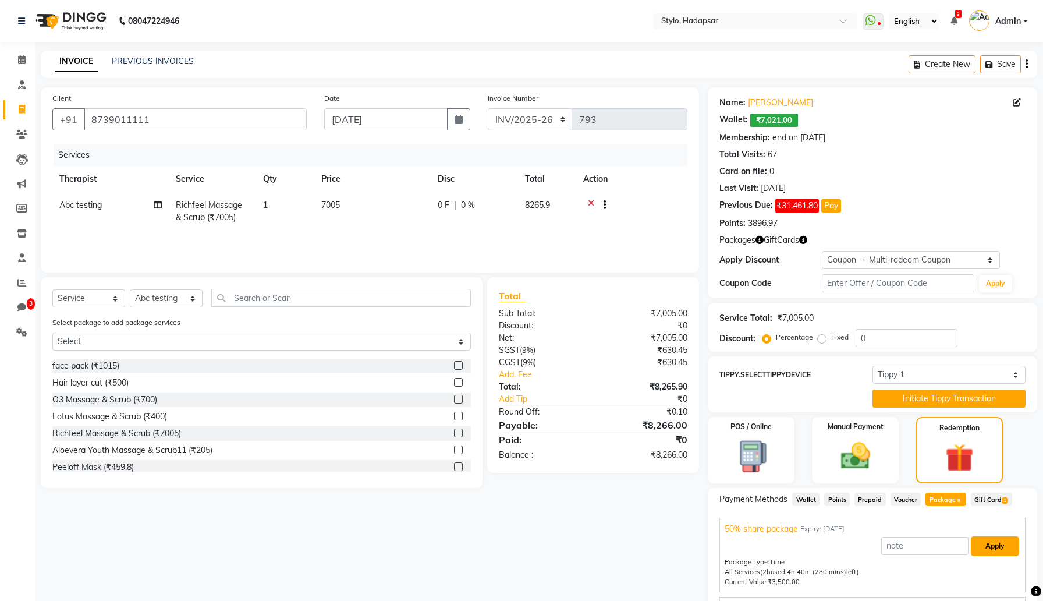
click at [1004, 548] on button "Apply" at bounding box center [995, 546] width 48 height 20
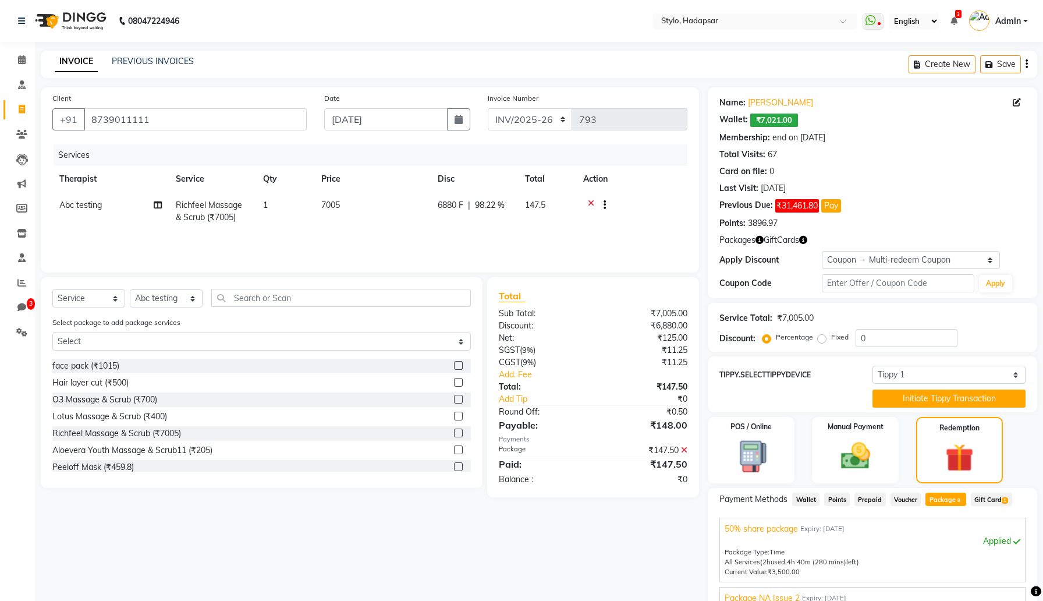
click at [905, 500] on span "Voucher" at bounding box center [906, 499] width 31 height 13
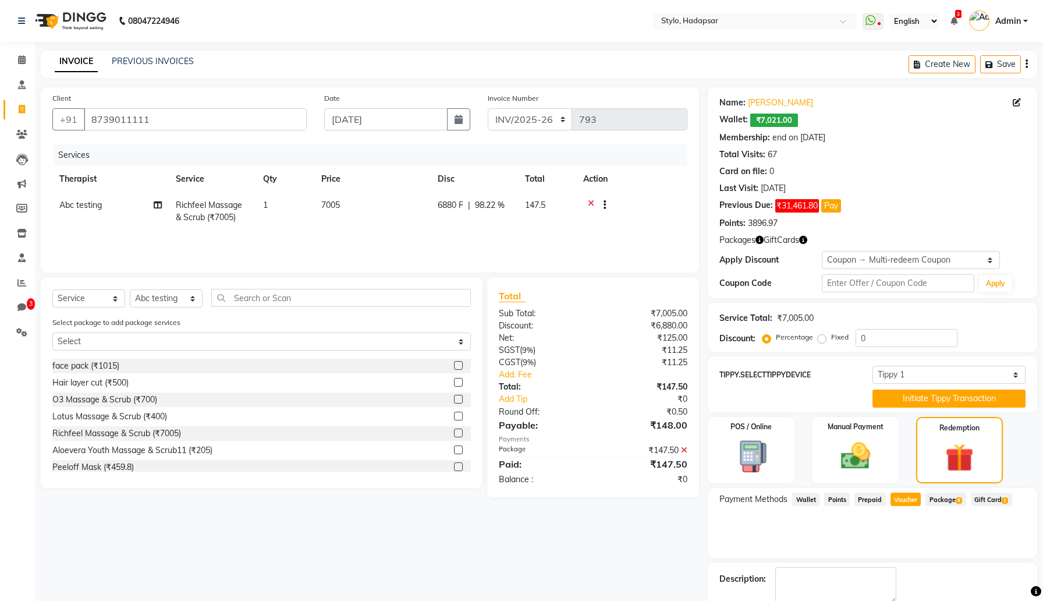
click at [859, 498] on span "Prepaid" at bounding box center [870, 499] width 31 height 13
click at [296, 125] on input "8739011111" at bounding box center [195, 119] width 223 height 22
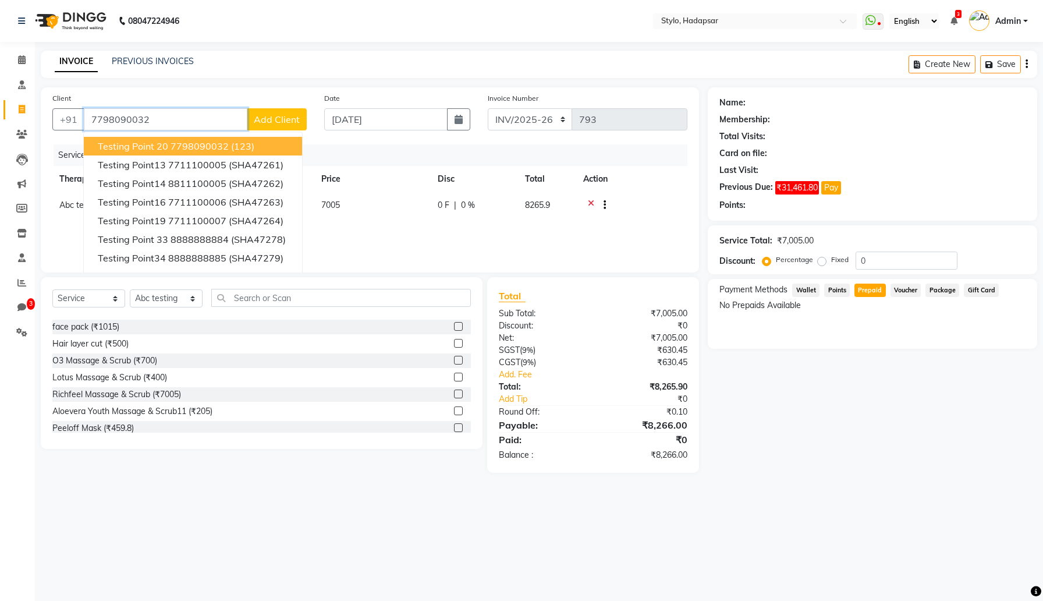
type input "7798090032"
select select "Z73944"
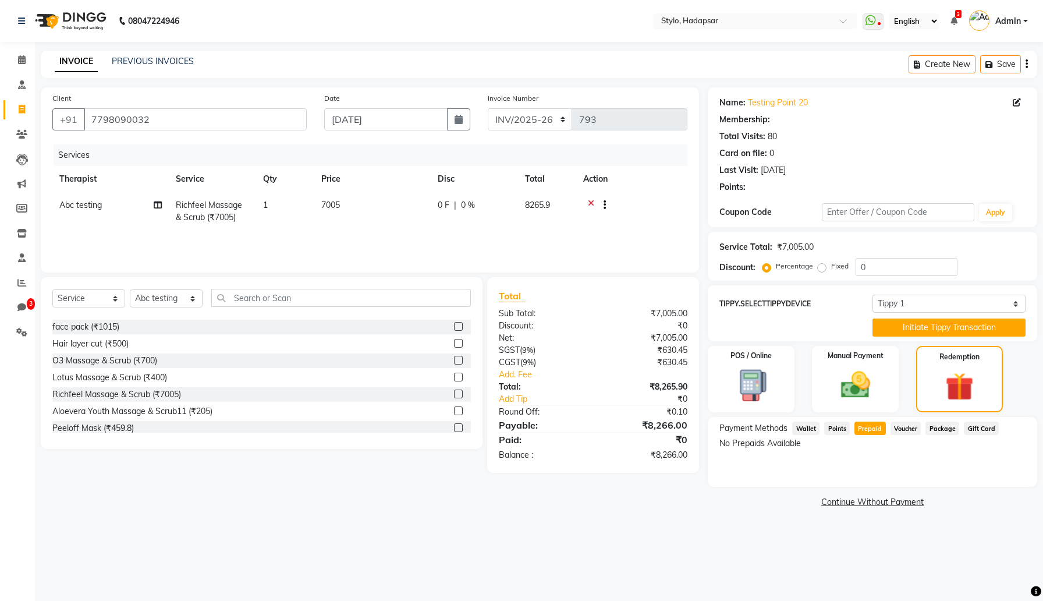
type input "25"
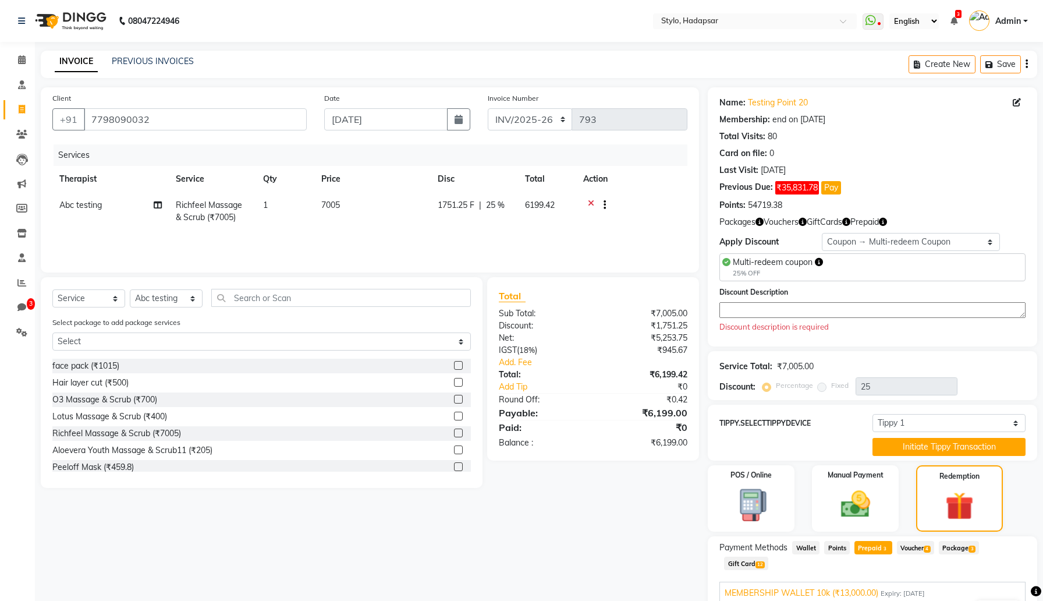
click at [763, 311] on textarea at bounding box center [873, 310] width 306 height 16
click at [844, 240] on select "Select Membership → Simple memership Membership → Simple memership Membership →…" at bounding box center [911, 242] width 179 height 18
select select "0:"
click at [822, 233] on select "Select Membership → Simple memership Membership → Simple memership Membership →…" at bounding box center [911, 242] width 179 height 18
type input "0"
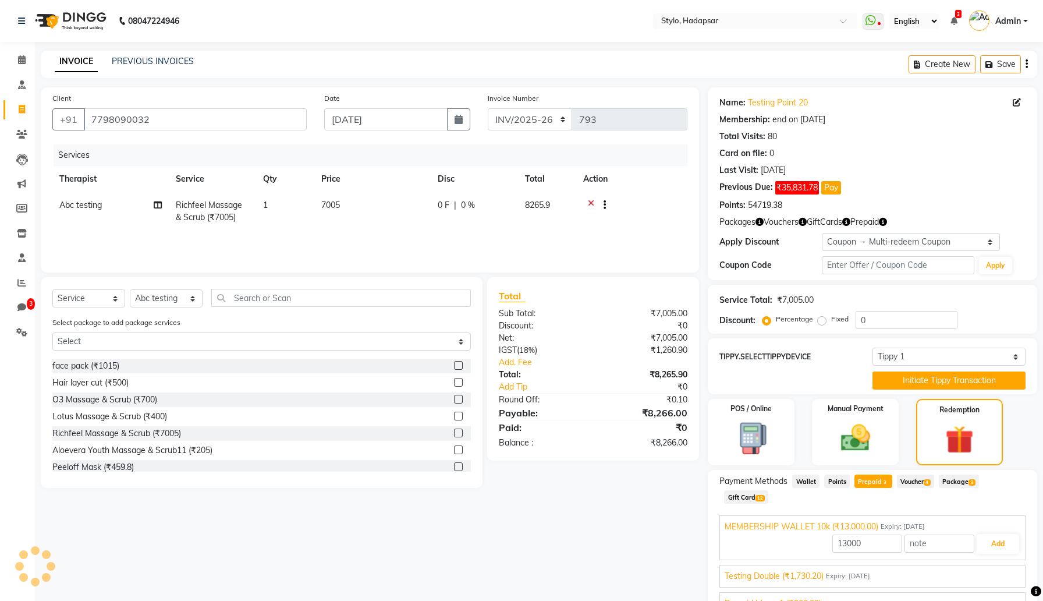
click at [922, 483] on span "Voucher 4" at bounding box center [915, 480] width 37 height 13
click at [990, 541] on button "Add" at bounding box center [998, 544] width 42 height 20
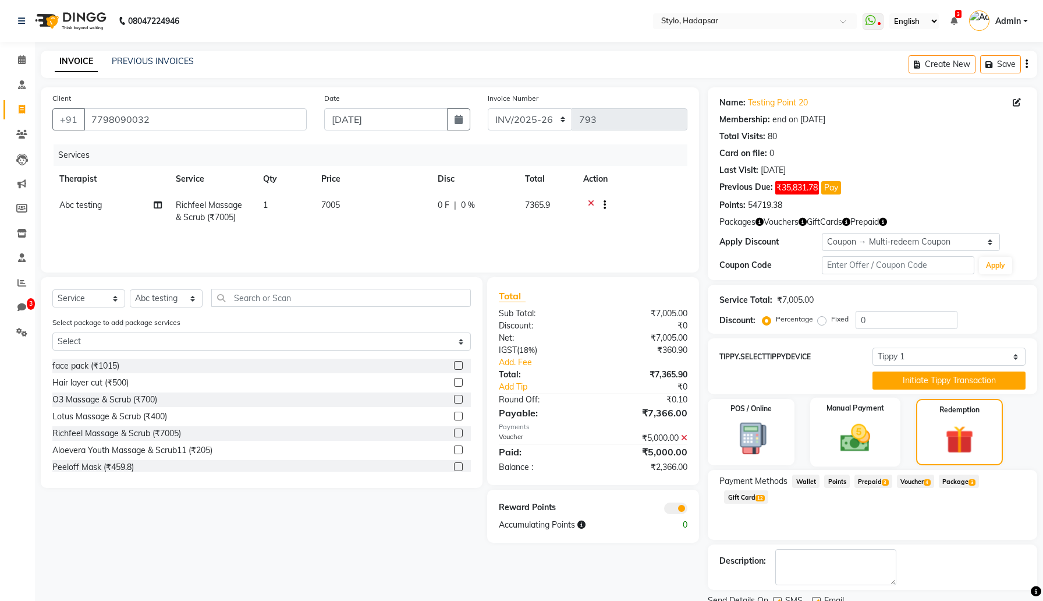
click at [844, 434] on img at bounding box center [855, 437] width 49 height 35
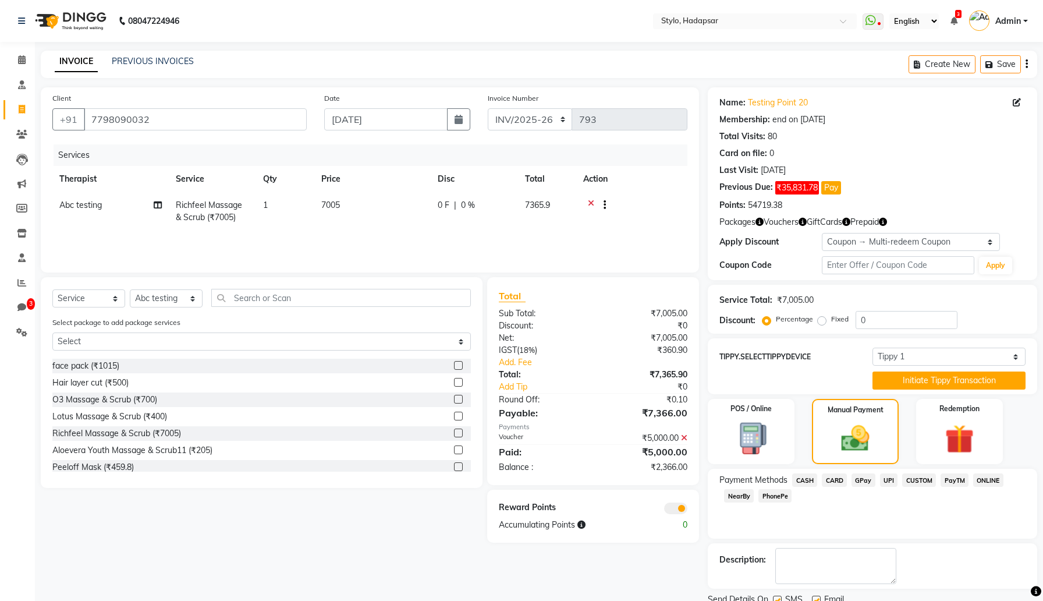
click at [837, 479] on span "CARD" at bounding box center [834, 479] width 25 height 13
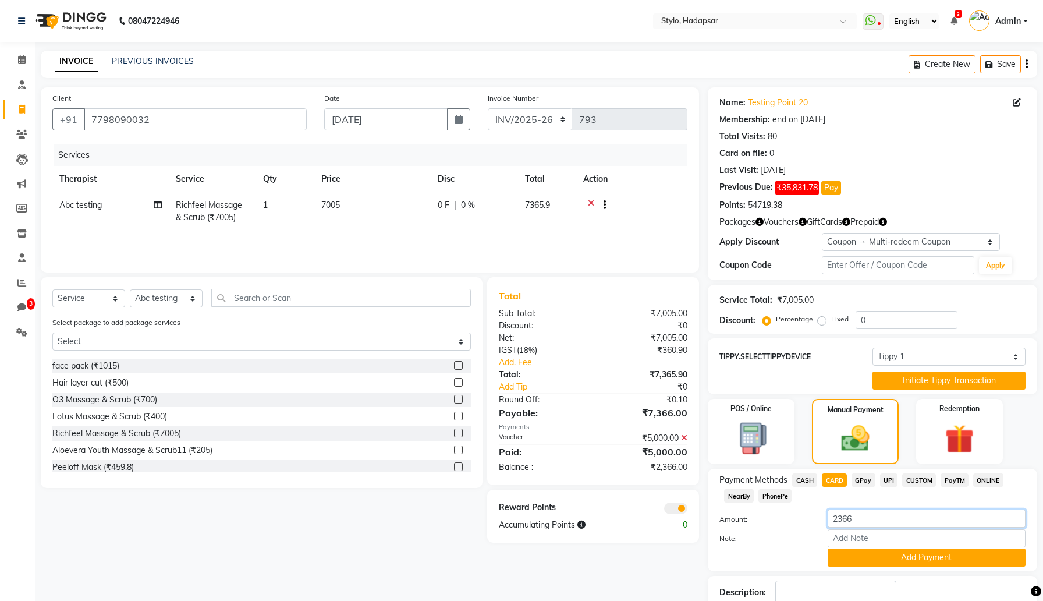
click at [860, 515] on input "2366" at bounding box center [927, 518] width 198 height 18
type input "2000"
click at [888, 558] on button "Add Payment" at bounding box center [927, 557] width 198 height 18
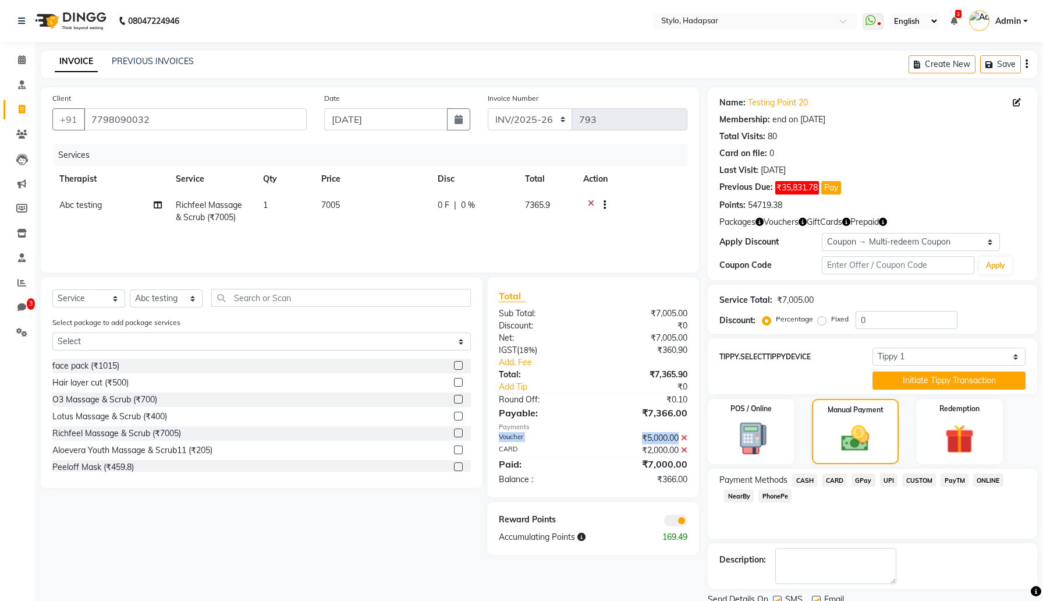
drag, startPoint x: 500, startPoint y: 437, endPoint x: 664, endPoint y: 458, distance: 164.9
click at [663, 458] on div "Total Sub Total: ₹7,005.00 Discount: ₹0 Net: ₹7,005.00 IGST ( 18% ) ₹360.90 Add…" at bounding box center [593, 387] width 189 height 197
click at [662, 463] on div "₹7,000.00" at bounding box center [644, 464] width 103 height 14
click at [667, 479] on div "₹366.00" at bounding box center [644, 479] width 103 height 12
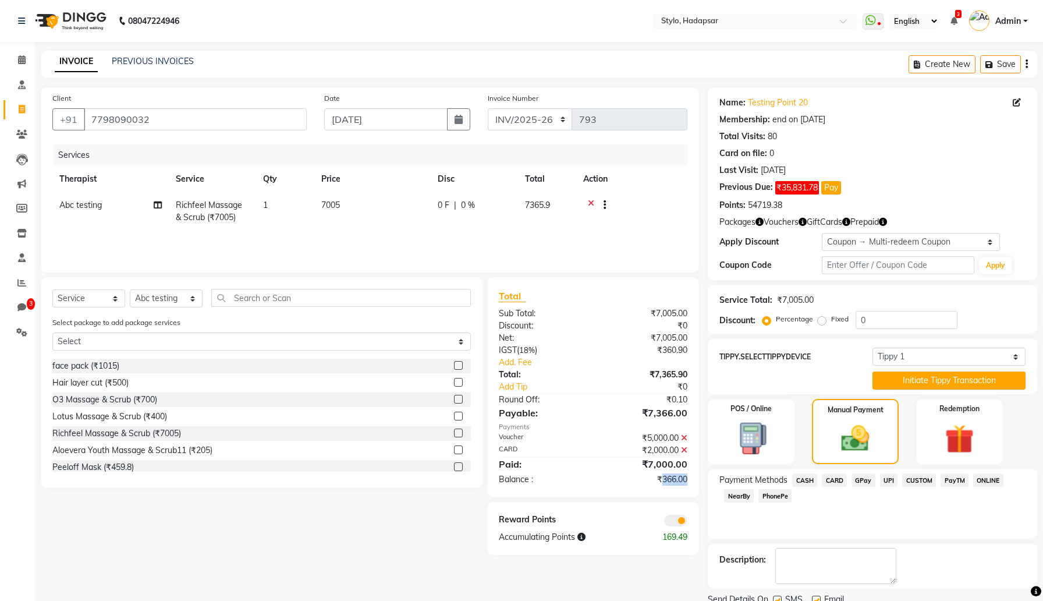
click at [667, 479] on div "₹366.00" at bounding box center [644, 479] width 103 height 12
click at [589, 434] on div "Voucher" at bounding box center [541, 438] width 103 height 12
drag, startPoint x: 499, startPoint y: 435, endPoint x: 673, endPoint y: 449, distance: 174.0
click at [673, 449] on div "Total Sub Total: ₹7,005.00 Discount: ₹0 Net: ₹7,005.00 IGST ( 18% ) ₹360.90 Add…" at bounding box center [593, 387] width 189 height 197
click at [619, 466] on div "₹7,000.00" at bounding box center [644, 464] width 103 height 14
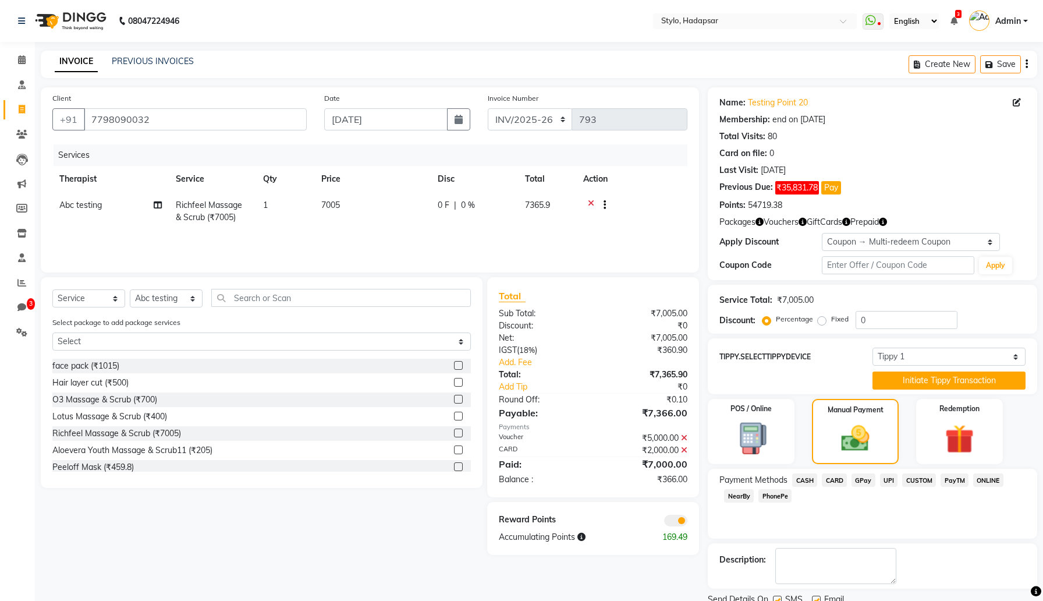
click at [671, 477] on div "₹366.00" at bounding box center [644, 479] width 103 height 12
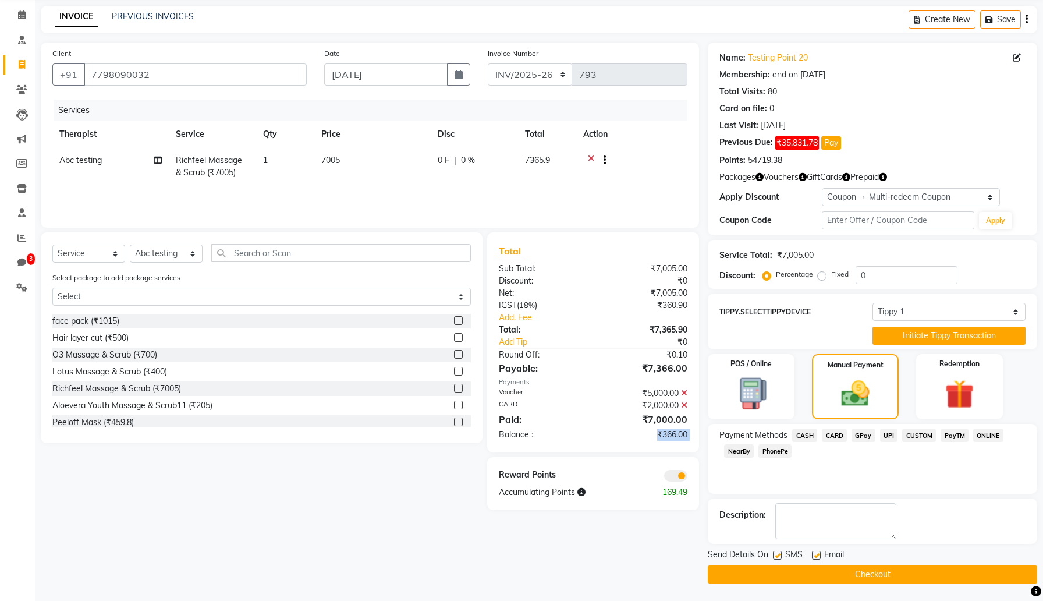
click at [776, 555] on label at bounding box center [777, 555] width 9 height 9
click at [776, 555] on input "checkbox" at bounding box center [777, 556] width 8 height 8
checkbox input "false"
click at [821, 554] on div "Email" at bounding box center [832, 555] width 41 height 15
click at [818, 554] on label at bounding box center [816, 555] width 9 height 9
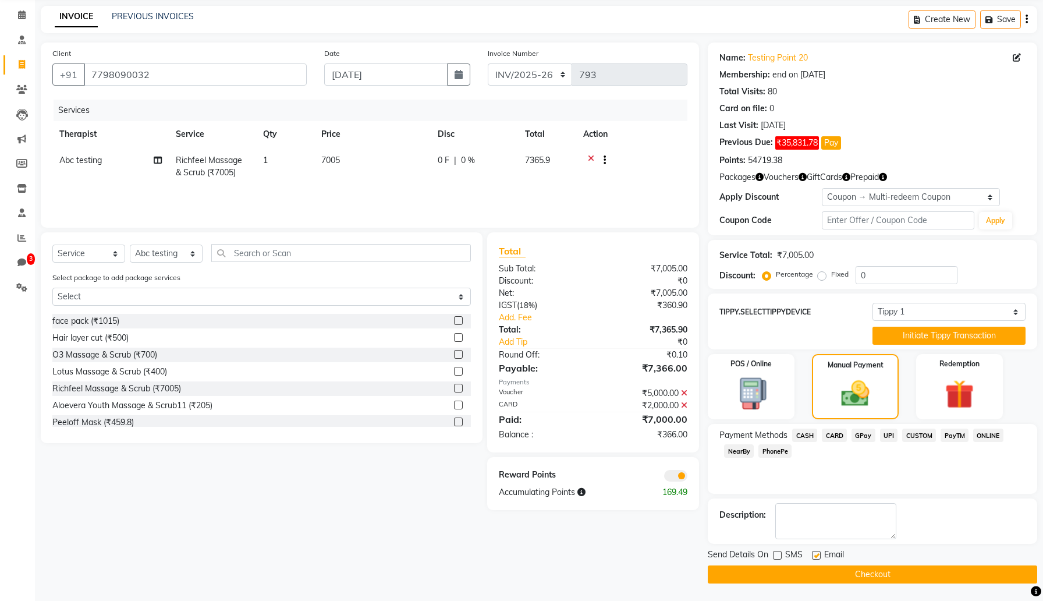
click at [818, 554] on input "checkbox" at bounding box center [816, 556] width 8 height 8
checkbox input "false"
click at [821, 571] on button "Checkout" at bounding box center [873, 574] width 330 height 18
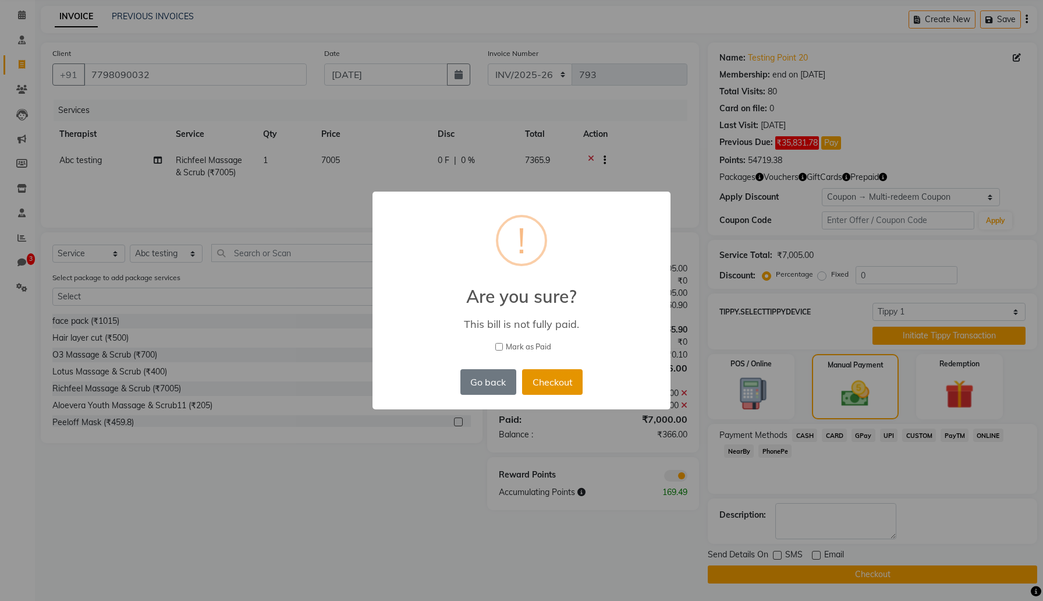
click at [547, 377] on button "Checkout" at bounding box center [552, 382] width 61 height 26
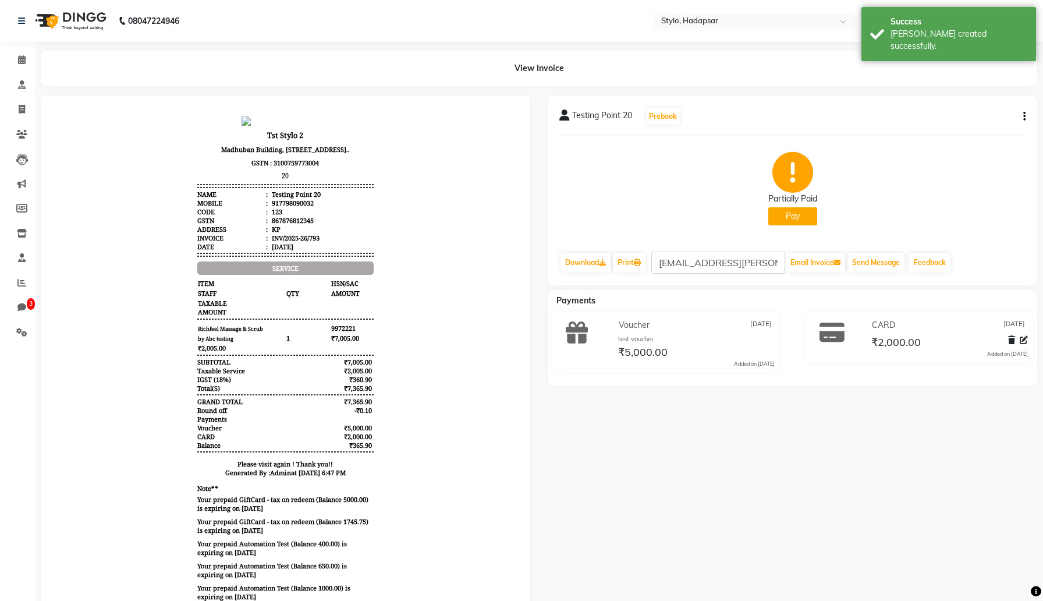
scroll to position [9, 0]
click at [360, 449] on div "₹365.90" at bounding box center [347, 445] width 54 height 9
click at [1025, 117] on icon "button" at bounding box center [1024, 116] width 2 height 1
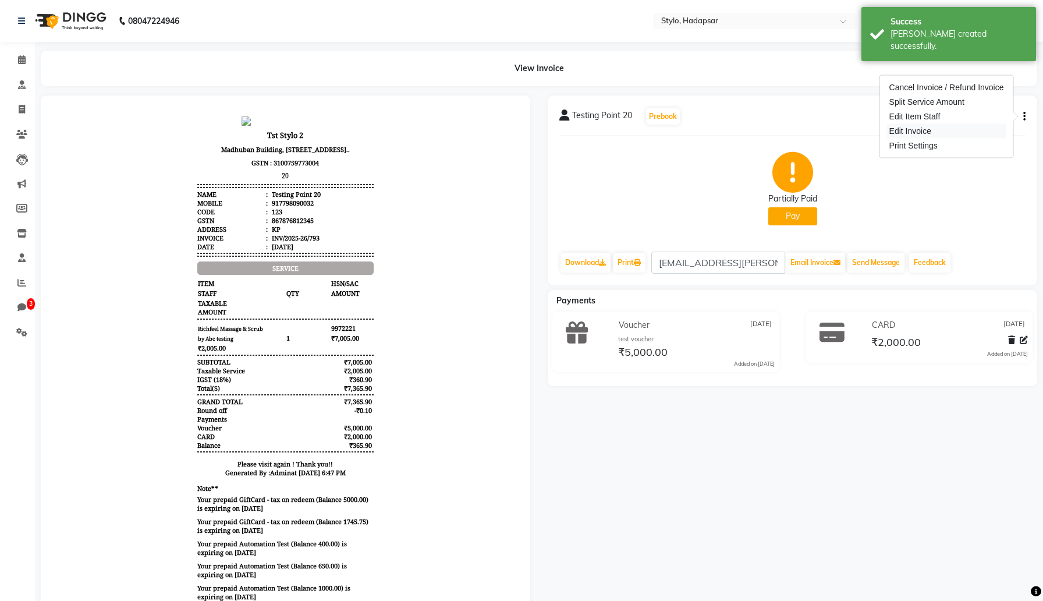
click at [940, 132] on div "Edit Invoice" at bounding box center [946, 131] width 119 height 15
select select "service"
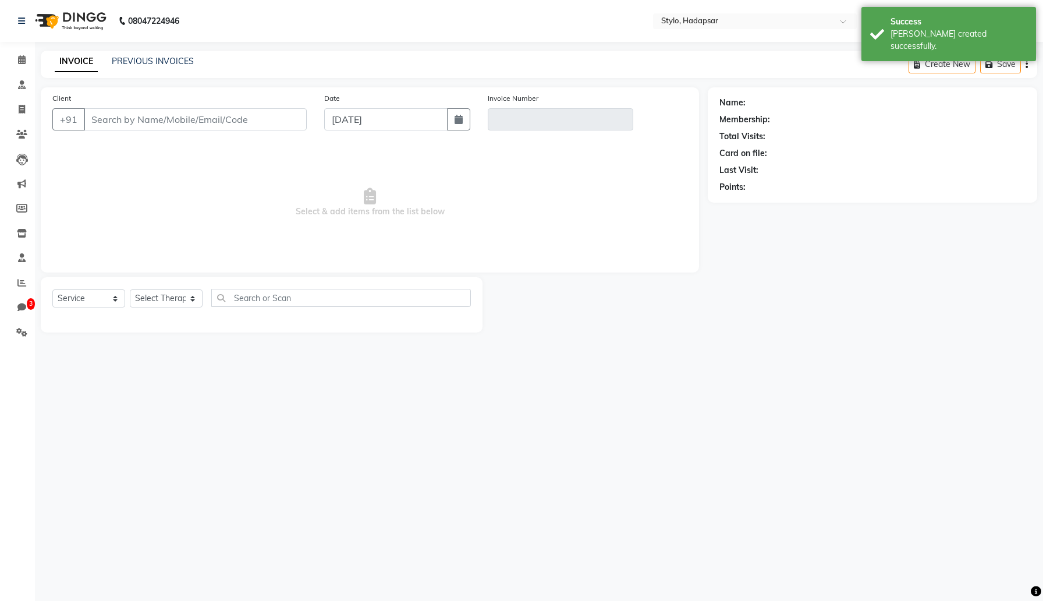
type input "7798090032"
type input "INV/2025-26/793"
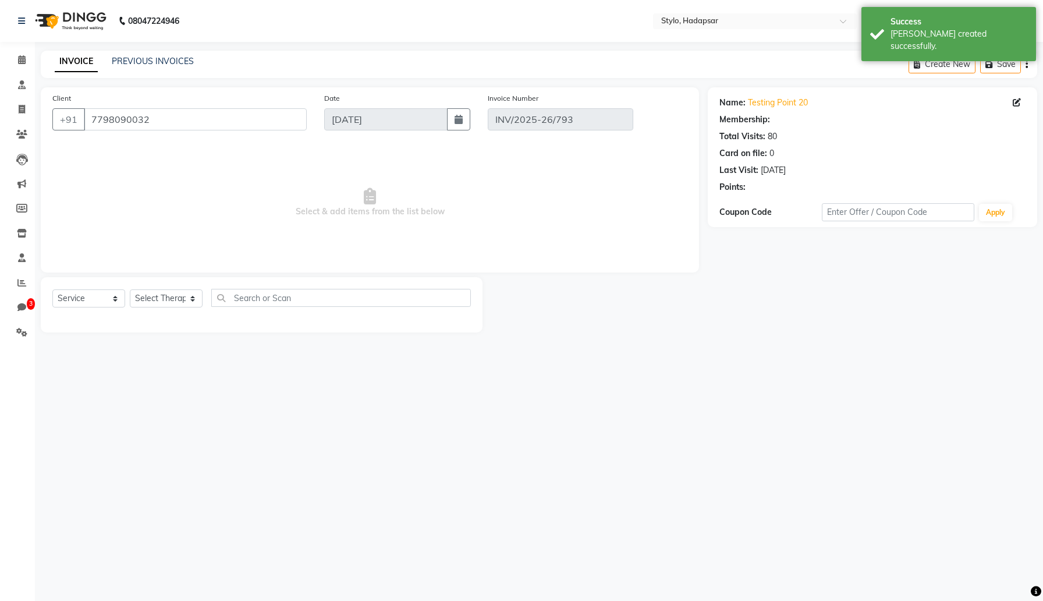
select select "5: Object"
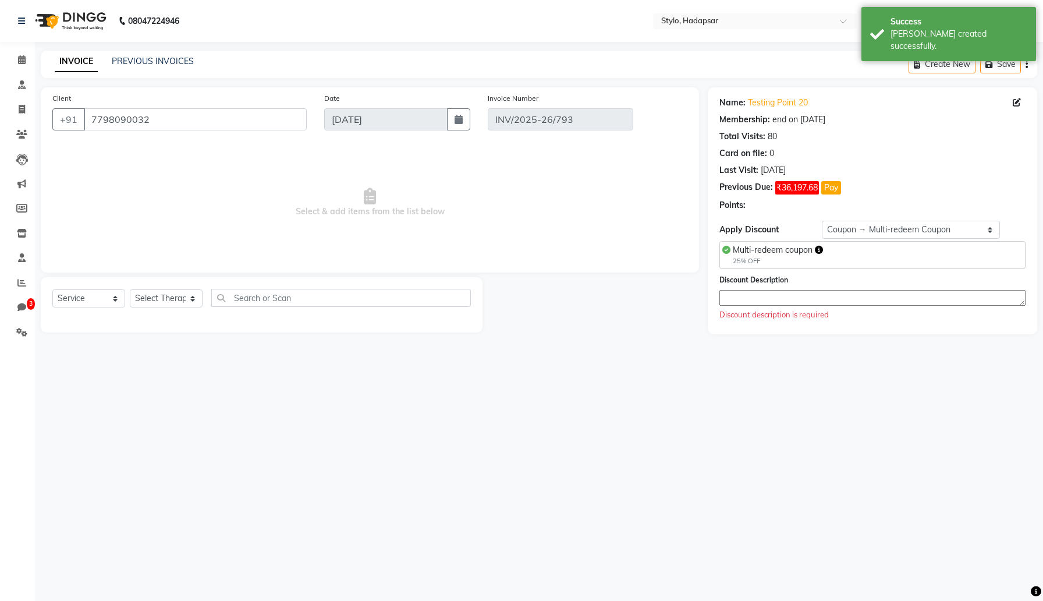
select select "select"
select select "Z73944"
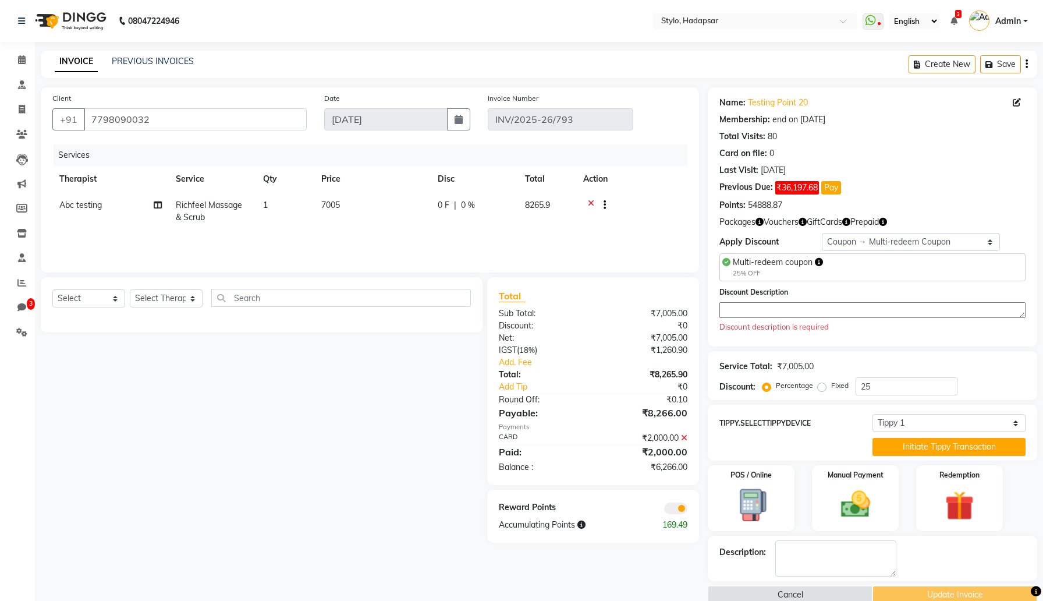
click at [668, 467] on div "₹6,266.00" at bounding box center [644, 467] width 103 height 12
click at [854, 238] on select "Select Membership → Simple memership Membership → Simple memership Membership →…" at bounding box center [911, 242] width 179 height 18
select select "6: Object"
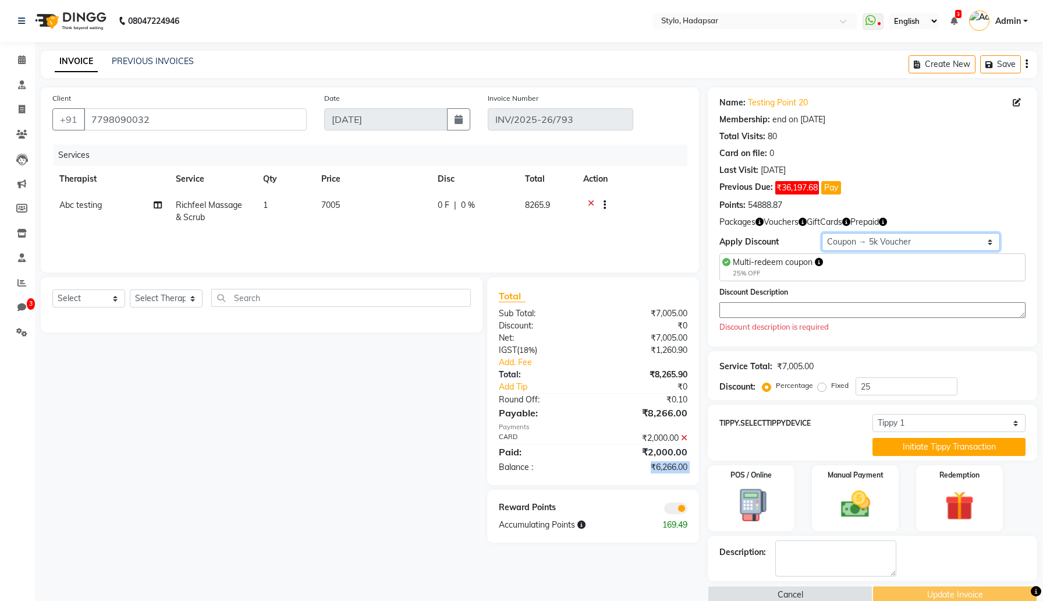
click at [822, 233] on select "Select Membership → Simple memership Membership → Simple memership Membership →…" at bounding box center [911, 242] width 179 height 18
type input "0"
radio input "false"
radio input "true"
type input "5000"
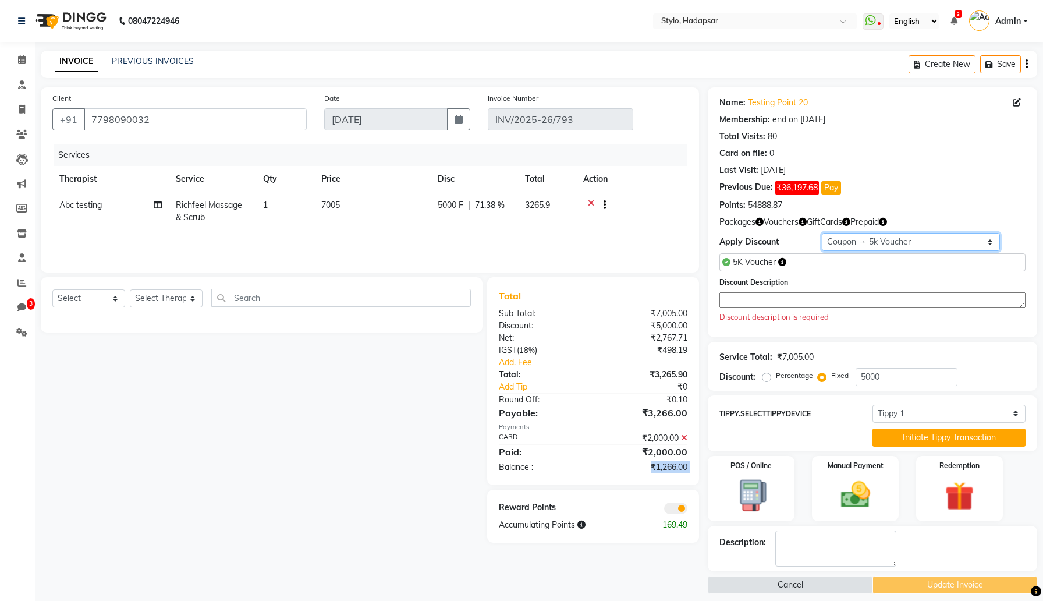
click at [878, 239] on select "Select Membership → Simple memership Membership → Simple memership Membership →…" at bounding box center [911, 242] width 179 height 18
select select "0:"
click at [822, 233] on select "Select Membership → Simple memership Membership → Simple memership Membership →…" at bounding box center [911, 242] width 179 height 18
radio input "true"
type input "0"
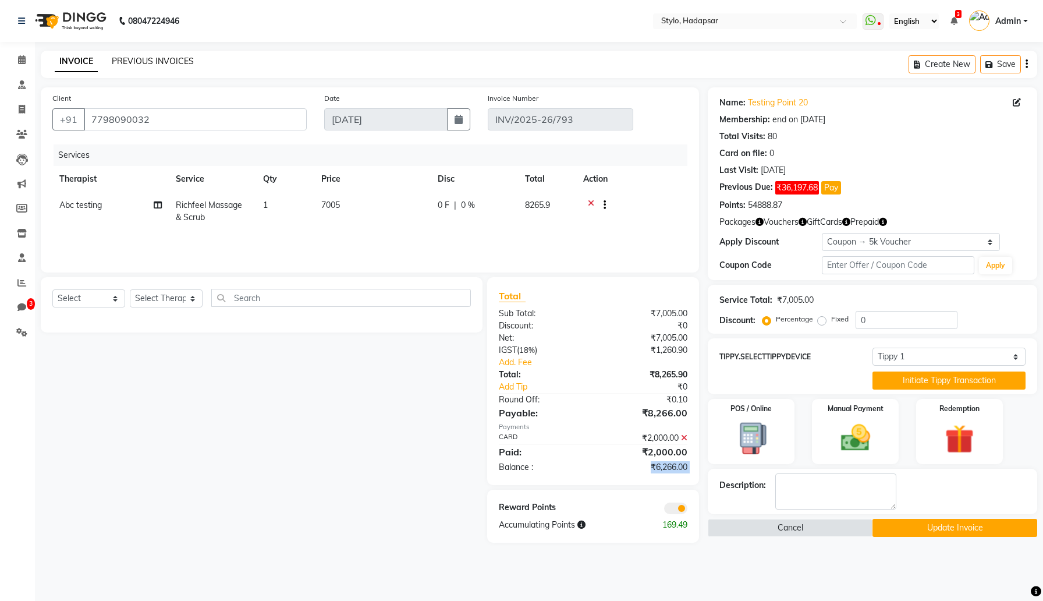
click at [146, 59] on link "PREVIOUS INVOICES" at bounding box center [153, 61] width 82 height 10
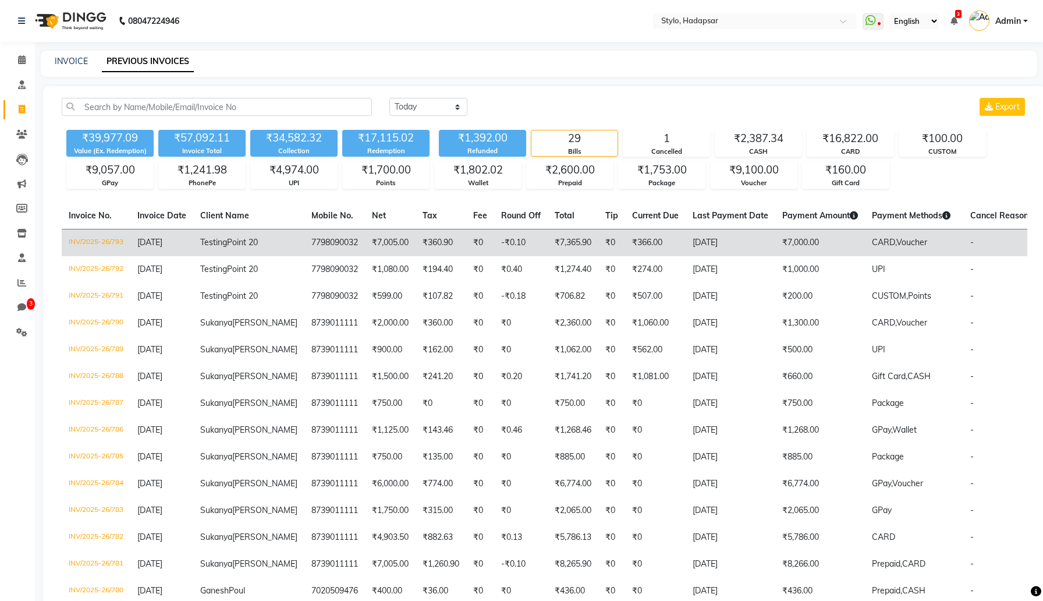
click at [625, 251] on td "₹366.00" at bounding box center [655, 242] width 61 height 27
click at [598, 244] on td "₹0" at bounding box center [611, 242] width 27 height 27
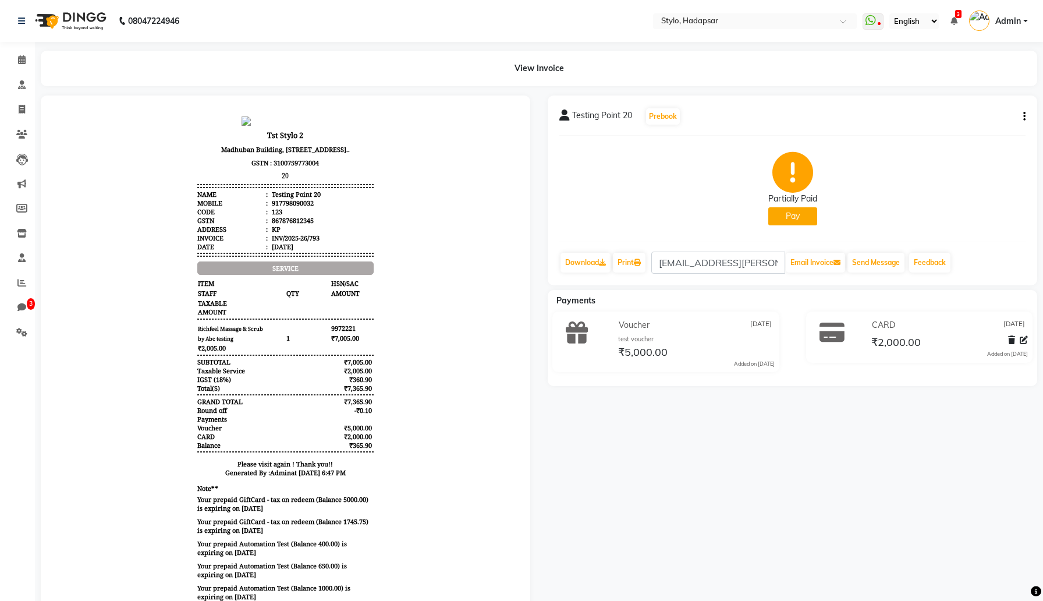
click at [1023, 117] on icon "button" at bounding box center [1024, 116] width 2 height 1
click at [948, 126] on div "Edit Invoice" at bounding box center [946, 131] width 119 height 15
select select "service"
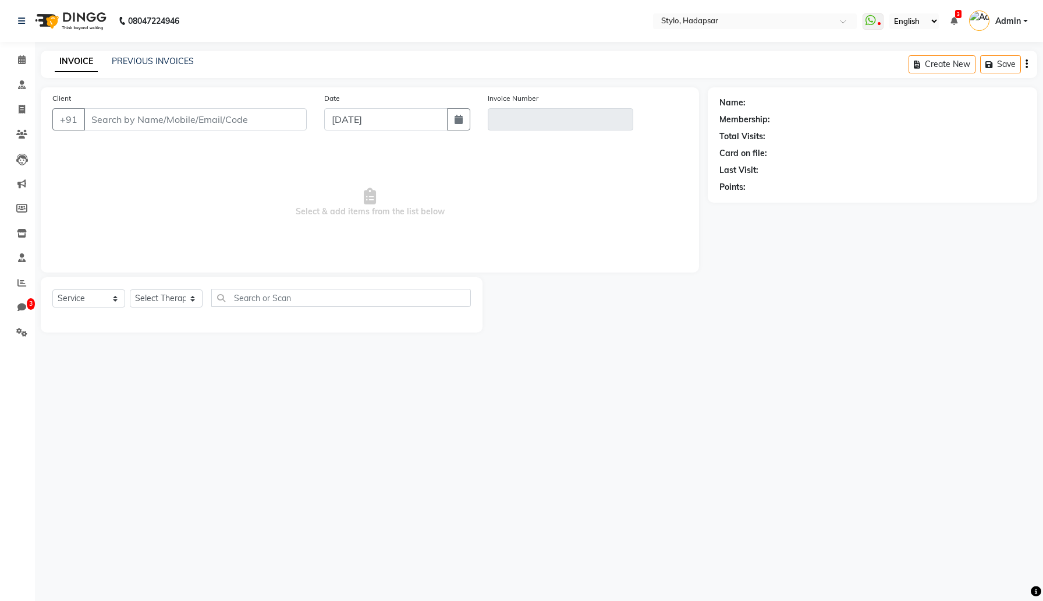
type input "7798090032"
type input "INV/2025-26/793"
select select "5: Object"
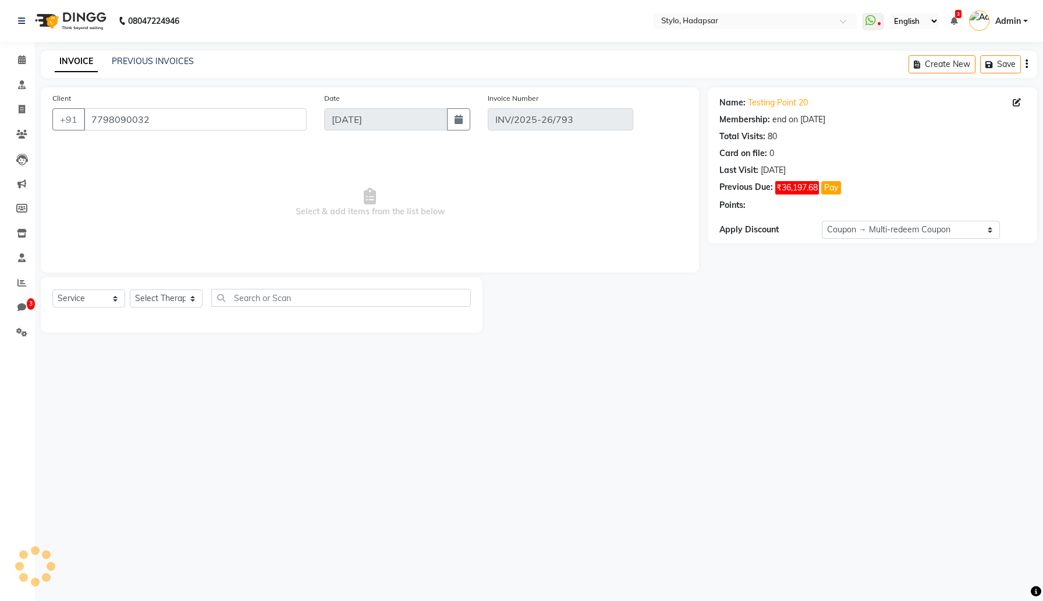
select select "select"
select select "Z73944"
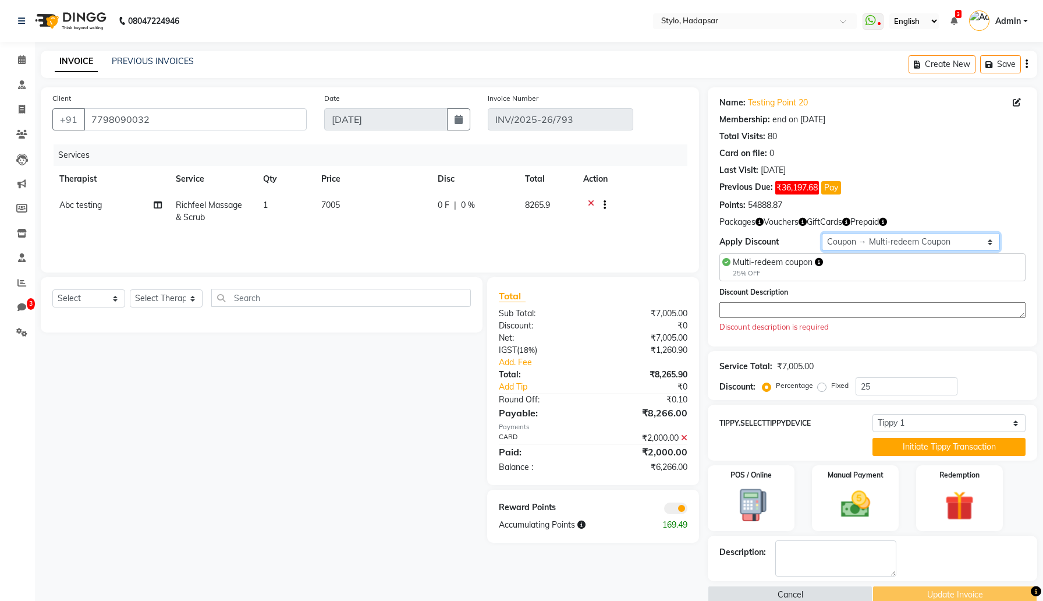
click at [984, 238] on select "Select Membership → Simple memership Membership → Simple memership Membership →…" at bounding box center [911, 242] width 179 height 18
select select "0:"
click at [822, 233] on select "Select Membership → Simple memership Membership → Simple memership Membership →…" at bounding box center [911, 242] width 179 height 18
type input "0"
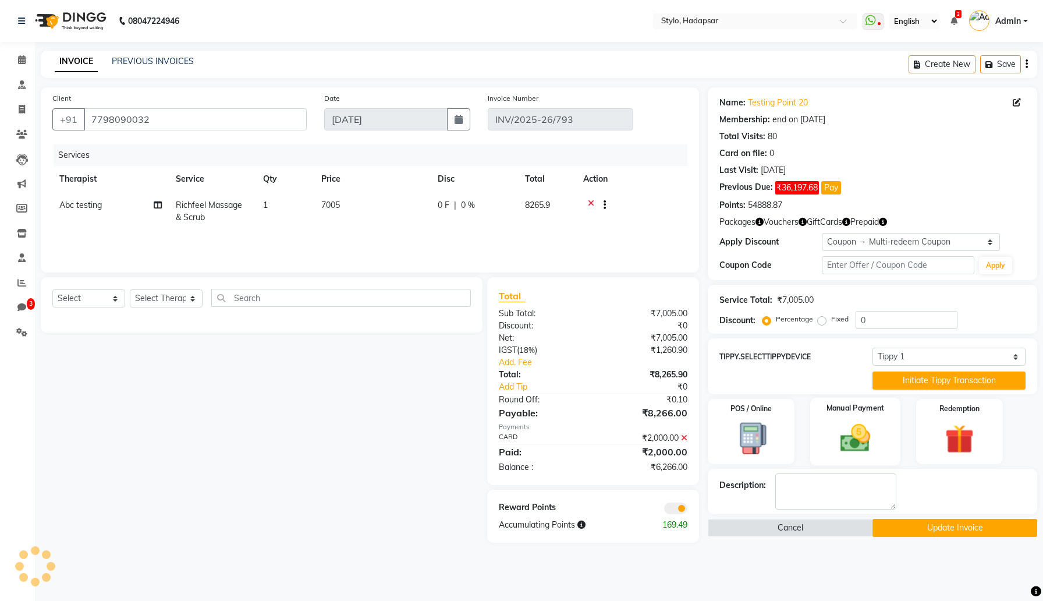
click at [858, 414] on div "Manual Payment" at bounding box center [855, 432] width 90 height 68
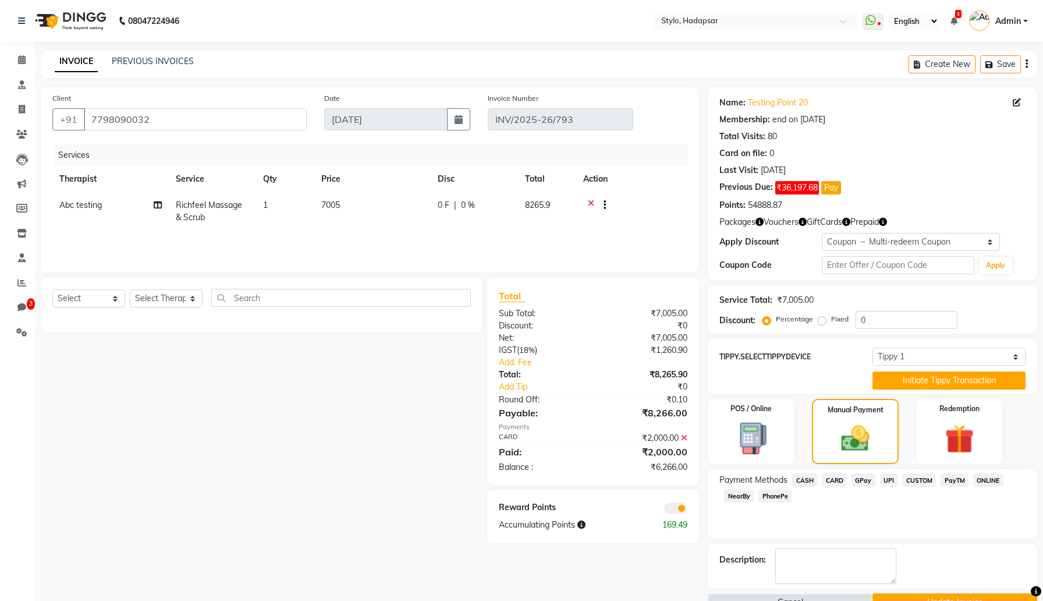
click at [858, 483] on span "GPay" at bounding box center [864, 479] width 24 height 13
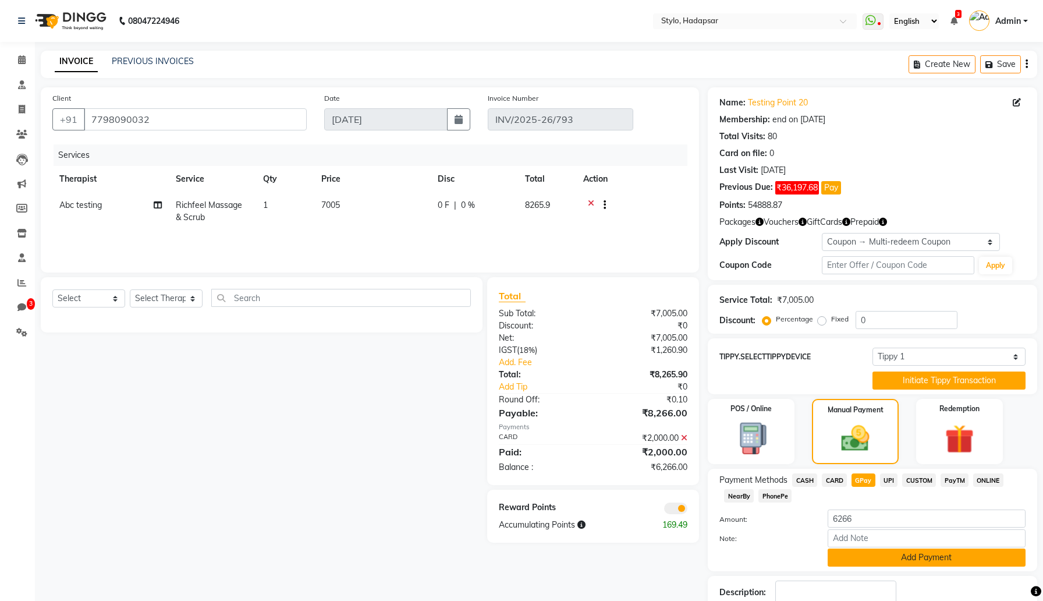
click at [863, 556] on button "Add Payment" at bounding box center [927, 557] width 198 height 18
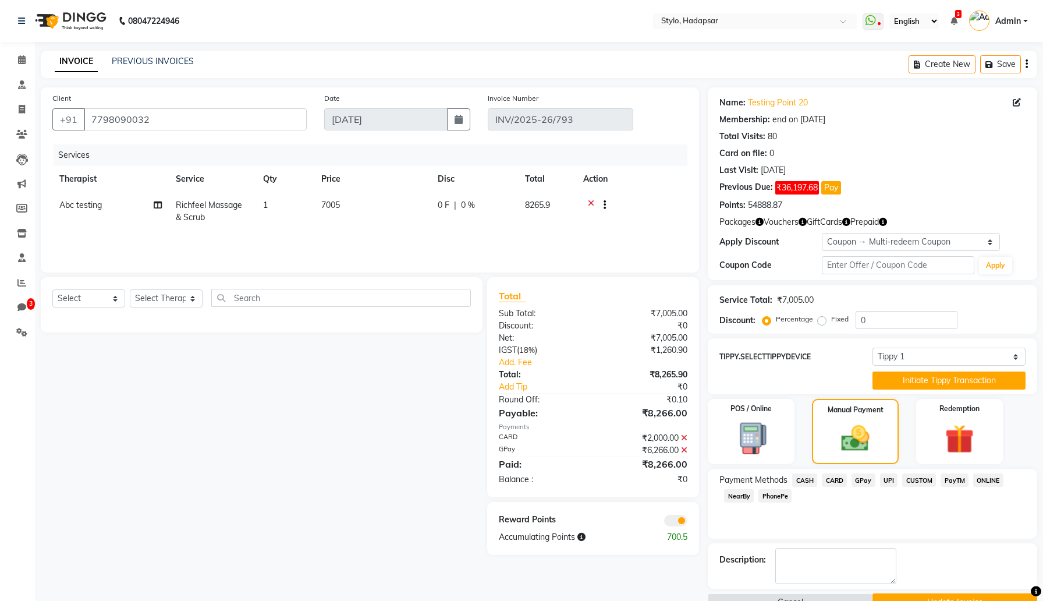
scroll to position [28, 0]
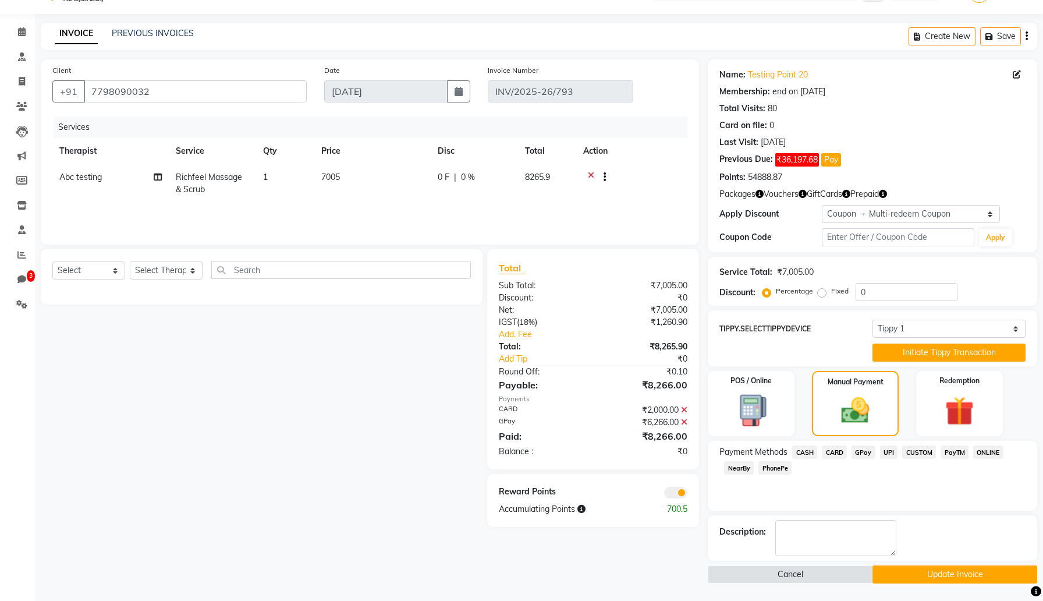
click at [898, 572] on button "Update Invoice" at bounding box center [955, 574] width 165 height 18
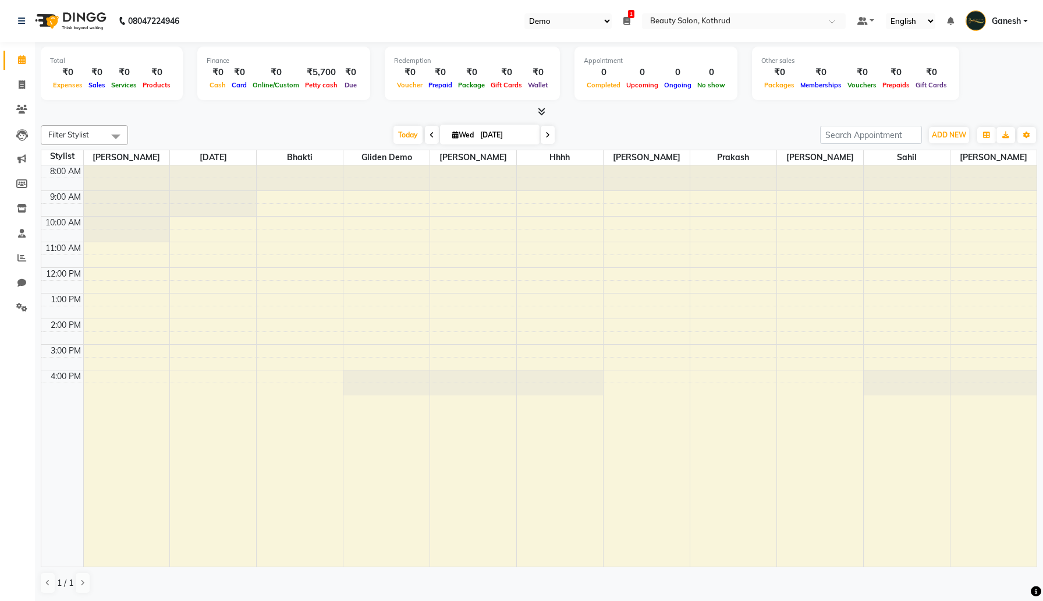
select select "24"
